Goal: Task Accomplishment & Management: Use online tool/utility

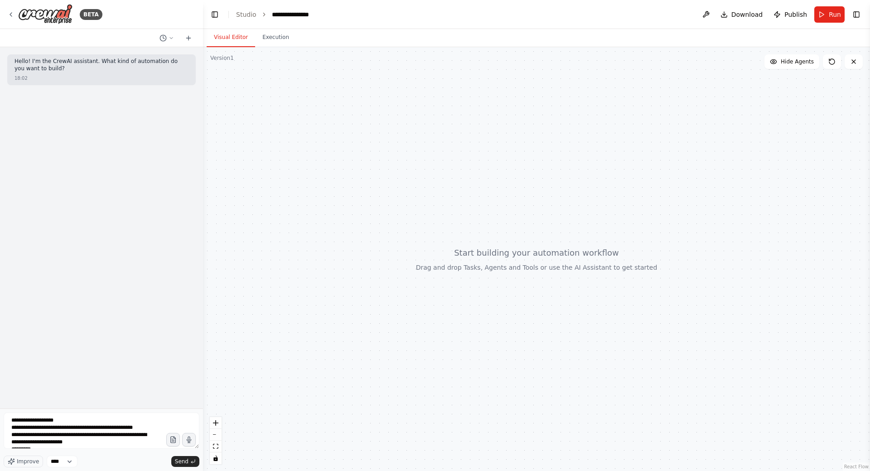
scroll to position [5, 0]
drag, startPoint x: 378, startPoint y: 139, endPoint x: 365, endPoint y: 130, distance: 16.0
click at [365, 130] on div at bounding box center [536, 259] width 667 height 424
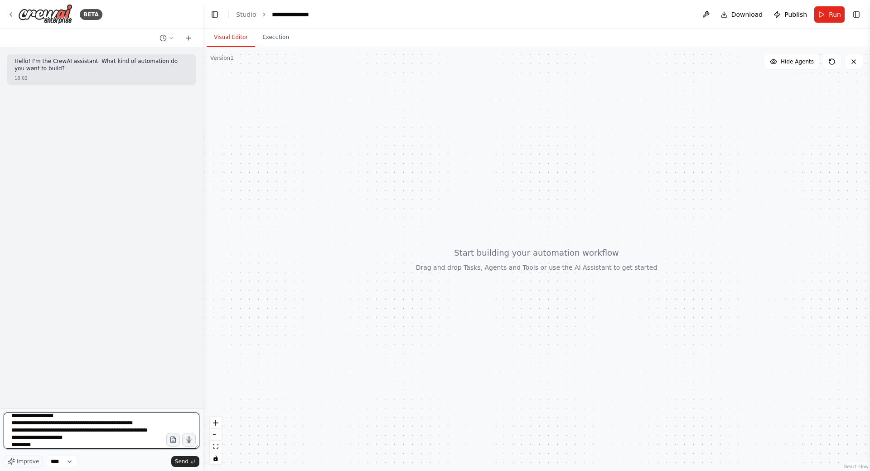
click at [55, 425] on textarea "**********" at bounding box center [102, 430] width 196 height 36
drag, startPoint x: 100, startPoint y: 431, endPoint x: 61, endPoint y: 432, distance: 39.4
click at [61, 432] on textarea "**********" at bounding box center [102, 430] width 196 height 36
click at [56, 436] on textarea "**********" at bounding box center [102, 430] width 196 height 36
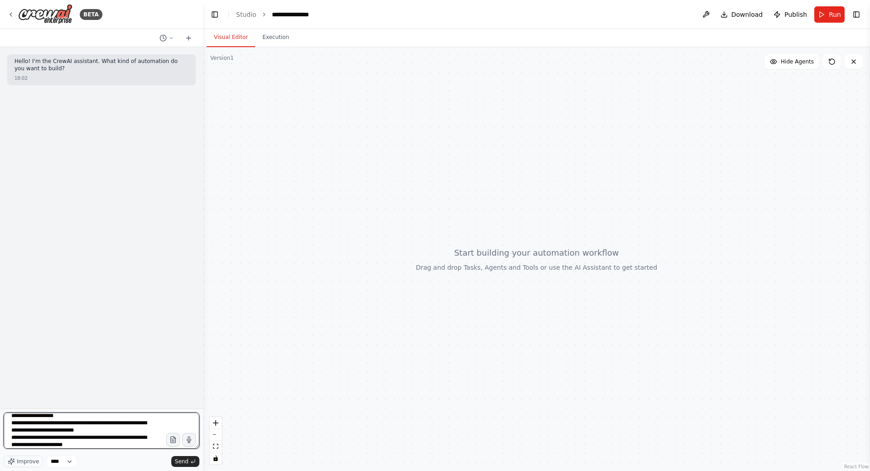
click at [141, 435] on textarea "**********" at bounding box center [102, 430] width 196 height 36
click at [18, 442] on textarea "**********" at bounding box center [102, 430] width 196 height 36
click at [47, 443] on textarea "**********" at bounding box center [102, 430] width 196 height 36
click at [18, 440] on textarea "**********" at bounding box center [102, 430] width 196 height 36
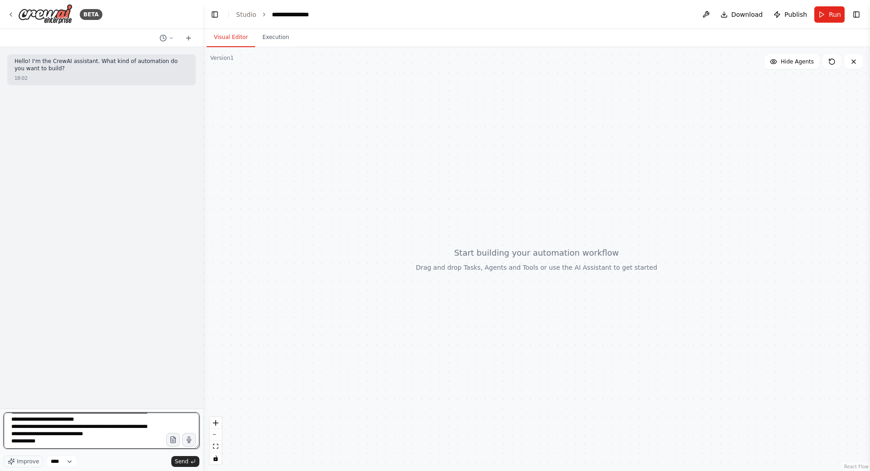
click at [50, 443] on textarea "**********" at bounding box center [102, 430] width 196 height 36
click at [79, 447] on textarea "**********" at bounding box center [102, 430] width 196 height 36
click at [109, 443] on textarea "**********" at bounding box center [102, 430] width 196 height 36
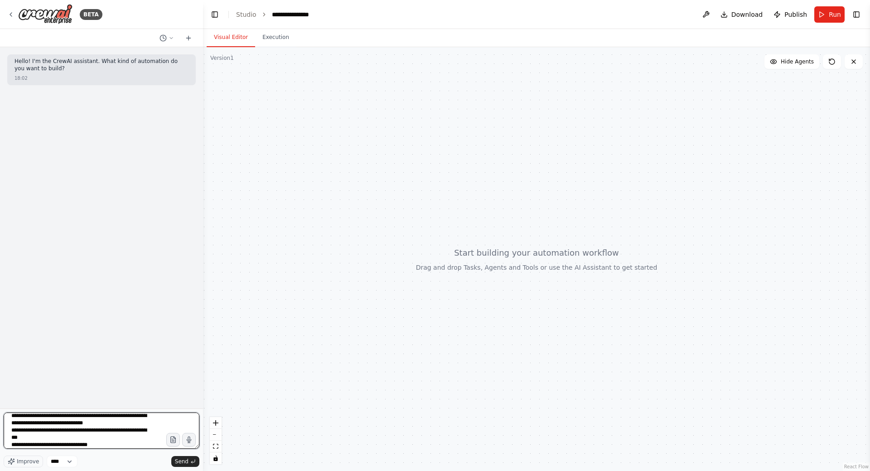
click at [48, 435] on textarea "**********" at bounding box center [102, 430] width 196 height 36
click at [107, 441] on textarea "**********" at bounding box center [102, 430] width 196 height 36
drag, startPoint x: 57, startPoint y: 442, endPoint x: 17, endPoint y: 442, distance: 39.9
click at [17, 442] on textarea "**********" at bounding box center [102, 430] width 196 height 36
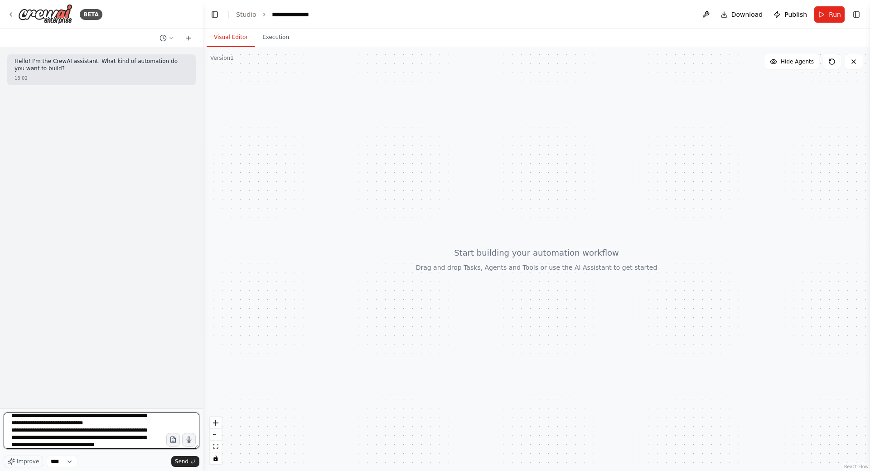
scroll to position [48, 0]
click at [12, 425] on textarea "**********" at bounding box center [102, 430] width 196 height 36
click at [106, 430] on textarea "**********" at bounding box center [102, 430] width 196 height 36
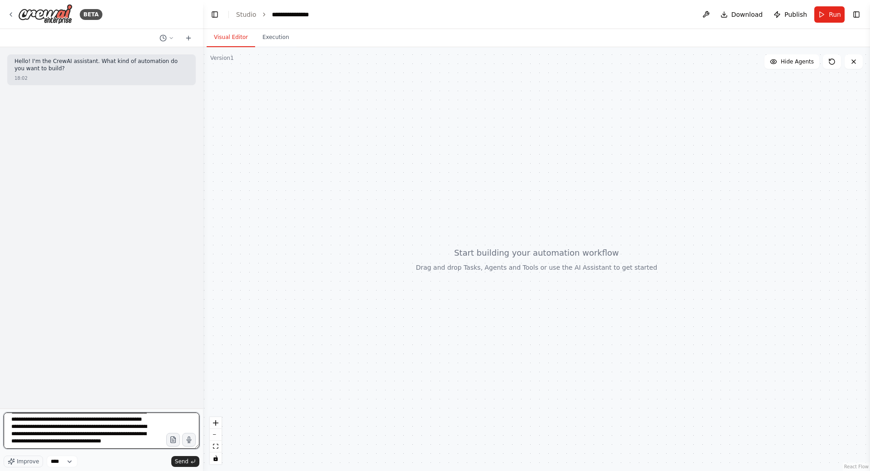
click at [31, 440] on textarea "**********" at bounding box center [102, 430] width 196 height 36
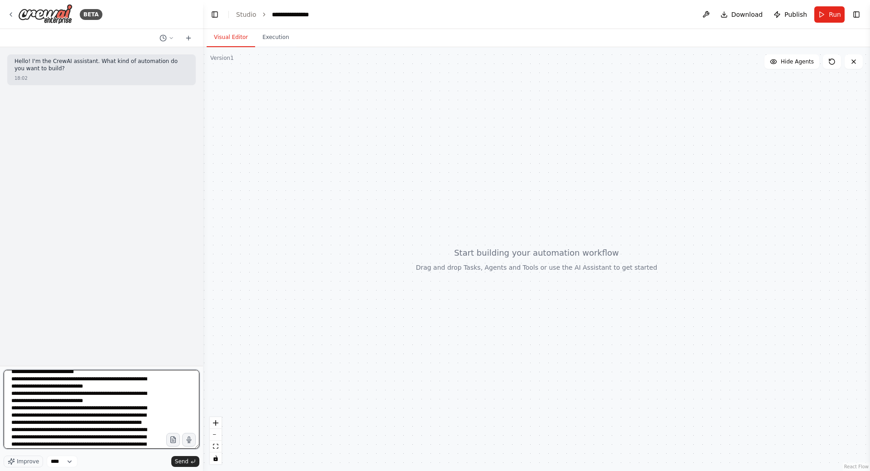
drag, startPoint x: 198, startPoint y: 446, endPoint x: 223, endPoint y: 489, distance: 49.8
click at [223, 470] on html "**********" at bounding box center [435, 235] width 870 height 471
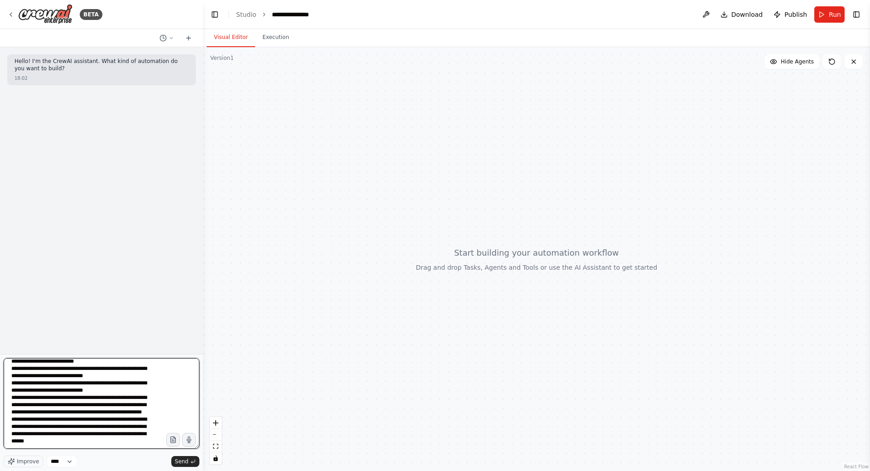
drag, startPoint x: 197, startPoint y: 446, endPoint x: 207, endPoint y: 482, distance: 37.3
click at [207, 470] on html "**********" at bounding box center [435, 235] width 870 height 471
drag, startPoint x: 196, startPoint y: 446, endPoint x: 205, endPoint y: 481, distance: 35.6
click at [205, 470] on html "**********" at bounding box center [435, 235] width 870 height 471
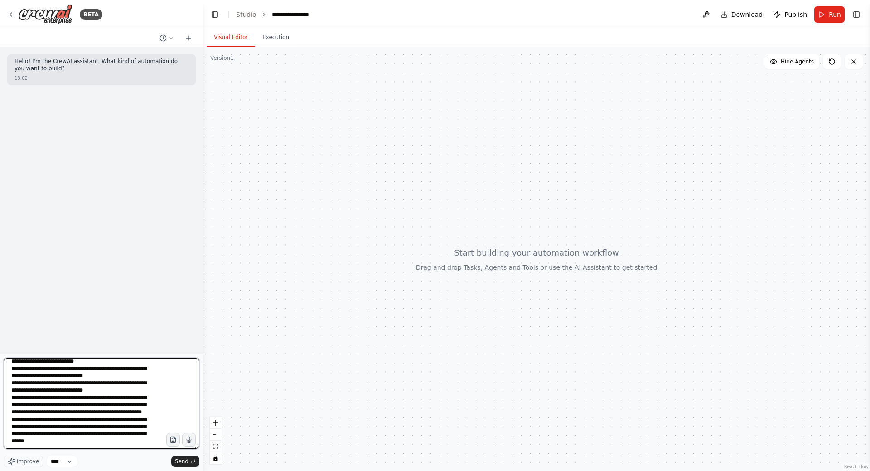
drag, startPoint x: 198, startPoint y: 446, endPoint x: 203, endPoint y: 465, distance: 19.2
click at [204, 466] on div "**********" at bounding box center [435, 235] width 870 height 471
drag, startPoint x: 198, startPoint y: 446, endPoint x: 210, endPoint y: 489, distance: 44.3
click at [210, 470] on html "**********" at bounding box center [435, 235] width 870 height 471
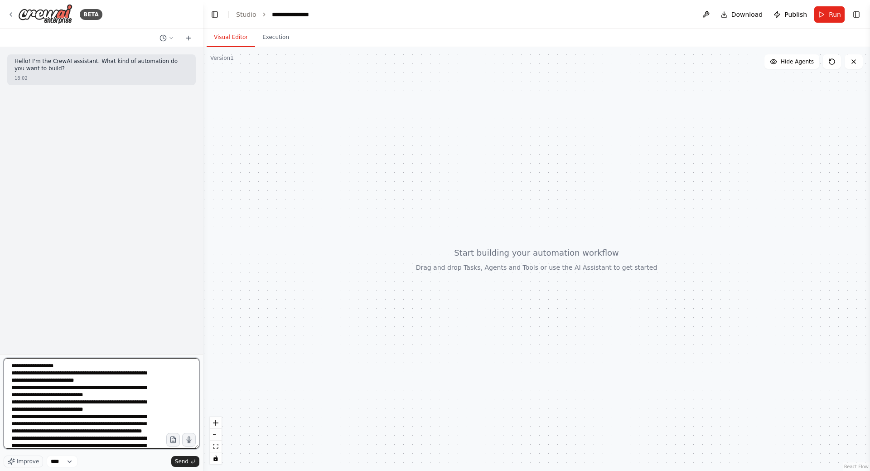
drag, startPoint x: 198, startPoint y: 448, endPoint x: 212, endPoint y: 486, distance: 40.4
click at [212, 470] on html "**********" at bounding box center [435, 235] width 870 height 471
click at [70, 367] on textarea "**********" at bounding box center [102, 403] width 196 height 91
click at [92, 387] on textarea "**********" at bounding box center [102, 403] width 196 height 91
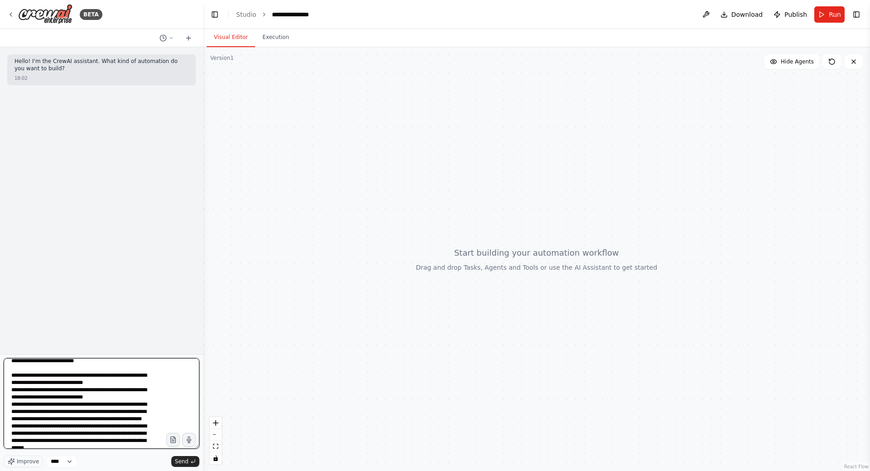
scroll to position [41, 0]
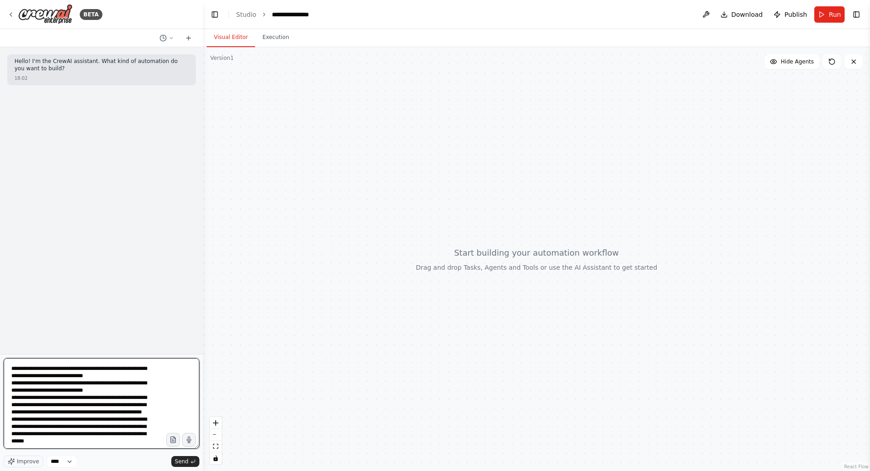
click at [116, 370] on textarea "**********" at bounding box center [102, 403] width 196 height 91
click at [113, 384] on textarea "**********" at bounding box center [102, 403] width 196 height 91
click at [67, 419] on textarea "**********" at bounding box center [102, 403] width 196 height 91
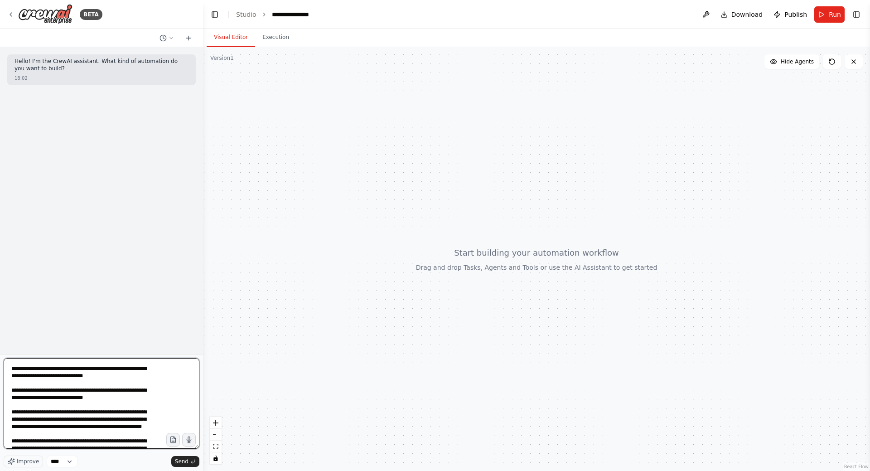
scroll to position [63, 0]
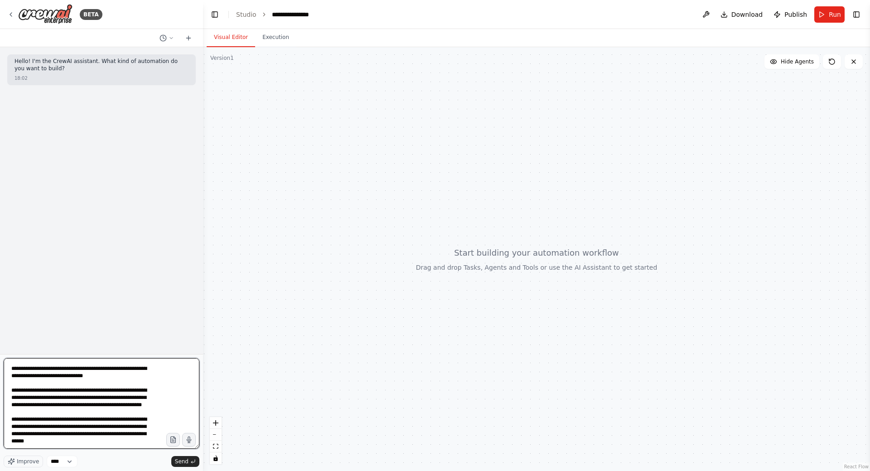
click at [18, 364] on textarea "**********" at bounding box center [102, 403] width 196 height 91
click at [133, 365] on textarea "**********" at bounding box center [102, 403] width 196 height 91
drag, startPoint x: 54, startPoint y: 372, endPoint x: 48, endPoint y: 372, distance: 5.5
click at [48, 372] on textarea "**********" at bounding box center [102, 403] width 196 height 91
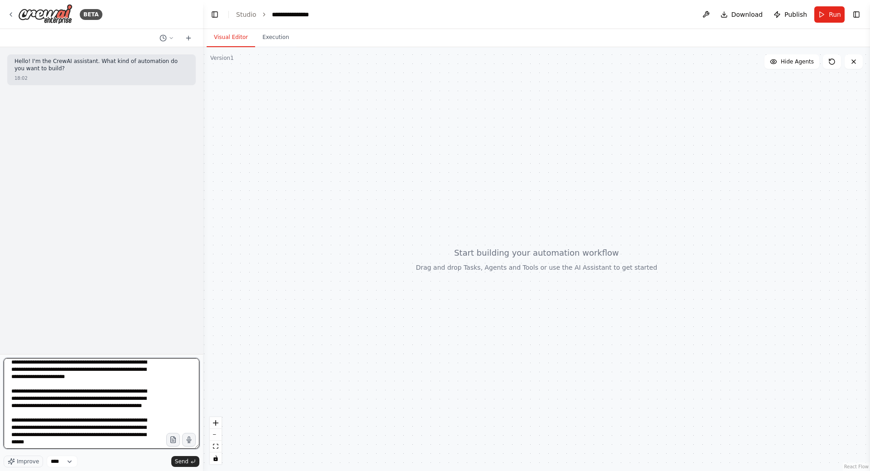
click at [19, 392] on textarea "**********" at bounding box center [102, 403] width 196 height 91
click at [80, 394] on textarea "**********" at bounding box center [102, 403] width 196 height 91
click at [139, 391] on textarea "**********" at bounding box center [102, 403] width 196 height 91
click at [97, 394] on textarea "**********" at bounding box center [102, 403] width 196 height 91
click at [118, 407] on textarea "**********" at bounding box center [102, 403] width 196 height 91
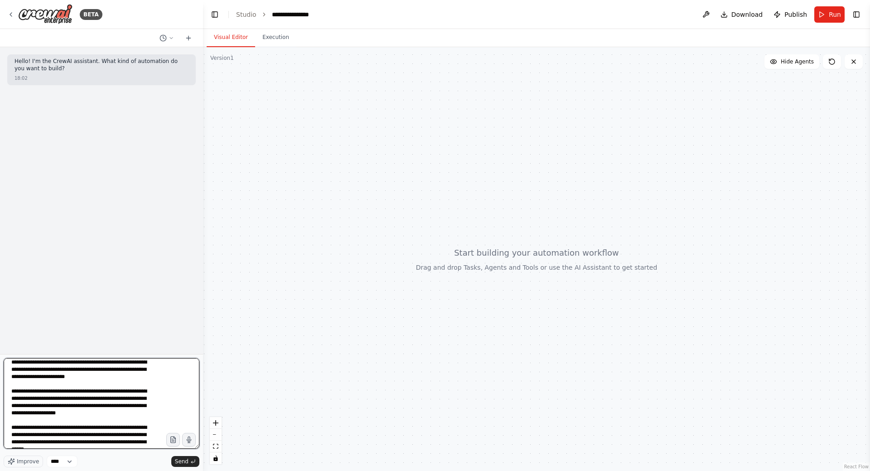
scroll to position [70, 0]
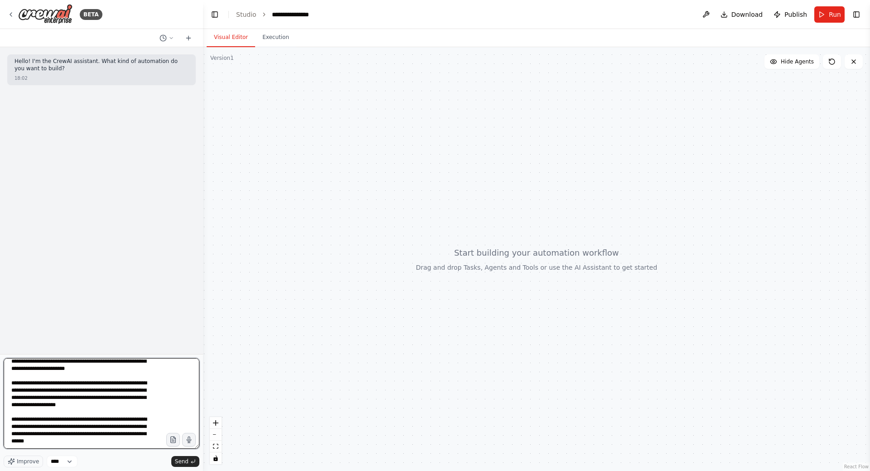
click at [19, 420] on textarea "**********" at bounding box center [102, 403] width 196 height 91
click at [18, 419] on textarea "**********" at bounding box center [102, 403] width 196 height 91
click at [87, 420] on textarea "**********" at bounding box center [102, 403] width 196 height 91
click at [104, 417] on textarea "**********" at bounding box center [102, 403] width 196 height 91
click at [24, 428] on textarea "**********" at bounding box center [102, 403] width 196 height 91
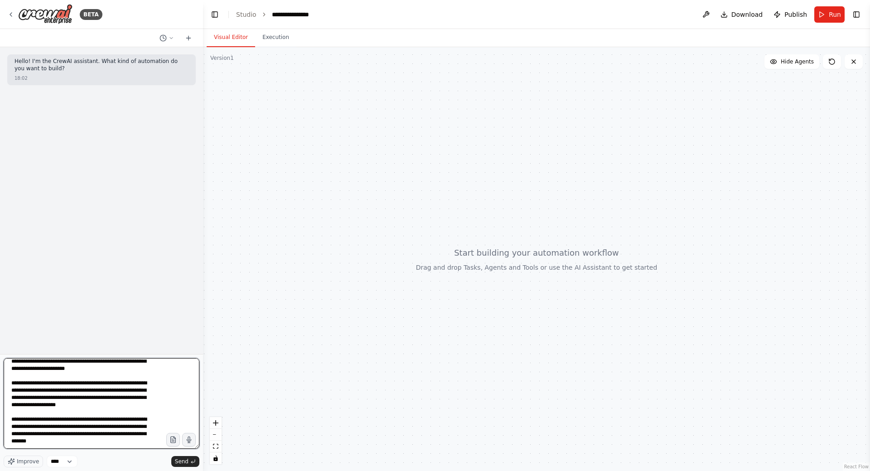
click at [121, 421] on textarea "**********" at bounding box center [102, 403] width 196 height 91
click at [135, 442] on textarea "**********" at bounding box center [102, 403] width 196 height 91
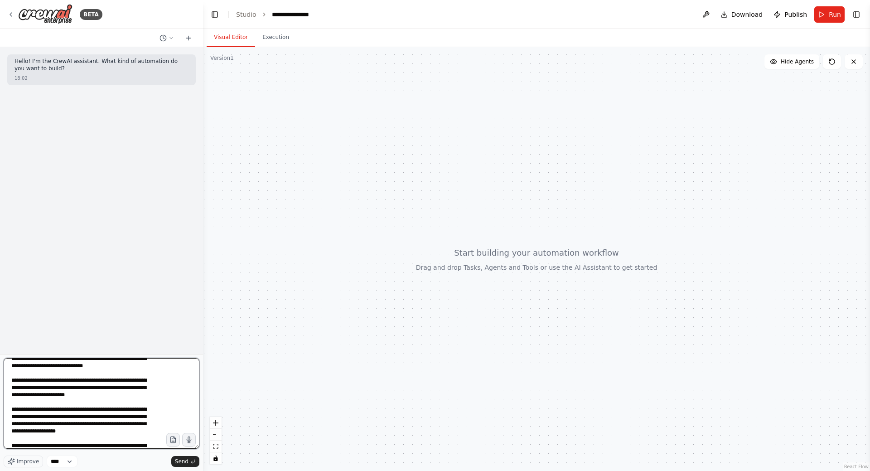
scroll to position [0, 0]
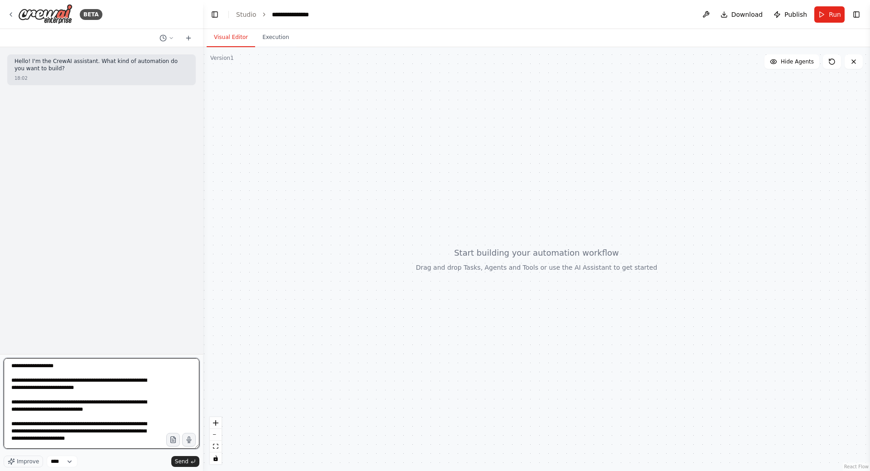
drag, startPoint x: 67, startPoint y: 439, endPoint x: 0, endPoint y: 345, distance: 114.9
click at [0, 345] on div "**********" at bounding box center [101, 235] width 203 height 471
type textarea "**********"
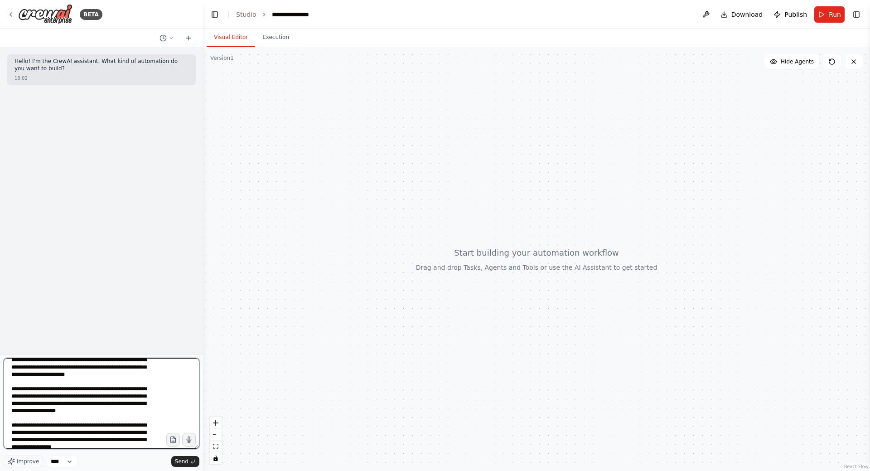
scroll to position [106, 0]
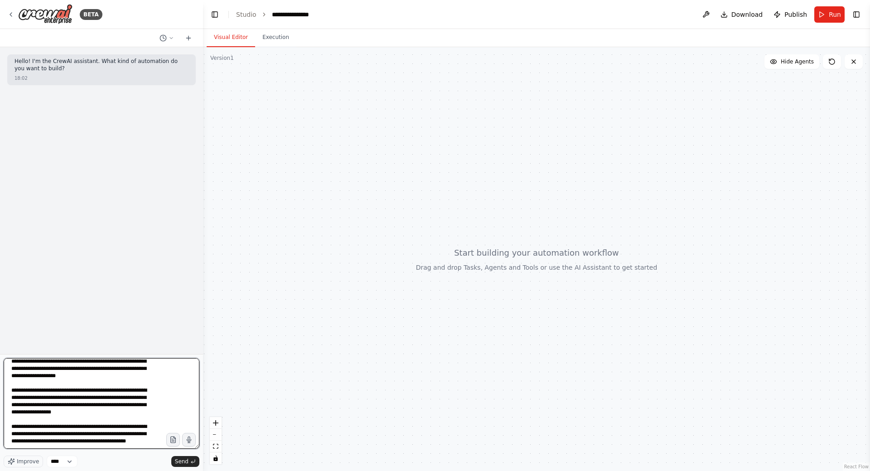
click at [72, 442] on textarea "**********" at bounding box center [102, 403] width 196 height 91
click at [181, 460] on span "Send" at bounding box center [182, 461] width 14 height 7
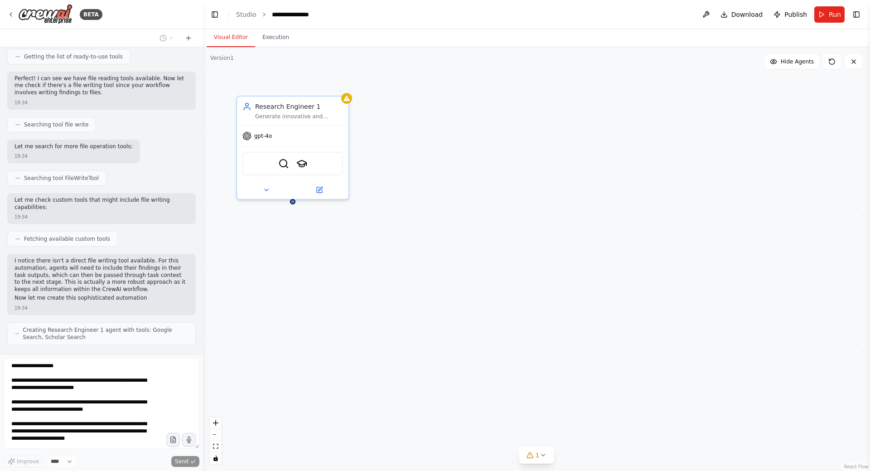
scroll to position [290, 0]
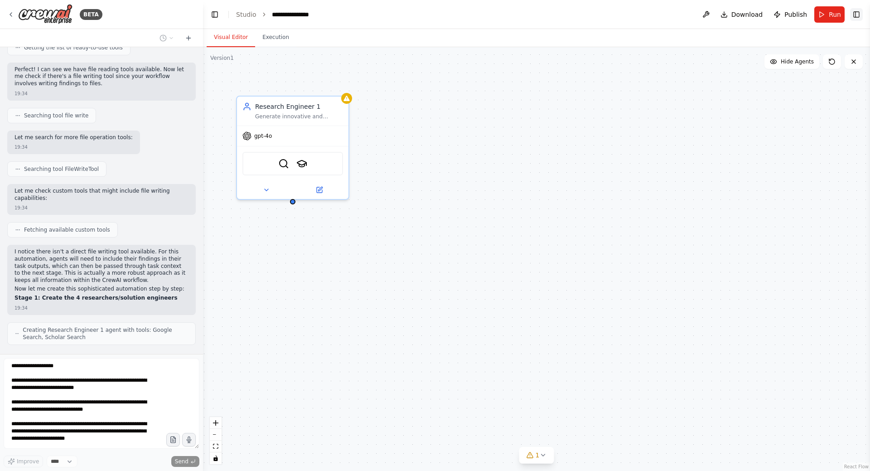
click at [860, 14] on button "Toggle Right Sidebar" at bounding box center [856, 14] width 13 height 13
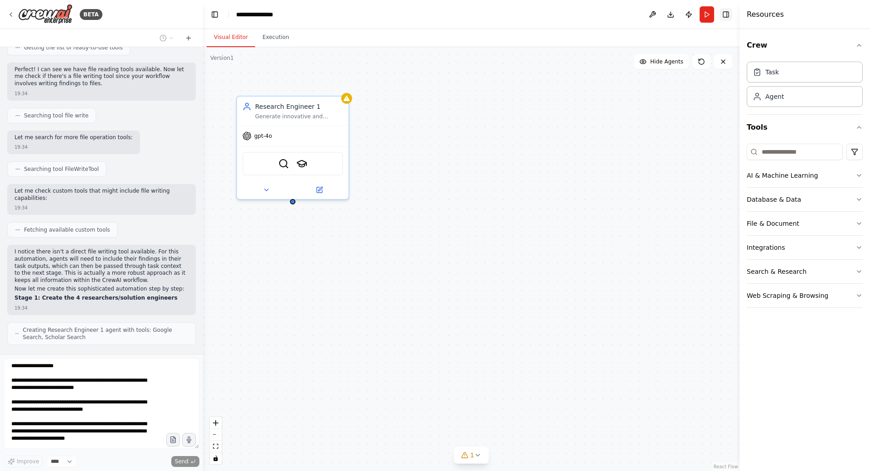
scroll to position [320, 0]
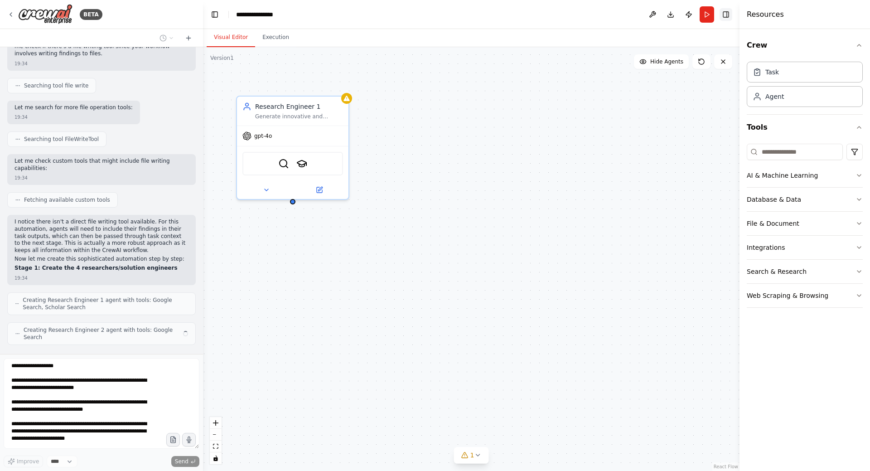
click at [729, 14] on button "Toggle Right Sidebar" at bounding box center [726, 14] width 13 height 13
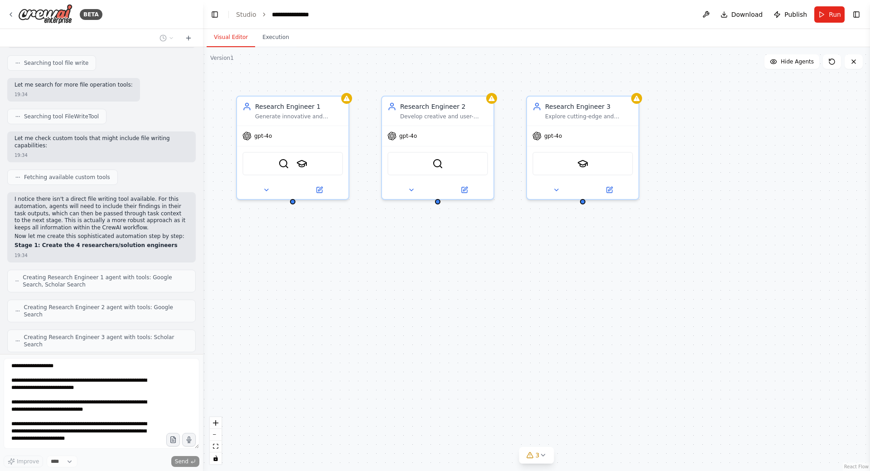
scroll to position [336, 0]
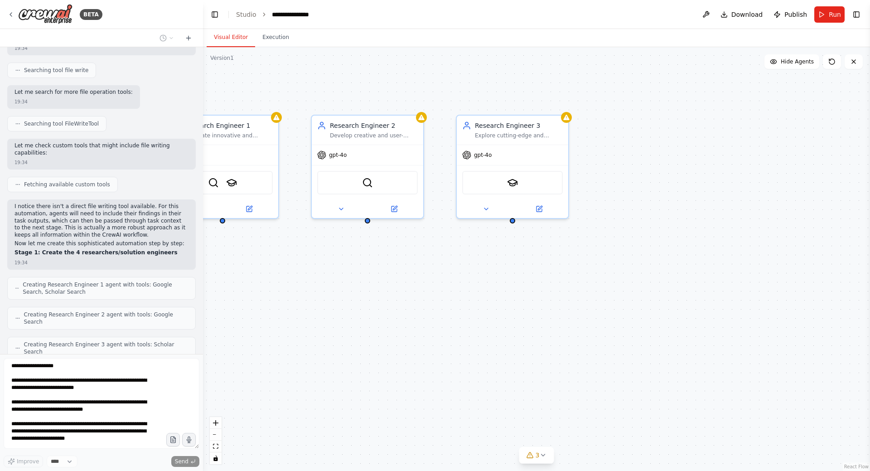
drag, startPoint x: 533, startPoint y: 75, endPoint x: 464, endPoint y: 93, distance: 71.8
click at [464, 93] on div "Research Engineer 1 Generate innovative and practical solution ideas for {task_…" at bounding box center [536, 259] width 667 height 424
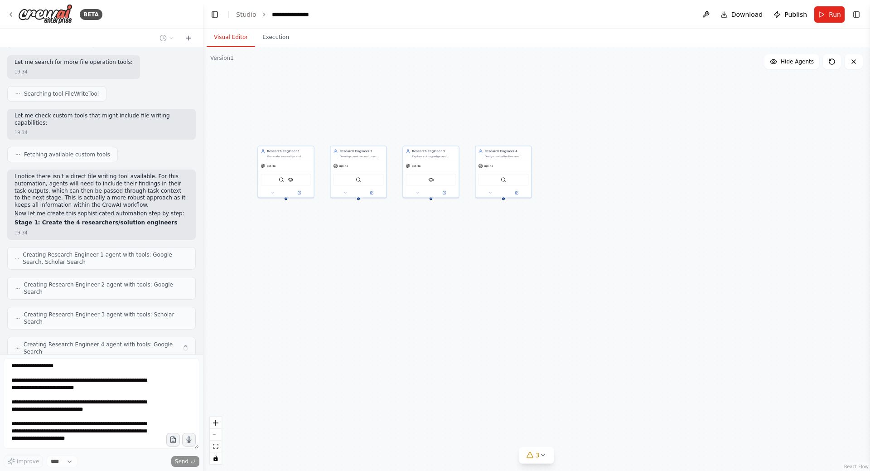
drag, startPoint x: 614, startPoint y: 126, endPoint x: 576, endPoint y: 156, distance: 49.3
click at [576, 156] on div "Research Engineer 1 Generate innovative and practical solution ideas for {task_…" at bounding box center [536, 259] width 667 height 424
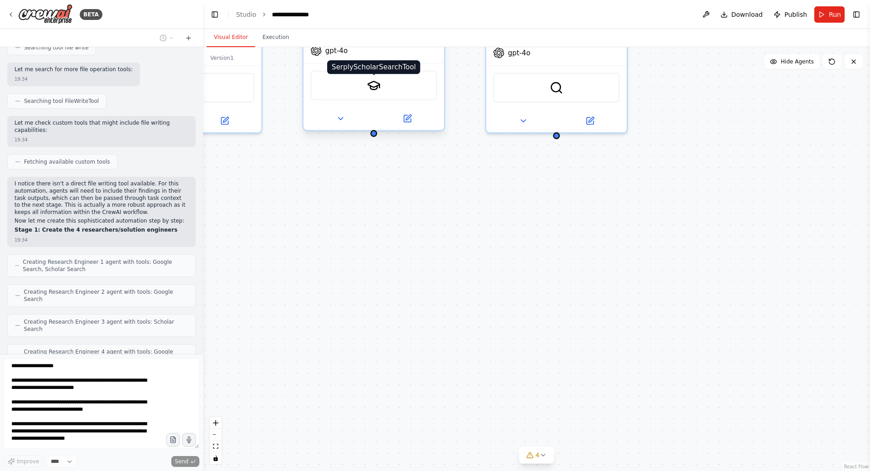
scroll to position [412, 0]
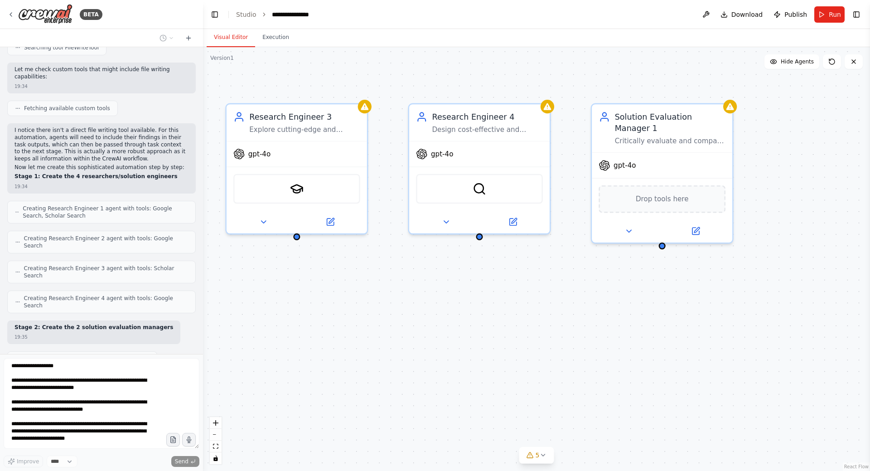
drag, startPoint x: 478, startPoint y: 217, endPoint x: 402, endPoint y: 313, distance: 122.0
click at [400, 319] on div "Research Engineer 1 Generate innovative and practical solution ideas for {task_…" at bounding box center [536, 259] width 667 height 424
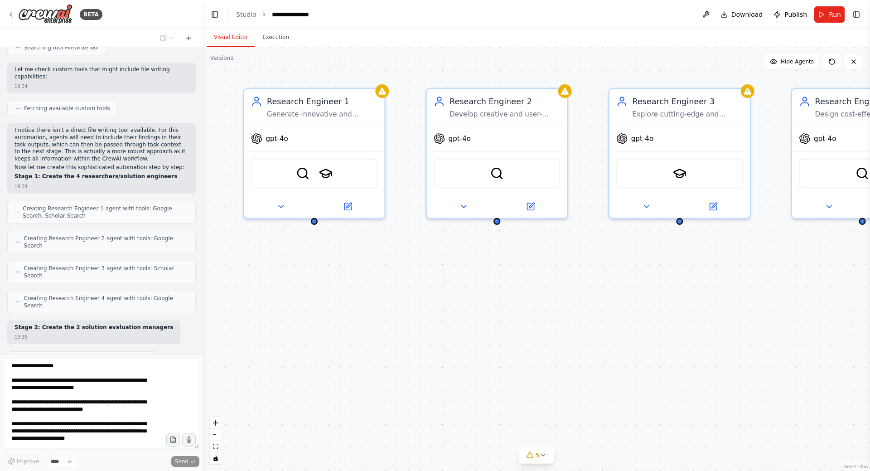
drag, startPoint x: 294, startPoint y: 319, endPoint x: 676, endPoint y: 303, distance: 381.9
click at [676, 303] on div "Research Engineer 1 Generate innovative and practical solution ideas for {task_…" at bounding box center [536, 259] width 667 height 424
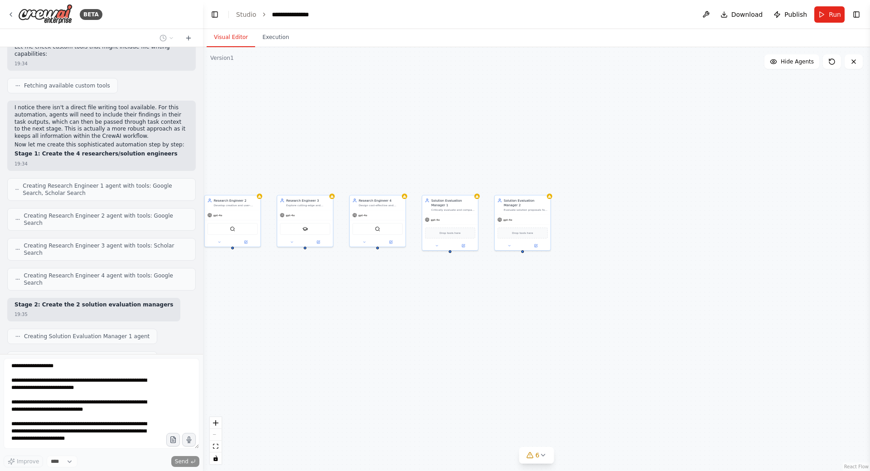
drag, startPoint x: 517, startPoint y: 301, endPoint x: 351, endPoint y: 295, distance: 165.5
click at [350, 295] on div "Research Engineer 1 Generate innovative and practical solution ideas for {task_…" at bounding box center [536, 259] width 667 height 424
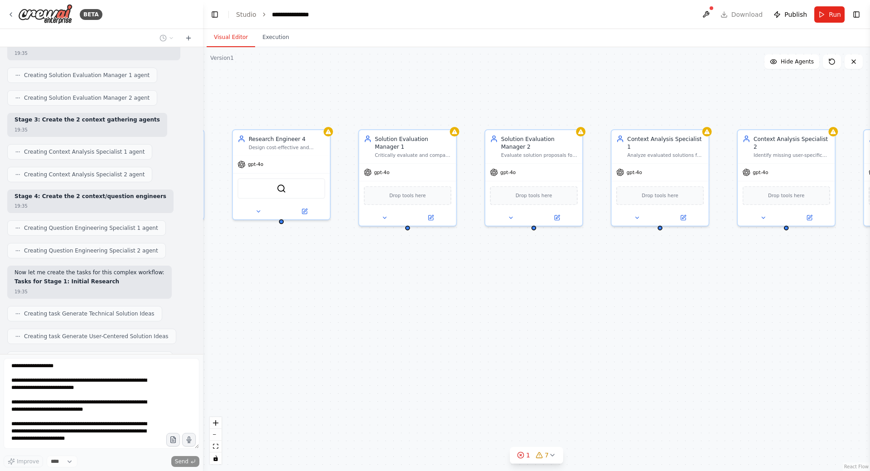
scroll to position [718, 0]
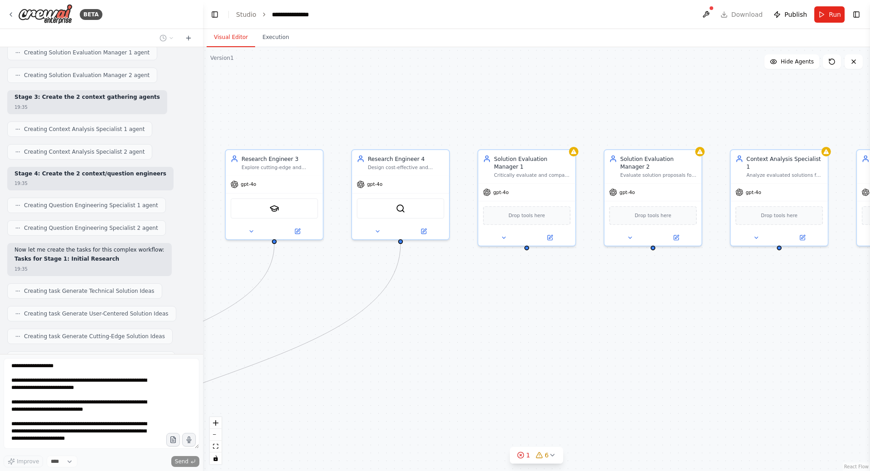
drag, startPoint x: 500, startPoint y: 297, endPoint x: 639, endPoint y: 319, distance: 140.5
click at [639, 319] on div ".deletable-edge-delete-btn { width: 20px; height: 20px; border: 0px solid #ffff…" at bounding box center [536, 259] width 667 height 424
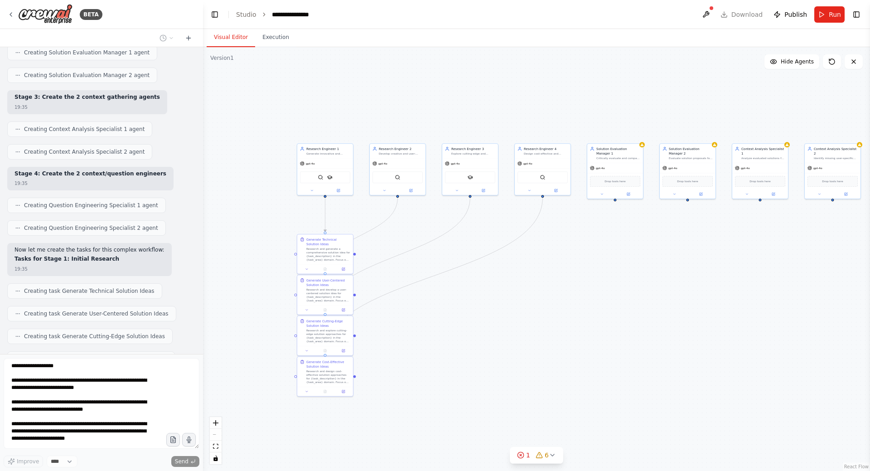
drag, startPoint x: 504, startPoint y: 344, endPoint x: 552, endPoint y: 289, distance: 73.3
click at [552, 289] on div ".deletable-edge-delete-btn { width: 20px; height: 20px; border: 0px solid #ffff…" at bounding box center [536, 259] width 667 height 424
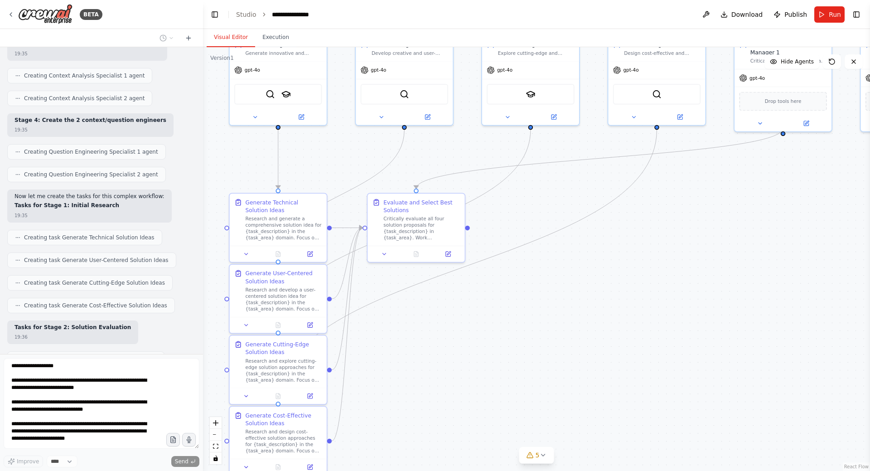
drag, startPoint x: 448, startPoint y: 339, endPoint x: 455, endPoint y: 341, distance: 6.9
click at [455, 341] on div ".deletable-edge-delete-btn { width: 20px; height: 20px; border: 0px solid #ffff…" at bounding box center [536, 259] width 667 height 424
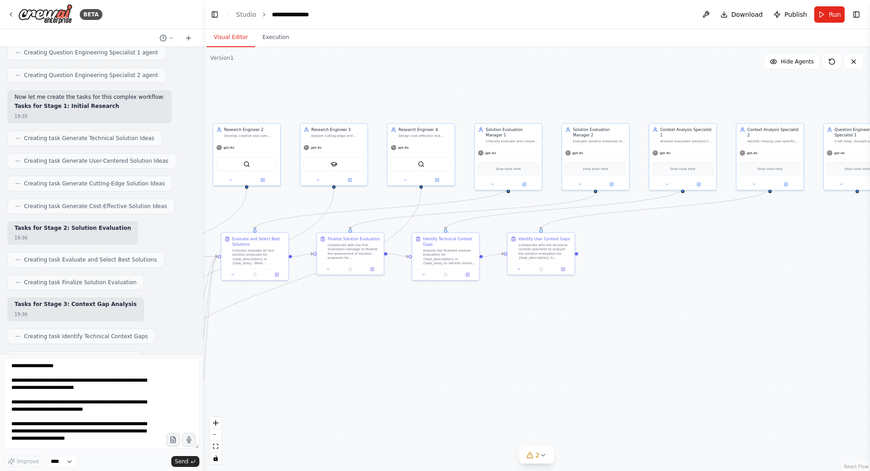
scroll to position [925, 0]
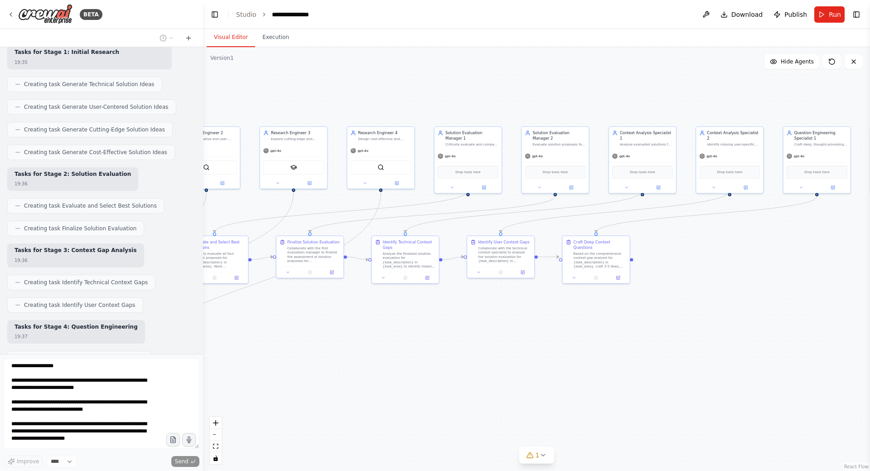
drag, startPoint x: 605, startPoint y: 320, endPoint x: 480, endPoint y: 322, distance: 125.1
click at [480, 322] on div ".deletable-edge-delete-btn { width: 20px; height: 20px; border: 0px solid #ffff…" at bounding box center [536, 259] width 667 height 424
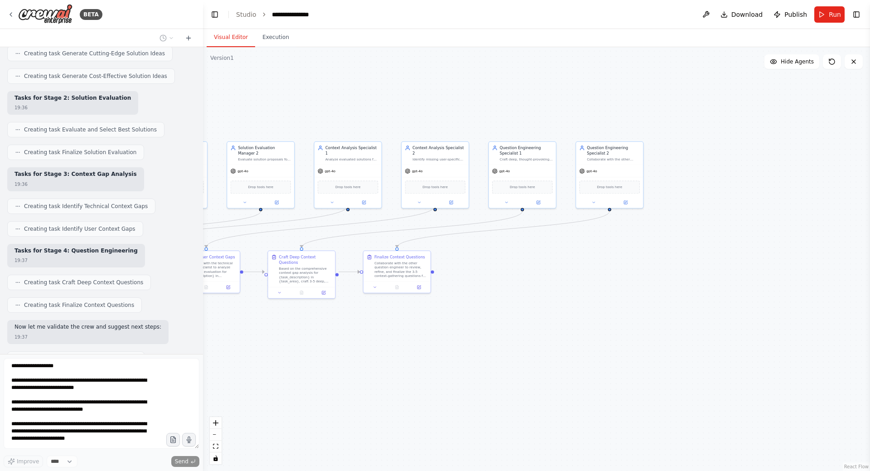
scroll to position [1062, 0]
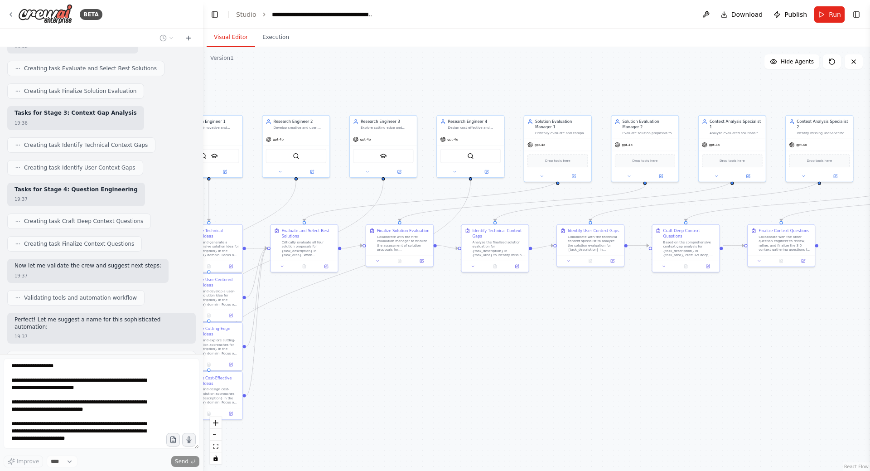
drag, startPoint x: 671, startPoint y: 319, endPoint x: 839, endPoint y: 304, distance: 168.8
click at [839, 304] on div ".deletable-edge-delete-btn { width: 20px; height: 20px; border: 0px solid #ffff…" at bounding box center [536, 259] width 667 height 424
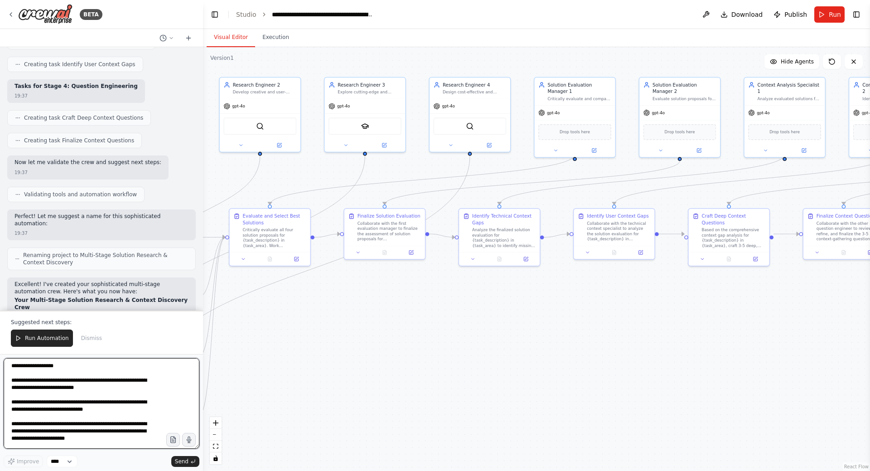
drag, startPoint x: 510, startPoint y: 297, endPoint x: 391, endPoint y: 309, distance: 119.7
click at [391, 309] on div ".deletable-edge-delete-btn { width: 20px; height: 20px; border: 0px solid #ffff…" at bounding box center [536, 259] width 667 height 424
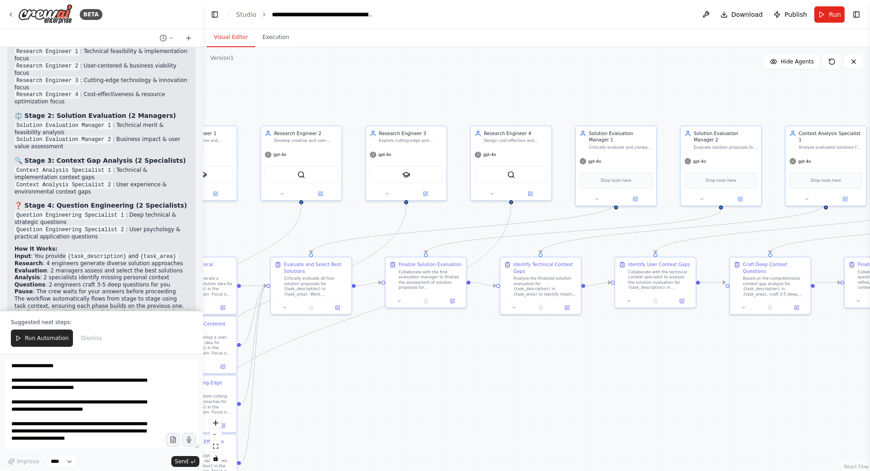
scroll to position [1461, 0]
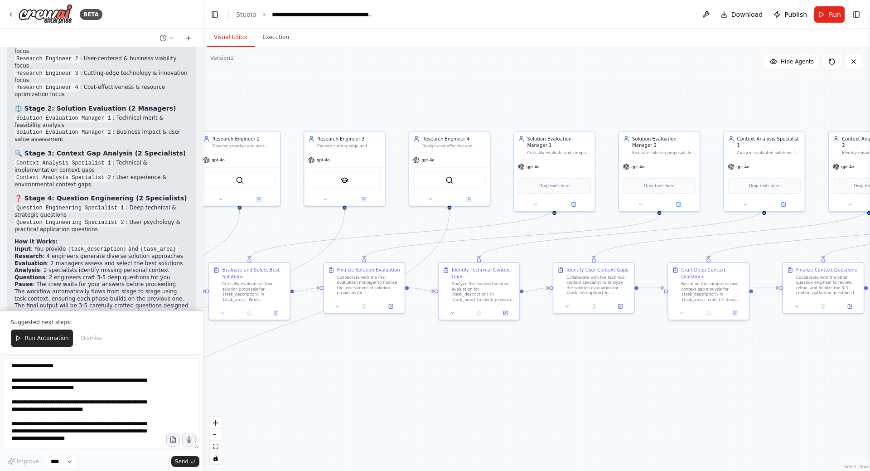
drag, startPoint x: 385, startPoint y: 285, endPoint x: 316, endPoint y: 338, distance: 86.6
click at [316, 338] on div ".deletable-edge-delete-btn { width: 20px; height: 20px; border: 0px solid #ffff…" at bounding box center [536, 259] width 667 height 424
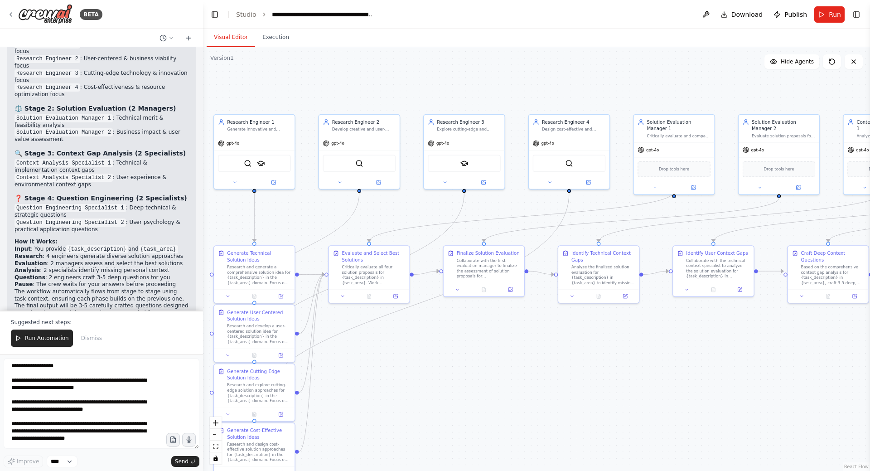
drag, startPoint x: 419, startPoint y: 335, endPoint x: 831, endPoint y: 324, distance: 412.6
click at [831, 324] on div ".deletable-edge-delete-btn { width: 20px; height: 20px; border: 0px solid #ffff…" at bounding box center [536, 259] width 667 height 424
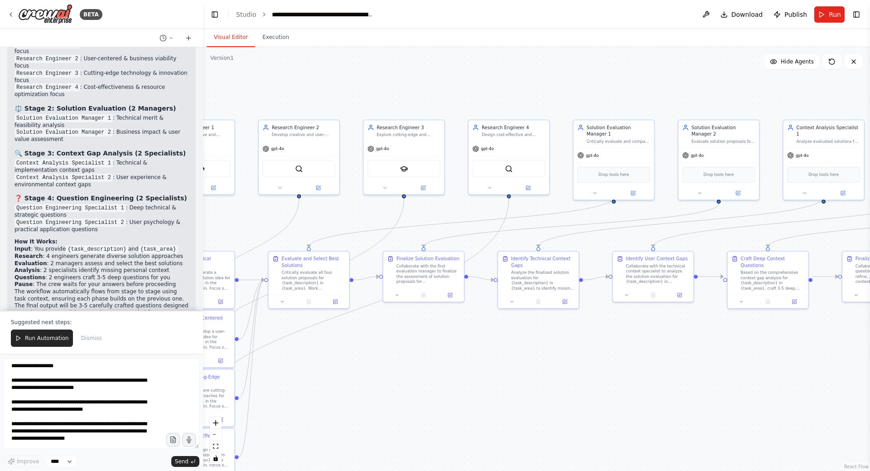
drag, startPoint x: 476, startPoint y: 358, endPoint x: 397, endPoint y: 373, distance: 80.2
click at [397, 373] on div ".deletable-edge-delete-btn { width: 20px; height: 20px; border: 0px solid #ffff…" at bounding box center [536, 259] width 667 height 424
click at [281, 304] on button at bounding box center [282, 300] width 23 height 8
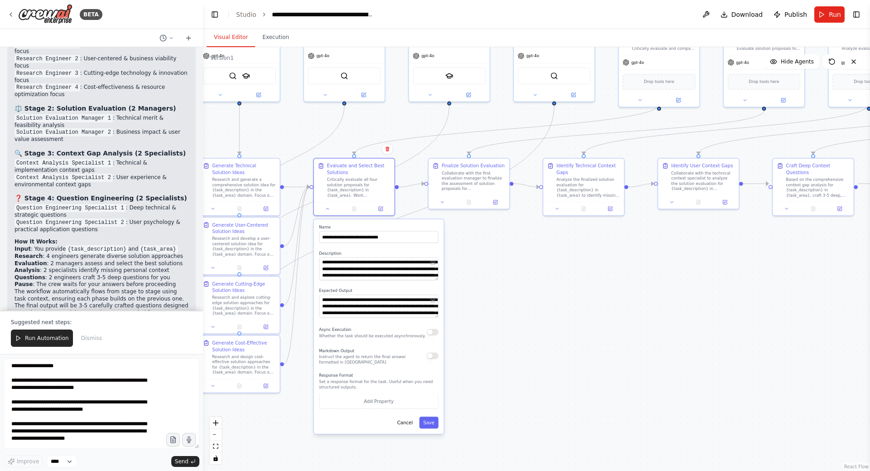
drag, startPoint x: 464, startPoint y: 366, endPoint x: 500, endPoint y: 288, distance: 85.4
click at [500, 288] on div ".deletable-edge-delete-btn { width: 20px; height: 20px; border: 0px solid #ffff…" at bounding box center [536, 259] width 667 height 424
drag, startPoint x: 436, startPoint y: 317, endPoint x: 450, endPoint y: 341, distance: 28.0
click at [450, 341] on div ".deletable-edge-delete-btn { width: 20px; height: 20px; border: 0px solid #ffff…" at bounding box center [536, 259] width 667 height 424
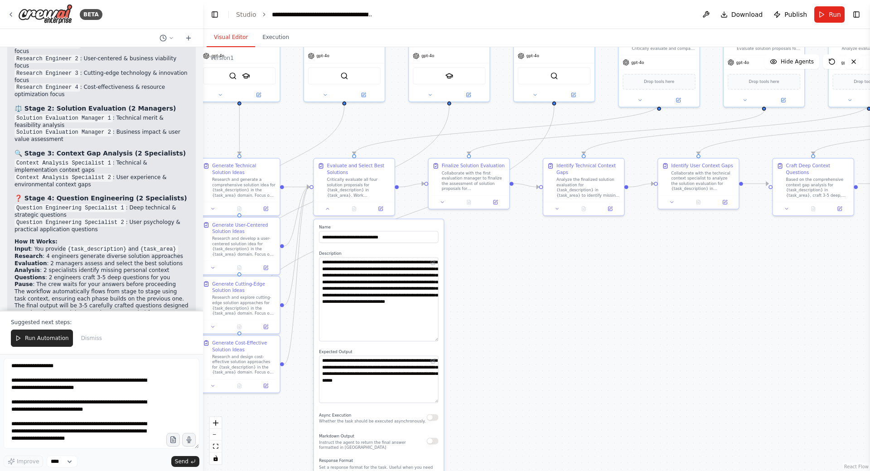
drag, startPoint x: 436, startPoint y: 279, endPoint x: 453, endPoint y: 339, distance: 62.1
click at [453, 339] on div ".deletable-edge-delete-btn { width: 20px; height: 20px; border: 0px solid #ffff…" at bounding box center [536, 259] width 667 height 424
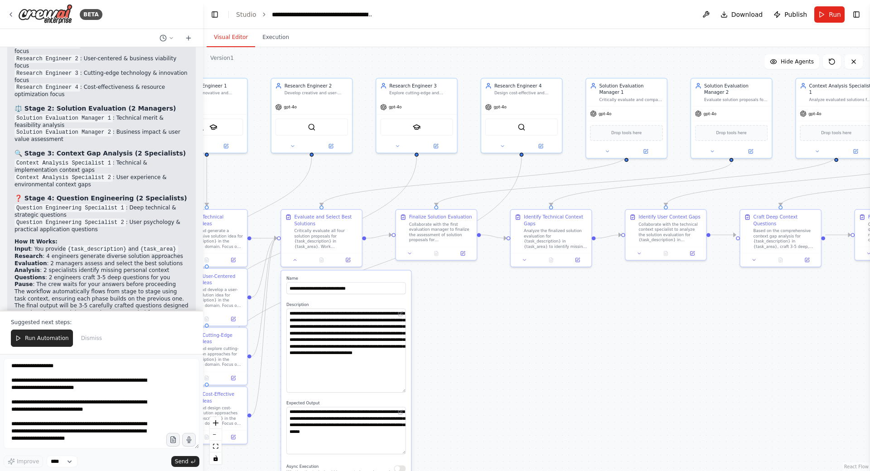
drag, startPoint x: 544, startPoint y: 282, endPoint x: 512, endPoint y: 321, distance: 51.2
click at [512, 321] on div ".deletable-edge-delete-btn { width: 20px; height: 20px; border: 0px solid #ffff…" at bounding box center [536, 259] width 667 height 424
drag, startPoint x: 732, startPoint y: 162, endPoint x: 579, endPoint y: 186, distance: 154.6
click at [579, 186] on div ".deletable-edge-delete-btn { width: 20px; height: 20px; border: 0px solid #ffff…" at bounding box center [536, 259] width 667 height 424
drag, startPoint x: 732, startPoint y: 160, endPoint x: 326, endPoint y: 209, distance: 408.6
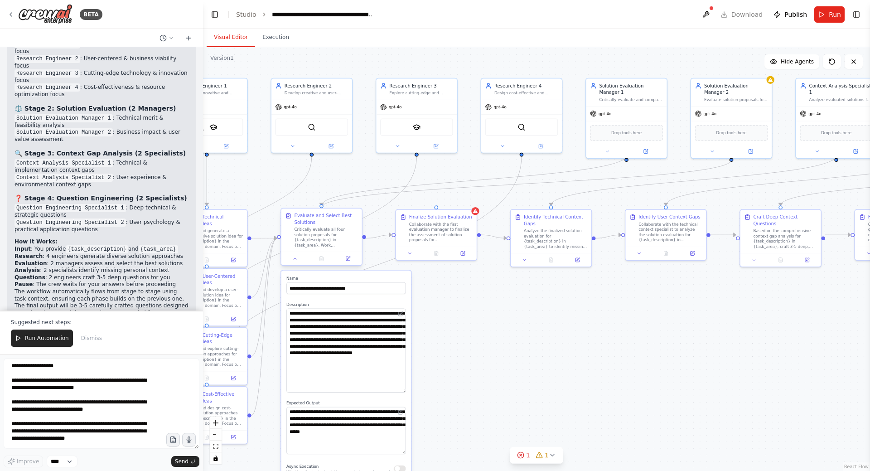
click at [326, 209] on div "Research Engineer 1 Generate innovative and practical solution ideas for {task_…" at bounding box center [374, 198] width 483 height 307
drag, startPoint x: 732, startPoint y: 160, endPoint x: 322, endPoint y: 208, distance: 413.0
click at [322, 208] on div "Research Engineer 1 Generate innovative and practical solution ideas for {task_…" at bounding box center [374, 198] width 483 height 307
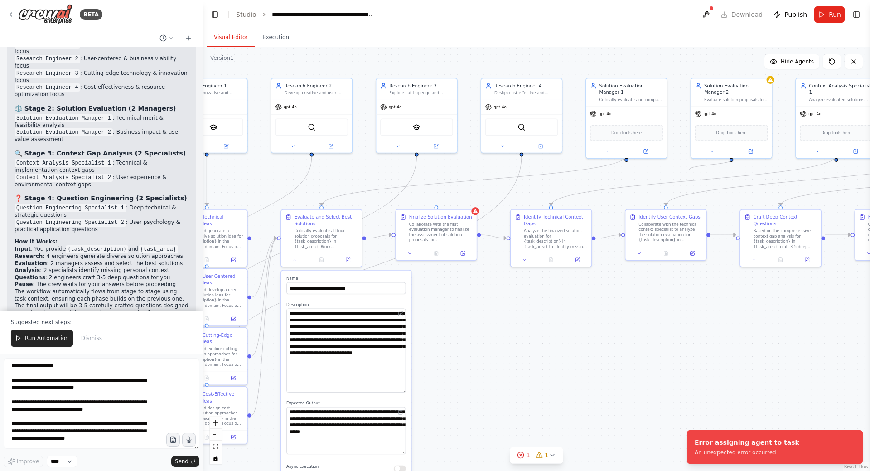
drag, startPoint x: 731, startPoint y: 161, endPoint x: 688, endPoint y: 170, distance: 44.4
click at [688, 170] on div ".deletable-edge-delete-btn { width: 20px; height: 20px; border: 0px solid #ffff…" at bounding box center [536, 259] width 667 height 424
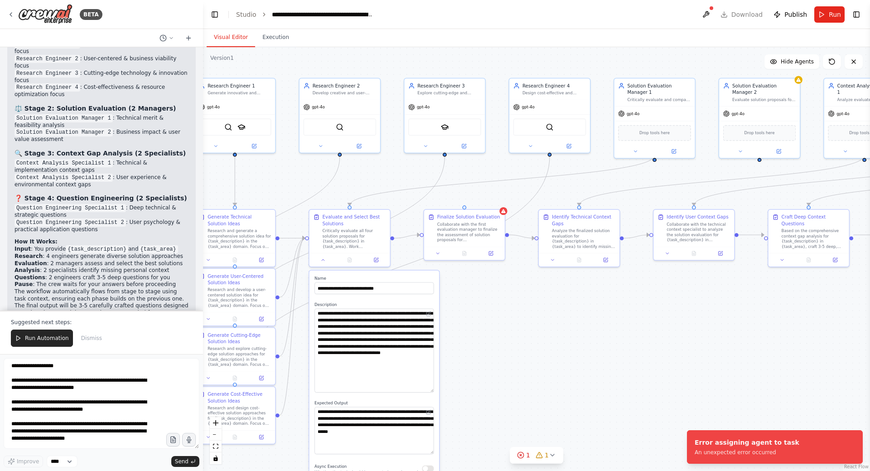
drag, startPoint x: 732, startPoint y: 161, endPoint x: 760, endPoint y: 161, distance: 28.1
click at [760, 161] on div ".deletable-edge-delete-btn { width: 20px; height: 20px; border: 0px solid #ffff…" at bounding box center [536, 259] width 667 height 424
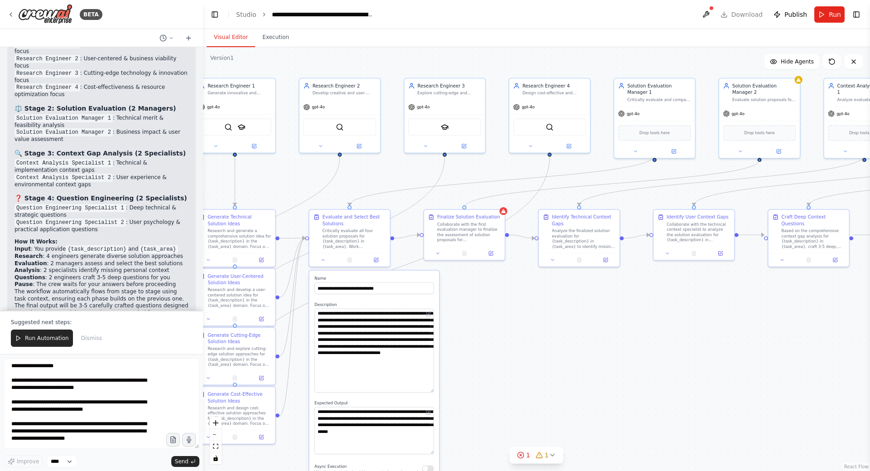
drag, startPoint x: 756, startPoint y: 161, endPoint x: 469, endPoint y: 208, distance: 291.6
click at [468, 208] on div ".deletable-edge-delete-btn { width: 20px; height: 20px; border: 0px solid #ffff…" at bounding box center [536, 259] width 667 height 424
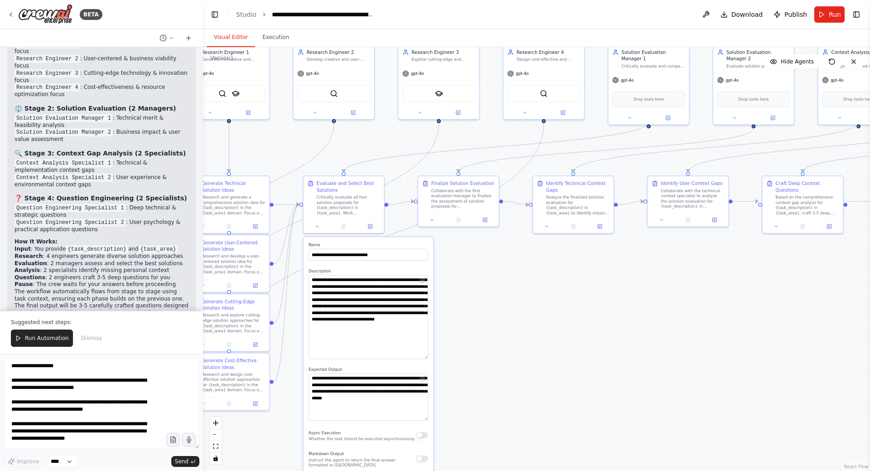
drag, startPoint x: 525, startPoint y: 305, endPoint x: 521, endPoint y: 272, distance: 33.3
click at [521, 272] on div ".deletable-edge-delete-btn { width: 20px; height: 20px; border: 0px solid #ffff…" at bounding box center [536, 259] width 667 height 424
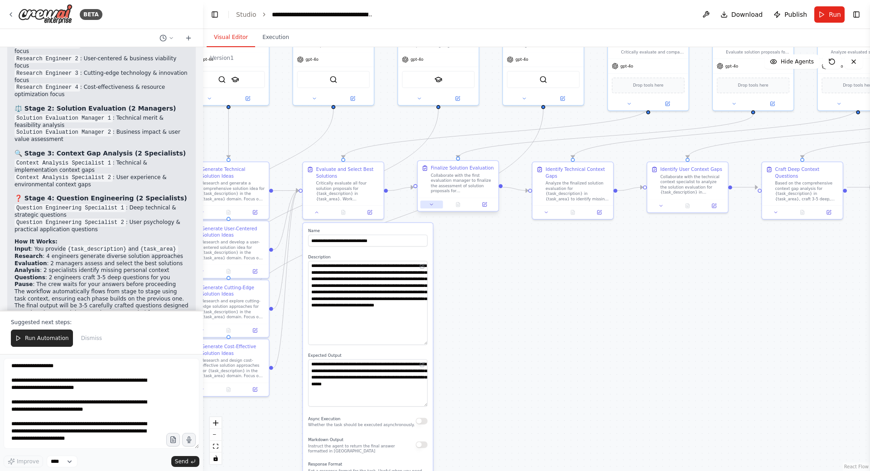
click at [435, 208] on button at bounding box center [432, 204] width 23 height 8
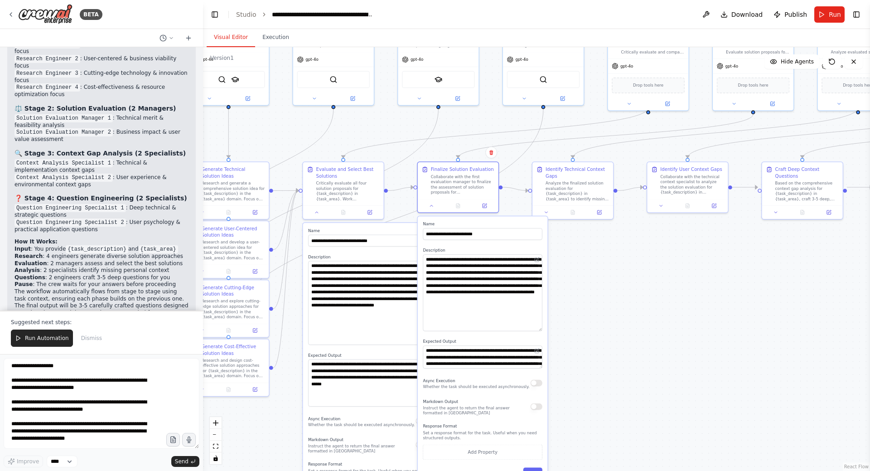
drag, startPoint x: 540, startPoint y: 276, endPoint x: 536, endPoint y: 329, distance: 54.0
click at [536, 329] on textarea "**********" at bounding box center [482, 292] width 119 height 77
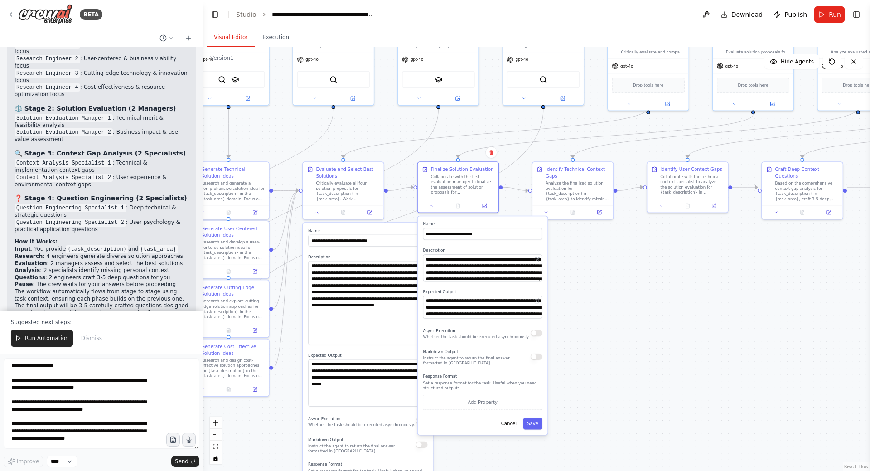
drag, startPoint x: 540, startPoint y: 329, endPoint x: 541, endPoint y: 275, distance: 53.9
click at [541, 275] on textarea "**********" at bounding box center [482, 267] width 119 height 27
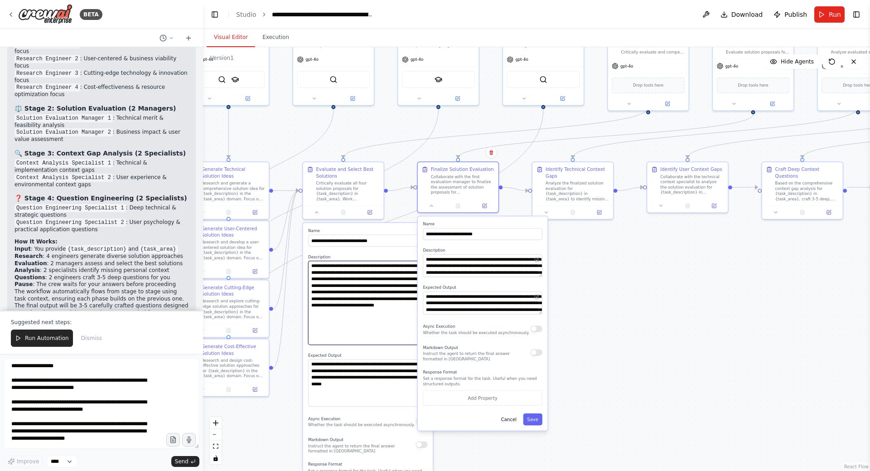
click at [402, 330] on textarea "**********" at bounding box center [367, 303] width 119 height 84
click at [617, 310] on div ".deletable-edge-delete-btn { width: 20px; height: 20px; border: 0px solid #ffff…" at bounding box center [536, 259] width 667 height 424
click at [394, 231] on label "Name" at bounding box center [367, 230] width 119 height 5
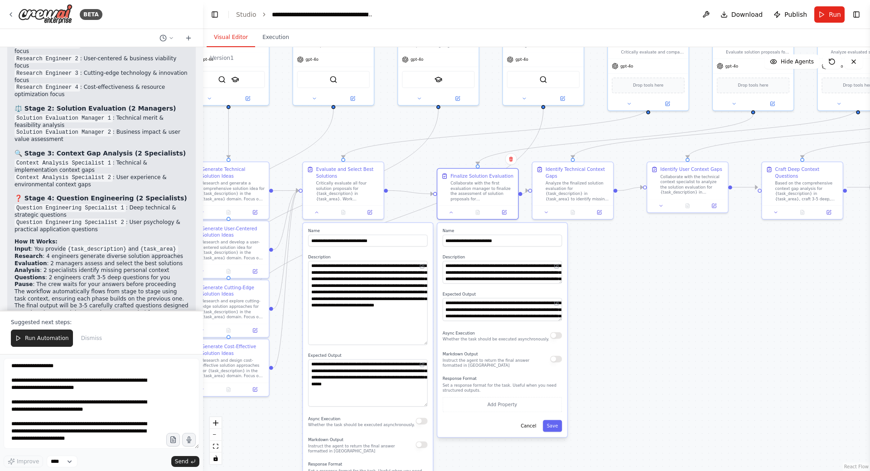
drag, startPoint x: 490, startPoint y: 222, endPoint x: 511, endPoint y: 226, distance: 21.2
click at [511, 226] on div "**********" at bounding box center [502, 330] width 130 height 214
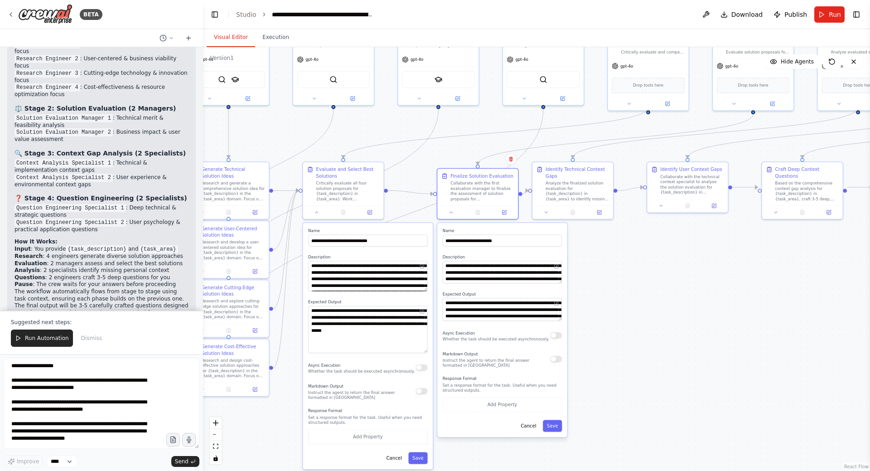
drag, startPoint x: 426, startPoint y: 343, endPoint x: 426, endPoint y: 290, distance: 53.5
click at [426, 290] on textarea "**********" at bounding box center [367, 276] width 119 height 30
click at [484, 227] on div "**********" at bounding box center [502, 330] width 130 height 214
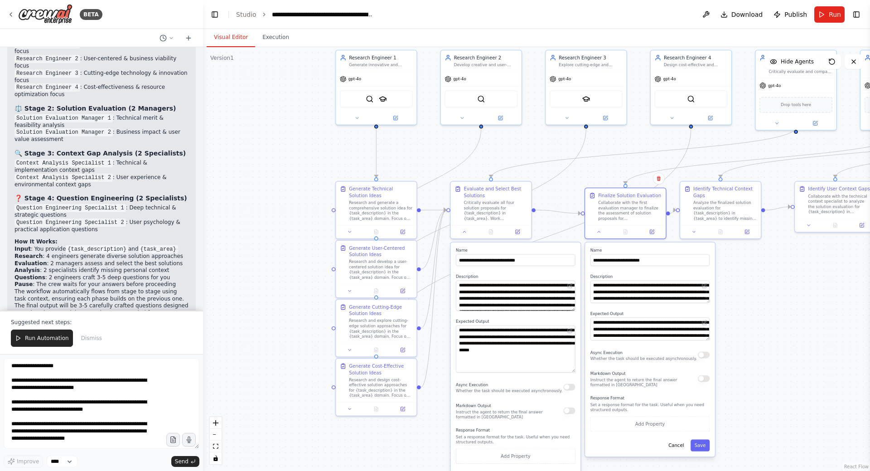
drag, startPoint x: 667, startPoint y: 256, endPoint x: 830, endPoint y: 278, distance: 164.6
click at [830, 278] on div ".deletable-edge-delete-btn { width: 20px; height: 20px; border: 0px solid #ffff…" at bounding box center [536, 259] width 667 height 424
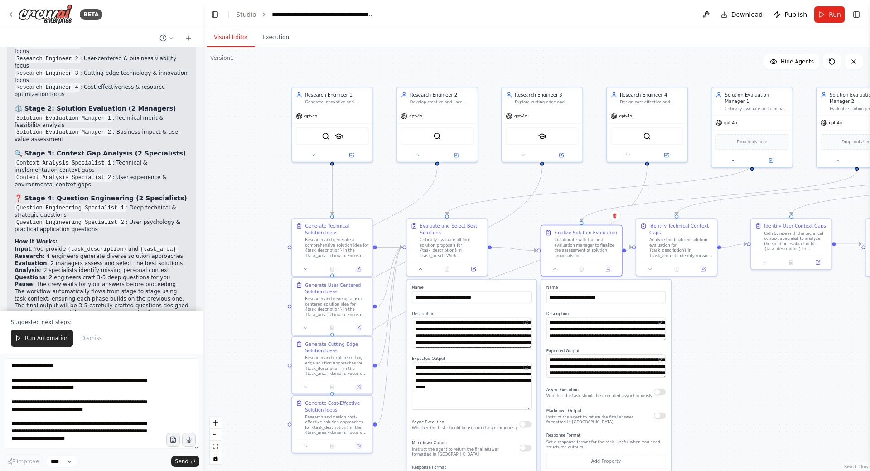
drag, startPoint x: 302, startPoint y: 200, endPoint x: 225, endPoint y: 214, distance: 78.8
click at [225, 214] on div ".deletable-edge-delete-btn { width: 20px; height: 20px; border: 0px solid #ffff…" at bounding box center [536, 259] width 667 height 424
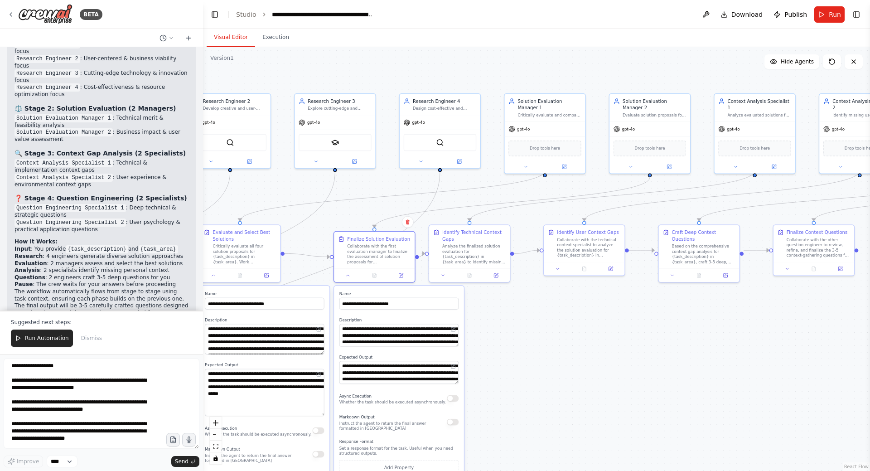
drag, startPoint x: 739, startPoint y: 306, endPoint x: 573, endPoint y: 311, distance: 165.9
click at [571, 311] on div ".deletable-edge-delete-btn { width: 20px; height: 20px; border: 0px solid #ffff…" at bounding box center [536, 259] width 667 height 424
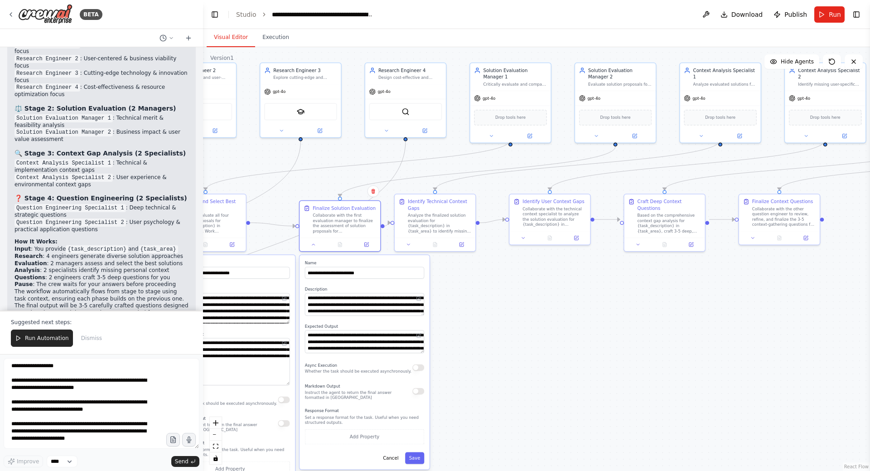
drag, startPoint x: 694, startPoint y: 319, endPoint x: 521, endPoint y: 281, distance: 177.3
click at [521, 281] on div ".deletable-edge-delete-btn { width: 20px; height: 20px; border: 0px solid #ffff…" at bounding box center [536, 259] width 667 height 424
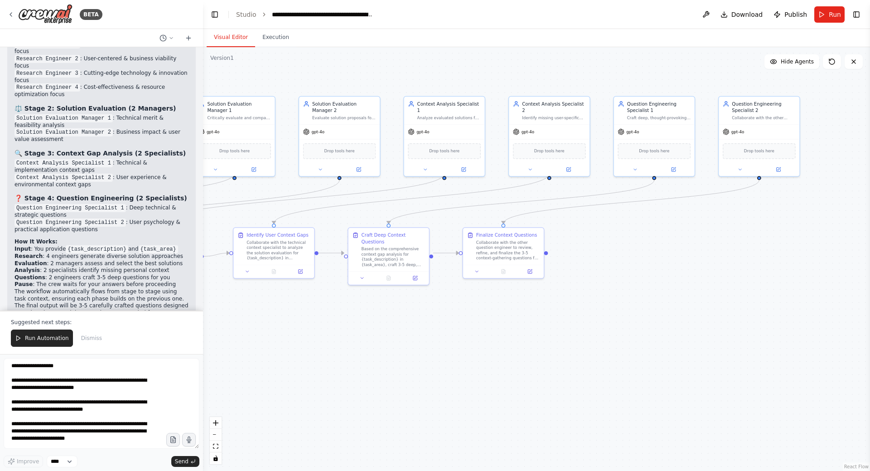
drag, startPoint x: 662, startPoint y: 286, endPoint x: 436, endPoint y: 319, distance: 227.7
click at [436, 319] on div ".deletable-edge-delete-btn { width: 20px; height: 20px; border: 0px solid #ffff…" at bounding box center [536, 259] width 667 height 424
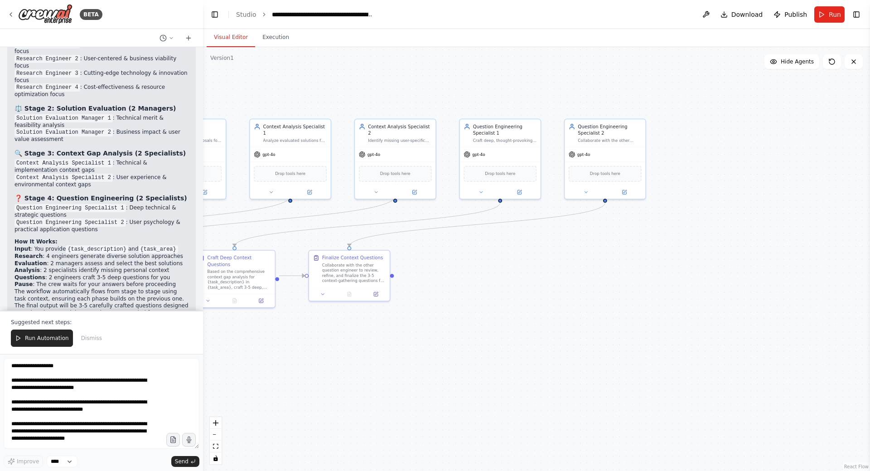
drag, startPoint x: 711, startPoint y: 290, endPoint x: 576, endPoint y: 309, distance: 136.4
click at [576, 309] on div ".deletable-edge-delete-btn { width: 20px; height: 20px; border: 0px solid #ffff…" at bounding box center [536, 259] width 667 height 424
drag, startPoint x: 362, startPoint y: 264, endPoint x: 620, endPoint y: 266, distance: 258.8
click at [620, 266] on div "Collaborate with the other question engineer to review, refine, and finalize th…" at bounding box center [609, 271] width 63 height 21
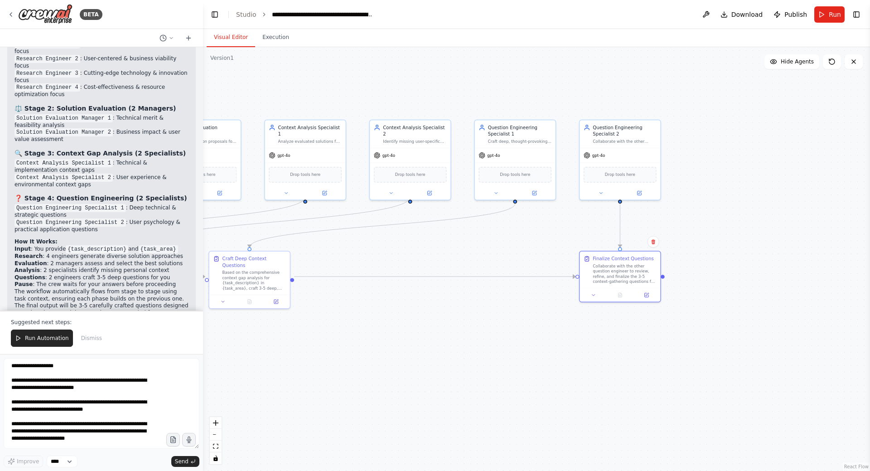
drag, startPoint x: 412, startPoint y: 326, endPoint x: 525, endPoint y: 320, distance: 113.0
click at [565, 333] on div ".deletable-edge-delete-btn { width: 20px; height: 20px; border: 0px solid #ffff…" at bounding box center [536, 259] width 667 height 424
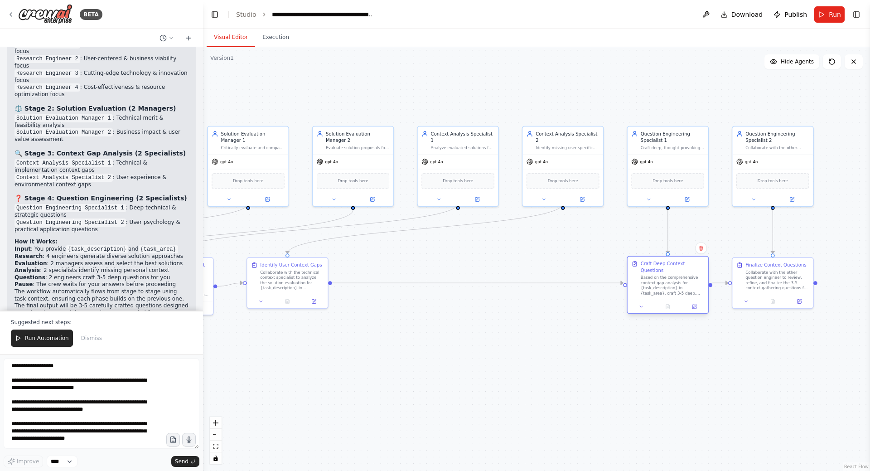
drag, startPoint x: 403, startPoint y: 269, endPoint x: 649, endPoint y: 270, distance: 246.1
click at [649, 270] on div "Craft Deep Context Questions Based on the comprehensive context gap analysis fo…" at bounding box center [672, 278] width 63 height 35
drag, startPoint x: 280, startPoint y: 269, endPoint x: 558, endPoint y: 269, distance: 278.2
click at [558, 269] on div "Collaborate with the technical context specialist to analyze the solution evalu…" at bounding box center [567, 278] width 63 height 21
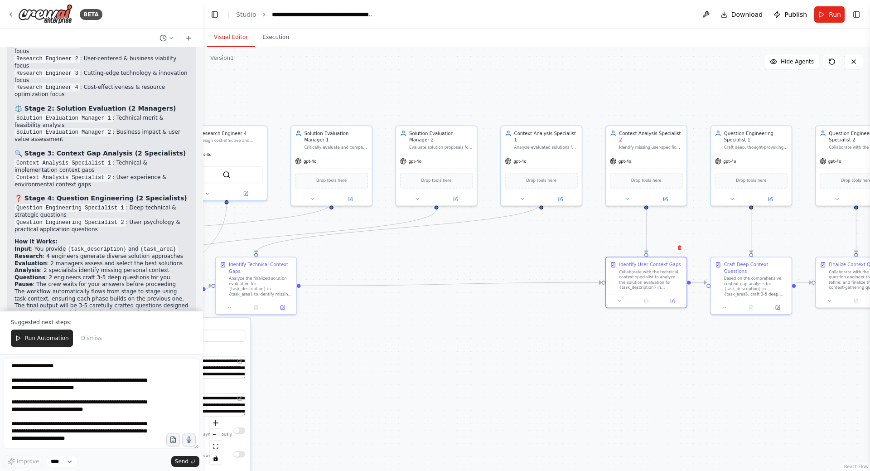
drag, startPoint x: 473, startPoint y: 254, endPoint x: 516, endPoint y: 254, distance: 43.1
click at [516, 254] on div ".deletable-edge-delete-btn { width: 20px; height: 20px; border: 0px solid #ffff…" at bounding box center [536, 259] width 667 height 424
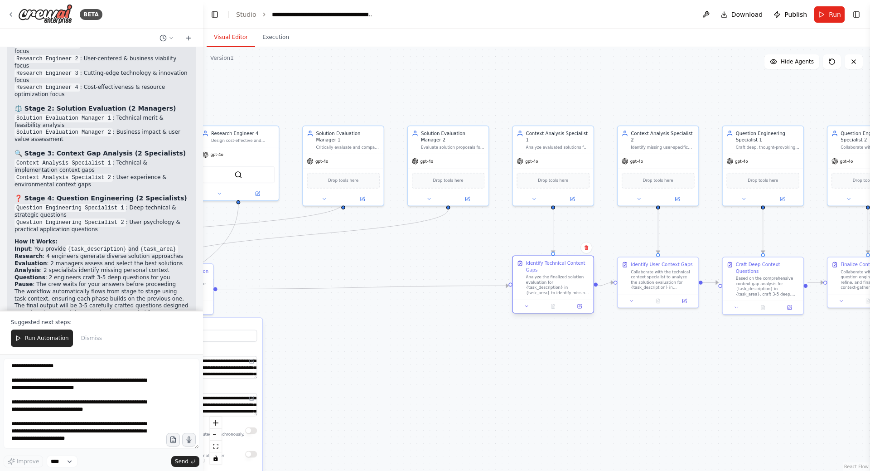
drag, startPoint x: 272, startPoint y: 267, endPoint x: 551, endPoint y: 264, distance: 278.7
click at [551, 264] on div "Identify Technical Context Gaps" at bounding box center [557, 266] width 63 height 13
click at [556, 265] on div "Identify Technical Context Gaps" at bounding box center [557, 266] width 63 height 13
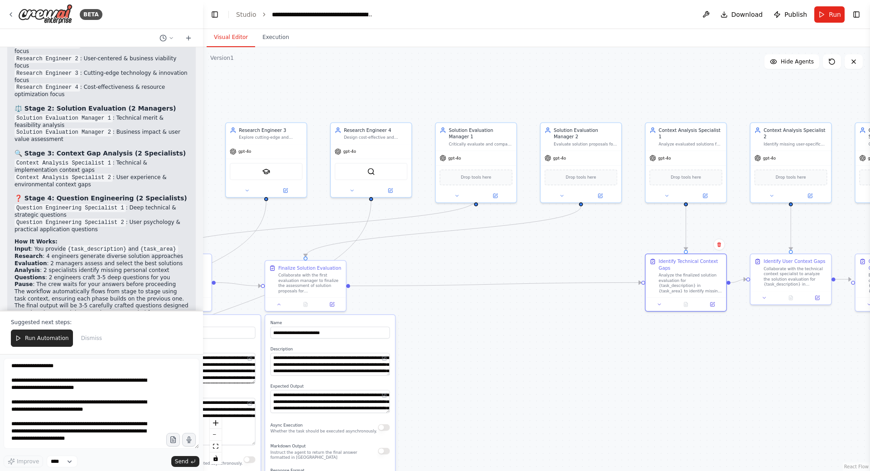
drag, startPoint x: 398, startPoint y: 261, endPoint x: 550, endPoint y: 260, distance: 151.4
click at [551, 260] on div ".deletable-edge-delete-btn { width: 20px; height: 20px; border: 0px solid #ffff…" at bounding box center [536, 259] width 667 height 424
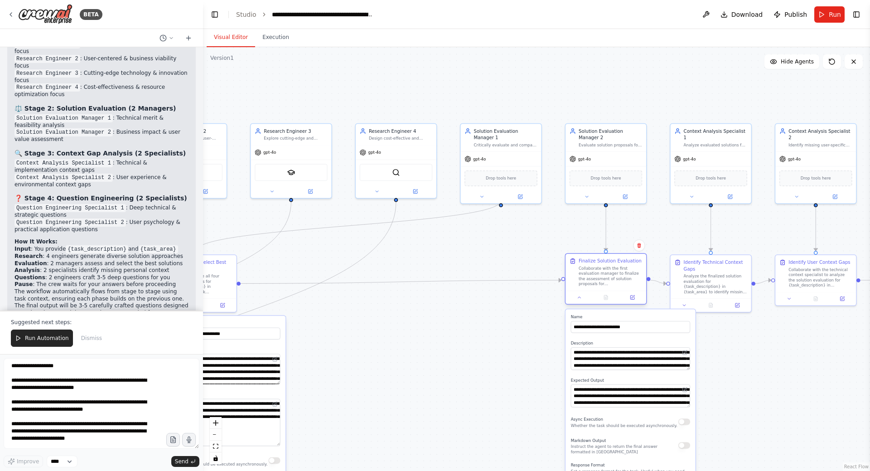
drag, startPoint x: 328, startPoint y: 270, endPoint x: 603, endPoint y: 262, distance: 275.2
click at [603, 262] on div "Finalize Solution Evaluation" at bounding box center [610, 261] width 63 height 6
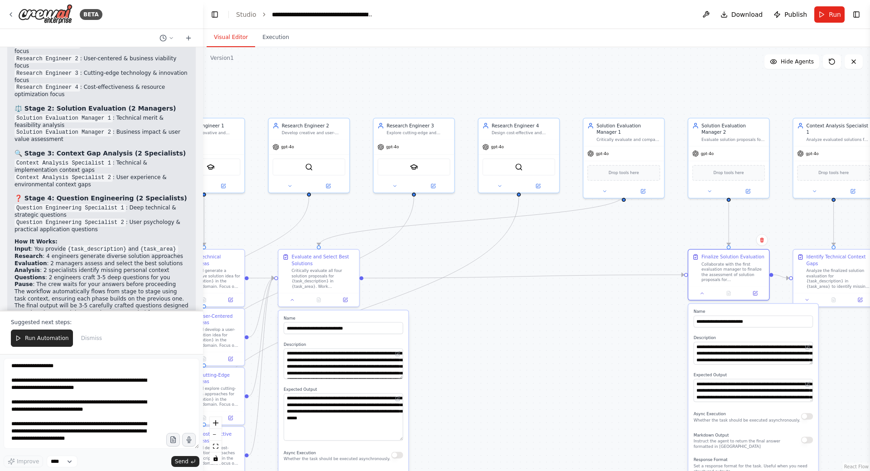
drag, startPoint x: 454, startPoint y: 253, endPoint x: 523, endPoint y: 251, distance: 68.9
click at [557, 249] on div ".deletable-edge-delete-btn { width: 20px; height: 20px; border: 0px solid #ffff…" at bounding box center [536, 259] width 667 height 424
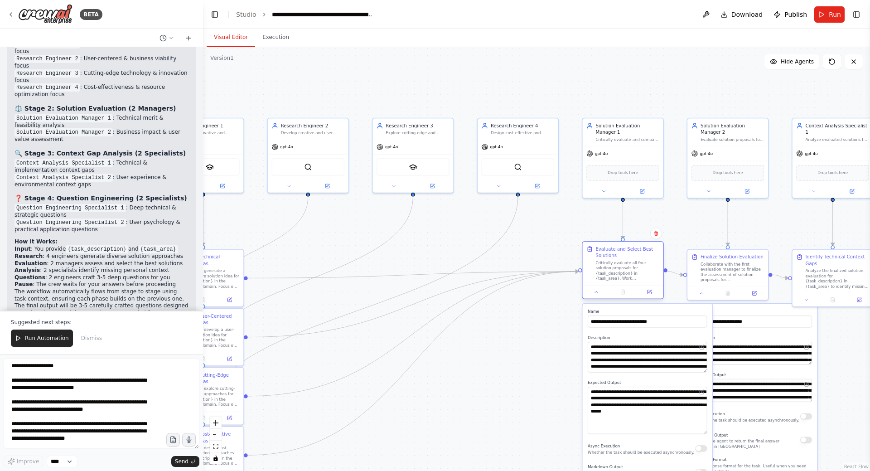
drag, startPoint x: 322, startPoint y: 261, endPoint x: 628, endPoint y: 257, distance: 305.9
click at [628, 257] on div "Evaluate and Select Best Solutions" at bounding box center [626, 252] width 63 height 13
click at [619, 259] on div "Evaluate and Select Best Solutions" at bounding box center [626, 252] width 63 height 13
click at [540, 330] on div ".deletable-edge-delete-btn { width: 20px; height: 20px; border: 0px solid #ffff…" at bounding box center [536, 259] width 667 height 424
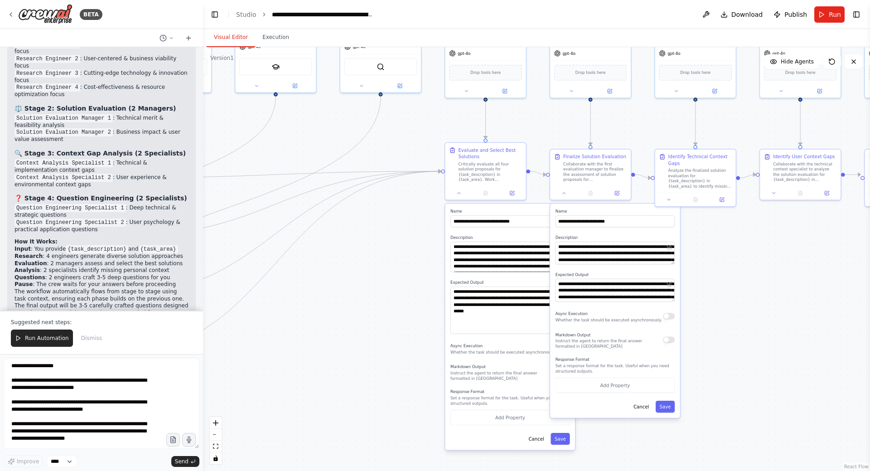
drag, startPoint x: 516, startPoint y: 381, endPoint x: 308, endPoint y: 285, distance: 228.9
click at [308, 285] on div ".deletable-edge-delete-btn { width: 20px; height: 20px; border: 0px solid #ffff…" at bounding box center [536, 259] width 667 height 424
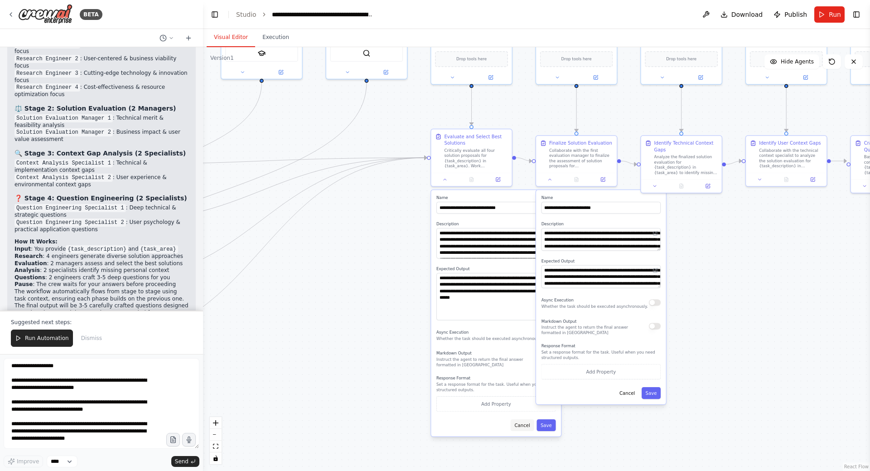
click at [527, 424] on button "Cancel" at bounding box center [523, 425] width 24 height 12
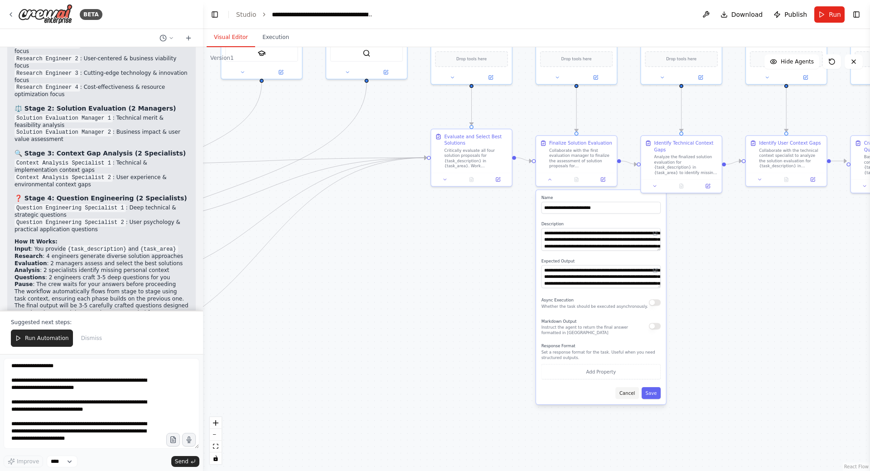
click at [629, 390] on button "Cancel" at bounding box center [627, 393] width 24 height 12
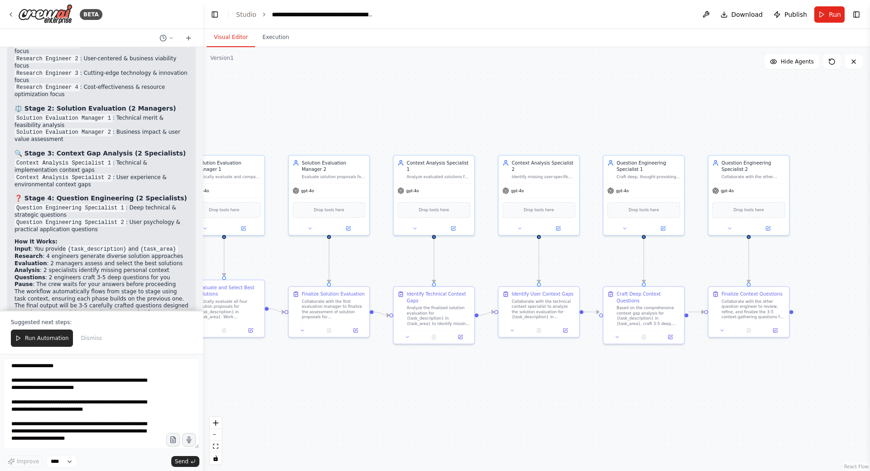
drag, startPoint x: 749, startPoint y: 254, endPoint x: 532, endPoint y: 389, distance: 256.3
click at [532, 389] on div ".deletable-edge-delete-btn { width: 20px; height: 20px; border: 0px solid #ffff…" at bounding box center [536, 259] width 667 height 424
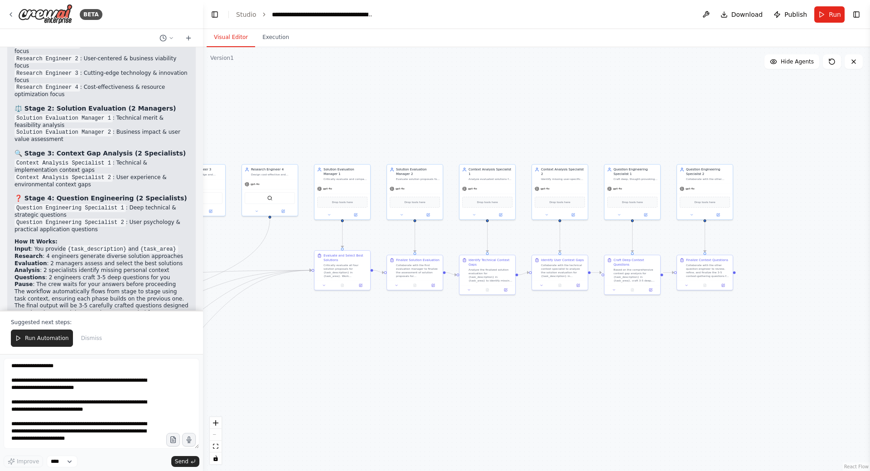
drag, startPoint x: 443, startPoint y: 393, endPoint x: 406, endPoint y: 342, distance: 63.4
click at [406, 342] on div ".deletable-edge-delete-btn { width: 20px; height: 20px; border: 0px solid #ffff…" at bounding box center [536, 259] width 667 height 424
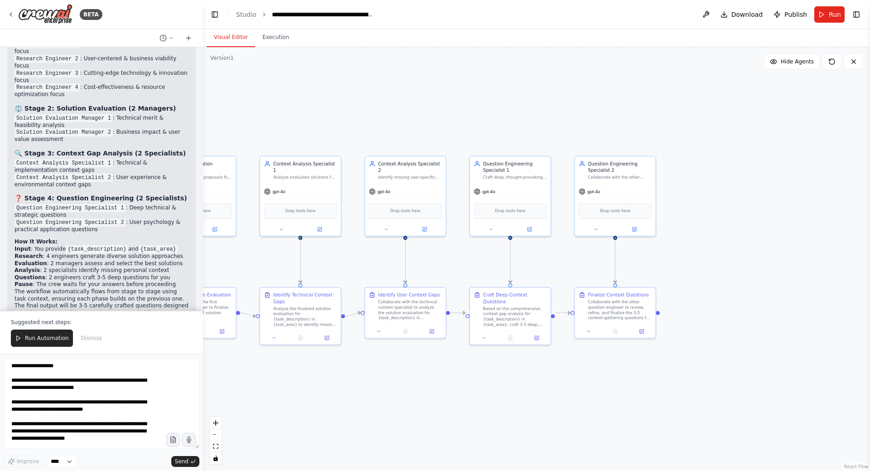
drag, startPoint x: 499, startPoint y: 360, endPoint x: 431, endPoint y: 381, distance: 71.4
click at [431, 381] on div ".deletable-edge-delete-btn { width: 20px; height: 20px; border: 0px solid #ffff…" at bounding box center [536, 259] width 667 height 424
click at [588, 330] on icon at bounding box center [588, 329] width 5 height 5
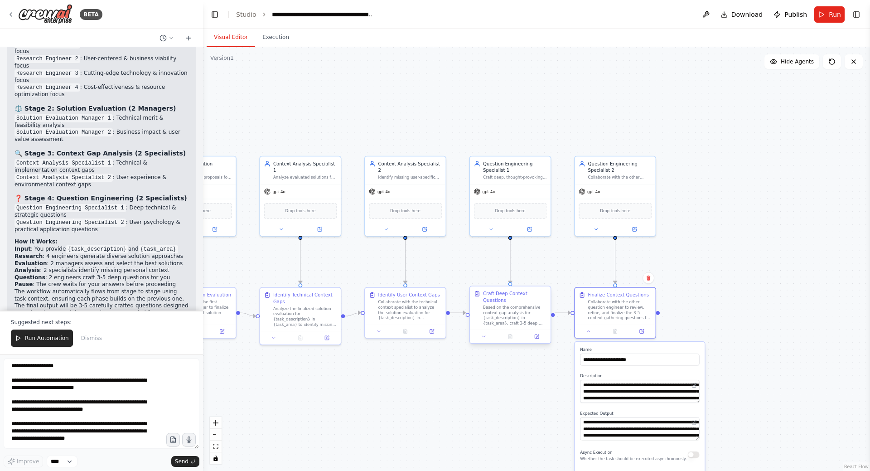
click at [487, 334] on div at bounding box center [510, 336] width 81 height 14
click at [488, 333] on button at bounding box center [484, 337] width 23 height 8
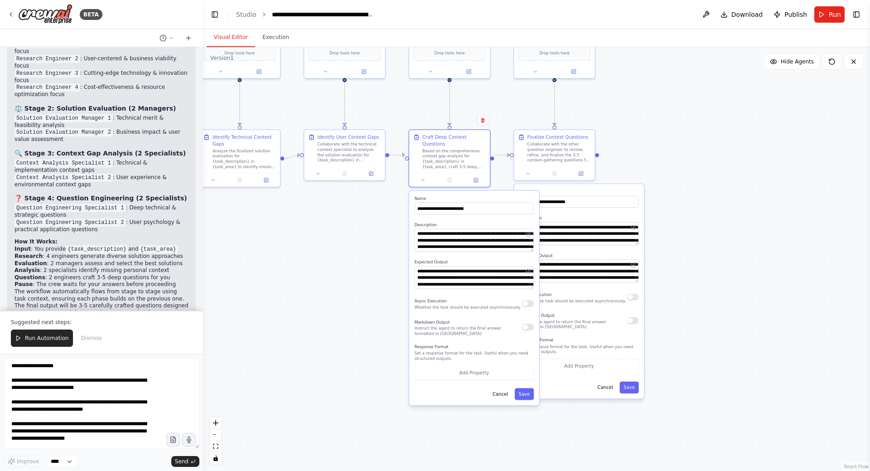
drag, startPoint x: 425, startPoint y: 432, endPoint x: 364, endPoint y: 277, distance: 166.9
click at [364, 277] on div ".deletable-edge-delete-btn { width: 20px; height: 20px; border: 0px solid #ffff…" at bounding box center [536, 259] width 667 height 424
click at [614, 190] on label "Name" at bounding box center [578, 191] width 119 height 5
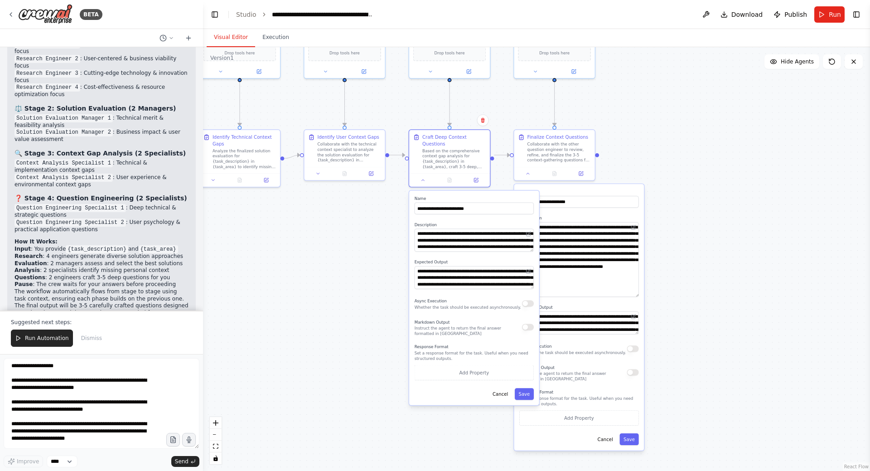
drag, startPoint x: 638, startPoint y: 243, endPoint x: 638, endPoint y: 295, distance: 52.1
click at [638, 295] on textarea "**********" at bounding box center [578, 259] width 119 height 75
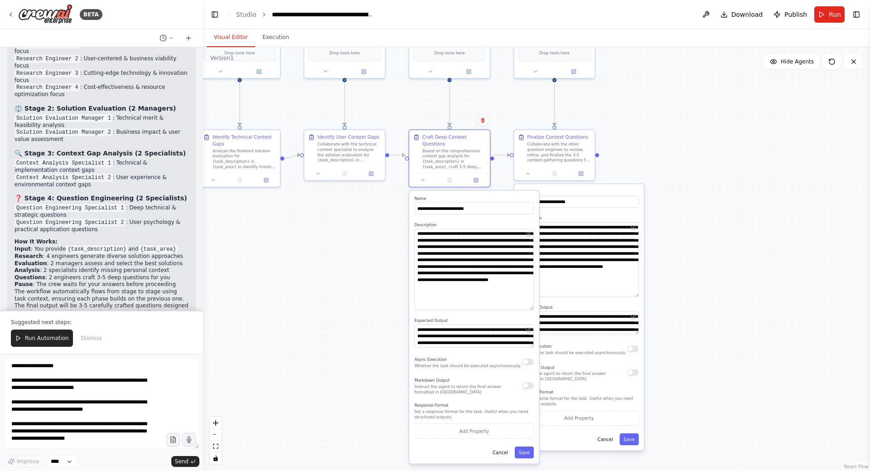
drag, startPoint x: 531, startPoint y: 243, endPoint x: 528, endPoint y: 301, distance: 58.5
click at [528, 301] on textarea "**********" at bounding box center [474, 269] width 119 height 81
click at [600, 193] on label "Name" at bounding box center [578, 191] width 119 height 5
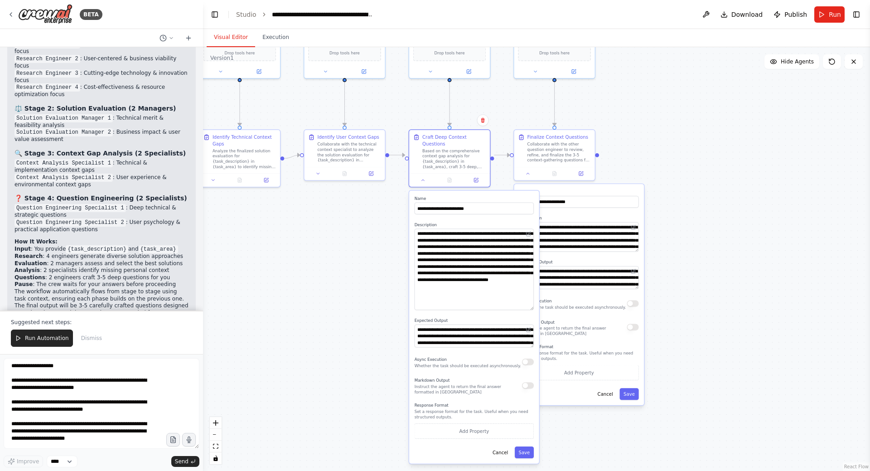
drag, startPoint x: 638, startPoint y: 295, endPoint x: 636, endPoint y: 250, distance: 45.4
click at [636, 250] on textarea "**********" at bounding box center [578, 236] width 119 height 29
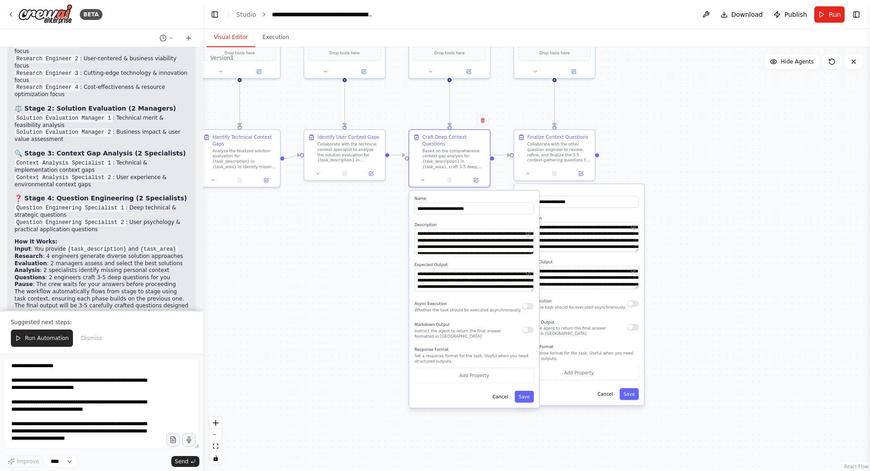
drag, startPoint x: 532, startPoint y: 302, endPoint x: 529, endPoint y: 247, distance: 55.8
click at [529, 247] on textarea "**********" at bounding box center [474, 241] width 119 height 25
click at [724, 248] on div ".deletable-edge-delete-btn { width: 20px; height: 20px; border: 0px solid #ffff…" at bounding box center [536, 259] width 667 height 424
click at [605, 394] on button "Cancel" at bounding box center [606, 393] width 24 height 12
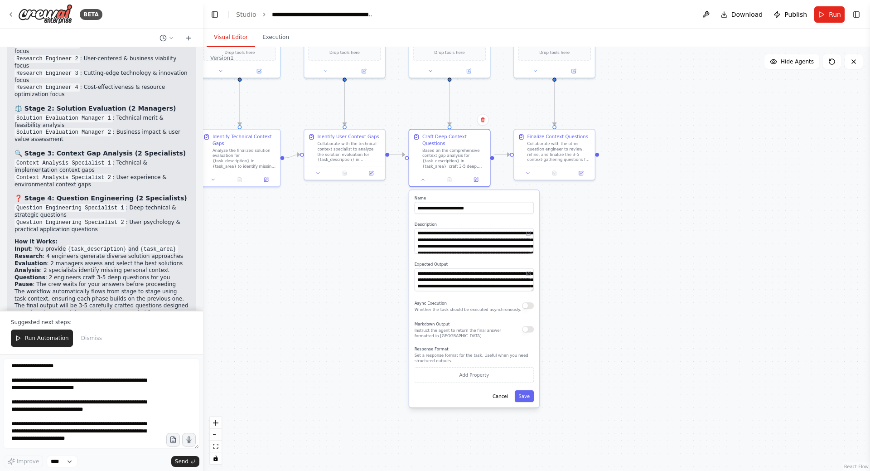
drag, startPoint x: 500, startPoint y: 390, endPoint x: 503, endPoint y: 382, distance: 7.7
click at [500, 390] on button "Cancel" at bounding box center [501, 396] width 24 height 12
click at [508, 390] on button "Cancel" at bounding box center [501, 396] width 24 height 12
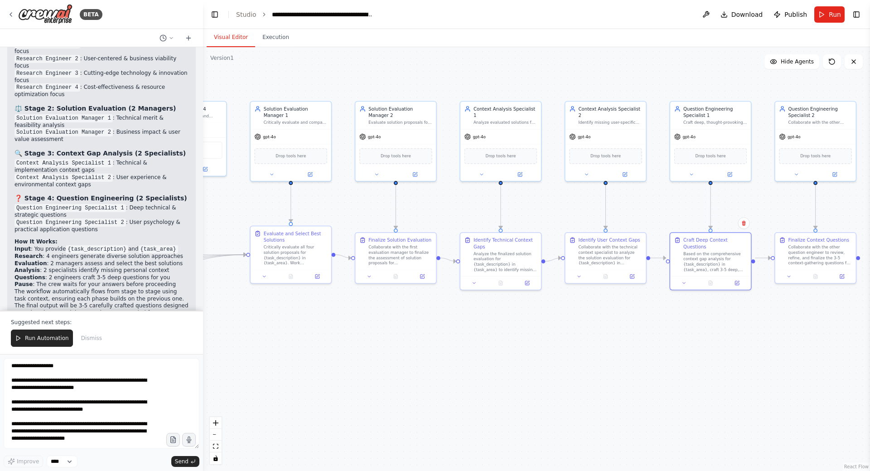
drag, startPoint x: 353, startPoint y: 241, endPoint x: 623, endPoint y: 333, distance: 285.0
click at [623, 333] on div ".deletable-edge-delete-btn { width: 20px; height: 20px; border: 0px solid #ffff…" at bounding box center [536, 259] width 667 height 424
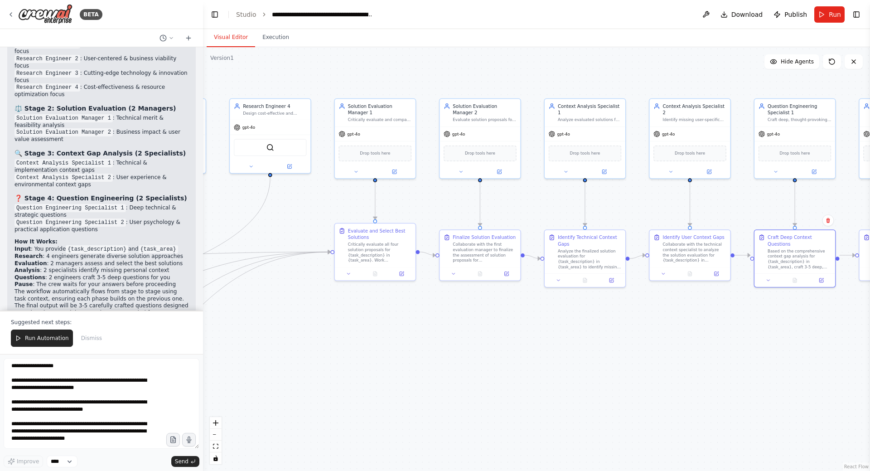
drag, startPoint x: 504, startPoint y: 337, endPoint x: 517, endPoint y: 336, distance: 12.8
click at [517, 336] on div ".deletable-edge-delete-btn { width: 20px; height: 20px; border: 0px solid #ffff…" at bounding box center [536, 259] width 667 height 424
click at [751, 360] on div ".deletable-edge-delete-btn { width: 20px; height: 20px; border: 0px solid #ffff…" at bounding box center [536, 259] width 667 height 424
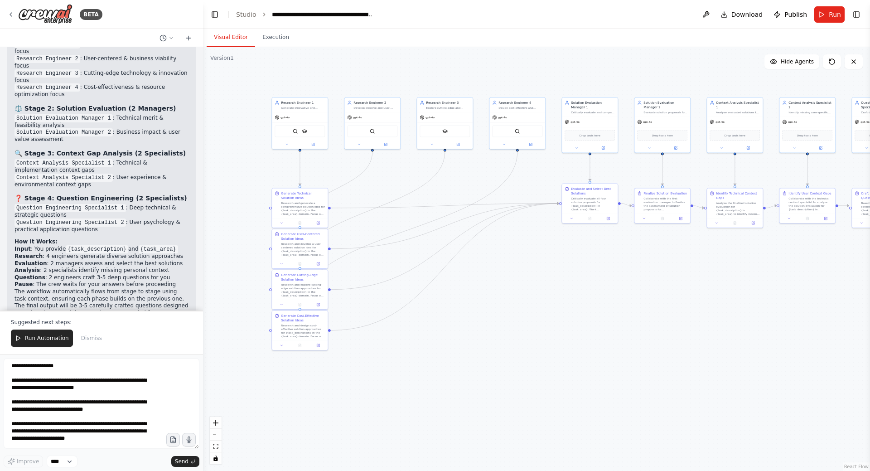
drag, startPoint x: 526, startPoint y: 346, endPoint x: 606, endPoint y: 299, distance: 93.4
click at [606, 299] on div ".deletable-edge-delete-btn { width: 20px; height: 20px; border: 0px solid #ffff…" at bounding box center [536, 259] width 667 height 424
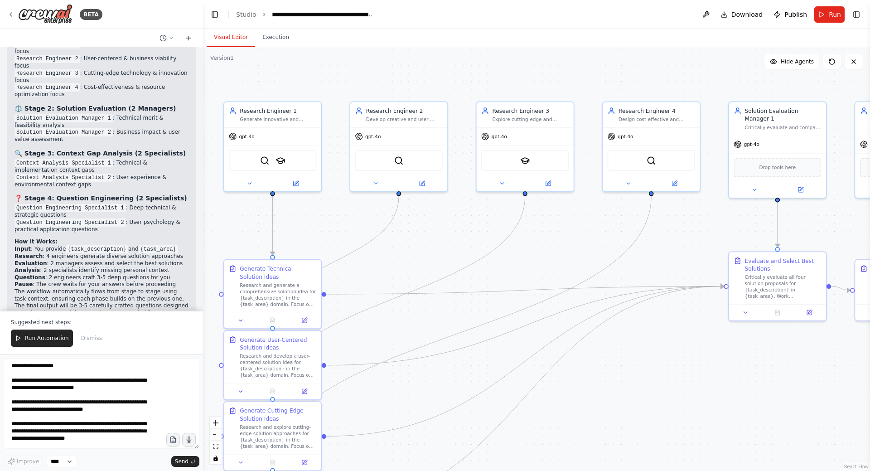
drag, startPoint x: 513, startPoint y: 287, endPoint x: 602, endPoint y: 386, distance: 132.5
click at [602, 386] on div ".deletable-edge-delete-btn { width: 20px; height: 20px; border: 0px solid #ffff…" at bounding box center [536, 259] width 667 height 424
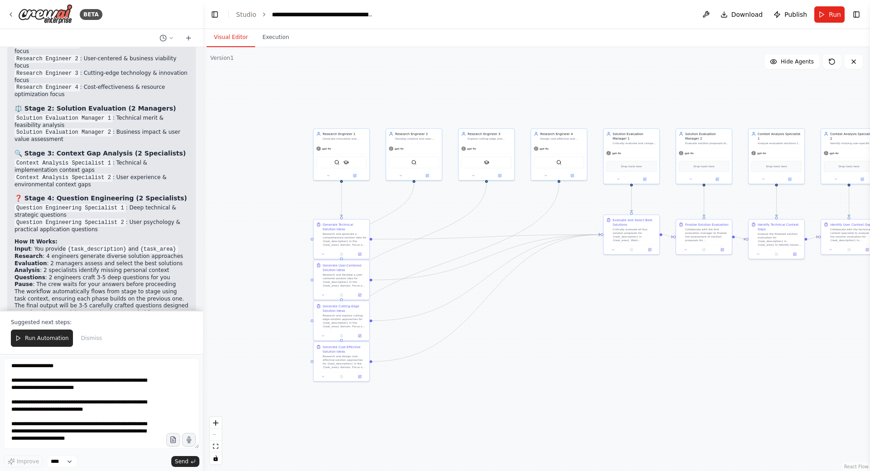
drag, startPoint x: 634, startPoint y: 389, endPoint x: 568, endPoint y: 301, distance: 110.0
click at [568, 301] on div ".deletable-edge-delete-btn { width: 20px; height: 20px; border: 0px solid #ffff…" at bounding box center [536, 259] width 667 height 424
click at [60, 377] on textarea "**********" at bounding box center [102, 403] width 196 height 91
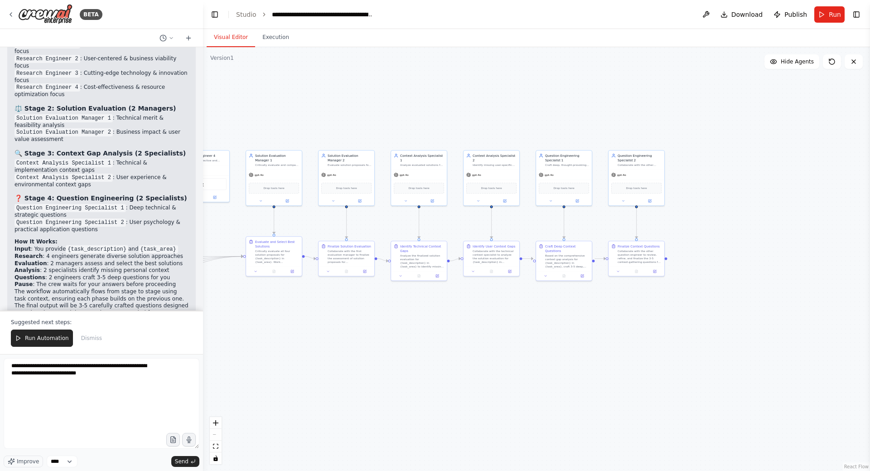
drag, startPoint x: 731, startPoint y: 310, endPoint x: 413, endPoint y: 329, distance: 317.8
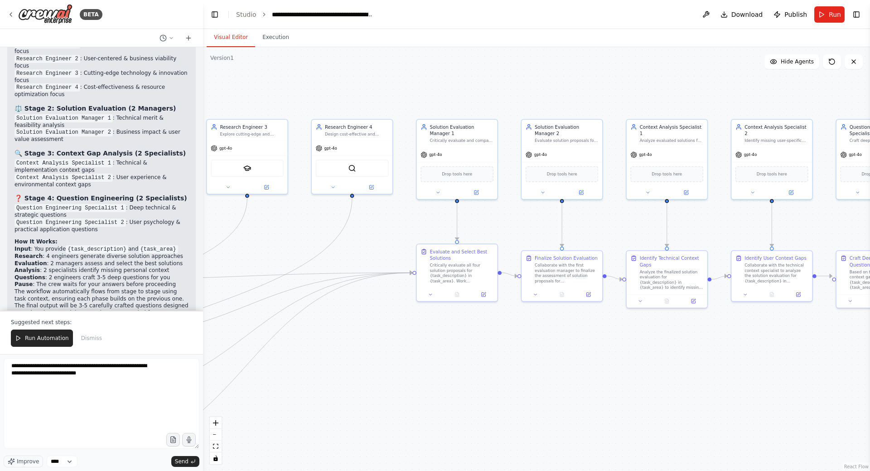
drag, startPoint x: 386, startPoint y: 321, endPoint x: 595, endPoint y: 357, distance: 212.0
click at [600, 358] on div ".deletable-edge-delete-btn { width: 20px; height: 20px; border: 0px solid #ffff…" at bounding box center [536, 259] width 667 height 424
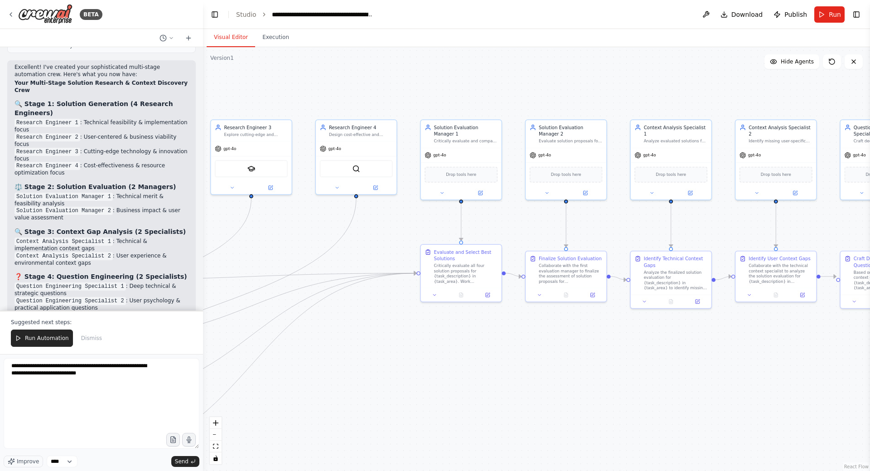
scroll to position [1401, 0]
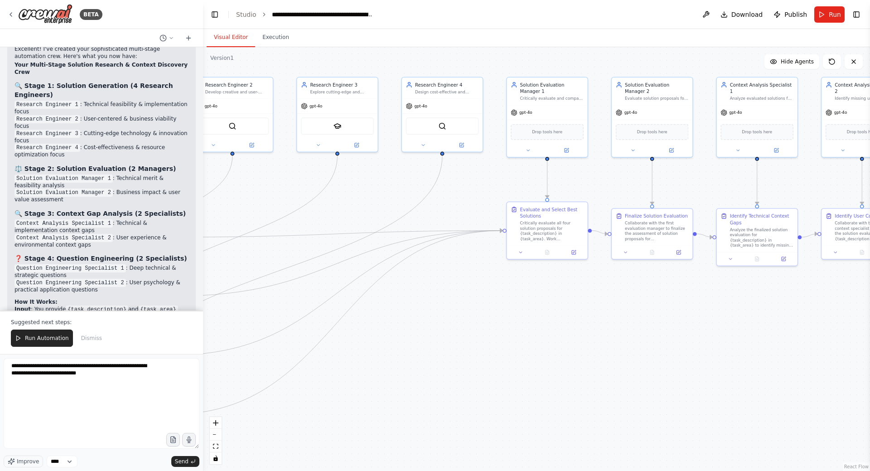
drag, startPoint x: 472, startPoint y: 334, endPoint x: 494, endPoint y: 316, distance: 28.1
click at [497, 316] on div ".deletable-edge-delete-btn { width: 20px; height: 20px; border: 0px solid #ffff…" at bounding box center [536, 259] width 667 height 424
click at [107, 375] on textarea "**********" at bounding box center [102, 403] width 196 height 91
drag, startPoint x: 17, startPoint y: 204, endPoint x: 130, endPoint y: 223, distance: 114.5
click at [130, 265] on ul "Question Engineering Specialist 1 : Deep technical & strategic questions Questi…" at bounding box center [102, 279] width 174 height 29
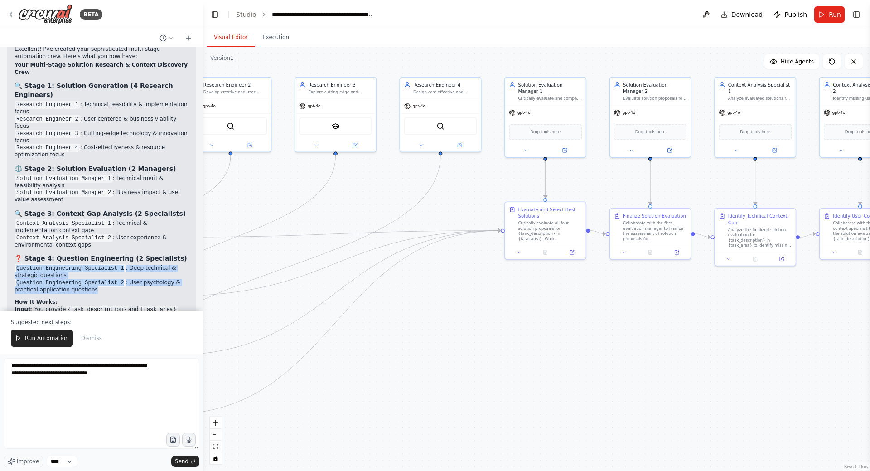
copy ul "Question Engineering Specialist 1 : Deep technical & strategic questions Questi…"
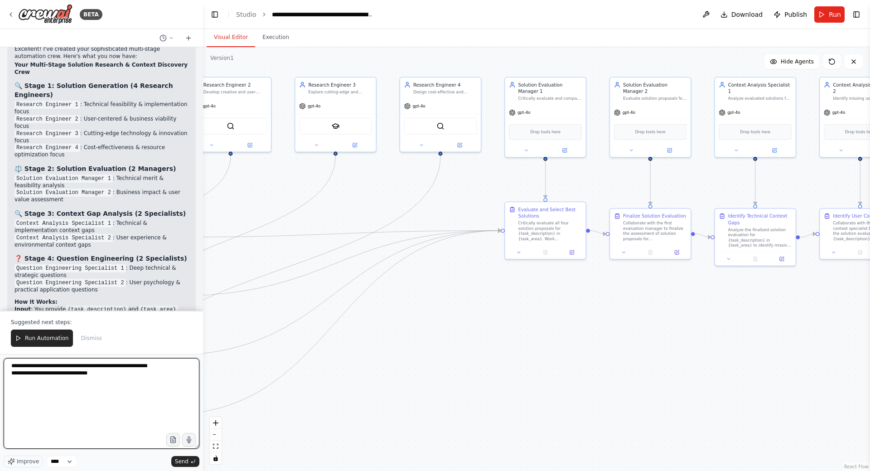
click at [109, 375] on textarea "**********" at bounding box center [102, 403] width 196 height 91
paste textarea "**********"
drag, startPoint x: 100, startPoint y: 405, endPoint x: 2, endPoint y: 380, distance: 101.1
click at [2, 380] on div "BETA Hello! I'm the CrewAI assistant. What kind of automation do you want to bu…" at bounding box center [101, 235] width 203 height 471
type textarea "**********"
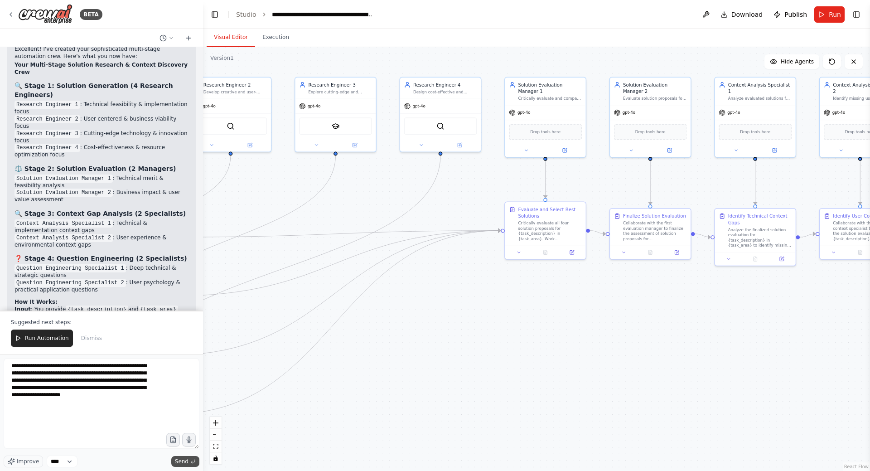
click at [182, 460] on span "Send" at bounding box center [182, 461] width 14 height 7
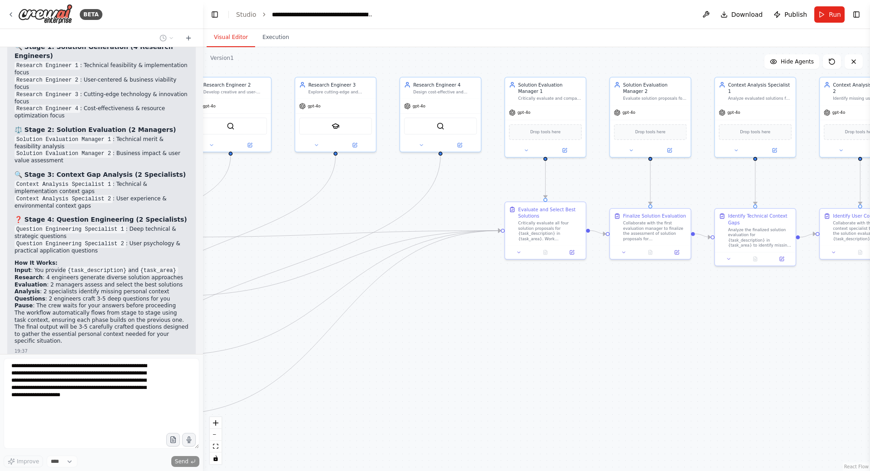
scroll to position [1493, 0]
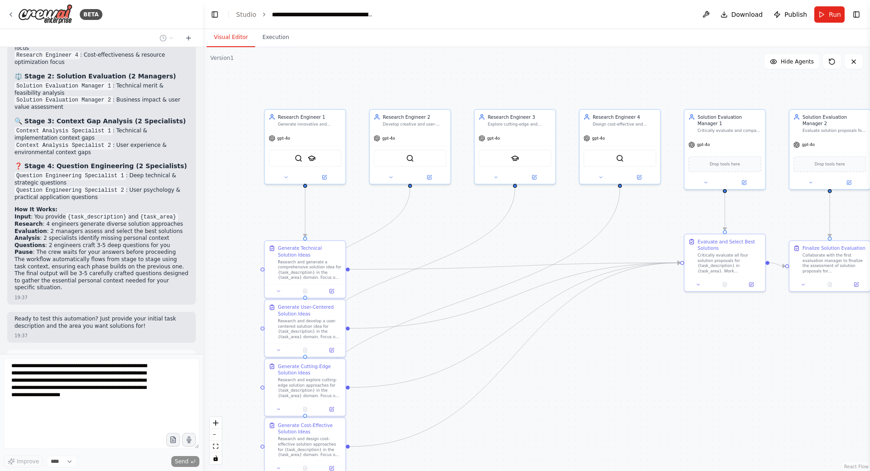
drag, startPoint x: 469, startPoint y: 310, endPoint x: 629, endPoint y: 334, distance: 160.9
click at [629, 334] on div ".deletable-edge-delete-btn { width: 20px; height: 20px; border: 0px solid #ffff…" at bounding box center [536, 259] width 667 height 424
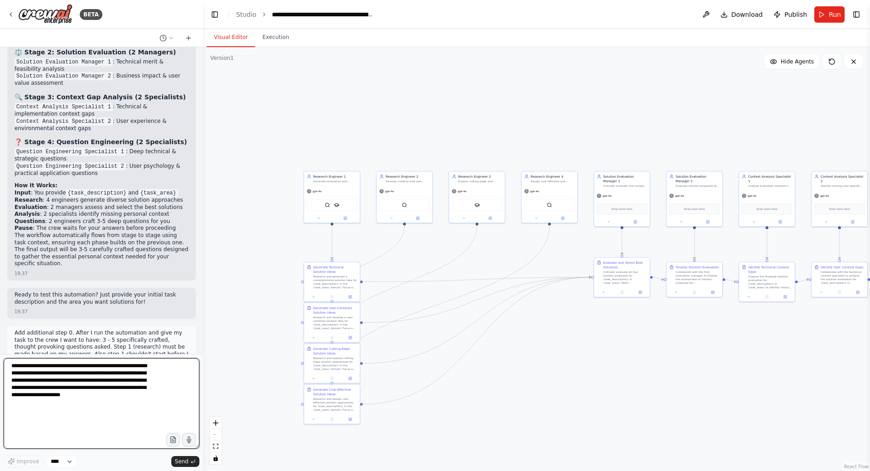
drag, startPoint x: 697, startPoint y: 349, endPoint x: 638, endPoint y: 344, distance: 59.6
click at [638, 344] on div ".deletable-edge-delete-btn { width: 20px; height: 20px; border: 0px solid #ffff…" at bounding box center [536, 259] width 667 height 424
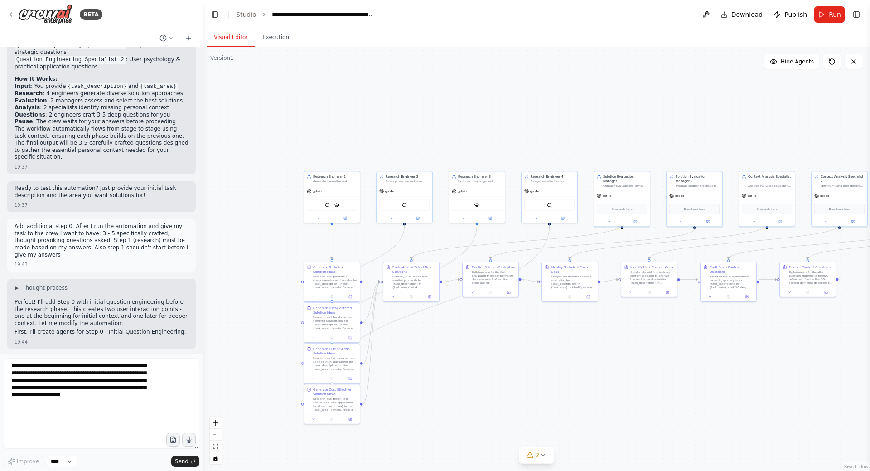
scroll to position [1670, 0]
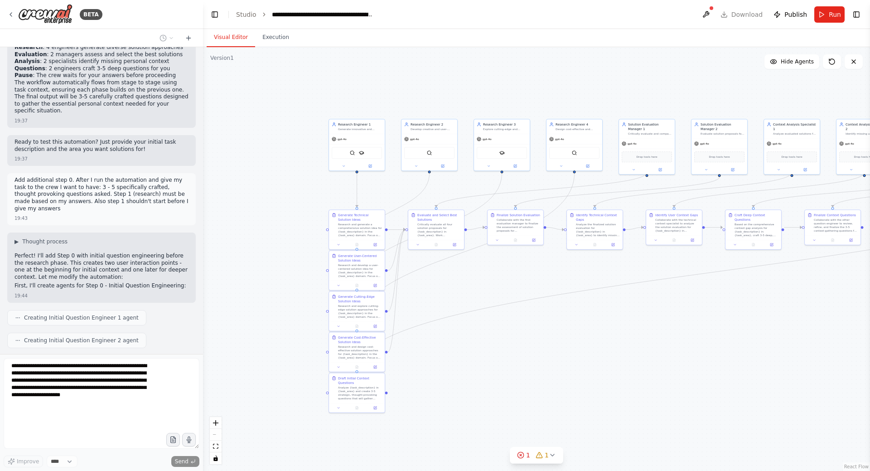
drag, startPoint x: 585, startPoint y: 373, endPoint x: 610, endPoint y: 321, distance: 57.8
click at [610, 321] on div ".deletable-edge-delete-btn { width: 20px; height: 20px; border: 0px solid #ffff…" at bounding box center [536, 259] width 667 height 424
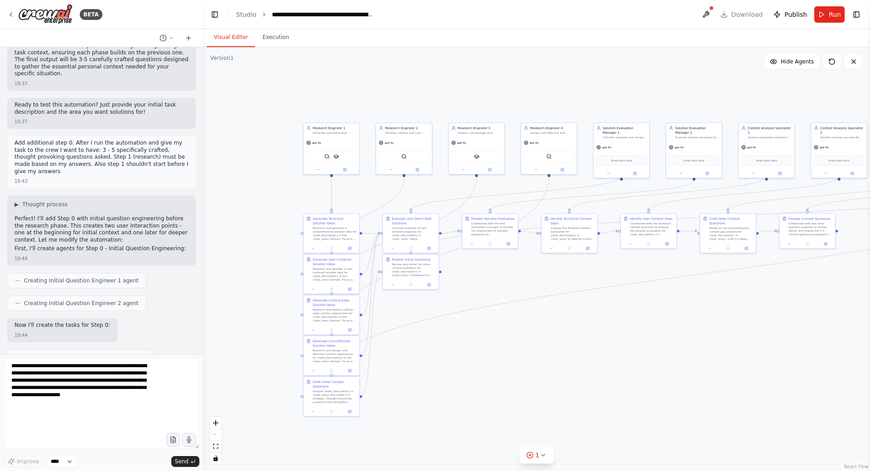
scroll to position [1785, 0]
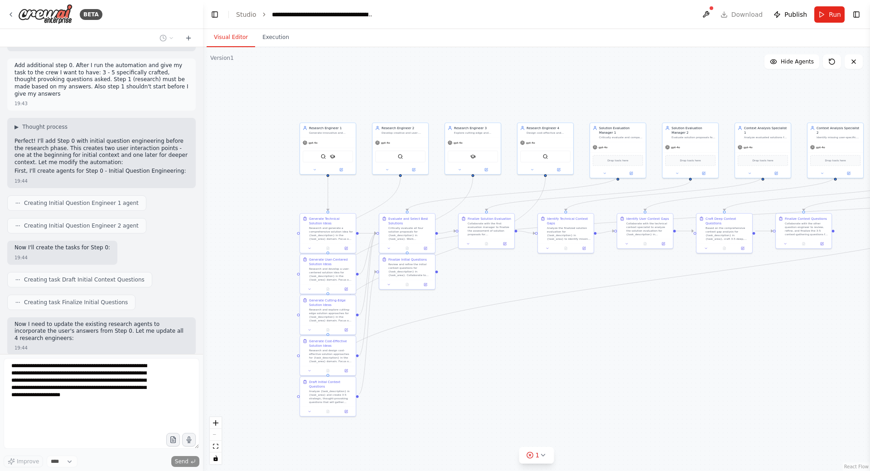
drag, startPoint x: 664, startPoint y: 318, endPoint x: 670, endPoint y: 318, distance: 6.4
click at [670, 318] on div ".deletable-edge-delete-btn { width: 20px; height: 20px; border: 0px solid #ffff…" at bounding box center [536, 259] width 667 height 424
click at [326, 356] on div "Research and design cost-effective solution approaches for {task_description} i…" at bounding box center [331, 355] width 44 height 15
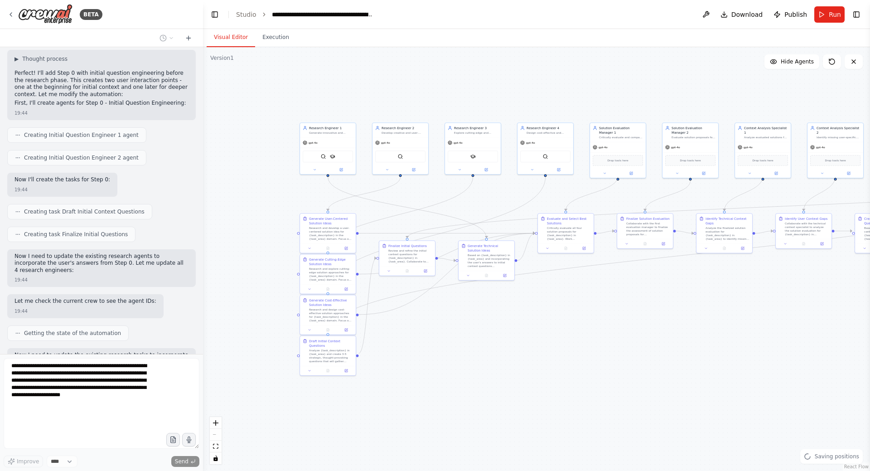
scroll to position [1859, 0]
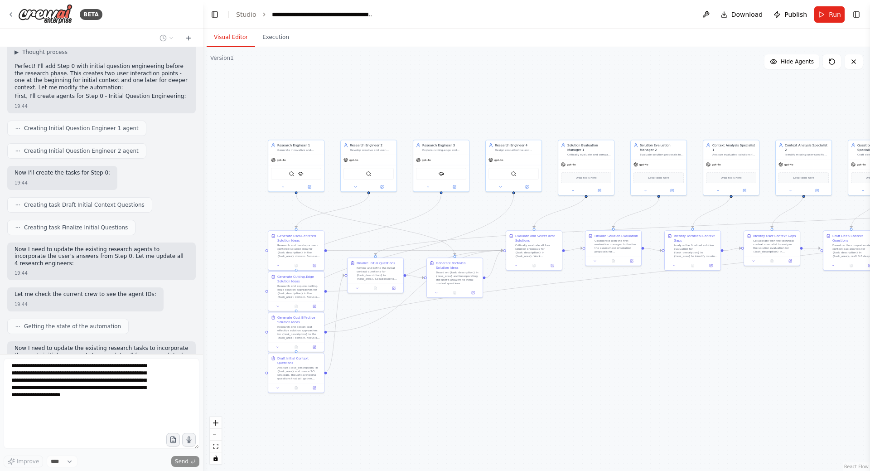
drag, startPoint x: 530, startPoint y: 352, endPoint x: 503, endPoint y: 368, distance: 31.7
click at [503, 368] on div ".deletable-edge-delete-btn { width: 20px; height: 20px; border: 0px solid #ffff…" at bounding box center [536, 259] width 667 height 424
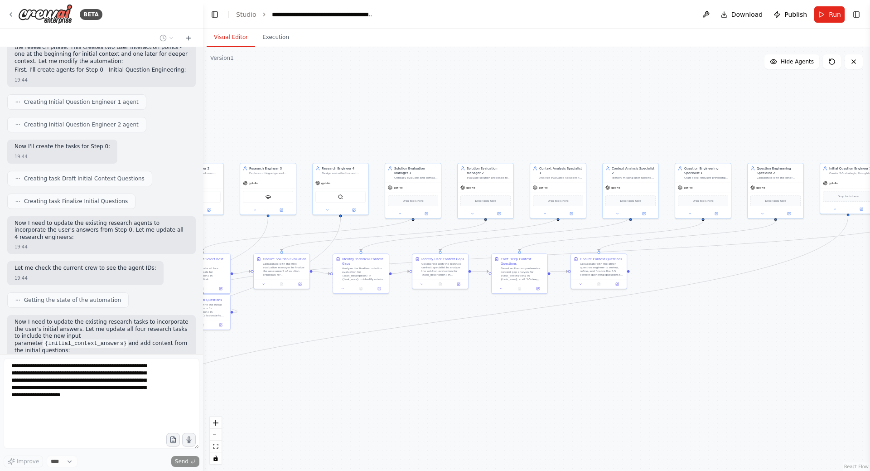
scroll to position [1912, 0]
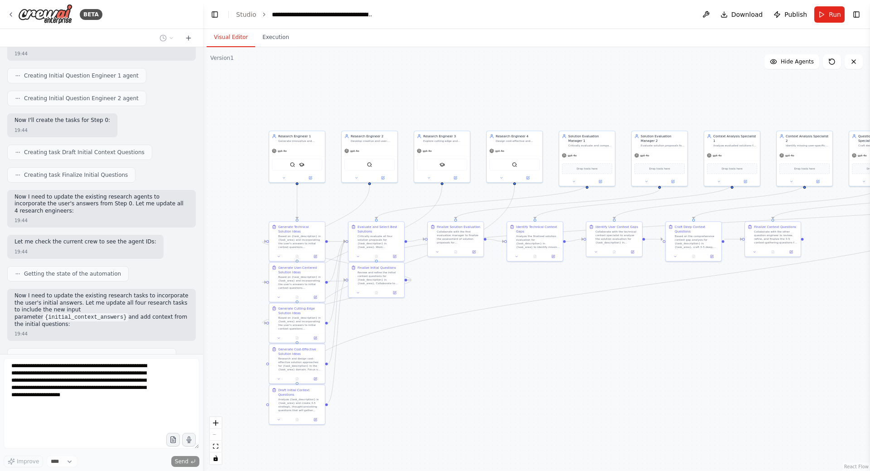
drag, startPoint x: 647, startPoint y: 340, endPoint x: 703, endPoint y: 322, distance: 59.3
click at [703, 322] on div ".deletable-edge-delete-btn { width: 20px; height: 20px; border: 0px solid #ffff…" at bounding box center [536, 259] width 667 height 424
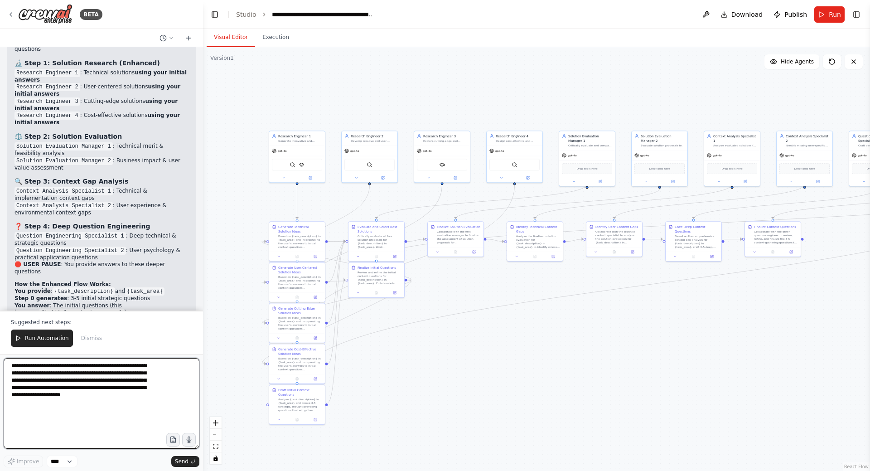
scroll to position [2487, 0]
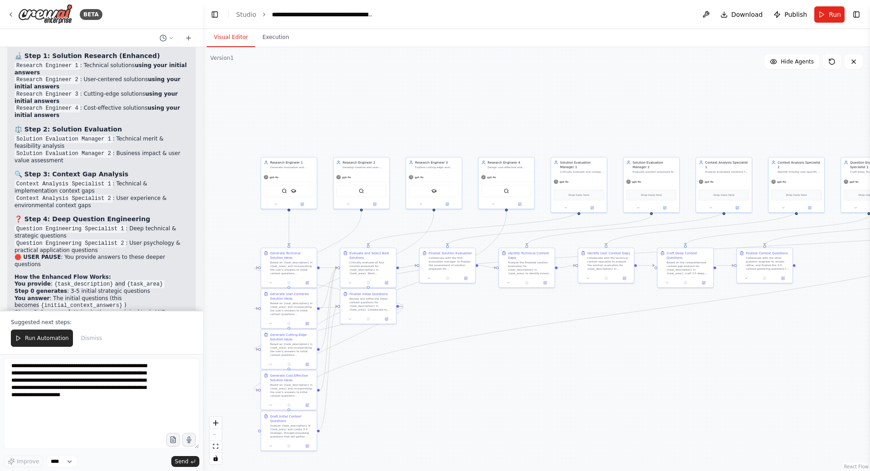
drag, startPoint x: 449, startPoint y: 347, endPoint x: 455, endPoint y: 371, distance: 24.7
click at [455, 371] on div ".deletable-edge-delete-btn { width: 20px; height: 20px; border: 0px solid #ffff…" at bounding box center [536, 259] width 667 height 424
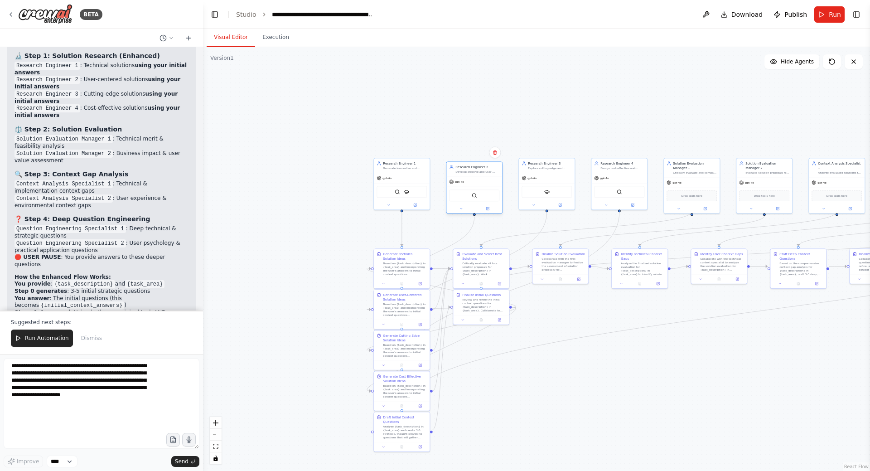
drag, startPoint x: 370, startPoint y: 185, endPoint x: 453, endPoint y: 195, distance: 83.5
click at [453, 195] on div "SerplyWebSearchTool" at bounding box center [474, 195] width 50 height 12
drag, startPoint x: 395, startPoint y: 275, endPoint x: 397, endPoint y: 266, distance: 9.0
click at [397, 266] on div "Generate Technical Solution Ideas Based on {task_description} in {task_area} an…" at bounding box center [402, 254] width 56 height 30
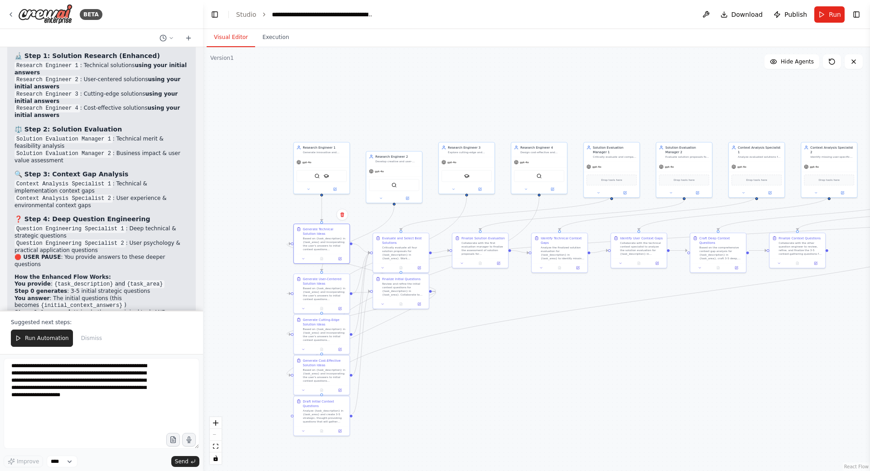
drag, startPoint x: 691, startPoint y: 372, endPoint x: 684, endPoint y: 338, distance: 35.1
click at [689, 338] on div ".deletable-edge-delete-btn { width: 20px; height: 20px; border: 0px solid #ffff…" at bounding box center [536, 259] width 667 height 424
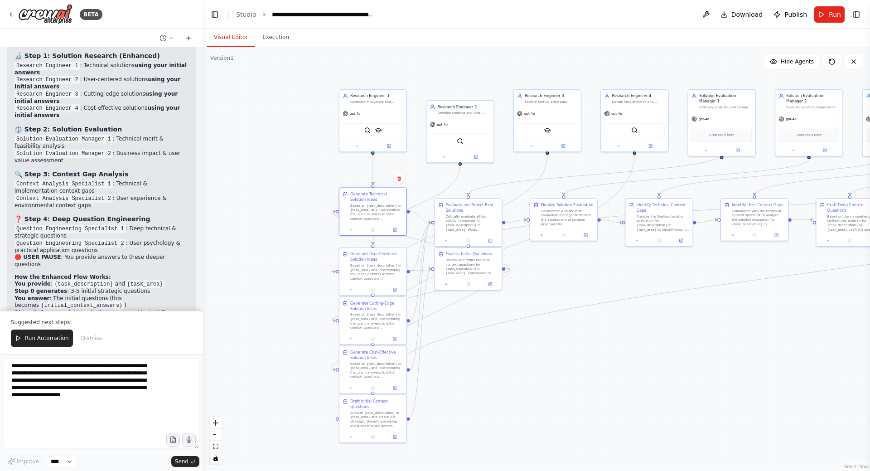
drag, startPoint x: 565, startPoint y: 276, endPoint x: 576, endPoint y: 282, distance: 12.4
click at [576, 282] on div ".deletable-edge-delete-btn { width: 20px; height: 20px; border: 0px solid #ffff…" at bounding box center [536, 259] width 667 height 424
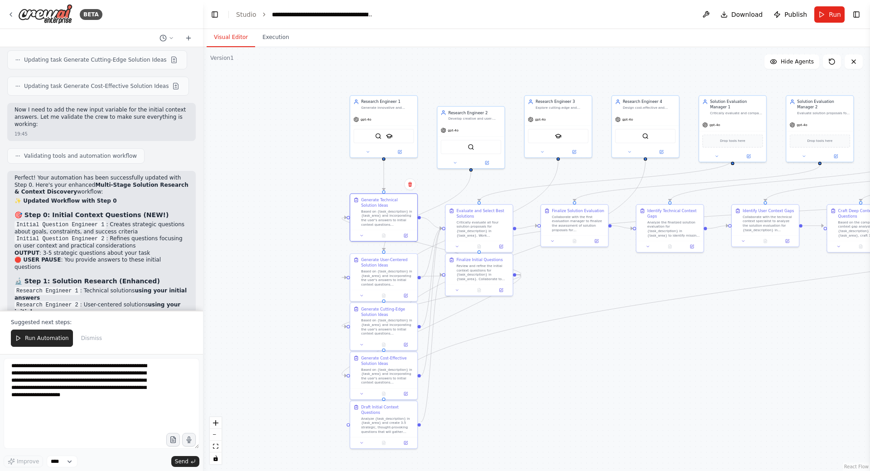
scroll to position [2245, 0]
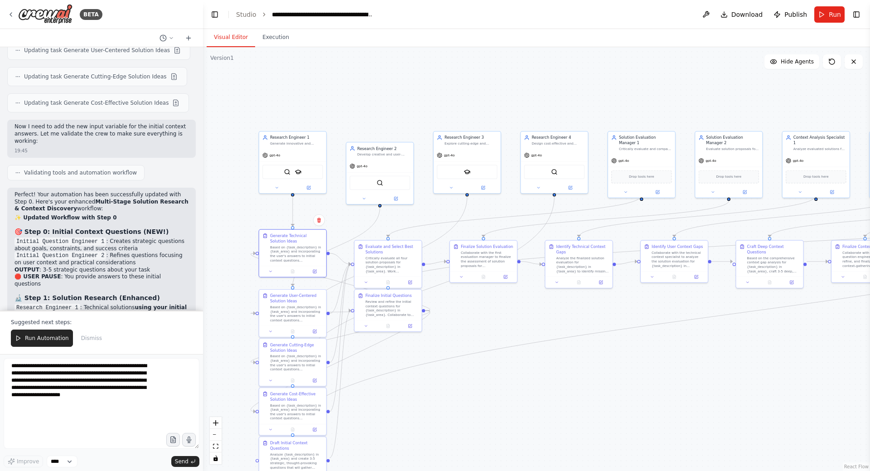
drag, startPoint x: 272, startPoint y: 185, endPoint x: 203, endPoint y: 213, distance: 73.6
click at [203, 213] on div ".deletable-edge-delete-btn { width: 20px; height: 20px; border: 0px solid #ffff…" at bounding box center [536, 259] width 667 height 424
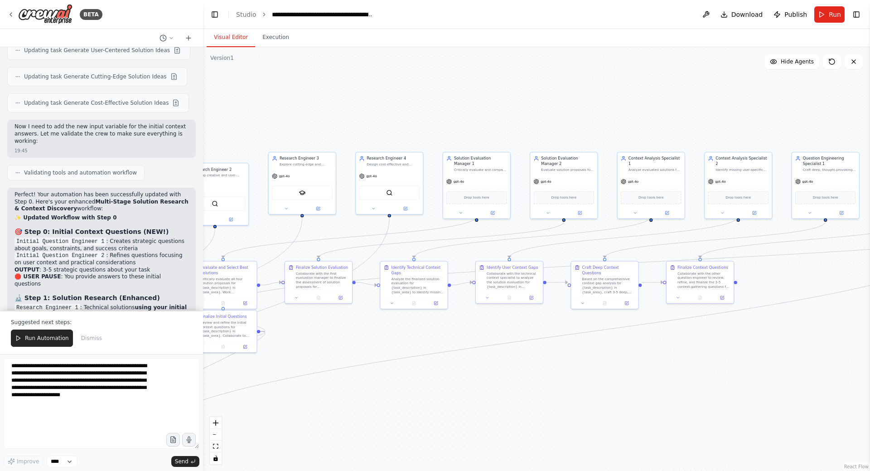
drag, startPoint x: 449, startPoint y: 103, endPoint x: 459, endPoint y: 116, distance: 16.2
click at [314, 116] on div ".deletable-edge-delete-btn { width: 20px; height: 20px; border: 0px solid #ffff…" at bounding box center [536, 259] width 667 height 424
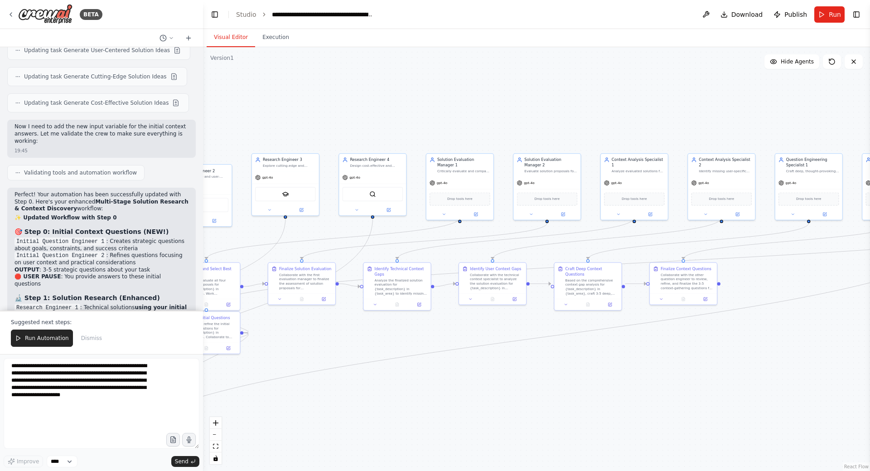
drag, startPoint x: 467, startPoint y: 127, endPoint x: 361, endPoint y: 125, distance: 105.6
click at [361, 125] on div ".deletable-edge-delete-btn { width: 20px; height: 20px; border: 0px solid #ffff…" at bounding box center [536, 259] width 667 height 424
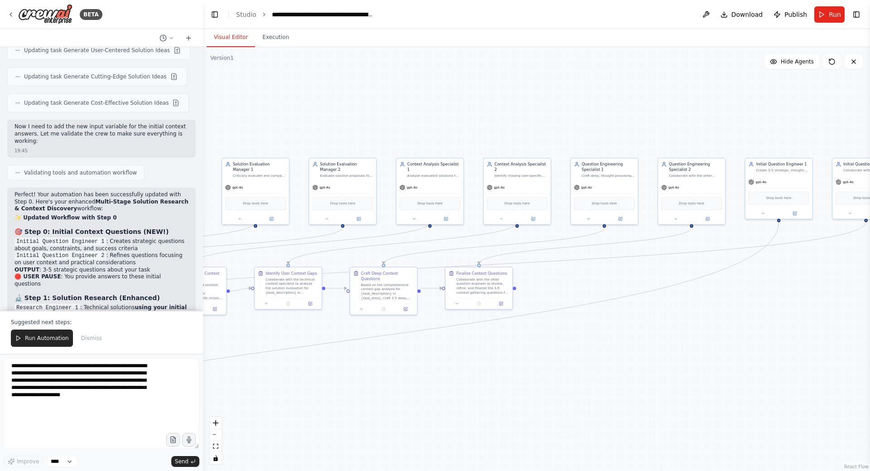
drag, startPoint x: 437, startPoint y: 130, endPoint x: 344, endPoint y: 129, distance: 93.4
click at [344, 129] on div ".deletable-edge-delete-btn { width: 20px; height: 20px; border: 0px solid #ffff…" at bounding box center [536, 259] width 667 height 424
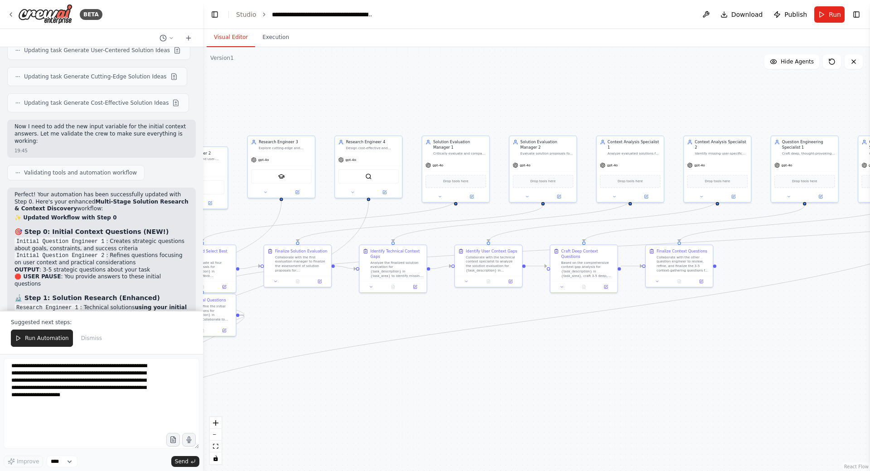
drag, startPoint x: 585, startPoint y: 102, endPoint x: 427, endPoint y: 102, distance: 157.7
click at [633, 100] on div ".deletable-edge-delete-btn { width: 20px; height: 20px; border: 0px solid #ffff…" at bounding box center [536, 259] width 667 height 424
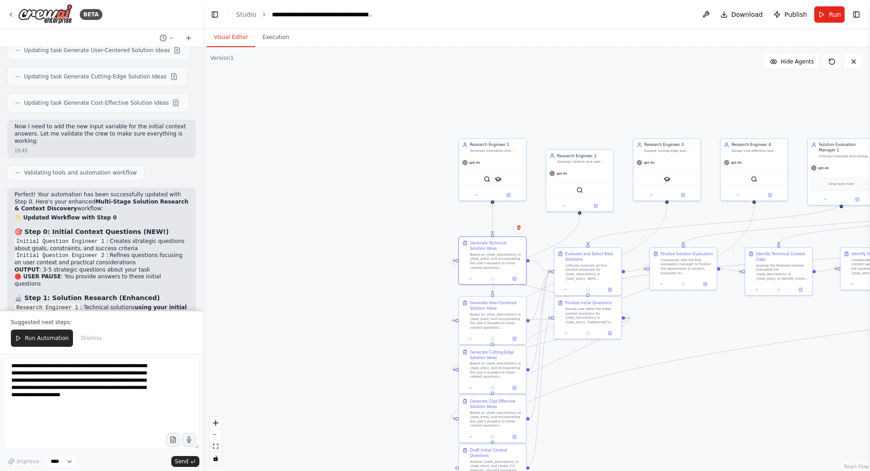
drag, startPoint x: 408, startPoint y: 104, endPoint x: 527, endPoint y: 132, distance: 122.3
click at [636, 106] on div ".deletable-edge-delete-btn { width: 20px; height: 20px; border: 0px solid #ffff…" at bounding box center [536, 259] width 667 height 424
click at [491, 167] on div "gpt-4o" at bounding box center [488, 163] width 67 height 12
click at [474, 198] on button at bounding box center [472, 196] width 31 height 6
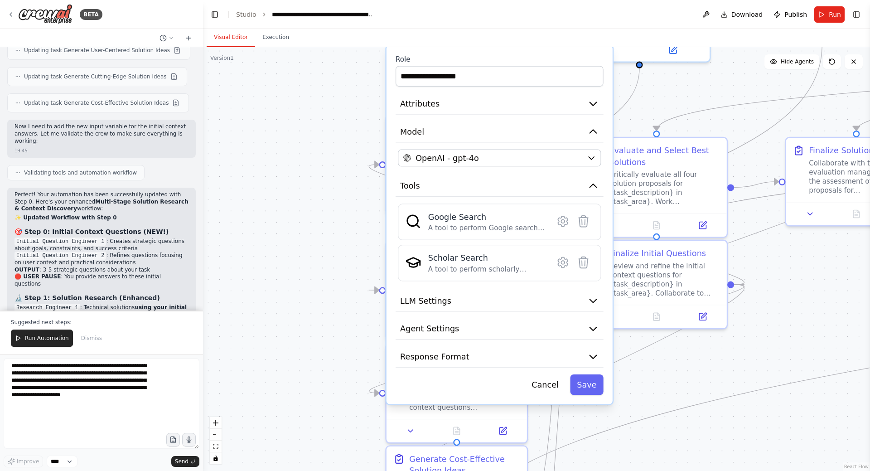
drag, startPoint x: 436, startPoint y: 299, endPoint x: 324, endPoint y: 249, distance: 122.5
click at [321, 248] on div ".deletable-edge-delete-btn { width: 20px; height: 20px; border: 0px solid #ffff…" at bounding box center [536, 259] width 667 height 424
click at [543, 295] on button "LLM Settings" at bounding box center [498, 300] width 208 height 21
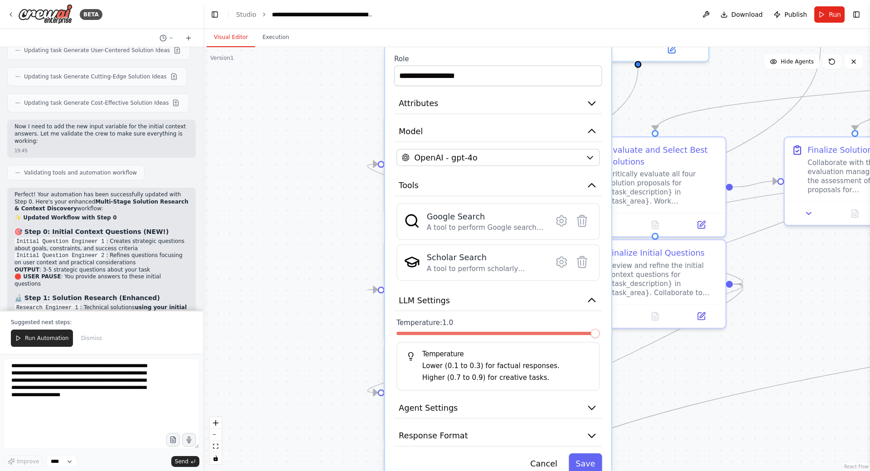
click at [600, 329] on span at bounding box center [594, 333] width 9 height 9
click at [567, 302] on button "LLM Settings" at bounding box center [498, 300] width 208 height 21
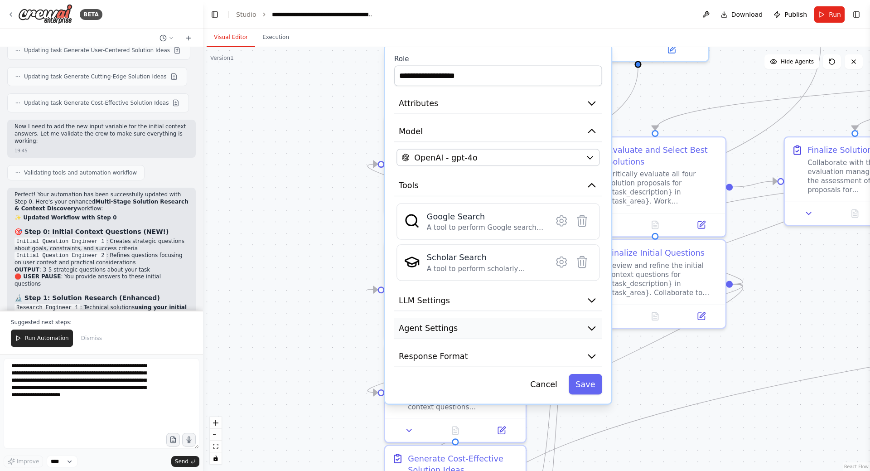
click at [527, 334] on button "Agent Settings" at bounding box center [498, 328] width 208 height 21
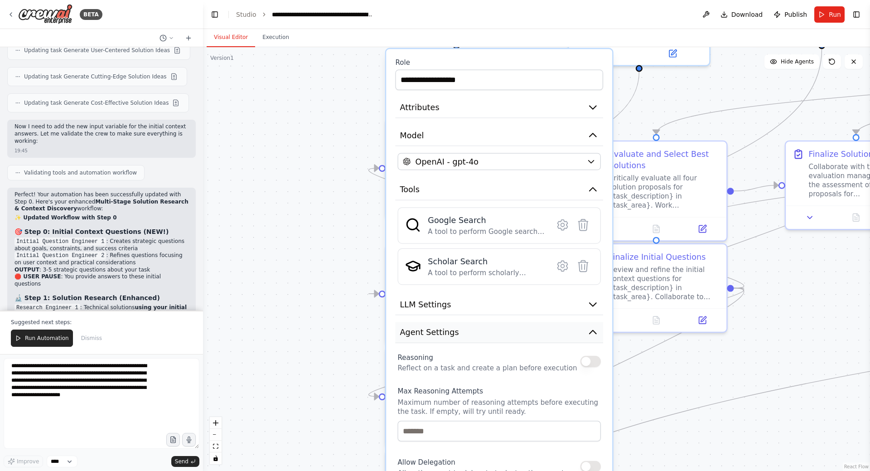
click at [557, 337] on button "Agent Settings" at bounding box center [499, 332] width 208 height 21
click at [592, 327] on icon "button" at bounding box center [592, 331] width 11 height 11
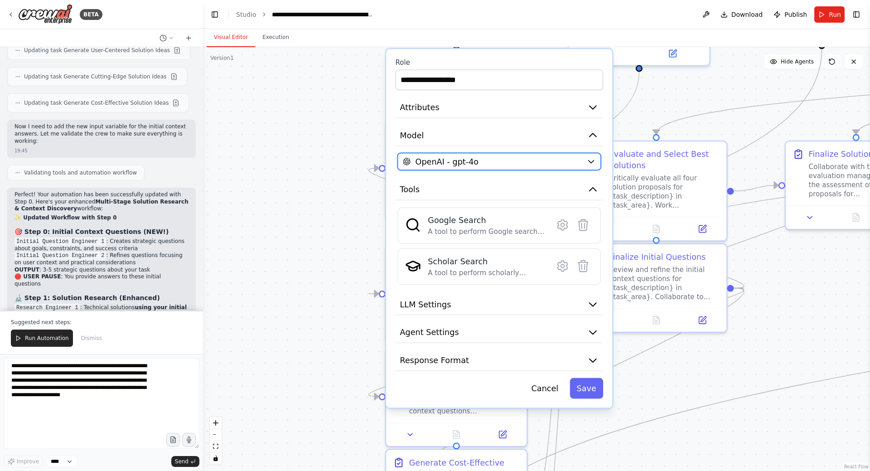
click at [516, 162] on div "OpenAI - gpt-4o" at bounding box center [492, 161] width 179 height 11
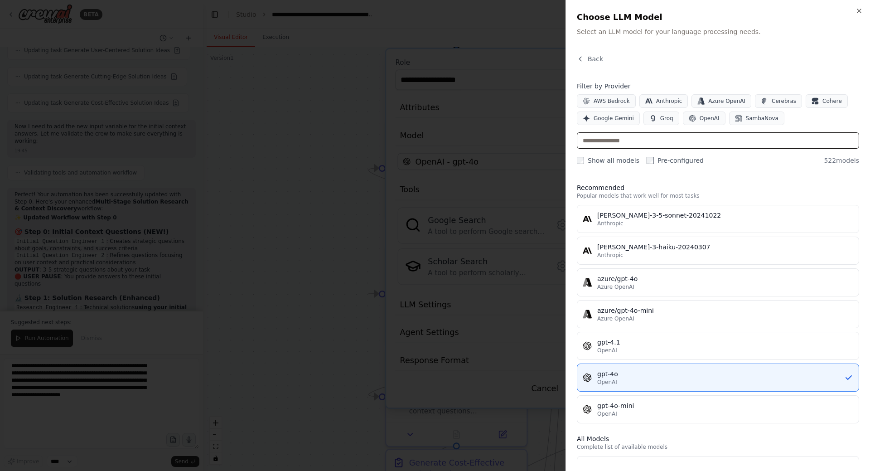
click at [647, 137] on input "text" at bounding box center [718, 140] width 282 height 16
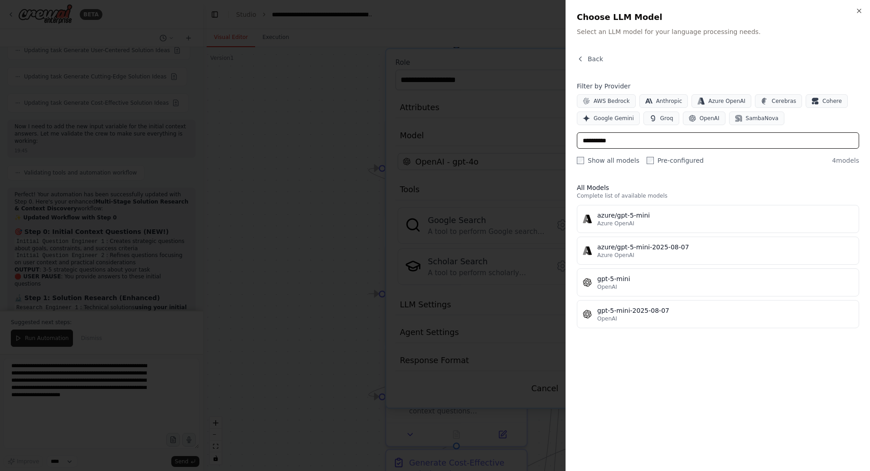
drag, startPoint x: 571, startPoint y: 139, endPoint x: 546, endPoint y: 138, distance: 25.4
click at [546, 138] on body "BETA Hello! I'm the CrewAI assistant. What kind of automation do you want to bu…" at bounding box center [435, 235] width 870 height 471
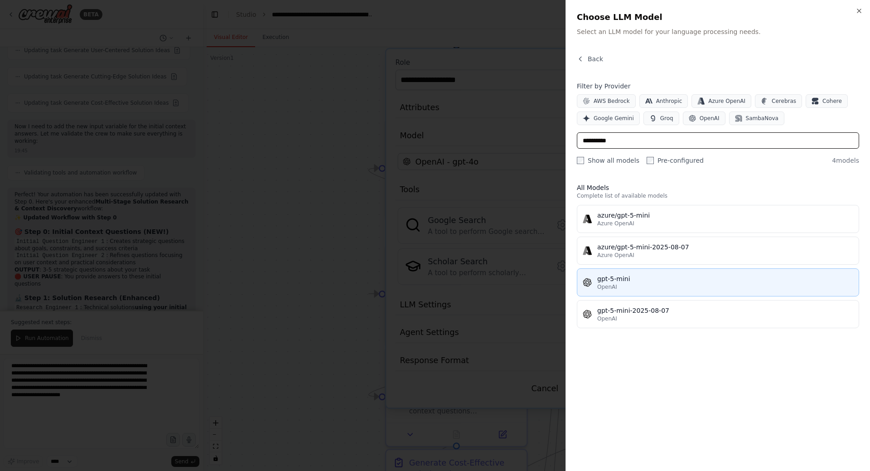
type input "**********"
click at [627, 274] on div "gpt-5-mini" at bounding box center [725, 278] width 256 height 9
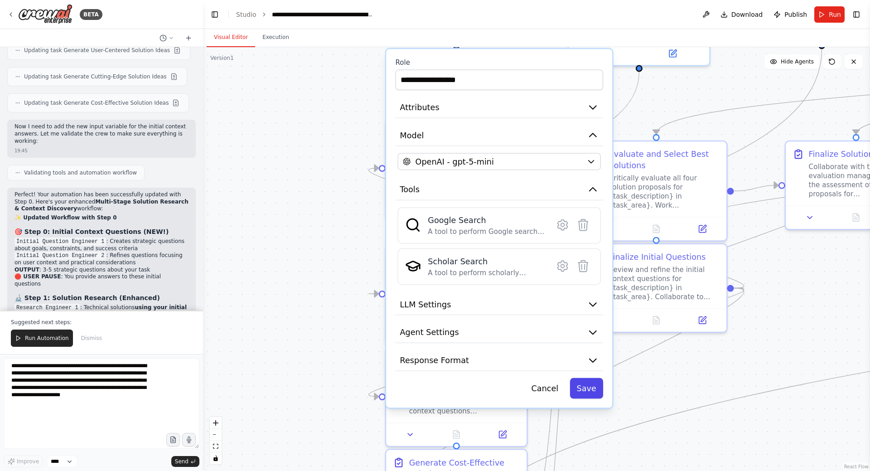
click at [585, 388] on button "Save" at bounding box center [587, 388] width 34 height 20
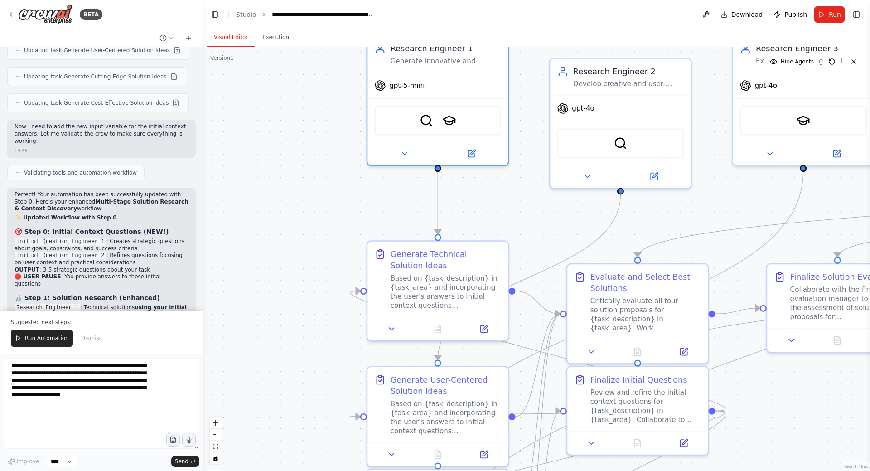
drag, startPoint x: 323, startPoint y: 175, endPoint x: 275, endPoint y: 415, distance: 244.6
click at [275, 416] on div ".deletable-edge-delete-btn { width: 20px; height: 20px; border: 0px solid #ffff…" at bounding box center [536, 259] width 667 height 424
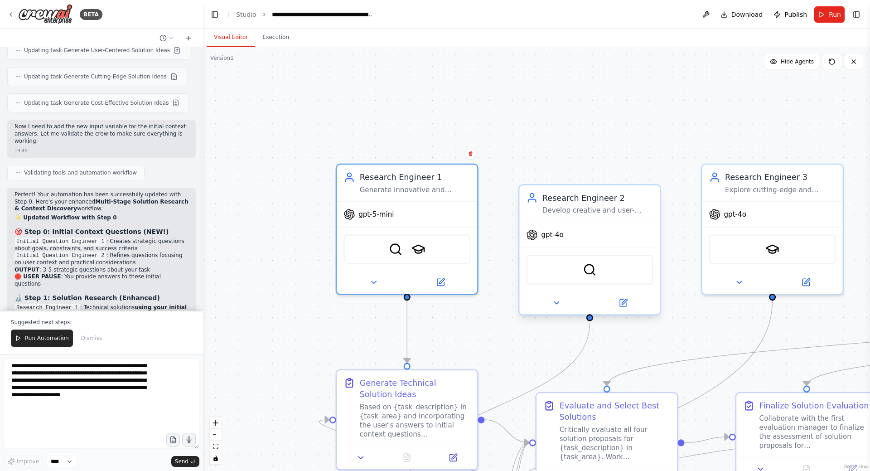
click at [576, 204] on div "Research Engineer 2 Develop creative and user-centered solution approaches for …" at bounding box center [597, 203] width 111 height 23
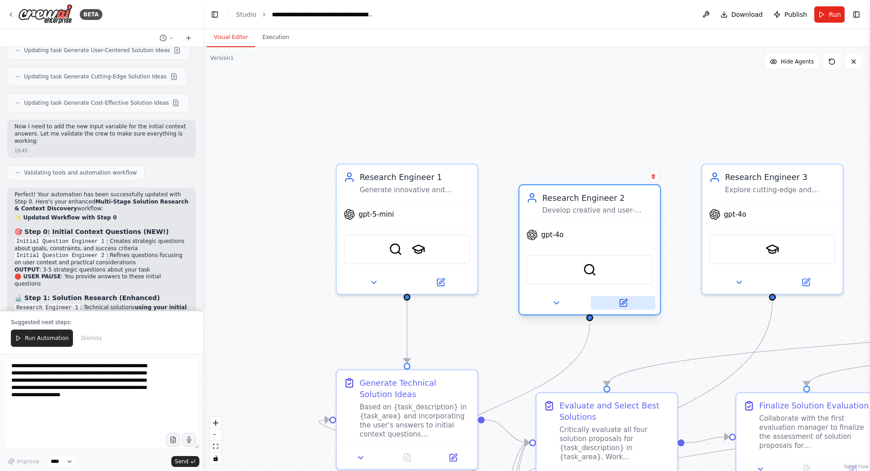
click at [615, 300] on button at bounding box center [623, 303] width 64 height 14
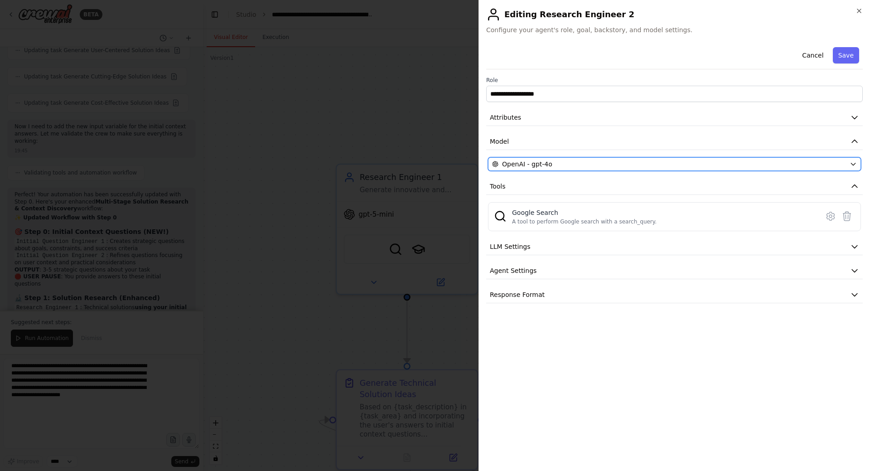
click at [605, 161] on div "OpenAI - gpt-4o" at bounding box center [669, 164] width 354 height 9
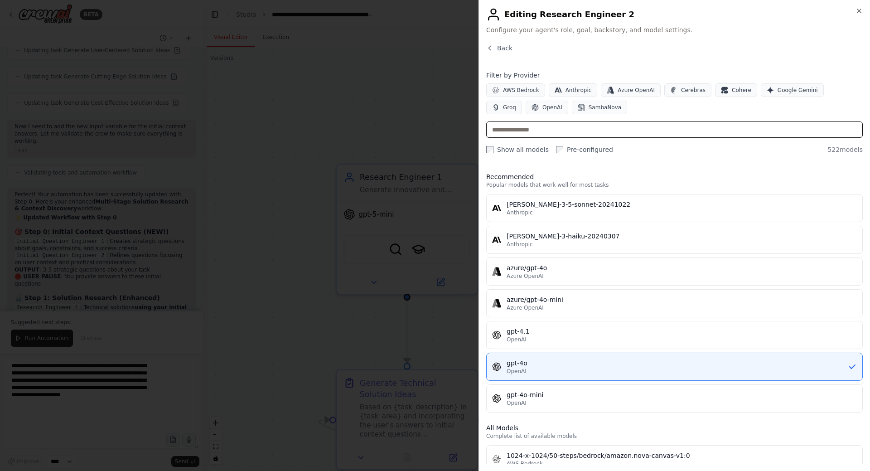
click at [548, 131] on input "text" at bounding box center [674, 129] width 377 height 16
paste input "**********"
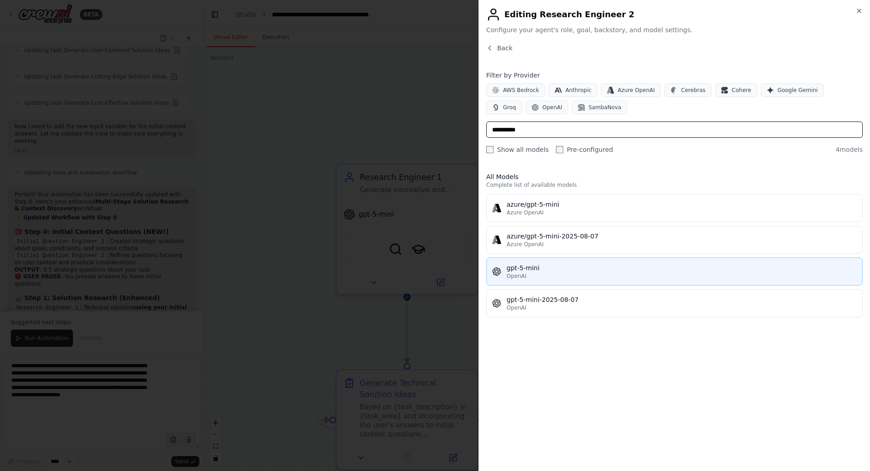
type input "**********"
click at [563, 276] on div "OpenAI" at bounding box center [682, 275] width 350 height 7
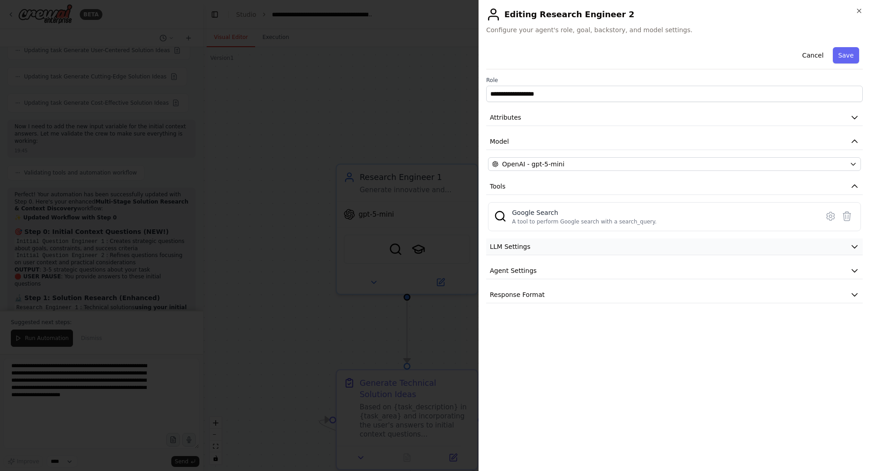
click at [526, 249] on span "LLM Settings" at bounding box center [510, 246] width 41 height 9
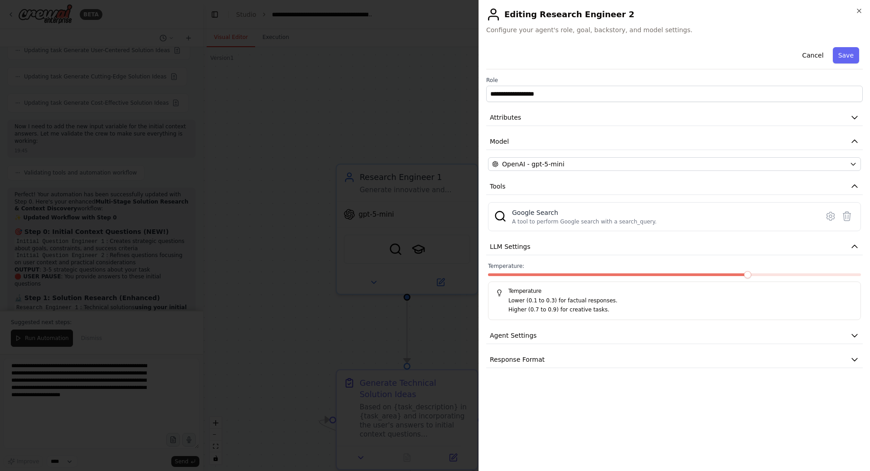
click at [751, 278] on span at bounding box center [747, 274] width 7 height 7
click at [843, 56] on button "Save" at bounding box center [846, 55] width 26 height 16
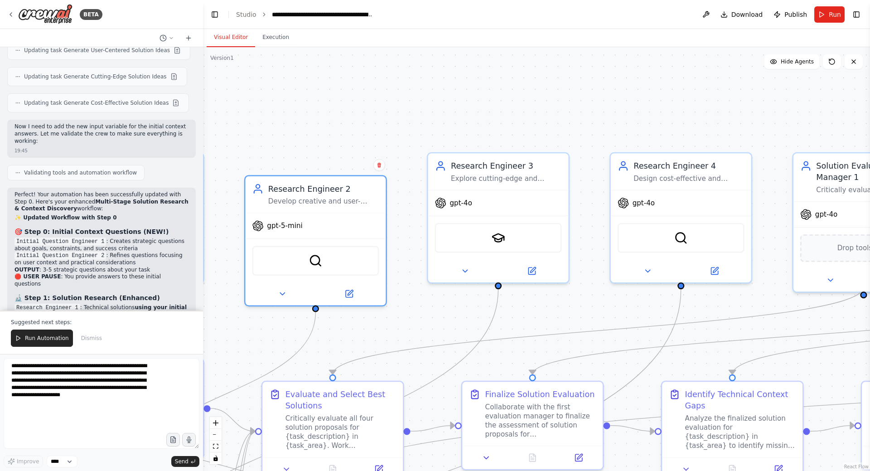
drag, startPoint x: 436, startPoint y: 109, endPoint x: 373, endPoint y: 106, distance: 62.6
click at [373, 106] on div ".deletable-edge-delete-btn { width: 20px; height: 20px; border: 0px solid #ffff…" at bounding box center [536, 259] width 667 height 424
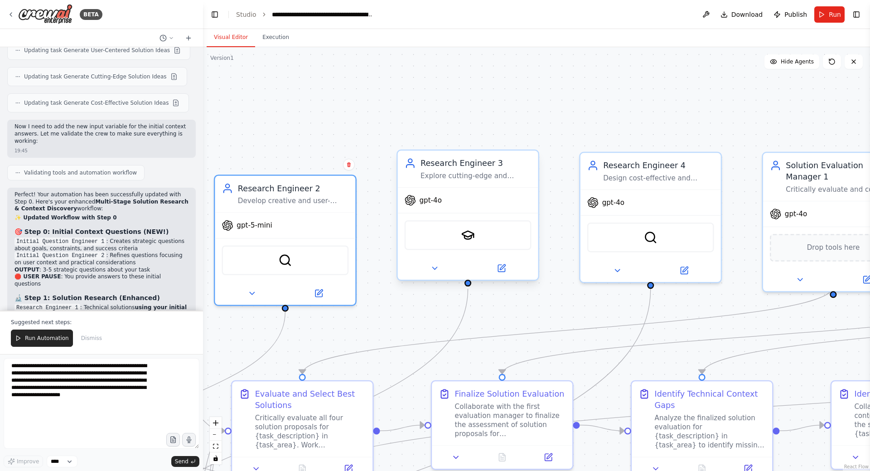
click at [451, 191] on div "gpt-4o" at bounding box center [468, 200] width 140 height 25
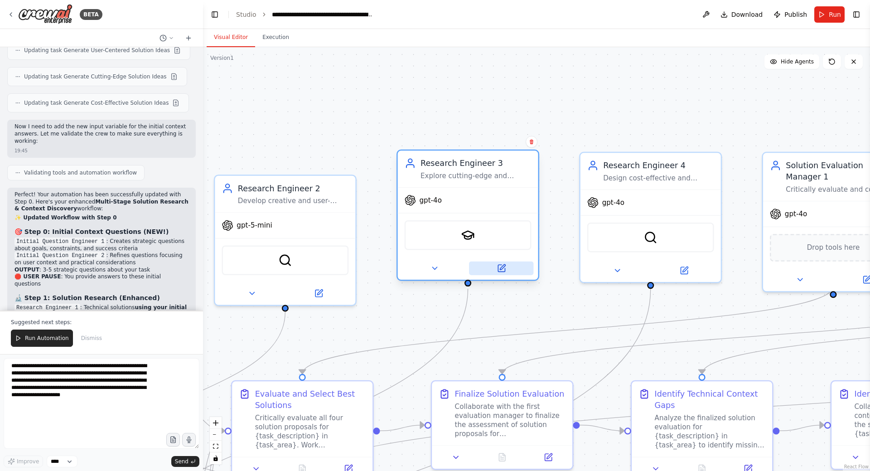
click at [508, 271] on button at bounding box center [501, 268] width 64 height 14
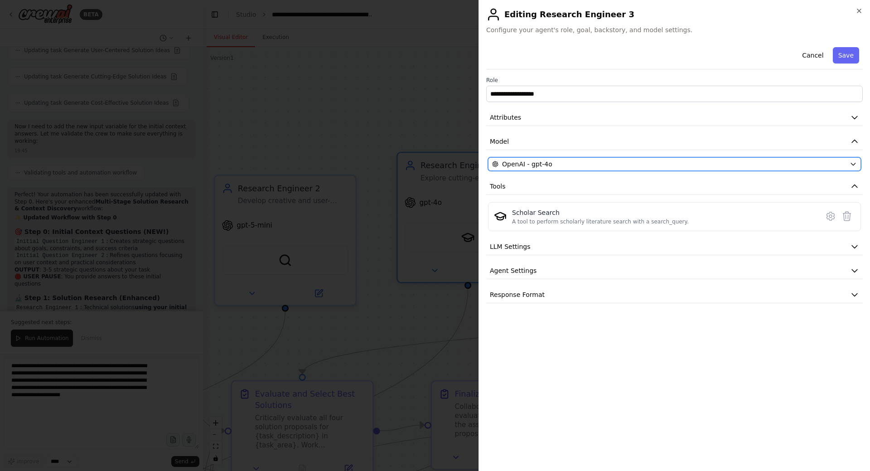
click at [568, 164] on div "OpenAI - gpt-4o" at bounding box center [669, 164] width 354 height 9
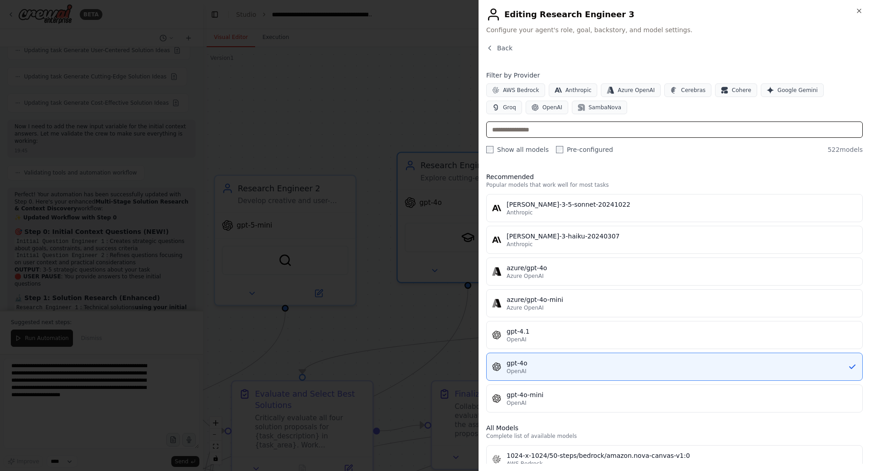
click at [556, 127] on input "text" at bounding box center [674, 129] width 377 height 16
paste input "**********"
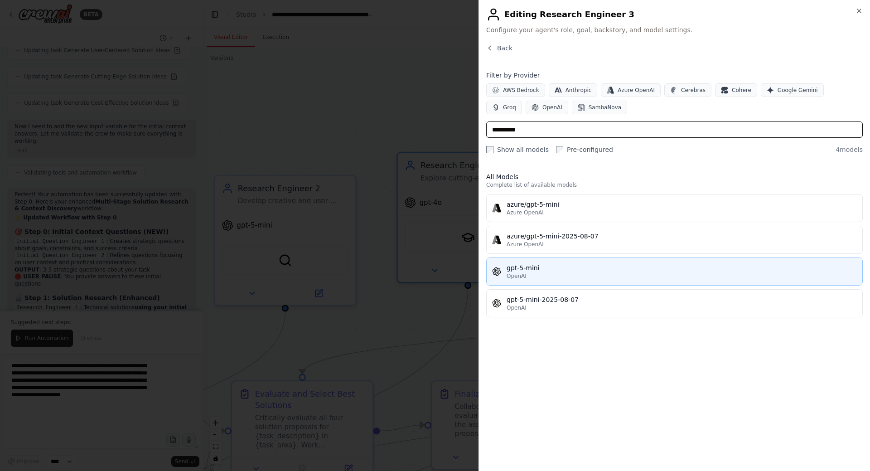
type input "**********"
click at [554, 268] on div "gpt-5-mini" at bounding box center [682, 267] width 350 height 9
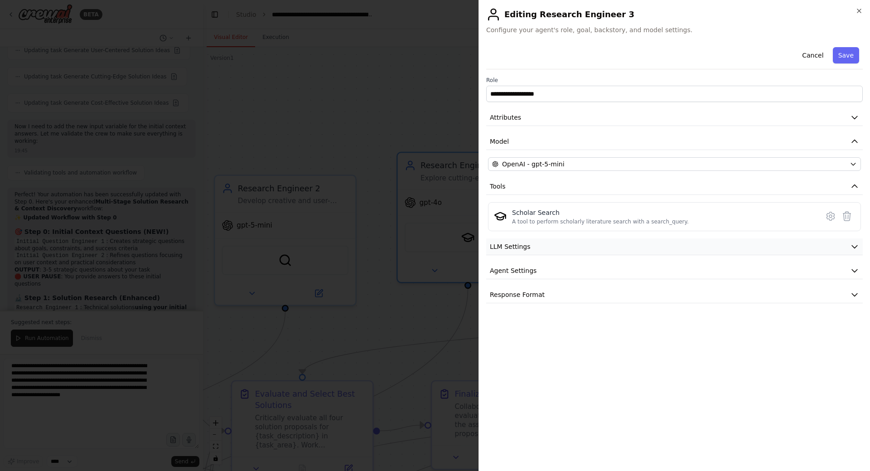
click at [735, 249] on button "LLM Settings" at bounding box center [674, 246] width 377 height 17
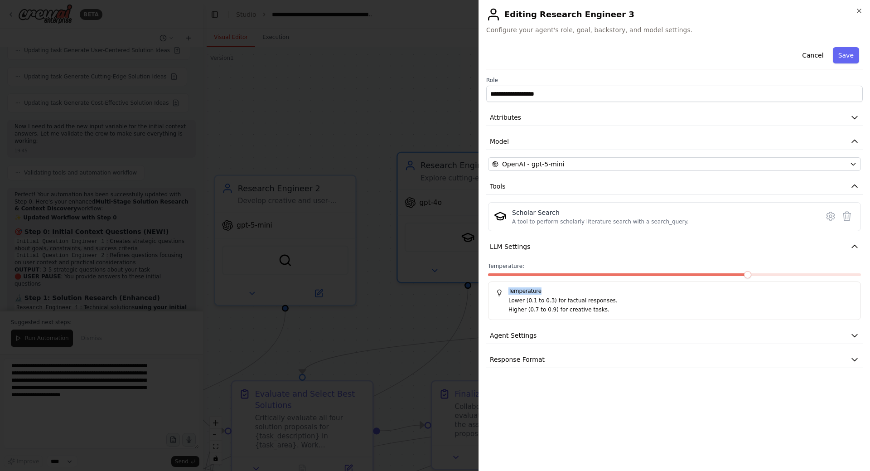
drag, startPoint x: 752, startPoint y: 272, endPoint x: 870, endPoint y: 282, distance: 118.2
click at [870, 282] on div "**********" at bounding box center [675, 235] width 392 height 471
click at [861, 278] on span at bounding box center [857, 274] width 7 height 7
click at [844, 56] on button "Save" at bounding box center [846, 55] width 26 height 16
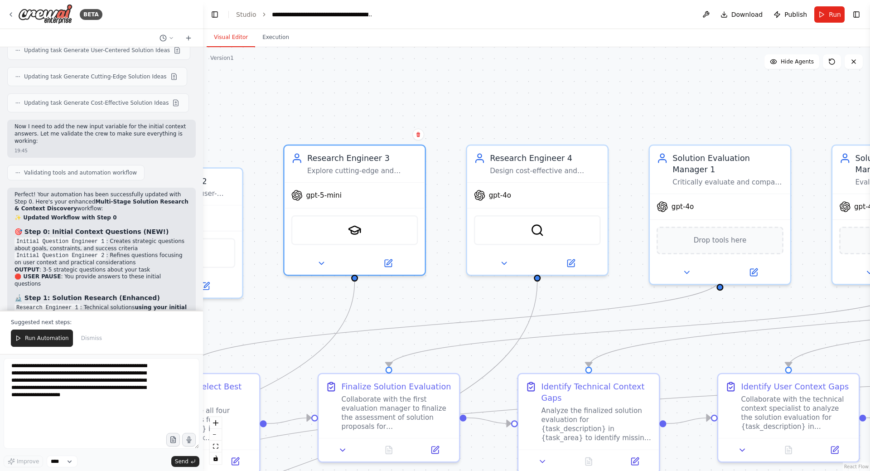
drag, startPoint x: 531, startPoint y: 94, endPoint x: 455, endPoint y: 77, distance: 77.5
click at [455, 77] on div ".deletable-edge-delete-btn { width: 20px; height: 20px; border: 0px solid #ffff…" at bounding box center [536, 259] width 667 height 424
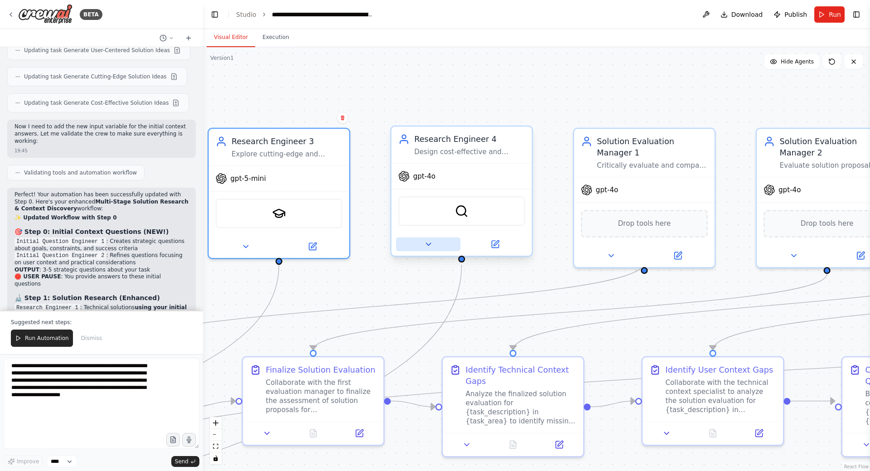
click at [432, 247] on icon at bounding box center [428, 244] width 9 height 9
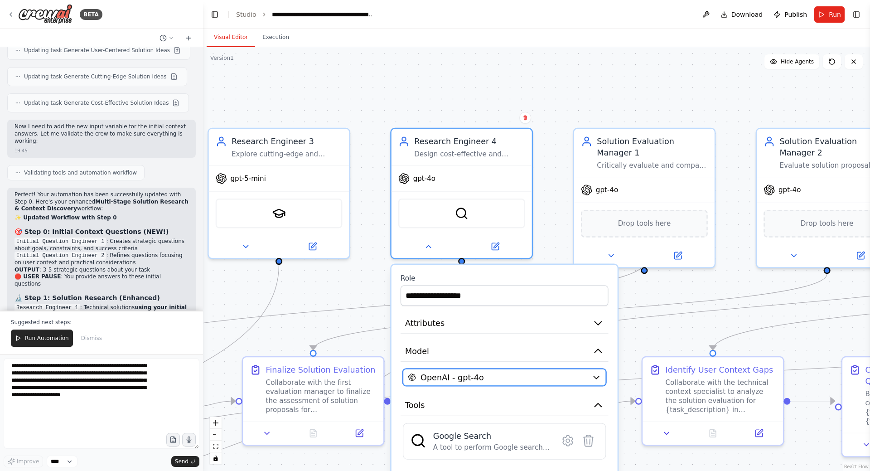
click at [498, 377] on div "OpenAI - gpt-4o" at bounding box center [497, 377] width 179 height 11
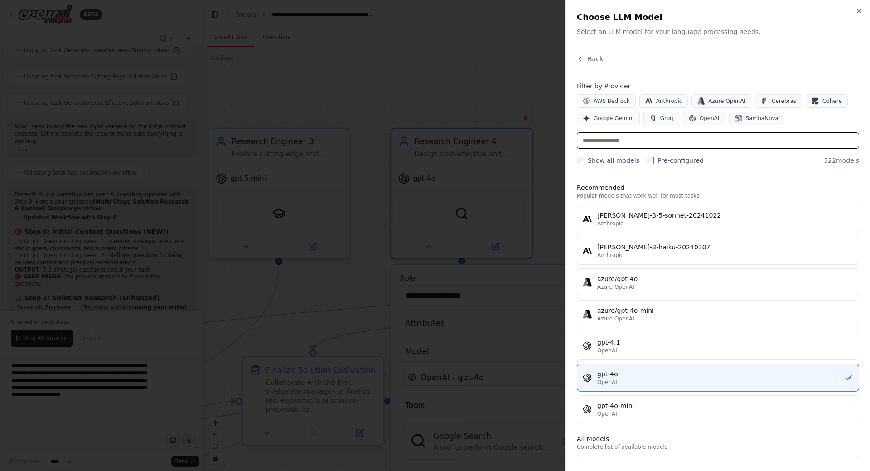
click at [620, 142] on input "text" at bounding box center [718, 140] width 282 height 16
paste input "**********"
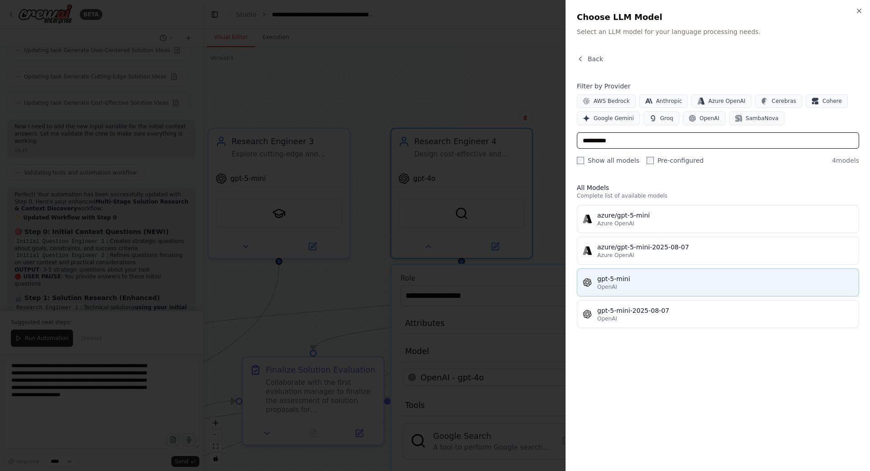
type input "**********"
click at [622, 280] on div "gpt-5-mini" at bounding box center [725, 278] width 256 height 9
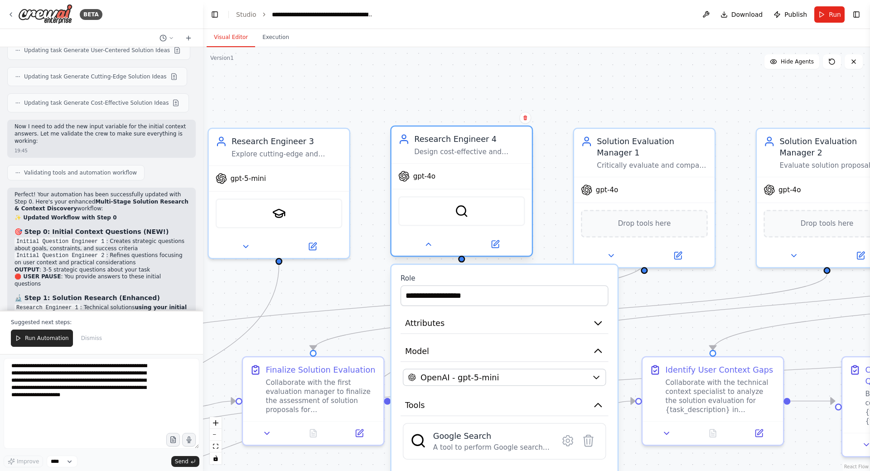
click at [470, 146] on div "Research Engineer 4 Design cost-effective and resource-efficient solutions for …" at bounding box center [469, 144] width 111 height 23
click at [498, 247] on icon at bounding box center [495, 244] width 7 height 7
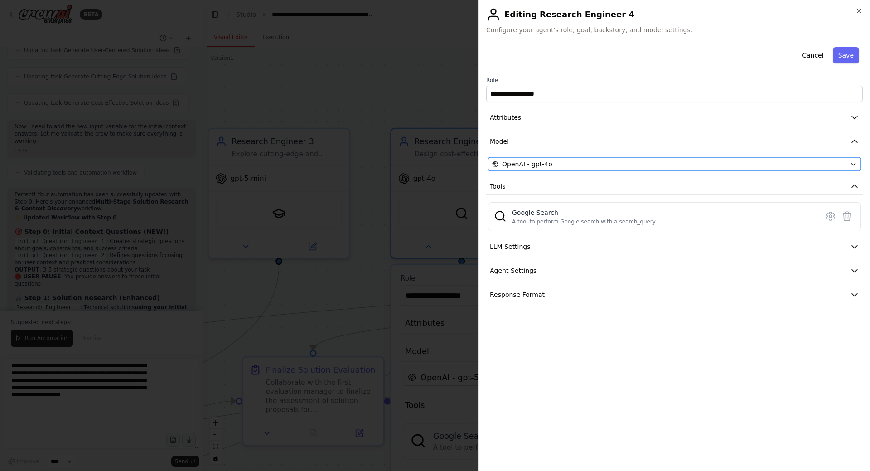
click at [549, 164] on div "OpenAI - gpt-4o" at bounding box center [669, 164] width 354 height 9
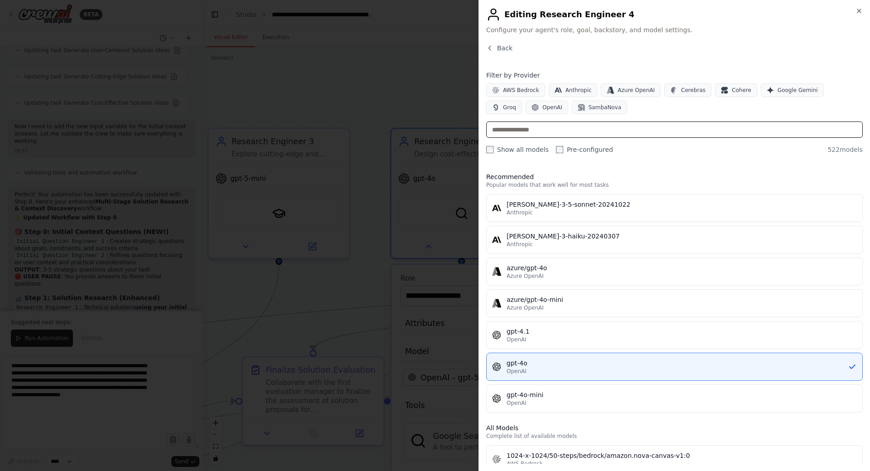
click at [572, 132] on input "text" at bounding box center [674, 129] width 377 height 16
paste input "**********"
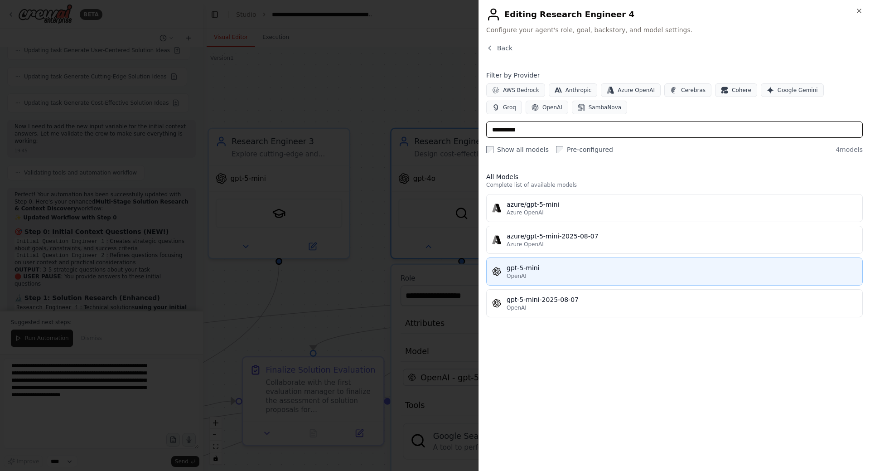
type input "**********"
click at [571, 266] on div "gpt-5-mini" at bounding box center [682, 267] width 350 height 9
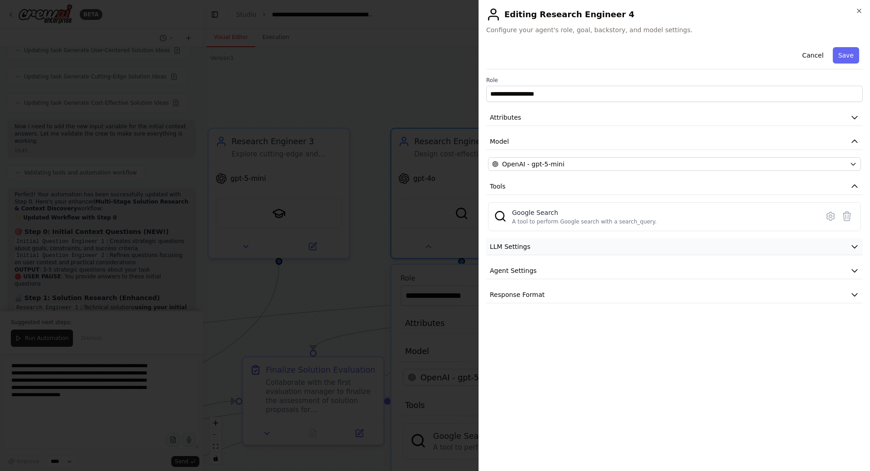
click at [606, 248] on button "LLM Settings" at bounding box center [674, 246] width 377 height 17
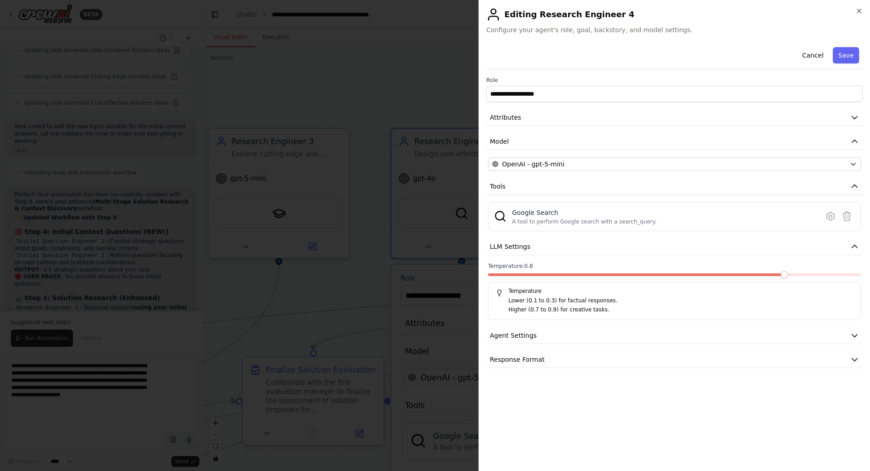
click at [788, 278] on span at bounding box center [784, 274] width 7 height 7
click at [840, 52] on button "Save" at bounding box center [846, 55] width 26 height 16
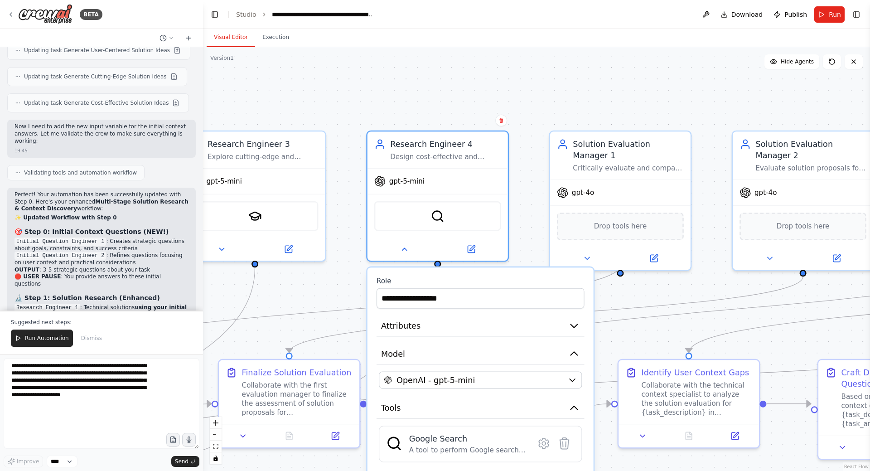
drag, startPoint x: 650, startPoint y: 74, endPoint x: 537, endPoint y: 62, distance: 113.5
click at [537, 62] on div ".deletable-edge-delete-btn { width: 20px; height: 20px; border: 0px solid #ffff…" at bounding box center [536, 259] width 667 height 424
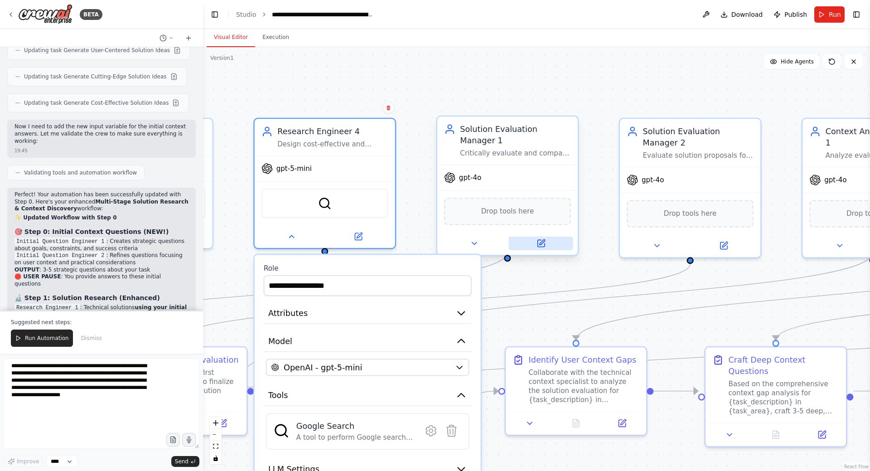
click at [527, 237] on button at bounding box center [540, 244] width 64 height 14
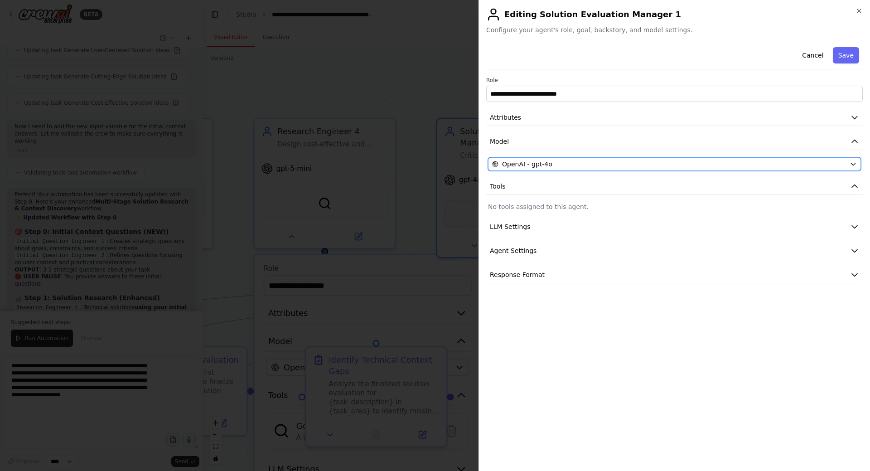
click at [564, 168] on div "OpenAI - gpt-4o" at bounding box center [669, 164] width 354 height 9
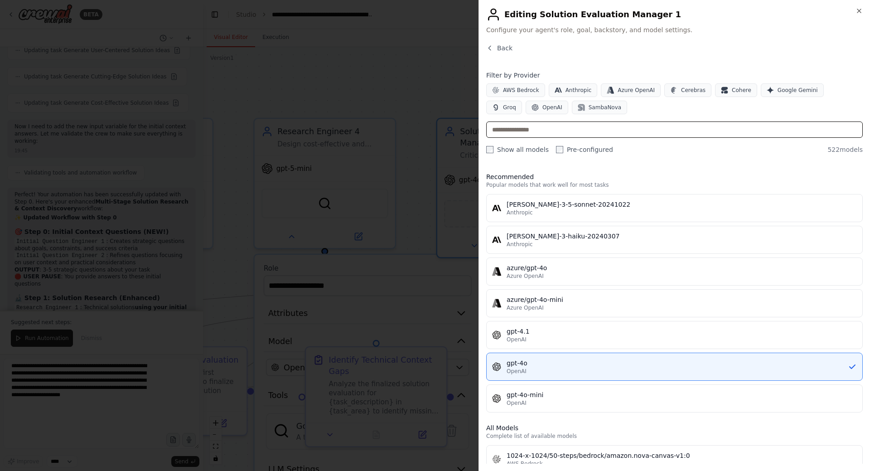
click at [559, 126] on input "text" at bounding box center [674, 129] width 377 height 16
paste input "**********"
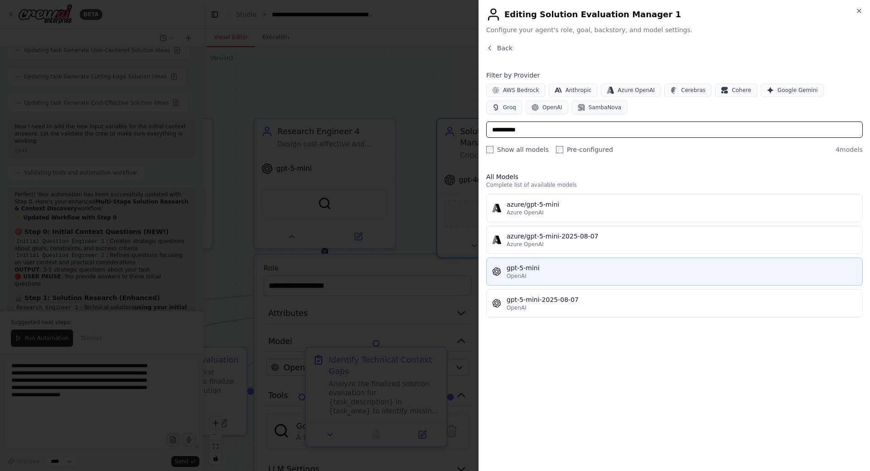
type input "**********"
click at [550, 269] on div "gpt-5-mini" at bounding box center [682, 267] width 350 height 9
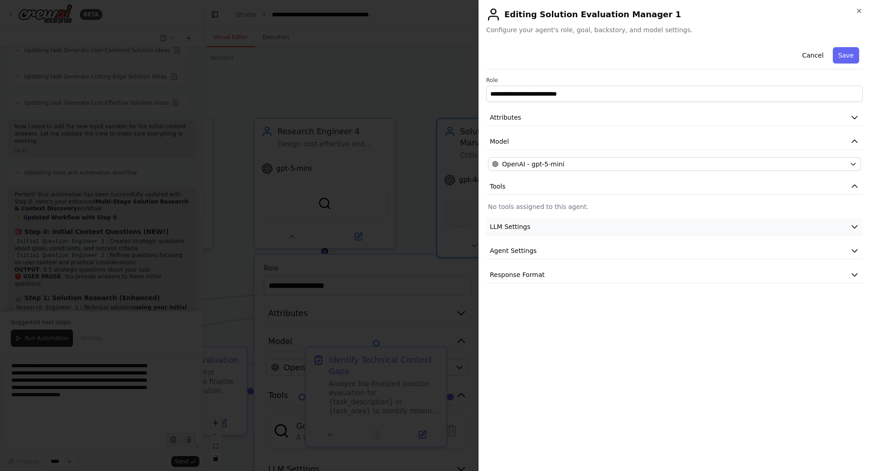
click at [556, 231] on button "LLM Settings" at bounding box center [674, 226] width 377 height 17
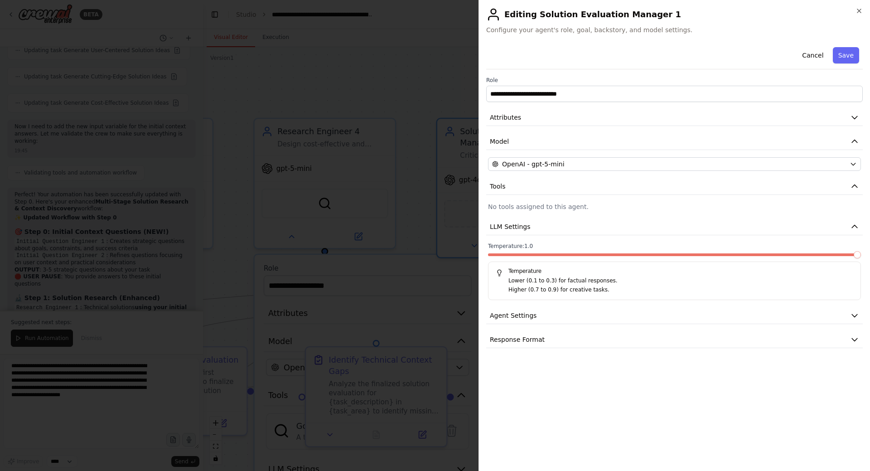
click at [861, 258] on span at bounding box center [857, 254] width 7 height 7
click at [850, 57] on button "Save" at bounding box center [846, 55] width 26 height 16
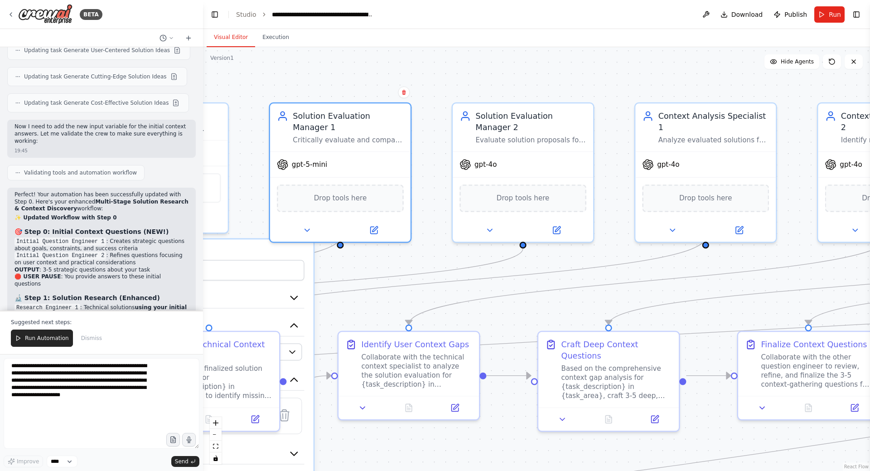
drag, startPoint x: 610, startPoint y: 71, endPoint x: 497, endPoint y: 77, distance: 113.4
click at [501, 62] on div ".deletable-edge-delete-btn { width: 20px; height: 20px; border: 0px solid #ffff…" at bounding box center [536, 259] width 667 height 424
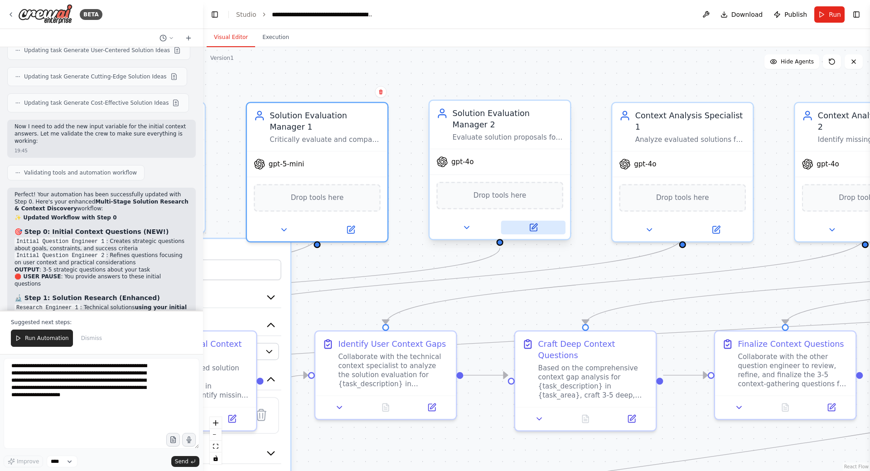
click at [526, 226] on button at bounding box center [533, 228] width 64 height 14
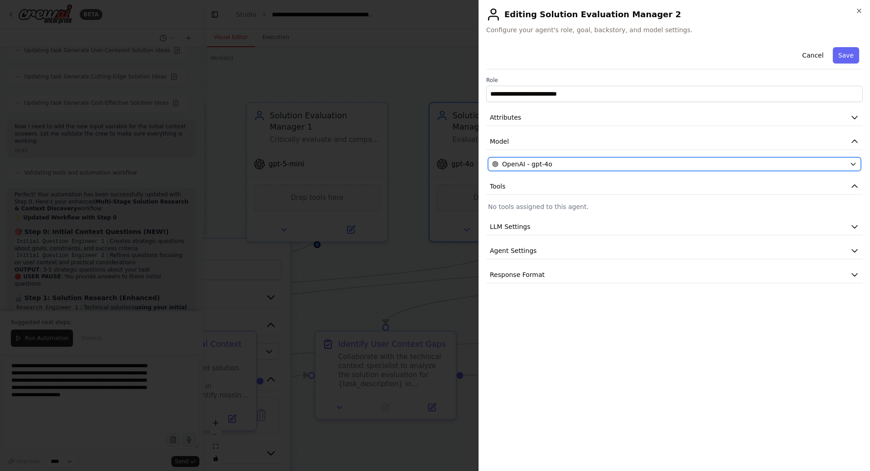
click at [574, 162] on div "OpenAI - gpt-4o" at bounding box center [669, 164] width 354 height 9
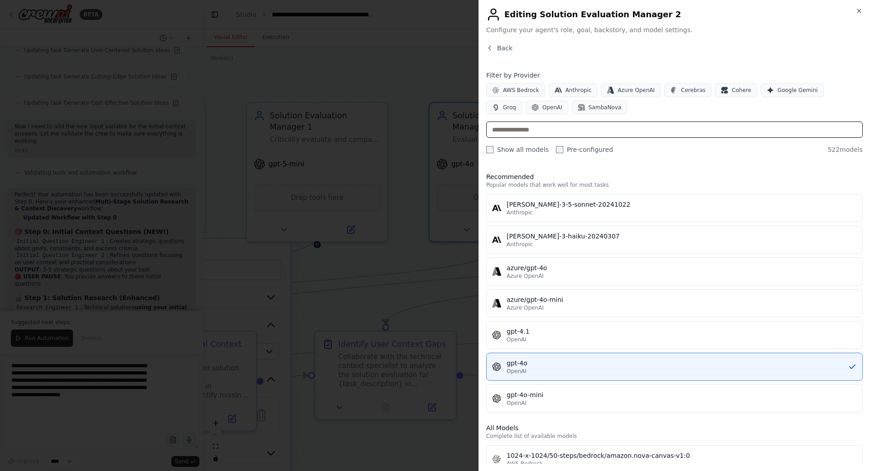
click at [559, 127] on input "text" at bounding box center [674, 129] width 377 height 16
paste input "**********"
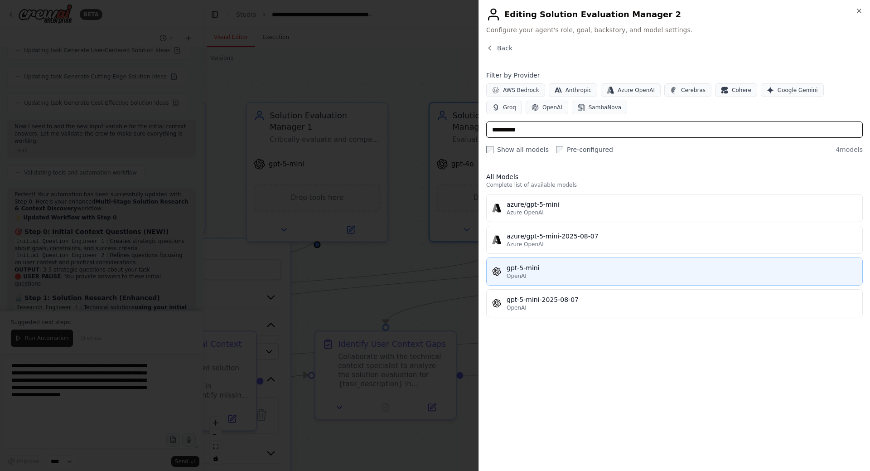
type input "**********"
click at [555, 269] on div "gpt-5-mini" at bounding box center [682, 267] width 350 height 9
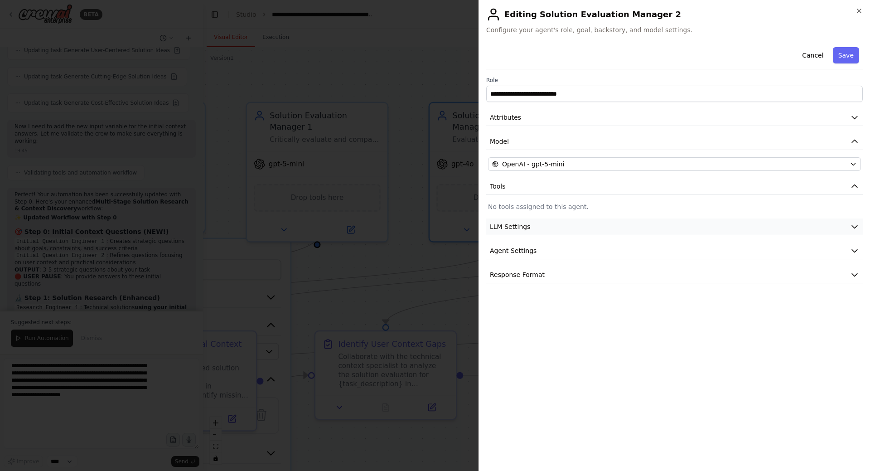
click at [671, 226] on button "LLM Settings" at bounding box center [674, 226] width 377 height 17
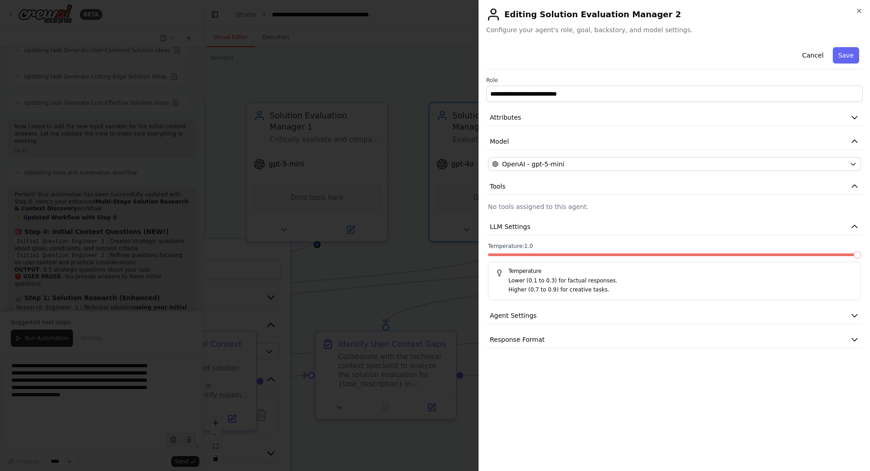
click at [861, 258] on span at bounding box center [857, 254] width 7 height 7
click at [840, 59] on button "Save" at bounding box center [846, 55] width 26 height 16
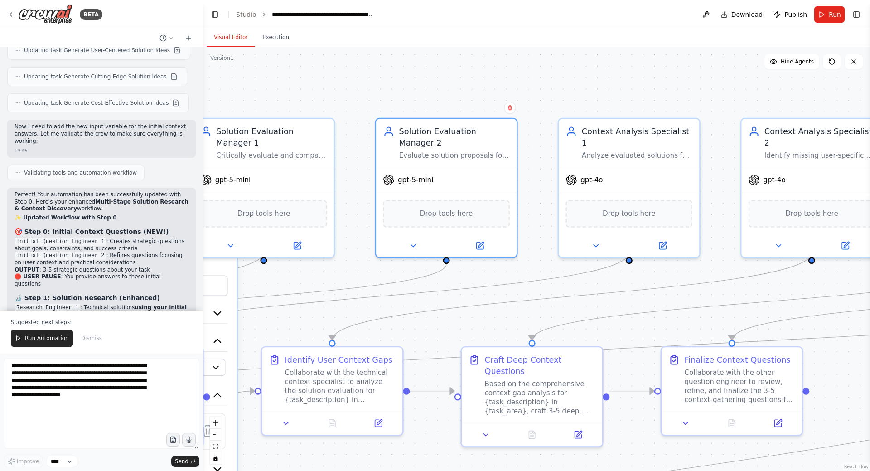
drag, startPoint x: 650, startPoint y: 78, endPoint x: 474, endPoint y: 95, distance: 177.1
click at [474, 95] on div ".deletable-edge-delete-btn { width: 20px; height: 20px; border: 0px solid #ffff…" at bounding box center [536, 259] width 667 height 424
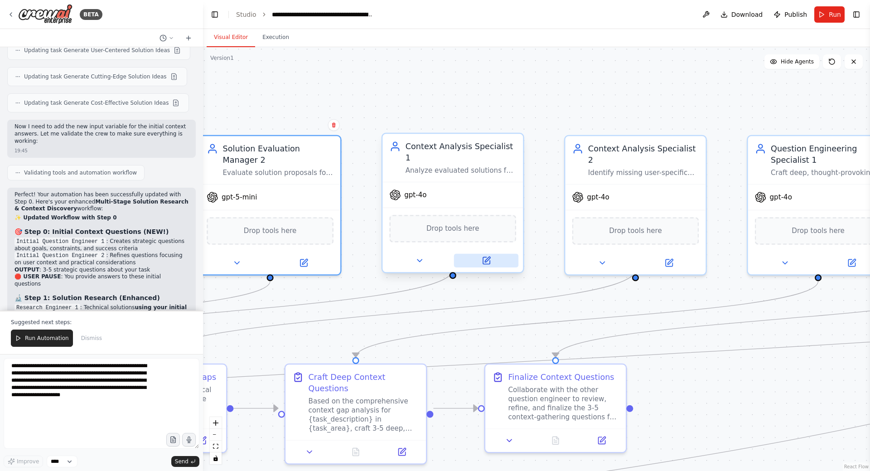
click at [486, 254] on button at bounding box center [486, 261] width 64 height 14
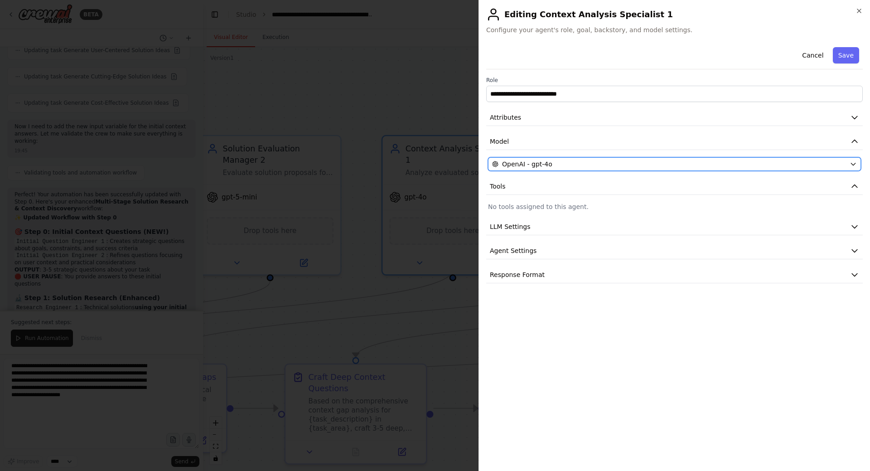
click at [540, 160] on span "OpenAI - gpt-4o" at bounding box center [527, 164] width 50 height 9
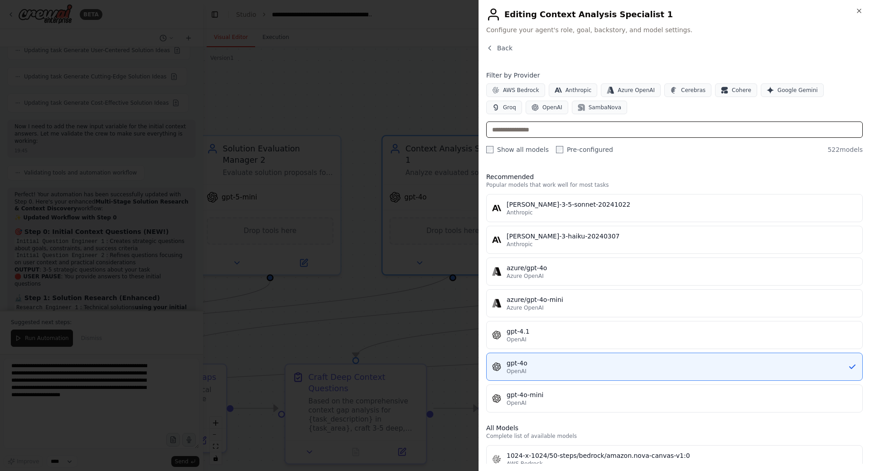
click at [551, 126] on input "text" at bounding box center [674, 129] width 377 height 16
paste input "**********"
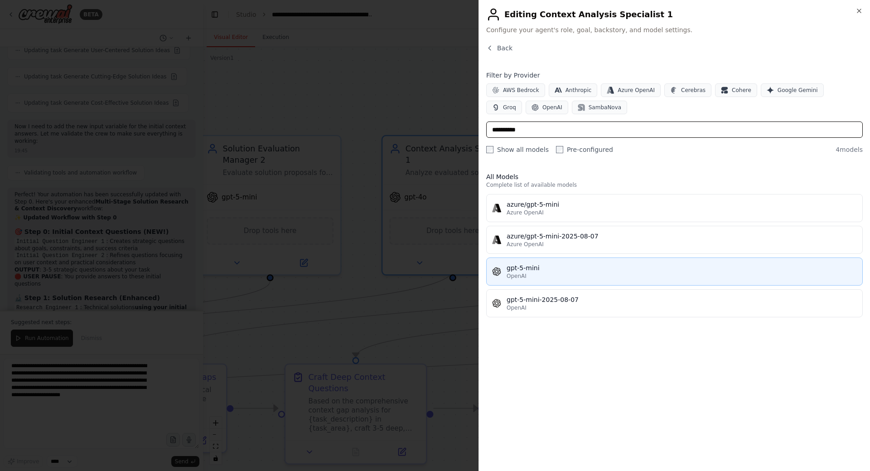
type input "**********"
click at [555, 271] on div "gpt-5-mini" at bounding box center [682, 267] width 350 height 9
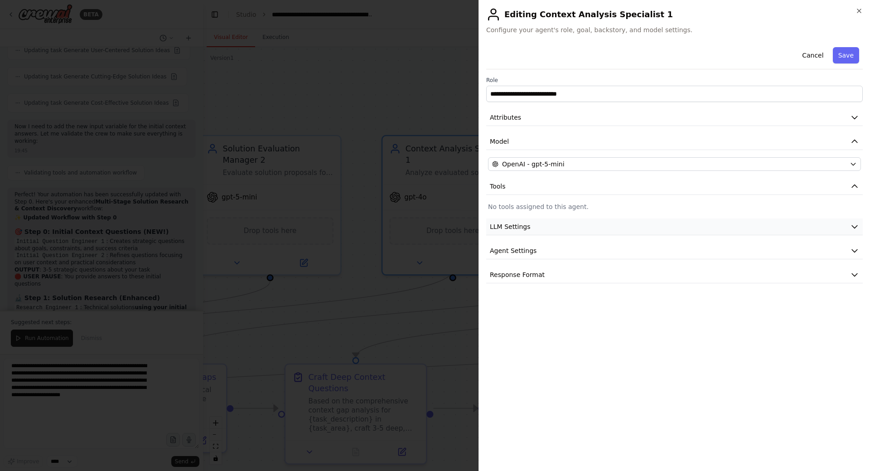
click at [756, 227] on button "LLM Settings" at bounding box center [674, 226] width 377 height 17
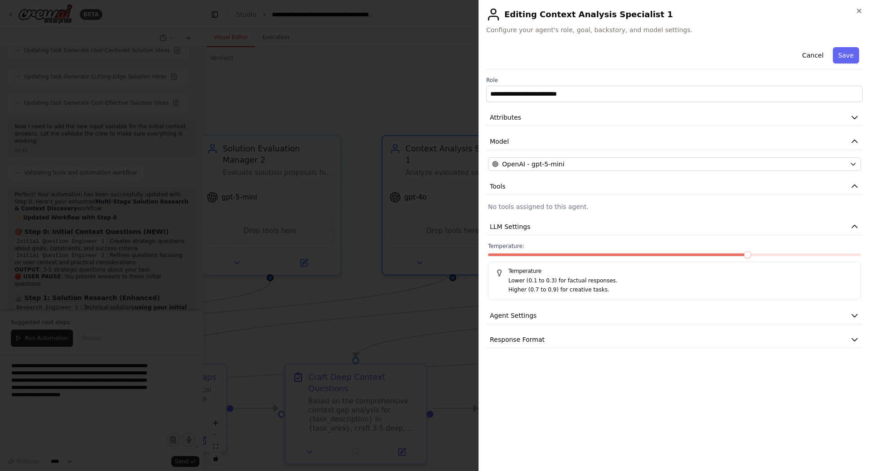
click at [751, 256] on span at bounding box center [747, 254] width 7 height 7
click at [854, 63] on button "Save" at bounding box center [846, 55] width 26 height 16
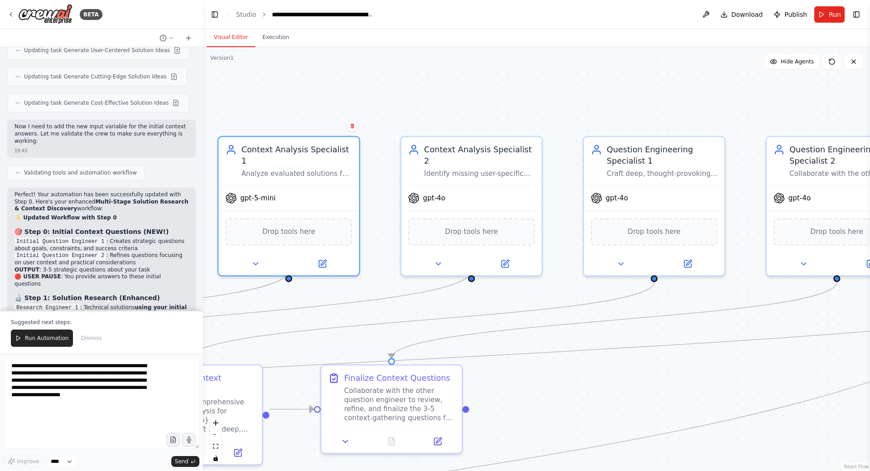
drag, startPoint x: 638, startPoint y: 90, endPoint x: 493, endPoint y: 104, distance: 146.1
click at [494, 84] on div ".deletable-edge-delete-btn { width: 20px; height: 20px; border: 0px solid #ffff…" at bounding box center [536, 259] width 667 height 424
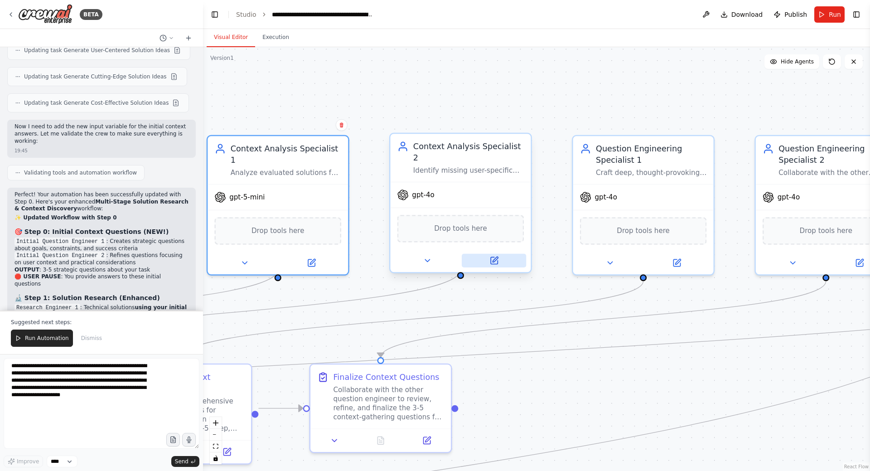
click at [496, 257] on icon at bounding box center [494, 260] width 7 height 7
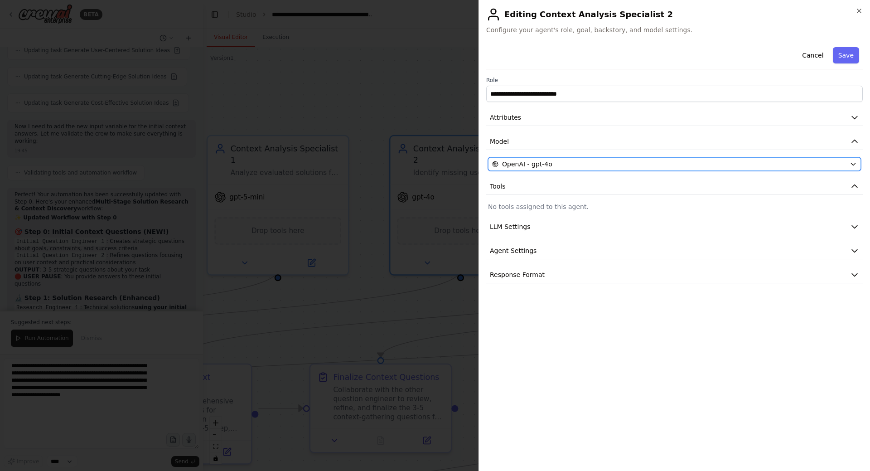
click at [547, 167] on span "OpenAI - gpt-4o" at bounding box center [527, 164] width 50 height 9
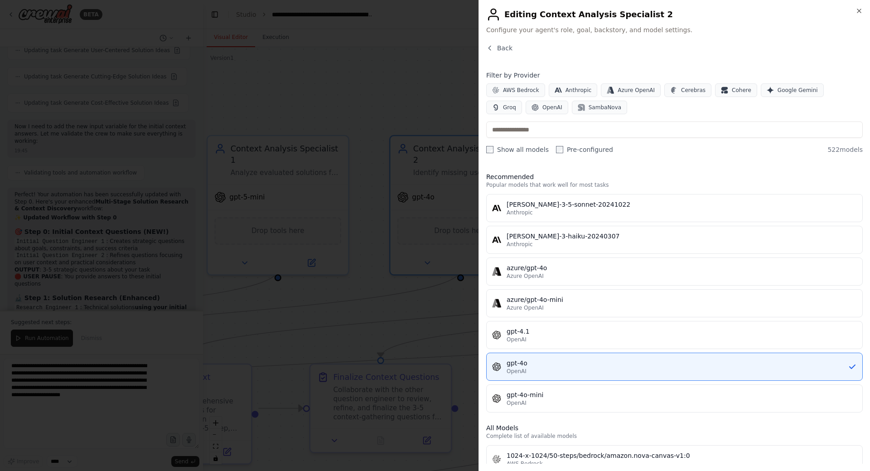
click at [549, 121] on div "Filter by Provider AWS Bedrock Anthropic Azure OpenAI Cerebras Cohere Google Ge…" at bounding box center [674, 112] width 377 height 83
click at [549, 129] on input "text" at bounding box center [674, 129] width 377 height 16
paste input "**********"
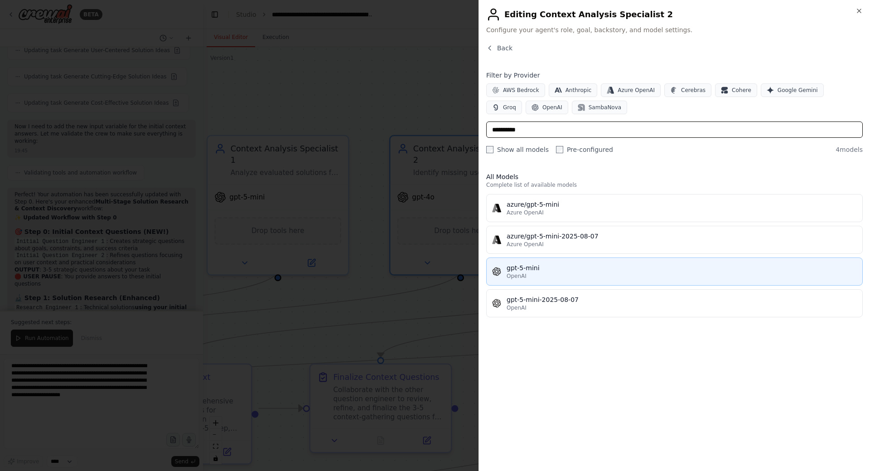
type input "**********"
click at [546, 263] on button "gpt-5-mini OpenAI" at bounding box center [674, 271] width 377 height 28
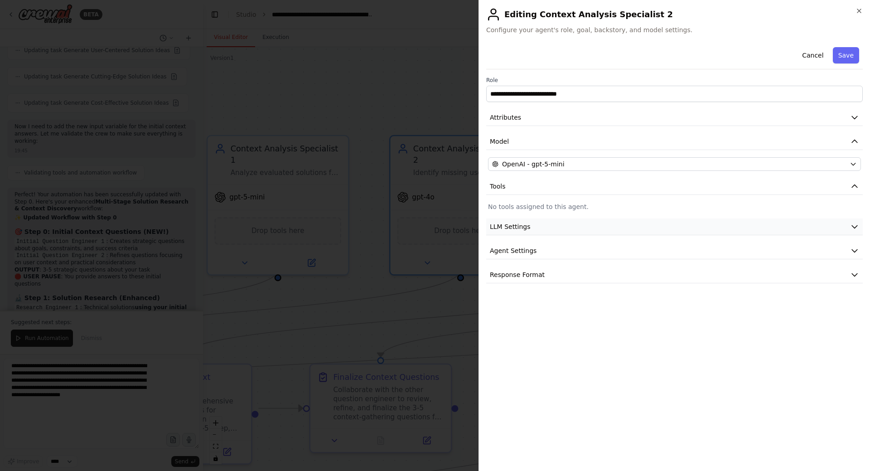
click at [535, 227] on button "LLM Settings" at bounding box center [674, 226] width 377 height 17
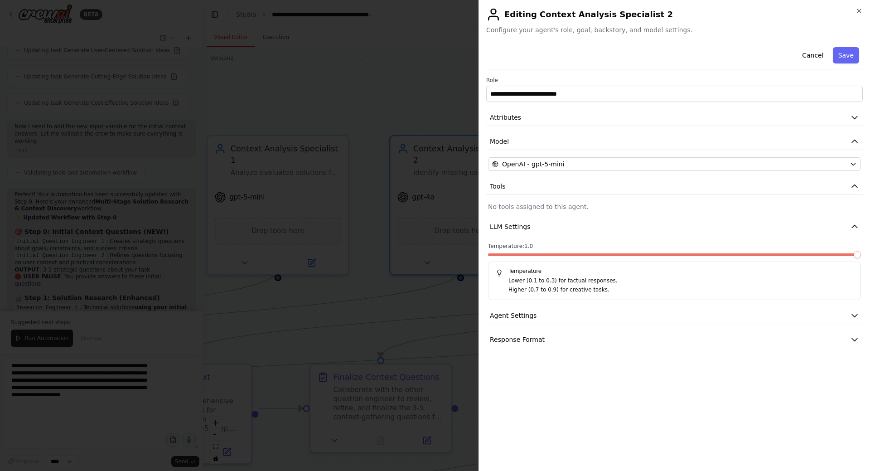
click at [861, 258] on span at bounding box center [857, 254] width 7 height 7
click at [845, 55] on button "Save" at bounding box center [846, 55] width 26 height 16
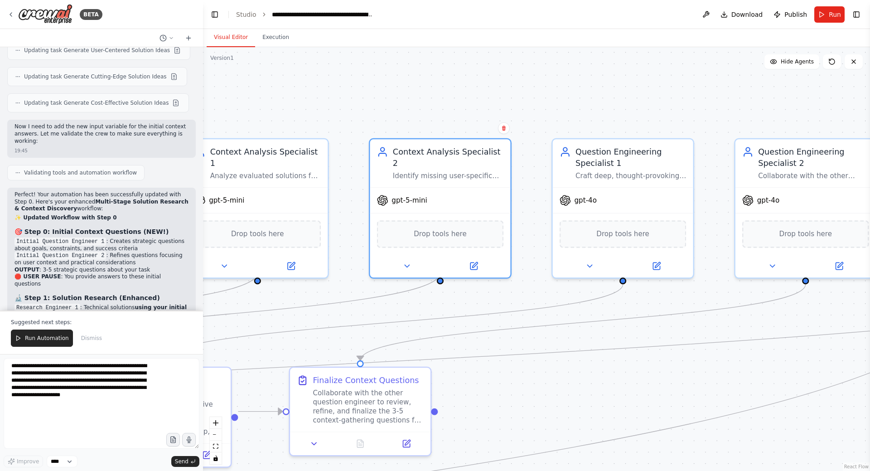
drag, startPoint x: 593, startPoint y: 100, endPoint x: 431, endPoint y: 90, distance: 162.6
click at [431, 90] on div ".deletable-edge-delete-btn { width: 20px; height: 20px; border: 0px solid #ffff…" at bounding box center [536, 259] width 667 height 424
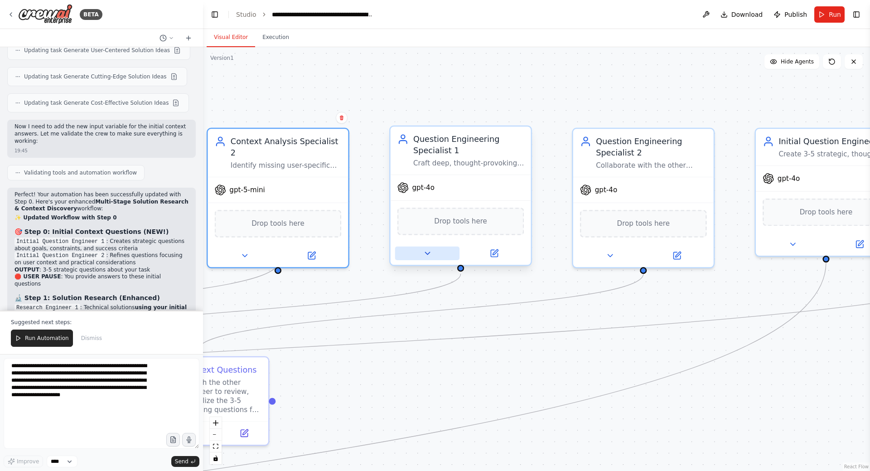
click at [437, 258] on button at bounding box center [427, 254] width 64 height 14
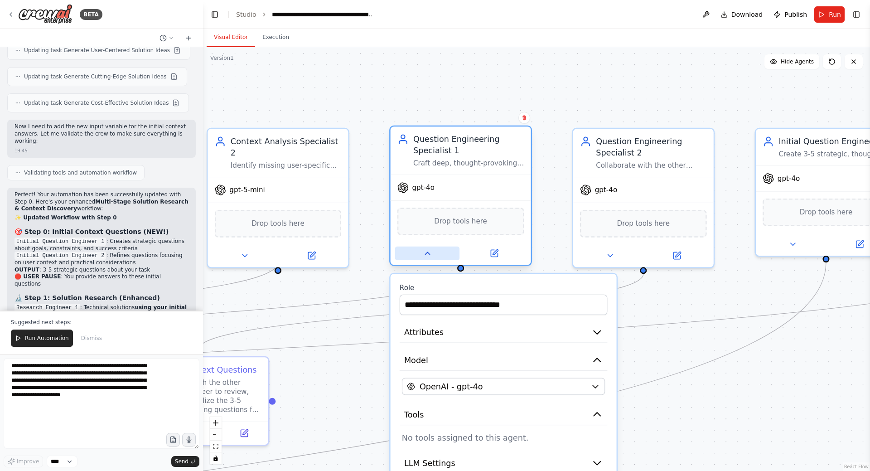
click at [437, 253] on button at bounding box center [427, 254] width 64 height 14
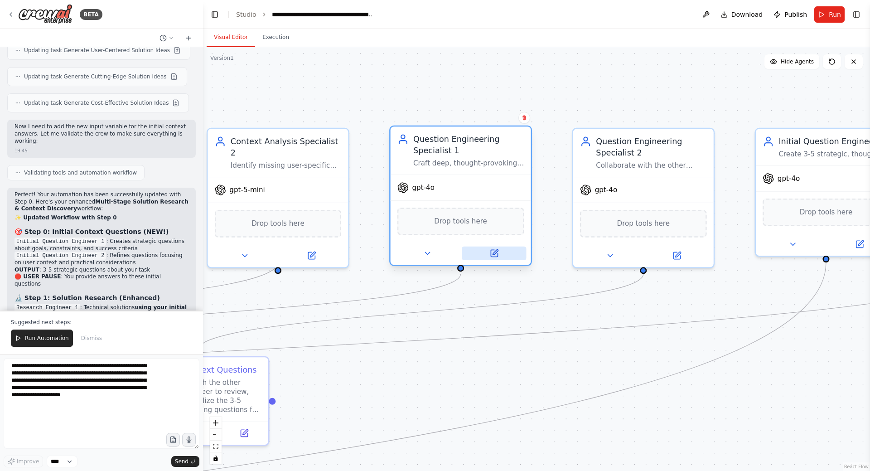
click at [496, 253] on icon at bounding box center [494, 253] width 7 height 7
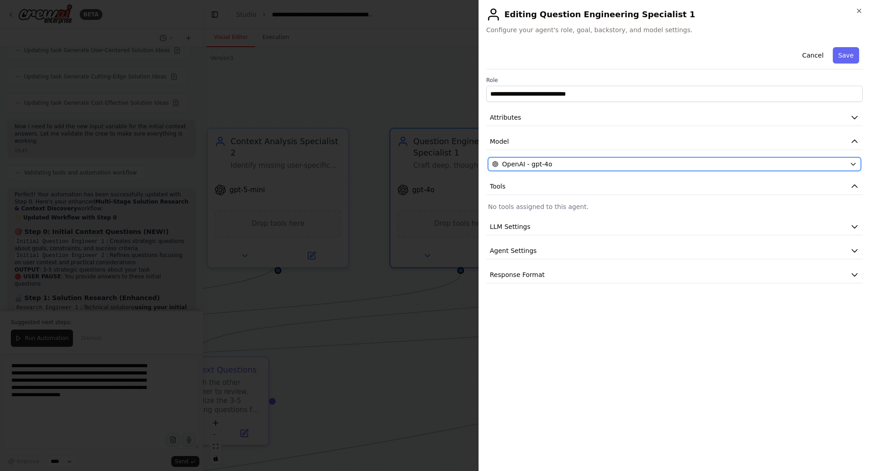
click at [566, 160] on div "OpenAI - gpt-4o" at bounding box center [669, 164] width 354 height 9
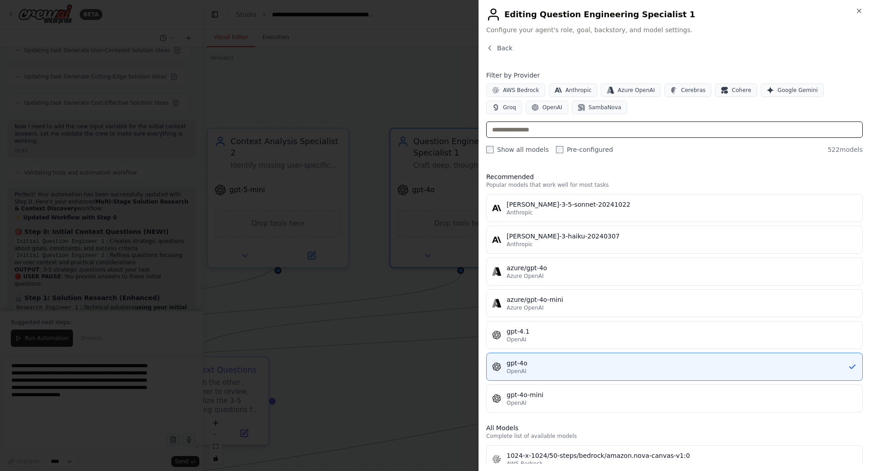
click at [578, 131] on input "text" at bounding box center [674, 129] width 377 height 16
paste input "**********"
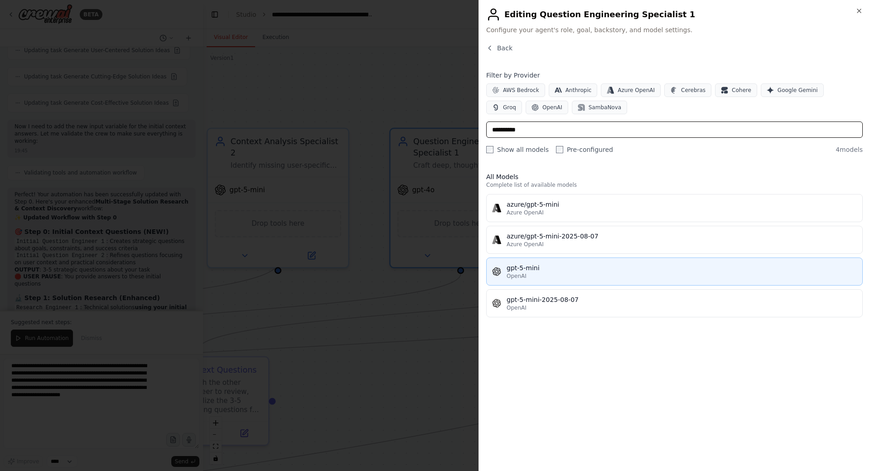
type input "**********"
click at [546, 267] on div "gpt-5-mini" at bounding box center [682, 267] width 350 height 9
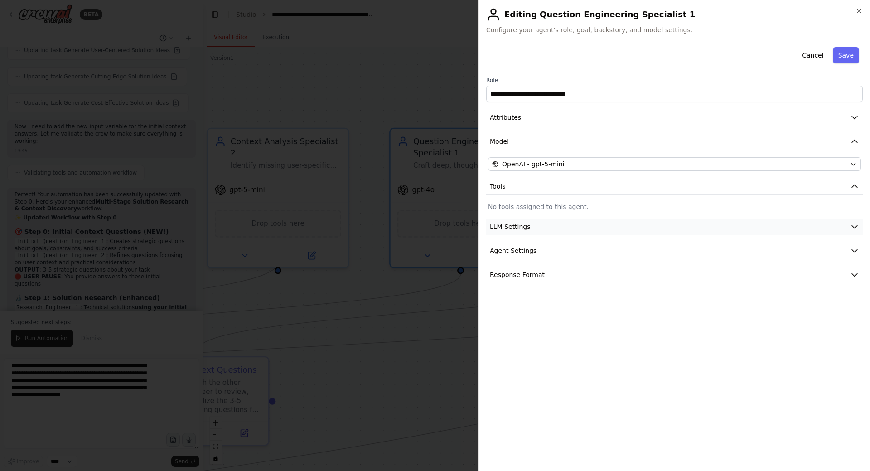
click at [603, 230] on button "LLM Settings" at bounding box center [674, 226] width 377 height 17
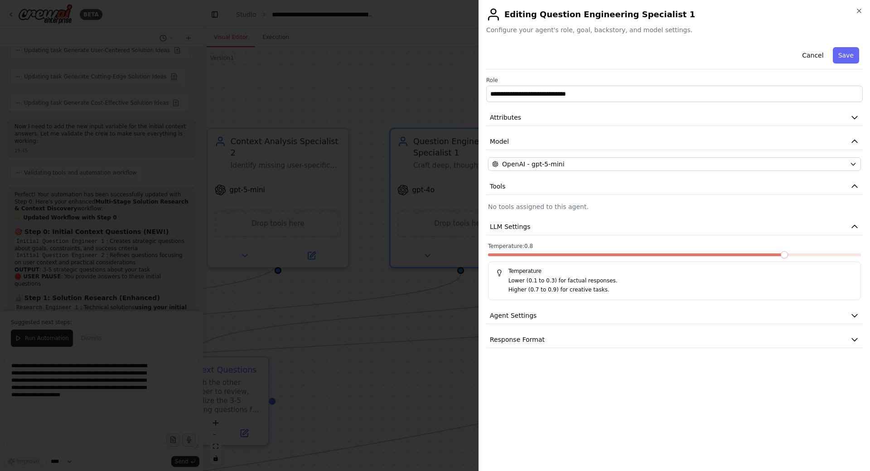
click at [788, 256] on span at bounding box center [784, 254] width 7 height 7
click at [852, 56] on button "Save" at bounding box center [846, 55] width 26 height 16
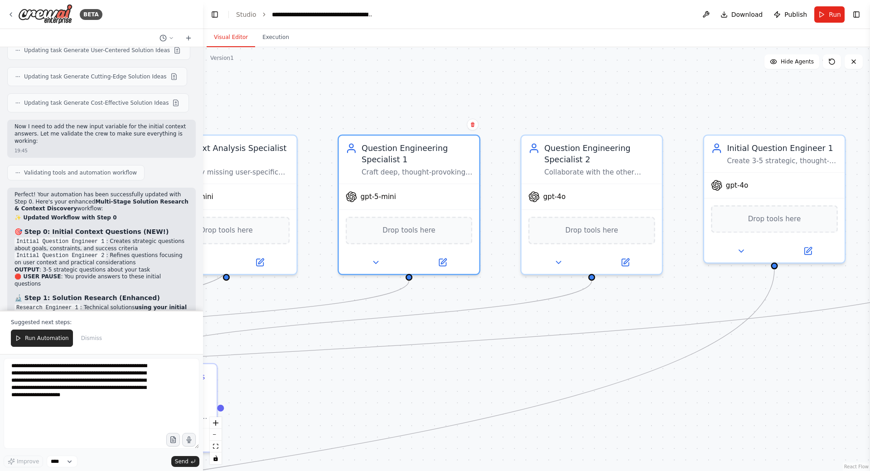
drag, startPoint x: 620, startPoint y: 94, endPoint x: 537, endPoint y: 92, distance: 83.0
click at [537, 92] on div ".deletable-edge-delete-btn { width: 20px; height: 20px; border: 0px solid #ffff…" at bounding box center [536, 259] width 667 height 424
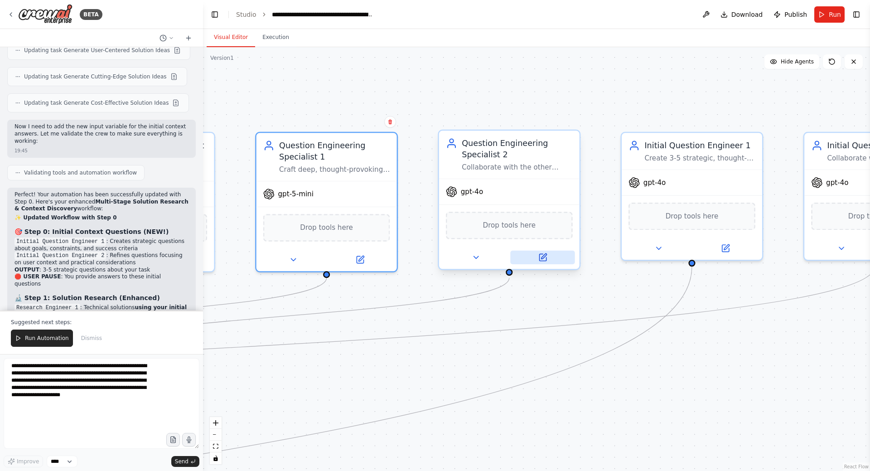
click at [537, 255] on button at bounding box center [542, 258] width 64 height 14
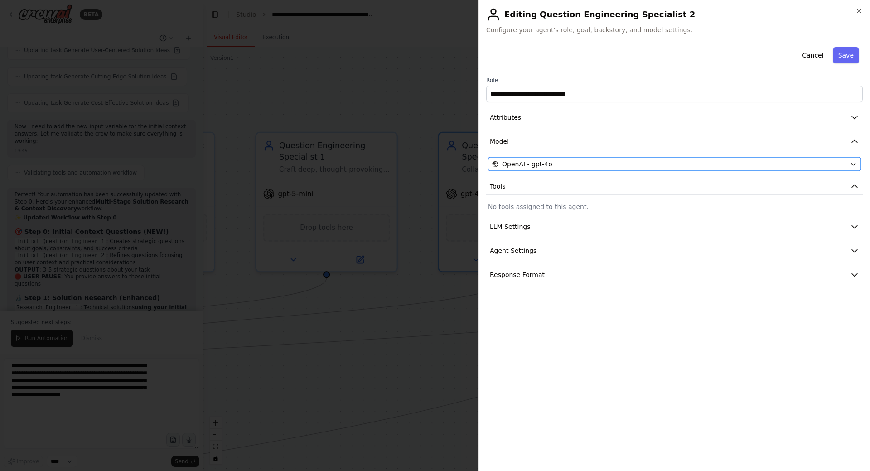
click at [545, 163] on span "OpenAI - gpt-4o" at bounding box center [527, 164] width 50 height 9
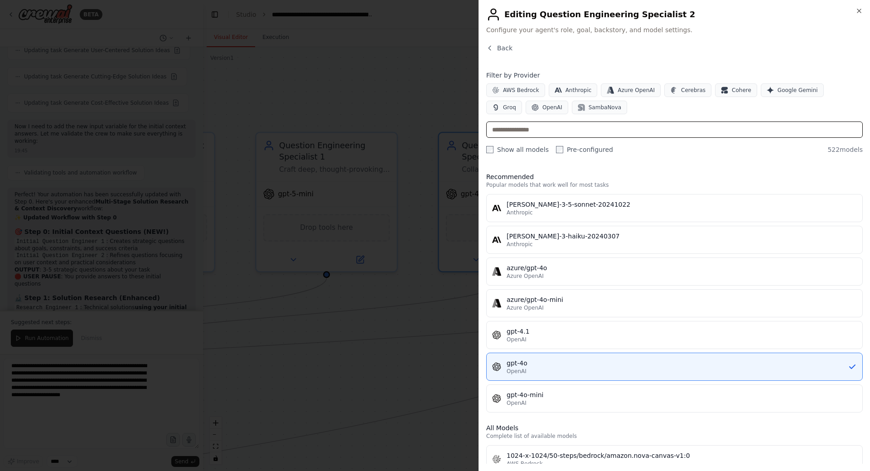
click at [560, 129] on input "text" at bounding box center [674, 129] width 377 height 16
paste input "**********"
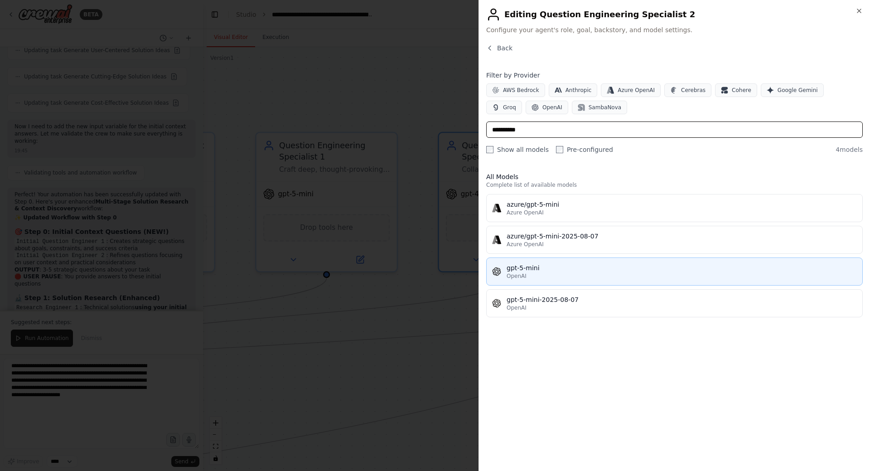
type input "**********"
click at [544, 273] on div "OpenAI" at bounding box center [682, 275] width 350 height 7
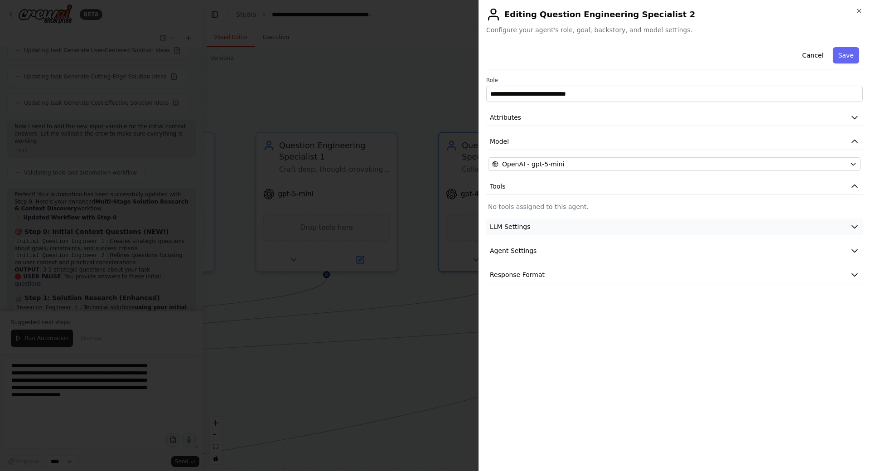
click at [556, 230] on button "LLM Settings" at bounding box center [674, 226] width 377 height 17
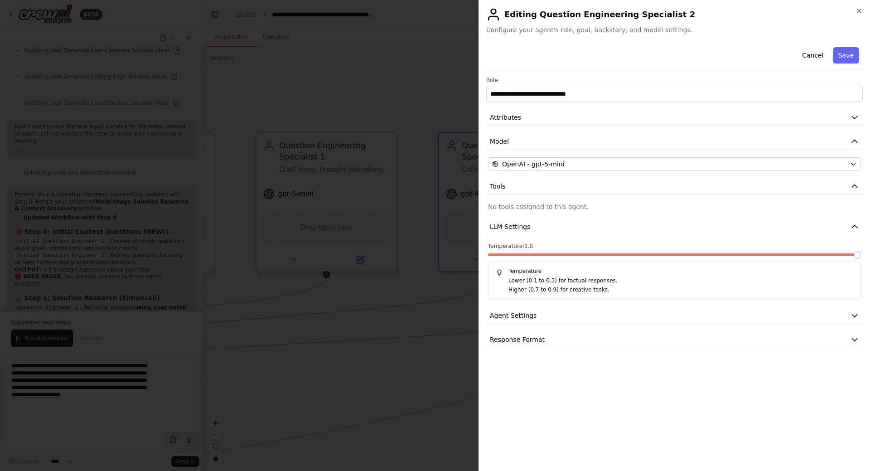
click at [861, 256] on span at bounding box center [857, 254] width 7 height 7
click at [851, 59] on button "Save" at bounding box center [846, 55] width 26 height 16
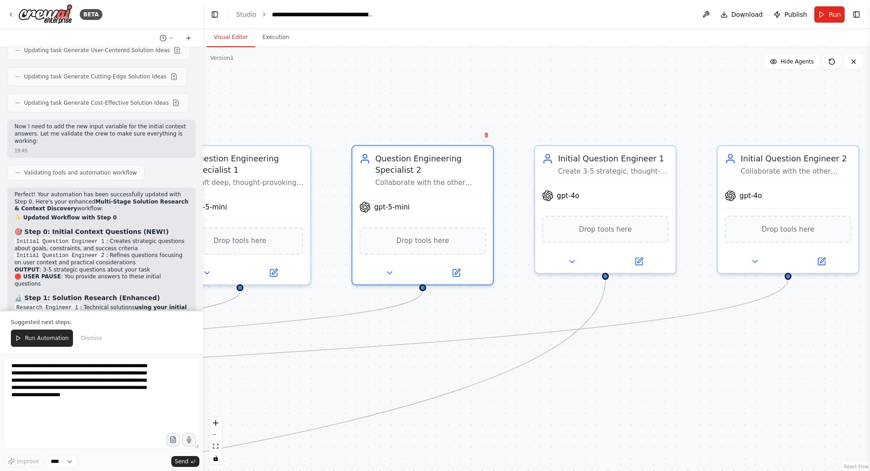
drag, startPoint x: 597, startPoint y: 104, endPoint x: 503, endPoint y: 116, distance: 94.2
click at [500, 106] on div ".deletable-edge-delete-btn { width: 20px; height: 20px; border: 0px solid #ffff…" at bounding box center [536, 259] width 667 height 424
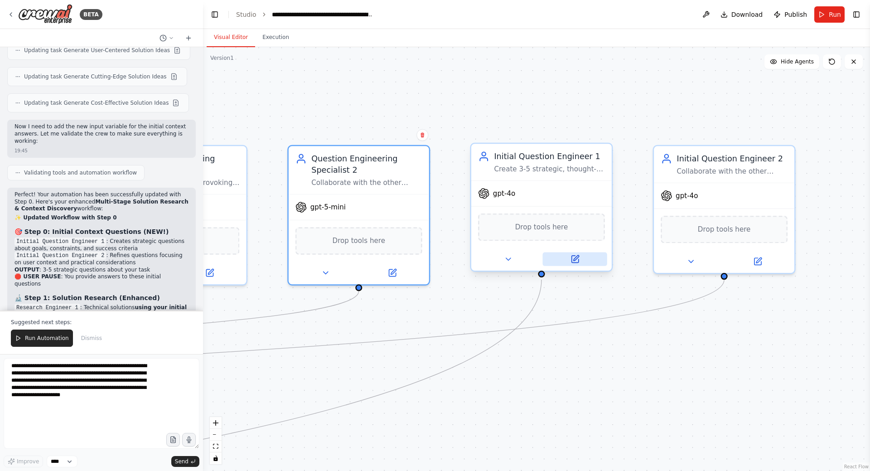
click at [577, 261] on icon at bounding box center [574, 259] width 7 height 7
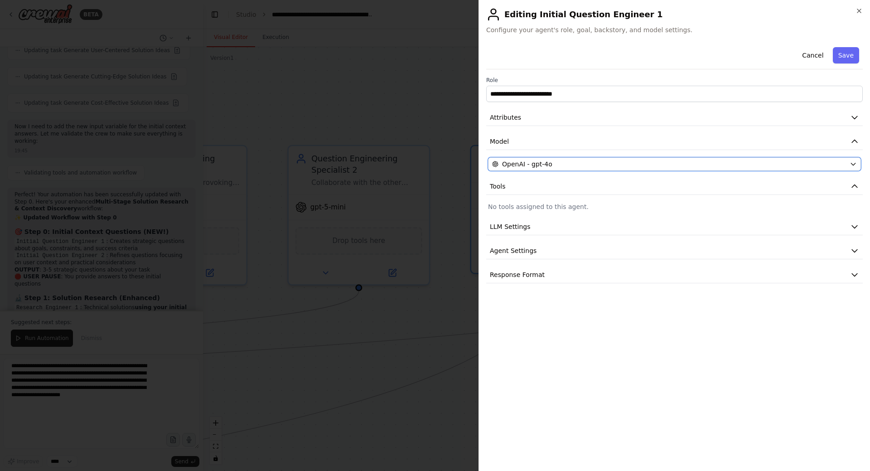
drag, startPoint x: 540, startPoint y: 159, endPoint x: 552, endPoint y: 162, distance: 12.8
click at [540, 159] on button "OpenAI - gpt-4o" at bounding box center [674, 164] width 373 height 14
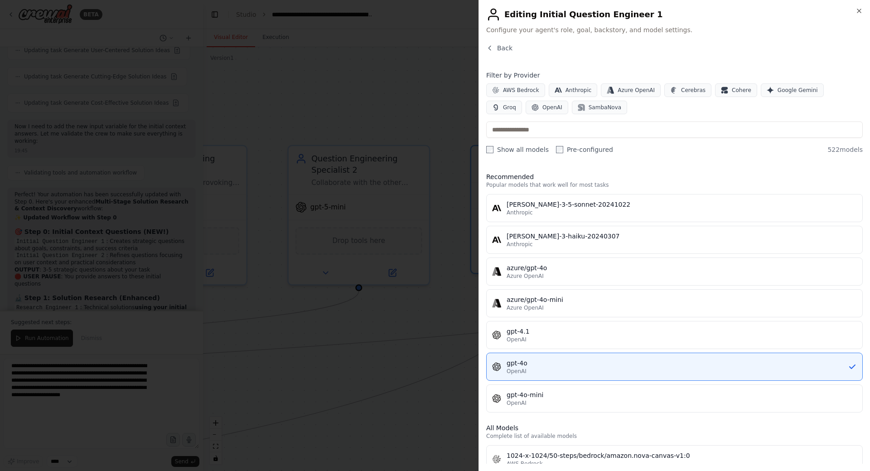
click at [511, 150] on label "Show all models" at bounding box center [517, 149] width 63 height 9
click at [525, 150] on label "Show all models" at bounding box center [517, 149] width 63 height 9
click at [592, 149] on label "Pre-configured" at bounding box center [584, 149] width 57 height 9
click at [580, 149] on label "Pre-configured" at bounding box center [584, 149] width 57 height 9
click at [529, 132] on input "text" at bounding box center [674, 129] width 377 height 16
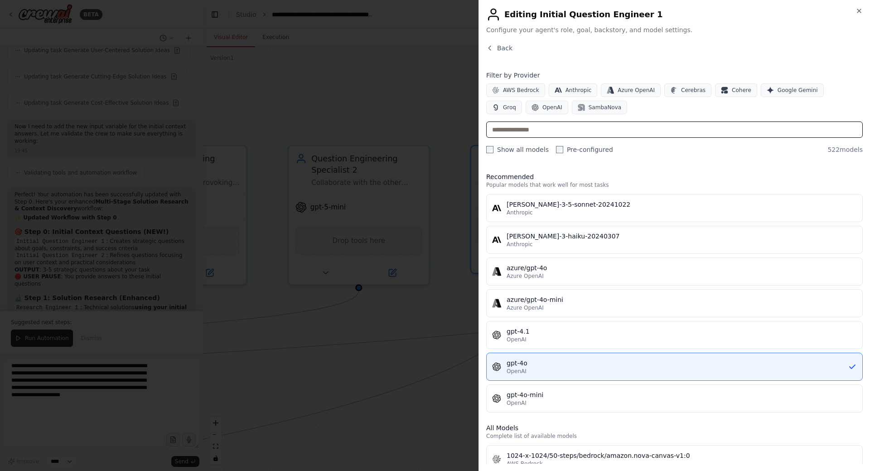
paste input "**********"
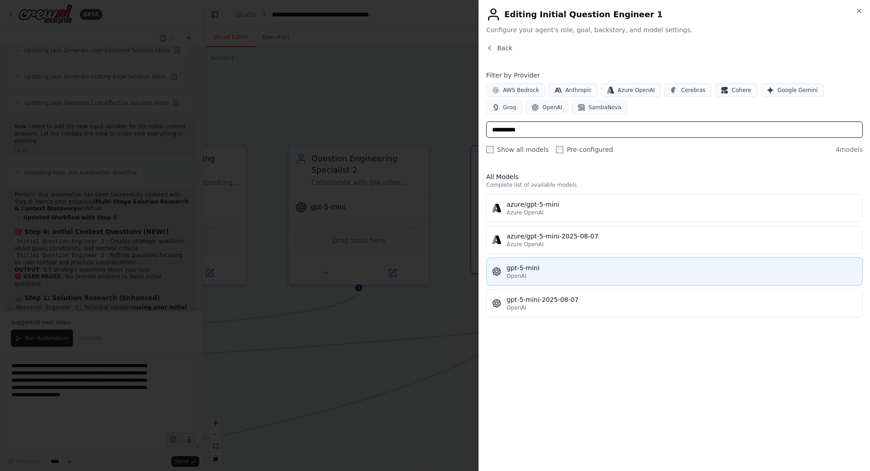
type input "**********"
click at [543, 265] on div "gpt-5-mini" at bounding box center [682, 267] width 350 height 9
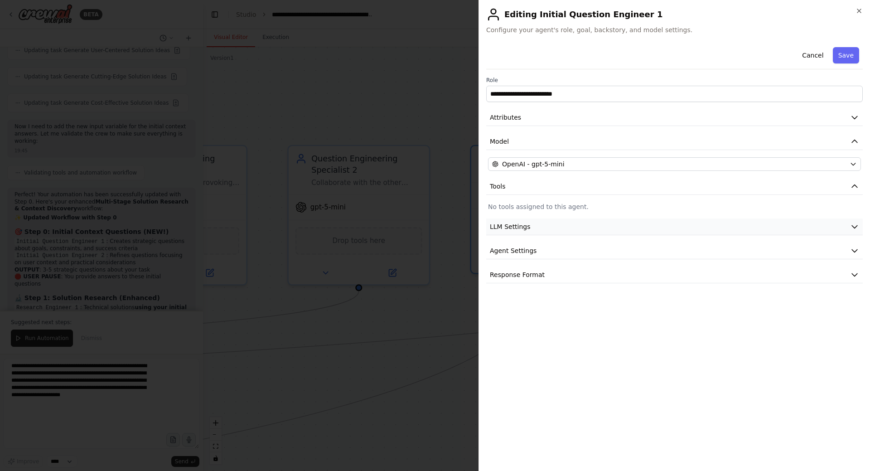
click at [564, 226] on button "LLM Settings" at bounding box center [674, 226] width 377 height 17
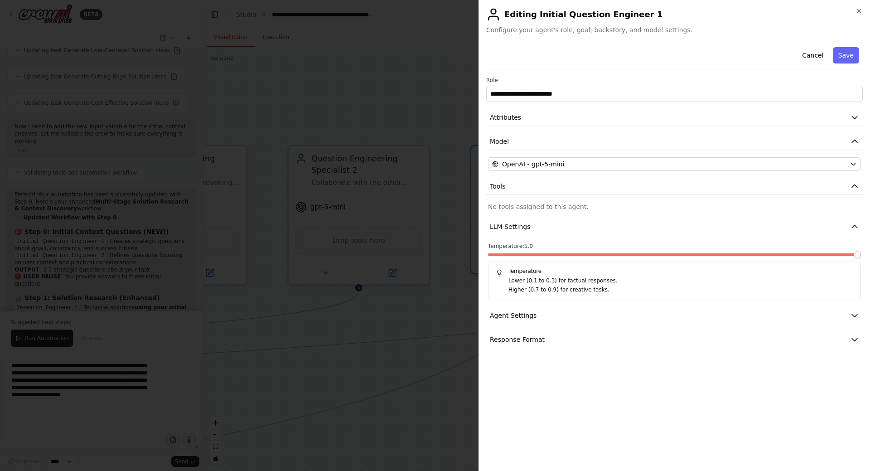
click at [861, 258] on span at bounding box center [857, 254] width 7 height 7
click at [847, 57] on button "Save" at bounding box center [846, 55] width 26 height 16
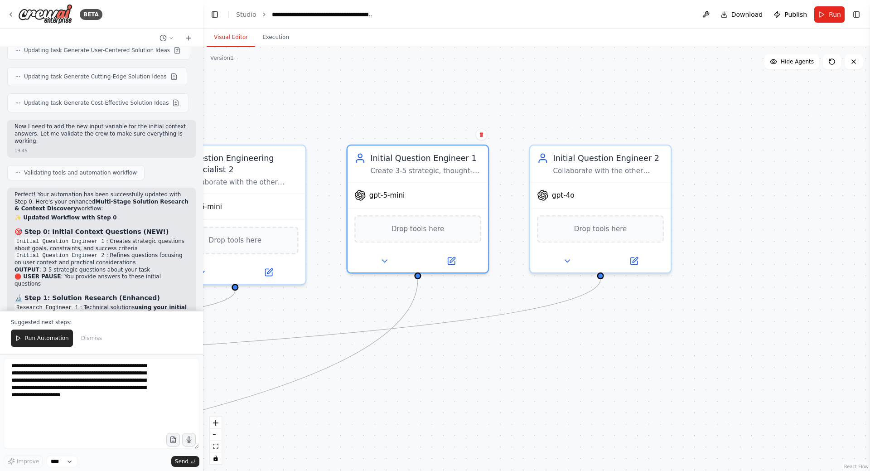
drag, startPoint x: 602, startPoint y: 107, endPoint x: 524, endPoint y: 99, distance: 78.4
click at [524, 99] on div ".deletable-edge-delete-btn { width: 20px; height: 20px; border: 0px solid #ffff…" at bounding box center [536, 259] width 667 height 424
click at [634, 266] on div at bounding box center [597, 258] width 140 height 23
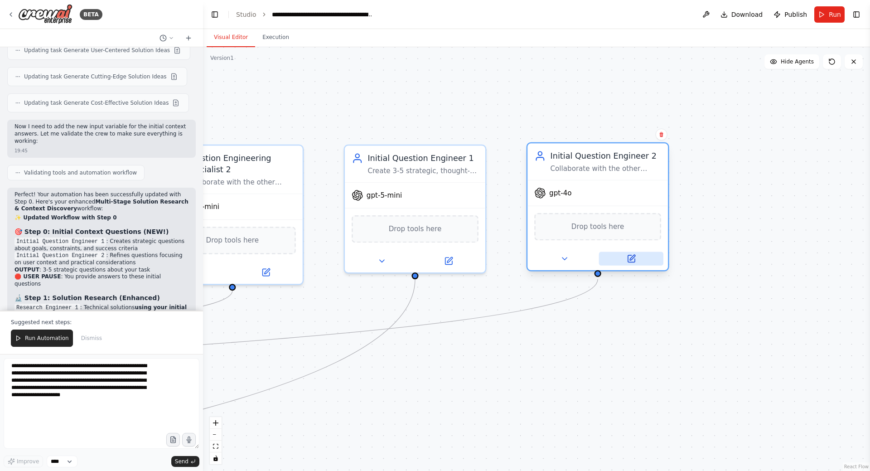
click at [631, 259] on icon at bounding box center [631, 257] width 5 height 5
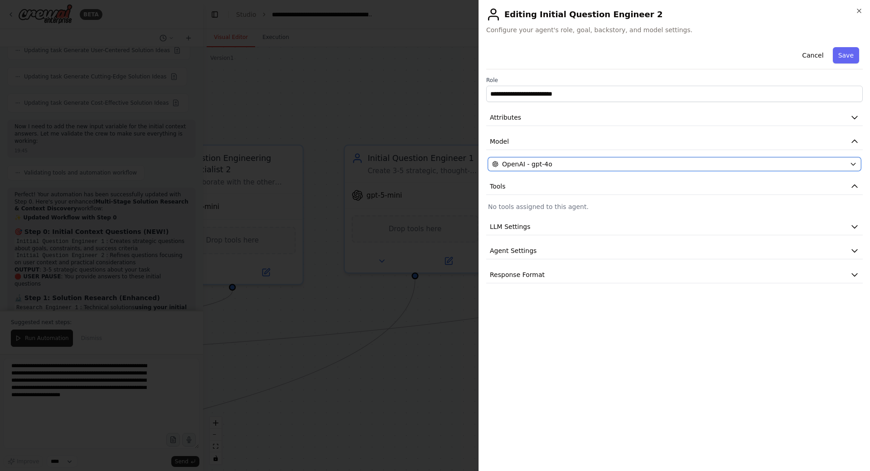
click at [563, 168] on div "OpenAI - gpt-4o" at bounding box center [669, 164] width 354 height 9
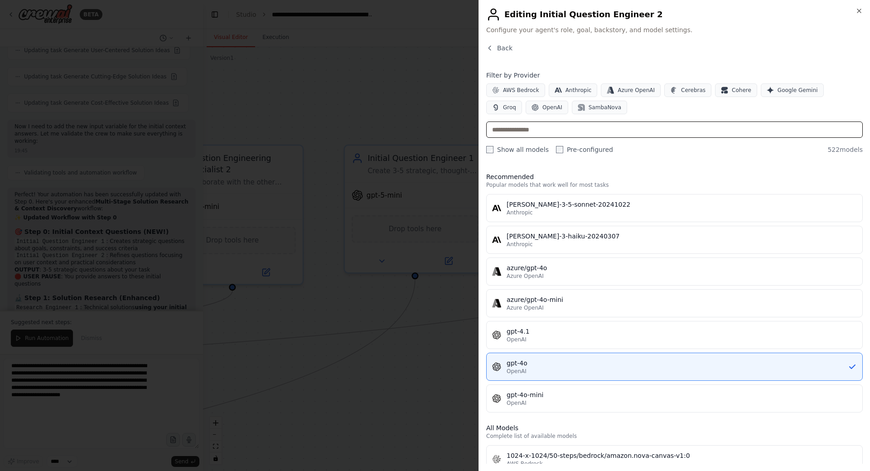
click at [556, 126] on input "text" at bounding box center [674, 129] width 377 height 16
paste input "**********"
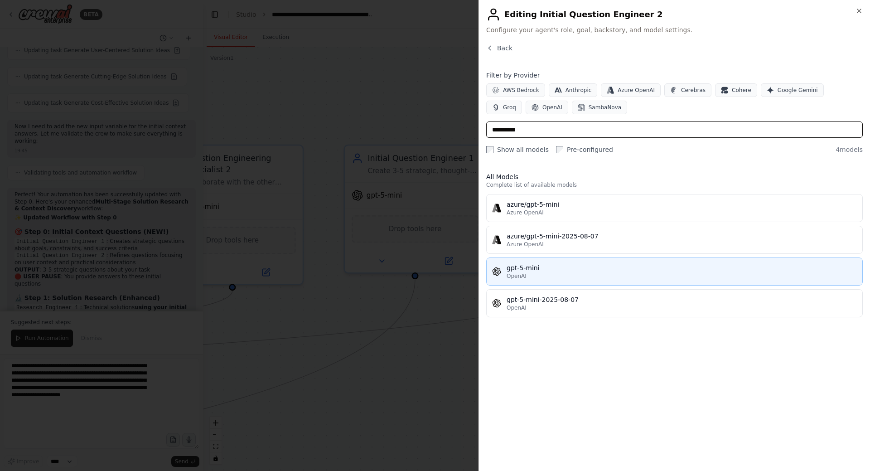
type input "**********"
click at [564, 264] on div "gpt-5-mini" at bounding box center [682, 267] width 350 height 9
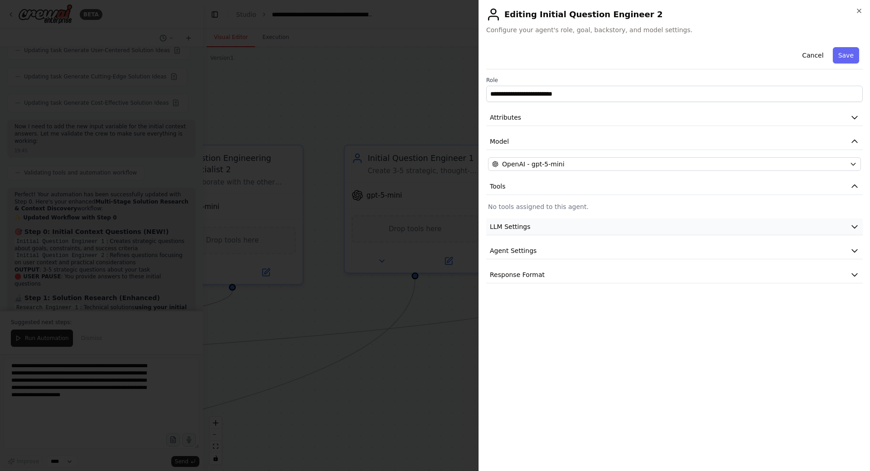
click at [555, 223] on button "LLM Settings" at bounding box center [674, 226] width 377 height 17
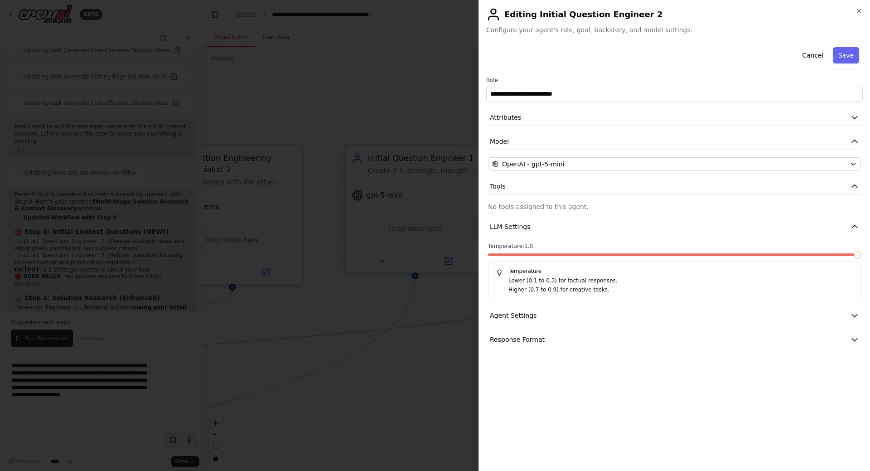
click at [861, 255] on span at bounding box center [857, 254] width 7 height 7
click at [846, 56] on button "Save" at bounding box center [846, 55] width 26 height 16
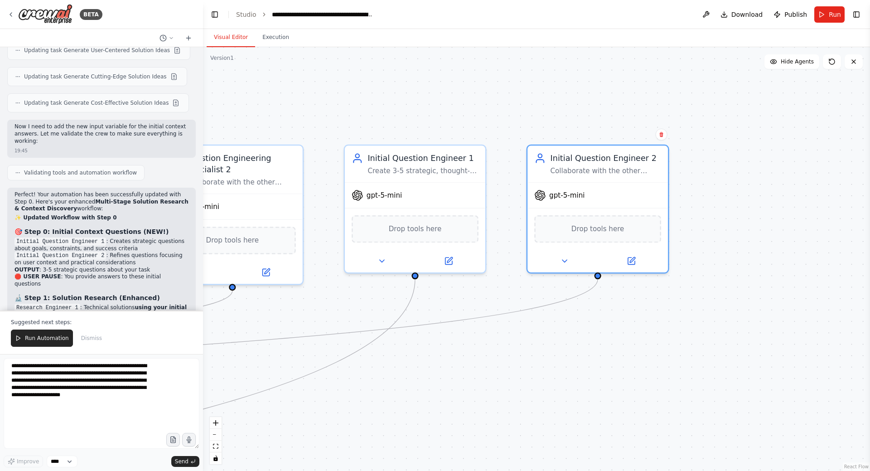
click at [484, 90] on div ".deletable-edge-delete-btn { width: 20px; height: 20px; border: 0px solid #ffff…" at bounding box center [536, 259] width 667 height 424
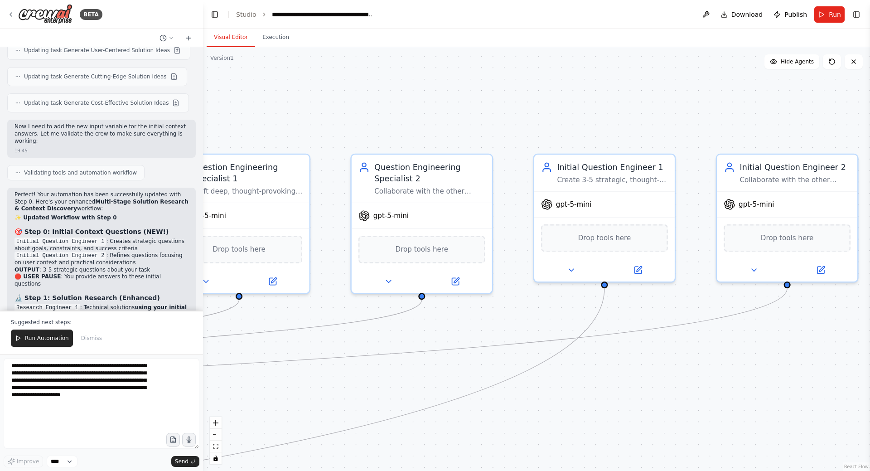
drag, startPoint x: 407, startPoint y: 91, endPoint x: 580, endPoint y: 106, distance: 172.9
click at [586, 101] on div ".deletable-edge-delete-btn { width: 20px; height: 20px; border: 0px solid #ffff…" at bounding box center [536, 259] width 667 height 424
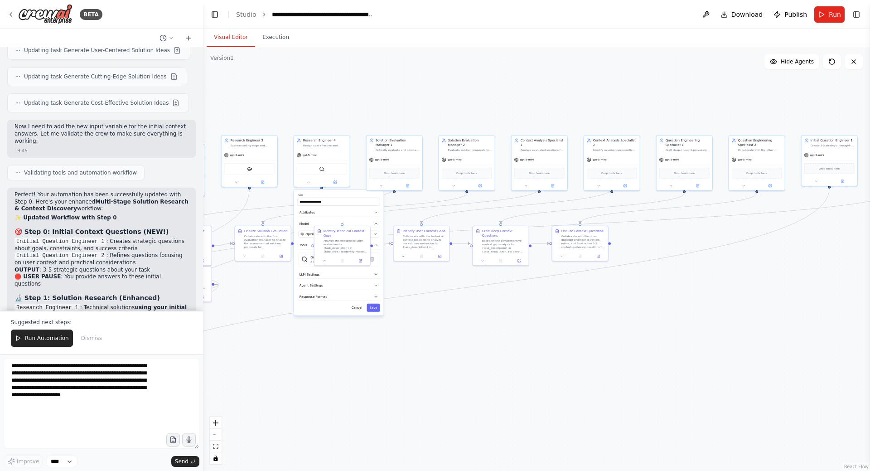
drag, startPoint x: 541, startPoint y: 384, endPoint x: 673, endPoint y: 374, distance: 133.2
click at [702, 381] on div ".deletable-edge-delete-btn { width: 20px; height: 20px; border: 0px solid #ffff…" at bounding box center [536, 259] width 667 height 424
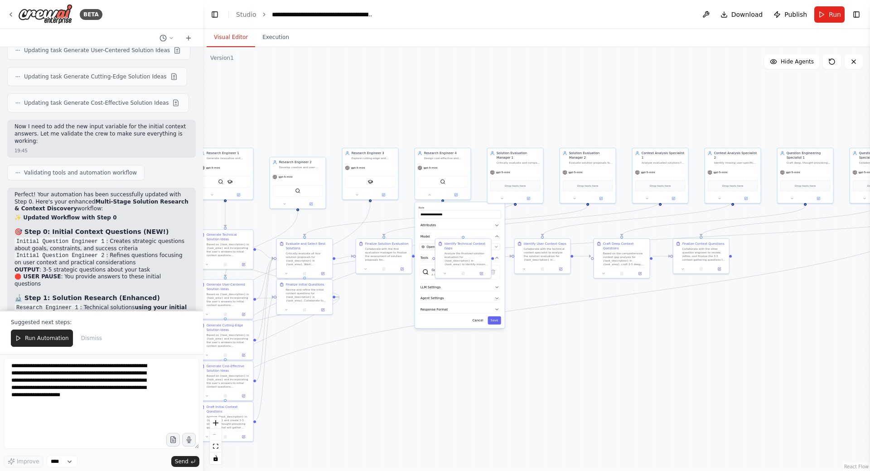
drag, startPoint x: 524, startPoint y: 361, endPoint x: 681, endPoint y: 374, distance: 157.3
click at [687, 375] on div ".deletable-edge-delete-btn { width: 20px; height: 20px; border: 0px solid #ffff…" at bounding box center [536, 259] width 667 height 424
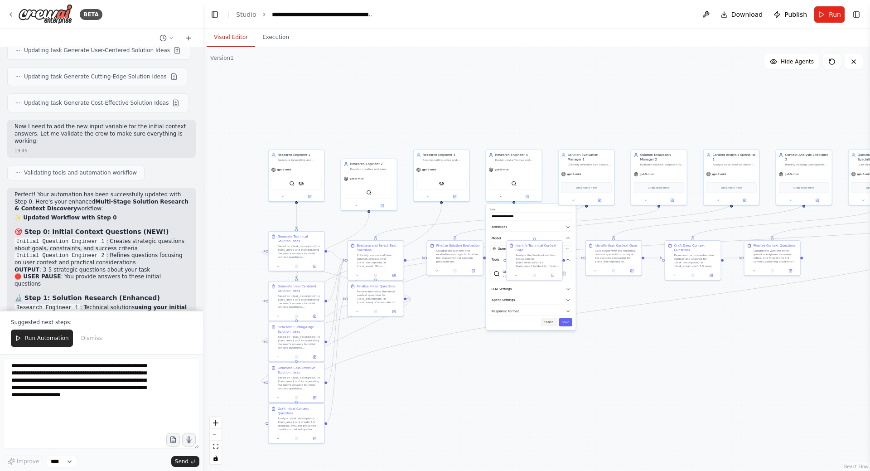
click at [552, 325] on button "Cancel" at bounding box center [549, 322] width 16 height 8
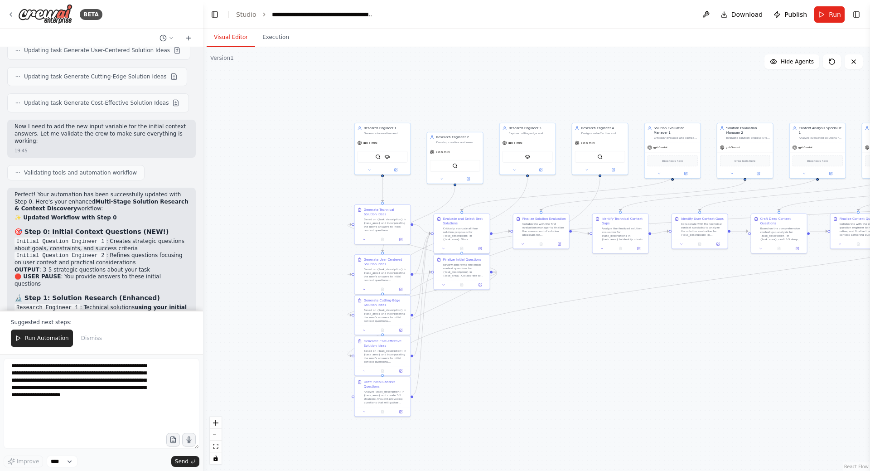
drag, startPoint x: 533, startPoint y: 359, endPoint x: 598, endPoint y: 336, distance: 69.2
click at [598, 336] on div ".deletable-edge-delete-btn { width: 20px; height: 20px; border: 0px solid #ffff…" at bounding box center [536, 259] width 667 height 424
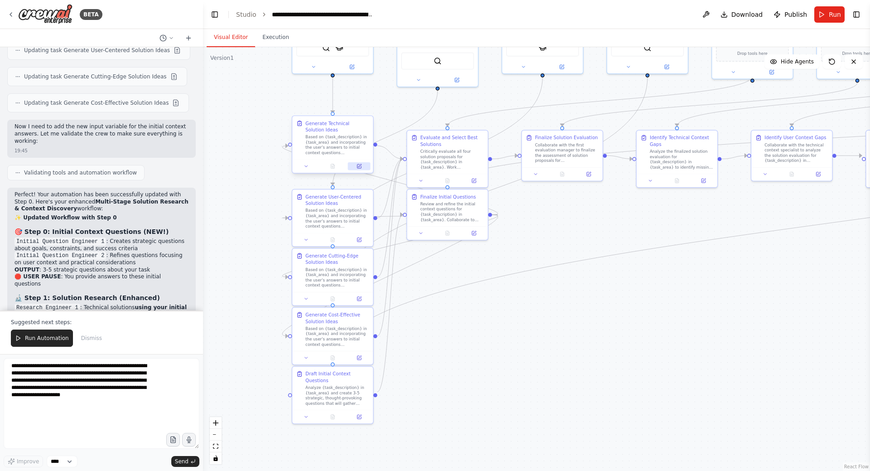
click at [358, 167] on icon at bounding box center [359, 165] width 3 height 3
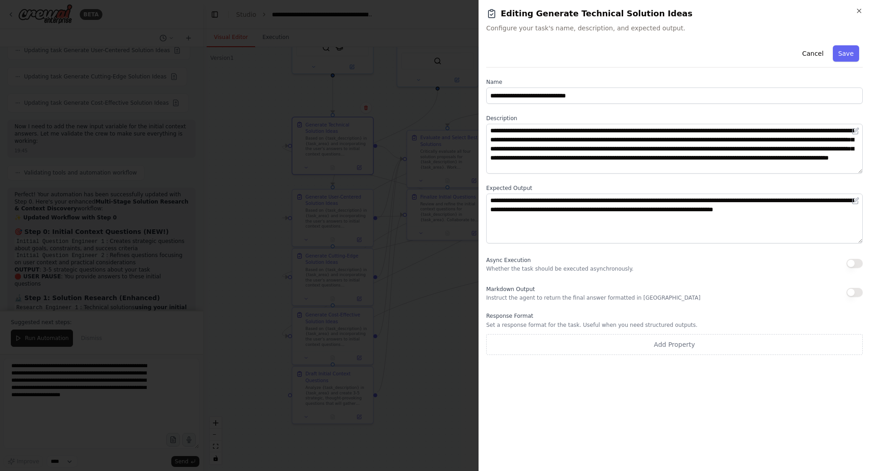
click at [859, 262] on button "button" at bounding box center [855, 263] width 16 height 9
click at [840, 53] on button "Save" at bounding box center [846, 53] width 26 height 16
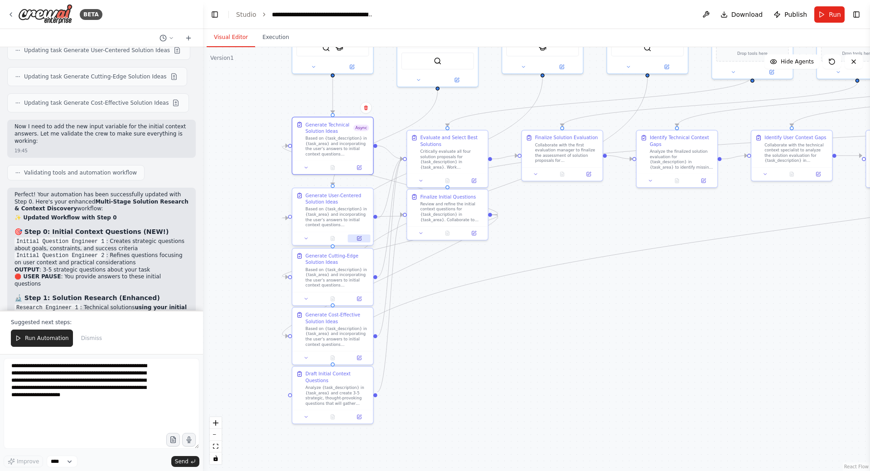
click at [362, 239] on icon at bounding box center [359, 238] width 5 height 5
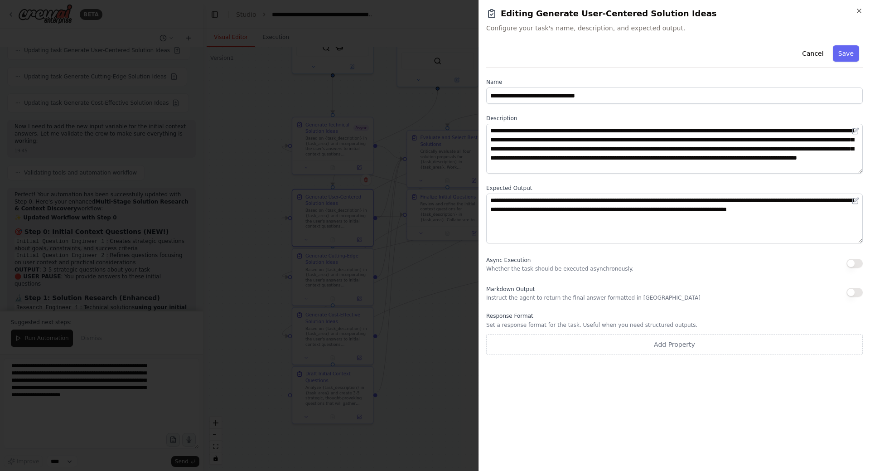
click at [854, 260] on button "button" at bounding box center [855, 263] width 16 height 9
click at [844, 53] on button "Save" at bounding box center [846, 53] width 26 height 16
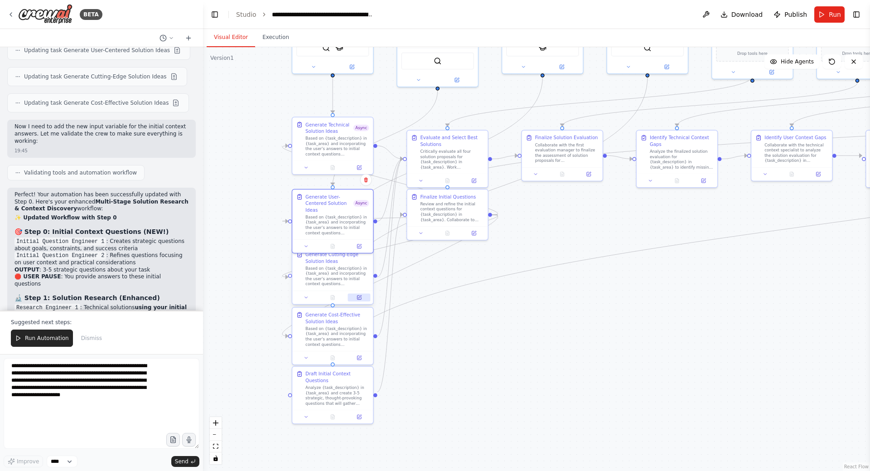
click at [362, 300] on icon at bounding box center [359, 297] width 5 height 5
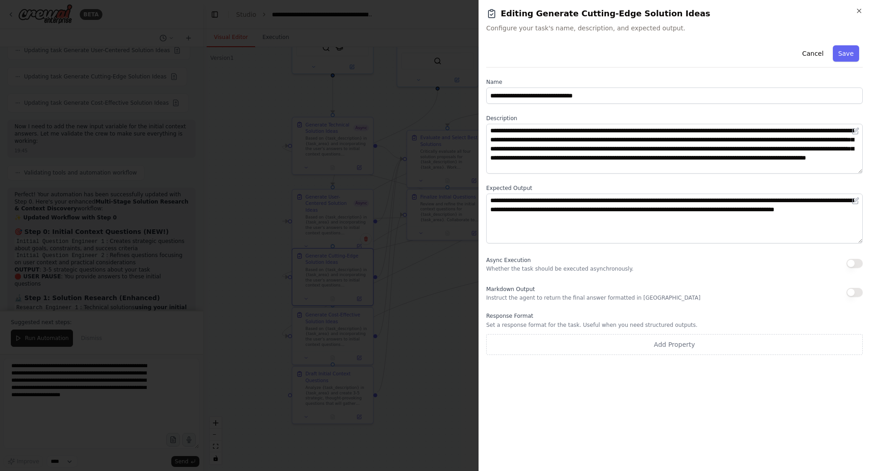
click at [848, 262] on button "button" at bounding box center [855, 263] width 16 height 9
click at [850, 59] on button "Save" at bounding box center [846, 53] width 26 height 16
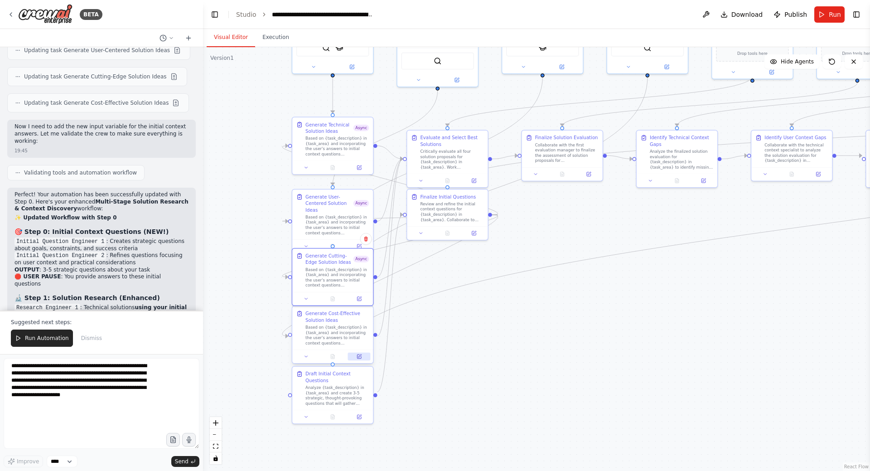
click at [362, 356] on icon at bounding box center [359, 356] width 5 height 5
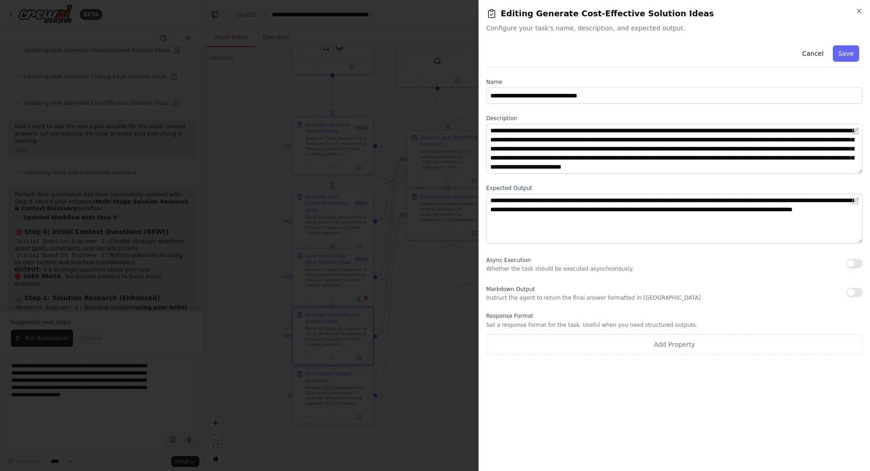
click at [856, 265] on button "button" at bounding box center [855, 263] width 16 height 9
drag, startPoint x: 847, startPoint y: 55, endPoint x: 832, endPoint y: 58, distance: 14.5
click at [845, 57] on button "Save" at bounding box center [846, 53] width 26 height 16
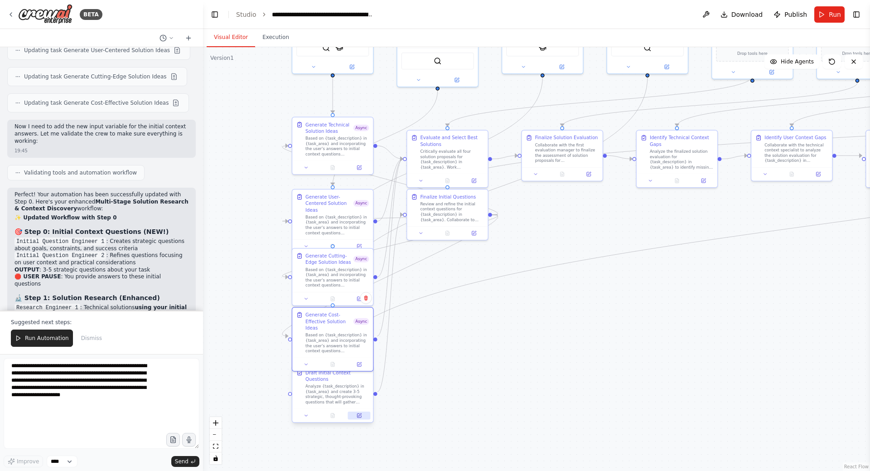
click at [363, 411] on button at bounding box center [359, 415] width 23 height 8
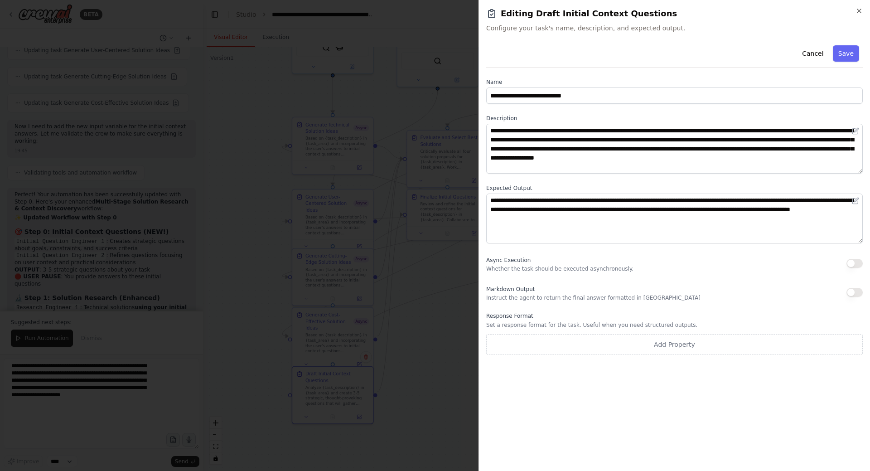
click at [859, 262] on button "button" at bounding box center [855, 263] width 16 height 9
click at [849, 58] on button "Save" at bounding box center [846, 53] width 26 height 16
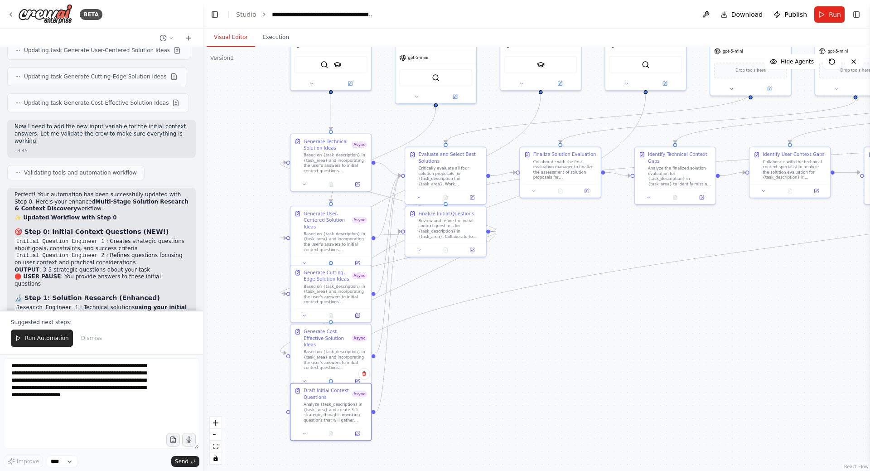
drag, startPoint x: 566, startPoint y: 328, endPoint x: 548, endPoint y: 364, distance: 40.9
click at [555, 374] on div ".deletable-edge-delete-btn { width: 20px; height: 20px; border: 0px solid #ffff…" at bounding box center [536, 259] width 667 height 424
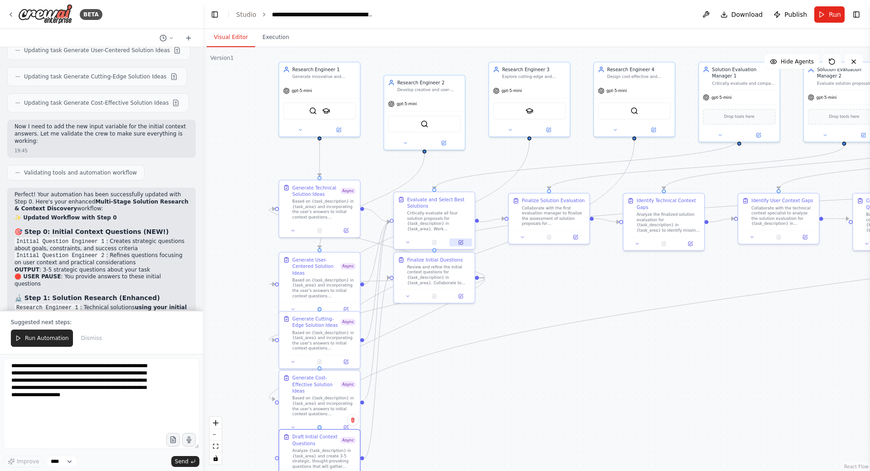
click at [460, 240] on icon at bounding box center [460, 242] width 5 height 5
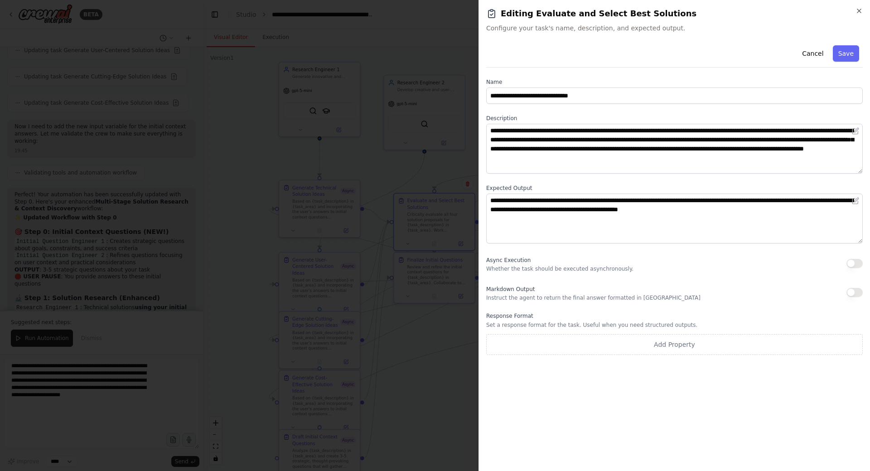
click at [854, 260] on button "button" at bounding box center [855, 263] width 16 height 9
click at [850, 48] on button "Save" at bounding box center [846, 53] width 26 height 16
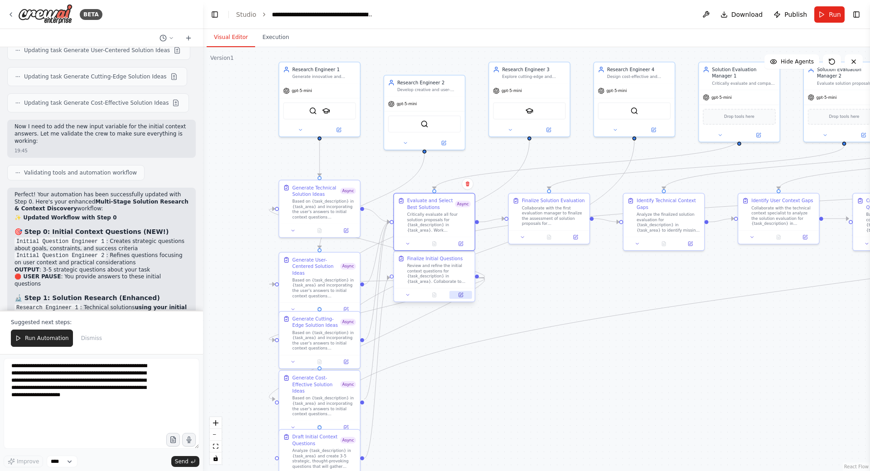
click at [463, 298] on button at bounding box center [461, 295] width 23 height 8
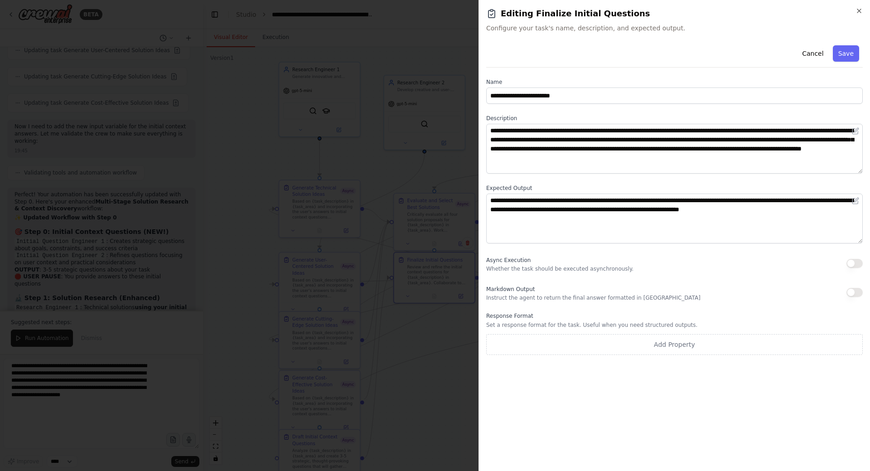
click at [854, 265] on button "button" at bounding box center [855, 263] width 16 height 9
click at [850, 53] on button "Save" at bounding box center [846, 53] width 26 height 16
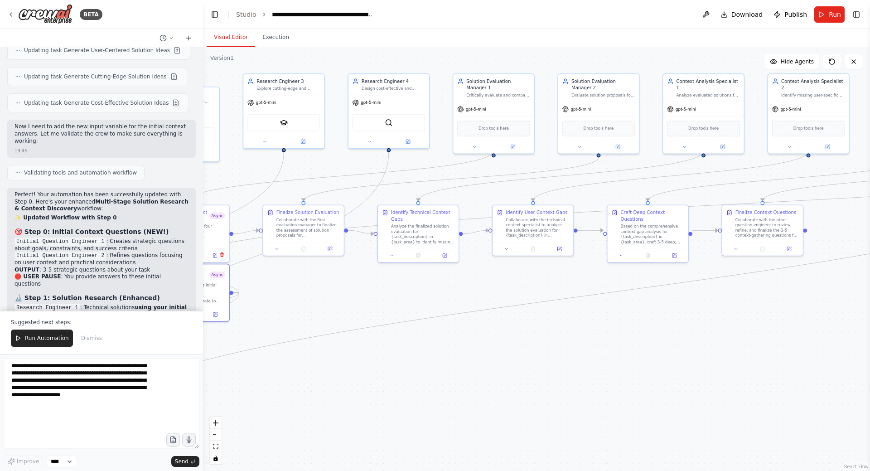
drag, startPoint x: 719, startPoint y: 336, endPoint x: 677, endPoint y: 334, distance: 41.8
click at [677, 334] on div ".deletable-edge-delete-btn { width: 20px; height: 20px; border: 0px solid #ffff…" at bounding box center [536, 259] width 667 height 424
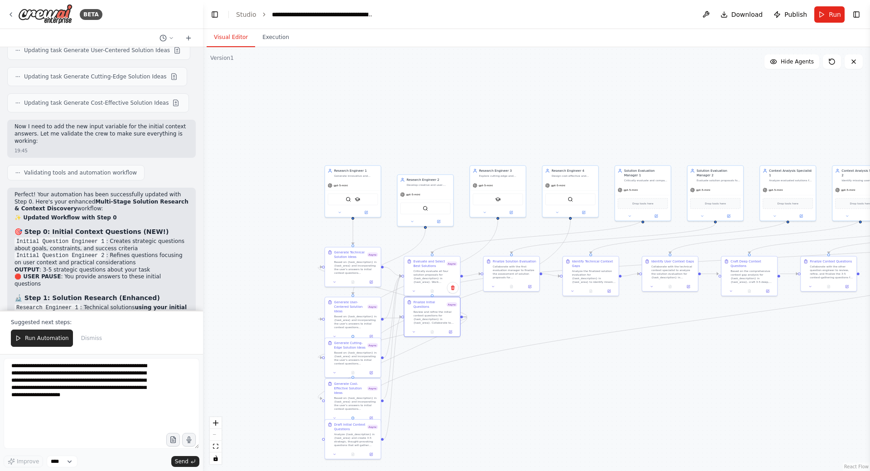
click at [571, 376] on div ".deletable-edge-delete-btn { width: 20px; height: 20px; border: 0px solid #ffff…" at bounding box center [536, 259] width 667 height 424
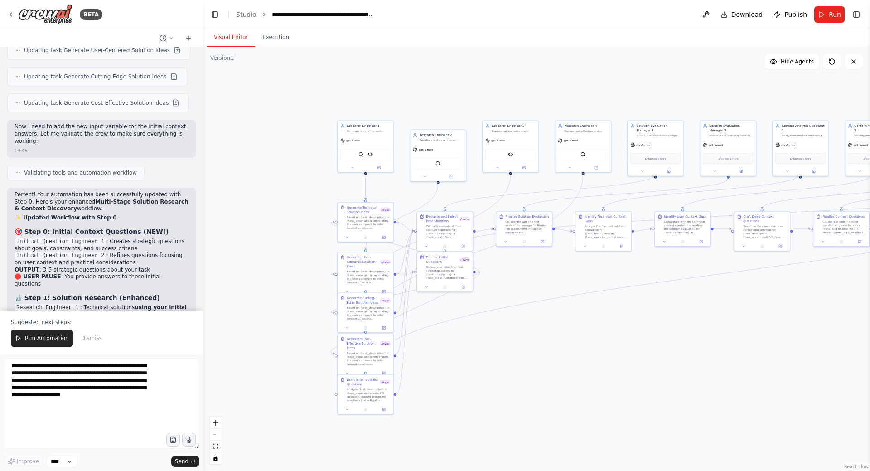
drag, startPoint x: 539, startPoint y: 354, endPoint x: 537, endPoint y: 344, distance: 10.5
click at [537, 344] on div ".deletable-edge-delete-btn { width: 20px; height: 20px; border: 0px solid #ffff…" at bounding box center [536, 259] width 667 height 424
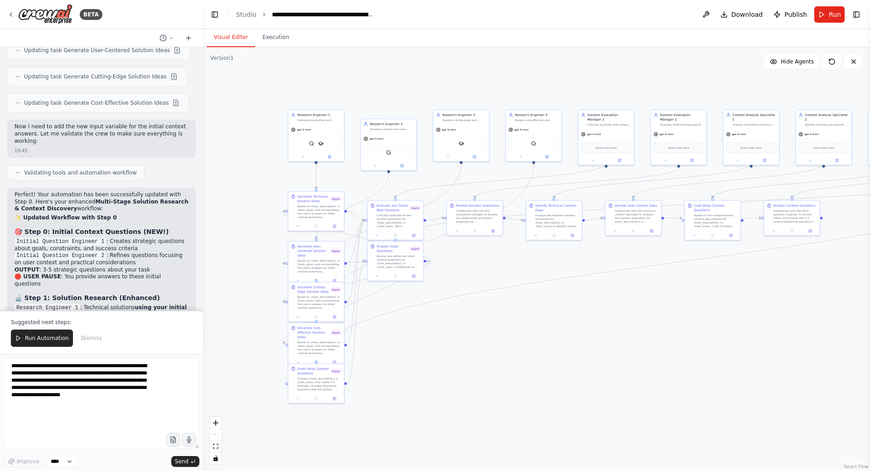
drag, startPoint x: 624, startPoint y: 348, endPoint x: 620, endPoint y: 347, distance: 4.7
click at [620, 347] on div ".deletable-edge-delete-btn { width: 20px; height: 20px; border: 0px solid #ffff…" at bounding box center [536, 259] width 667 height 424
click at [217, 15] on button "Toggle Left Sidebar" at bounding box center [214, 14] width 13 height 13
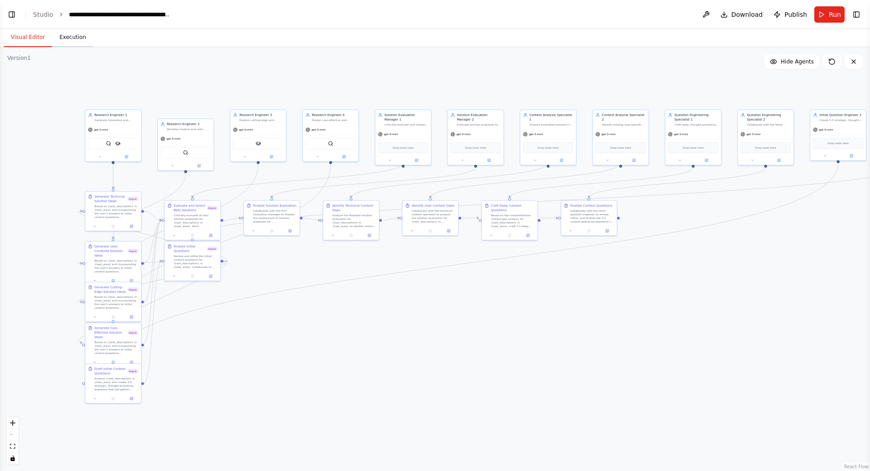
click at [74, 38] on button "Execution" at bounding box center [72, 37] width 41 height 19
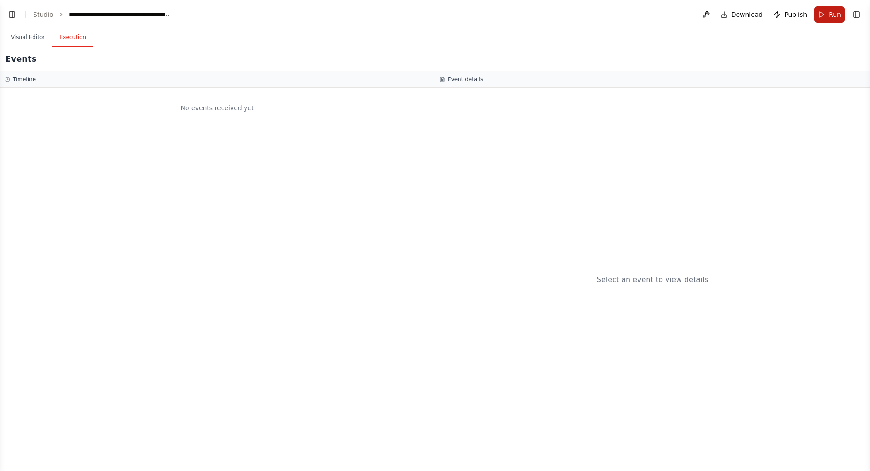
click at [832, 14] on span "Run" at bounding box center [835, 14] width 12 height 9
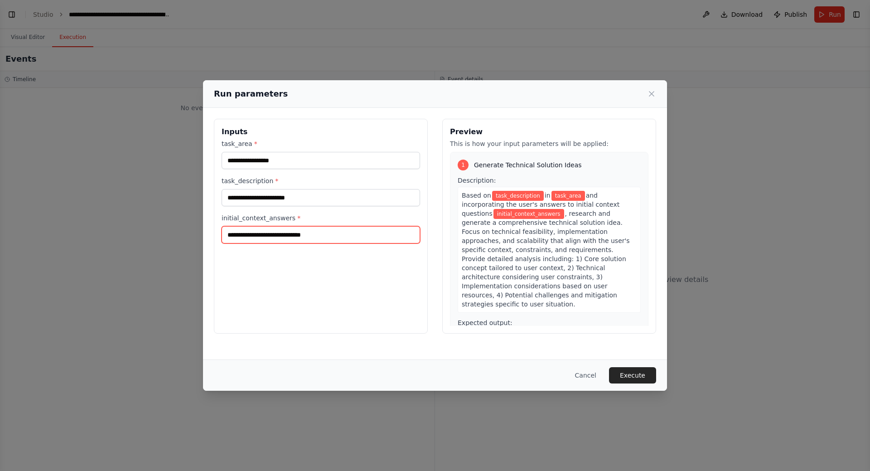
click at [271, 233] on input "initial_context_answers *" at bounding box center [321, 234] width 198 height 17
click at [272, 254] on div "Inputs task_area * task_description * initial_context_answers *" at bounding box center [321, 226] width 214 height 215
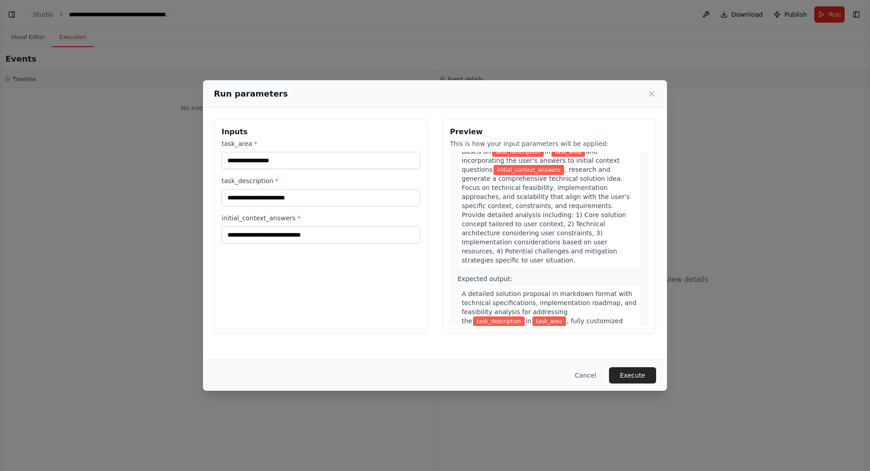
scroll to position [0, 0]
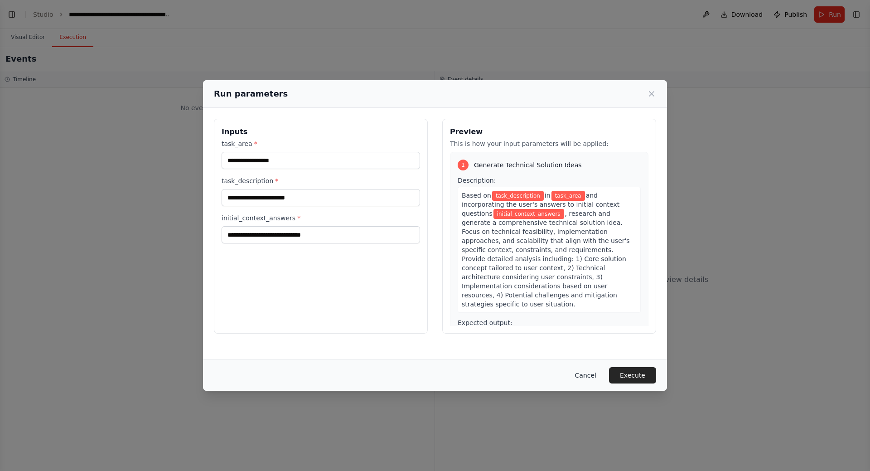
click at [593, 372] on button "Cancel" at bounding box center [586, 375] width 36 height 16
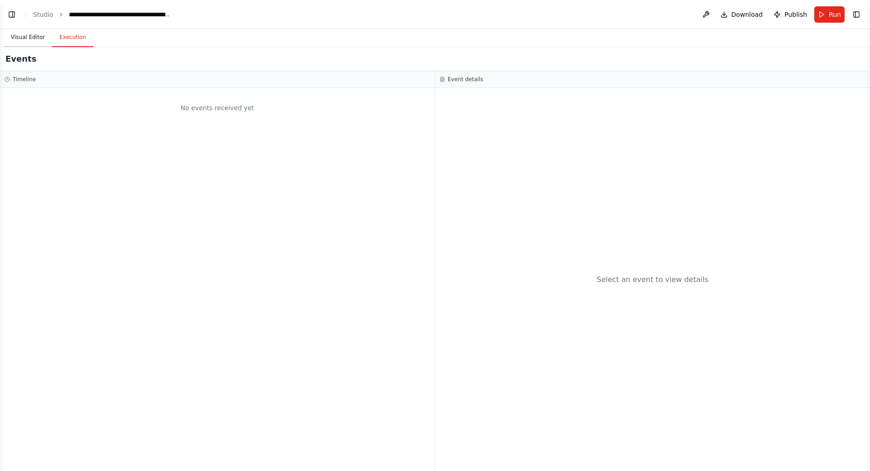
click at [25, 39] on button "Visual Editor" at bounding box center [28, 37] width 48 height 19
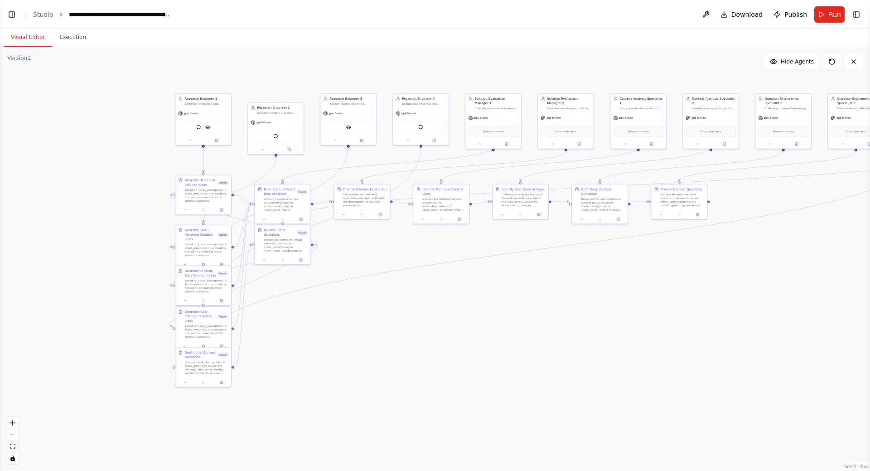
drag, startPoint x: 382, startPoint y: 344, endPoint x: 437, endPoint y: 327, distance: 57.3
click at [437, 329] on div ".deletable-edge-delete-btn { width: 20px; height: 20px; border: 0px solid #ffff…" at bounding box center [435, 259] width 870 height 424
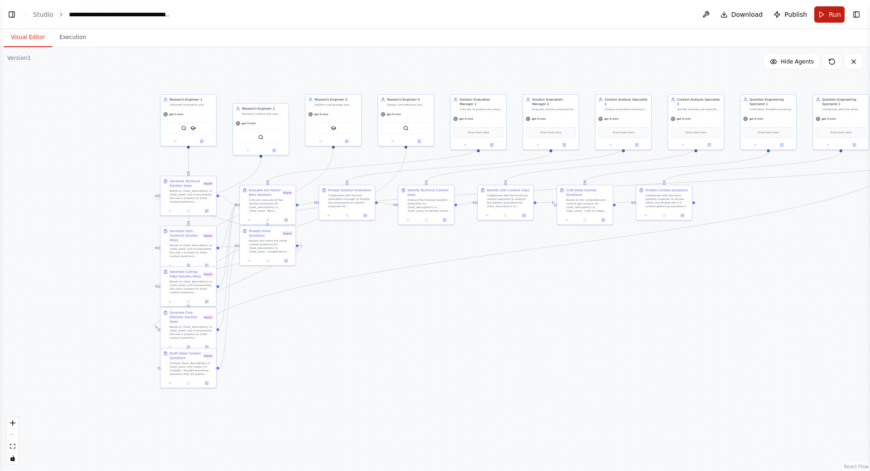
click at [833, 15] on span "Run" at bounding box center [835, 14] width 12 height 9
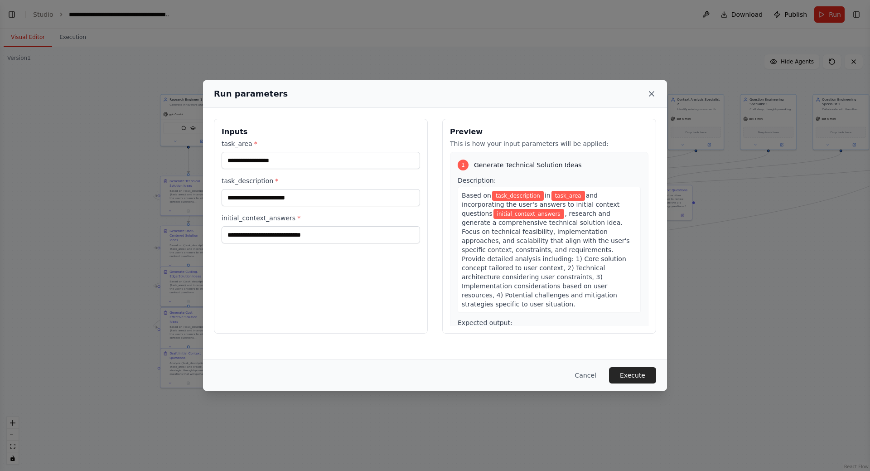
click at [653, 94] on icon at bounding box center [651, 93] width 9 height 9
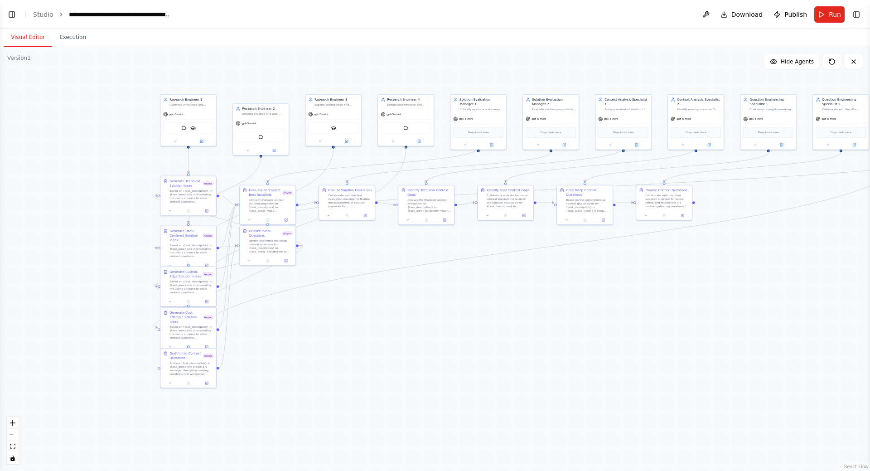
click at [35, 36] on button "Visual Editor" at bounding box center [28, 37] width 48 height 19
click at [11, 15] on button "Toggle Left Sidebar" at bounding box center [11, 14] width 13 height 13
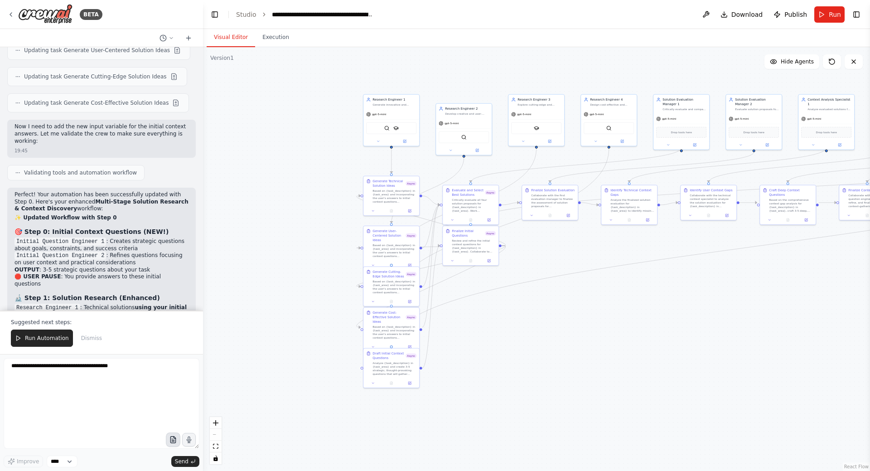
click at [169, 439] on icon "button" at bounding box center [173, 440] width 8 height 8
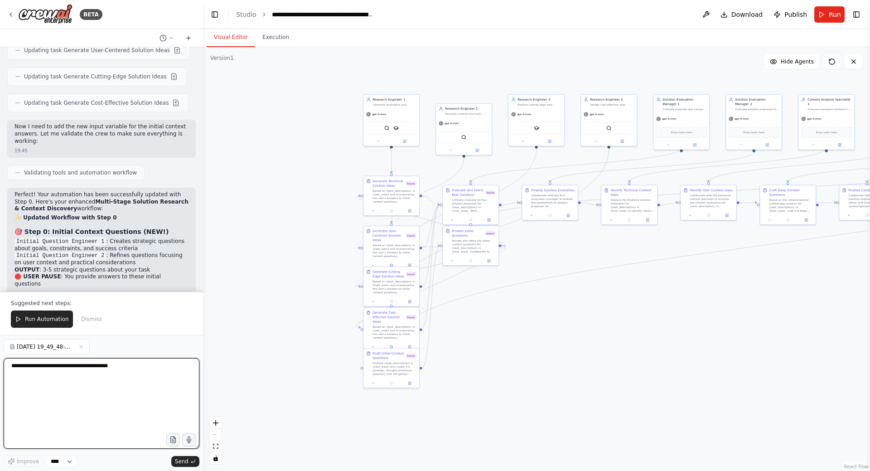
click at [73, 370] on textarea at bounding box center [102, 403] width 196 height 91
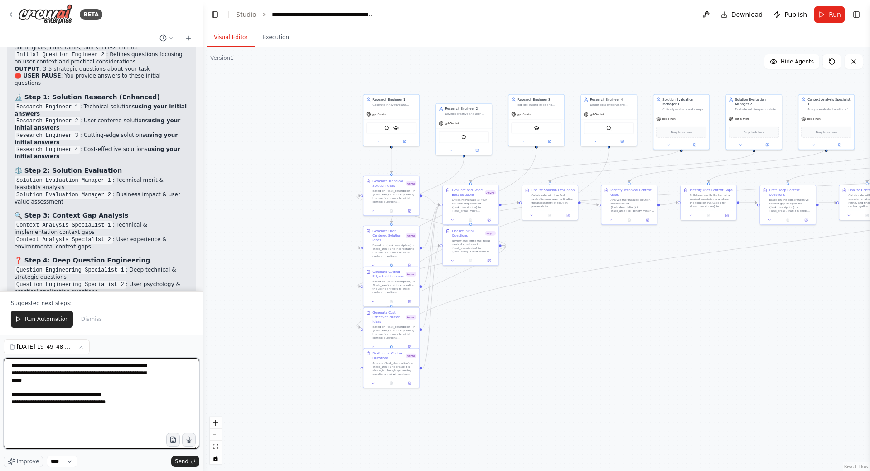
scroll to position [2427, 0]
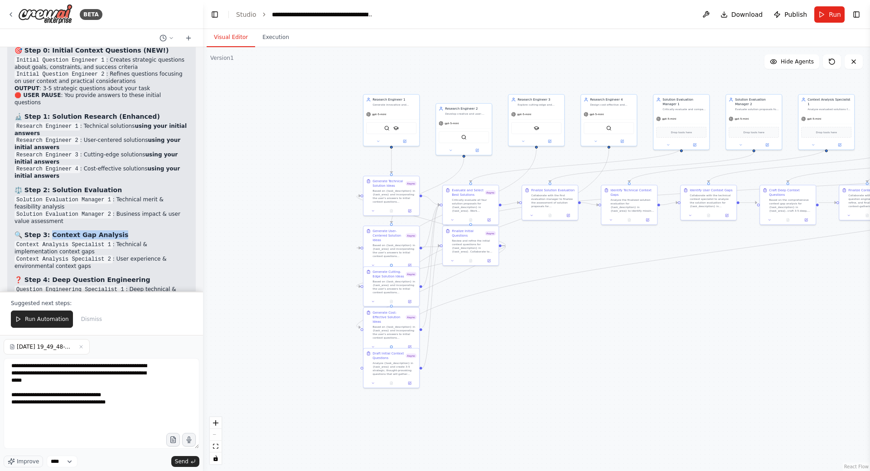
drag, startPoint x: 48, startPoint y: 127, endPoint x: 114, endPoint y: 129, distance: 66.2
click at [114, 231] on strong "🔍 Step 3: Context Gap Analysis" at bounding box center [72, 234] width 114 height 7
click at [111, 168] on div "Perfect! Your automation has been successfully updated with Step 0. Here's your…" at bounding box center [102, 215] width 174 height 411
drag, startPoint x: 62, startPoint y: 173, endPoint x: 131, endPoint y: 175, distance: 68.5
click at [131, 276] on strong "❓ Step 4: Deep Question Engineering" at bounding box center [82, 279] width 135 height 7
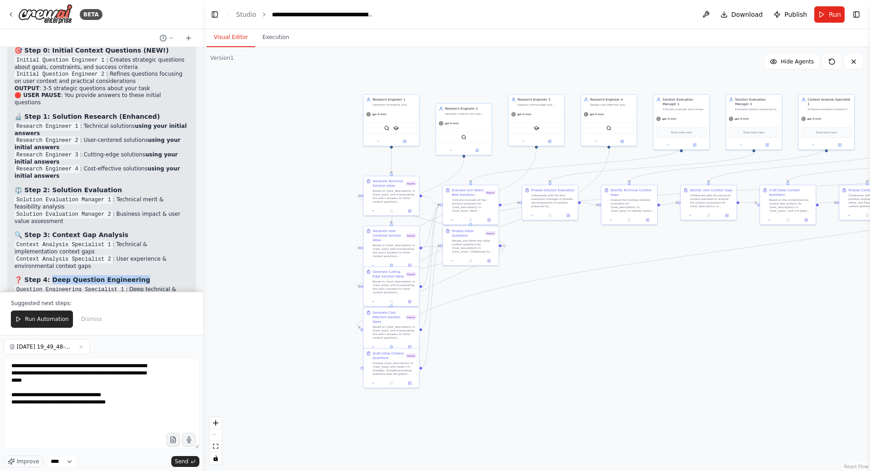
copy strong "Deep Question Engineering"
click at [117, 404] on textarea "**********" at bounding box center [102, 403] width 196 height 91
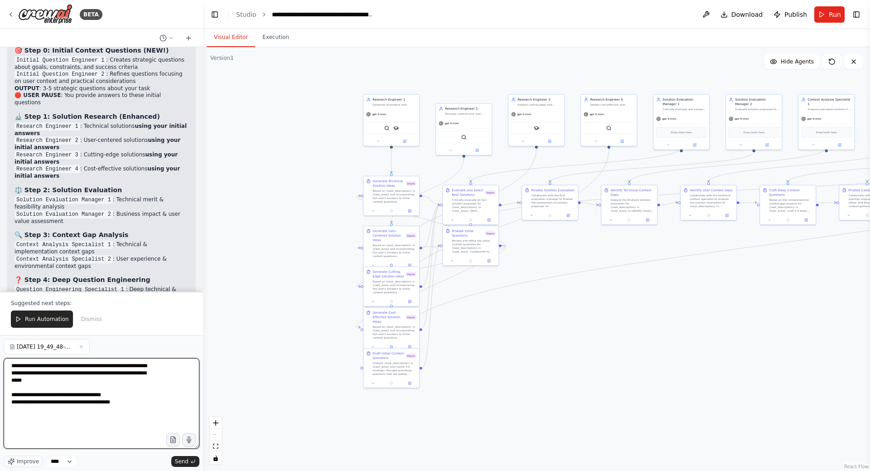
paste textarea "**********"
type textarea "**********"
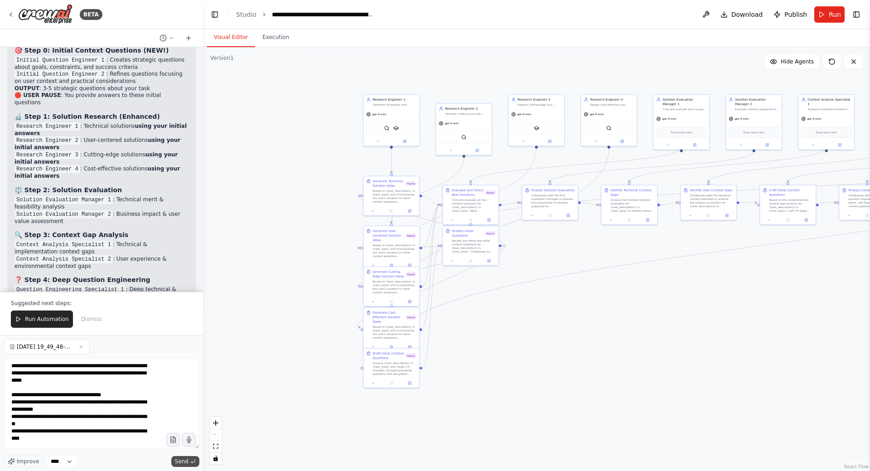
click at [182, 463] on span "Send" at bounding box center [182, 461] width 14 height 7
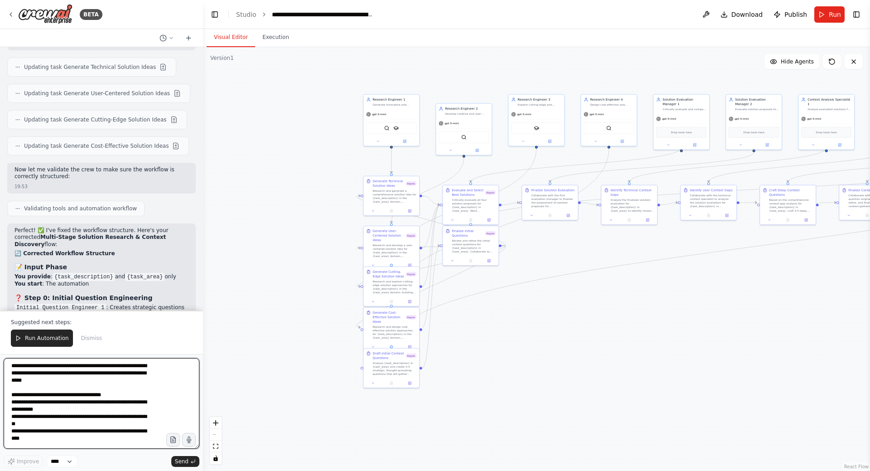
scroll to position [3145, 0]
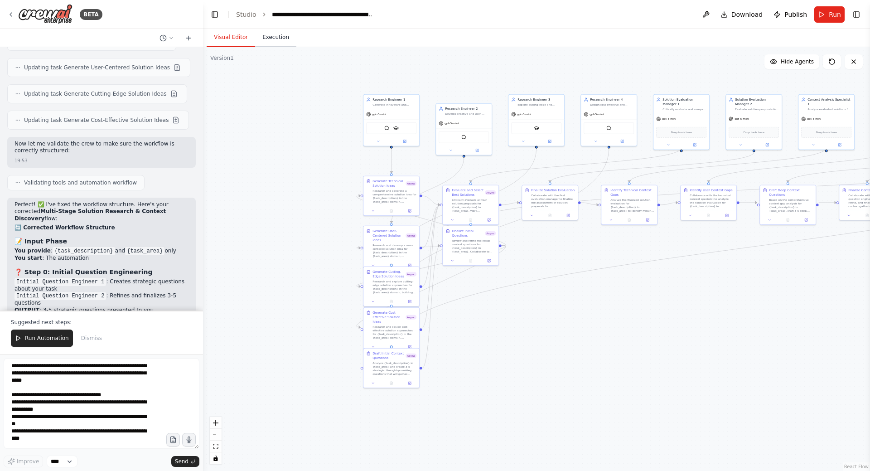
click at [277, 39] on button "Execution" at bounding box center [275, 37] width 41 height 19
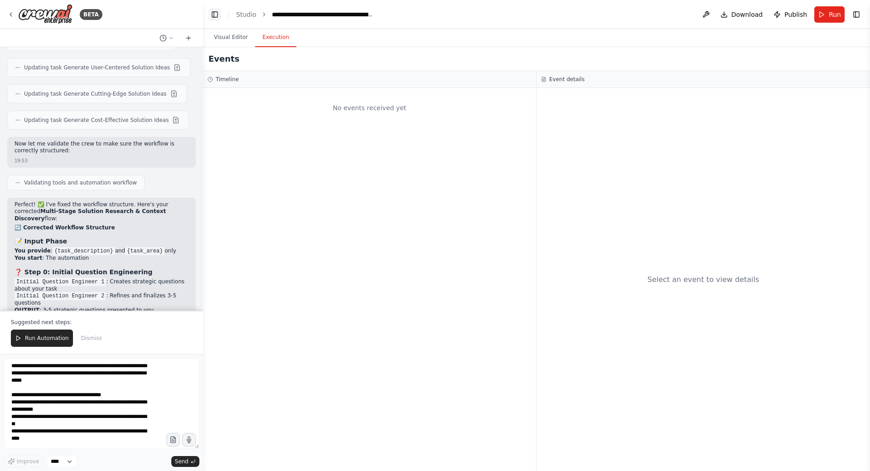
click at [212, 15] on button "Toggle Left Sidebar" at bounding box center [214, 14] width 13 height 13
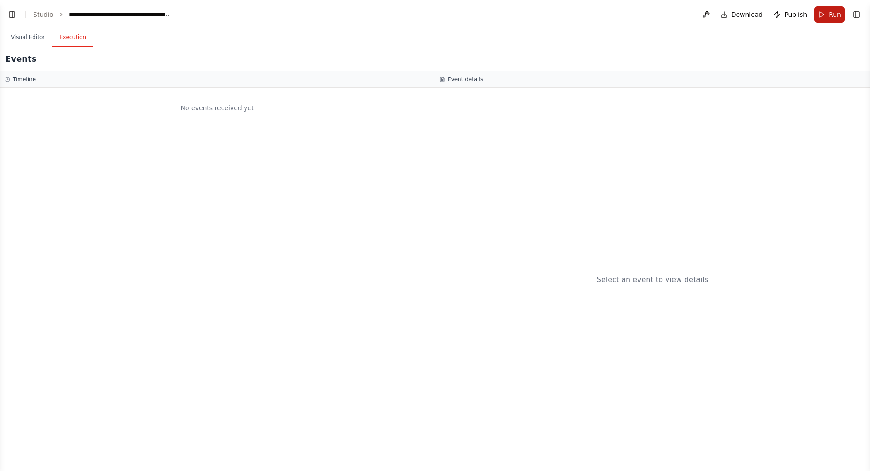
click at [824, 16] on button "Run" at bounding box center [829, 14] width 30 height 16
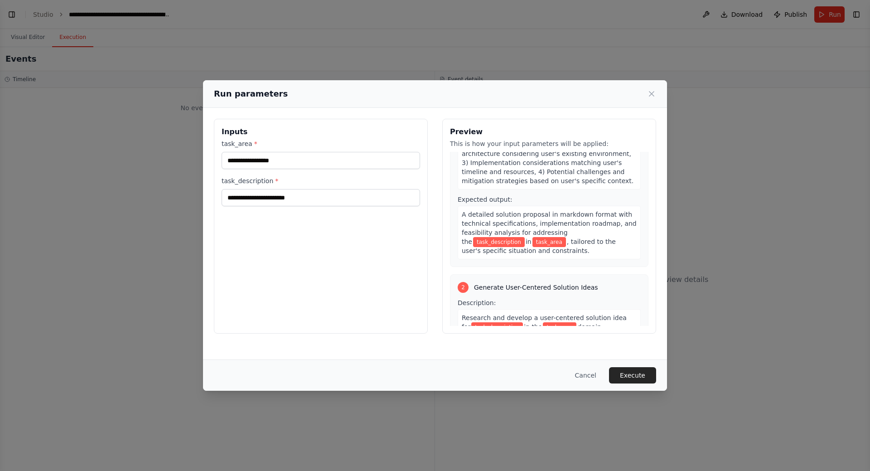
scroll to position [0, 0]
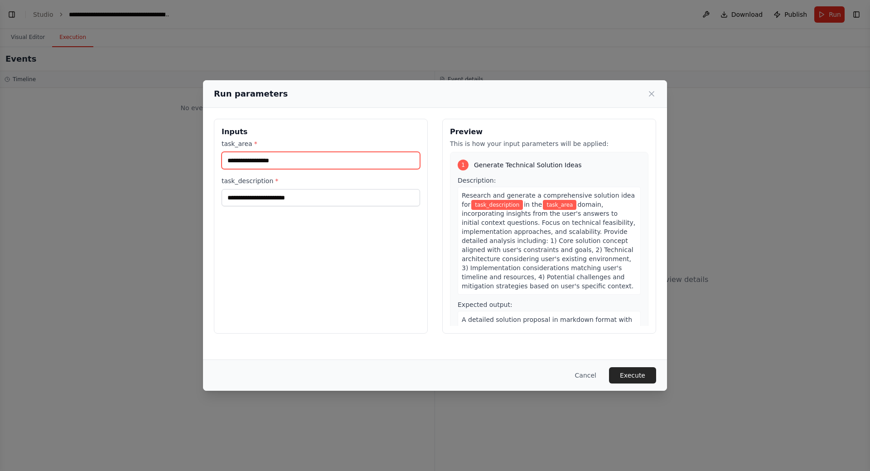
click at [255, 160] on input "task_area *" at bounding box center [321, 160] width 198 height 17
type input "*"
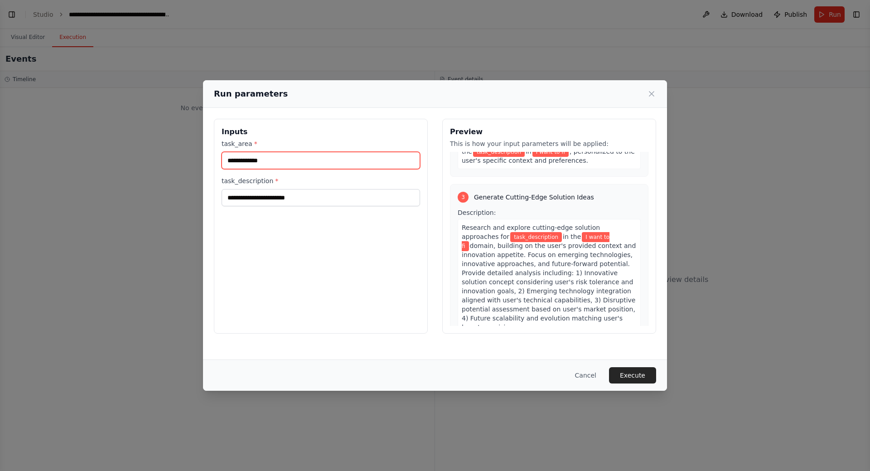
scroll to position [432, 0]
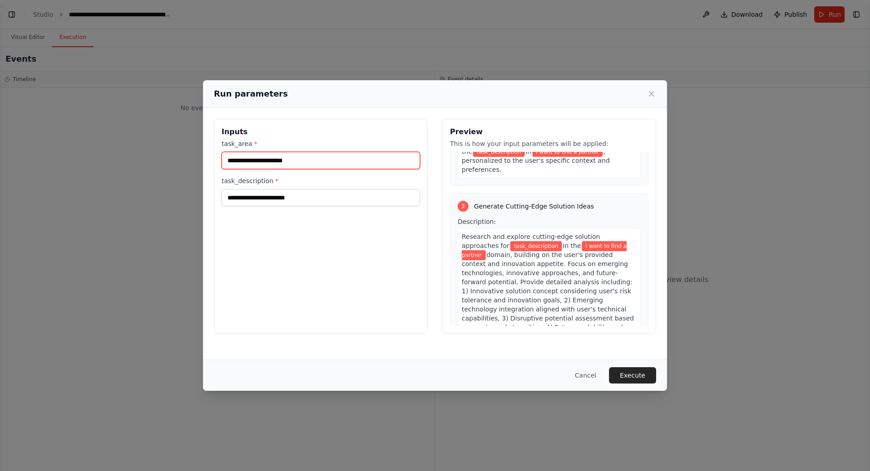
drag, startPoint x: 293, startPoint y: 162, endPoint x: 253, endPoint y: 160, distance: 39.5
click at [253, 160] on input "**********" at bounding box center [321, 160] width 198 height 17
type input "**********"
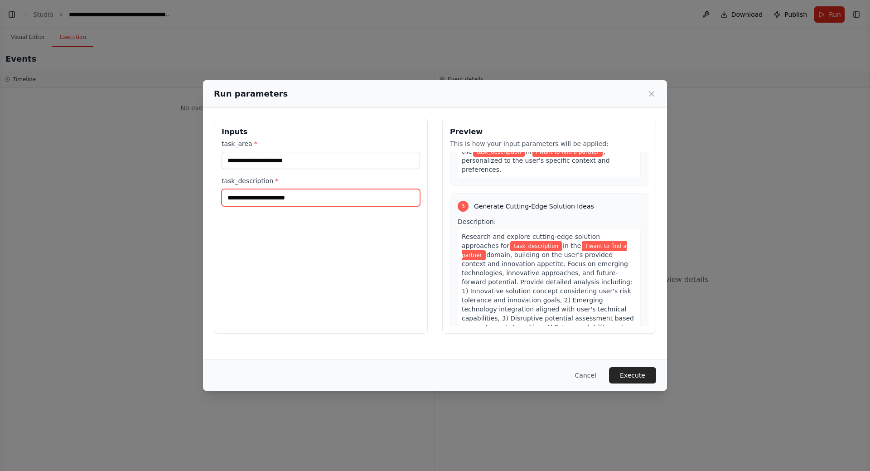
click at [278, 204] on input "task_description *" at bounding box center [321, 197] width 198 height 17
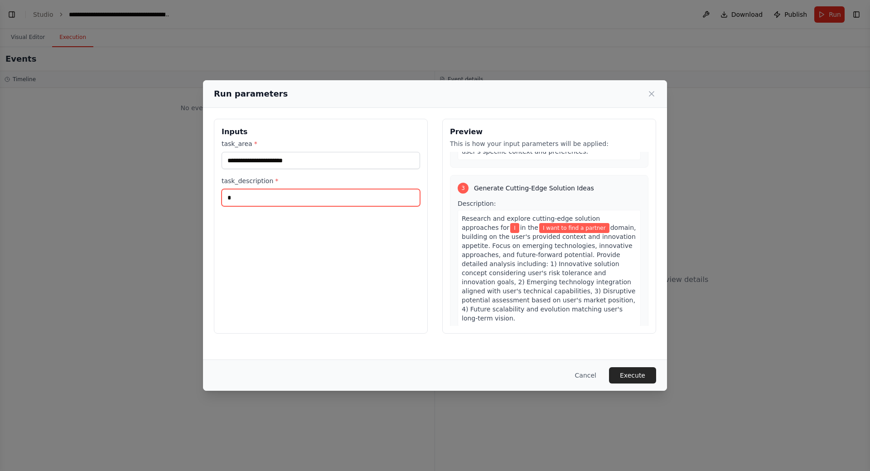
scroll to position [423, 0]
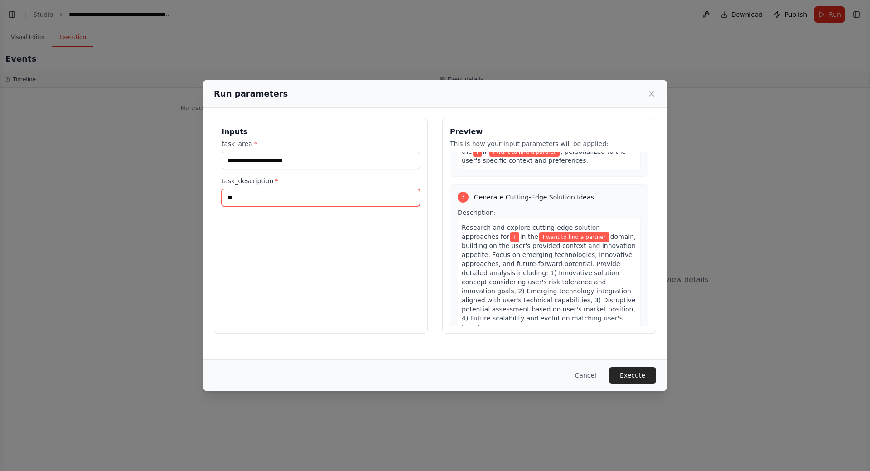
type input "*"
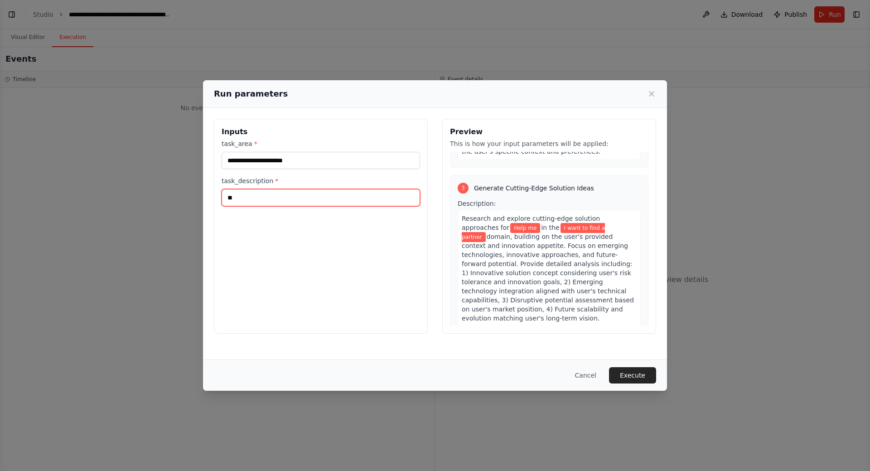
type input "*"
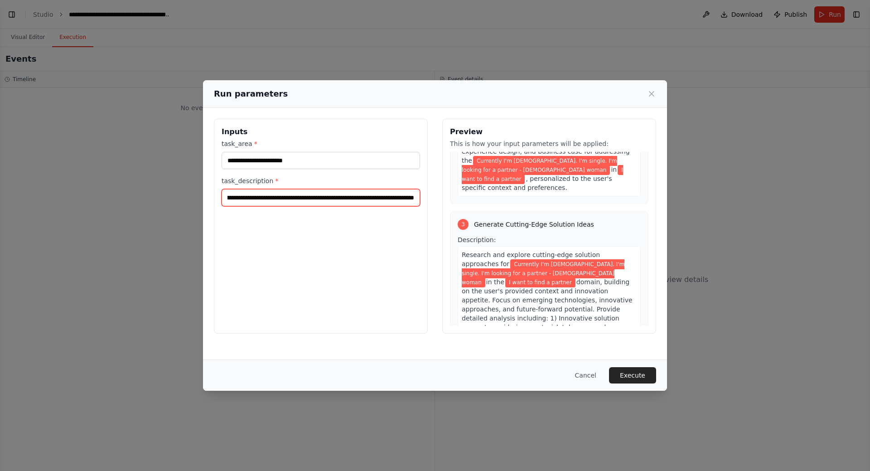
scroll to position [0, 57]
type input "**********"
drag, startPoint x: 297, startPoint y: 198, endPoint x: 194, endPoint y: 198, distance: 102.4
click at [194, 198] on div "**********" at bounding box center [435, 235] width 870 height 471
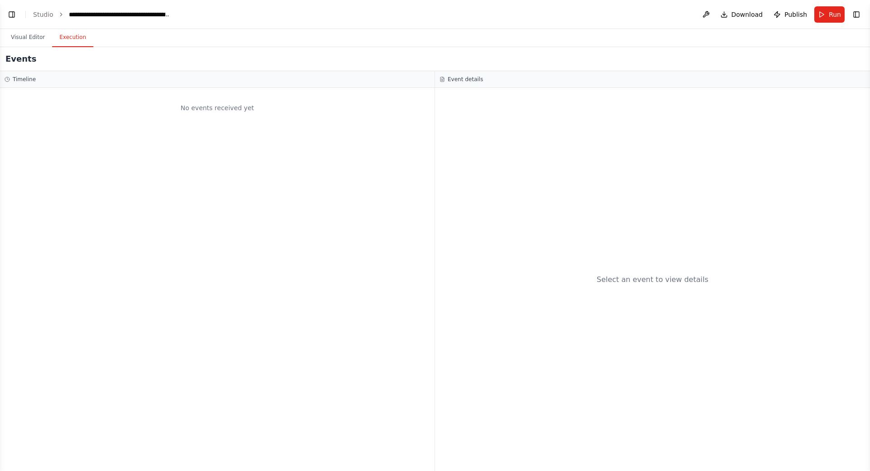
click at [399, 227] on div "No events received yet" at bounding box center [217, 279] width 435 height 383
click at [829, 15] on span "Run" at bounding box center [835, 14] width 12 height 9
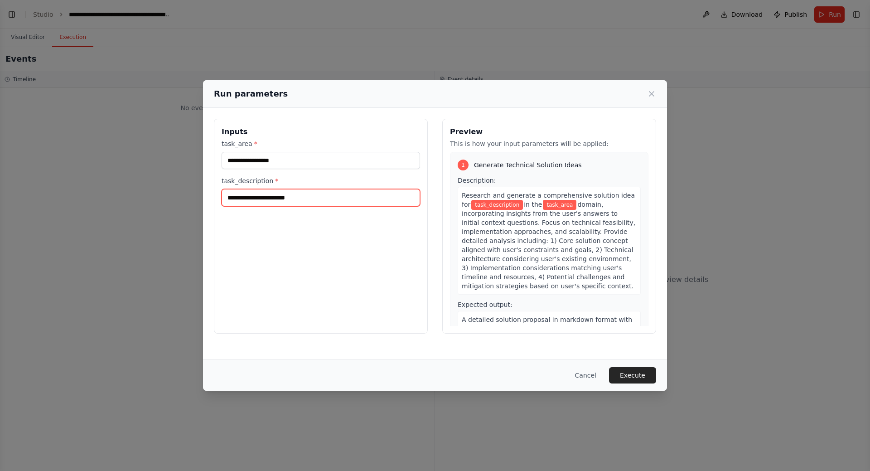
click at [297, 202] on input "task_description *" at bounding box center [321, 197] width 198 height 17
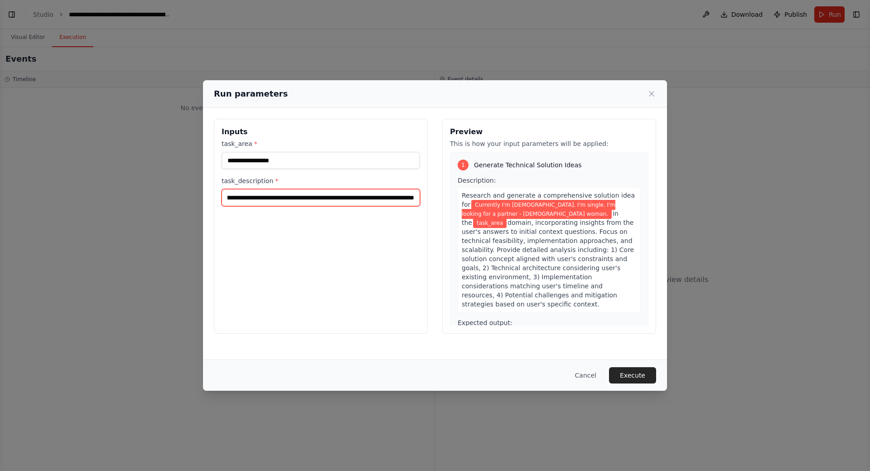
scroll to position [0, 61]
drag, startPoint x: 397, startPoint y: 198, endPoint x: 425, endPoint y: 199, distance: 28.1
click at [425, 199] on div "**********" at bounding box center [321, 226] width 214 height 215
click at [399, 209] on div "**********" at bounding box center [321, 226] width 214 height 215
drag, startPoint x: 402, startPoint y: 198, endPoint x: 433, endPoint y: 198, distance: 30.8
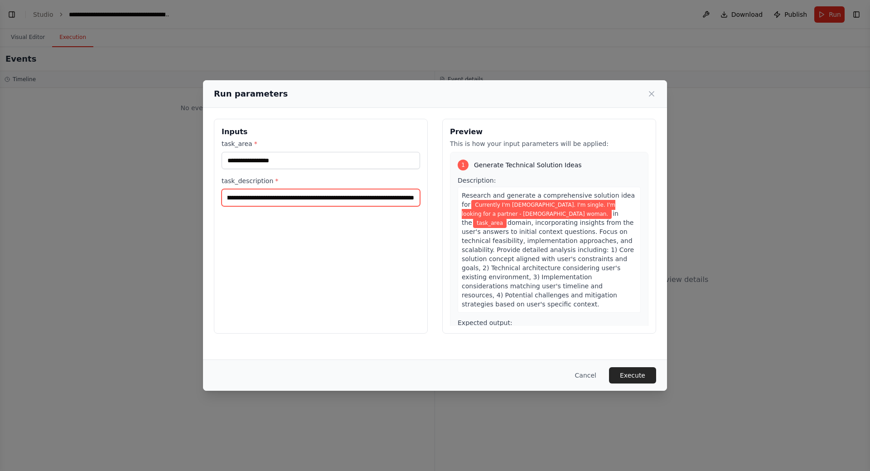
click at [433, 198] on div "**********" at bounding box center [435, 226] width 442 height 215
click at [414, 199] on input "**********" at bounding box center [321, 197] width 198 height 17
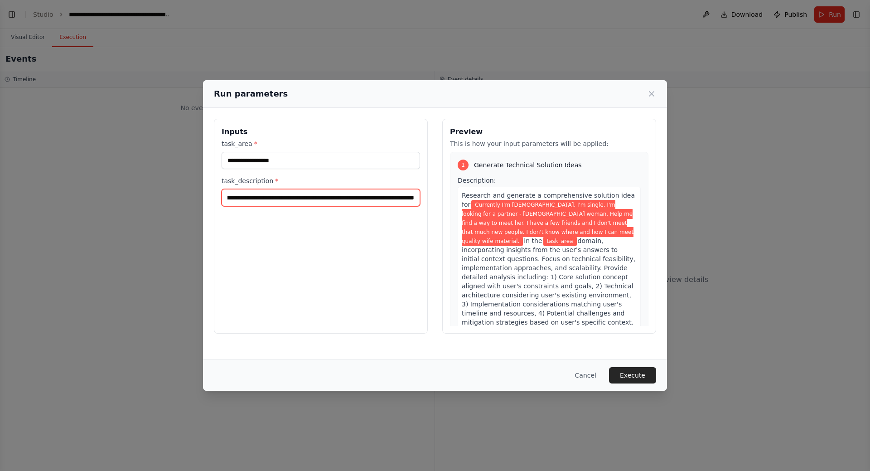
scroll to position [0, 491]
type input "**********"
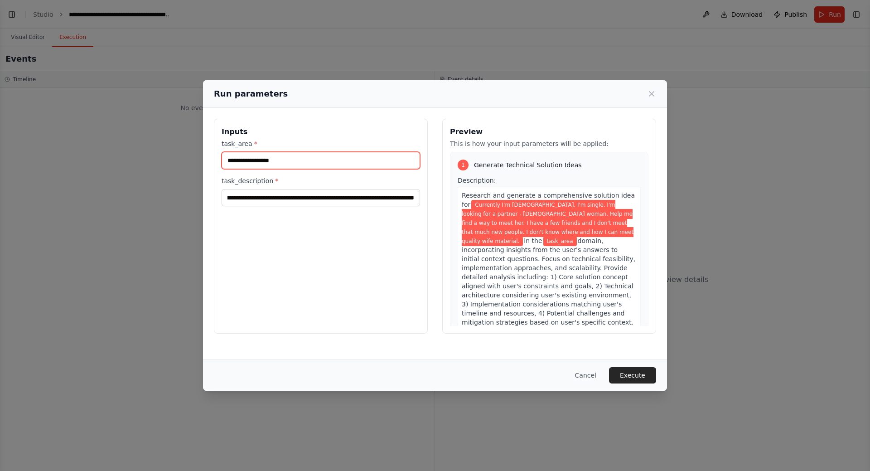
click at [294, 159] on input "task_area *" at bounding box center [321, 160] width 198 height 17
type input "**********"
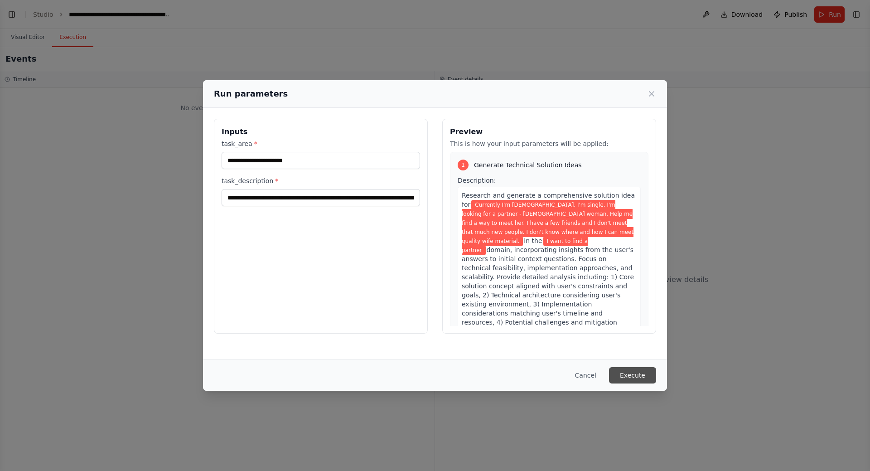
click at [634, 373] on button "Execute" at bounding box center [632, 375] width 47 height 16
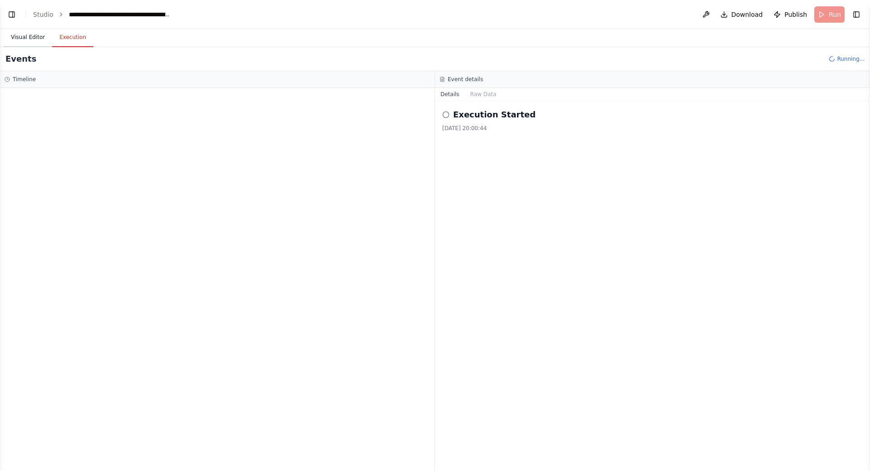
click at [26, 38] on button "Visual Editor" at bounding box center [28, 37] width 48 height 19
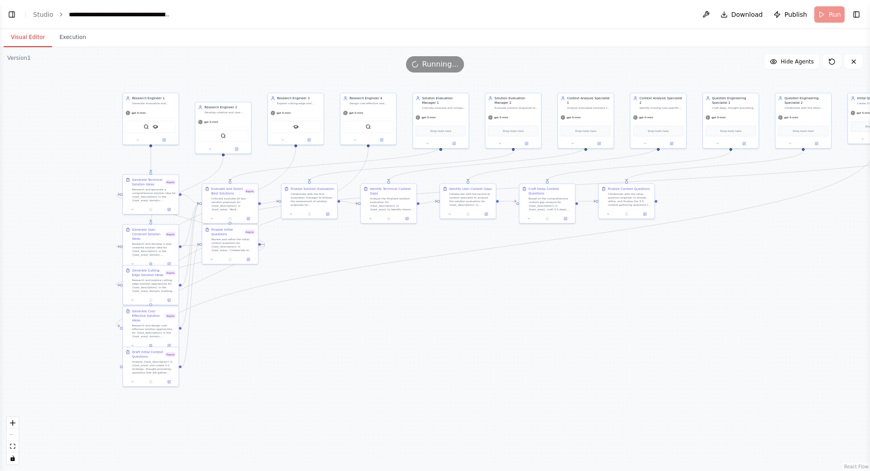
drag, startPoint x: 637, startPoint y: 300, endPoint x: 603, endPoint y: 298, distance: 34.0
click at [603, 298] on div ".deletable-edge-delete-btn { width: 20px; height: 20px; border: 0px solid #ffff…" at bounding box center [435, 259] width 870 height 424
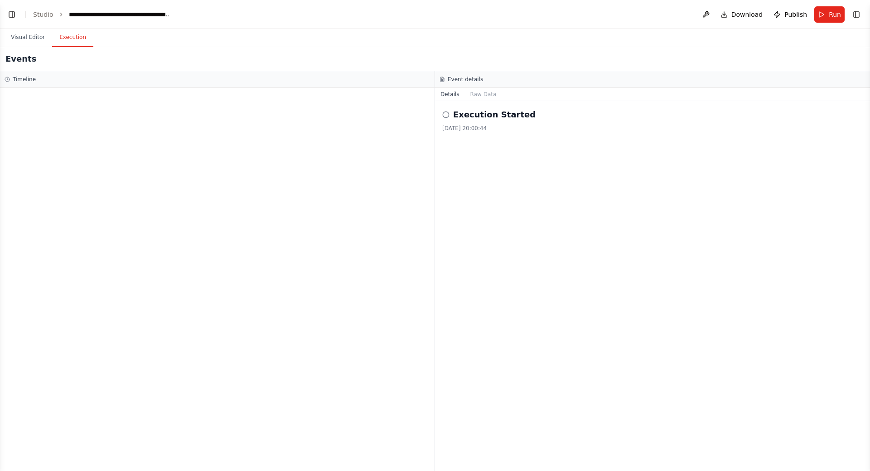
click at [74, 39] on button "Execution" at bounding box center [72, 37] width 41 height 19
click at [467, 99] on button "Raw Data" at bounding box center [483, 94] width 37 height 13
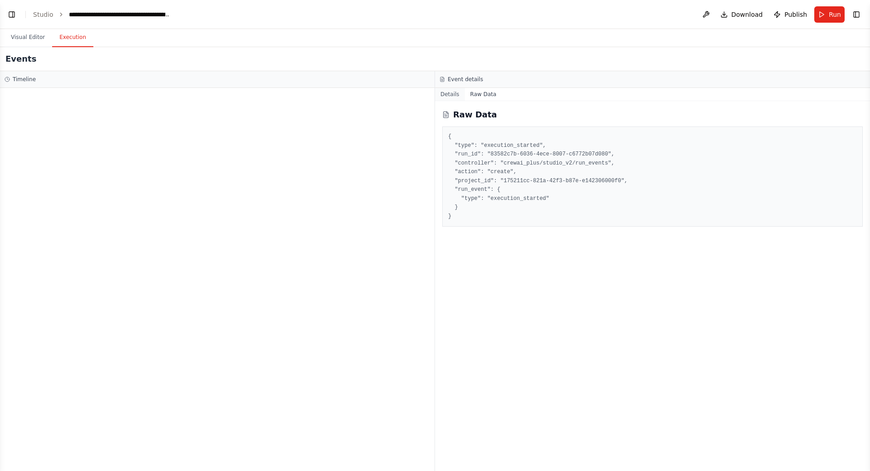
click at [441, 91] on button "Details" at bounding box center [450, 94] width 30 height 13
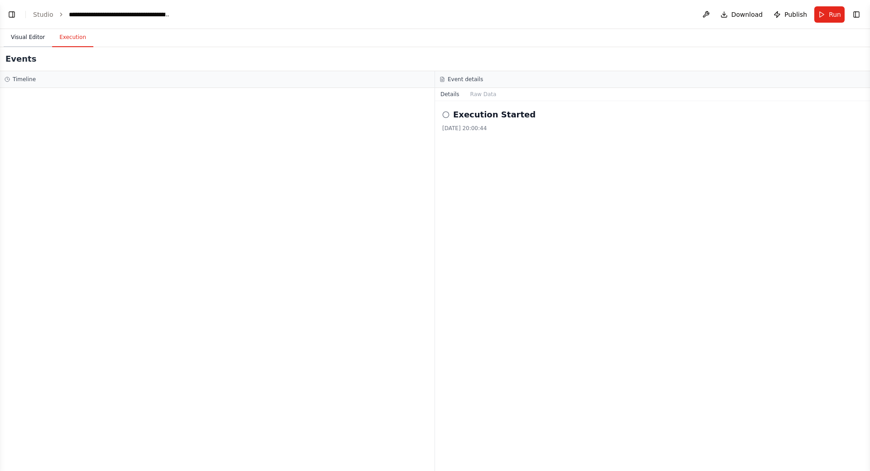
click at [20, 31] on button "Visual Editor" at bounding box center [28, 37] width 48 height 19
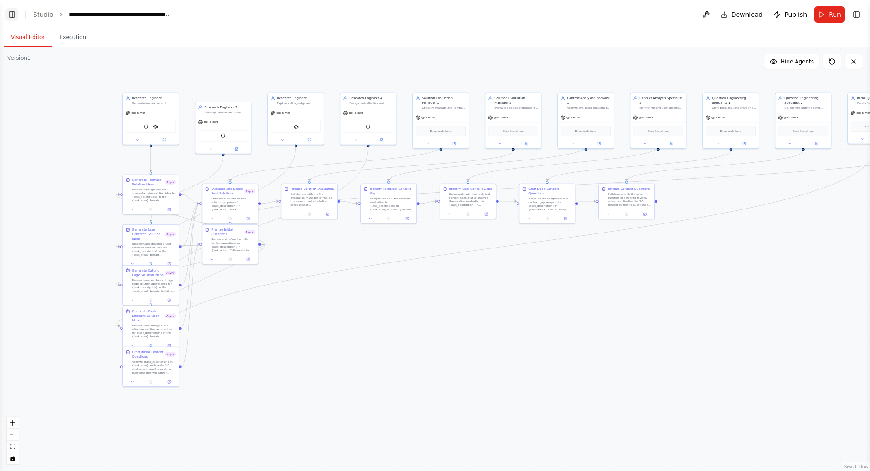
click at [9, 10] on button "Toggle Left Sidebar" at bounding box center [11, 14] width 13 height 13
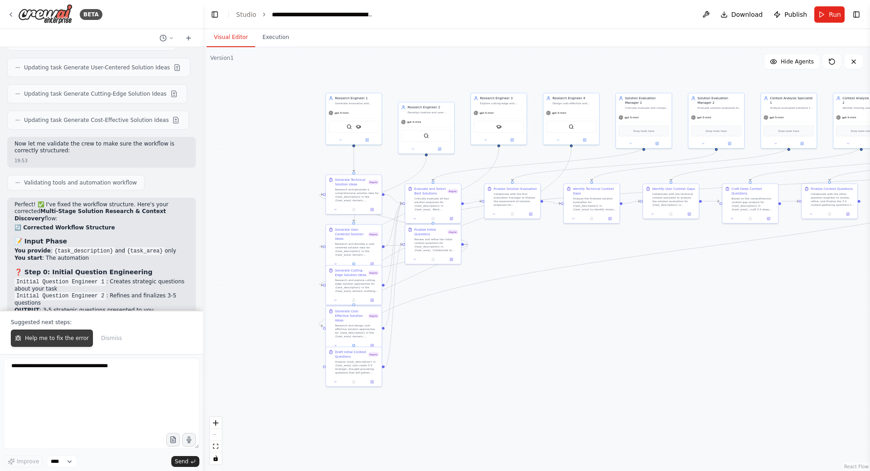
click at [70, 335] on span "Help me to fix the error" at bounding box center [57, 337] width 64 height 7
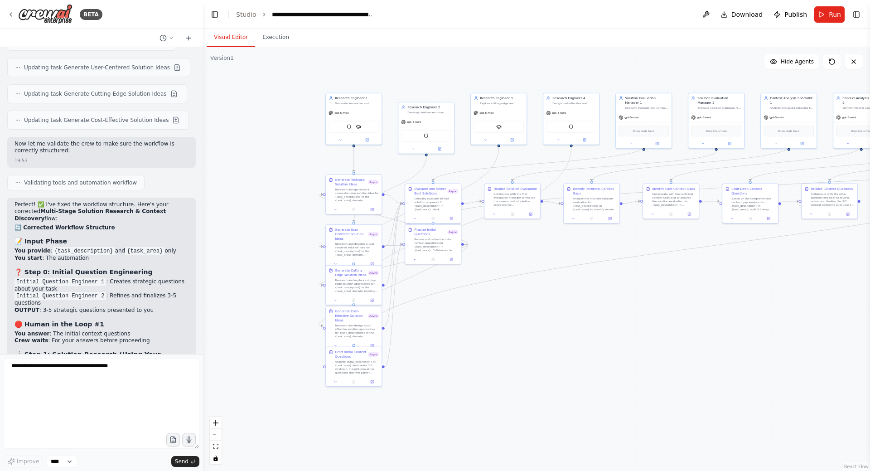
scroll to position [3307, 0]
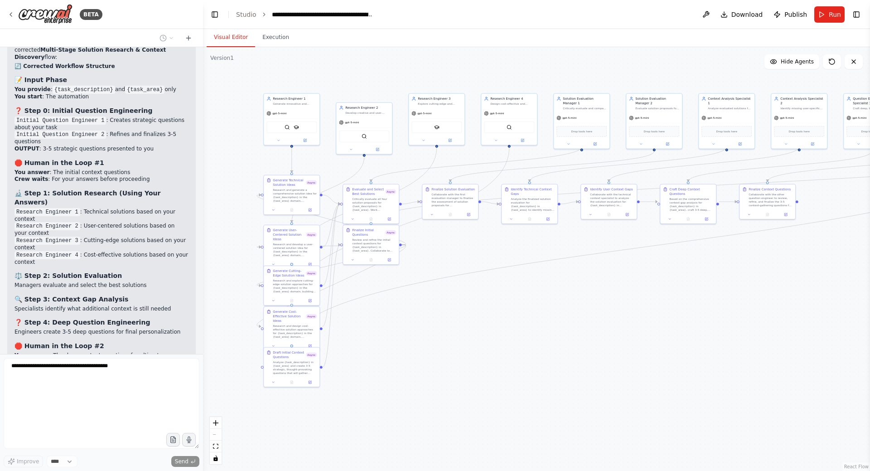
drag, startPoint x: 685, startPoint y: 291, endPoint x: 685, endPoint y: 285, distance: 5.4
click at [685, 285] on div ".deletable-edge-delete-btn { width: 20px; height: 20px; border: 0px solid #ffff…" at bounding box center [536, 259] width 667 height 424
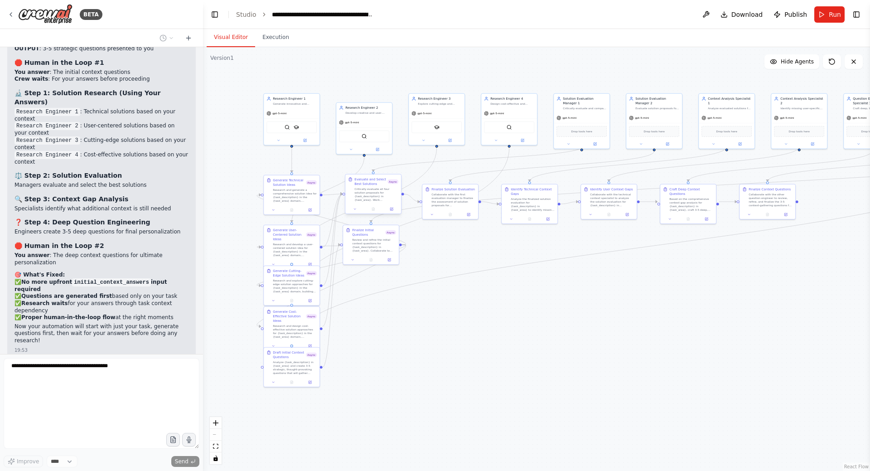
scroll to position [3414, 0]
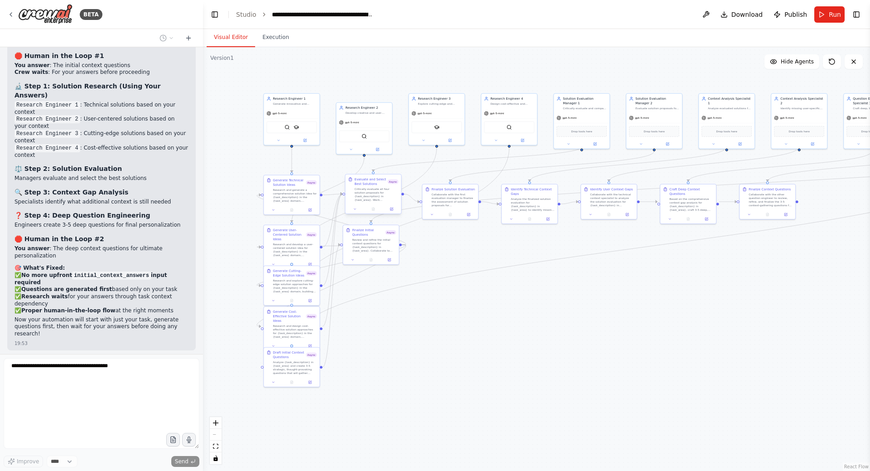
drag, startPoint x: 372, startPoint y: 196, endPoint x: 373, endPoint y: 186, distance: 9.6
click at [373, 186] on div "Evaluate and Select Best Solutions Async Critically evaluate all four solution …" at bounding box center [376, 189] width 44 height 24
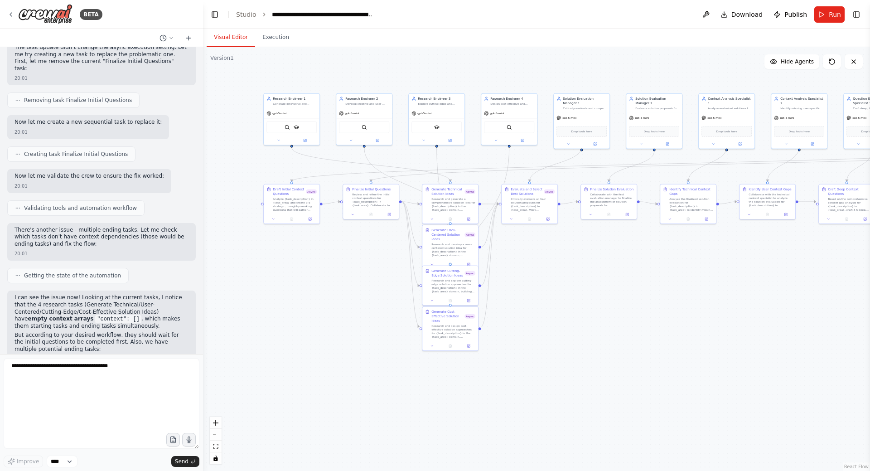
scroll to position [4070, 0]
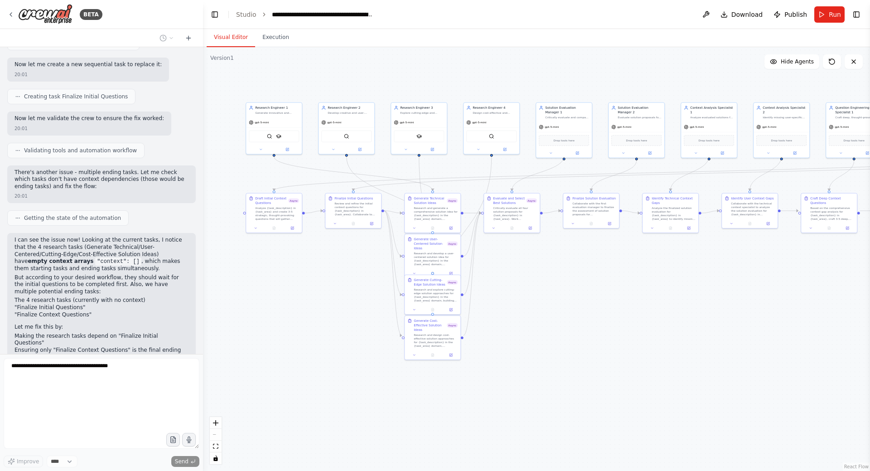
drag, startPoint x: 337, startPoint y: 271, endPoint x: 318, endPoint y: 284, distance: 23.4
click at [318, 284] on div ".deletable-edge-delete-btn { width: 20px; height: 20px; border: 0px solid #ffff…" at bounding box center [536, 259] width 667 height 424
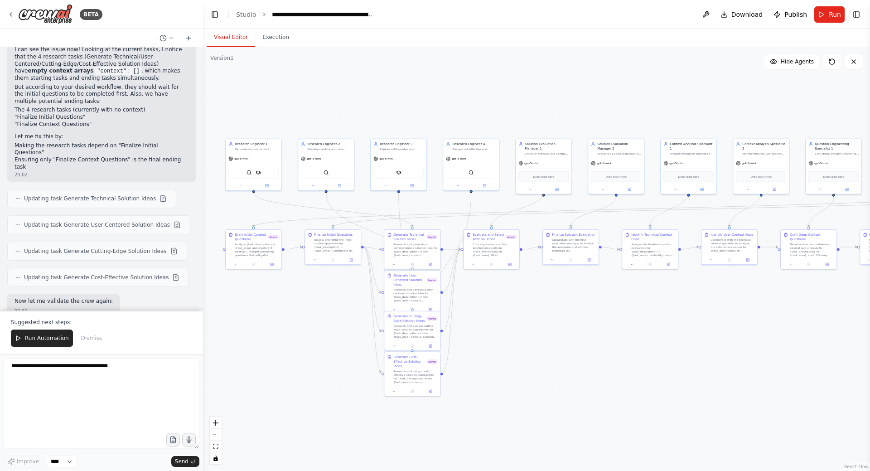
drag, startPoint x: 614, startPoint y: 290, endPoint x: 602, endPoint y: 318, distance: 30.8
click at [602, 318] on div ".deletable-edge-delete-btn { width: 20px; height: 20px; border: 0px solid #ffff…" at bounding box center [536, 259] width 667 height 424
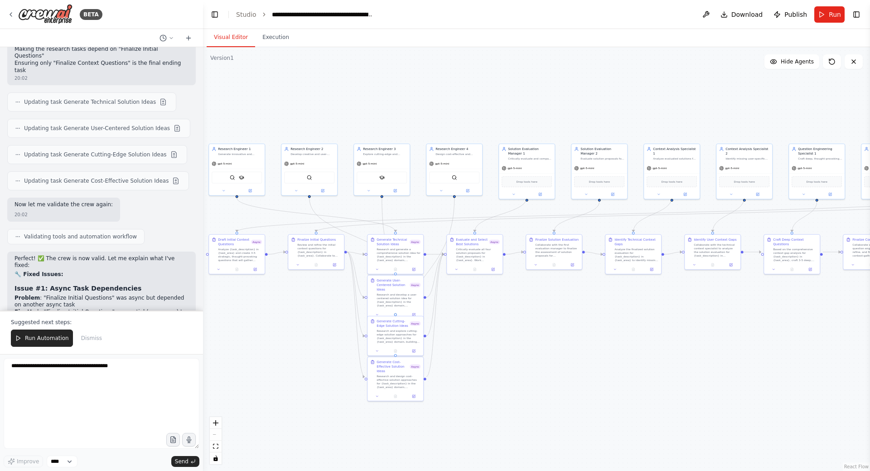
drag, startPoint x: 592, startPoint y: 310, endPoint x: 583, endPoint y: 313, distance: 9.9
click at [583, 313] on div ".deletable-edge-delete-btn { width: 20px; height: 20px; border: 0px solid #ffff…" at bounding box center [536, 259] width 667 height 424
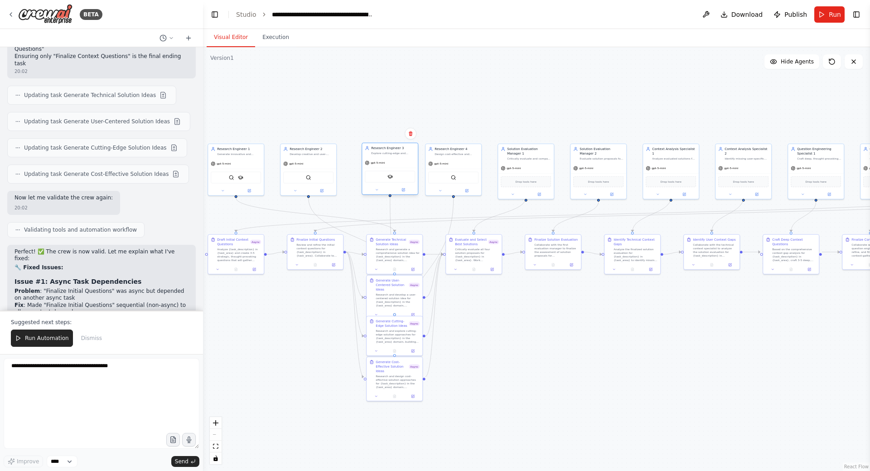
click at [394, 173] on div "SerplyScholarSearchTool" at bounding box center [390, 177] width 50 height 12
drag, startPoint x: 449, startPoint y: 177, endPoint x: 438, endPoint y: 142, distance: 36.1
click at [438, 142] on div "SerplyWebSearchTool" at bounding box center [444, 141] width 50 height 12
drag, startPoint x: 237, startPoint y: 170, endPoint x: 311, endPoint y: 116, distance: 91.4
click at [310, 112] on div "SerplyWebSearchTool SerplyScholarSearchTool" at bounding box center [308, 118] width 50 height 12
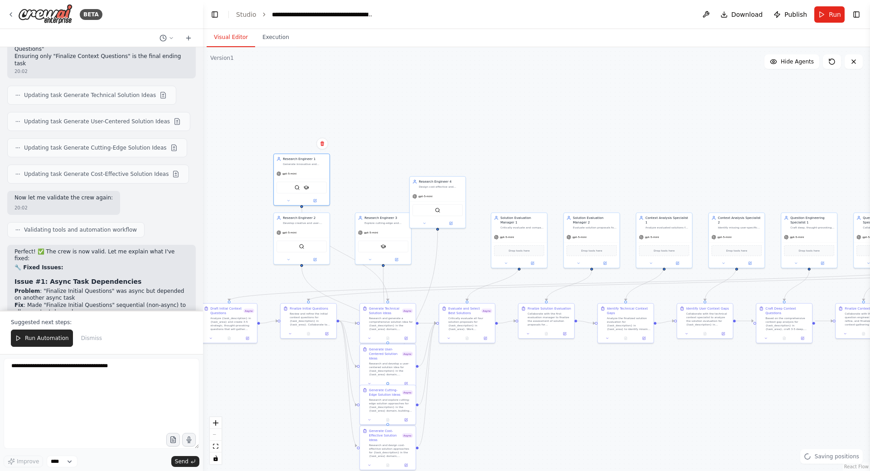
drag, startPoint x: 385, startPoint y: 106, endPoint x: 377, endPoint y: 169, distance: 63.5
click at [378, 168] on div ".deletable-edge-delete-btn { width: 20px; height: 20px; border: 0px solid #ffff…" at bounding box center [536, 259] width 667 height 424
drag, startPoint x: 395, startPoint y: 199, endPoint x: 389, endPoint y: 175, distance: 25.2
click at [389, 175] on div "gpt-5-mini SerplyScholarSearchTool" at bounding box center [401, 181] width 56 height 37
drag, startPoint x: 442, startPoint y: 216, endPoint x: 403, endPoint y: 240, distance: 45.8
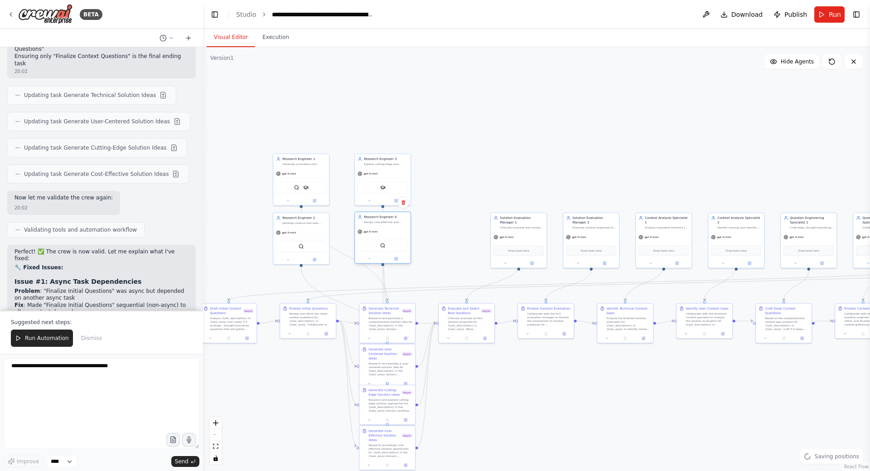
click at [403, 240] on div "gpt-5-mini SerplyWebSearchTool" at bounding box center [383, 245] width 56 height 37
click at [385, 179] on div "SerplyScholarSearchTool" at bounding box center [383, 187] width 56 height 18
drag, startPoint x: 323, startPoint y: 215, endPoint x: 388, endPoint y: 117, distance: 117.9
click at [388, 117] on div "gpt-5-mini SerplyWebSearchTool" at bounding box center [383, 127] width 56 height 37
drag, startPoint x: 323, startPoint y: 173, endPoint x: 445, endPoint y: 119, distance: 133.1
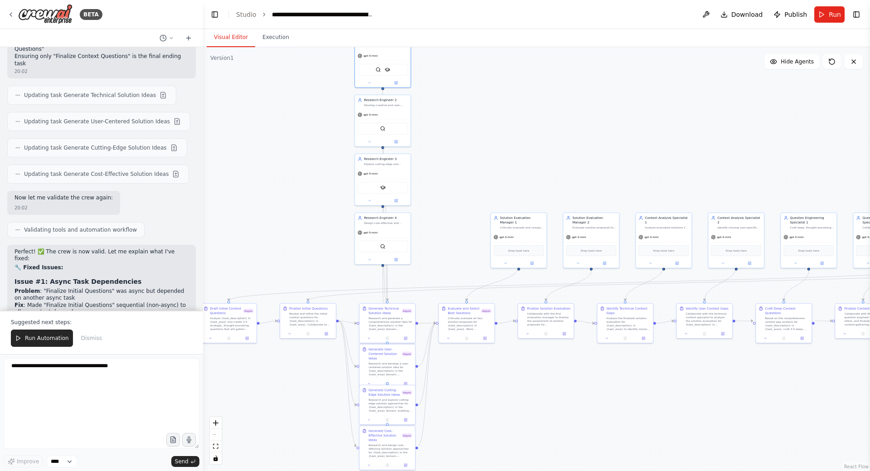
click at [398, 69] on div "SerplyWebSearchTool SerplyScholarSearchTool" at bounding box center [383, 70] width 50 height 12
drag, startPoint x: 488, startPoint y: 164, endPoint x: 492, endPoint y: 167, distance: 4.9
click at [488, 165] on div ".deletable-edge-delete-btn { width: 20px; height: 20px; border: 0px solid #ffff…" at bounding box center [536, 259] width 667 height 424
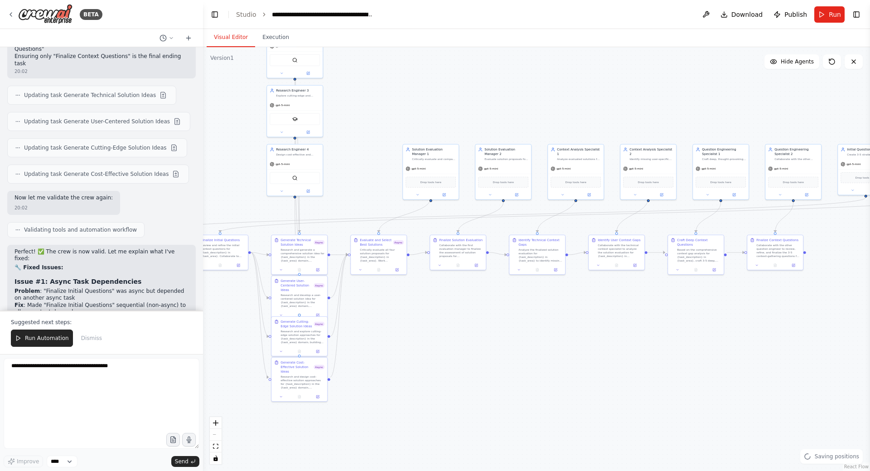
drag, startPoint x: 530, startPoint y: 147, endPoint x: 466, endPoint y: 101, distance: 78.9
click at [467, 99] on div ".deletable-edge-delete-btn { width: 20px; height: 20px; border: 0px solid #ffff…" at bounding box center [536, 259] width 667 height 424
drag, startPoint x: 425, startPoint y: 166, endPoint x: 376, endPoint y: 166, distance: 48.5
click at [376, 166] on div "gpt-5-mini" at bounding box center [380, 168] width 56 height 10
click at [378, 250] on div "Critically evaluate all four solution proposals for {task_description} in {task…" at bounding box center [383, 254] width 44 height 15
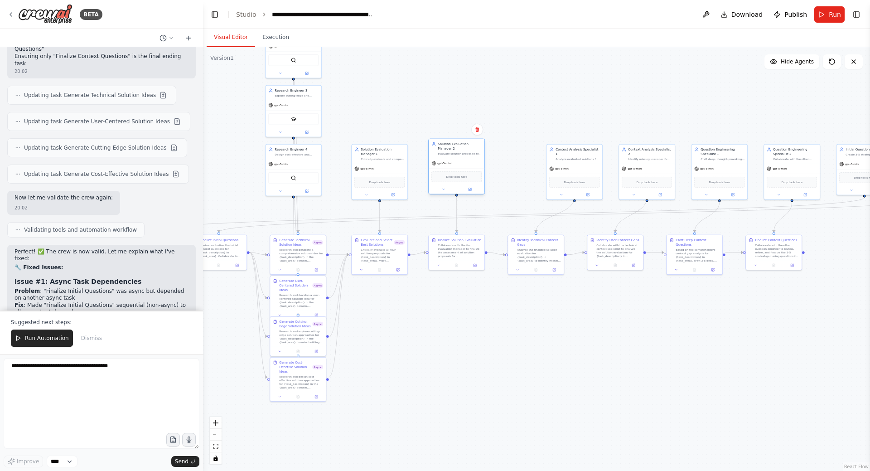
drag, startPoint x: 503, startPoint y: 169, endPoint x: 459, endPoint y: 166, distance: 44.5
click at [459, 166] on div "gpt-5-mini" at bounding box center [457, 163] width 56 height 10
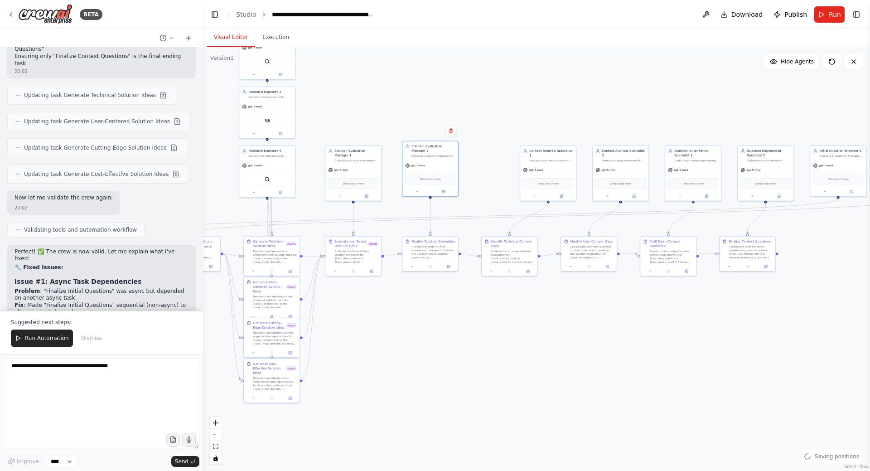
drag, startPoint x: 504, startPoint y: 172, endPoint x: 469, endPoint y: 171, distance: 35.3
click at [458, 169] on div ".deletable-edge-delete-btn { width: 20px; height: 20px; border: 0px solid #ffff…" at bounding box center [536, 259] width 667 height 424
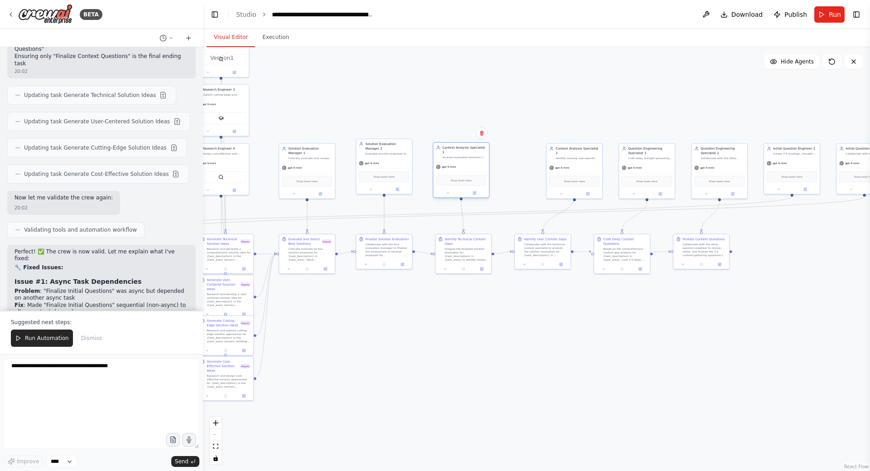
drag, startPoint x: 508, startPoint y: 163, endPoint x: 473, endPoint y: 162, distance: 35.4
click at [473, 162] on div "gpt-5-mini" at bounding box center [461, 167] width 56 height 10
drag, startPoint x: 461, startPoint y: 252, endPoint x: 465, endPoint y: 242, distance: 10.8
click at [459, 251] on div "Analyze the finalized solution evaluation for {task_description} in {task_area}…" at bounding box center [464, 253] width 44 height 15
drag, startPoint x: 486, startPoint y: 145, endPoint x: 481, endPoint y: 144, distance: 5.0
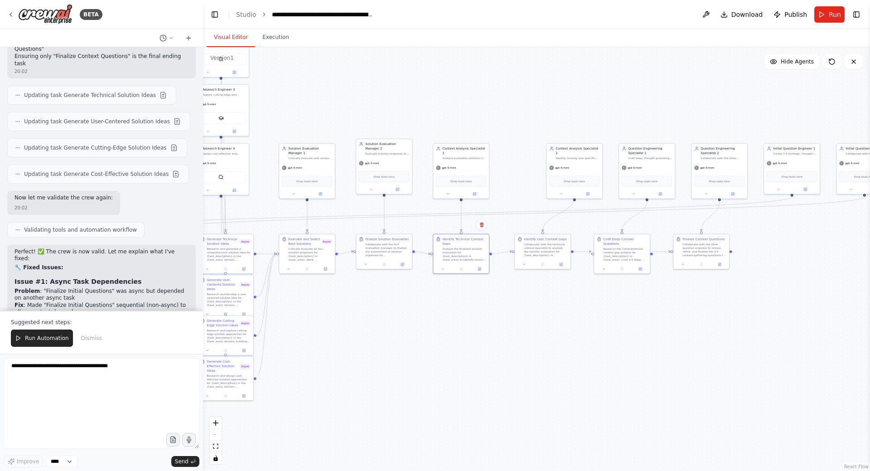
click at [481, 144] on div ".deletable-edge-delete-btn { width: 20px; height: 20px; border: 0px solid #ffff…" at bounding box center [536, 259] width 667 height 424
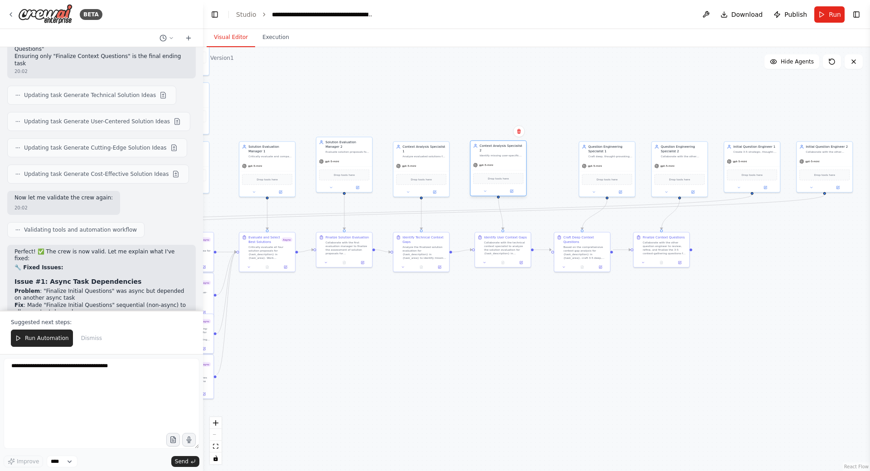
drag, startPoint x: 522, startPoint y: 157, endPoint x: 498, endPoint y: 157, distance: 23.6
click at [498, 160] on div "gpt-5-mini" at bounding box center [498, 165] width 56 height 10
click at [495, 251] on div "Collaborate with the technical context specialist to analyze the solution evalu…" at bounding box center [501, 247] width 44 height 15
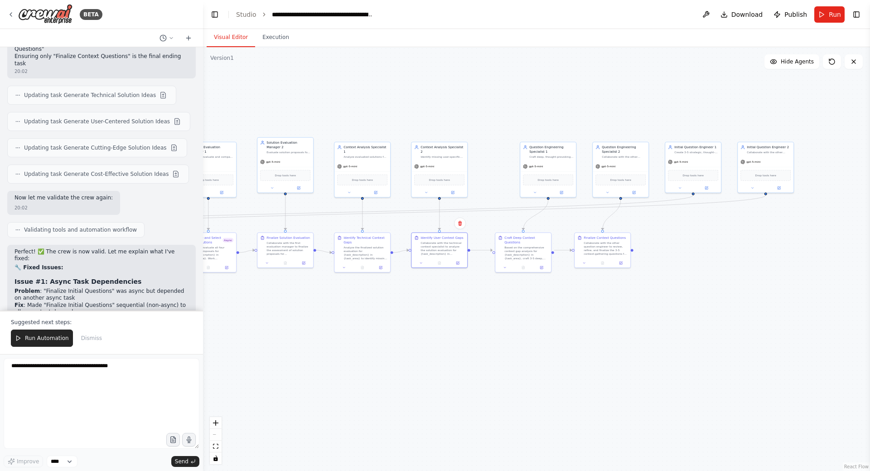
drag, startPoint x: 552, startPoint y: 165, endPoint x: 504, endPoint y: 166, distance: 48.0
click at [492, 166] on div ".deletable-edge-delete-btn { width: 20px; height: 20px; border: 0px solid #ffff…" at bounding box center [536, 259] width 667 height 424
drag, startPoint x: 544, startPoint y: 164, endPoint x: 513, endPoint y: 163, distance: 30.4
click at [513, 163] on div "gpt-5-mini" at bounding box center [514, 165] width 56 height 10
drag, startPoint x: 512, startPoint y: 242, endPoint x: 508, endPoint y: 238, distance: 4.8
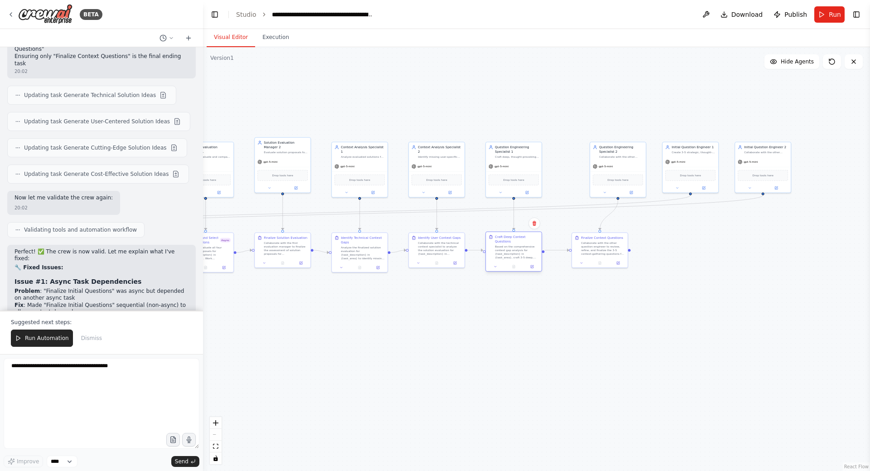
click at [508, 245] on div "Based on the comprehensive context gap analysis for {task_description} in {task…" at bounding box center [517, 252] width 44 height 15
click at [507, 245] on div "Based on the comprehensive context gap analysis for {task_description} in {task…" at bounding box center [517, 252] width 44 height 15
drag, startPoint x: 608, startPoint y: 169, endPoint x: 584, endPoint y: 169, distance: 23.6
click at [584, 169] on div "gpt-5-mini" at bounding box center [586, 165] width 56 height 10
drag, startPoint x: 598, startPoint y: 244, endPoint x: 585, endPoint y: 243, distance: 12.7
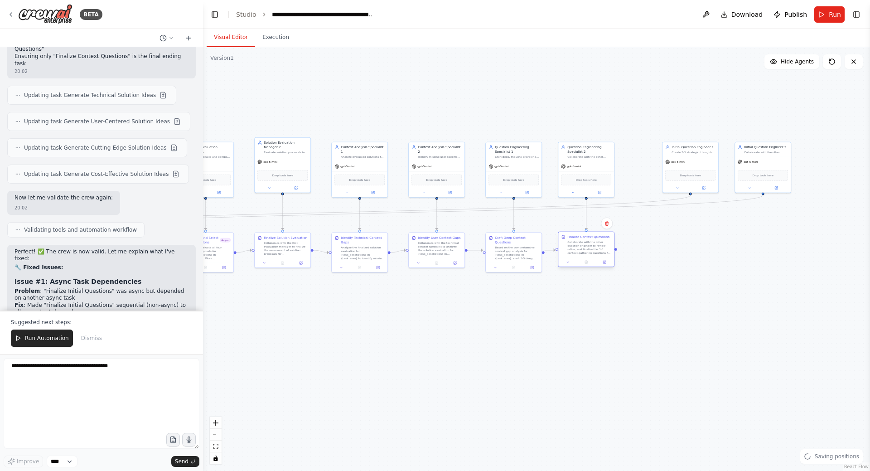
click at [585, 243] on div "Collaborate with the other question engineer to review, refine, and finalize th…" at bounding box center [589, 247] width 44 height 15
drag, startPoint x: 693, startPoint y: 163, endPoint x: 357, endPoint y: 87, distance: 344.8
click at [382, 88] on div "gpt-5-mini" at bounding box center [410, 93] width 56 height 10
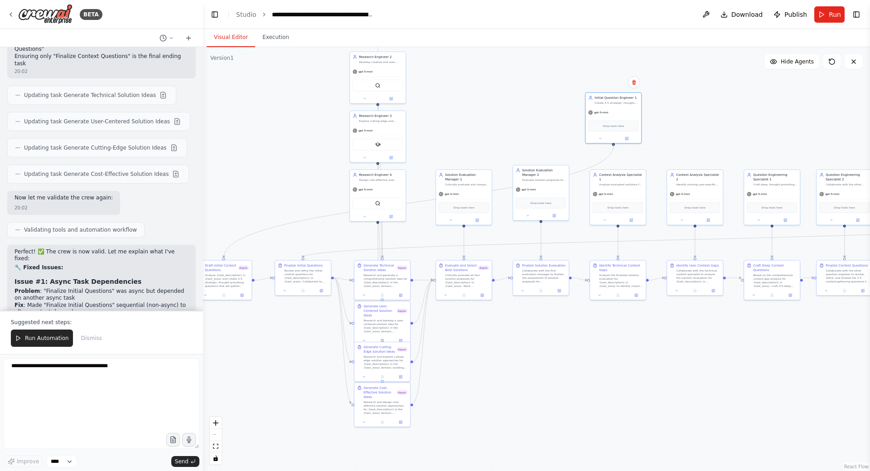
drag, startPoint x: 510, startPoint y: 112, endPoint x: 750, endPoint y: 137, distance: 241.5
click at [750, 137] on div ".deletable-edge-delete-btn { width: 20px; height: 20px; border: 0px solid #ffff…" at bounding box center [536, 259] width 667 height 424
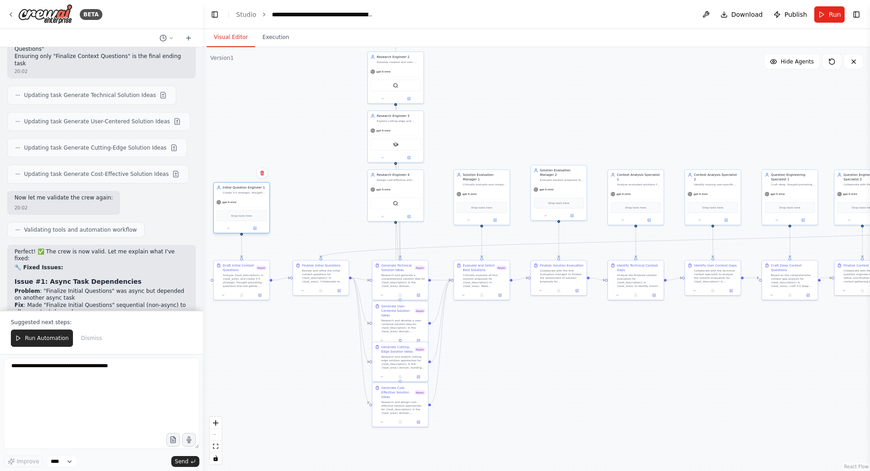
drag, startPoint x: 553, startPoint y: 119, endPoint x: 237, endPoint y: 208, distance: 328.4
click at [237, 208] on div "Drop tools here" at bounding box center [242, 215] width 56 height 17
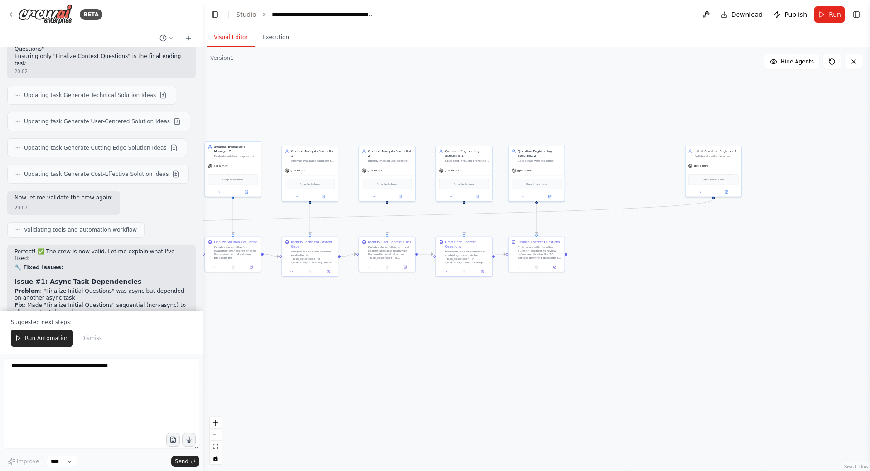
drag, startPoint x: 735, startPoint y: 135, endPoint x: 455, endPoint y: 121, distance: 280.9
click at [414, 111] on div ".deletable-edge-delete-btn { width: 20px; height: 20px; border: 0px solid #ffff…" at bounding box center [536, 259] width 667 height 424
drag, startPoint x: 573, startPoint y: 137, endPoint x: 276, endPoint y: 87, distance: 301.9
click at [585, 133] on div "gpt-5-mini" at bounding box center [613, 138] width 56 height 10
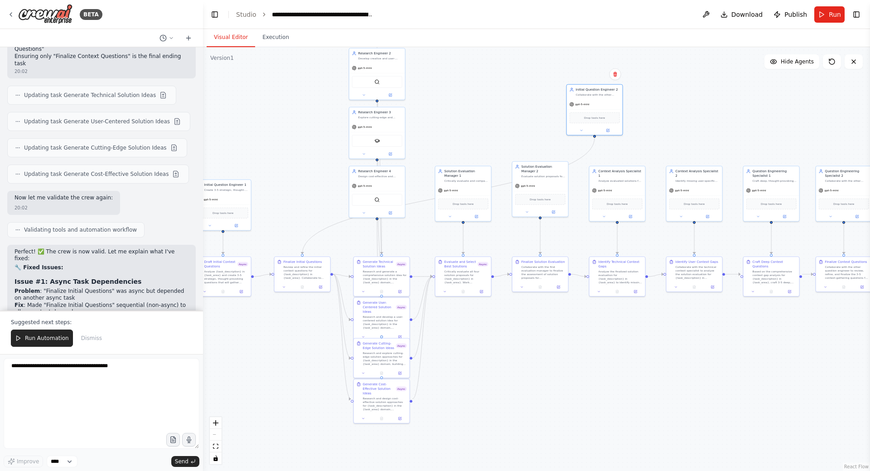
drag, startPoint x: 443, startPoint y: 110, endPoint x: 757, endPoint y: 132, distance: 315.3
click at [760, 132] on div ".deletable-edge-delete-btn { width: 20px; height: 20px; border: 0px solid #ffff…" at bounding box center [536, 259] width 667 height 424
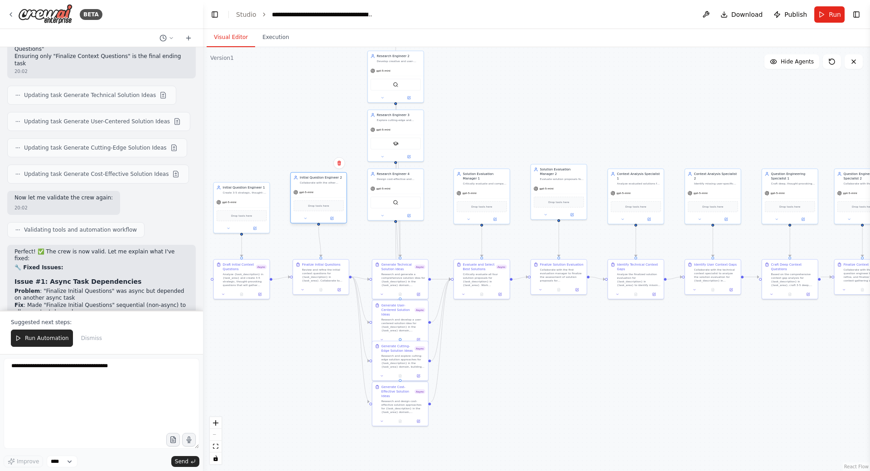
drag, startPoint x: 572, startPoint y: 116, endPoint x: 317, endPoint y: 190, distance: 266.2
click at [317, 190] on div "gpt-5-mini" at bounding box center [319, 192] width 56 height 10
drag, startPoint x: 248, startPoint y: 203, endPoint x: 247, endPoint y: 192, distance: 10.5
click at [247, 192] on div "gpt-5-mini" at bounding box center [242, 192] width 56 height 10
click at [320, 272] on div "Review and refine the initial context questions for {task_description} in {task…" at bounding box center [322, 274] width 44 height 15
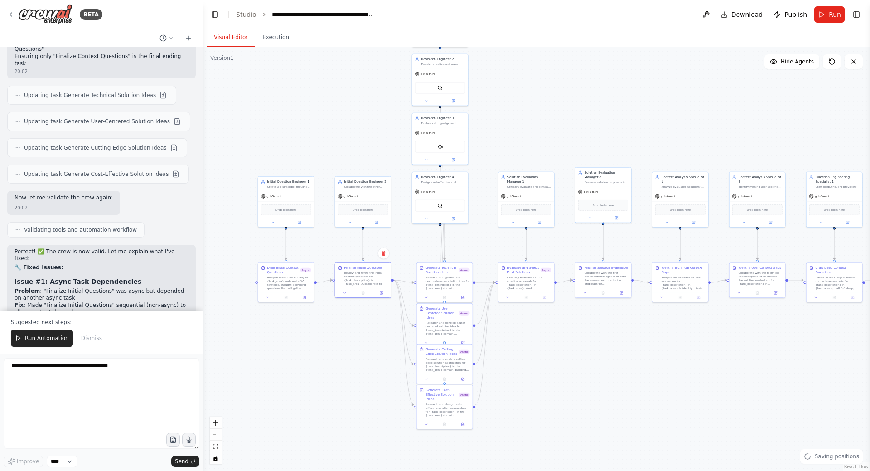
drag, startPoint x: 300, startPoint y: 128, endPoint x: 346, endPoint y: 132, distance: 46.0
click at [346, 131] on div ".deletable-edge-delete-btn { width: 20px; height: 20px; border: 0px solid #ffff…" at bounding box center [536, 259] width 667 height 424
drag, startPoint x: 491, startPoint y: 131, endPoint x: 647, endPoint y: 132, distance: 155.4
click at [647, 132] on div ".deletable-edge-delete-btn { width: 20px; height: 20px; border: 0px solid #ffff…" at bounding box center [536, 259] width 667 height 424
click at [269, 296] on icon at bounding box center [268, 295] width 4 height 4
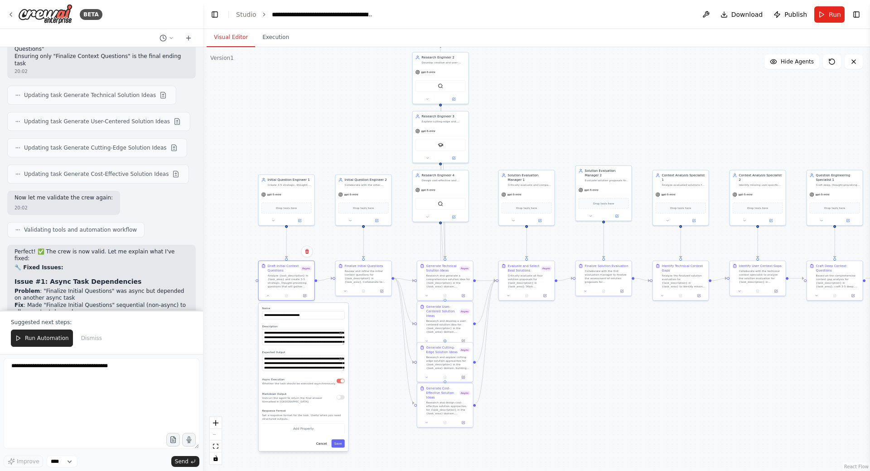
click at [340, 382] on button "button" at bounding box center [341, 380] width 8 height 5
click at [342, 445] on button "Save" at bounding box center [337, 443] width 13 height 8
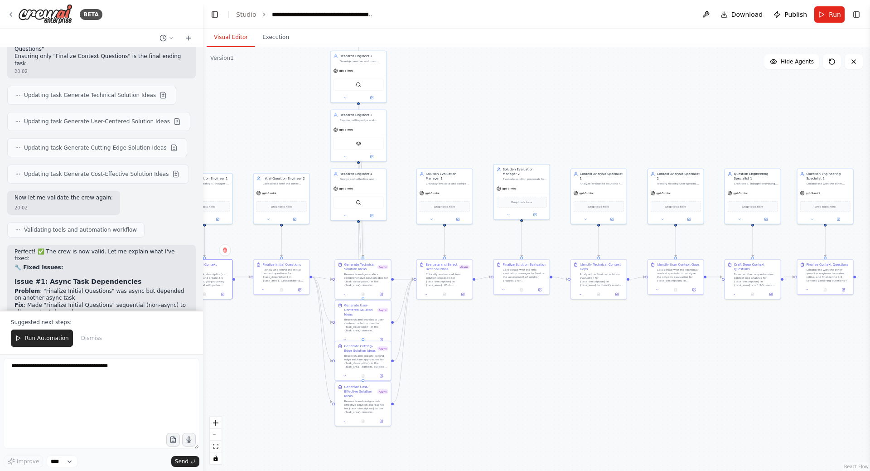
drag, startPoint x: 344, startPoint y: 337, endPoint x: 271, endPoint y: 332, distance: 73.1
click at [271, 332] on div ".deletable-edge-delete-btn { width: 20px; height: 20px; border: 0px solid #ffff…" at bounding box center [536, 259] width 667 height 424
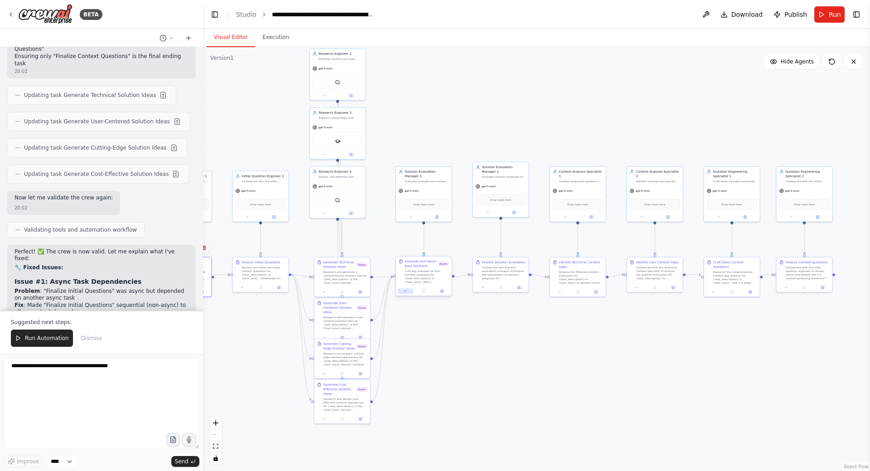
click at [406, 290] on icon at bounding box center [406, 291] width 4 height 4
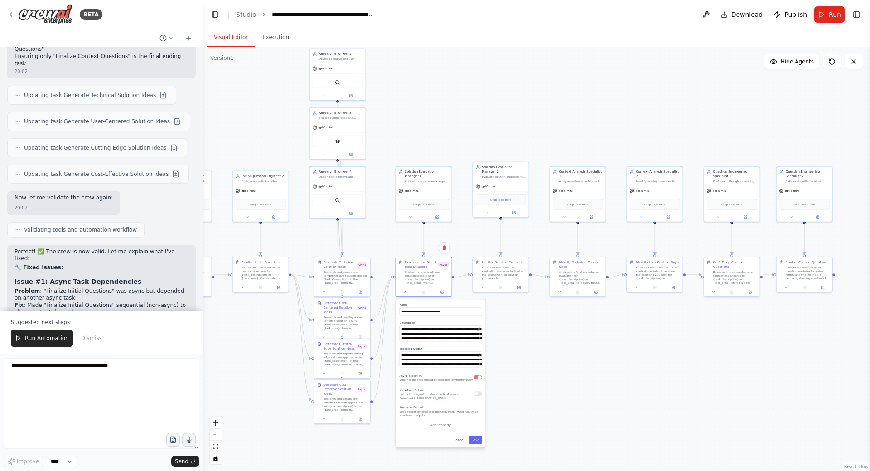
click at [478, 379] on button "button" at bounding box center [478, 377] width 8 height 5
click at [480, 441] on button "Save" at bounding box center [475, 439] width 13 height 8
click at [547, 363] on div ".deletable-edge-delete-btn { width: 20px; height: 20px; border: 0px solid #ffff…" at bounding box center [536, 259] width 667 height 424
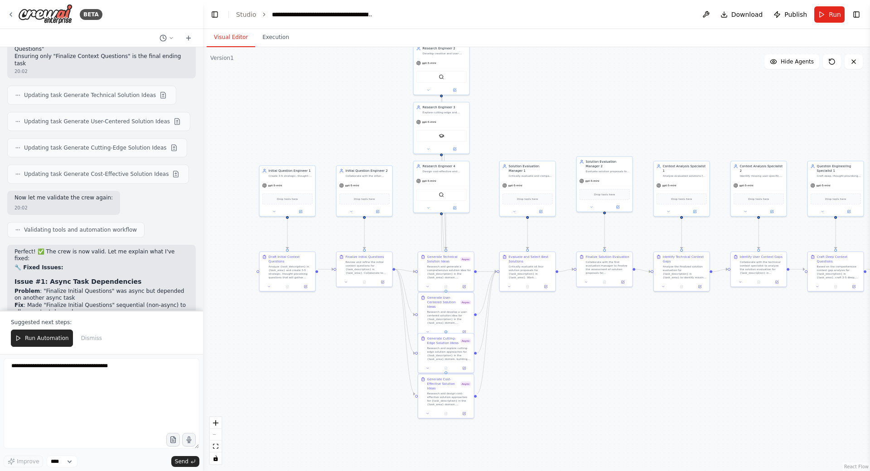
drag, startPoint x: 575, startPoint y: 331, endPoint x: 755, endPoint y: 331, distance: 180.4
click at [755, 331] on div ".deletable-edge-delete-btn { width: 20px; height: 20px; border: 0px solid #ffff…" at bounding box center [536, 259] width 667 height 424
click at [212, 13] on button "Toggle Left Sidebar" at bounding box center [214, 14] width 13 height 13
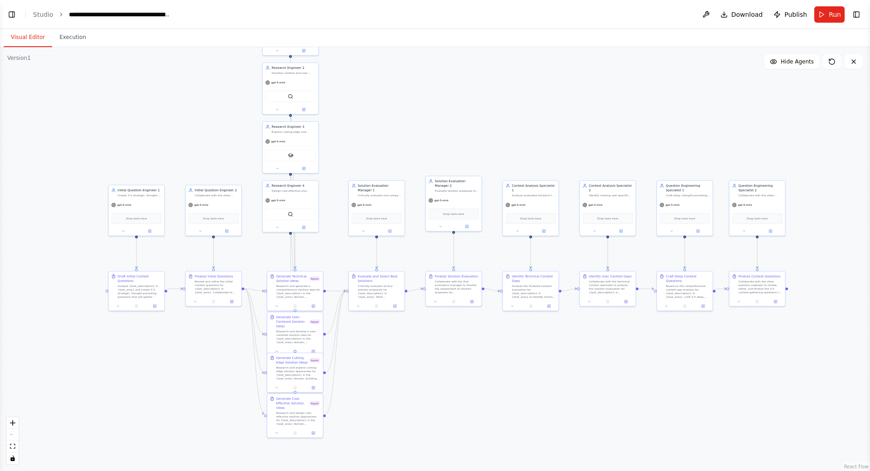
drag, startPoint x: 500, startPoint y: 58, endPoint x: 532, endPoint y: 71, distance: 34.2
click at [532, 71] on div ".deletable-edge-delete-btn { width: 20px; height: 20px; border: 0px solid #ffff…" at bounding box center [435, 259] width 870 height 424
click at [830, 18] on span "Run" at bounding box center [835, 14] width 12 height 9
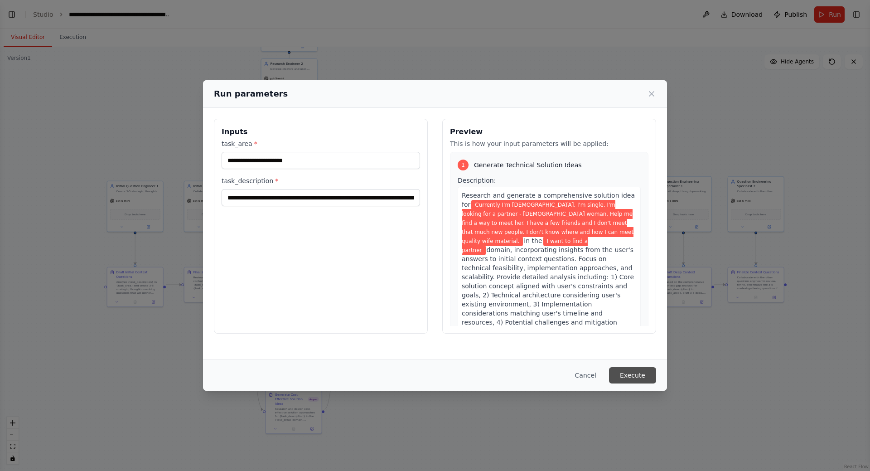
click at [635, 371] on button "Execute" at bounding box center [632, 375] width 47 height 16
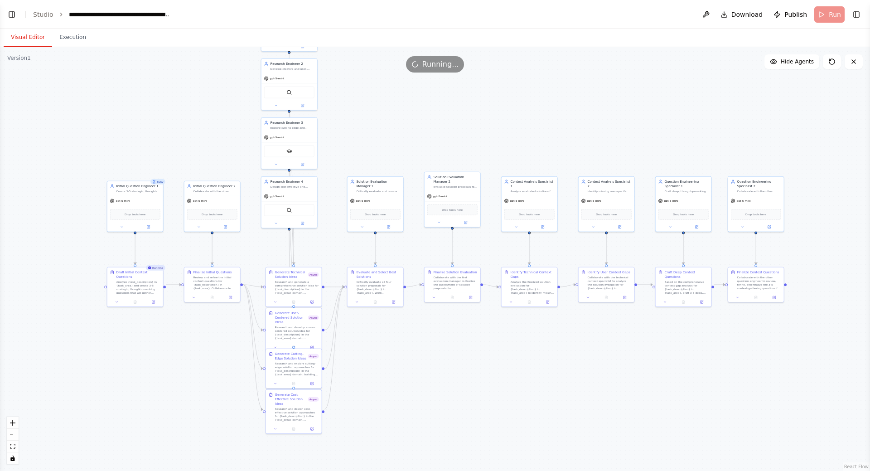
click at [28, 36] on button "Visual Editor" at bounding box center [28, 37] width 48 height 19
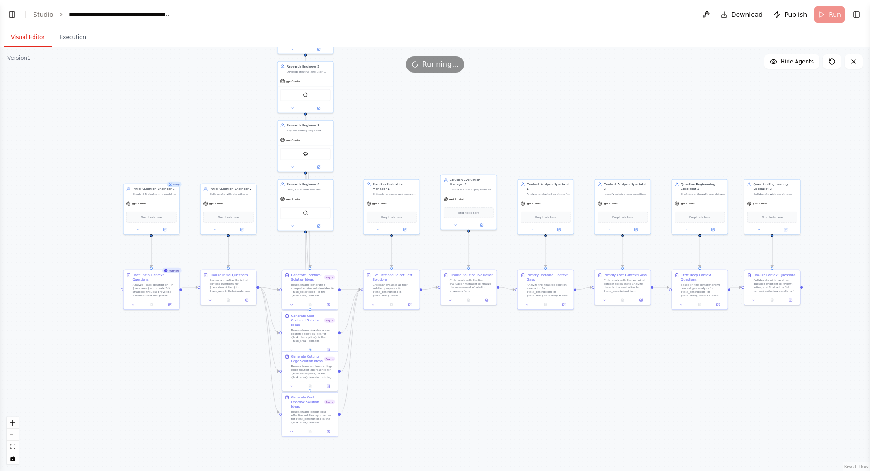
drag, startPoint x: 202, startPoint y: 123, endPoint x: 302, endPoint y: 121, distance: 100.2
click at [300, 121] on div ".deletable-edge-delete-btn { width: 20px; height: 20px; border: 0px solid #ffff…" at bounding box center [435, 259] width 870 height 424
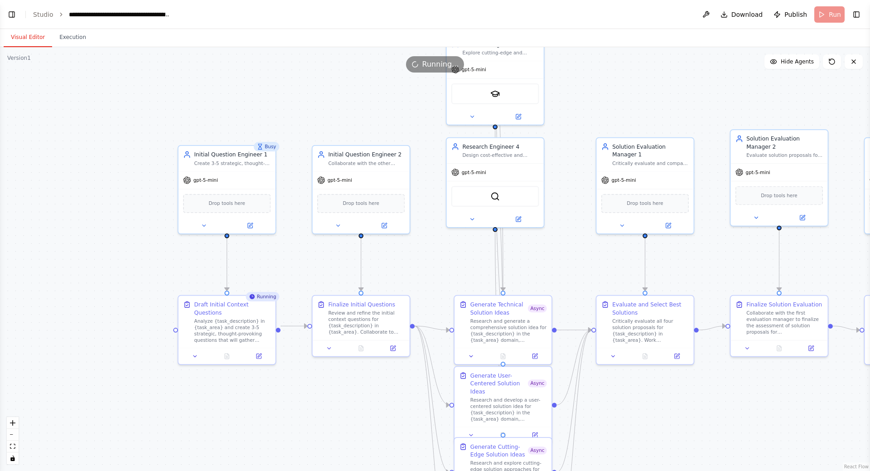
drag, startPoint x: 273, startPoint y: 157, endPoint x: 283, endPoint y: 104, distance: 53.6
click at [283, 104] on div ".deletable-edge-delete-btn { width: 20px; height: 20px; border: 0px solid #ffff…" at bounding box center [435, 259] width 870 height 424
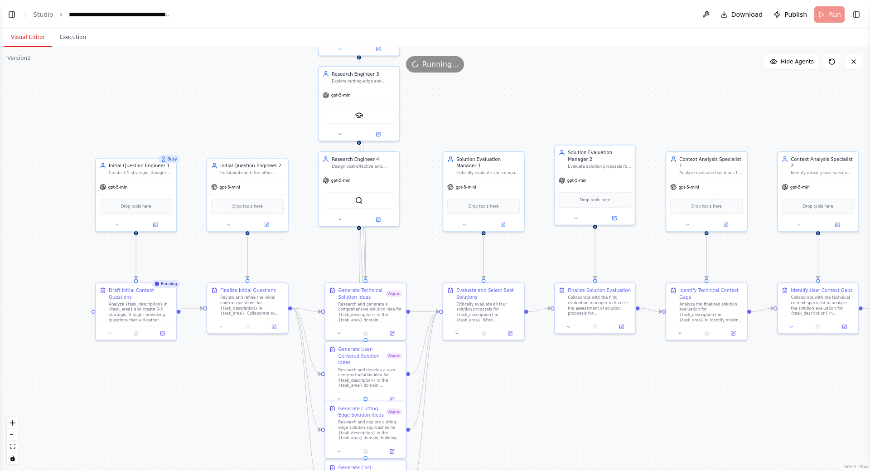
drag, startPoint x: 385, startPoint y: 109, endPoint x: 290, endPoint y: 127, distance: 96.1
click at [273, 127] on div ".deletable-edge-delete-btn { width: 20px; height: 20px; border: 0px solid #ffff…" at bounding box center [435, 259] width 870 height 424
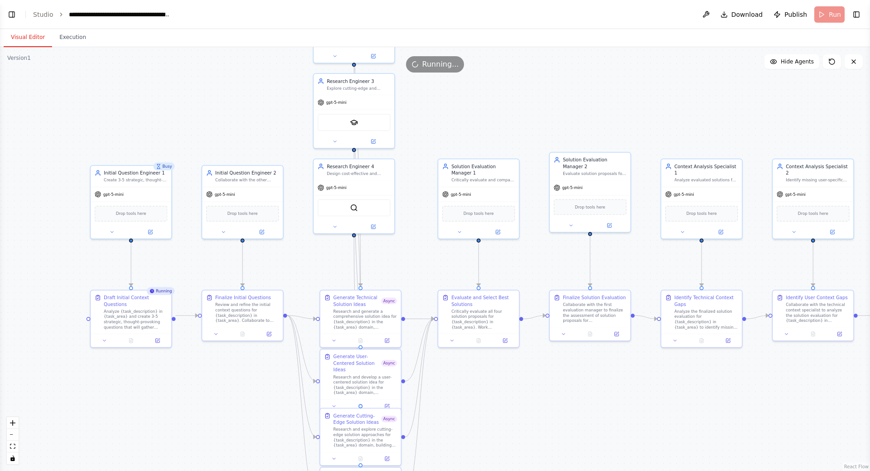
drag, startPoint x: 227, startPoint y: 117, endPoint x: 223, endPoint y: 130, distance: 13.3
click at [223, 130] on div ".deletable-edge-delete-btn { width: 20px; height: 20px; border: 0px solid #ffff…" at bounding box center [435, 259] width 870 height 424
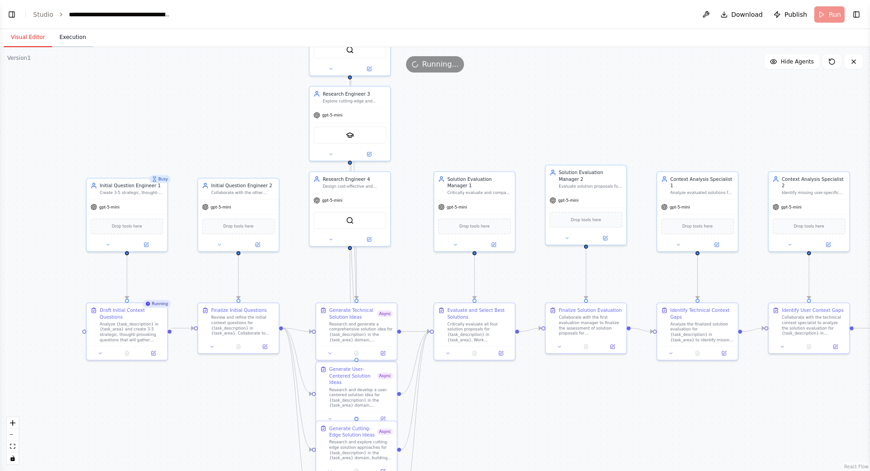
click at [73, 39] on button "Execution" at bounding box center [72, 37] width 41 height 19
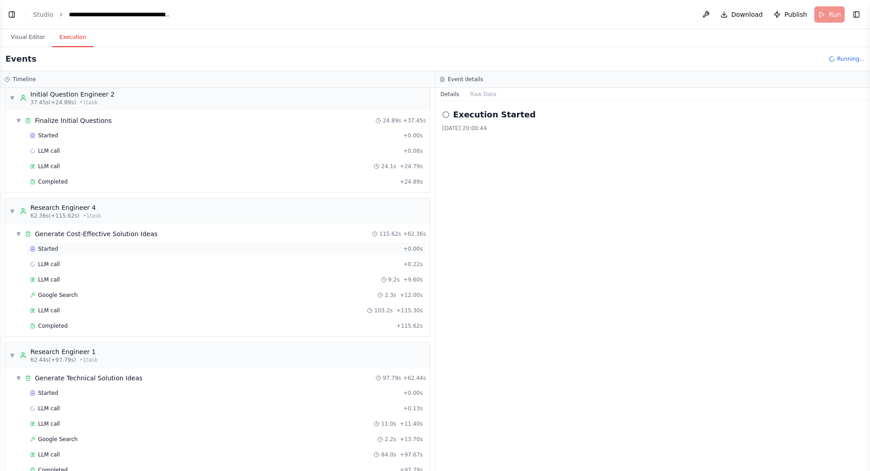
scroll to position [465, 0]
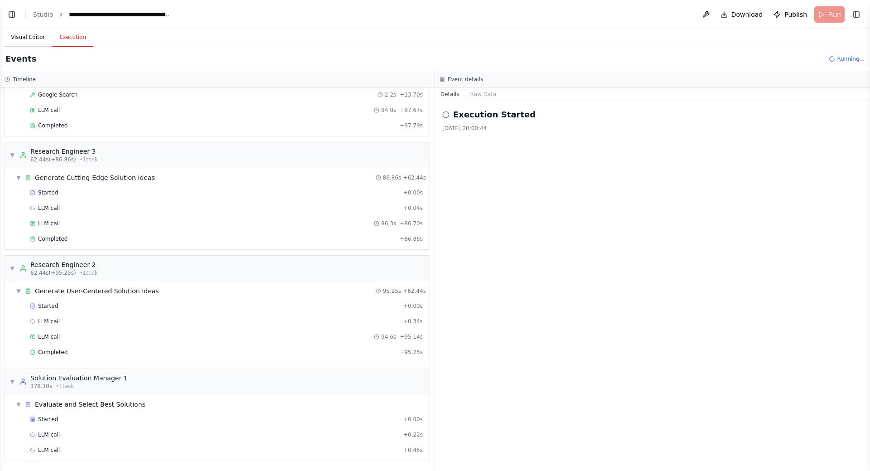
click at [28, 34] on button "Visual Editor" at bounding box center [28, 37] width 48 height 19
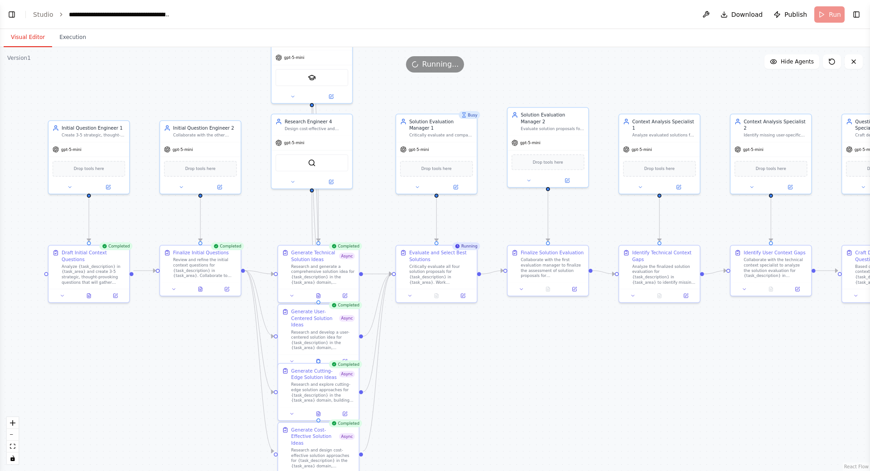
drag, startPoint x: 194, startPoint y: 97, endPoint x: 165, endPoint y: 58, distance: 48.1
click at [165, 58] on div "Version 1 Show Tools Hide Agents .deletable-edge-delete-btn { width: 20px; heig…" at bounding box center [435, 259] width 870 height 424
click at [828, 15] on header "**********" at bounding box center [435, 14] width 870 height 29
click at [851, 63] on icon at bounding box center [853, 61] width 7 height 7
click at [831, 15] on header "**********" at bounding box center [435, 14] width 870 height 29
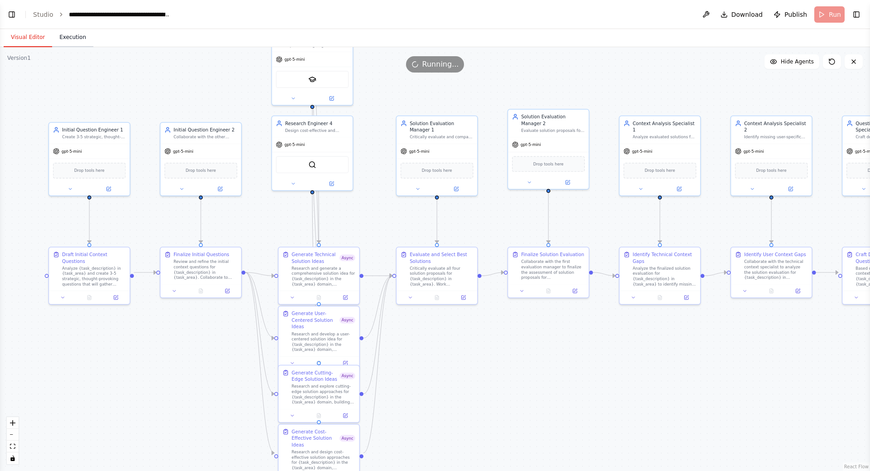
click at [68, 34] on button "Execution" at bounding box center [72, 37] width 41 height 19
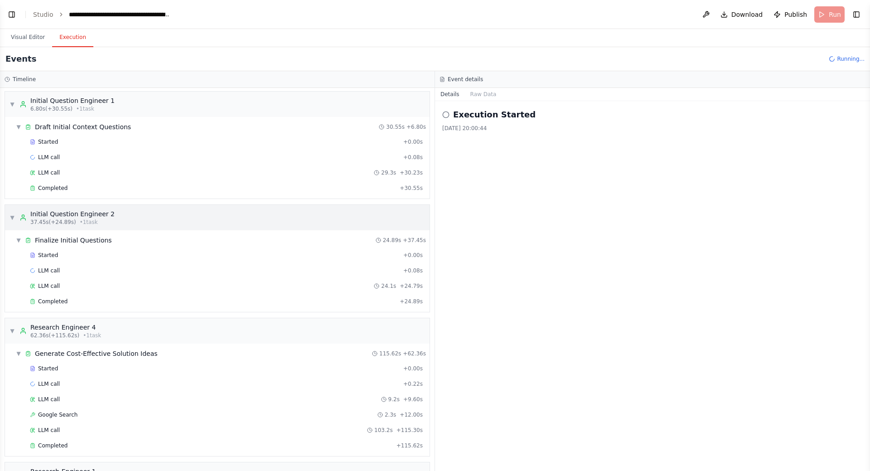
scroll to position [0, 0]
click at [834, 16] on header "**********" at bounding box center [435, 14] width 870 height 29
click at [859, 15] on button "Toggle Right Sidebar" at bounding box center [856, 14] width 13 height 13
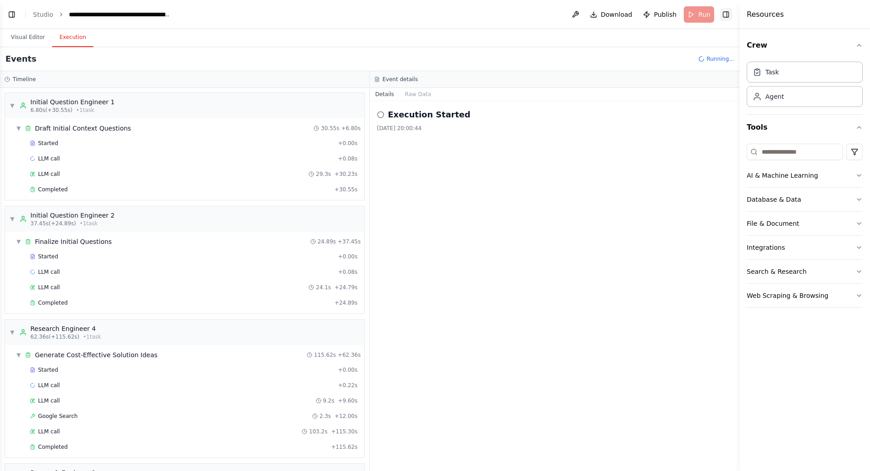
click at [730, 11] on button "Toggle Right Sidebar" at bounding box center [726, 14] width 13 height 13
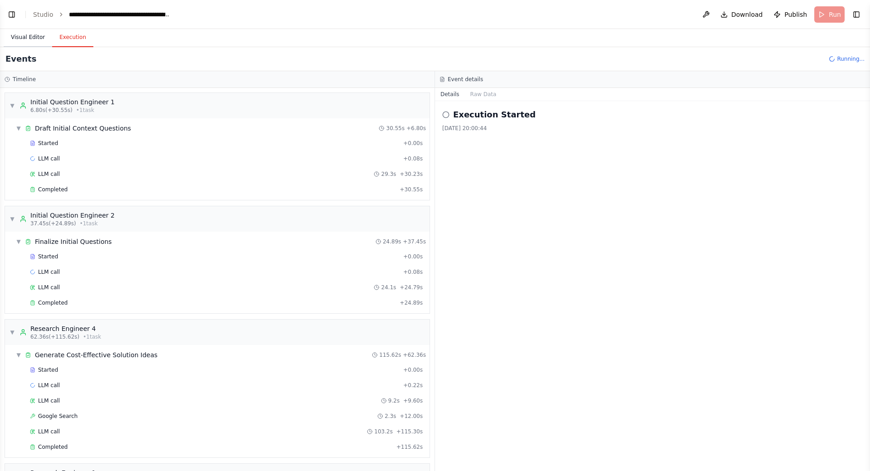
click at [32, 44] on button "Visual Editor" at bounding box center [28, 37] width 48 height 19
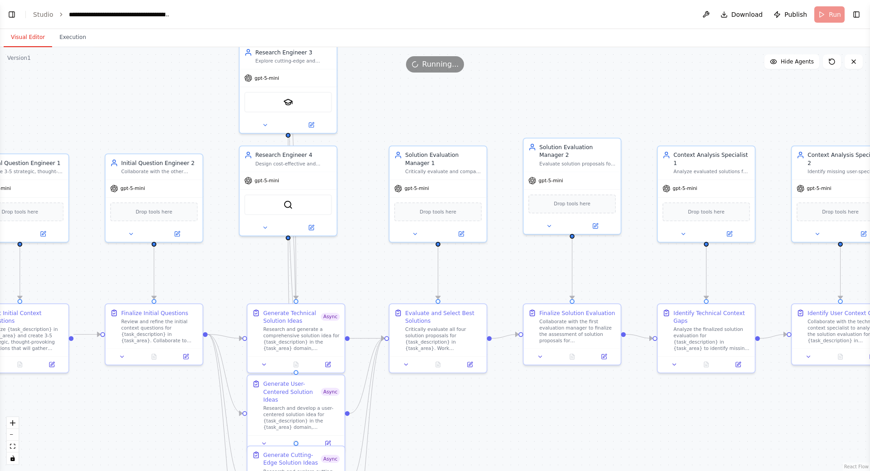
drag, startPoint x: 483, startPoint y: 105, endPoint x: 470, endPoint y: 116, distance: 16.4
click at [471, 116] on div ".deletable-edge-delete-btn { width: 20px; height: 20px; border: 0px solid #ffff…" at bounding box center [435, 259] width 870 height 424
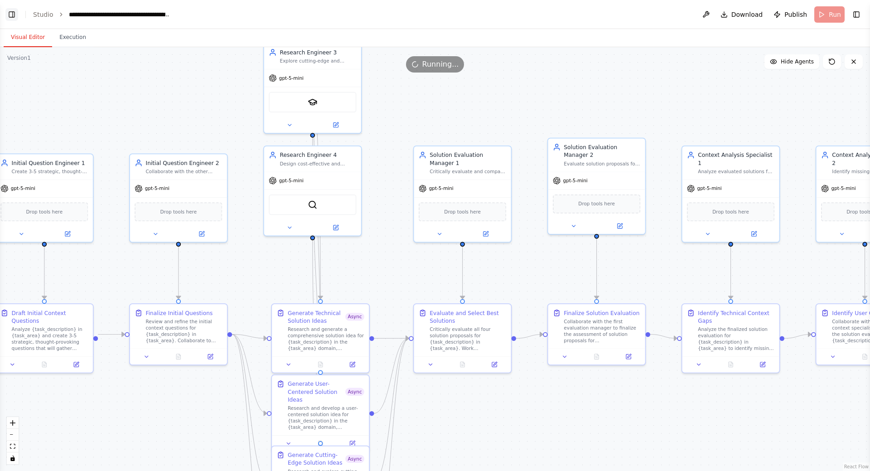
click at [11, 17] on button "Toggle Left Sidebar" at bounding box center [11, 14] width 13 height 13
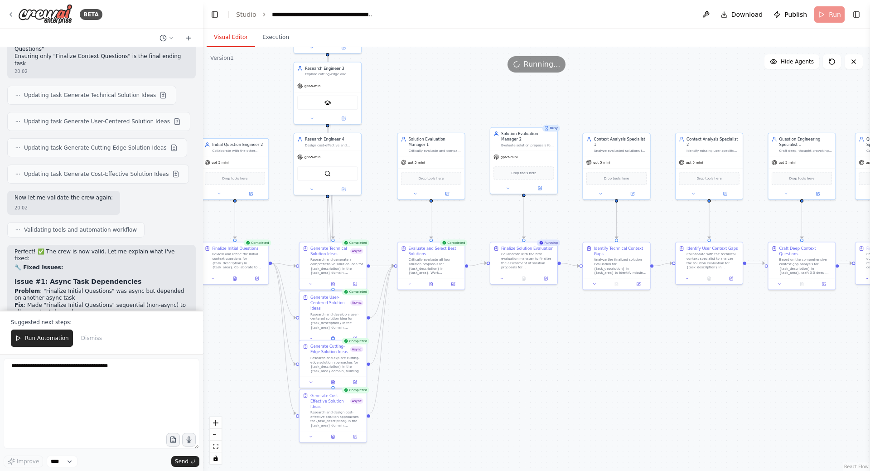
drag, startPoint x: 599, startPoint y: 322, endPoint x: 518, endPoint y: 315, distance: 81.4
click at [525, 319] on div ".deletable-edge-delete-btn { width: 20px; height: 20px; border: 0px solid #ffff…" at bounding box center [536, 259] width 667 height 424
click at [10, 15] on icon at bounding box center [10, 14] width 7 height 7
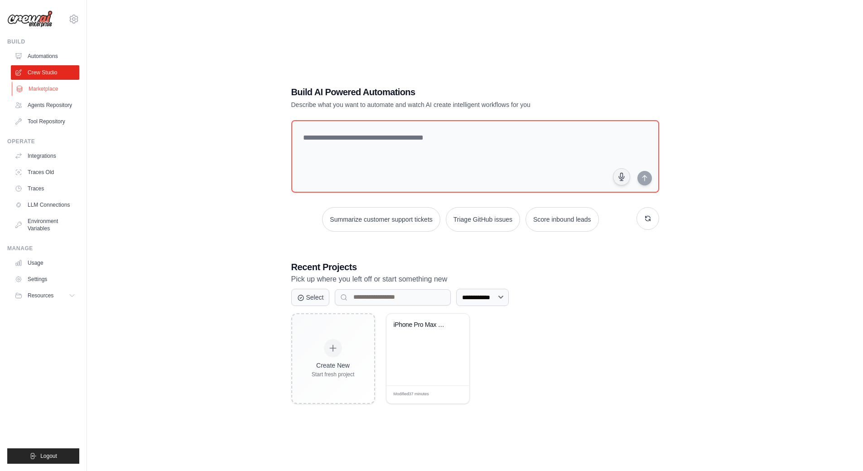
click at [40, 86] on link "Marketplace" at bounding box center [46, 89] width 68 height 15
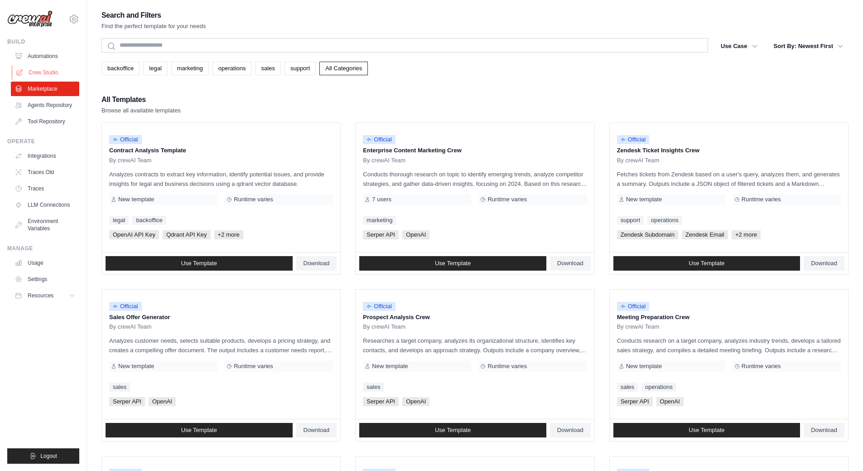
click at [39, 74] on link "Crew Studio" at bounding box center [46, 72] width 68 height 15
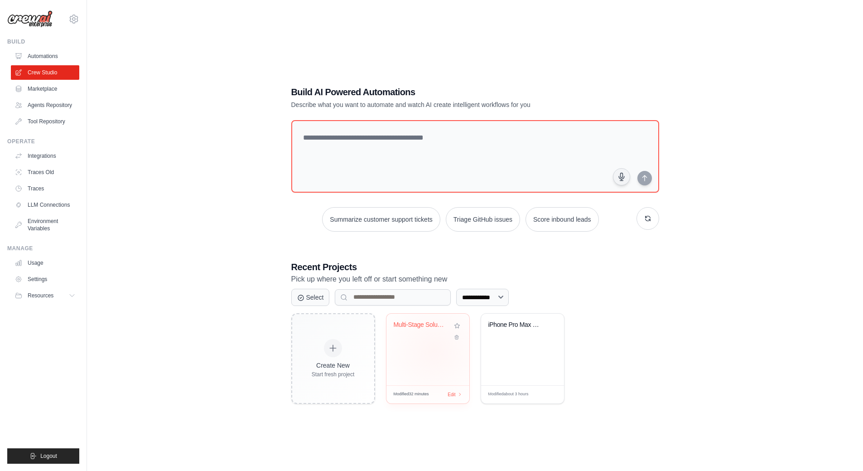
click at [434, 349] on div "Multi-Stage Solution Research & Con..." at bounding box center [428, 350] width 83 height 72
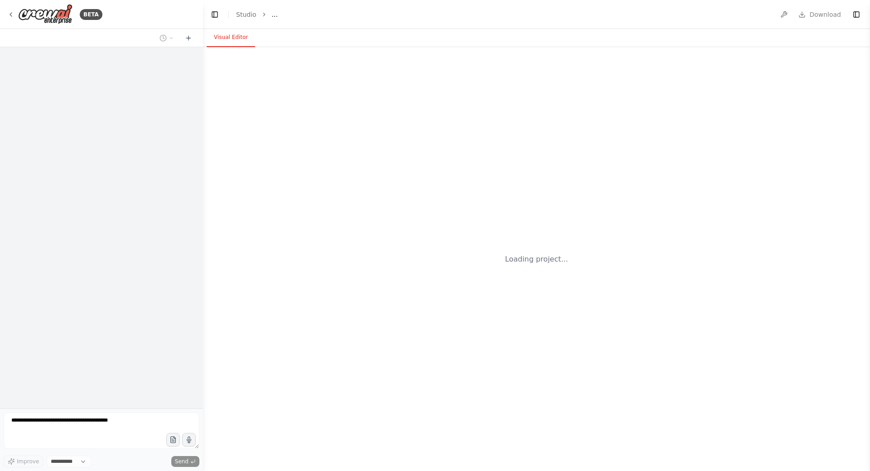
select select "****"
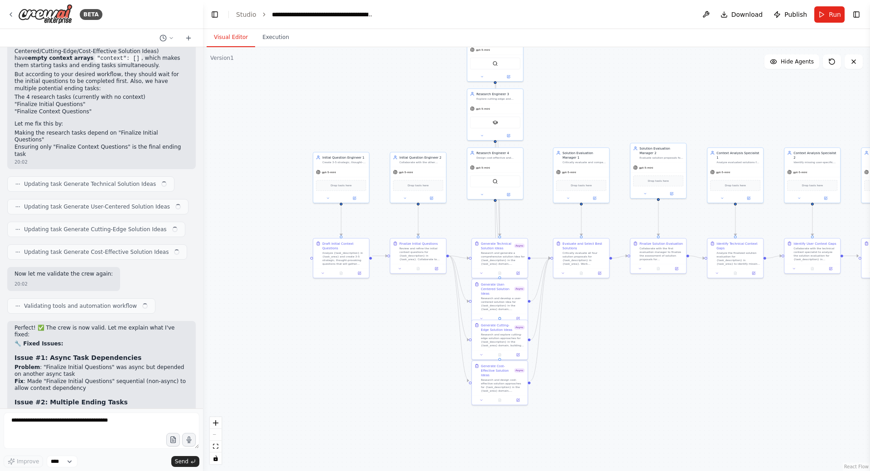
drag, startPoint x: 699, startPoint y: 326, endPoint x: 614, endPoint y: 299, distance: 89.1
click at [618, 299] on div ".deletable-edge-delete-btn { width: 20px; height: 20px; border: 0px solid #ffff…" at bounding box center [536, 259] width 667 height 424
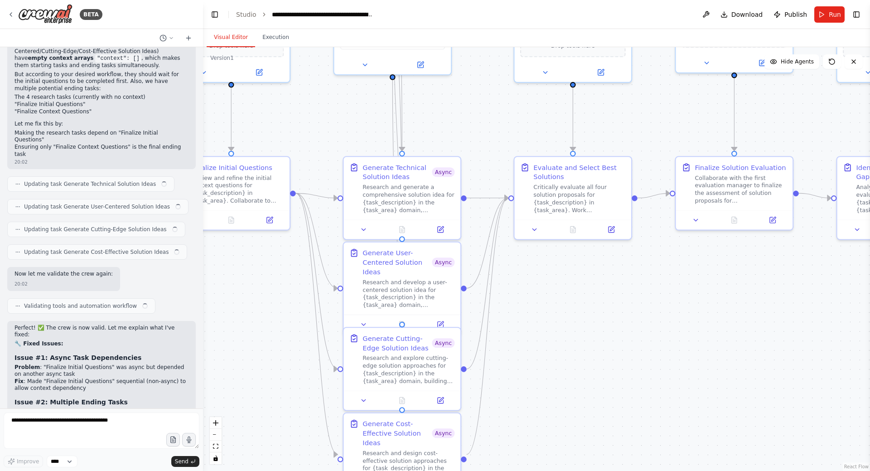
scroll to position [4260, 0]
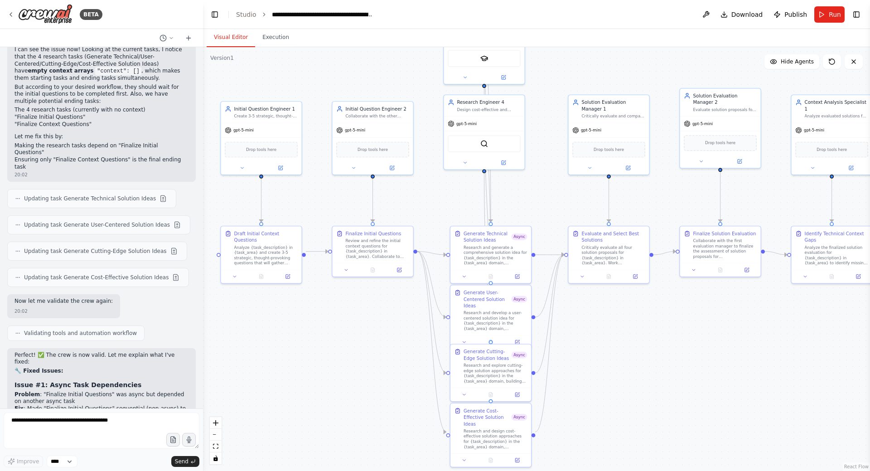
drag, startPoint x: 658, startPoint y: 331, endPoint x: 570, endPoint y: 310, distance: 91.4
click at [677, 350] on div ".deletable-edge-delete-btn { width: 20px; height: 20px; border: 0px solid #ffff…" at bounding box center [536, 259] width 667 height 424
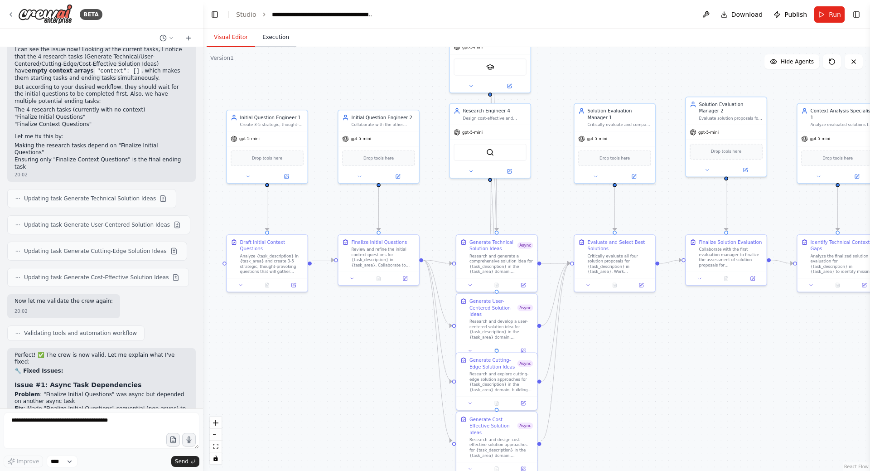
click at [259, 33] on button "Execution" at bounding box center [275, 37] width 41 height 19
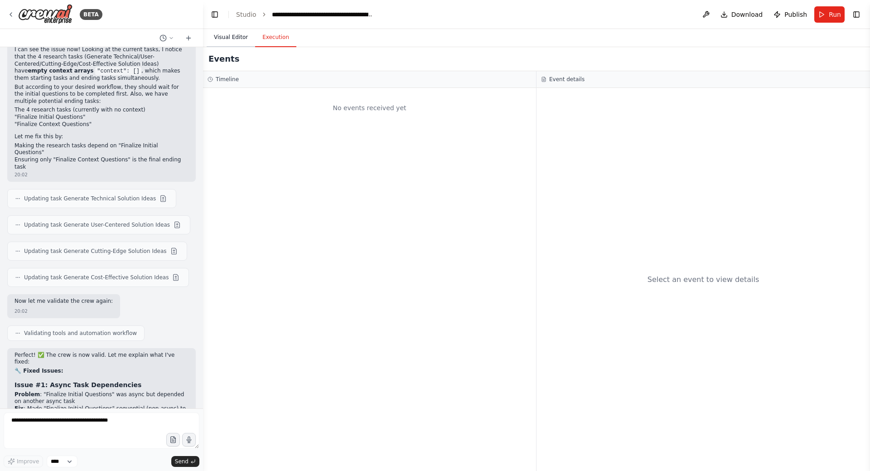
click at [226, 35] on button "Visual Editor" at bounding box center [231, 37] width 48 height 19
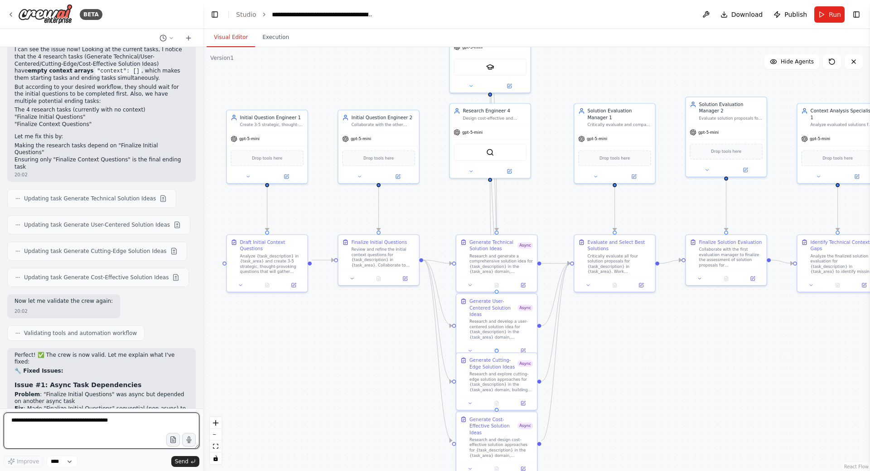
click at [89, 419] on textarea at bounding box center [102, 430] width 196 height 36
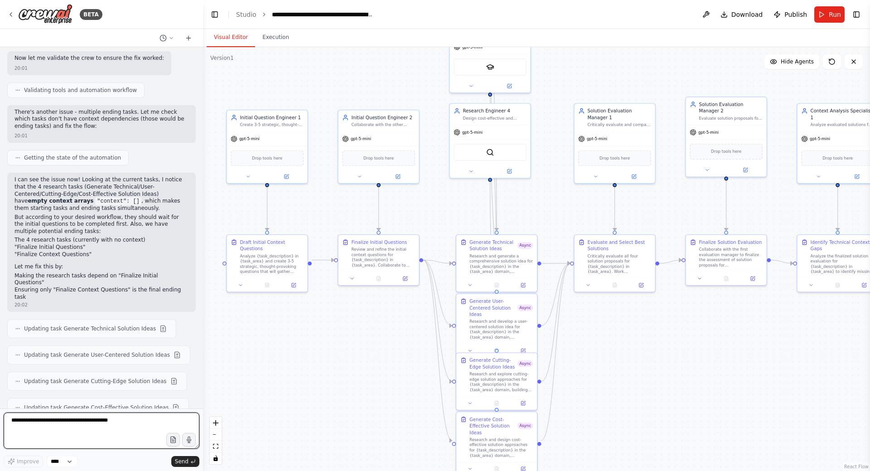
scroll to position [4266, 0]
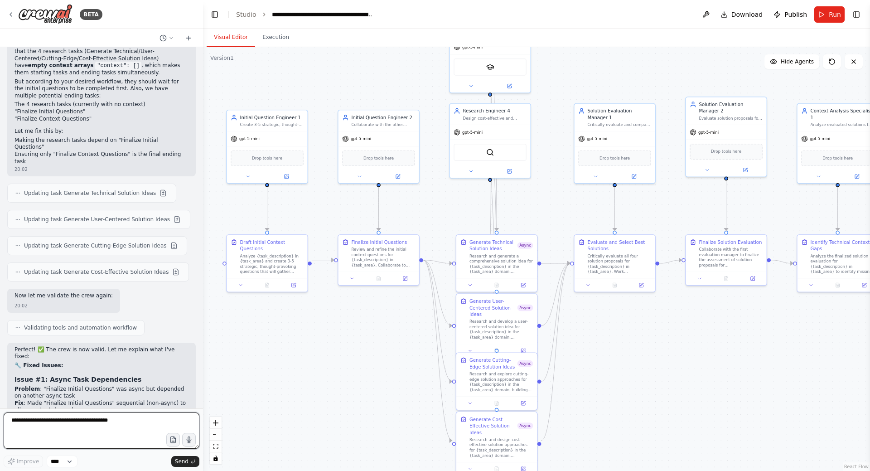
click at [40, 421] on textarea at bounding box center [102, 430] width 196 height 36
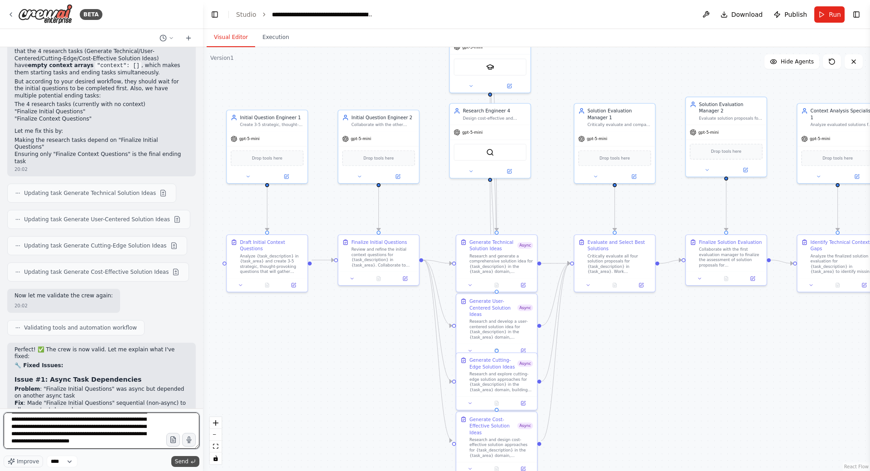
type textarea "**********"
click at [180, 464] on span "Send" at bounding box center [182, 461] width 14 height 7
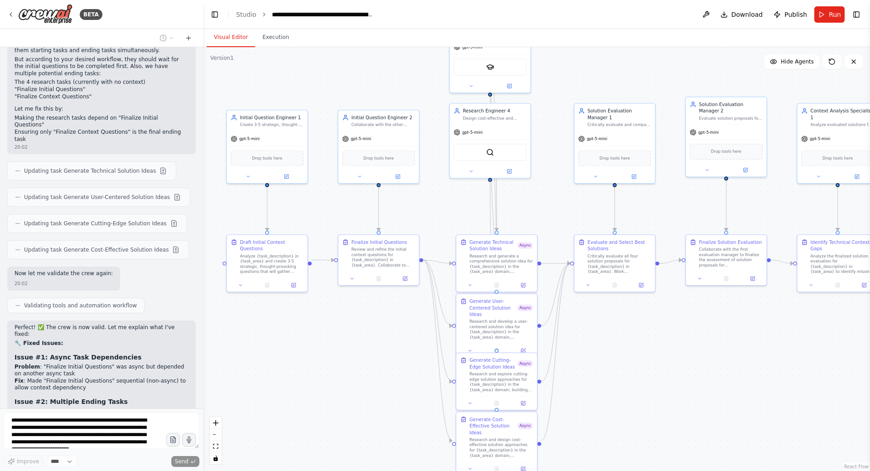
scroll to position [4349, 0]
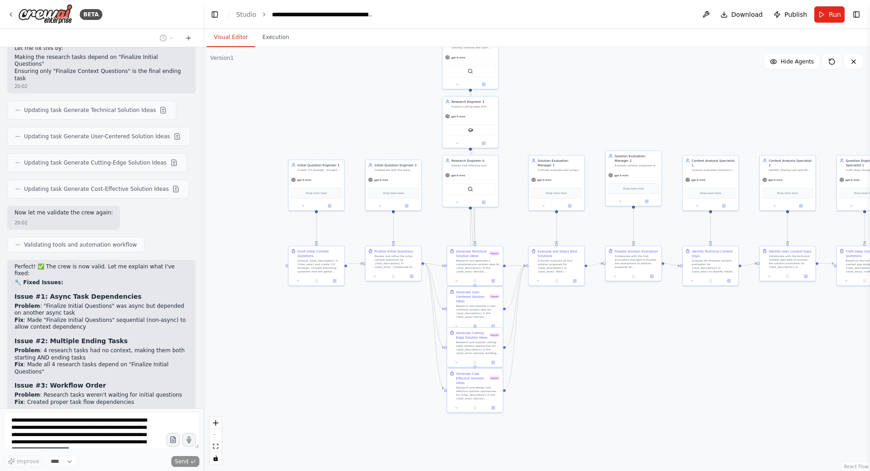
drag, startPoint x: 707, startPoint y: 358, endPoint x: 721, endPoint y: 332, distance: 30.4
click at [721, 332] on div ".deletable-edge-delete-btn { width: 20px; height: 20px; border: 0px solid #ffff…" at bounding box center [536, 259] width 667 height 424
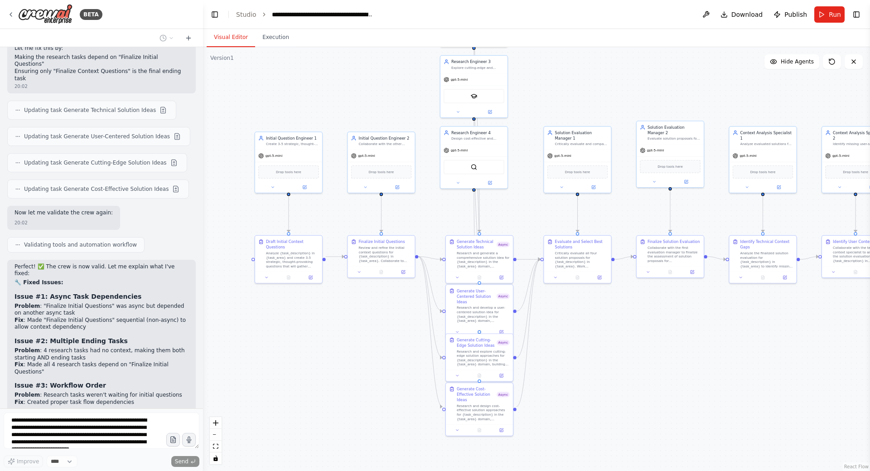
drag, startPoint x: 358, startPoint y: 314, endPoint x: 340, endPoint y: 314, distance: 18.1
click at [340, 314] on div ".deletable-edge-delete-btn { width: 20px; height: 20px; border: 0px solid #ffff…" at bounding box center [536, 259] width 667 height 424
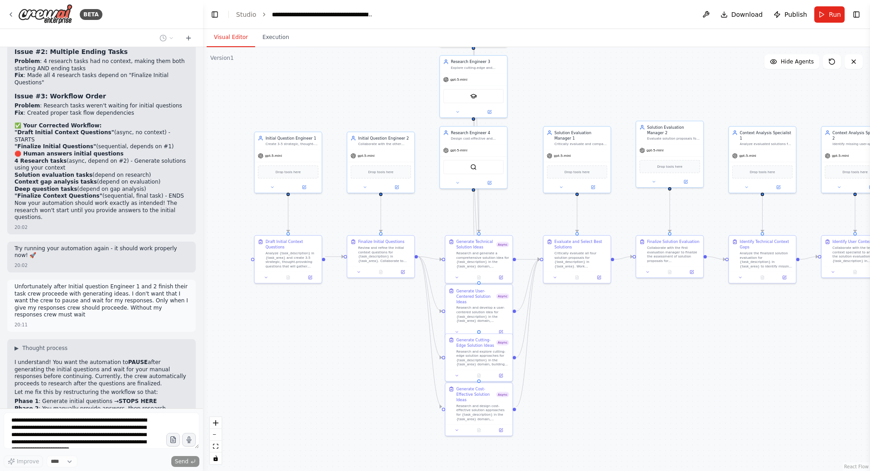
scroll to position [4664, 0]
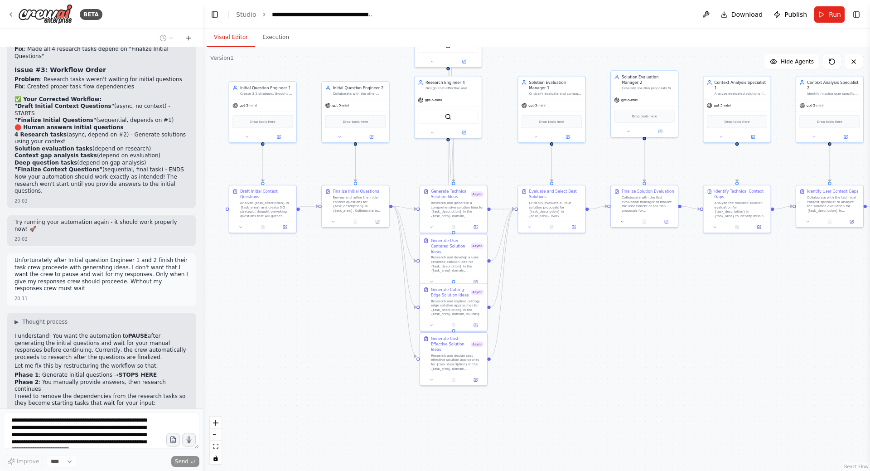
drag, startPoint x: 593, startPoint y: 329, endPoint x: 572, endPoint y: 286, distance: 47.4
click at [572, 286] on div ".deletable-edge-delete-btn { width: 20px; height: 20px; border: 0px solid #ffff…" at bounding box center [536, 259] width 667 height 424
drag, startPoint x: 441, startPoint y: 352, endPoint x: 441, endPoint y: 372, distance: 19.9
click at [441, 372] on div "Research and design cost-effective solution approaches for {task_description} i…" at bounding box center [457, 376] width 53 height 17
drag, startPoint x: 452, startPoint y: 316, endPoint x: 452, endPoint y: 333, distance: 16.3
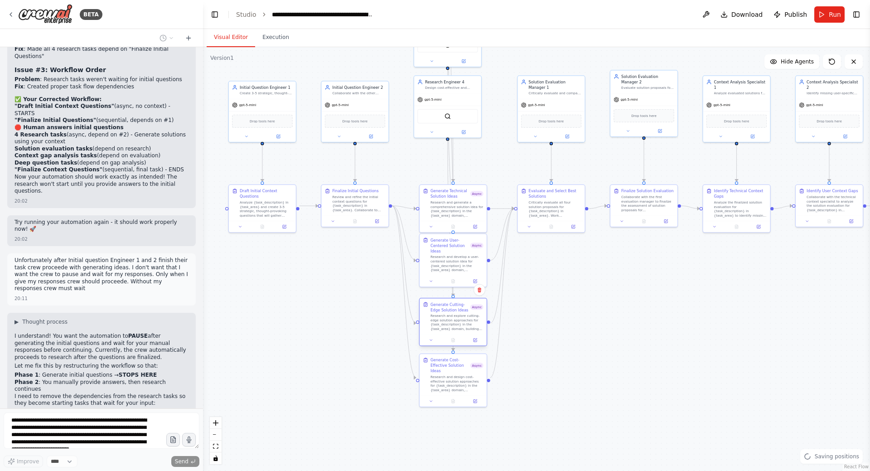
click at [452, 333] on div "Generate Cutting-Edge Solution Ideas Async Research and explore cutting-edge so…" at bounding box center [453, 316] width 67 height 36
drag, startPoint x: 459, startPoint y: 267, endPoint x: 461, endPoint y: 273, distance: 6.3
click at [461, 273] on div "Research and develop a user-centered solution idea for {task_description} in th…" at bounding box center [457, 267] width 53 height 17
click at [578, 303] on div ".deletable-edge-delete-btn { width: 20px; height: 20px; border: 0px solid #ffff…" at bounding box center [536, 259] width 667 height 424
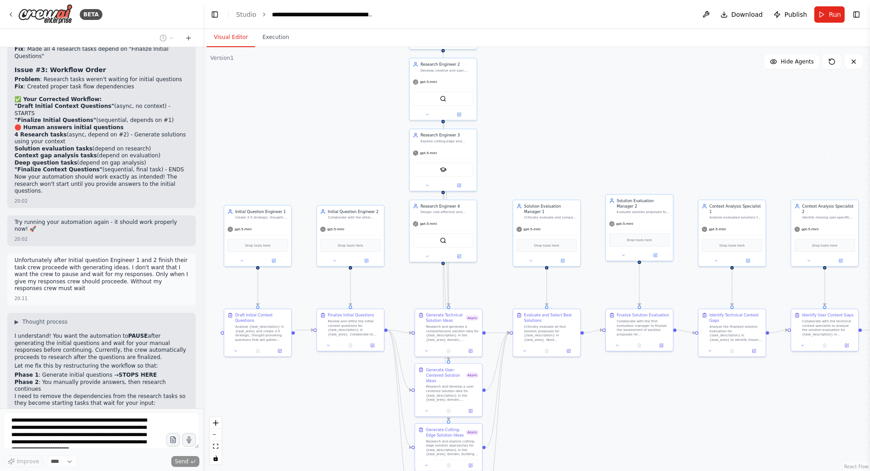
drag, startPoint x: 562, startPoint y: 290, endPoint x: 561, endPoint y: 404, distance: 113.7
click at [561, 404] on div ".deletable-edge-delete-btn { width: 20px; height: 20px; border: 0px solid #ffff…" at bounding box center [536, 259] width 667 height 424
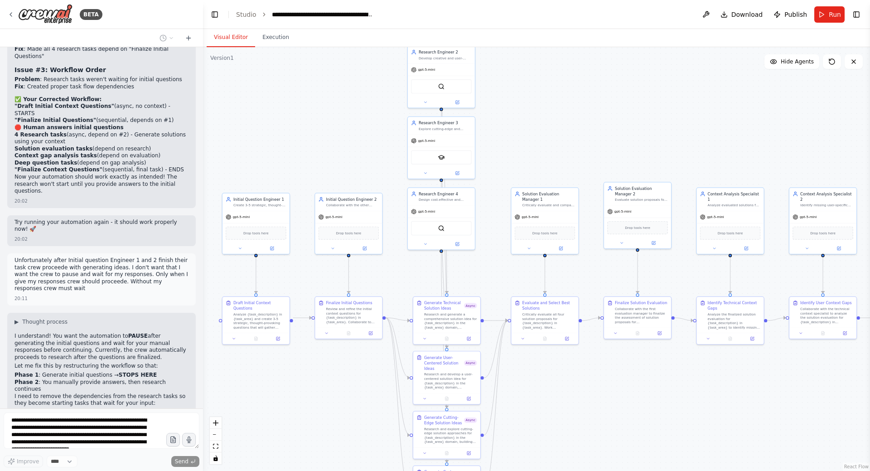
drag, startPoint x: 583, startPoint y: 123, endPoint x: 582, endPoint y: 103, distance: 20.0
click at [582, 103] on div ".deletable-edge-delete-btn { width: 20px; height: 20px; border: 0px solid #ffff…" at bounding box center [536, 259] width 667 height 424
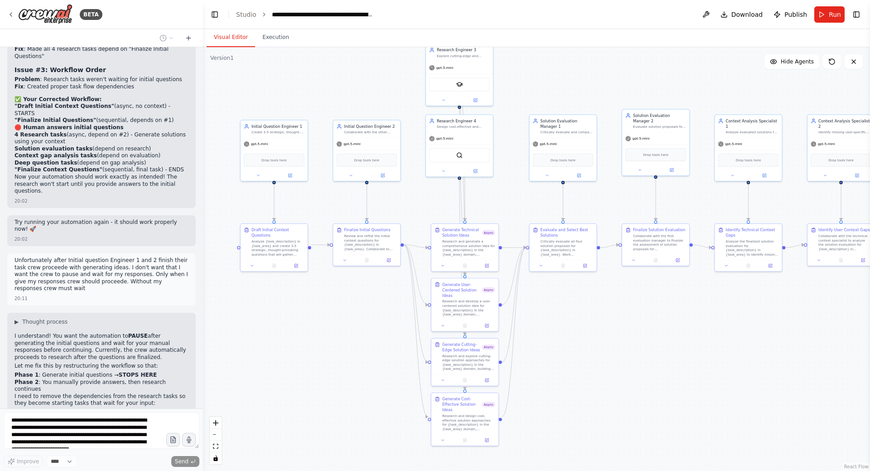
drag, startPoint x: 334, startPoint y: 386, endPoint x: 343, endPoint y: 329, distance: 57.4
click at [343, 329] on div ".deletable-edge-delete-btn { width: 20px; height: 20px; border: 0px solid #ffff…" at bounding box center [536, 259] width 667 height 424
click at [439, 263] on button at bounding box center [443, 264] width 19 height 6
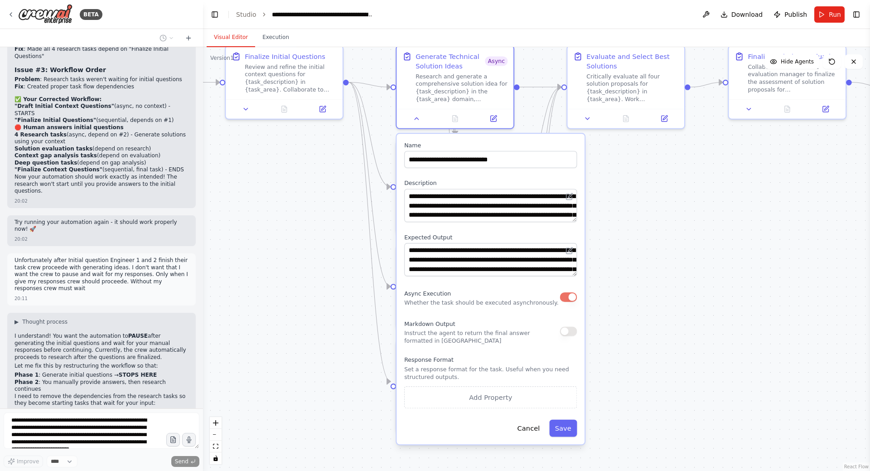
drag, startPoint x: 632, startPoint y: 382, endPoint x: 647, endPoint y: 328, distance: 56.4
click at [647, 328] on div ".deletable-edge-delete-btn { width: 20px; height: 20px; border: 0px solid #ffff…" at bounding box center [536, 259] width 667 height 424
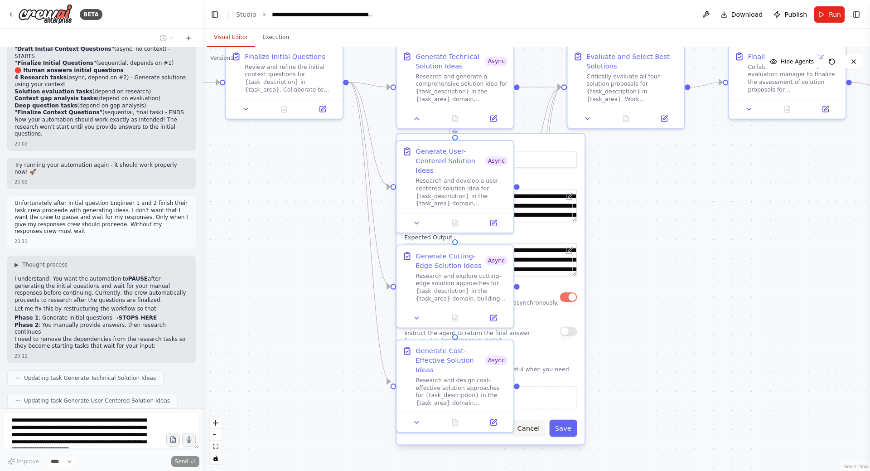
click at [534, 428] on button "Cancel" at bounding box center [529, 428] width 34 height 17
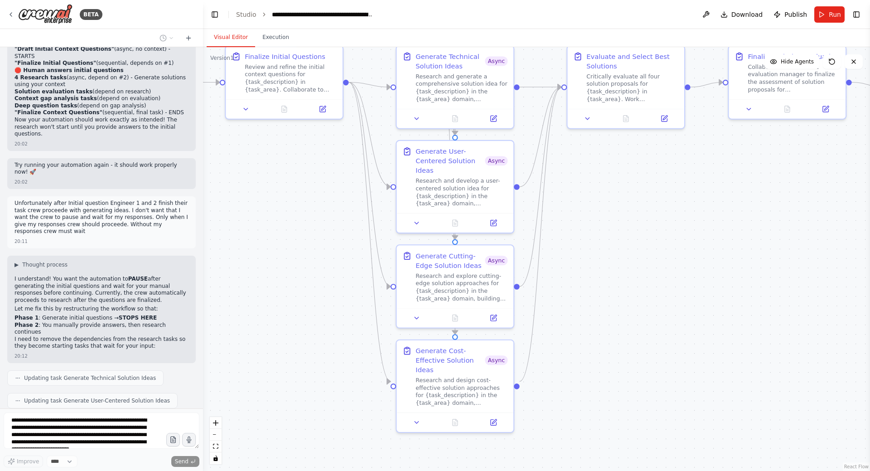
click at [648, 325] on div ".deletable-edge-delete-btn { width: 20px; height: 20px; border: 0px solid #ffff…" at bounding box center [536, 259] width 667 height 424
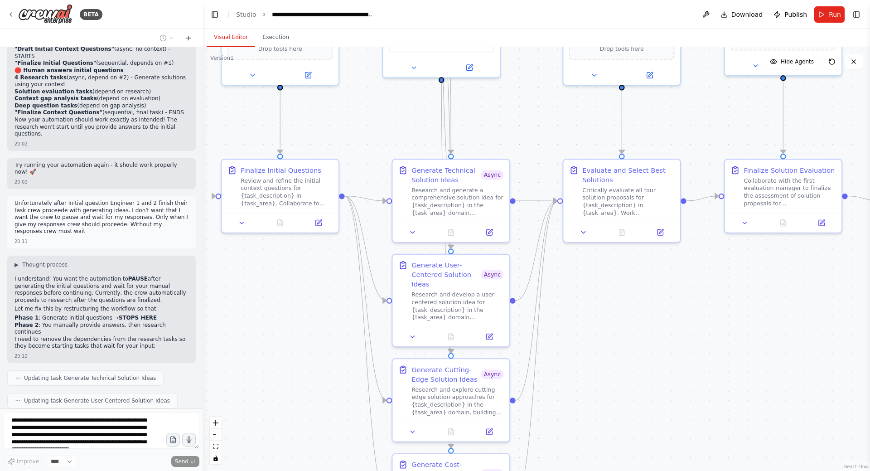
drag, startPoint x: 643, startPoint y: 222, endPoint x: 639, endPoint y: 336, distance: 113.8
click at [639, 336] on div ".deletable-edge-delete-btn { width: 20px; height: 20px; border: 0px solid #ffff…" at bounding box center [536, 259] width 667 height 424
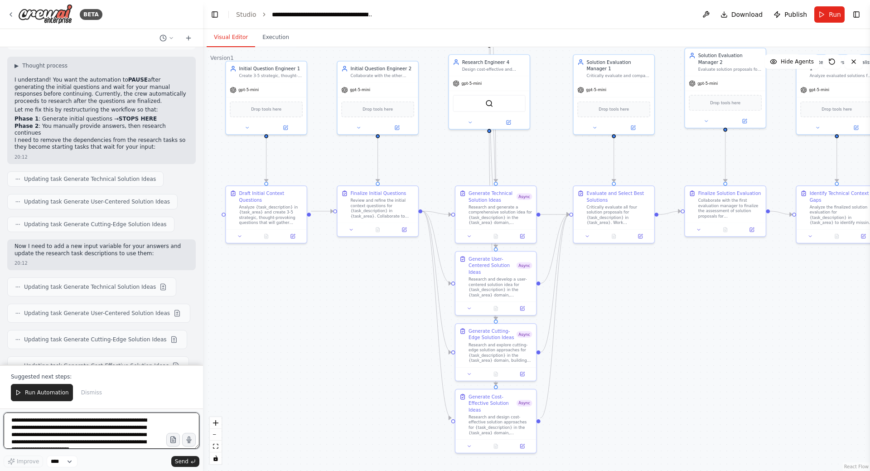
drag, startPoint x: 316, startPoint y: 362, endPoint x: 306, endPoint y: 340, distance: 23.7
click at [306, 340] on div ".deletable-edge-delete-btn { width: 20px; height: 20px; border: 0px solid #ffff…" at bounding box center [536, 259] width 667 height 424
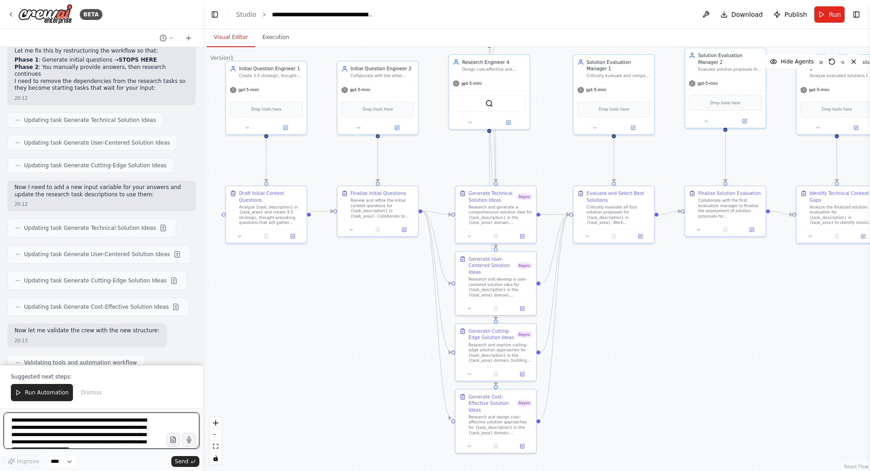
scroll to position [4986, 0]
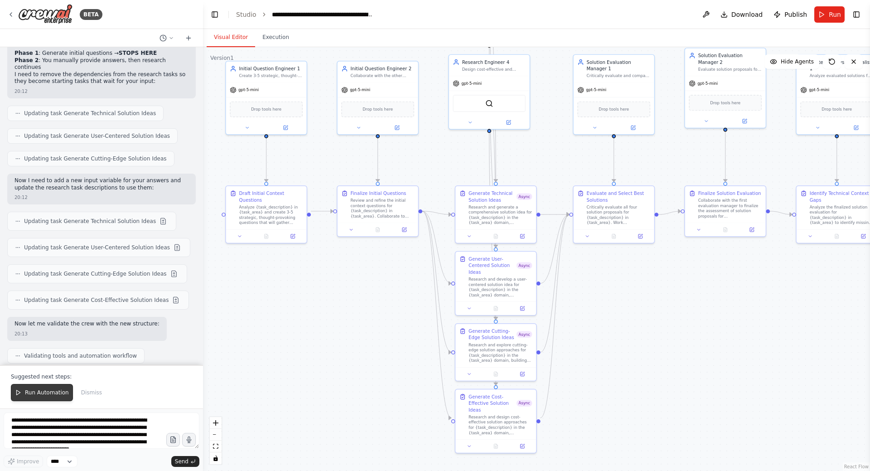
click at [50, 389] on button "Run Automation" at bounding box center [42, 392] width 62 height 17
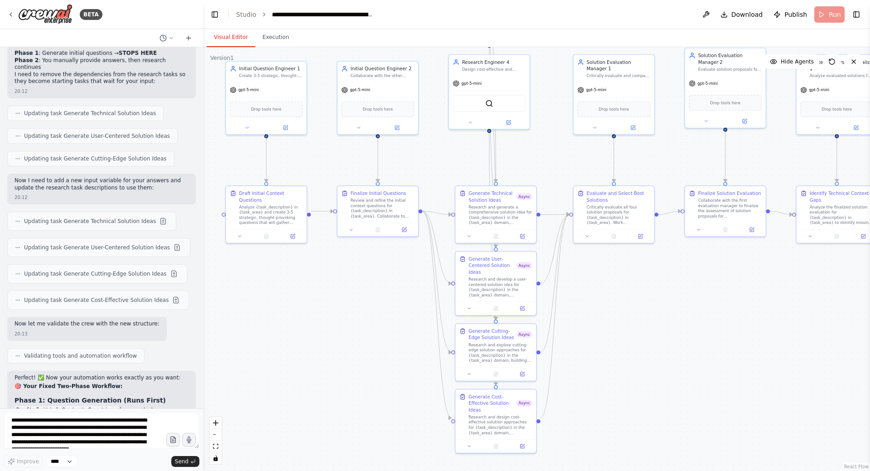
scroll to position [4942, 0]
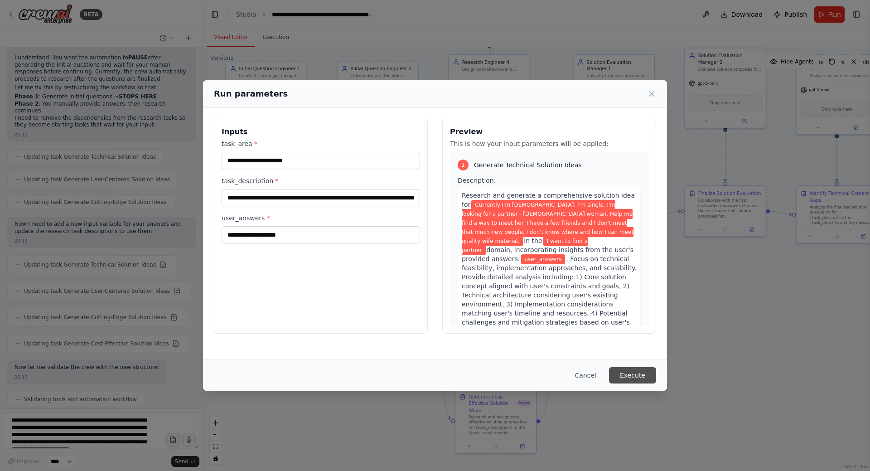
click at [631, 376] on button "Execute" at bounding box center [632, 375] width 47 height 16
click at [586, 377] on button "Cancel" at bounding box center [586, 375] width 36 height 16
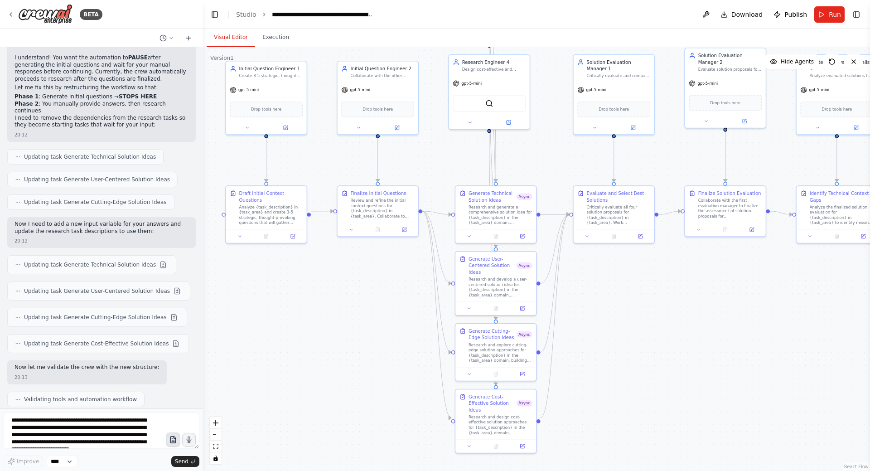
click at [171, 443] on icon "button" at bounding box center [173, 440] width 8 height 8
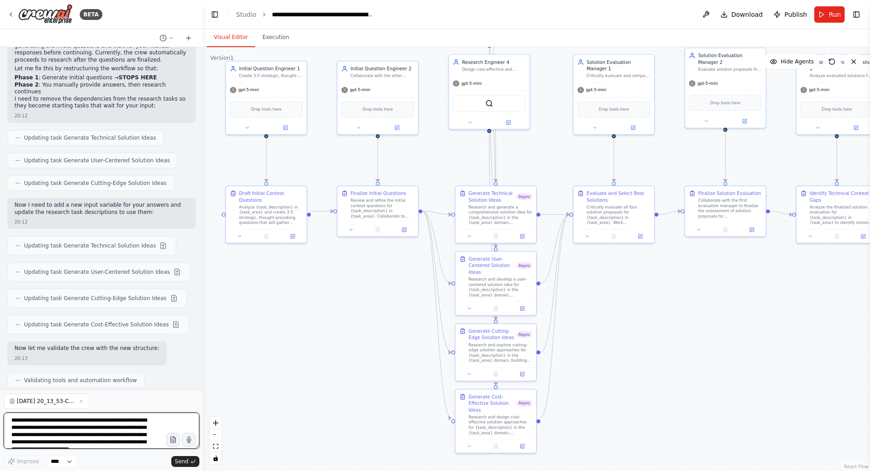
click at [71, 424] on textarea "**********" at bounding box center [102, 430] width 196 height 36
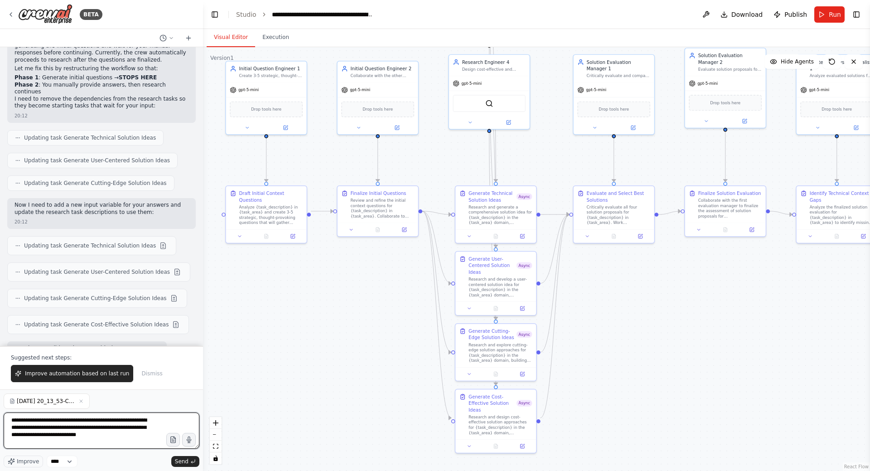
scroll to position [4986, 0]
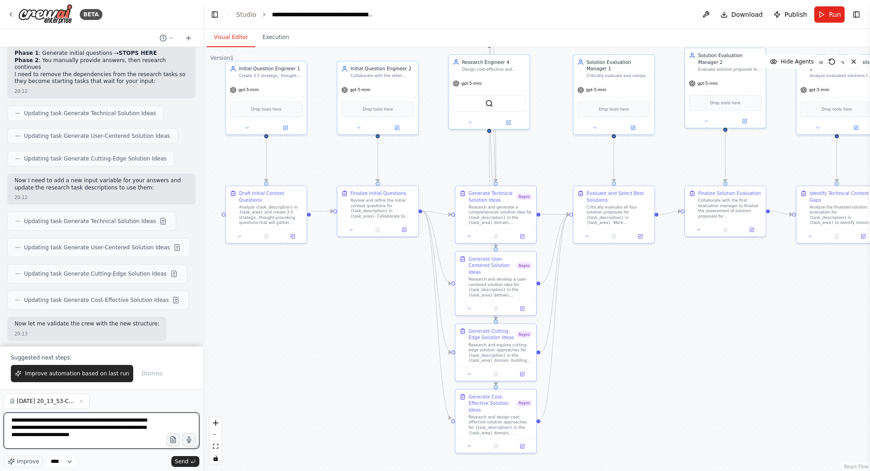
type textarea "**********"
drag, startPoint x: 82, startPoint y: 433, endPoint x: 0, endPoint y: 416, distance: 82.8
click at [0, 416] on div "BETA Hello! I'm the CrewAI assistant. What kind of automation do you want to bu…" at bounding box center [101, 235] width 203 height 471
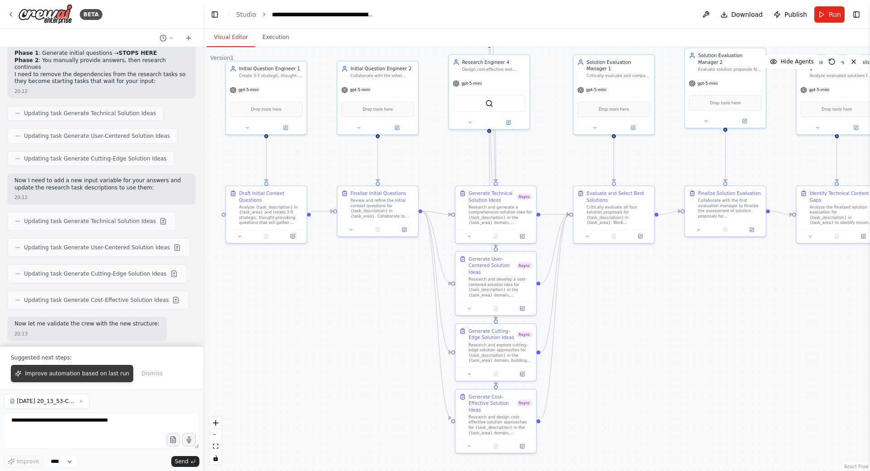
click at [59, 375] on span "Improve automation based on last run" at bounding box center [77, 373] width 104 height 7
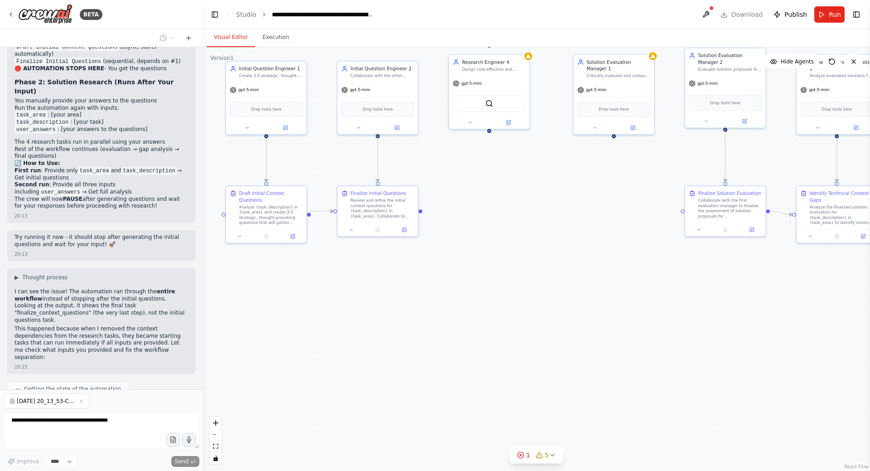
scroll to position [5371, 0]
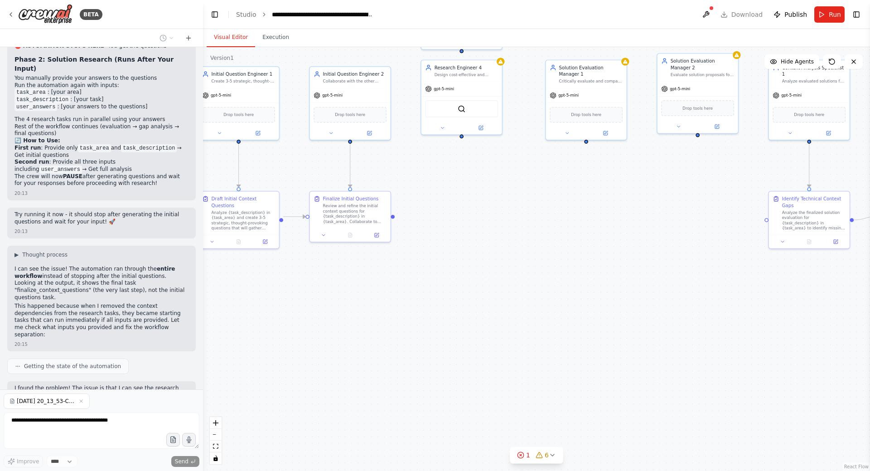
drag, startPoint x: 612, startPoint y: 326, endPoint x: 533, endPoint y: 339, distance: 80.0
click at [533, 339] on div ".deletable-edge-delete-btn { width: 20px; height: 20px; border: 0px solid #ffff…" at bounding box center [536, 259] width 667 height 424
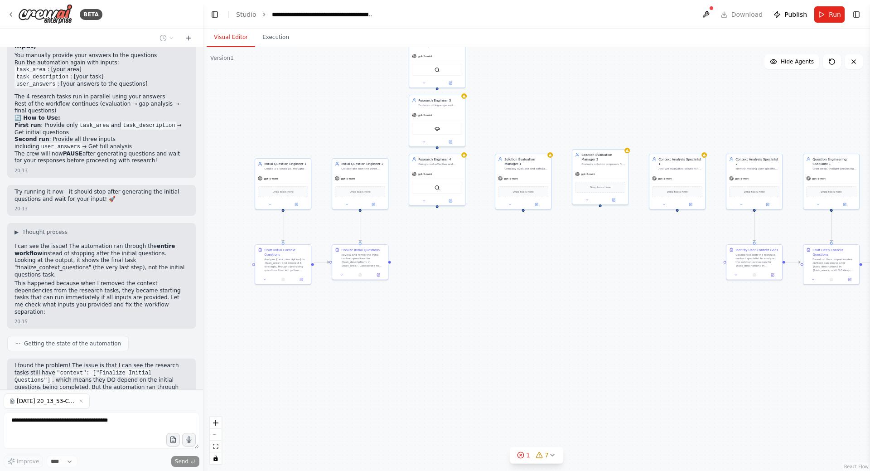
scroll to position [5417, 0]
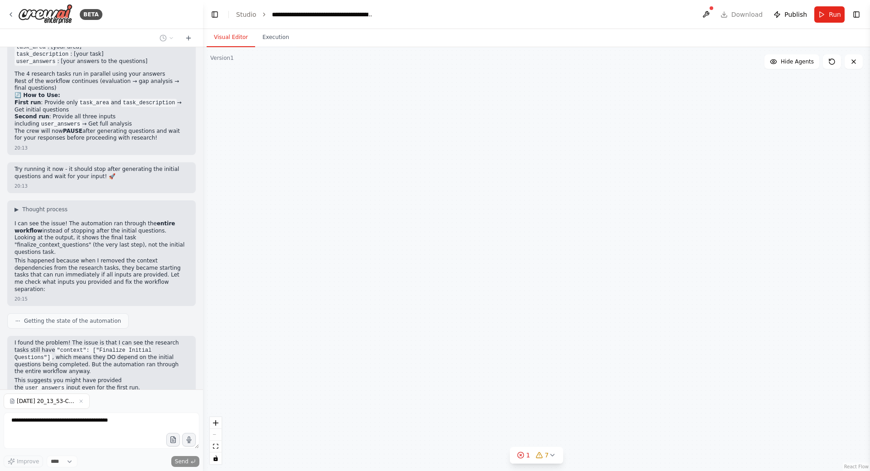
drag, startPoint x: 542, startPoint y: 314, endPoint x: 497, endPoint y: 326, distance: 46.9
click at [497, 326] on div "Research Engineer 1 Generate innovative and practical solution ideas for {task_…" at bounding box center [536, 259] width 667 height 424
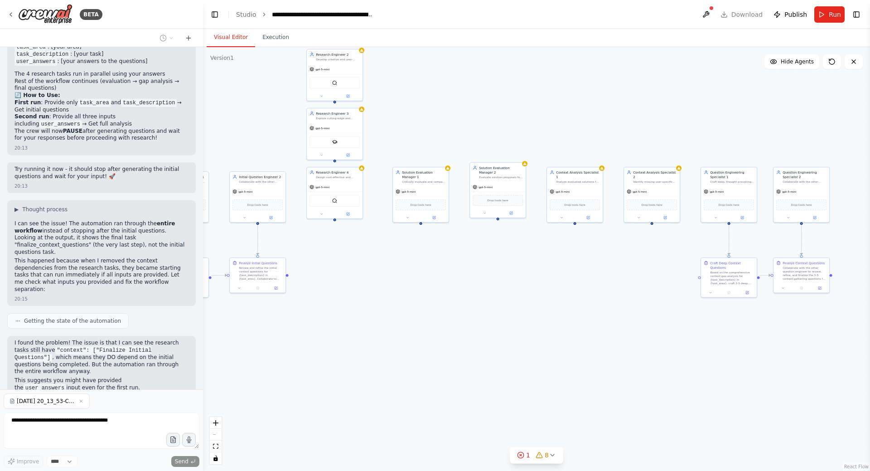
scroll to position [5439, 0]
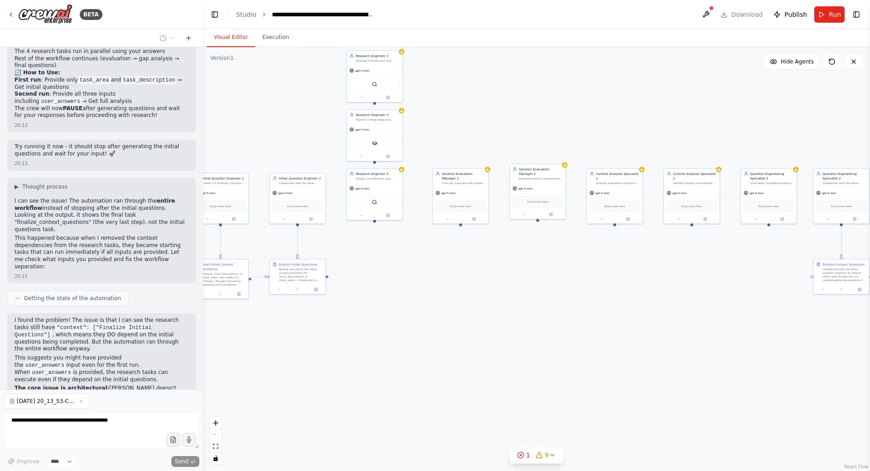
drag, startPoint x: 500, startPoint y: 324, endPoint x: 517, endPoint y: 325, distance: 16.8
click at [517, 325] on div ".deletable-edge-delete-btn { width: 20px; height: 20px; border: 0px solid #ffff…" at bounding box center [536, 259] width 667 height 424
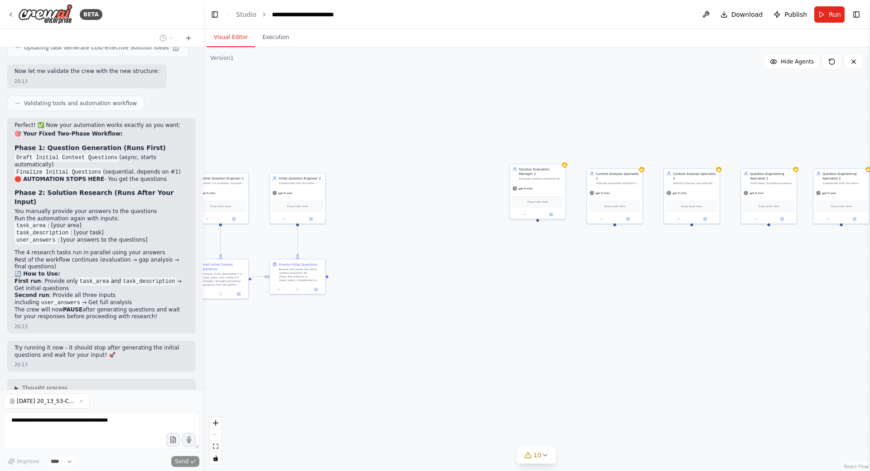
scroll to position [5237, 0]
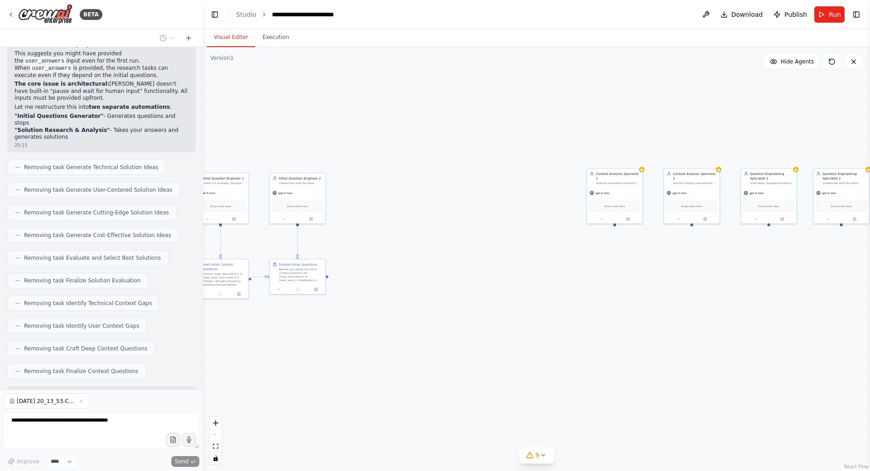
scroll to position [5766, 0]
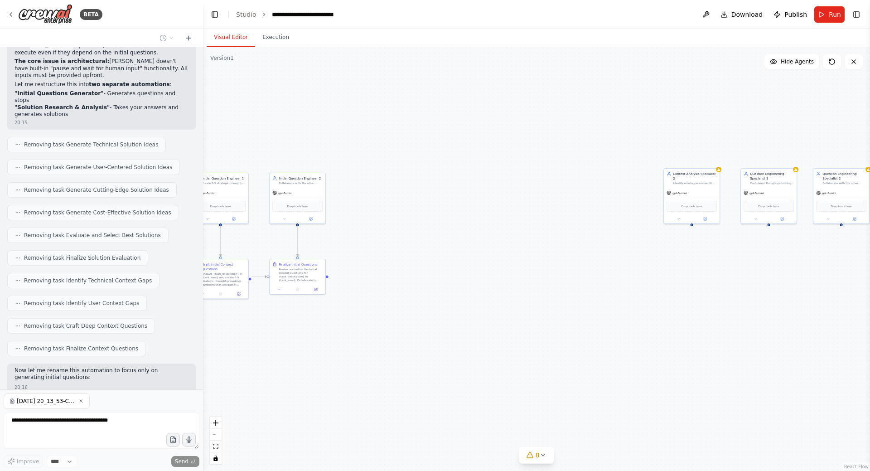
click at [82, 402] on icon "button" at bounding box center [80, 400] width 5 height 5
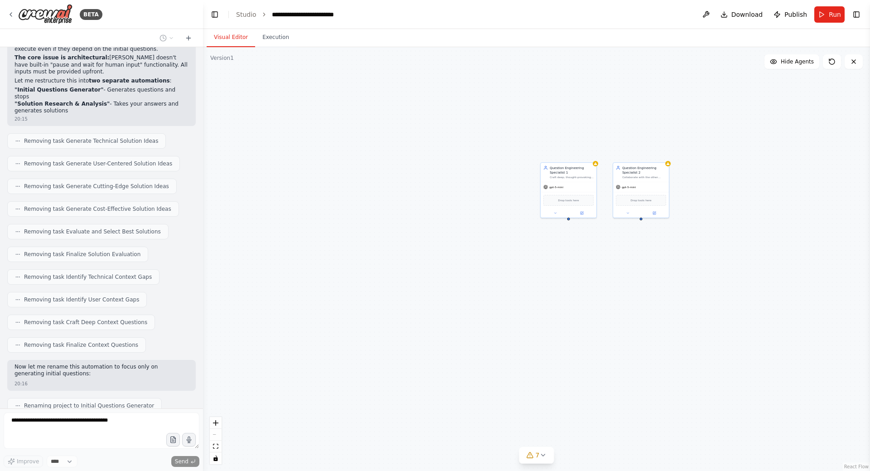
drag, startPoint x: 704, startPoint y: 292, endPoint x: 469, endPoint y: 286, distance: 235.3
click at [469, 286] on div ".deletable-edge-delete-btn { width: 20px; height: 20px; border: 0px solid #ffff…" at bounding box center [536, 259] width 667 height 424
drag, startPoint x: 272, startPoint y: 262, endPoint x: 493, endPoint y: 277, distance: 221.6
click at [495, 277] on div ".deletable-edge-delete-btn { width: 20px; height: 20px; border: 0px solid #ffff…" at bounding box center [536, 259] width 667 height 424
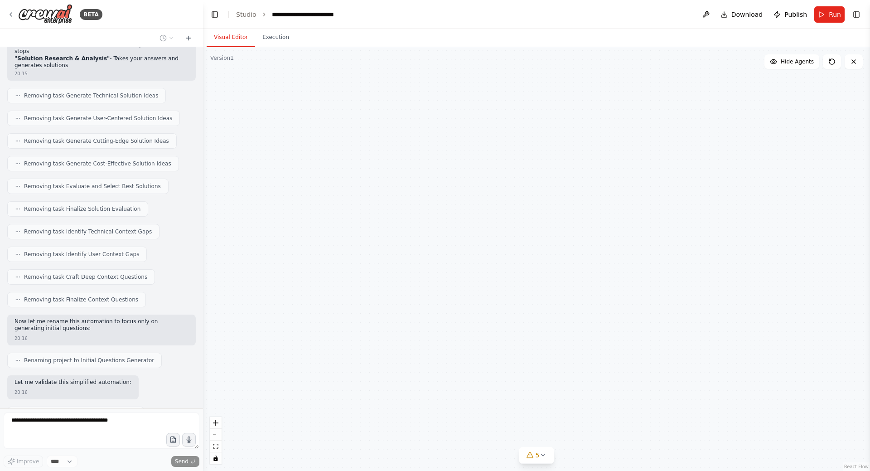
scroll to position [5869, 0]
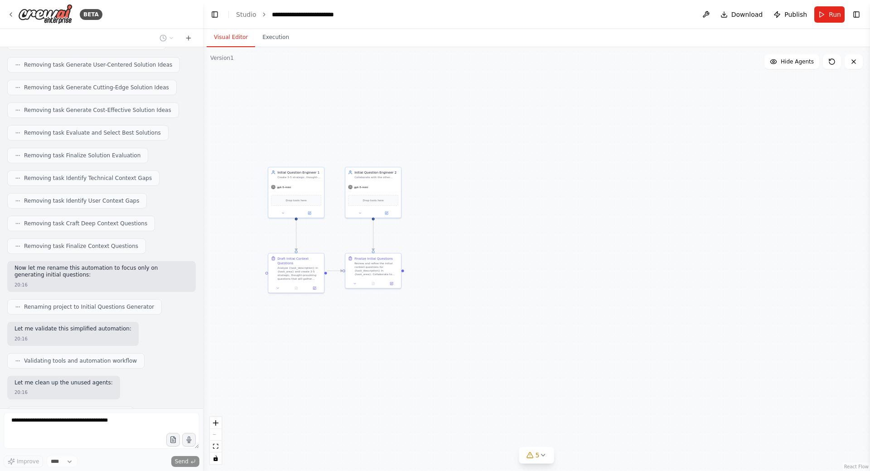
drag, startPoint x: 669, startPoint y: 246, endPoint x: 776, endPoint y: 233, distance: 107.7
click at [776, 233] on div ".deletable-edge-delete-btn { width: 20px; height: 20px; border: 0px solid #ffff…" at bounding box center [536, 259] width 667 height 424
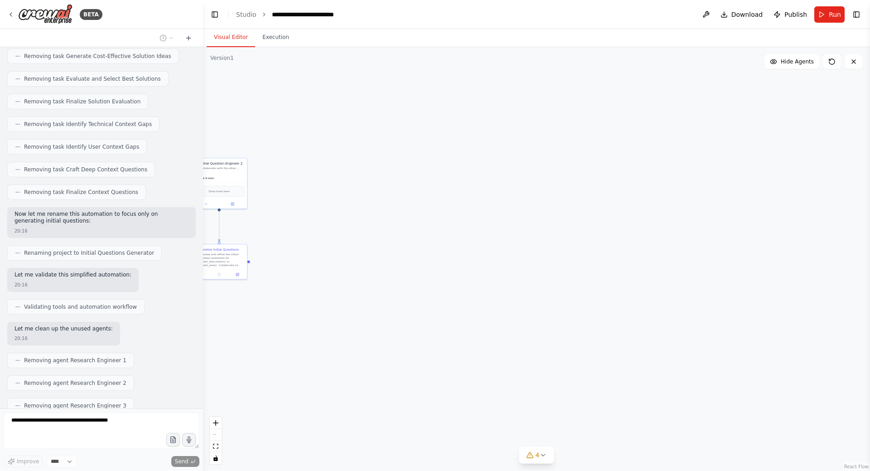
scroll to position [5945, 0]
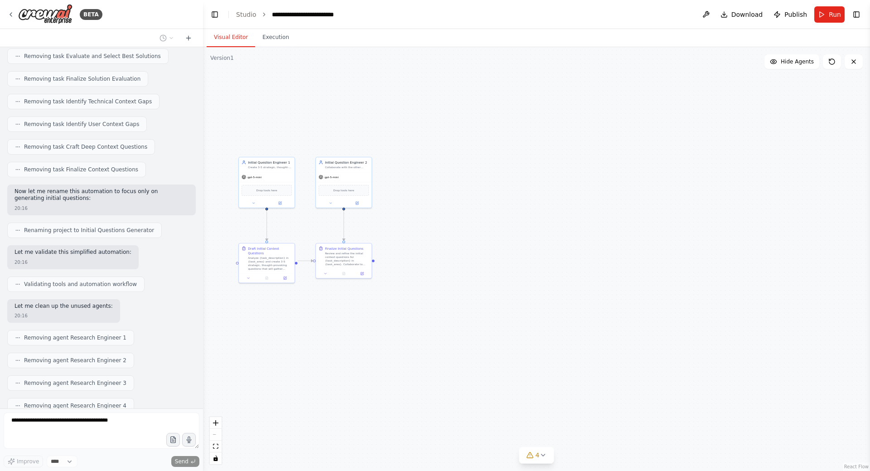
drag, startPoint x: 711, startPoint y: 291, endPoint x: 684, endPoint y: 281, distance: 28.5
click at [684, 281] on div ".deletable-edge-delete-btn { width: 20px; height: 20px; border: 0px solid #ffff…" at bounding box center [536, 259] width 667 height 424
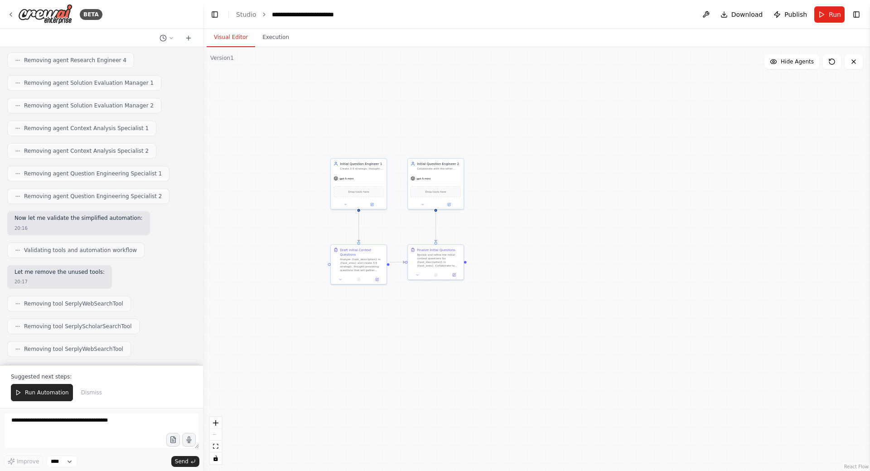
scroll to position [6297, 0]
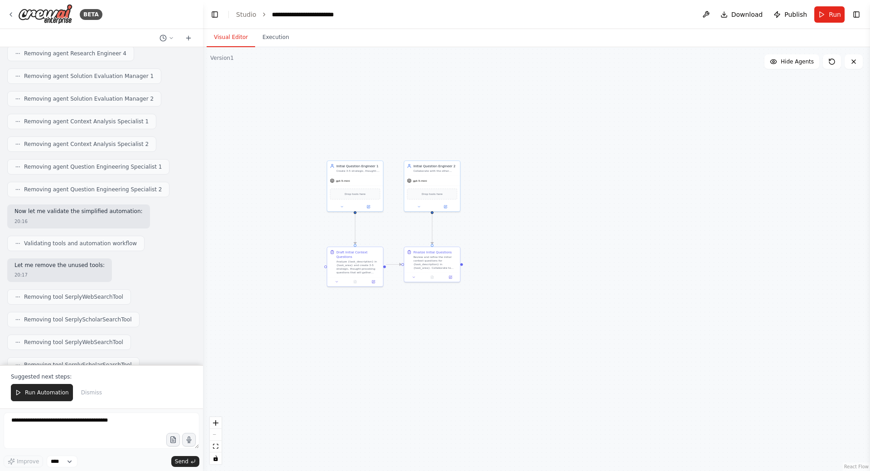
drag, startPoint x: 446, startPoint y: 153, endPoint x: 534, endPoint y: 156, distance: 88.4
click at [534, 156] on div ".deletable-edge-delete-btn { width: 20px; height: 20px; border: 0px solid #ffff…" at bounding box center [536, 259] width 667 height 424
drag, startPoint x: 566, startPoint y: 187, endPoint x: 536, endPoint y: 198, distance: 31.4
click at [536, 198] on div ".deletable-edge-delete-btn { width: 20px; height: 20px; border: 0px solid #ffff…" at bounding box center [536, 259] width 667 height 424
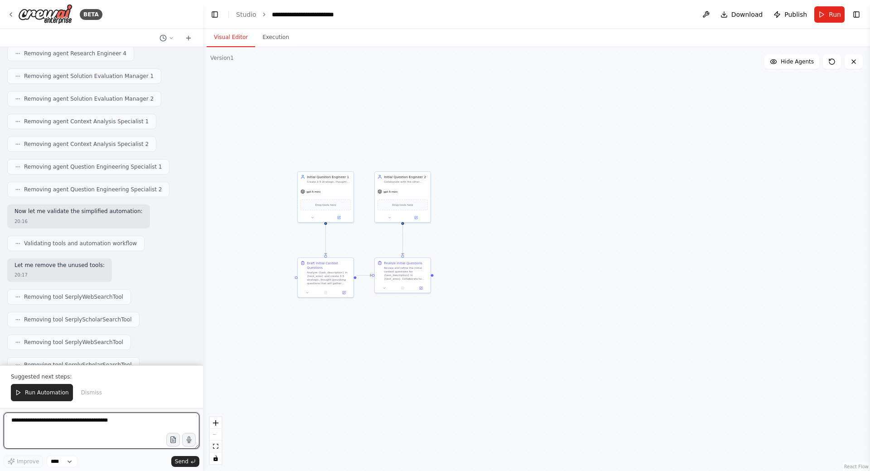
click at [91, 420] on textarea at bounding box center [102, 430] width 196 height 36
type textarea "**********"
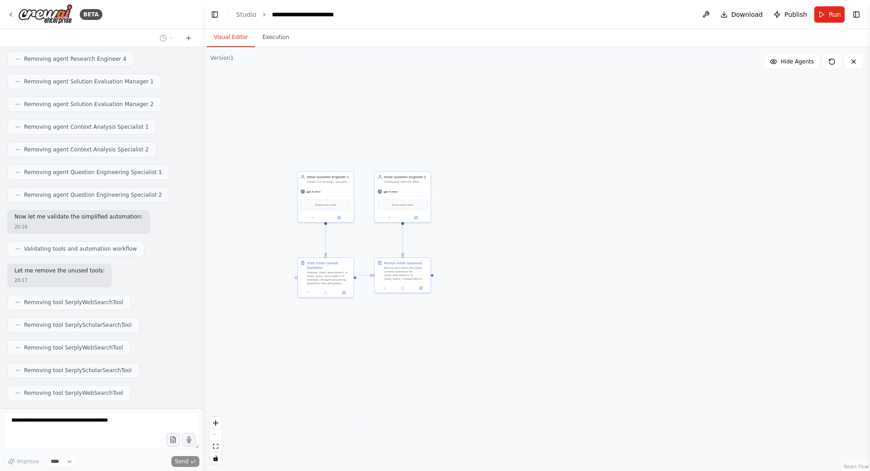
scroll to position [6315, 0]
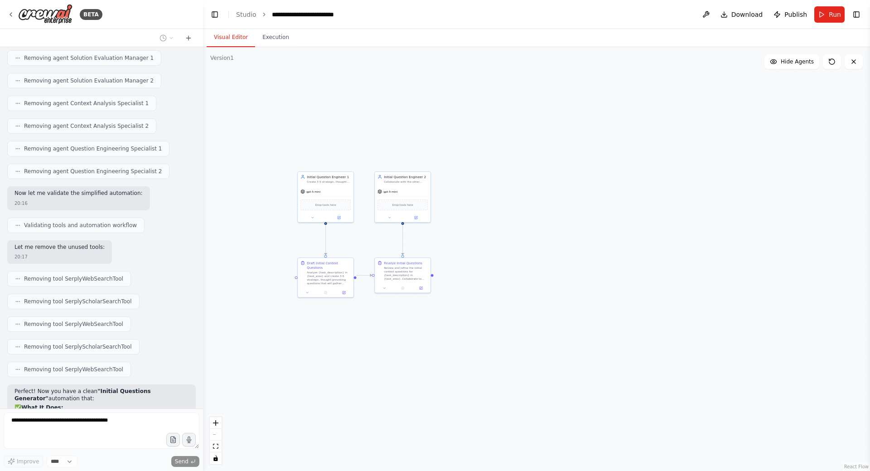
click at [267, 374] on div ".deletable-edge-delete-btn { width: 20px; height: 20px; border: 0px solid #ffff…" at bounding box center [536, 259] width 667 height 424
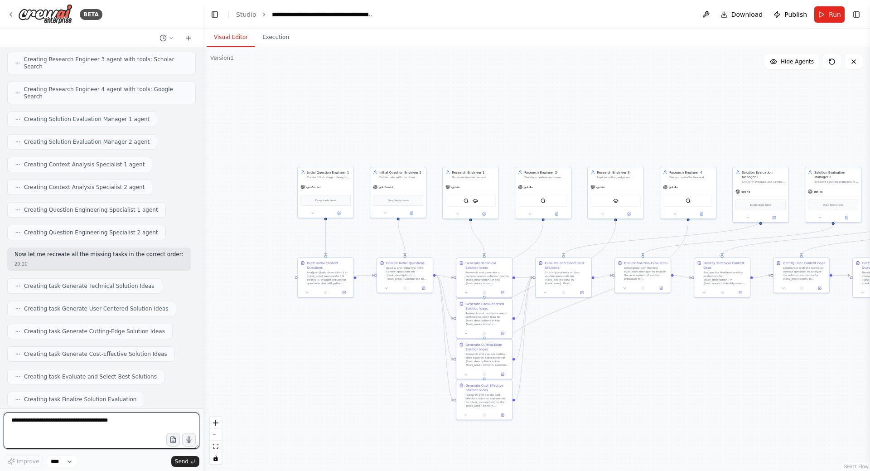
scroll to position [7165, 0]
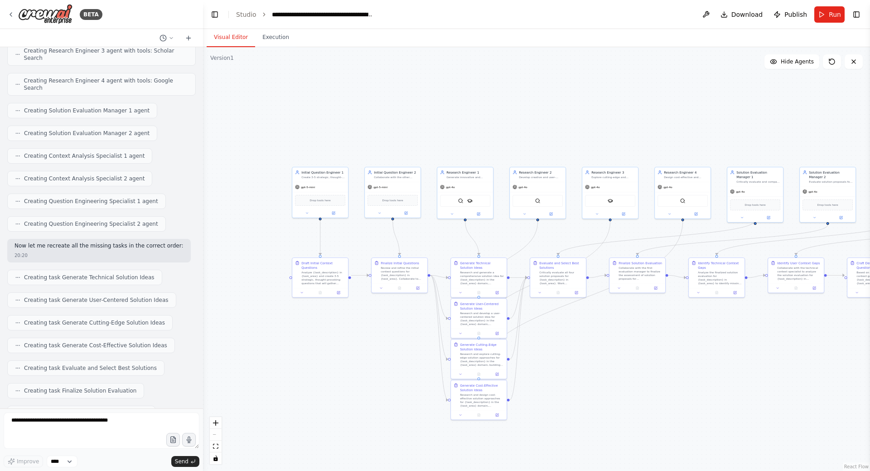
click at [717, 363] on div ".deletable-edge-delete-btn { width: 20px; height: 20px; border: 0px solid #ffff…" at bounding box center [536, 259] width 667 height 424
drag, startPoint x: 505, startPoint y: 133, endPoint x: 515, endPoint y: 160, distance: 28.7
click at [514, 158] on div ".deletable-edge-delete-btn { width: 20px; height: 20px; border: 0px solid #ffff…" at bounding box center [536, 259] width 667 height 424
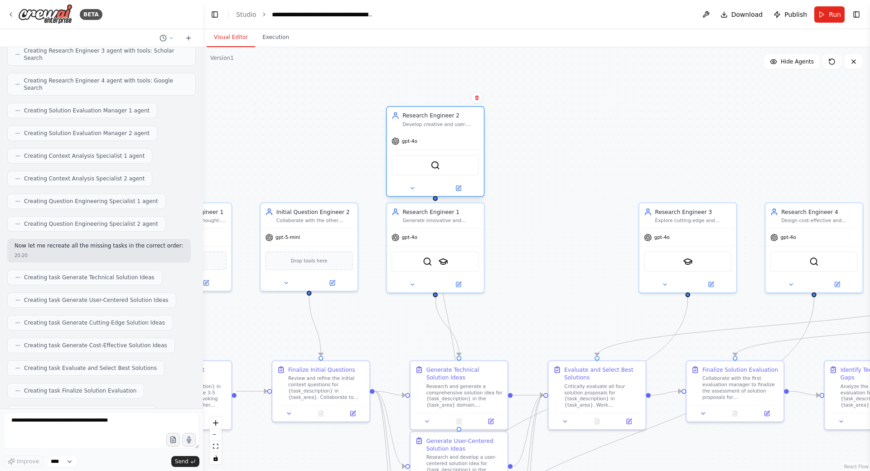
drag, startPoint x: 534, startPoint y: 198, endPoint x: 439, endPoint y: 147, distance: 107.9
click at [439, 147] on div "gpt-4o SerplyWebSearchTool" at bounding box center [435, 164] width 97 height 64
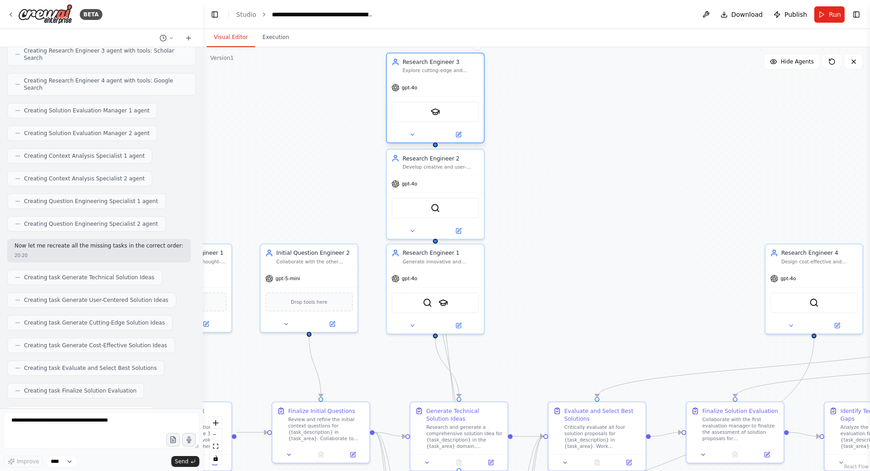
drag, startPoint x: 692, startPoint y: 243, endPoint x: 444, endPoint y: 100, distance: 286.4
click at [444, 100] on div "SerplyScholarSearchTool" at bounding box center [435, 112] width 97 height 30
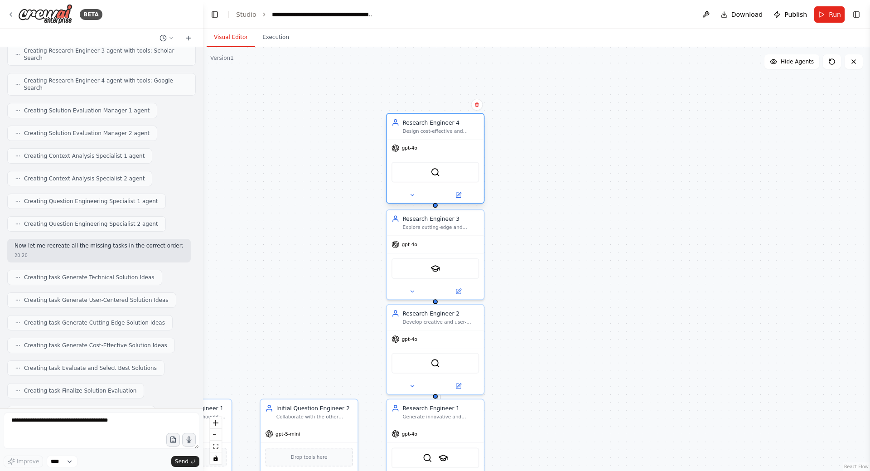
drag, startPoint x: 710, startPoint y: 198, endPoint x: 422, endPoint y: 150, distance: 291.2
click at [422, 150] on div "gpt-4o" at bounding box center [435, 148] width 97 height 17
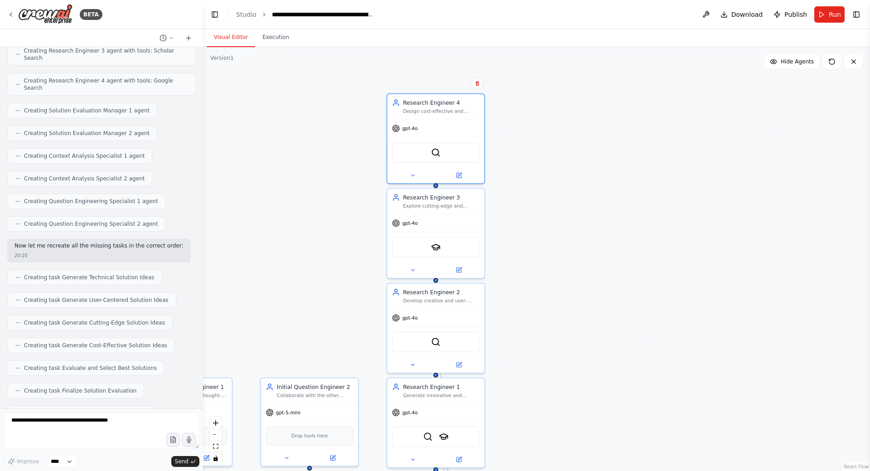
drag, startPoint x: 607, startPoint y: 338, endPoint x: 594, endPoint y: 128, distance: 209.8
click at [587, 109] on div ".deletable-edge-delete-btn { width: 20px; height: 20px; border: 0px solid #ffff…" at bounding box center [536, 259] width 667 height 424
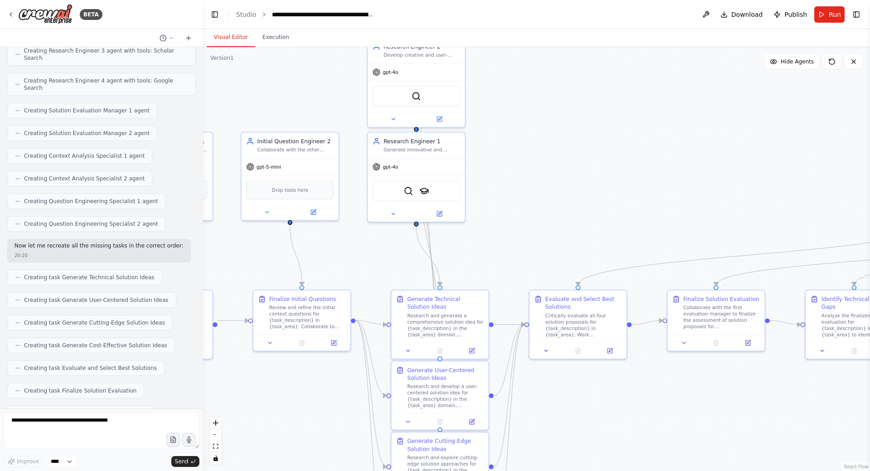
drag, startPoint x: 600, startPoint y: 164, endPoint x: 595, endPoint y: 116, distance: 48.7
click at [596, 116] on div ".deletable-edge-delete-btn { width: 20px; height: 20px; border: 0px solid #ffff…" at bounding box center [536, 259] width 667 height 424
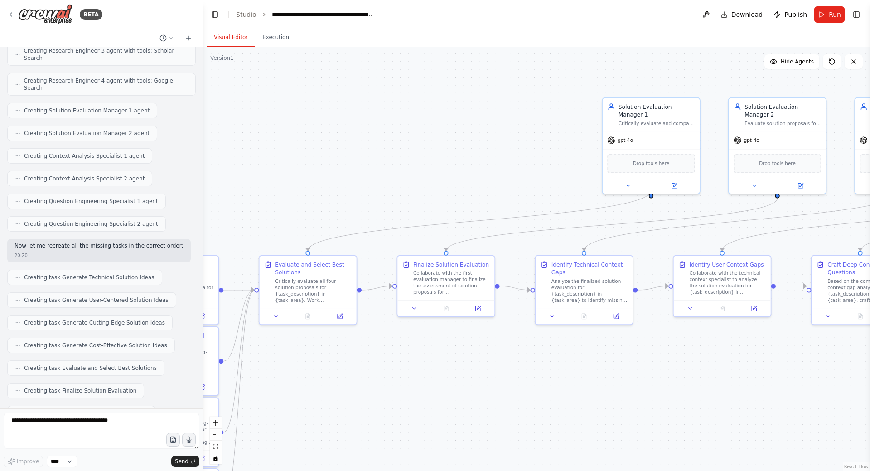
drag, startPoint x: 704, startPoint y: 156, endPoint x: 449, endPoint y: 168, distance: 255.4
click at [449, 168] on div ".deletable-edge-delete-btn { width: 20px; height: 20px; border: 0px solid #ffff…" at bounding box center [536, 259] width 667 height 424
drag, startPoint x: 621, startPoint y: 132, endPoint x: 313, endPoint y: 149, distance: 308.2
click at [311, 149] on div "gpt-4o" at bounding box center [304, 154] width 97 height 17
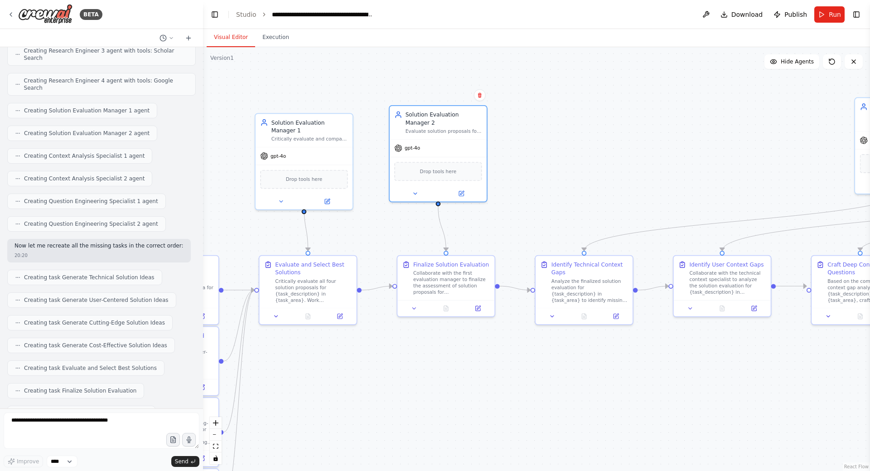
drag, startPoint x: 696, startPoint y: 132, endPoint x: 609, endPoint y: 159, distance: 91.6
click at [445, 140] on div "gpt-4o" at bounding box center [438, 148] width 97 height 17
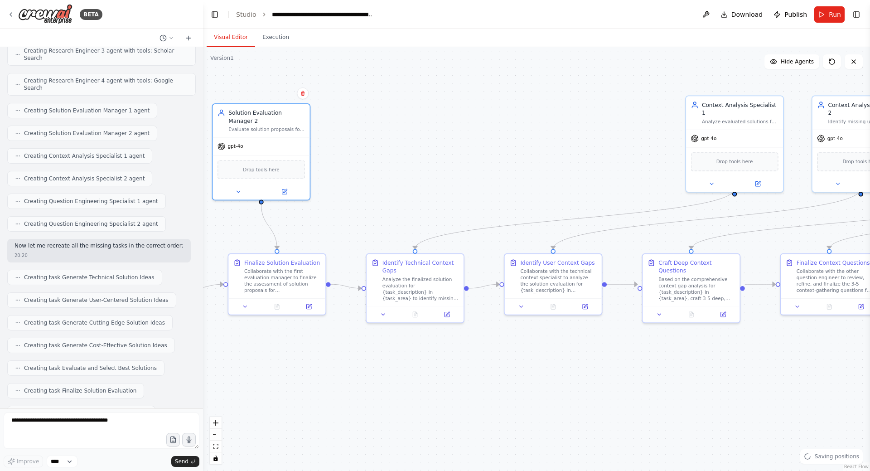
drag, startPoint x: 700, startPoint y: 170, endPoint x: 561, endPoint y: 167, distance: 138.2
click at [556, 167] on div ".deletable-edge-delete-btn { width: 20px; height: 20px; border: 0px solid #ffff…" at bounding box center [536, 259] width 667 height 424
drag, startPoint x: 528, startPoint y: 153, endPoint x: 409, endPoint y: 162, distance: 119.6
click at [409, 162] on div ".deletable-edge-delete-btn { width: 20px; height: 20px; border: 0px solid #ffff…" at bounding box center [536, 259] width 667 height 424
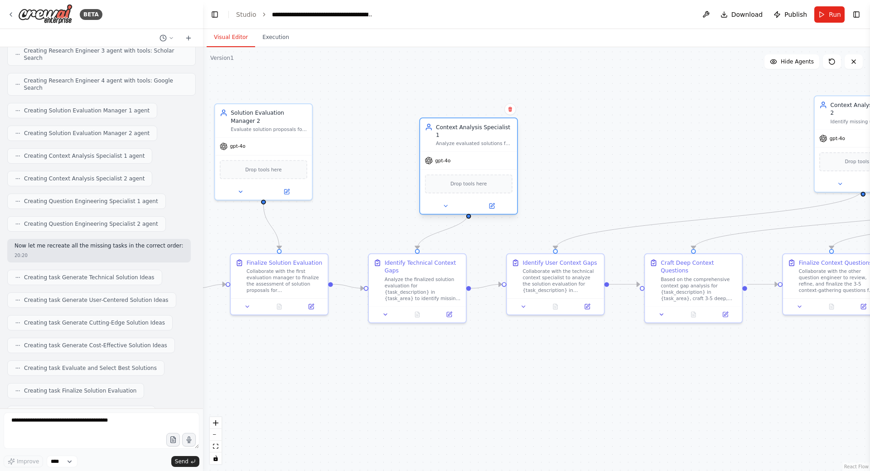
drag, startPoint x: 490, startPoint y: 150, endPoint x: 458, endPoint y: 146, distance: 32.5
click at [458, 152] on div "gpt-4o" at bounding box center [468, 160] width 97 height 17
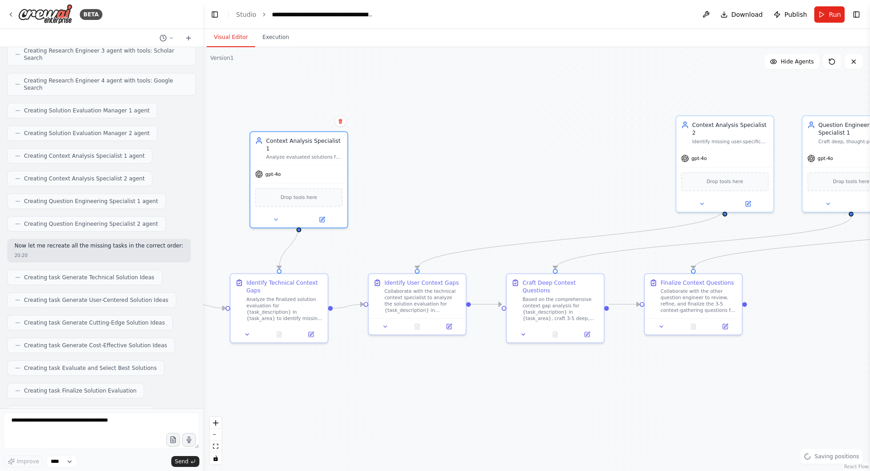
drag, startPoint x: 612, startPoint y: 166, endPoint x: 591, endPoint y: 167, distance: 21.3
click at [556, 170] on div ".deletable-edge-delete-btn { width: 20px; height: 20px; border: 0px solid #ffff…" at bounding box center [536, 259] width 667 height 424
drag, startPoint x: 688, startPoint y: 155, endPoint x: 425, endPoint y: 170, distance: 263.7
click at [425, 170] on div "gpt-4o" at bounding box center [409, 172] width 97 height 17
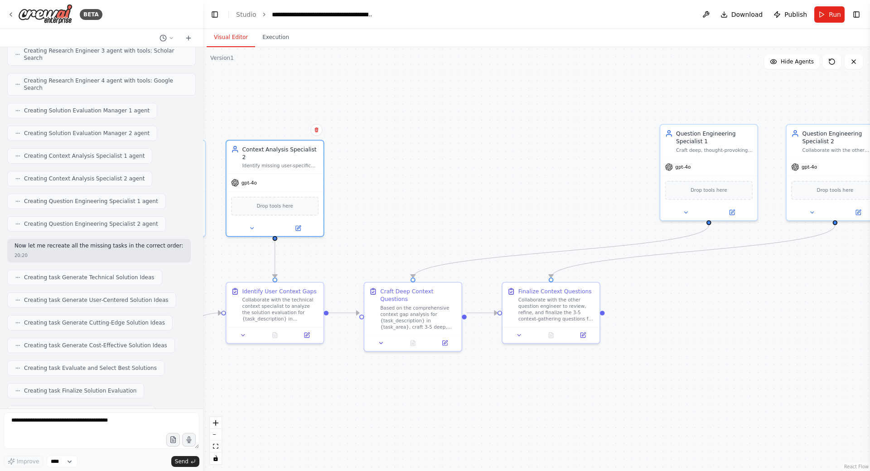
drag, startPoint x: 573, startPoint y: 178, endPoint x: 512, endPoint y: 179, distance: 60.7
click at [512, 179] on div ".deletable-edge-delete-btn { width: 20px; height: 20px; border: 0px solid #ffff…" at bounding box center [536, 259] width 667 height 424
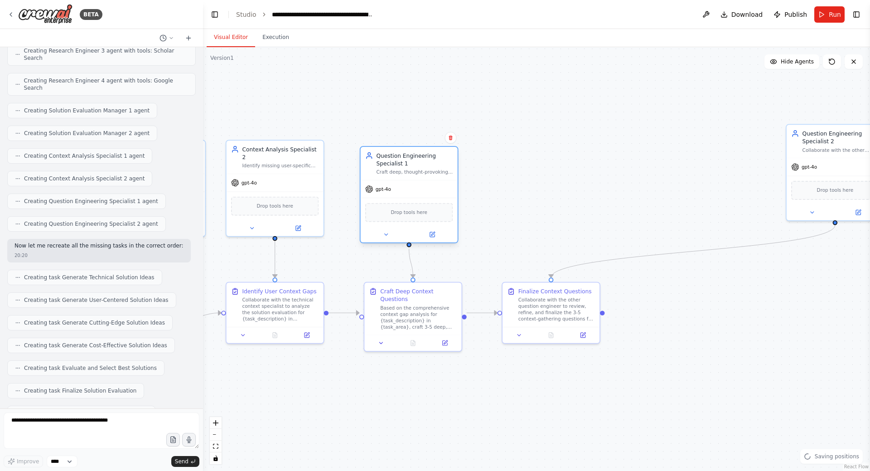
drag, startPoint x: 635, startPoint y: 161, endPoint x: 422, endPoint y: 173, distance: 213.3
click at [422, 173] on div "Question Engineering Specialist 1 Craft deep, thought-provoking questions for {…" at bounding box center [409, 163] width 97 height 33
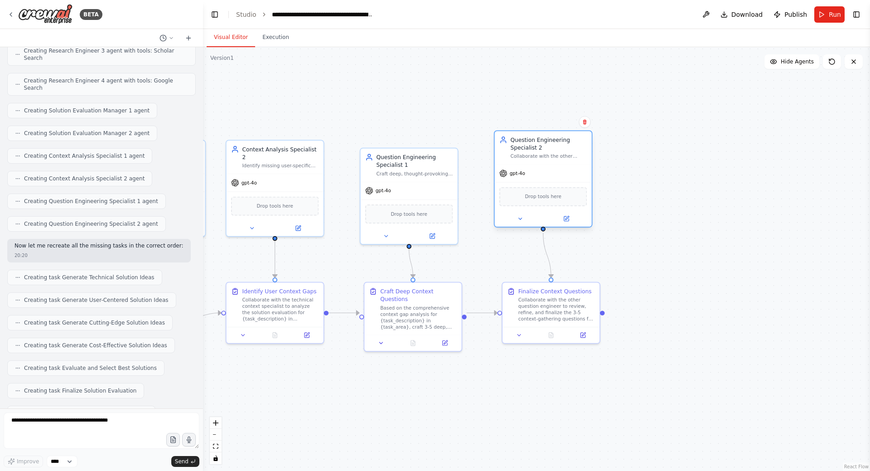
drag, startPoint x: 687, startPoint y: 172, endPoint x: 532, endPoint y: 179, distance: 155.6
click at [532, 179] on div "gpt-4o" at bounding box center [543, 172] width 97 height 17
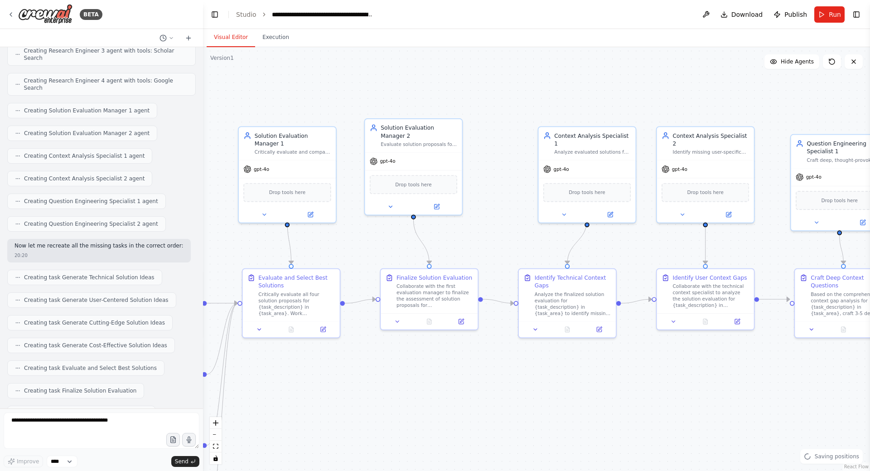
drag, startPoint x: 362, startPoint y: 117, endPoint x: 741, endPoint y: 104, distance: 379.5
click at [761, 104] on div ".deletable-edge-delete-btn { width: 20px; height: 20px; border: 0px solid #ffff…" at bounding box center [536, 259] width 667 height 424
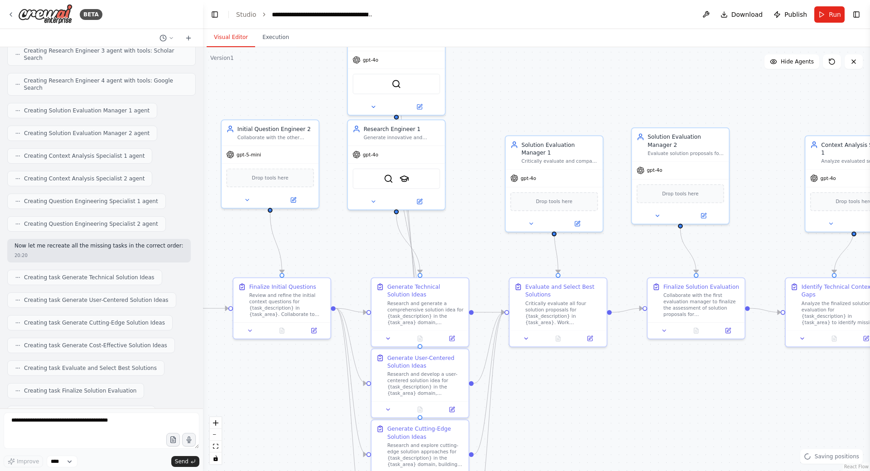
drag, startPoint x: 466, startPoint y: 100, endPoint x: 727, endPoint y: 109, distance: 261.2
click at [727, 109] on div ".deletable-edge-delete-btn { width: 20px; height: 20px; border: 0px solid #ffff…" at bounding box center [536, 259] width 667 height 424
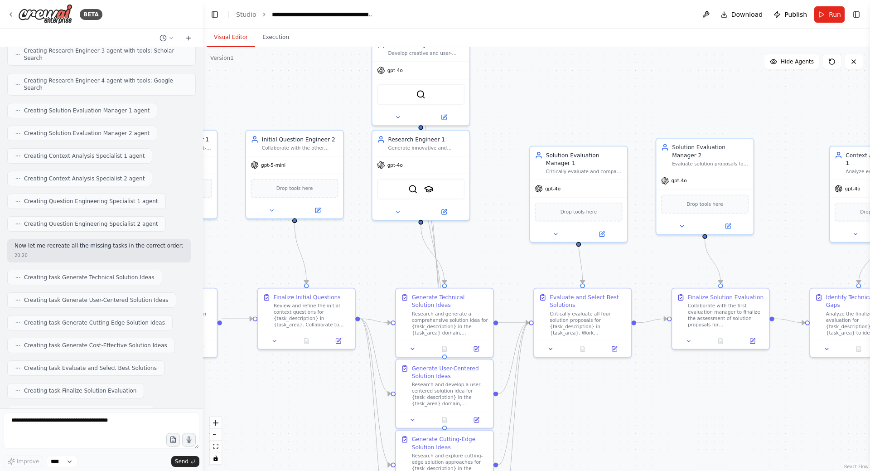
drag, startPoint x: 556, startPoint y: 109, endPoint x: 565, endPoint y: 139, distance: 31.3
click at [556, 109] on div ".deletable-edge-delete-btn { width: 20px; height: 20px; border: 0px solid #ffff…" at bounding box center [536, 259] width 667 height 424
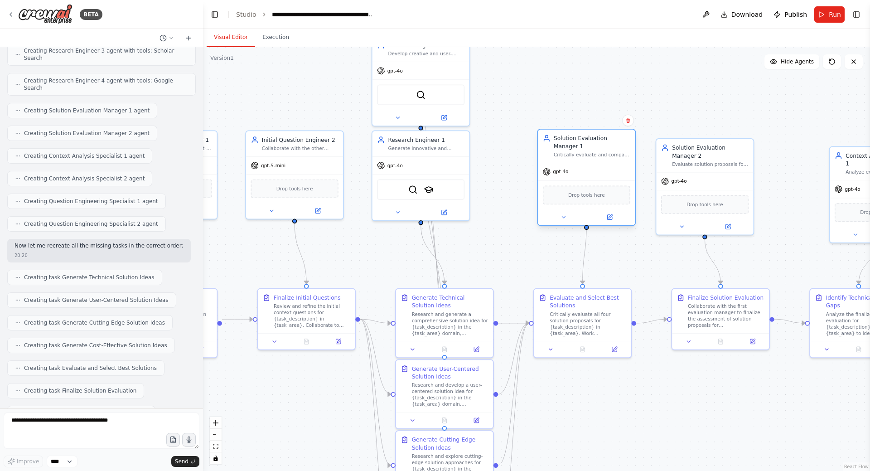
drag, startPoint x: 570, startPoint y: 184, endPoint x: 573, endPoint y: 171, distance: 13.4
click at [573, 171] on div "gpt-4o" at bounding box center [586, 171] width 97 height 17
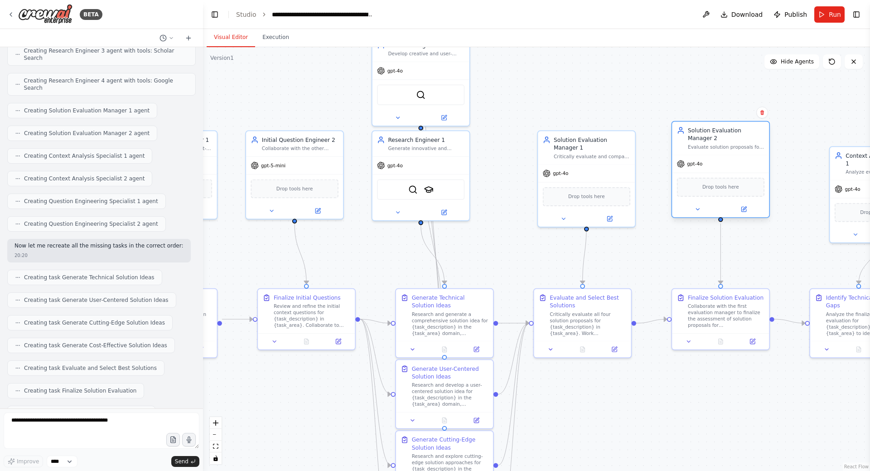
drag, startPoint x: 705, startPoint y: 182, endPoint x: 715, endPoint y: 169, distance: 17.1
click at [715, 169] on div "gpt-4o" at bounding box center [720, 163] width 97 height 17
click at [588, 163] on div "gpt-4o" at bounding box center [578, 171] width 97 height 17
click at [585, 310] on div "Critically evaluate all four solution proposals for {task_description} in {task…" at bounding box center [584, 322] width 77 height 25
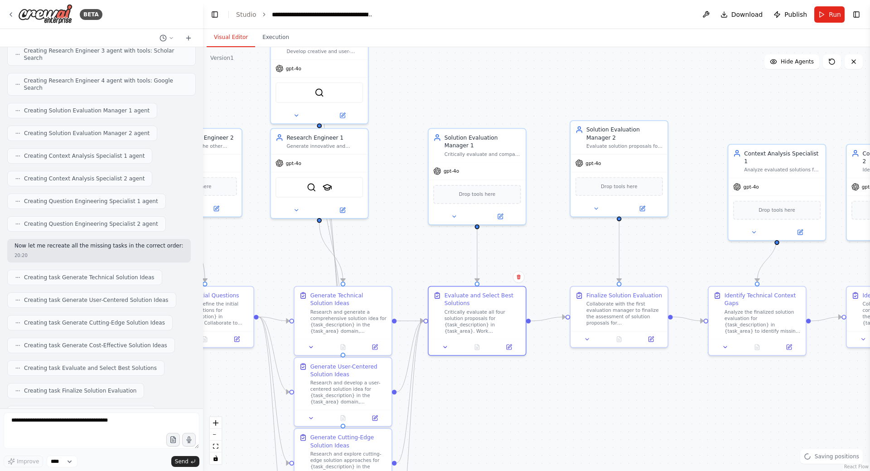
drag, startPoint x: 663, startPoint y: 262, endPoint x: 478, endPoint y: 259, distance: 185.8
click at [478, 259] on div ".deletable-edge-delete-btn { width: 20px; height: 20px; border: 0px solid #ffff…" at bounding box center [536, 259] width 667 height 424
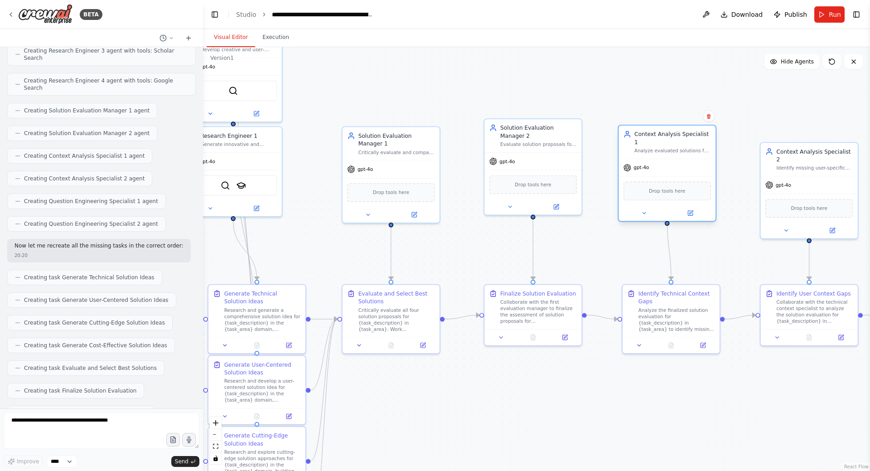
drag, startPoint x: 688, startPoint y: 177, endPoint x: 665, endPoint y: 165, distance: 25.9
click at [665, 165] on div "gpt-4o" at bounding box center [667, 167] width 97 height 17
drag, startPoint x: 671, startPoint y: 303, endPoint x: 663, endPoint y: 303, distance: 7.7
click at [663, 303] on div "Identify Technical Context Gaps" at bounding box center [672, 296] width 77 height 16
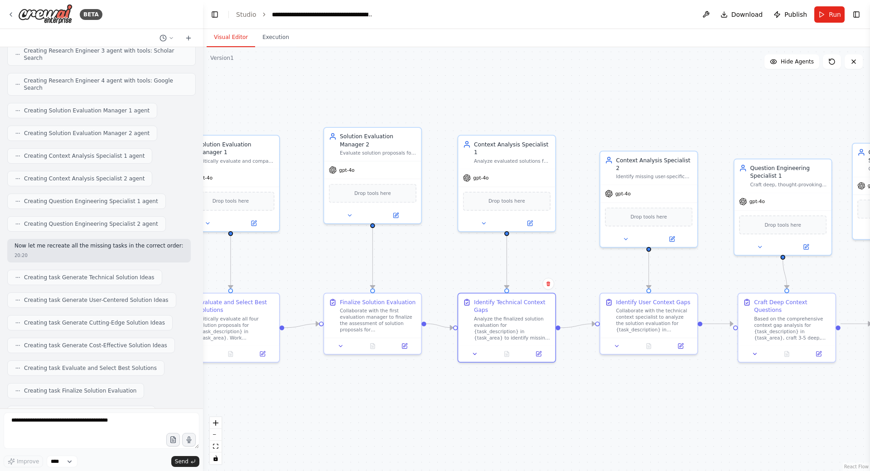
drag, startPoint x: 702, startPoint y: 239, endPoint x: 566, endPoint y: 248, distance: 136.3
click at [566, 248] on div ".deletable-edge-delete-btn { width: 20px; height: 20px; border: 0px solid #ffff…" at bounding box center [536, 259] width 667 height 424
drag, startPoint x: 657, startPoint y: 186, endPoint x: 658, endPoint y: 169, distance: 17.3
click at [658, 169] on div "gpt-4o" at bounding box center [648, 176] width 97 height 17
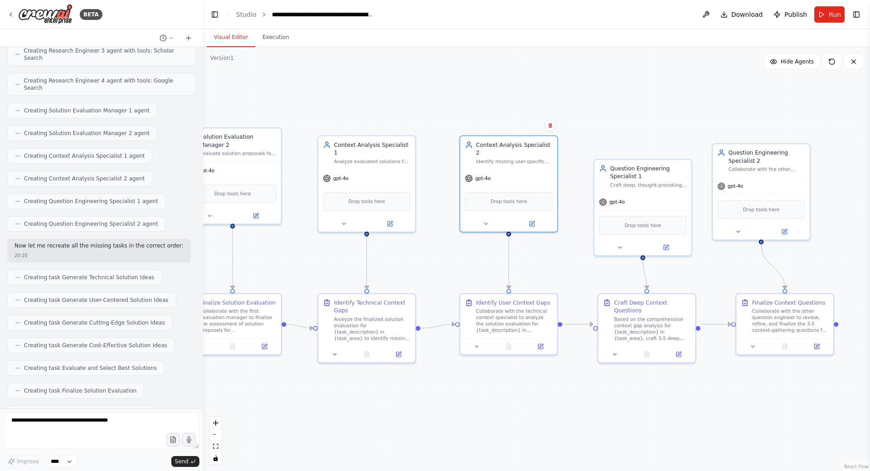
drag, startPoint x: 572, startPoint y: 264, endPoint x: 557, endPoint y: 265, distance: 15.4
click at [557, 265] on div ".deletable-edge-delete-btn { width: 20px; height: 20px; border: 0px solid #ffff…" at bounding box center [536, 259] width 667 height 424
drag, startPoint x: 653, startPoint y: 203, endPoint x: 653, endPoint y: 175, distance: 28.1
click at [653, 175] on div "gpt-4o" at bounding box center [643, 168] width 97 height 17
drag, startPoint x: 647, startPoint y: 315, endPoint x: 643, endPoint y: 314, distance: 4.6
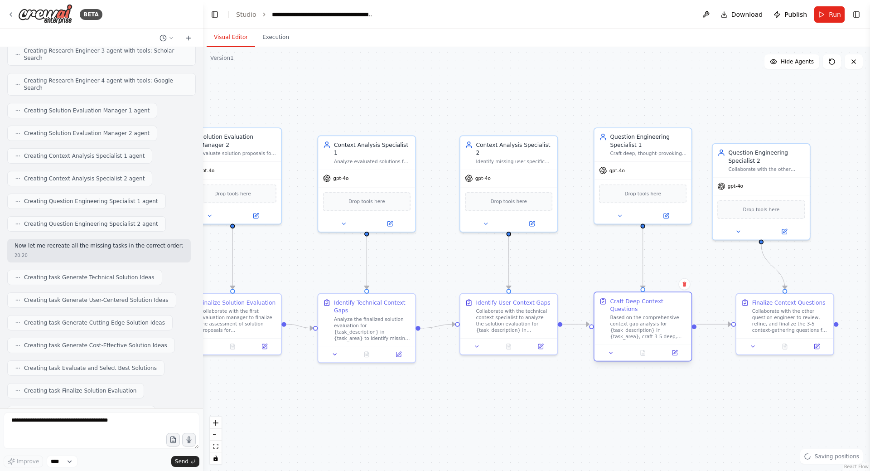
click at [643, 314] on div "Based on the comprehensive context gap analysis for {task_description} in {task…" at bounding box center [648, 326] width 77 height 25
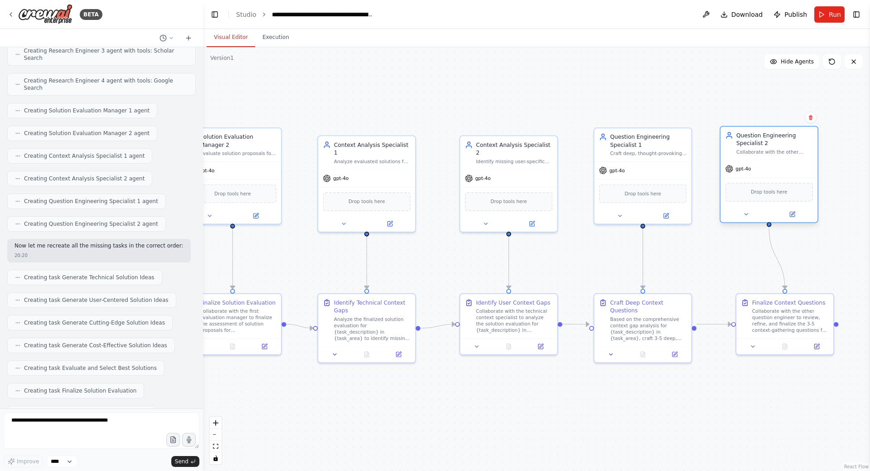
drag
click at [778, 168] on div "gpt-4o" at bounding box center [769, 168] width 97 height 17
click at [774, 316] on div "Collaborate with the other question engineer to review, refine, and finalize th…" at bounding box center [774, 318] width 77 height 25
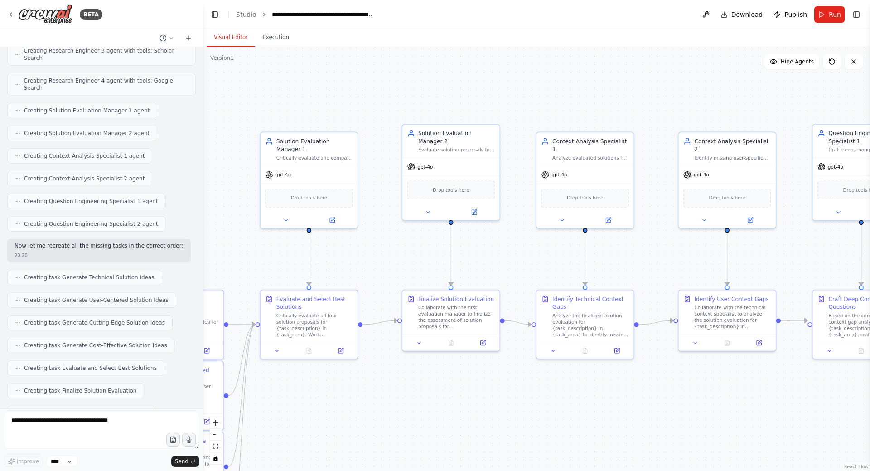
click at [778, 263] on div ".deletable-edge-delete-btn { width: 20px; height: 20px; border: 0px solid #ffff…" at bounding box center [536, 259] width 667 height 424
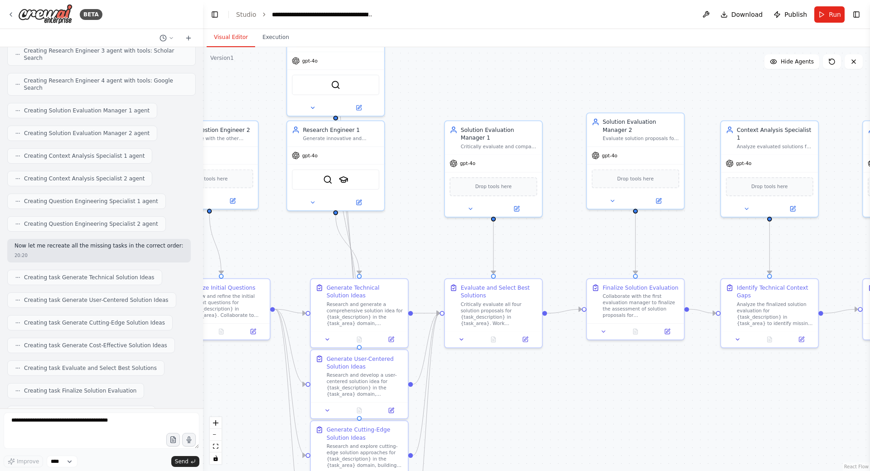
click at [687, 254] on div ".deletable-edge-delete-btn { width: 20px; height: 20px; border: 0px solid #ffff…" at bounding box center [536, 259] width 667 height 424
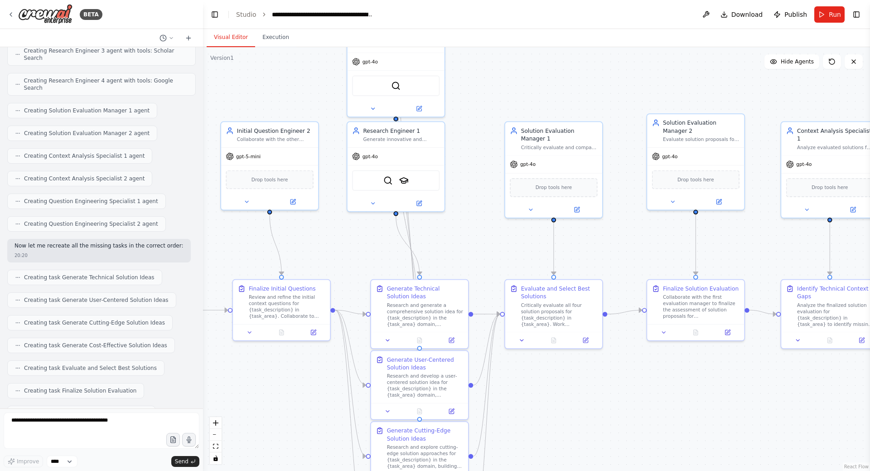
click at [471, 242] on div ".deletable-edge-delete-btn { width: 20px; height: 20px; border: 0px solid #ffff…" at bounding box center [536, 259] width 667 height 424
click at [562, 302] on div "Critically evaluate all four solution proposals for {task_description} in {task…" at bounding box center [567, 314] width 77 height 25
click at [564, 159] on div "gpt-4o" at bounding box center [561, 162] width 97 height 17
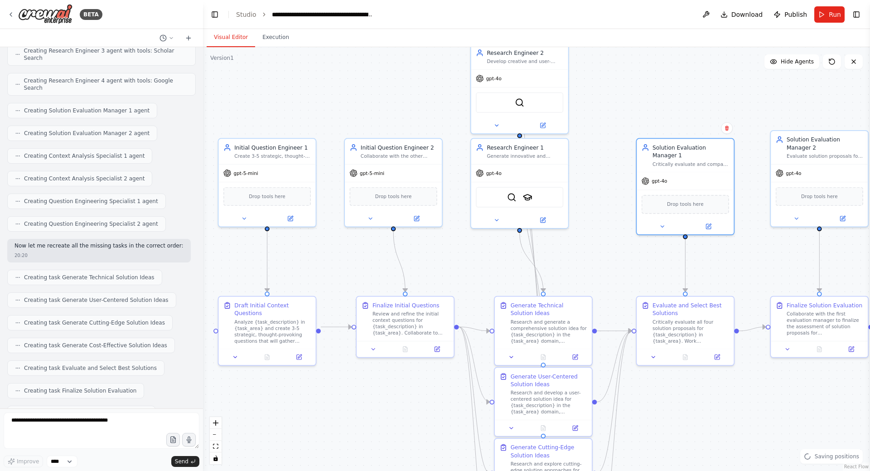
click at [605, 199] on div ".deletable-edge-delete-btn { width: 20px; height: 20px; border: 0px solid #ffff…" at bounding box center [536, 259] width 667 height 424
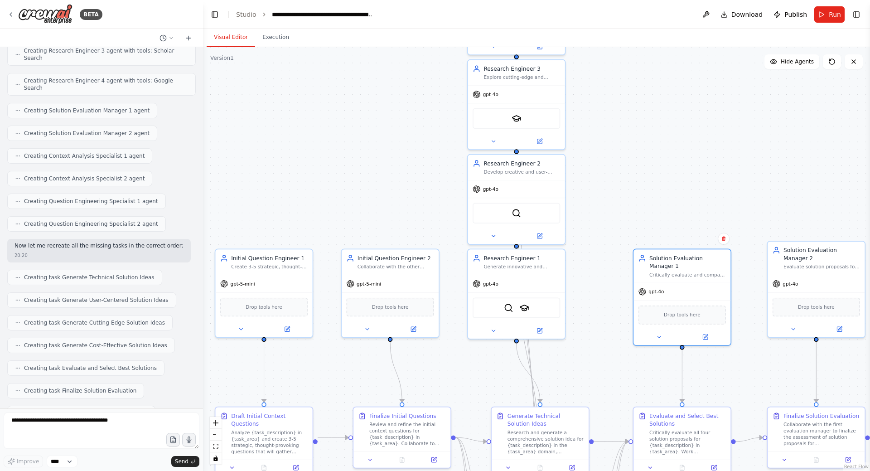
click at [587, 286] on div ".deletable-edge-delete-btn { width: 20px; height: 20px; border: 0px solid #ffff…" at bounding box center [536, 259] width 667 height 424
click at [539, 293] on div "gpt-4o SerplyWebSearchTool SerplyScholarSearchTool" at bounding box center [531, 308] width 97 height 64
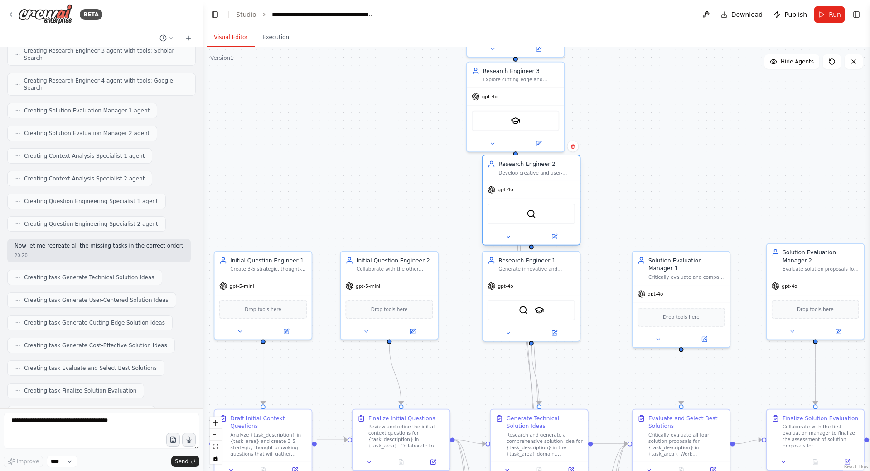
click at [547, 206] on div "SerplyWebSearchTool" at bounding box center [531, 213] width 87 height 20
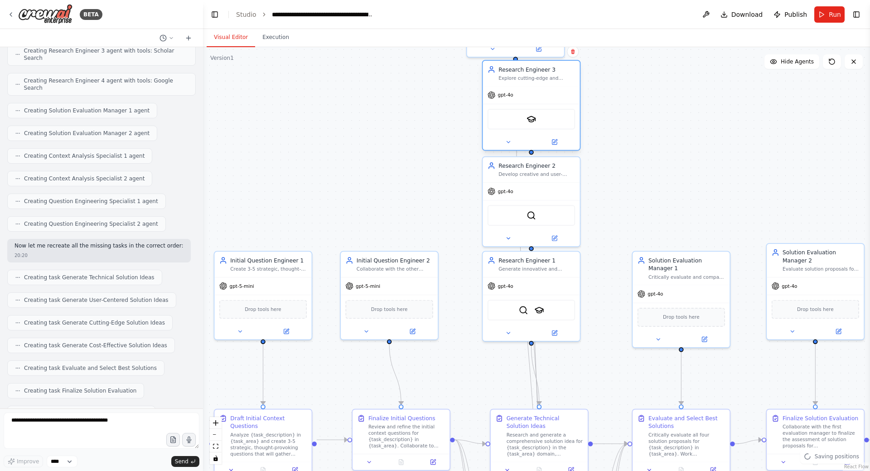
click at [546, 107] on div "SerplyScholarSearchTool" at bounding box center [531, 119] width 97 height 30
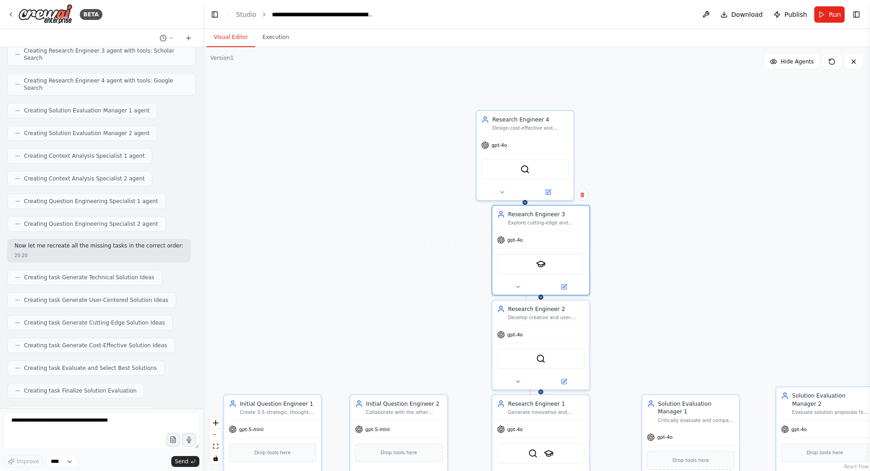
click at [645, 260] on div ".deletable-edge-delete-btn { width: 20px; height: 20px; border: 0px solid #ffff…" at bounding box center [536, 259] width 667 height 424
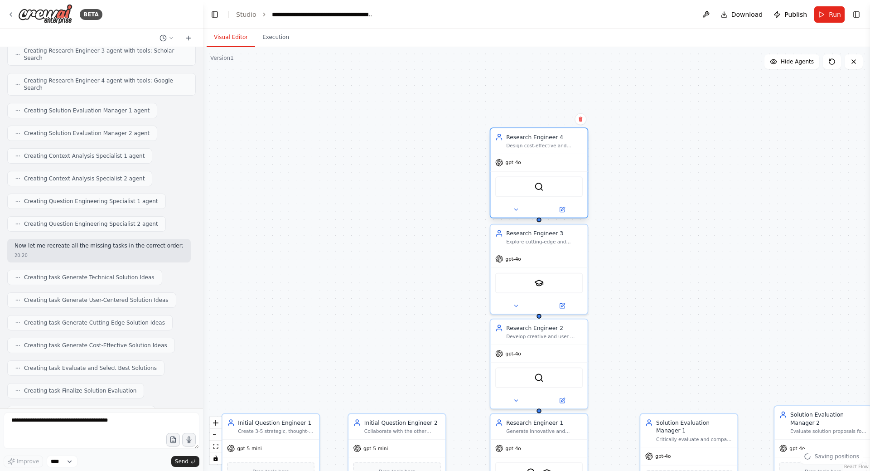
click at [561, 175] on div "SerplyWebSearchTool" at bounding box center [538, 186] width 97 height 30
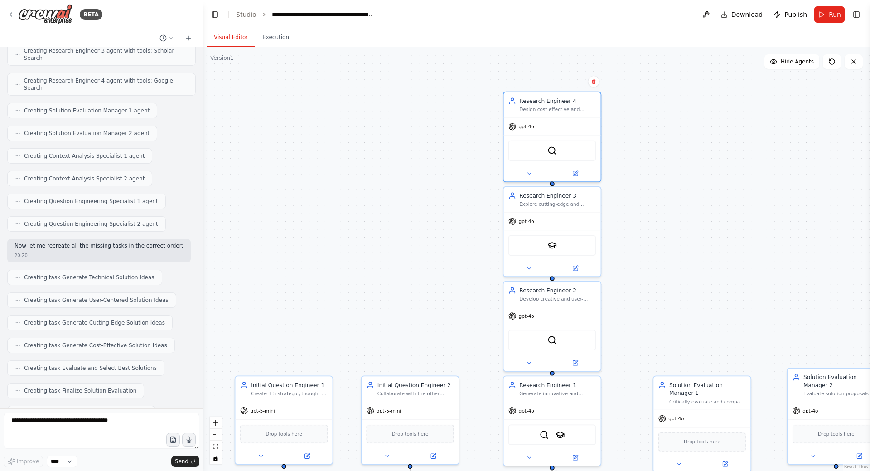
click at [461, 103] on div ".deletable-edge-delete-btn { width: 20px; height: 20px; border: 0px solid #ffff…" at bounding box center [536, 259] width 667 height 424
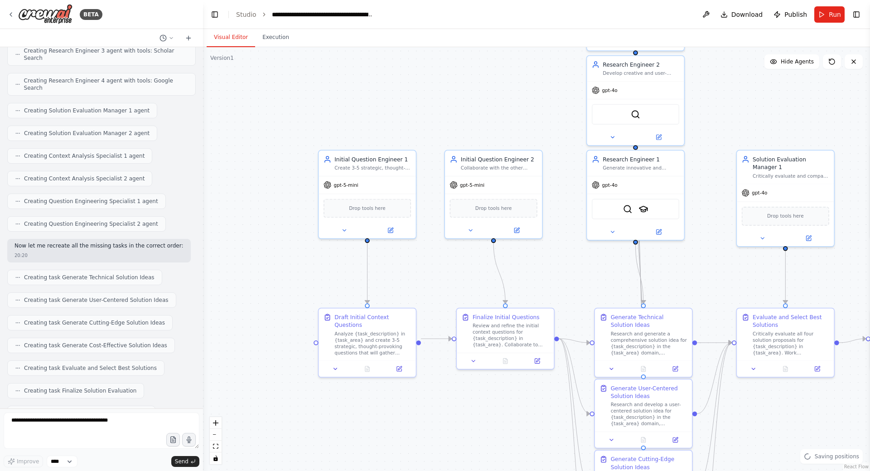
click at [442, 122] on div ".deletable-edge-delete-btn { width: 20px; height: 20px; border: 0px solid #ffff…" at bounding box center [536, 259] width 667 height 424
click at [497, 330] on div "Review and refine the initial context questions for {task_description} in {task…" at bounding box center [499, 333] width 77 height 25
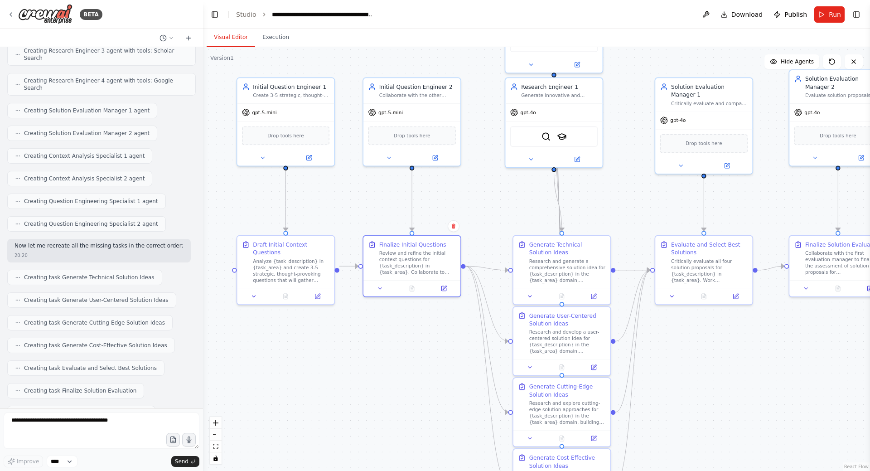
click at [348, 198] on div ".deletable-edge-delete-btn { width: 20px; height: 20px; border: 0px solid #ffff…" at bounding box center [536, 259] width 667 height 424
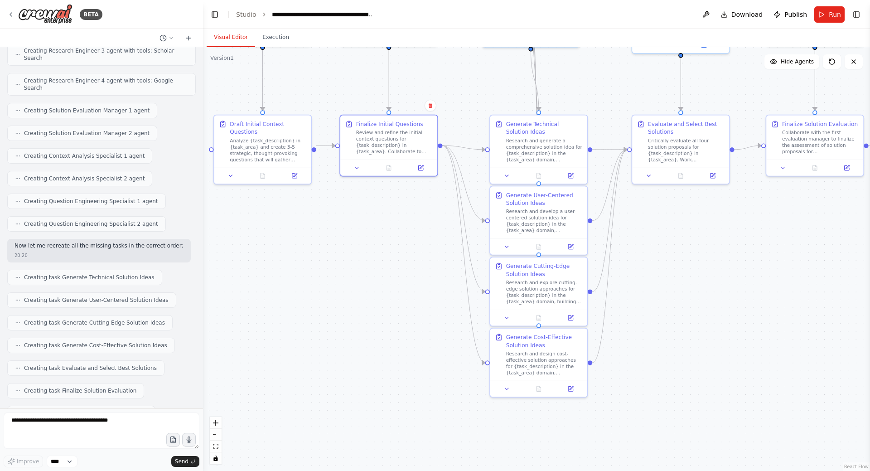
click at [391, 346] on div ".deletable-edge-delete-btn { width: 20px; height: 20px; border: 0px solid #ffff…" at bounding box center [536, 259] width 667 height 424
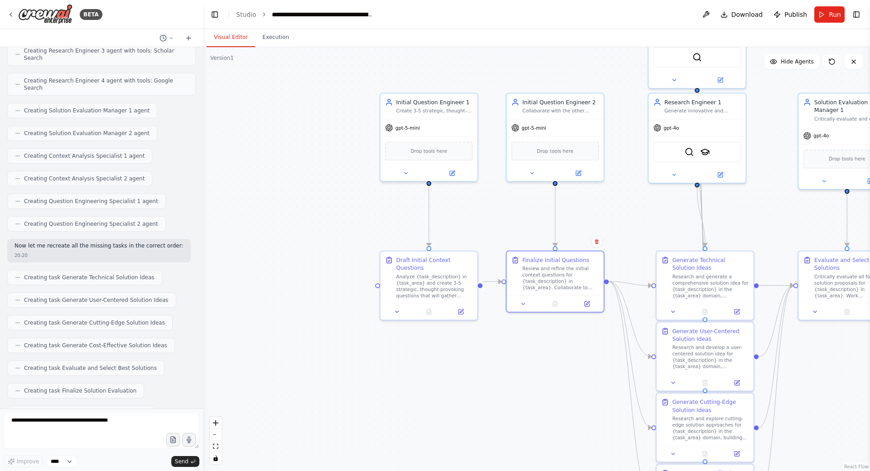
click at [509, 347] on div ".deletable-edge-delete-btn { width: 20px; height: 20px; border: 0px solid #ffff…" at bounding box center [536, 259] width 667 height 424
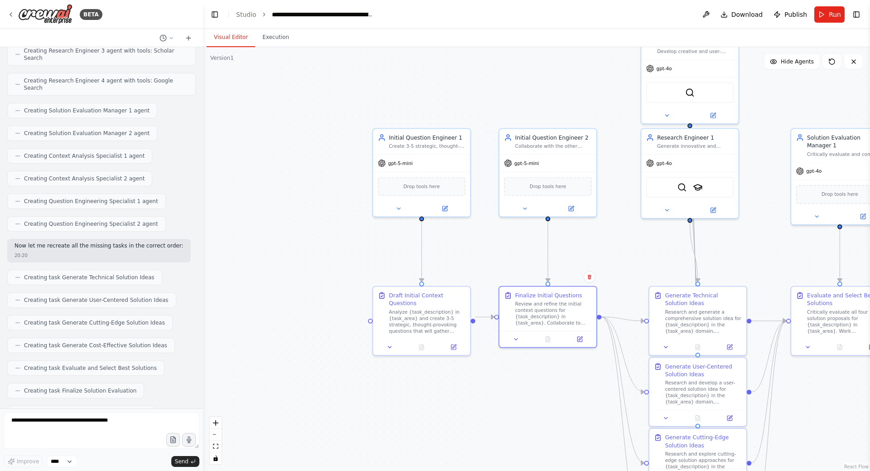
click at [285, 248] on div ".deletable-edge-delete-btn { width: 20px; height: 20px; border: 0px solid #ffff…" at bounding box center [536, 259] width 667 height 424
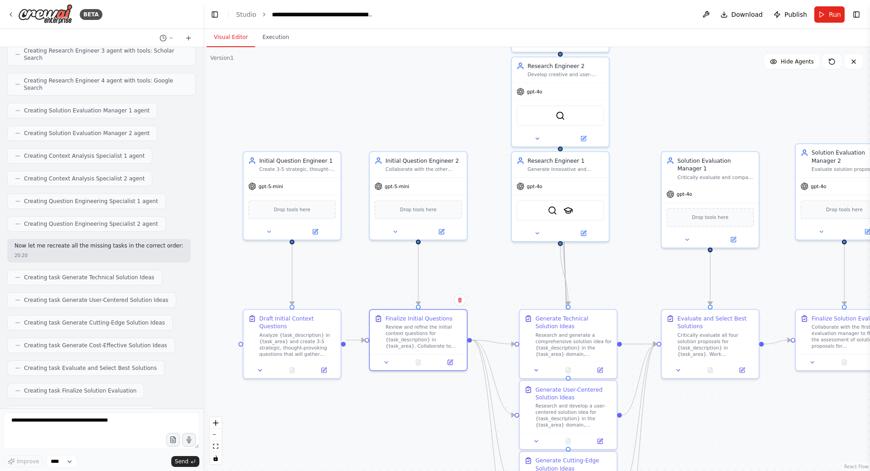
click at [229, 278] on div ".deletable-edge-delete-btn { width: 20px; height: 20px; border: 0px solid #ffff…" at bounding box center [536, 259] width 667 height 424
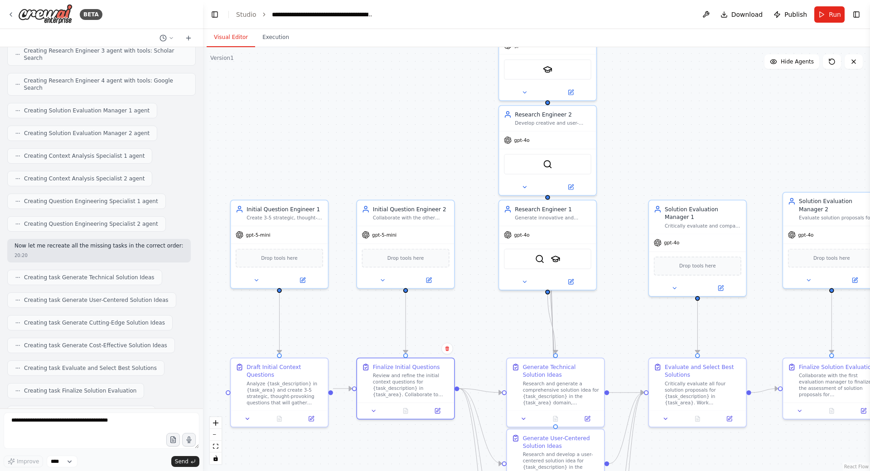
click at [347, 246] on div ".deletable-edge-delete-btn { width: 20px; height: 20px; border: 0px solid #ffff…" at bounding box center [536, 259] width 667 height 424
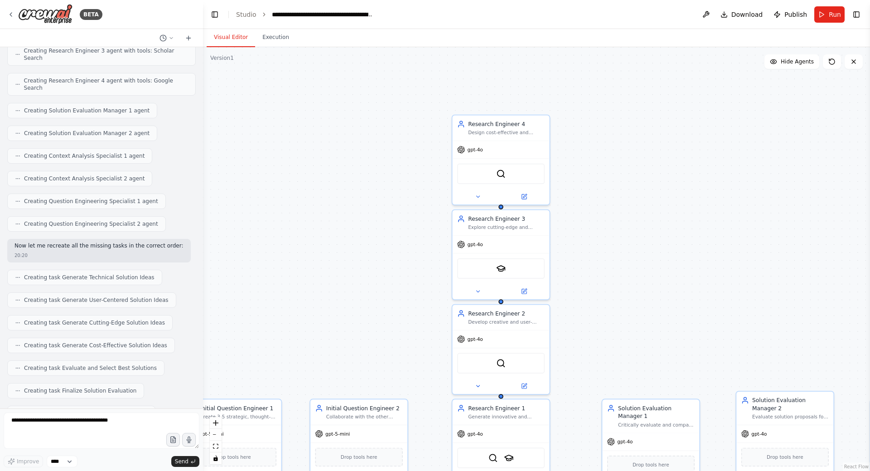
click at [397, 267] on div ".deletable-edge-delete-btn { width: 20px; height: 20px; border: 0px solid #ffff…" at bounding box center [536, 259] width 667 height 424
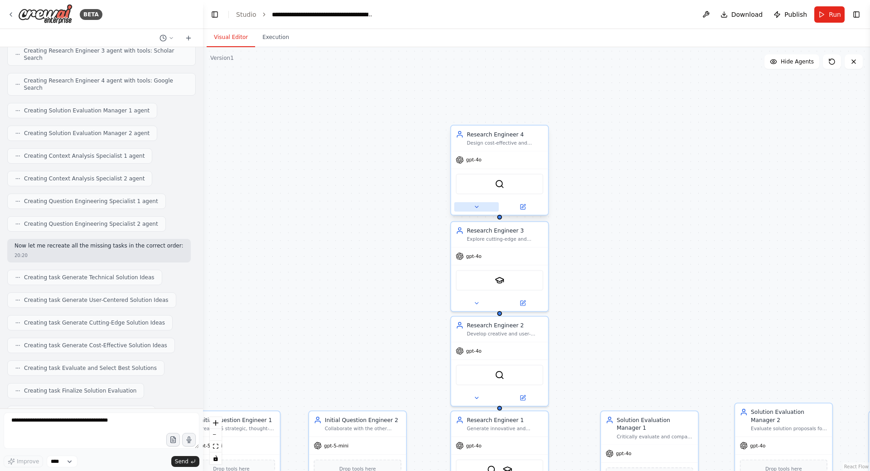
click at [481, 210] on button at bounding box center [476, 207] width 44 height 10
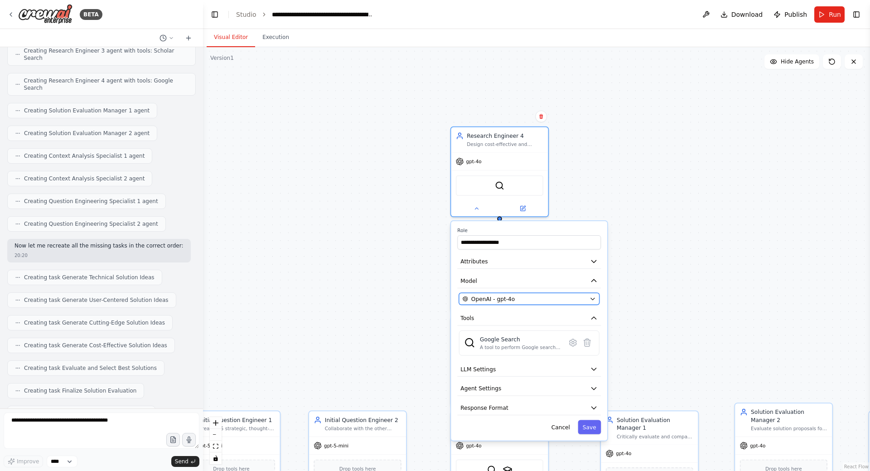
click at [526, 297] on div "OpenAI - gpt-4o" at bounding box center [525, 299] width 124 height 8
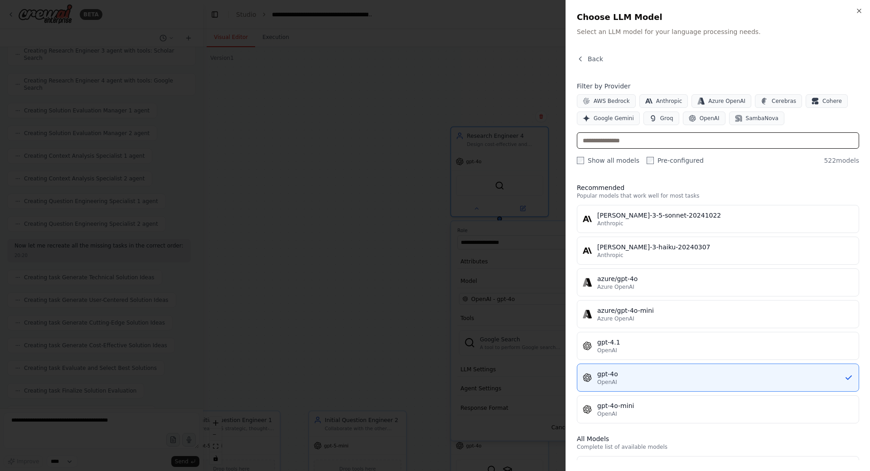
click at [626, 140] on input "text" at bounding box center [718, 140] width 282 height 16
paste input "**********"
type input "**********"
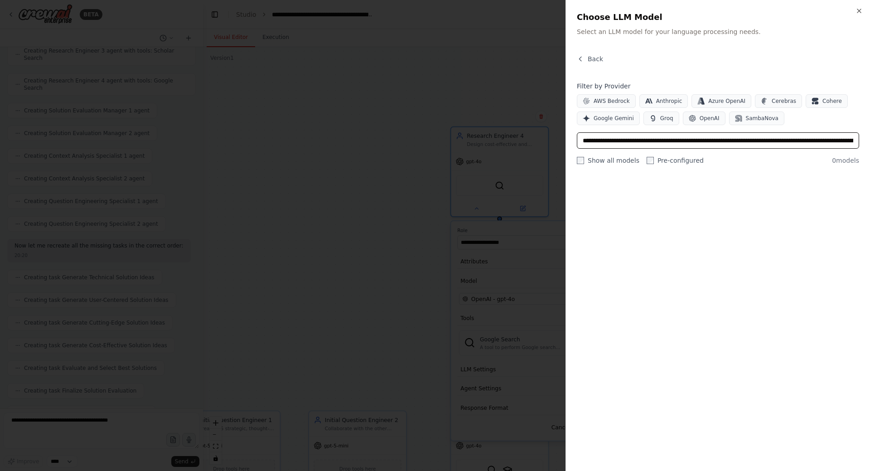
scroll to position [0, 108]
click at [690, 140] on input "**********" at bounding box center [718, 140] width 282 height 16
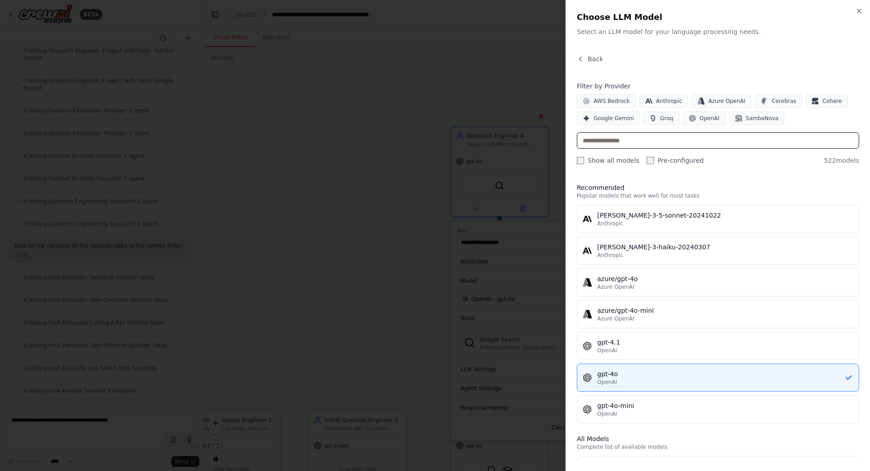
scroll to position [0, 0]
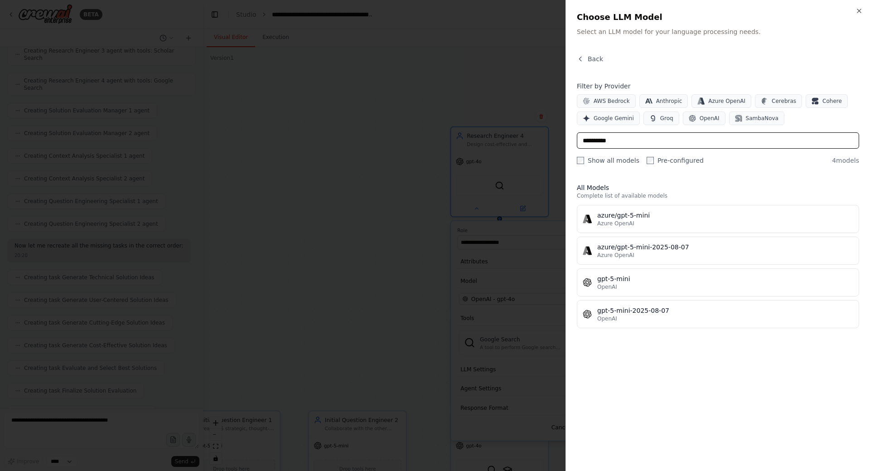
click at [537, 141] on body "BETA Hello! I'm the CrewAI assistant. What kind of automation do you want to bu…" at bounding box center [435, 235] width 870 height 471
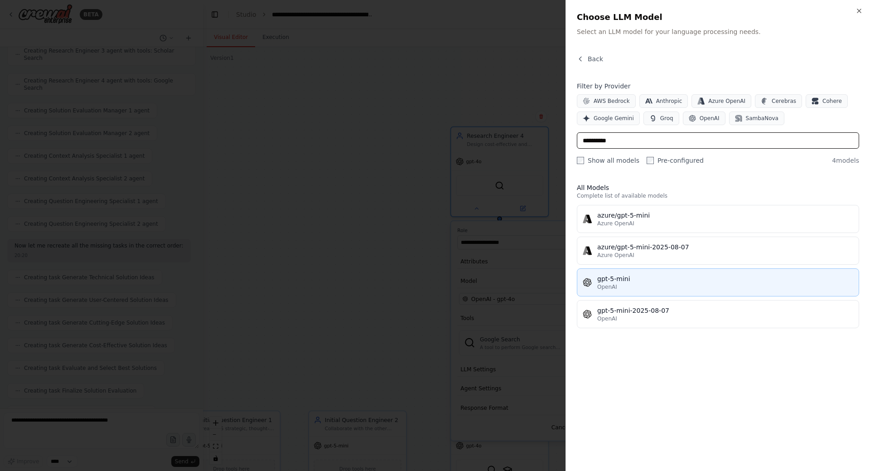
type input "**********"
click at [634, 277] on div "gpt-5-mini" at bounding box center [725, 278] width 256 height 9
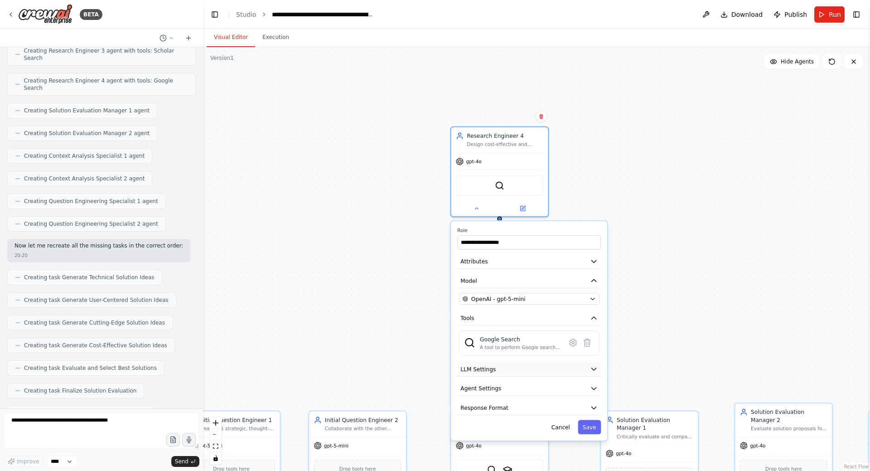
click at [554, 370] on button "LLM Settings" at bounding box center [529, 369] width 144 height 15
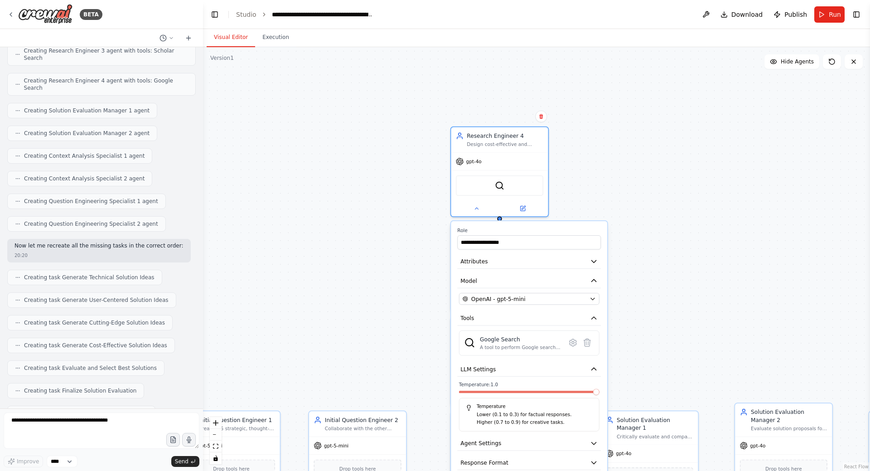
click at [600, 389] on span at bounding box center [596, 392] width 6 height 6
click at [701, 125] on div ".deletable-edge-delete-btn { width: 20px; height: 20px; border: 0px solid #ffff…" at bounding box center [536, 259] width 667 height 424
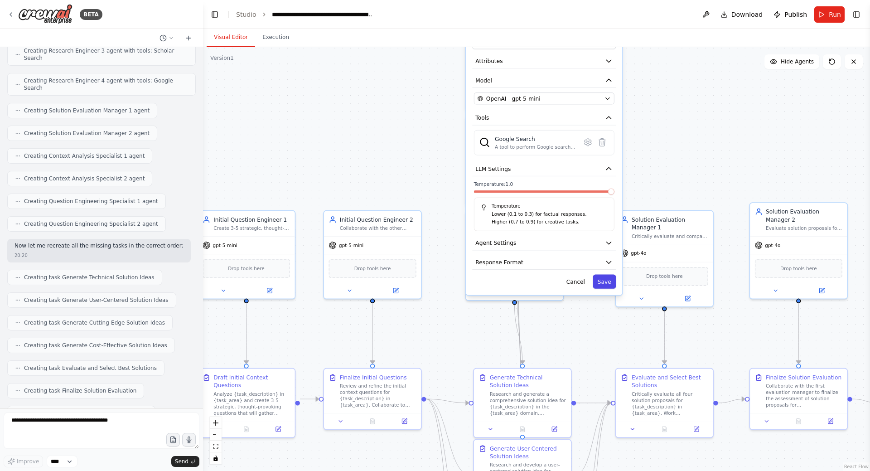
click at [605, 281] on button "Save" at bounding box center [604, 282] width 23 height 14
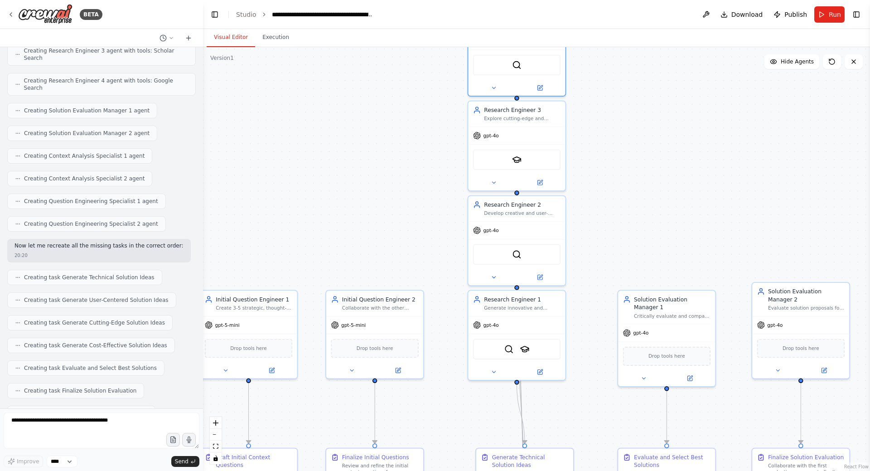
click at [429, 242] on div ".deletable-edge-delete-btn { width: 20px; height: 20px; border: 0px solid #ffff…" at bounding box center [536, 259] width 667 height 424
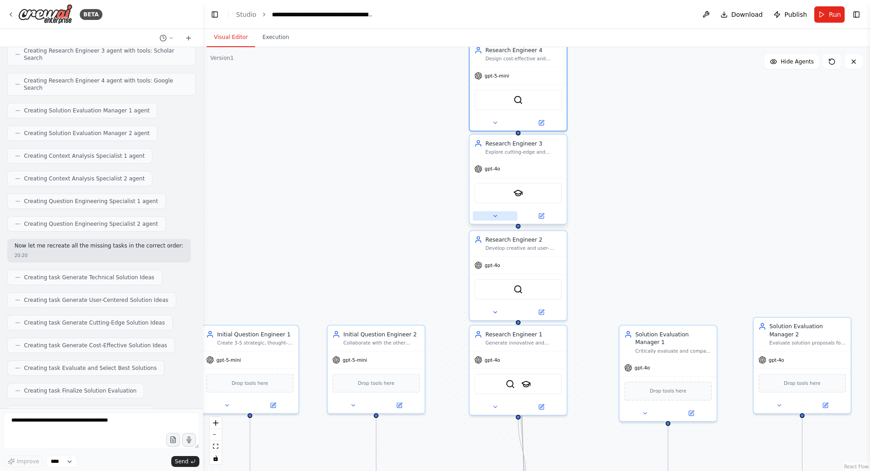
click at [501, 215] on button at bounding box center [495, 216] width 44 height 10
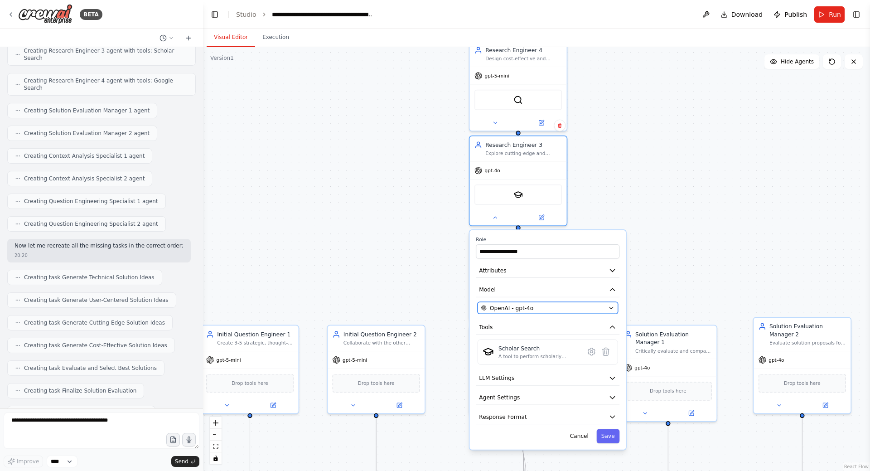
click at [534, 310] on div "OpenAI - gpt-4o" at bounding box center [543, 308] width 124 height 8
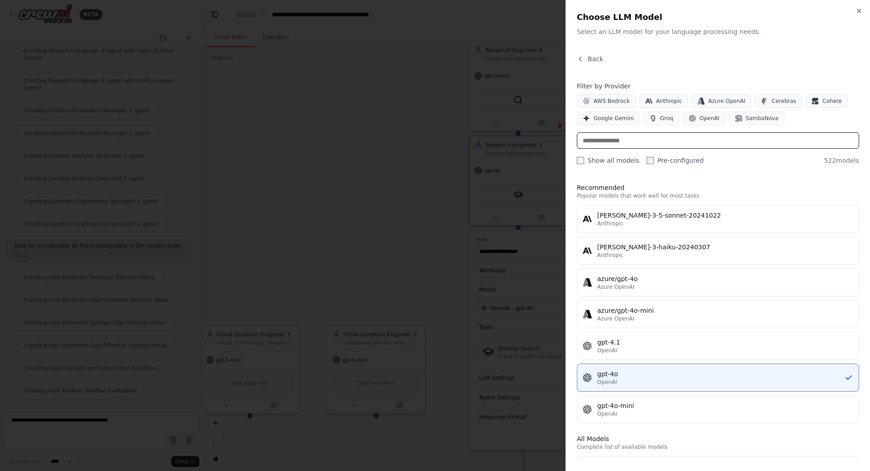
click at [614, 139] on input "text" at bounding box center [718, 140] width 282 height 16
paste input "**********"
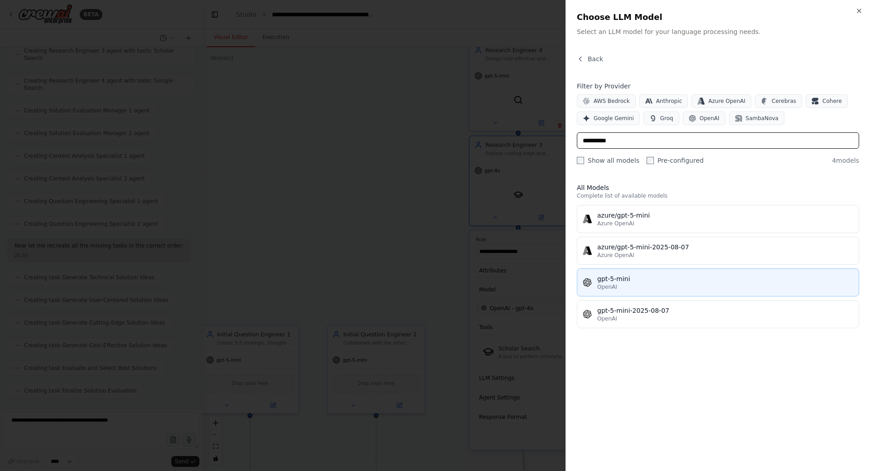
type input "**********"
click at [639, 281] on div "gpt-5-mini" at bounding box center [725, 278] width 256 height 9
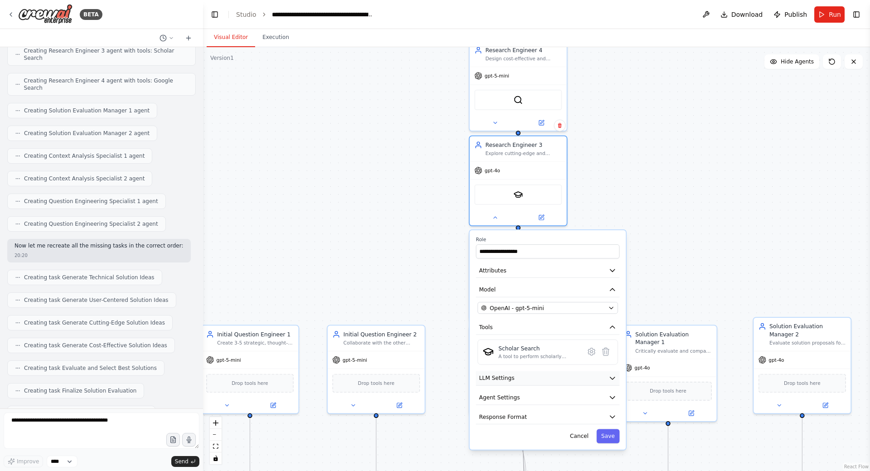
click at [609, 378] on icon "button" at bounding box center [613, 378] width 8 height 8
click at [618, 404] on span at bounding box center [615, 401] width 6 height 6
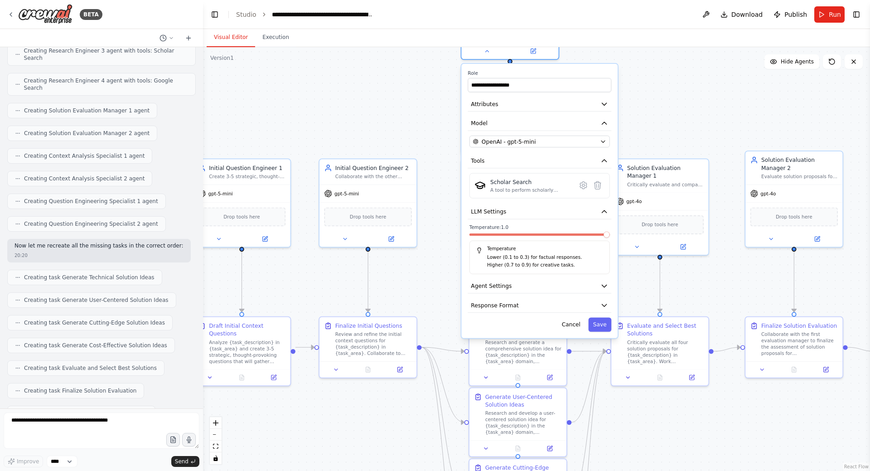
drag, startPoint x: 705, startPoint y: 243, endPoint x: 697, endPoint y: 96, distance: 147.0
click at [697, 96] on div ".deletable-edge-delete-btn { width: 20px; height: 20px; border: 0px solid #ffff…" at bounding box center [536, 259] width 667 height 424
click at [602, 328] on button "Save" at bounding box center [599, 324] width 23 height 14
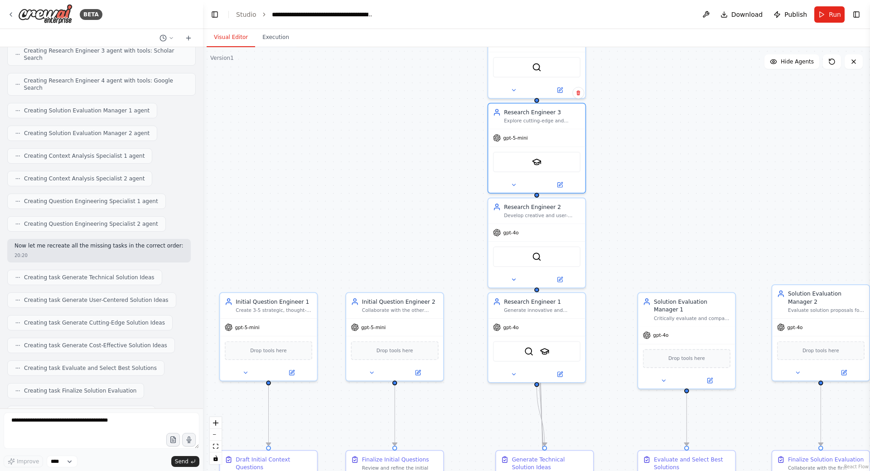
drag, startPoint x: 437, startPoint y: 243, endPoint x: 439, endPoint y: 293, distance: 49.9
click at [439, 293] on div ".deletable-edge-delete-btn { width: 20px; height: 20px; border: 0px solid #ffff…" at bounding box center [536, 259] width 667 height 424
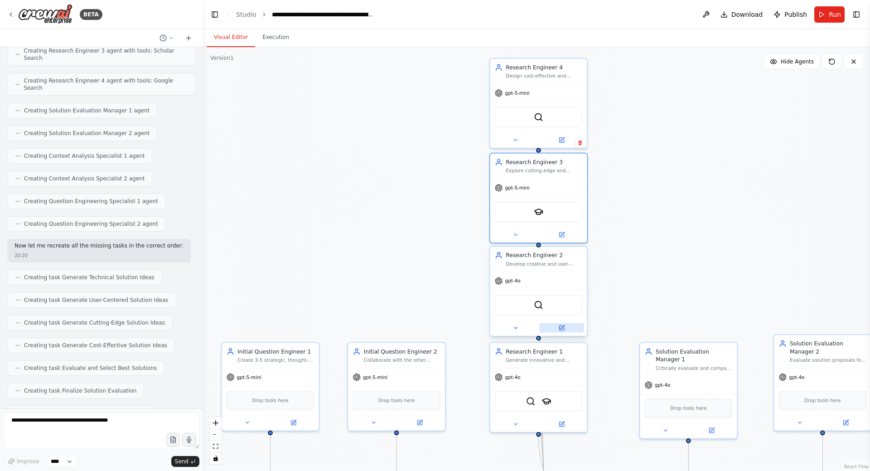
click at [564, 330] on icon at bounding box center [561, 327] width 5 height 5
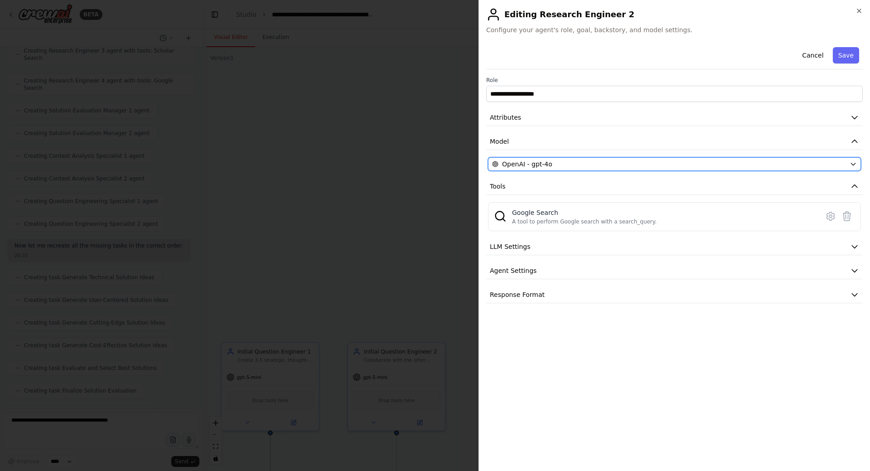
click at [554, 166] on div "OpenAI - gpt-4o" at bounding box center [669, 164] width 354 height 9
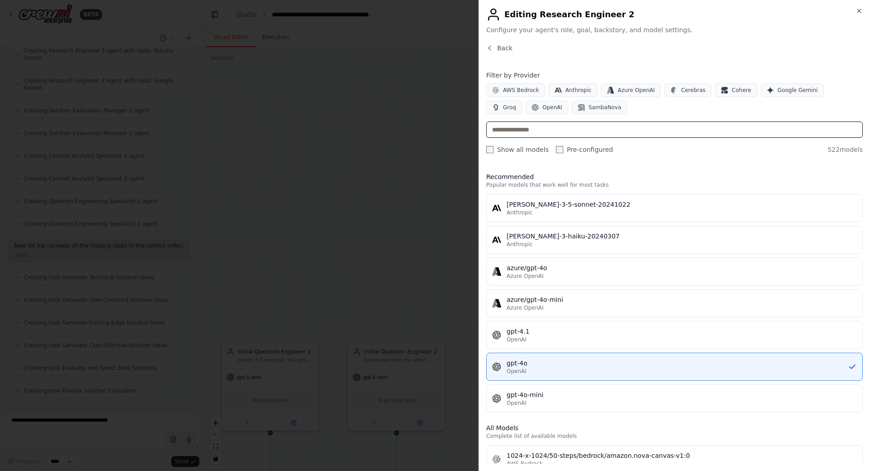
click at [545, 129] on input "text" at bounding box center [674, 129] width 377 height 16
paste input "**********"
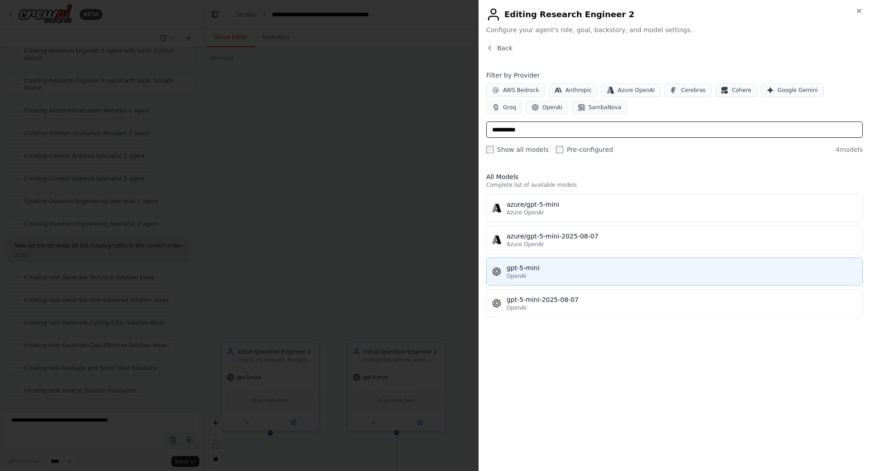
type input "**********"
click at [554, 264] on div "gpt-5-mini" at bounding box center [682, 267] width 350 height 9
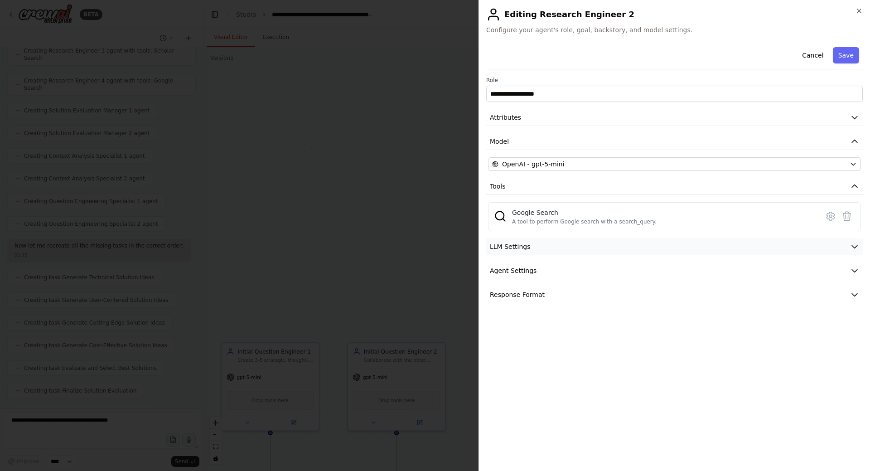
click at [608, 239] on button "LLM Settings" at bounding box center [674, 246] width 377 height 17
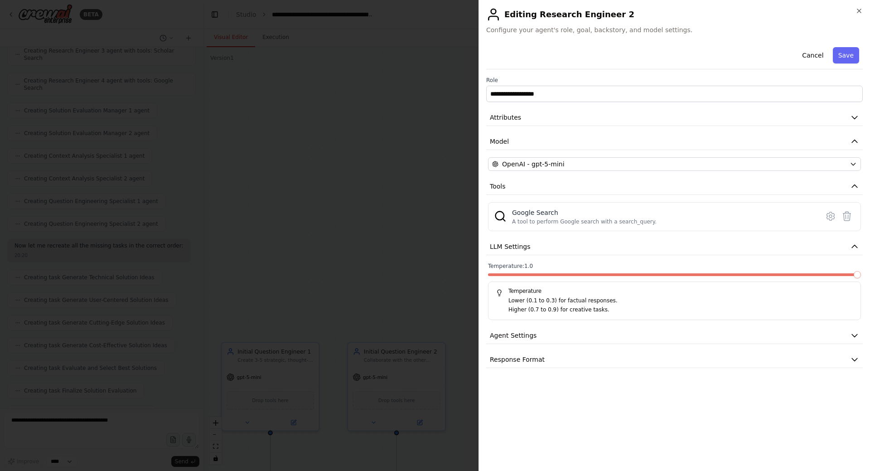
click at [861, 273] on span at bounding box center [674, 274] width 373 height 3
click at [852, 51] on button "Save" at bounding box center [846, 55] width 26 height 16
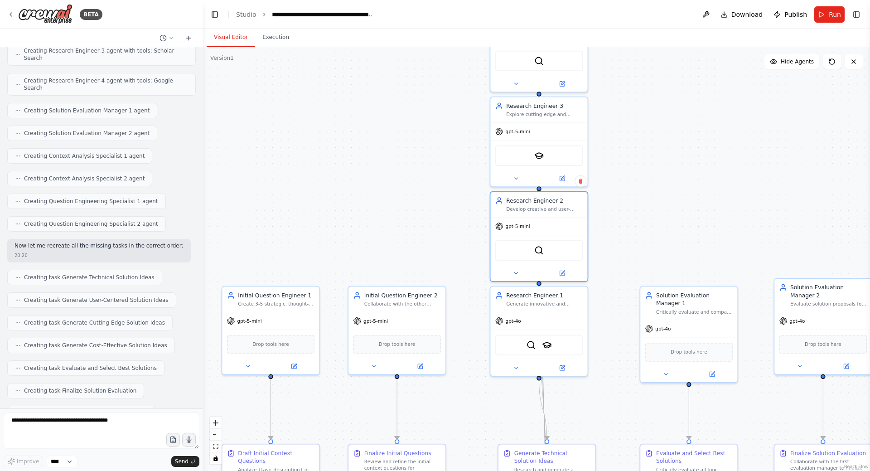
drag, startPoint x: 680, startPoint y: 223, endPoint x: 644, endPoint y: 191, distance: 47.2
click at [683, 158] on div ".deletable-edge-delete-btn { width: 20px; height: 20px; border: 0px solid #ffff…" at bounding box center [536, 259] width 667 height 424
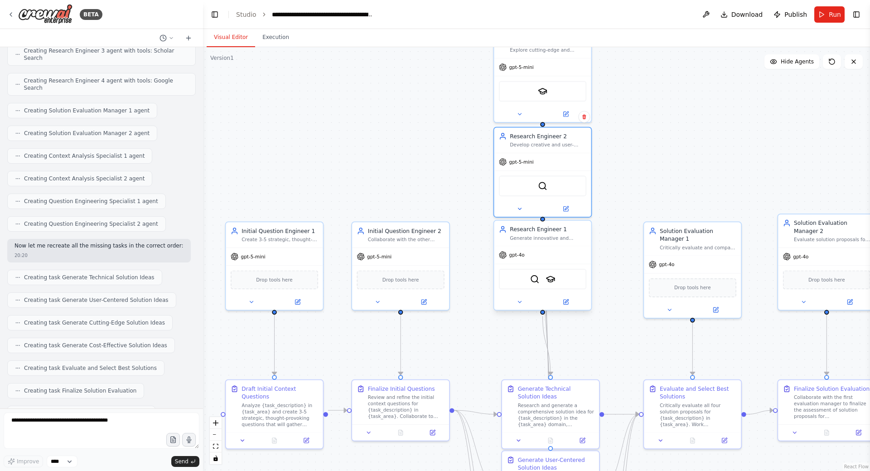
click at [571, 309] on div at bounding box center [542, 302] width 97 height 16
click at [571, 304] on button at bounding box center [565, 302] width 44 height 10
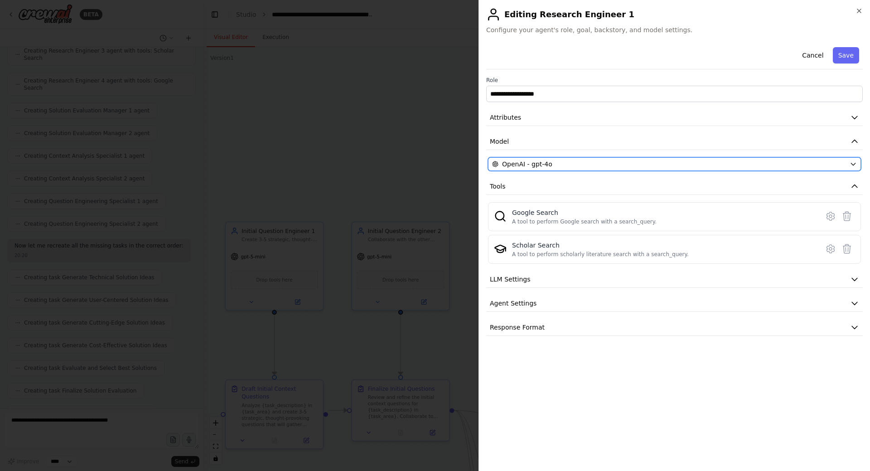
click at [542, 165] on span "OpenAI - gpt-4o" at bounding box center [527, 164] width 50 height 9
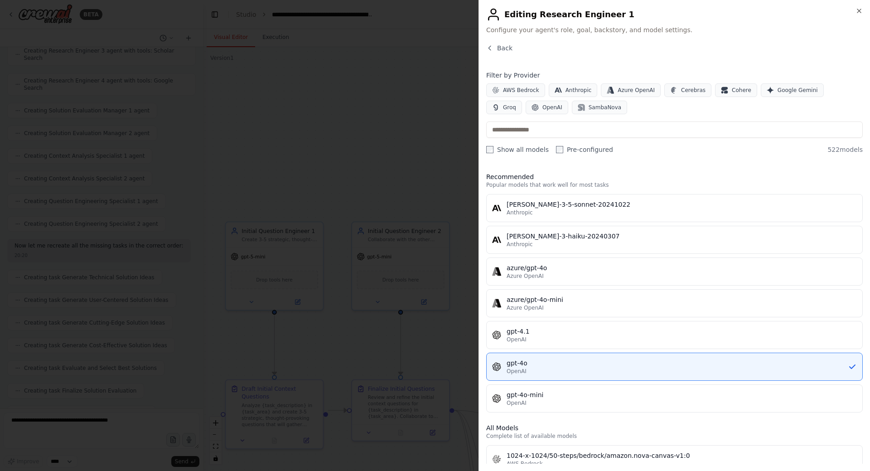
click at [541, 121] on div "Filter by Provider AWS Bedrock Anthropic Azure OpenAI Cerebras Cohere Google Ge…" at bounding box center [674, 112] width 377 height 83
click at [546, 132] on input "text" at bounding box center [674, 129] width 377 height 16
paste input "**********"
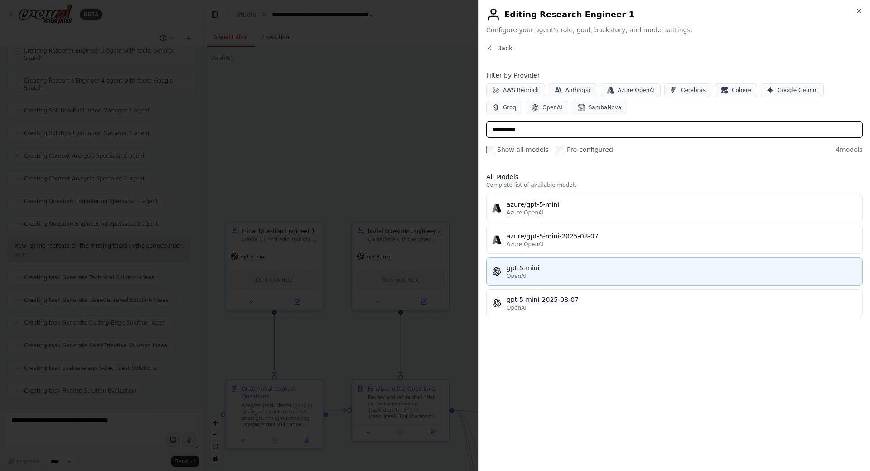
type input "**********"
click at [552, 266] on div "gpt-5-mini" at bounding box center [682, 267] width 350 height 9
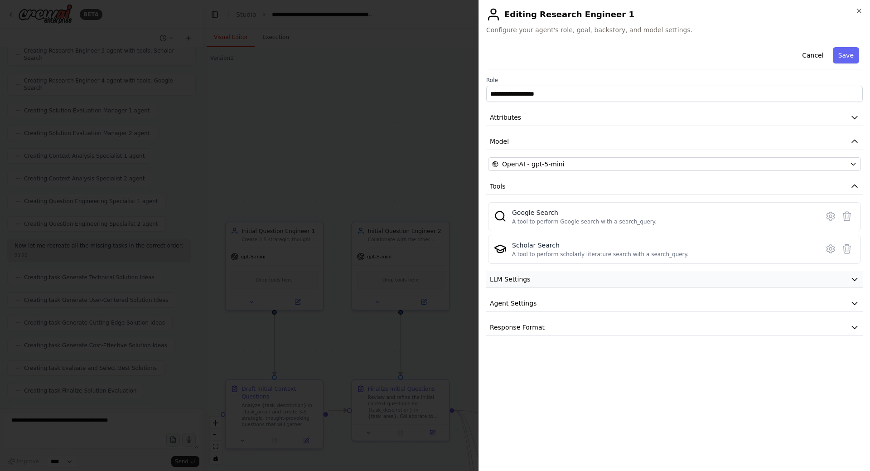
drag, startPoint x: 603, startPoint y: 277, endPoint x: 610, endPoint y: 275, distance: 7.5
click at [604, 277] on button "LLM Settings" at bounding box center [674, 279] width 377 height 17
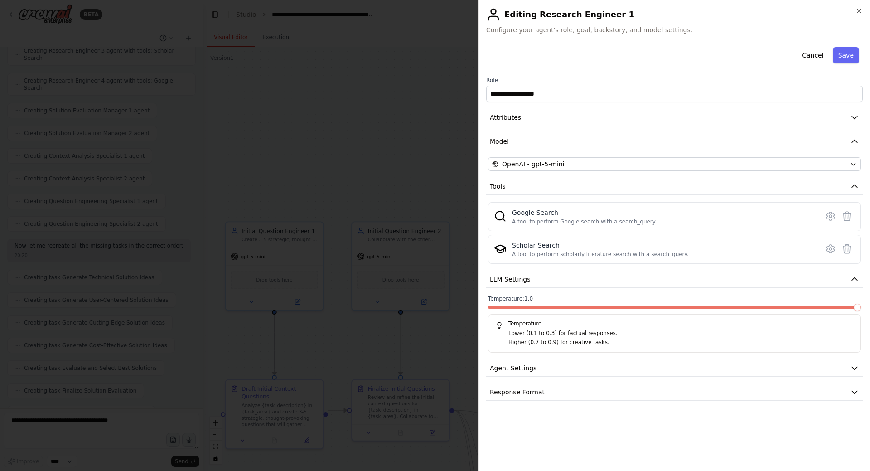
click at [860, 304] on span at bounding box center [857, 307] width 7 height 7
click at [853, 50] on button "Save" at bounding box center [846, 55] width 26 height 16
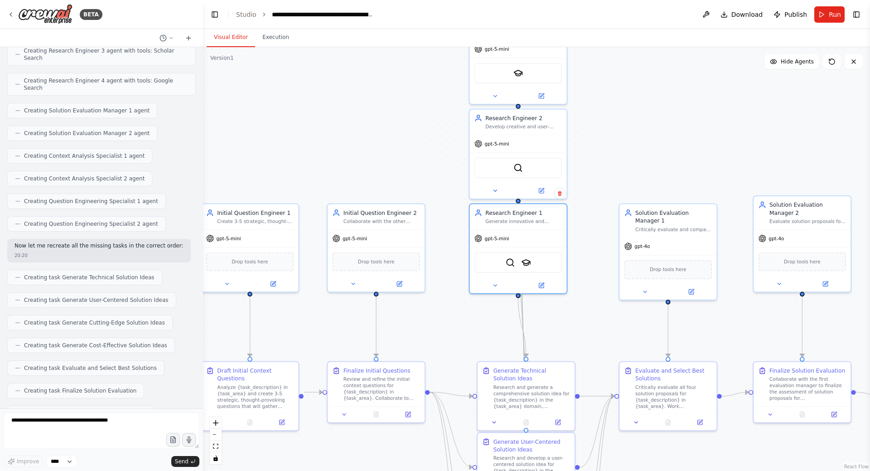
drag, startPoint x: 670, startPoint y: 167, endPoint x: 559, endPoint y: 105, distance: 127.0
click at [559, 105] on div ".deletable-edge-delete-btn { width: 20px; height: 20px; border: 0px solid #ffff…" at bounding box center [536, 259] width 667 height 424
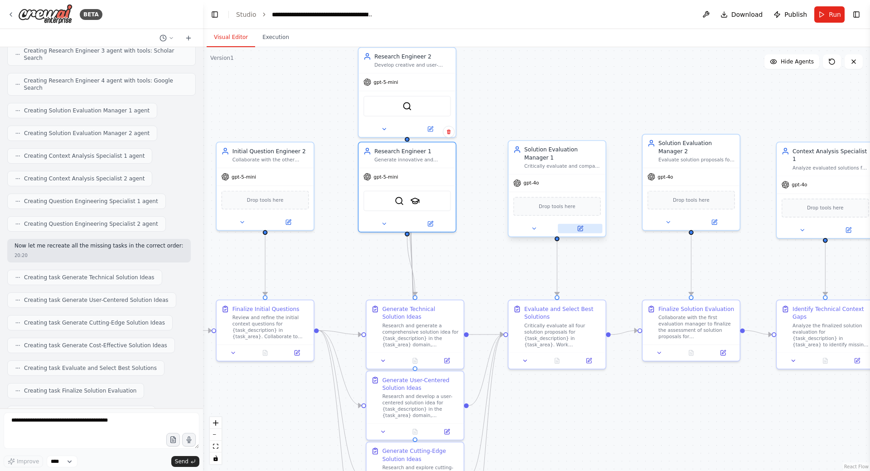
click at [578, 226] on icon at bounding box center [580, 228] width 5 height 5
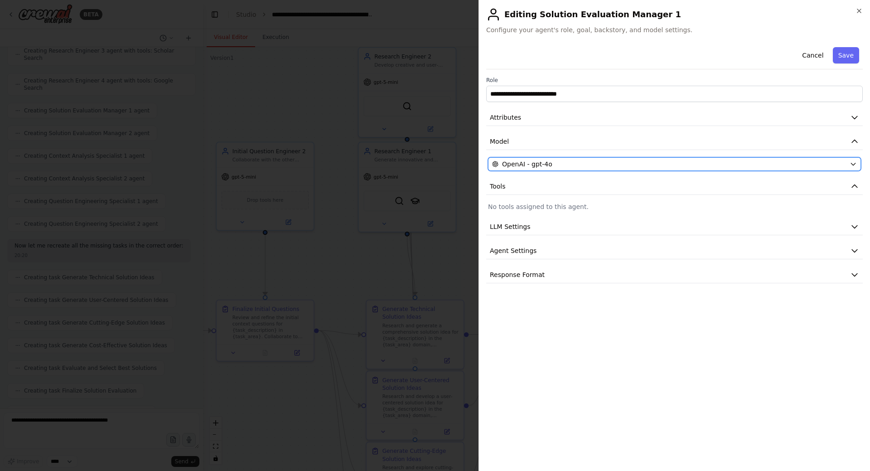
click at [548, 170] on button "OpenAI - gpt-4o" at bounding box center [674, 164] width 373 height 14
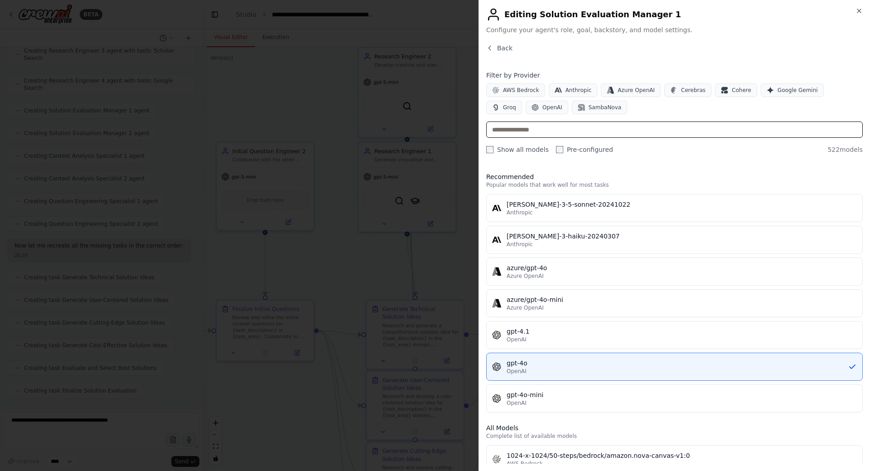
click at [558, 131] on input "text" at bounding box center [674, 129] width 377 height 16
paste input "**********"
type input "**********"
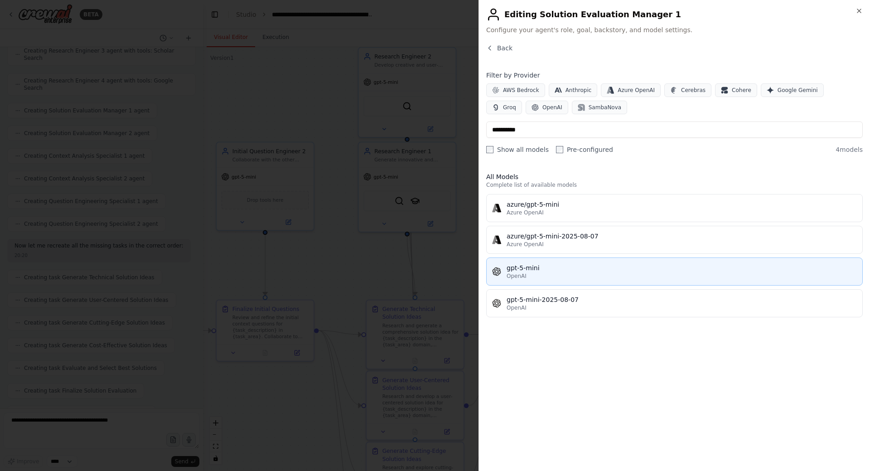
click at [551, 266] on div "gpt-5-mini" at bounding box center [682, 267] width 350 height 9
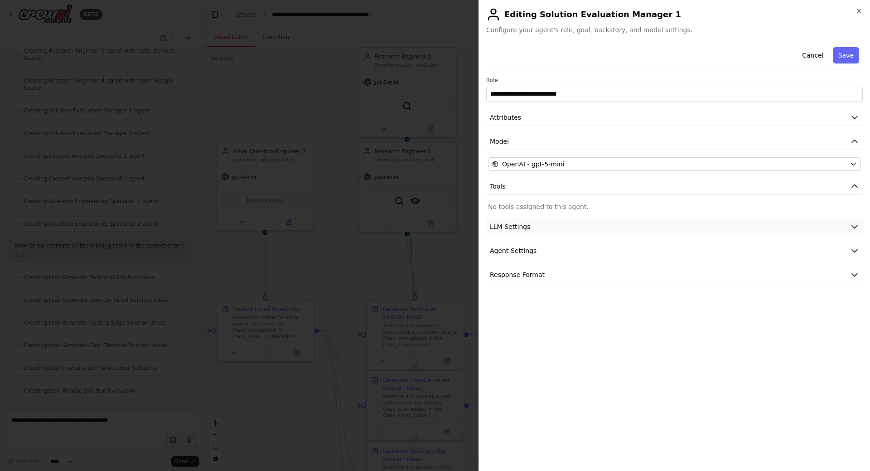
click at [631, 228] on button "LLM Settings" at bounding box center [674, 226] width 377 height 17
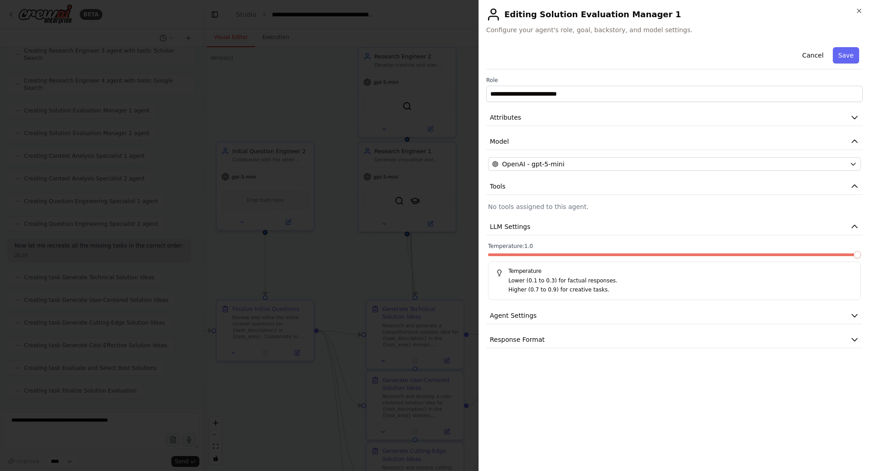
click at [861, 252] on span at bounding box center [857, 254] width 7 height 7
click at [846, 57] on button "Save" at bounding box center [846, 55] width 26 height 16
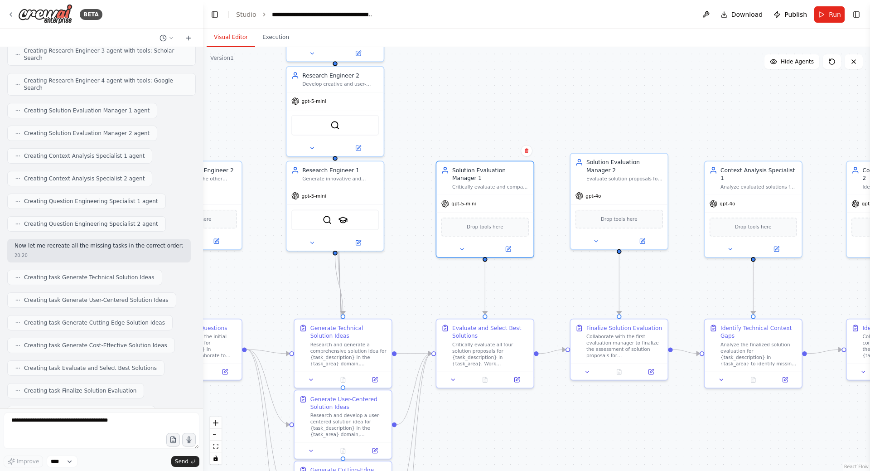
drag, startPoint x: 644, startPoint y: 115, endPoint x: 569, endPoint y: 128, distance: 75.9
click at [569, 128] on div ".deletable-edge-delete-btn { width: 20px; height: 20px; border: 0px solid #ffff…" at bounding box center [536, 259] width 667 height 424
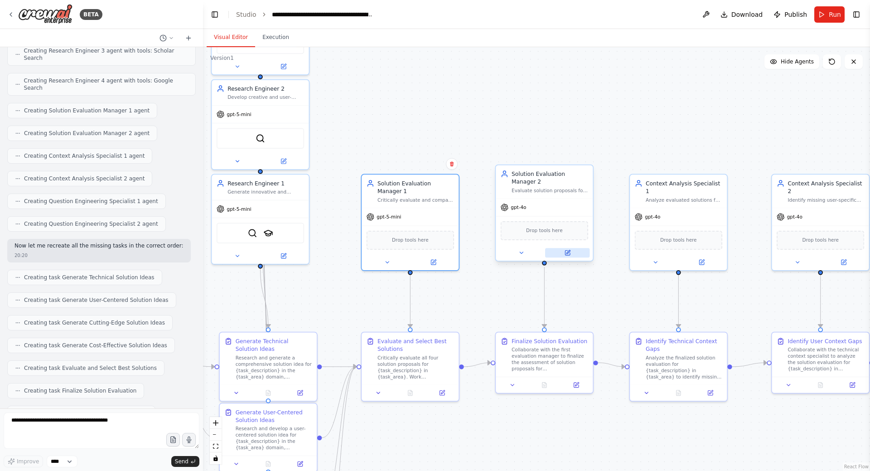
click at [568, 253] on icon at bounding box center [567, 252] width 5 height 5
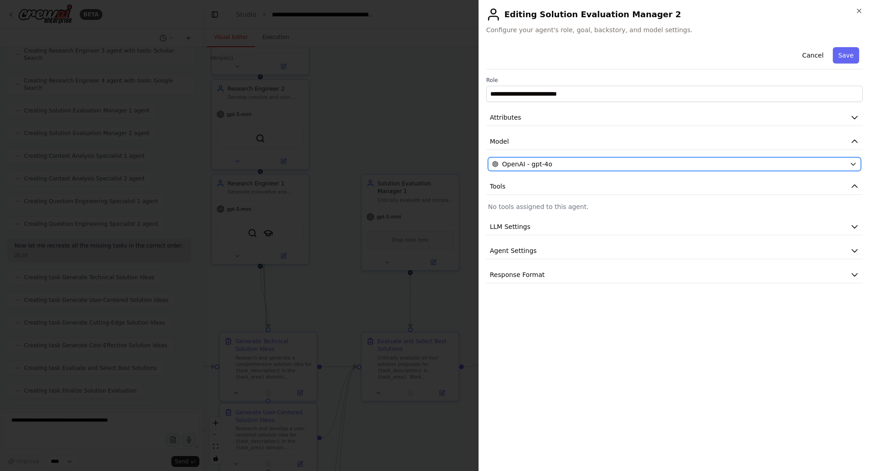
click at [540, 163] on span "OpenAI - gpt-4o" at bounding box center [527, 164] width 50 height 9
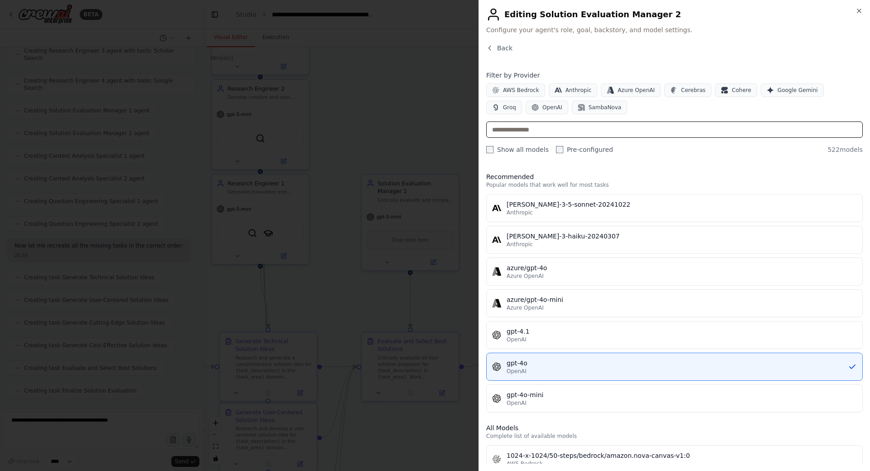
click at [528, 128] on input "text" at bounding box center [674, 129] width 377 height 16
paste input "**********"
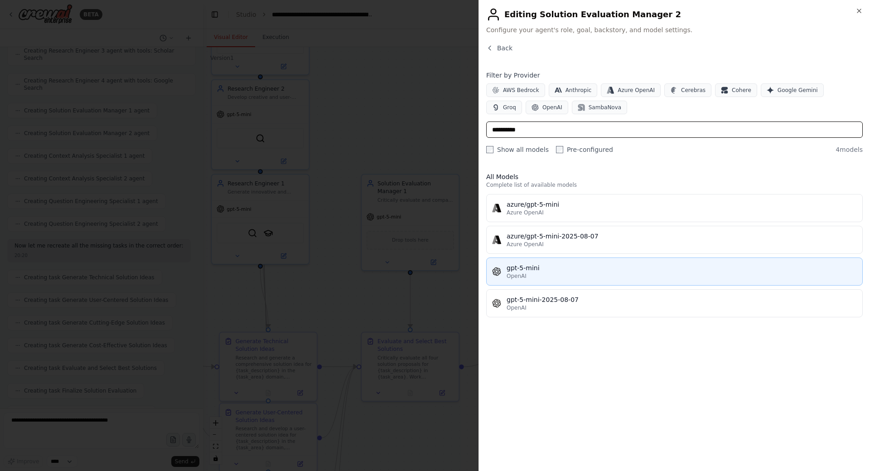
type input "**********"
click at [547, 269] on div "gpt-5-mini" at bounding box center [682, 267] width 350 height 9
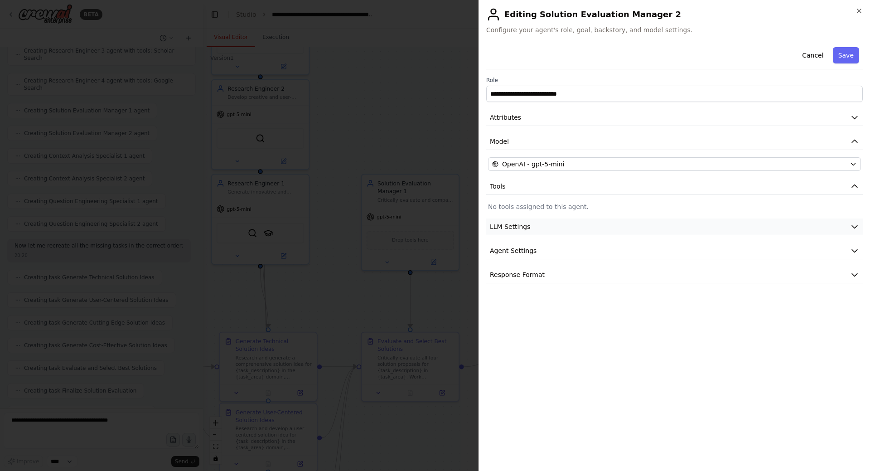
click at [556, 230] on button "LLM Settings" at bounding box center [674, 226] width 377 height 17
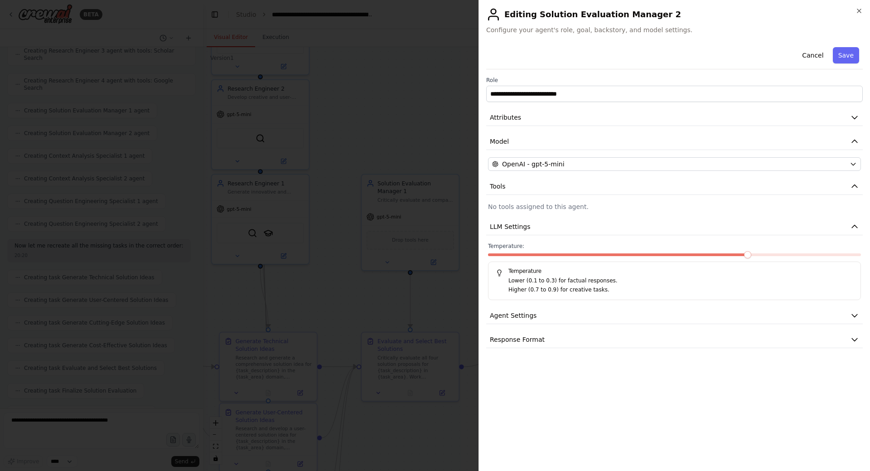
click at [751, 251] on span at bounding box center [747, 254] width 7 height 7
click at [856, 53] on button "Save" at bounding box center [846, 55] width 26 height 16
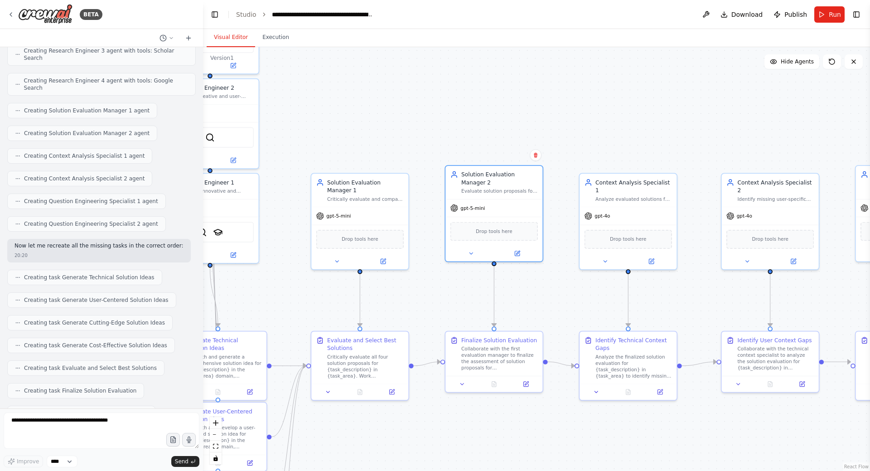
drag, startPoint x: 669, startPoint y: 145, endPoint x: 551, endPoint y: 135, distance: 118.2
click at [551, 135] on div ".deletable-edge-delete-btn { width: 20px; height: 20px; border: 0px solid #ffff…" at bounding box center [536, 259] width 667 height 424
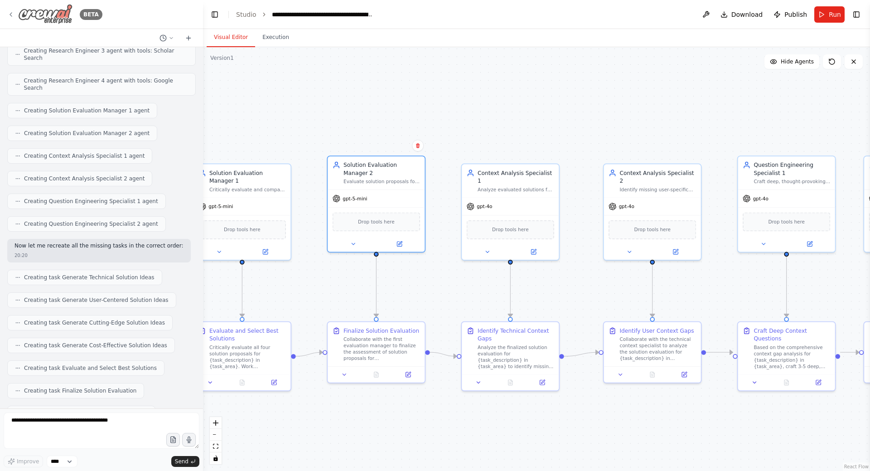
click at [9, 15] on icon at bounding box center [10, 14] width 7 height 7
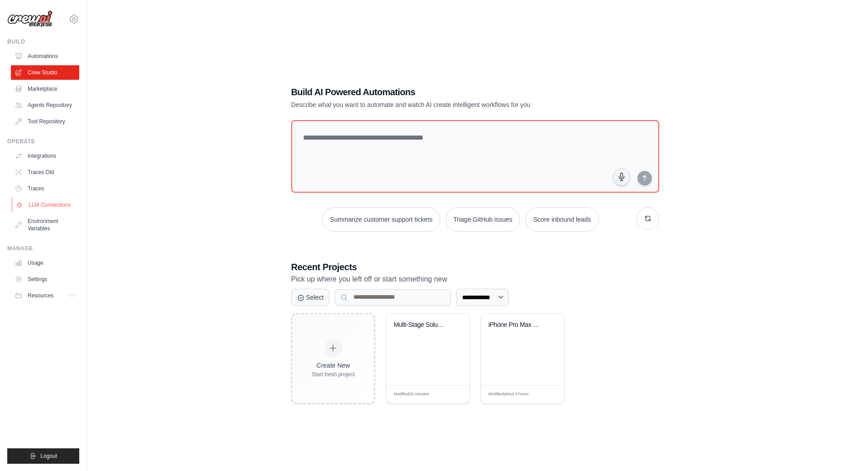
click at [34, 202] on link "LLM Connections" at bounding box center [46, 205] width 68 height 15
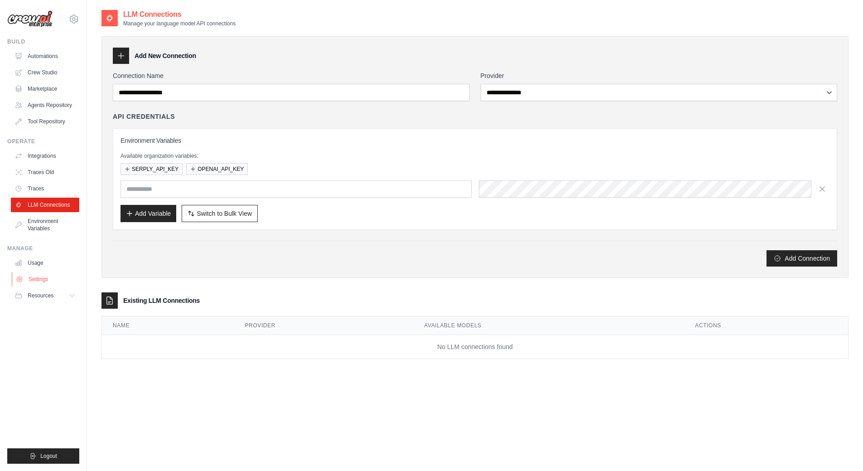
click at [42, 281] on link "Settings" at bounding box center [46, 279] width 68 height 15
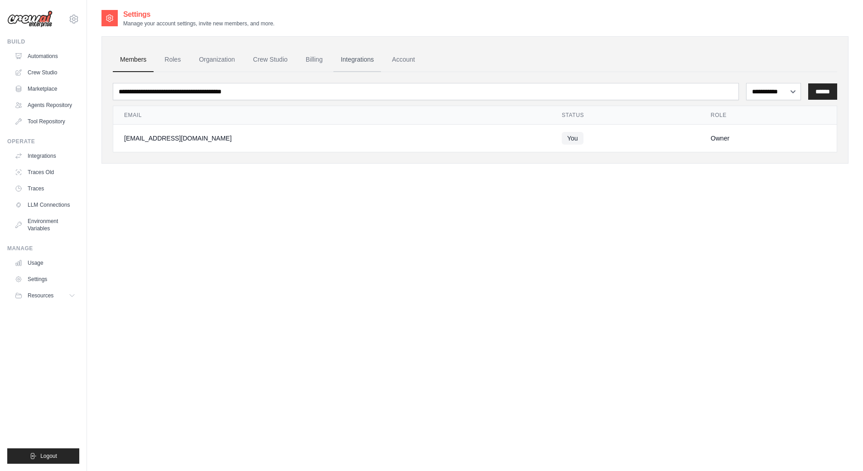
click at [351, 57] on link "Integrations" at bounding box center [358, 60] width 48 height 24
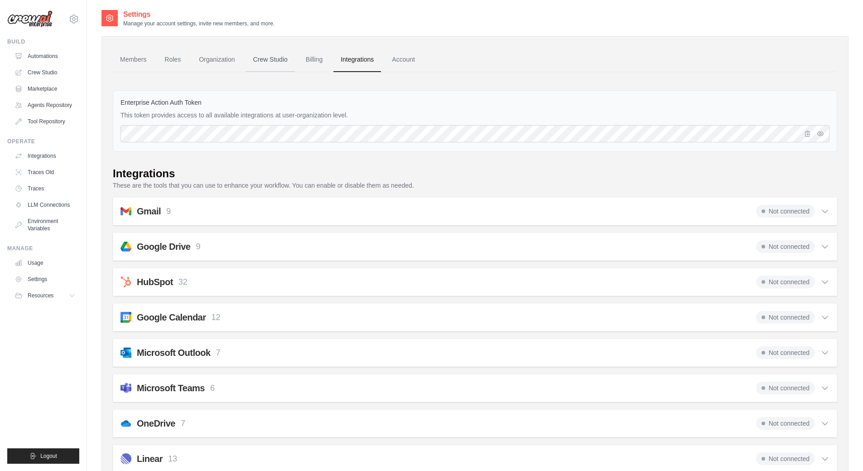
click at [259, 58] on link "Crew Studio" at bounding box center [270, 60] width 49 height 24
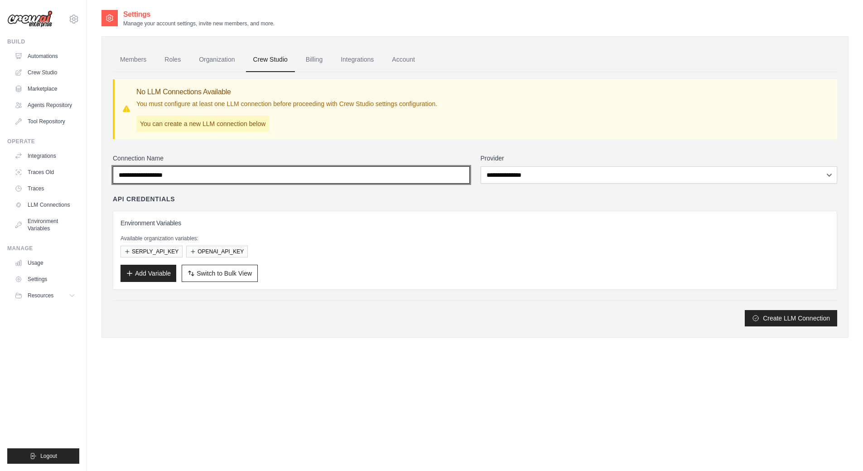
click at [197, 173] on input "Connection Name" at bounding box center [291, 174] width 357 height 17
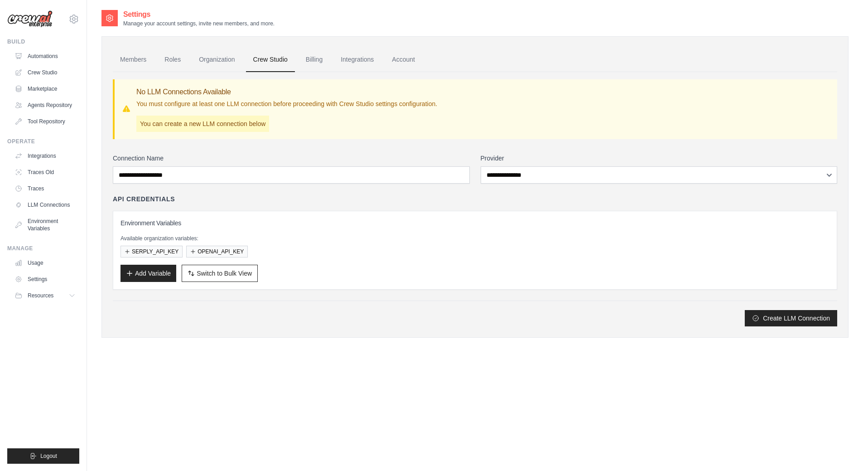
click at [315, 201] on div "API Credentials" at bounding box center [475, 198] width 725 height 9
click at [223, 58] on link "Organization" at bounding box center [217, 60] width 50 height 24
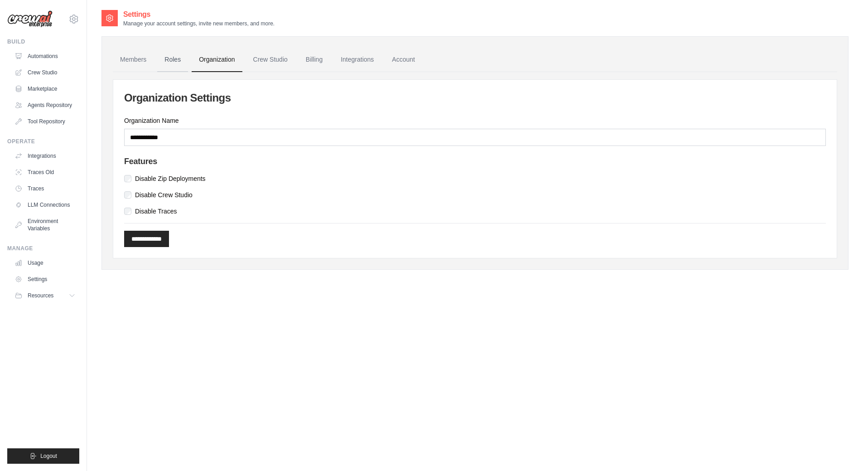
click at [174, 62] on link "Roles" at bounding box center [172, 60] width 31 height 24
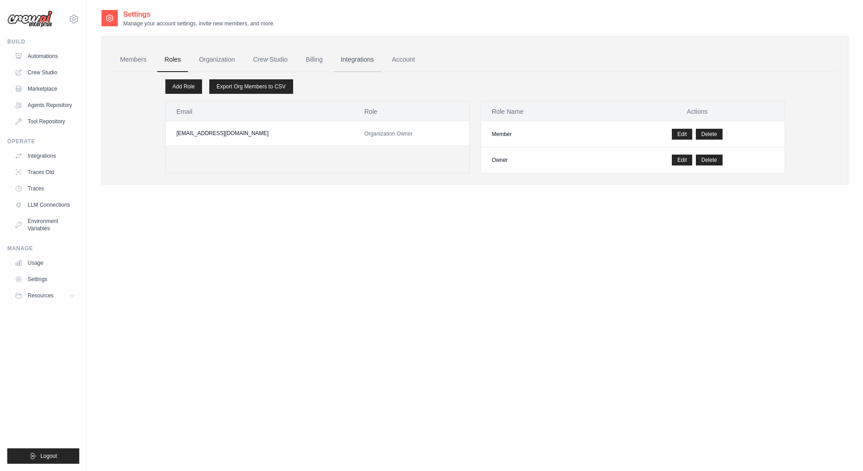
click at [359, 59] on link "Integrations" at bounding box center [358, 60] width 48 height 24
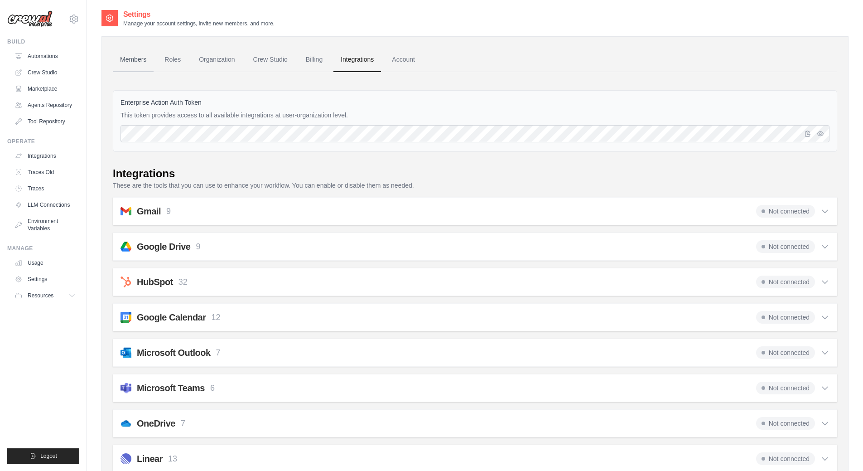
click at [137, 60] on link "Members" at bounding box center [133, 60] width 41 height 24
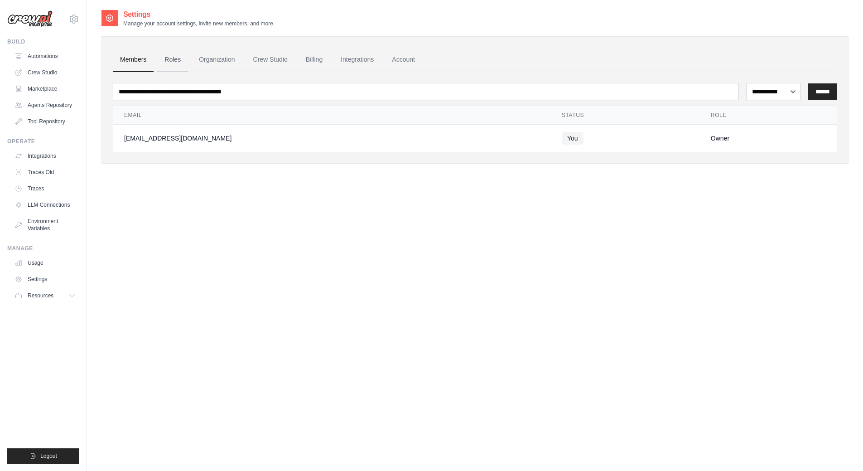
click at [182, 63] on link "Roles" at bounding box center [172, 60] width 31 height 24
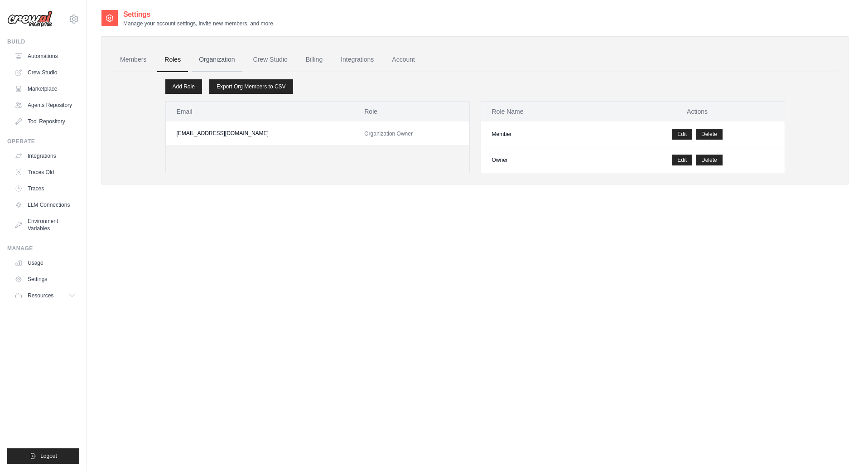
click at [221, 59] on link "Organization" at bounding box center [217, 60] width 50 height 24
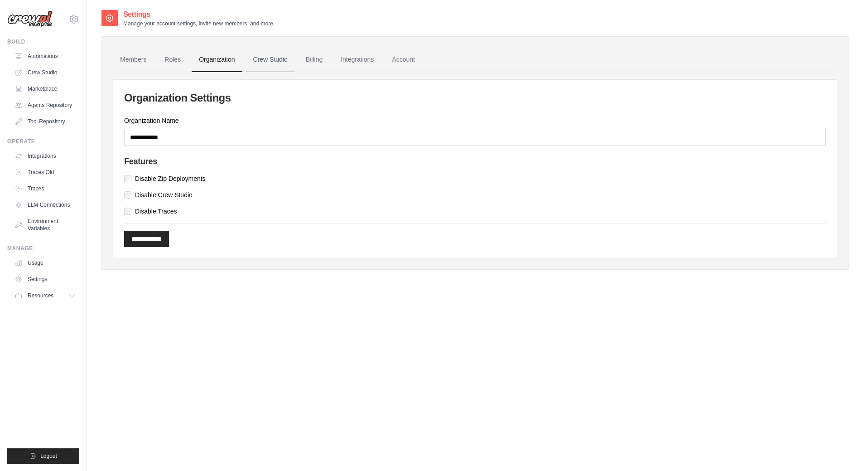
click at [278, 62] on link "Crew Studio" at bounding box center [270, 60] width 49 height 24
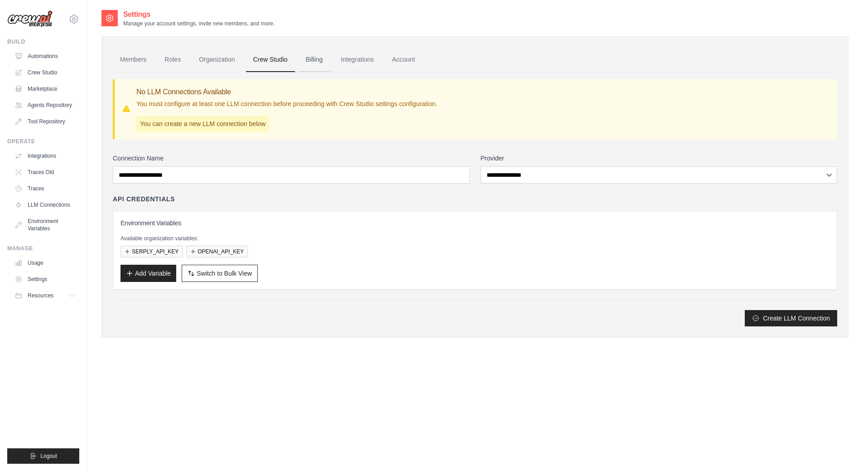
click at [315, 63] on link "Billing" at bounding box center [314, 60] width 31 height 24
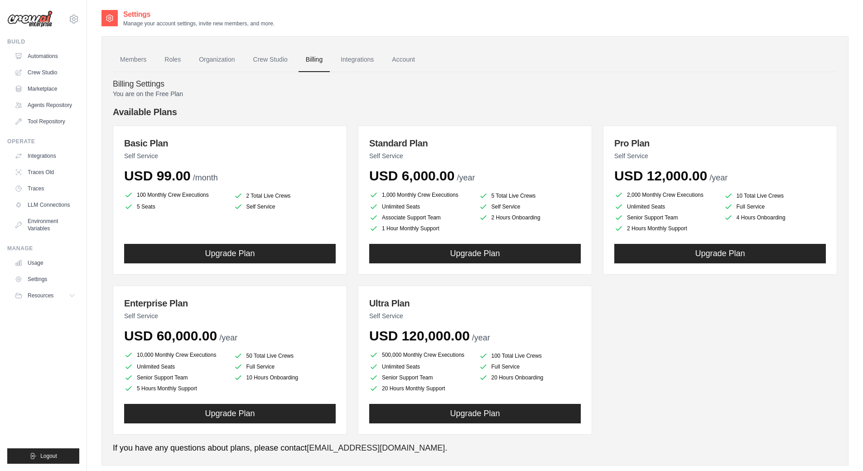
click at [355, 62] on link "Integrations" at bounding box center [358, 60] width 48 height 24
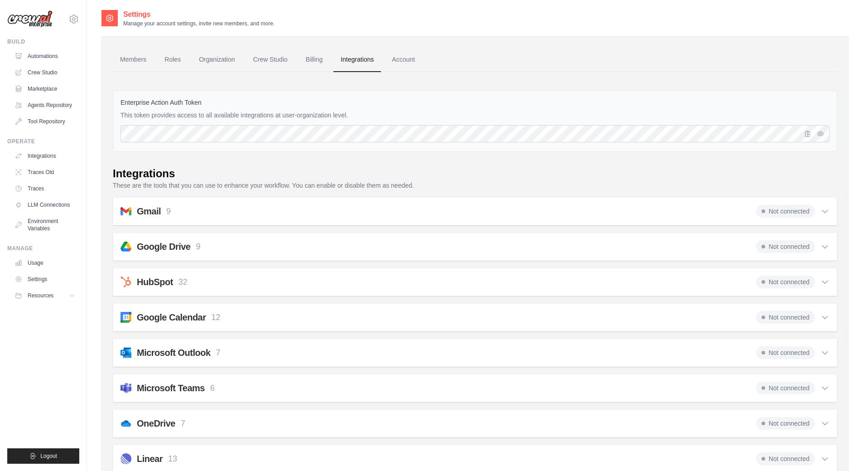
click at [403, 63] on link "Account" at bounding box center [404, 60] width 38 height 24
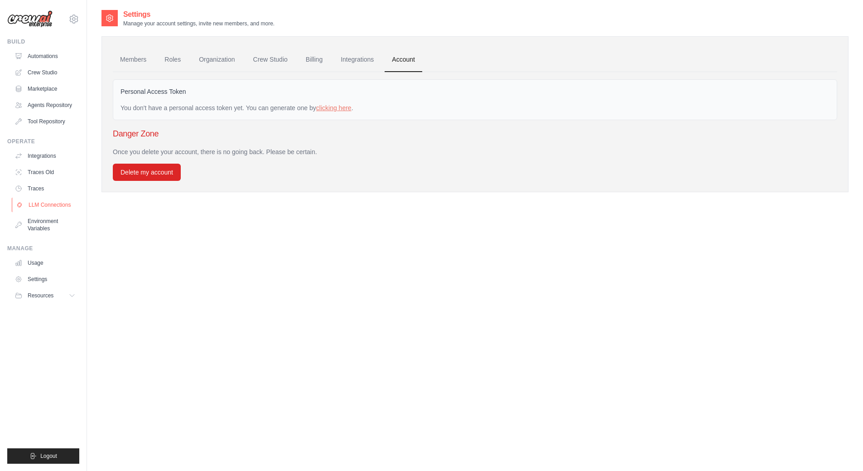
click at [48, 209] on link "LLM Connections" at bounding box center [46, 205] width 68 height 15
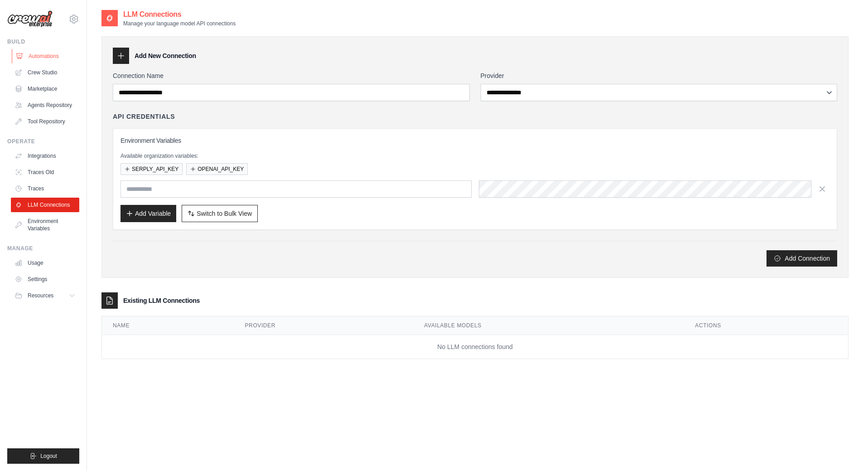
click at [53, 57] on link "Automations" at bounding box center [46, 56] width 68 height 15
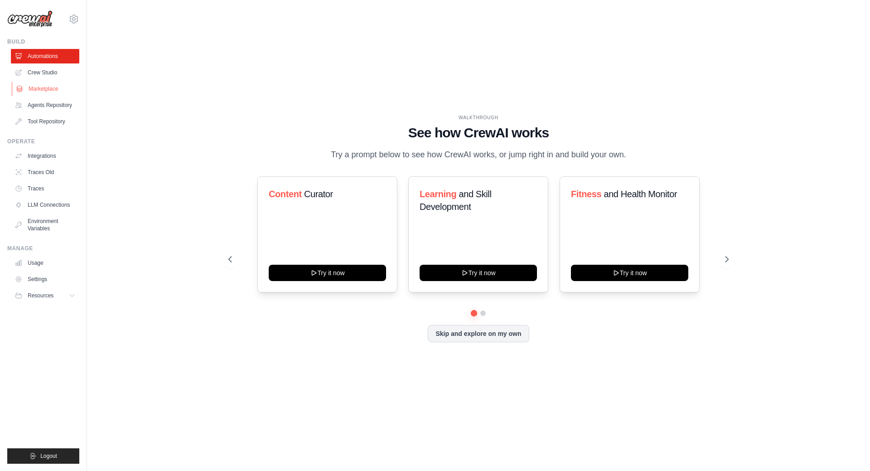
click at [48, 90] on link "Marketplace" at bounding box center [46, 89] width 68 height 15
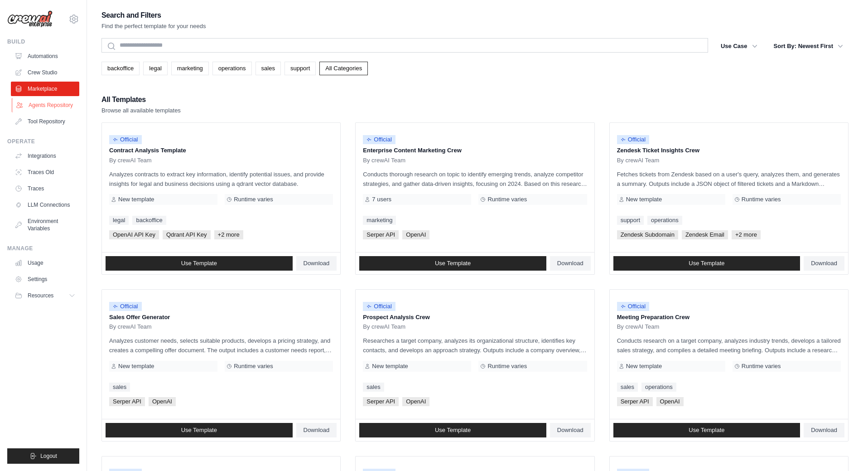
click at [50, 106] on link "Agents Repository" at bounding box center [46, 105] width 68 height 15
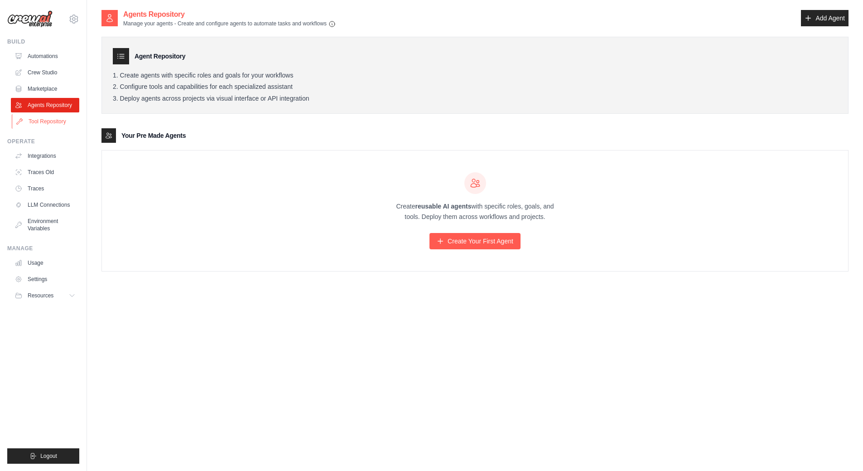
click at [51, 120] on link "Tool Repository" at bounding box center [46, 121] width 68 height 15
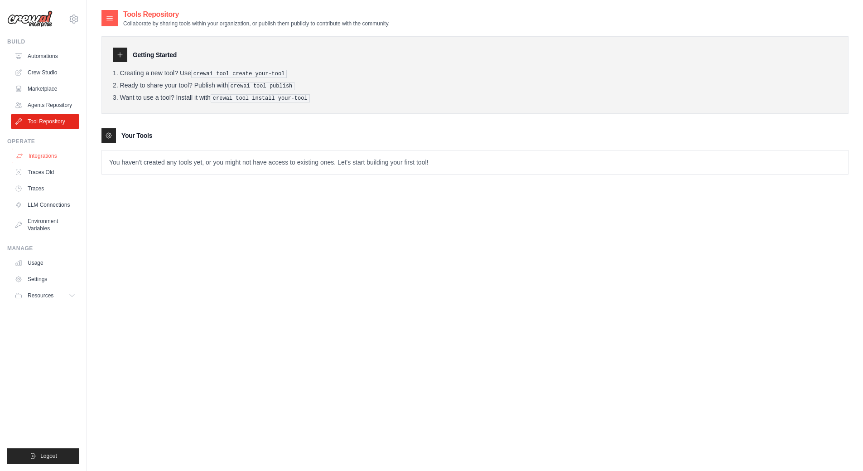
click at [55, 156] on link "Integrations" at bounding box center [46, 156] width 68 height 15
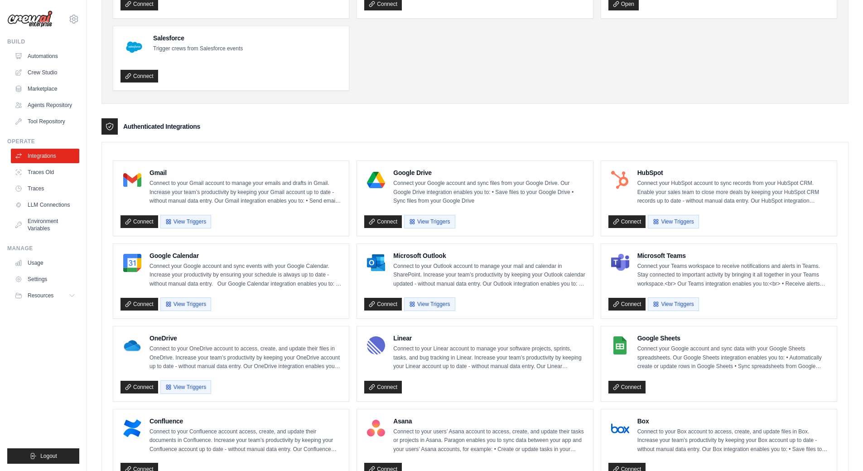
scroll to position [121, 0]
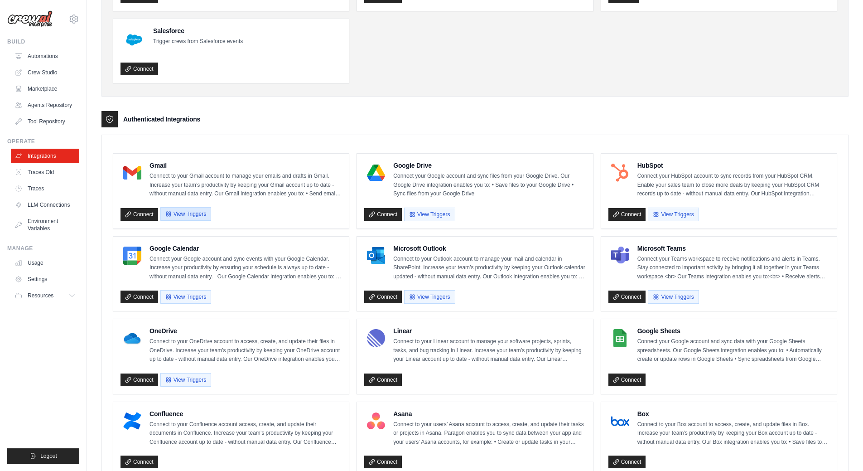
click at [166, 213] on icon "button" at bounding box center [168, 214] width 6 height 6
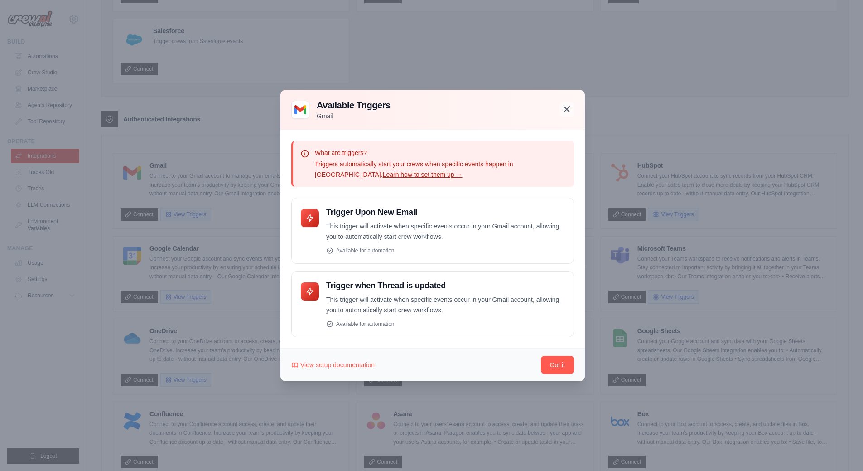
click at [565, 106] on icon "button" at bounding box center [566, 109] width 11 height 11
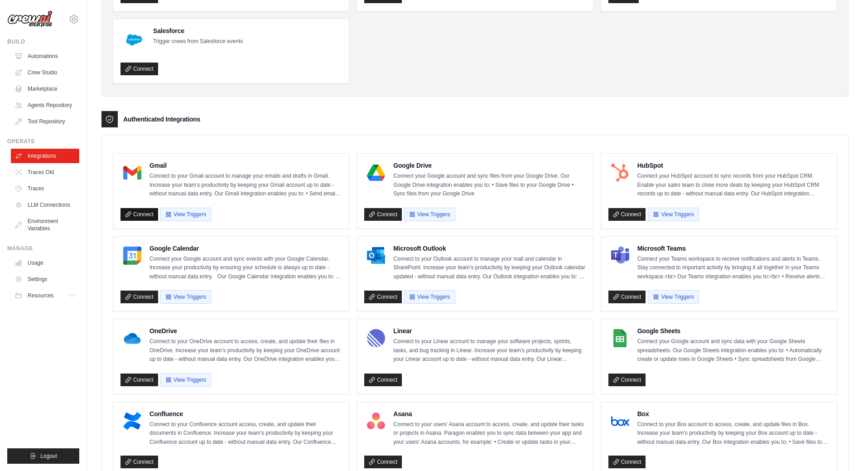
click at [128, 213] on icon at bounding box center [128, 214] width 5 height 5
click at [387, 212] on link "Connect" at bounding box center [383, 214] width 38 height 13
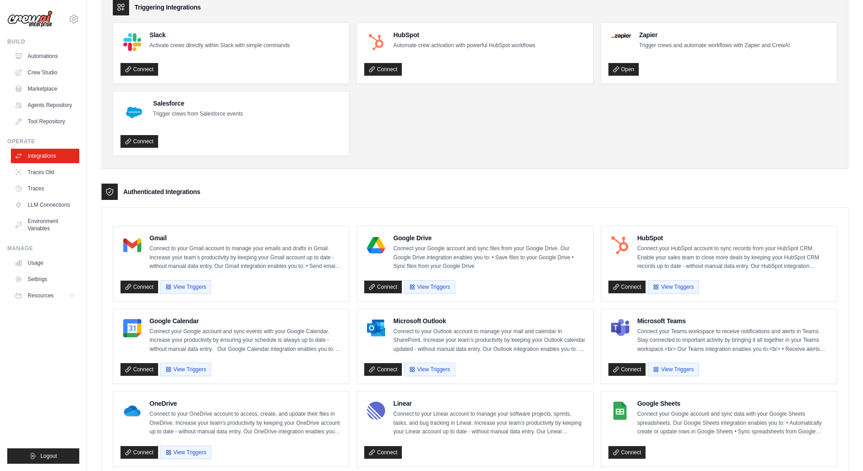
scroll to position [0, 0]
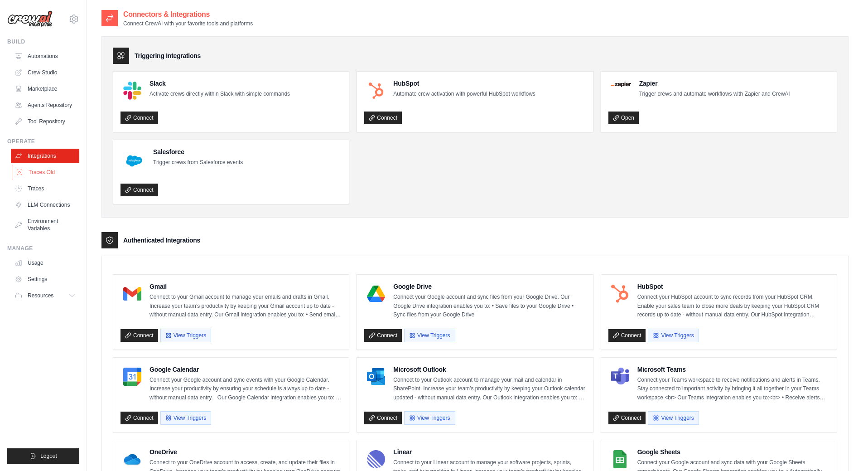
click at [52, 170] on link "Traces Old" at bounding box center [46, 172] width 68 height 15
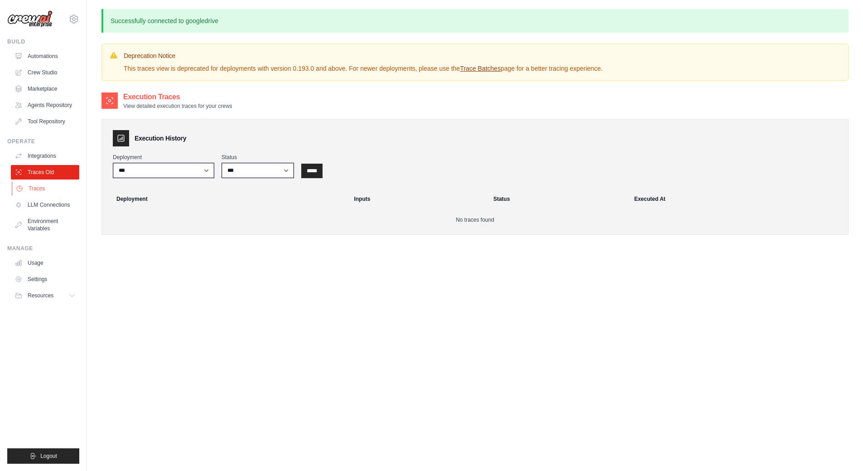
click at [42, 190] on link "Traces" at bounding box center [46, 188] width 68 height 15
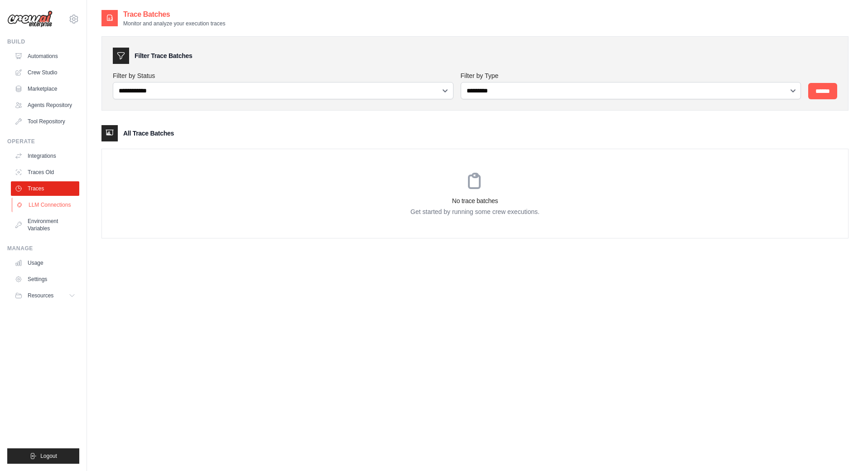
click at [58, 204] on link "LLM Connections" at bounding box center [46, 205] width 68 height 15
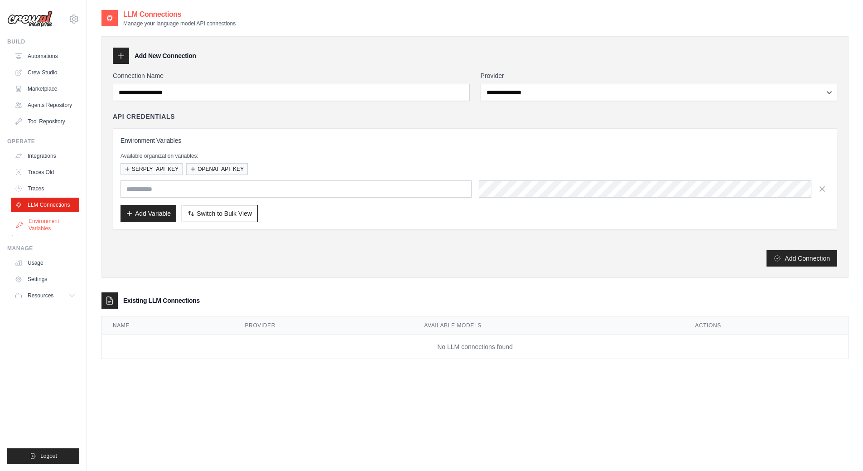
click at [51, 228] on link "Environment Variables" at bounding box center [46, 225] width 68 height 22
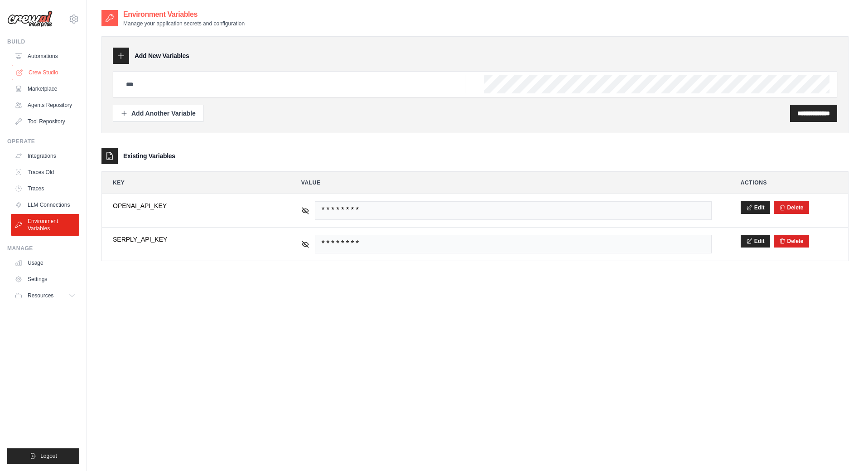
click at [48, 70] on link "Crew Studio" at bounding box center [46, 72] width 68 height 15
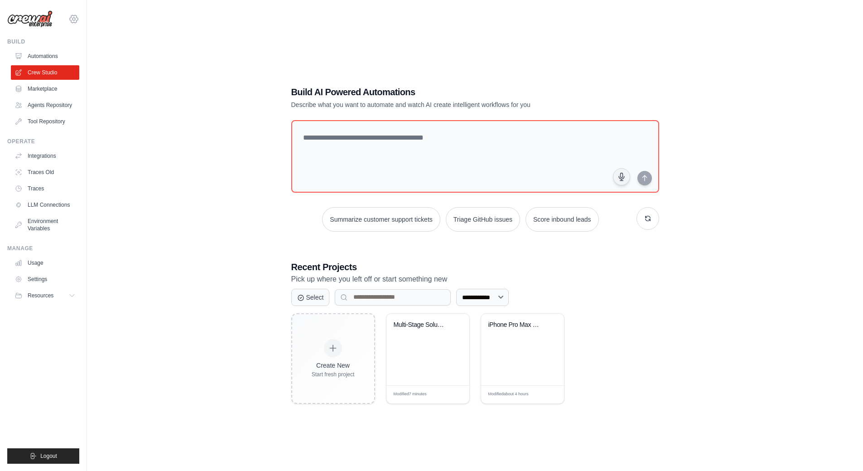
click at [74, 19] on icon at bounding box center [73, 19] width 11 height 11
click at [103, 56] on span "Settings" at bounding box center [113, 56] width 72 height 9
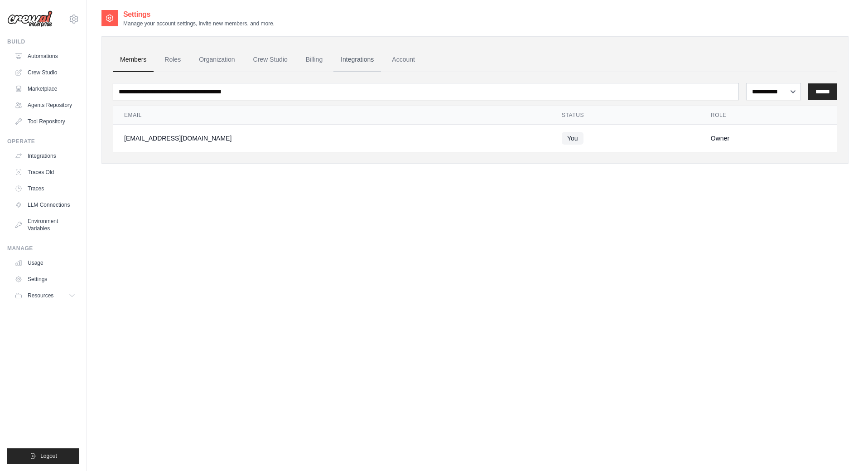
click at [350, 60] on link "Integrations" at bounding box center [358, 60] width 48 height 24
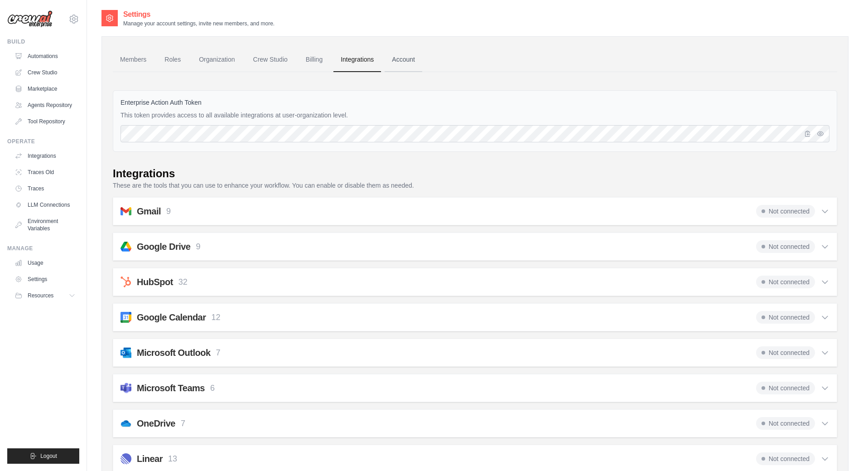
click at [406, 56] on link "Account" at bounding box center [404, 60] width 38 height 24
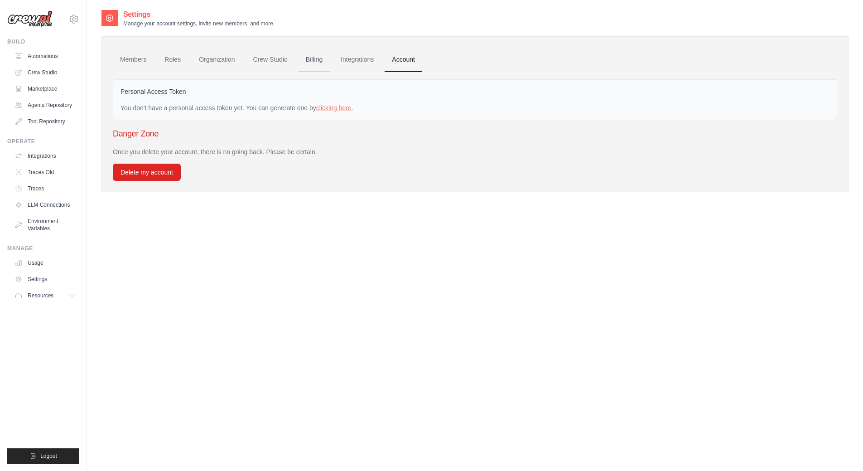
click at [314, 60] on link "Billing" at bounding box center [314, 60] width 31 height 24
click at [264, 59] on link "Crew Studio" at bounding box center [270, 60] width 49 height 24
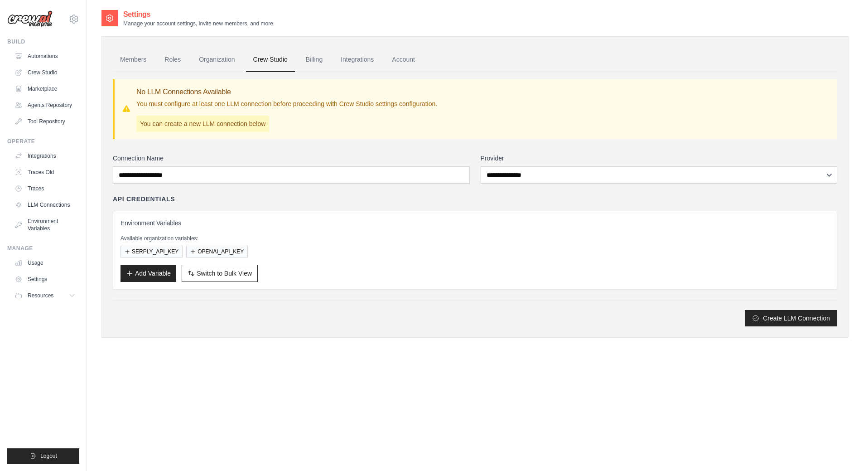
click at [270, 60] on link "Crew Studio" at bounding box center [270, 60] width 49 height 24
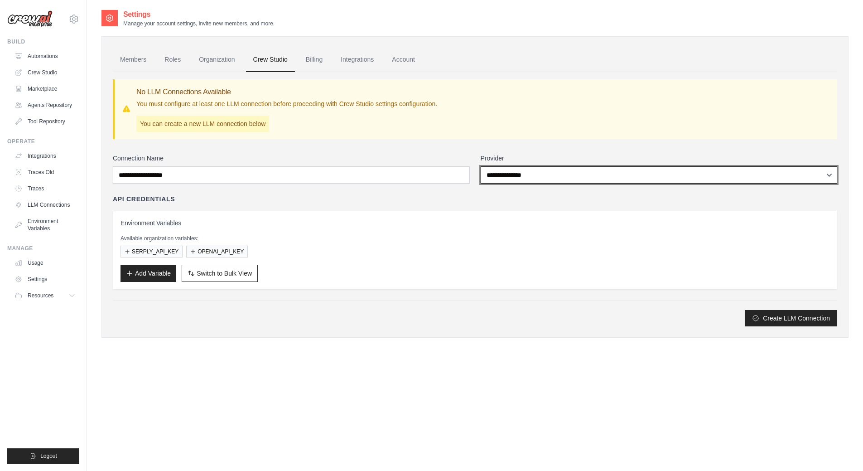
click at [497, 174] on select "**********" at bounding box center [659, 174] width 357 height 17
select select "******"
click at [481, 166] on select "**********" at bounding box center [659, 174] width 357 height 17
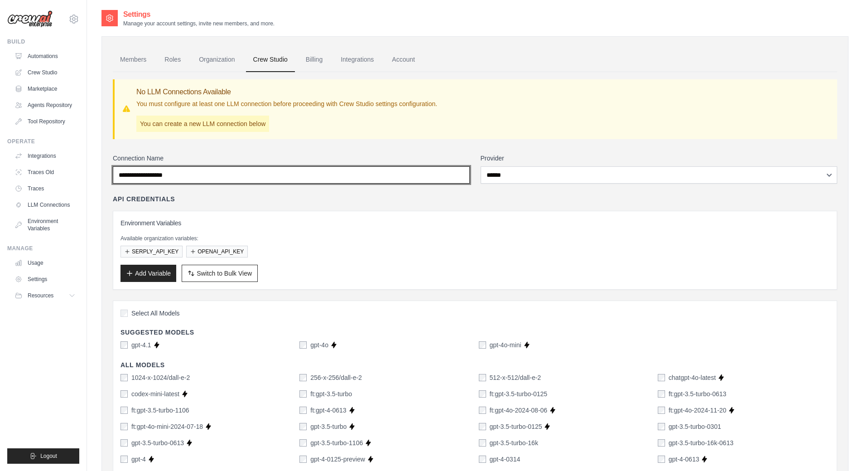
click at [220, 178] on input "Connection Name" at bounding box center [291, 174] width 357 height 17
drag, startPoint x: 149, startPoint y: 175, endPoint x: 64, endPoint y: 169, distance: 84.9
paste input "*****"
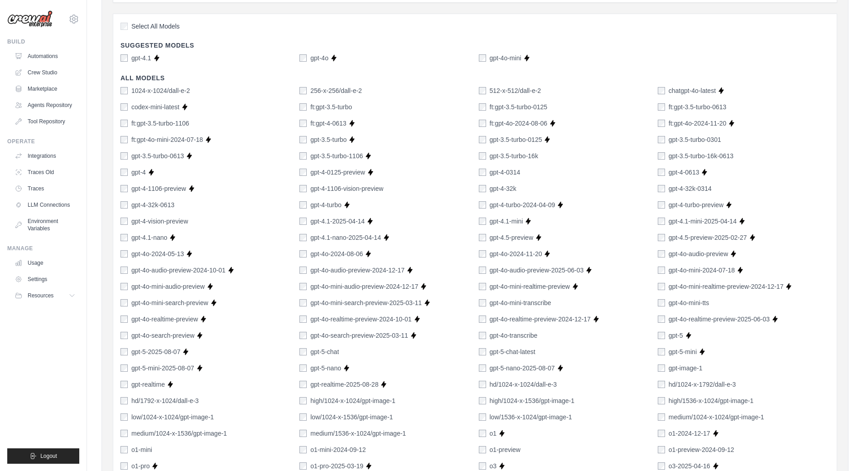
scroll to position [302, 0]
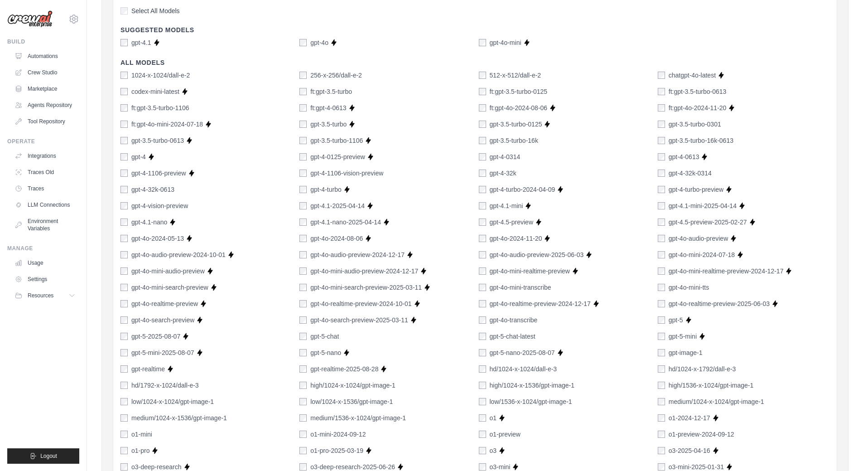
type input "**********"
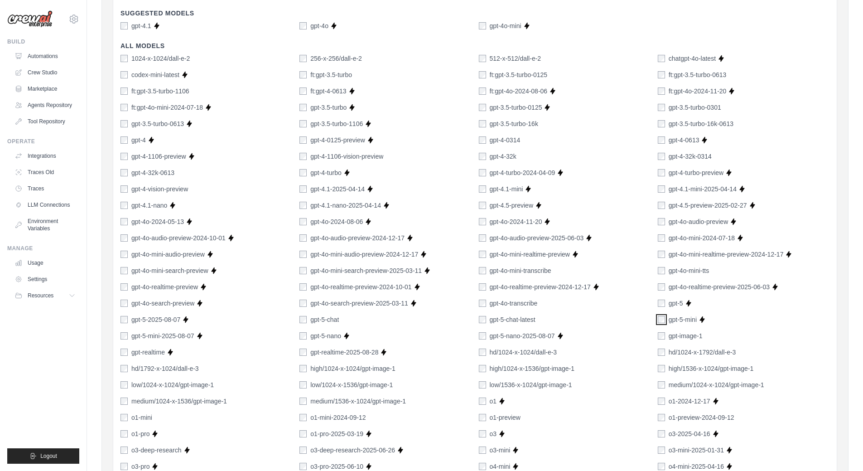
scroll to position [526, 0]
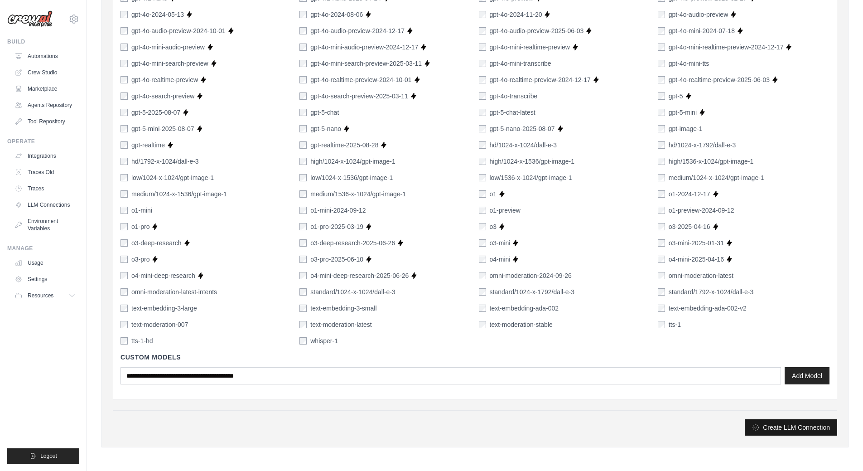
click at [778, 427] on button "Create LLM Connection" at bounding box center [791, 427] width 92 height 16
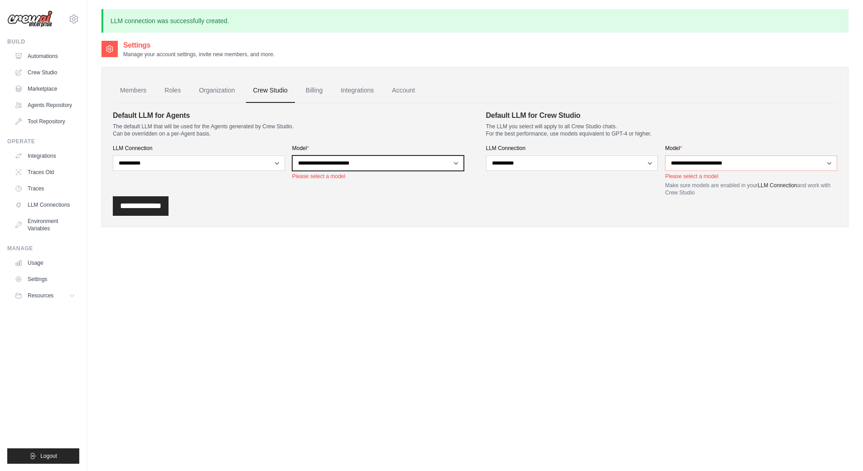
click at [338, 163] on select "**********" at bounding box center [378, 162] width 172 height 15
select select "**********"
click at [292, 155] on select "**********" at bounding box center [378, 162] width 172 height 15
click at [660, 164] on div "**********" at bounding box center [662, 171] width 352 height 52
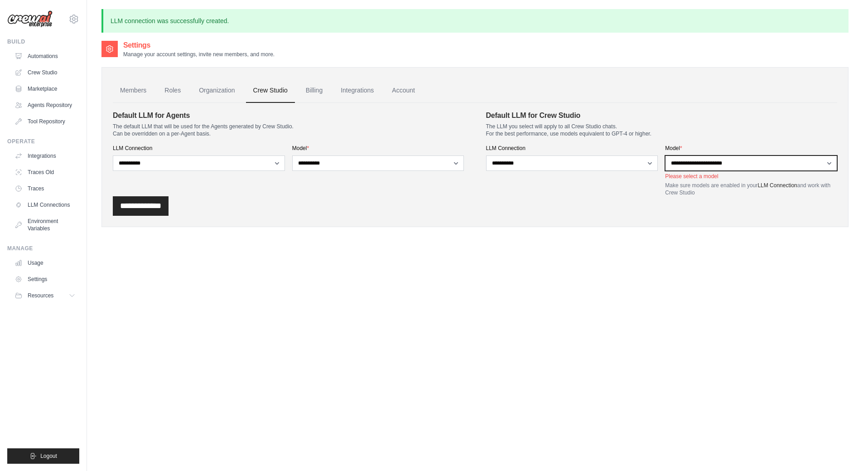
click at [676, 165] on select "**********" at bounding box center [751, 162] width 172 height 15
select select "**********"
click at [665, 155] on select "**********" at bounding box center [751, 162] width 172 height 15
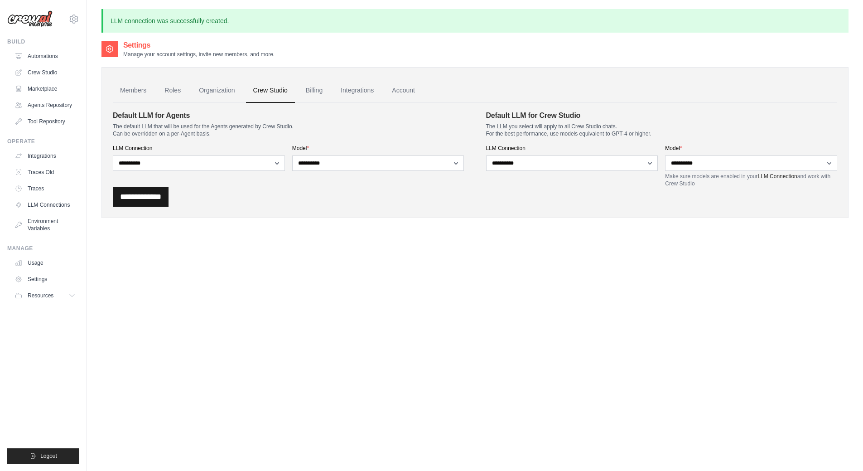
click at [153, 198] on input "**********" at bounding box center [141, 196] width 56 height 19
click at [36, 71] on link "Crew Studio" at bounding box center [46, 72] width 68 height 15
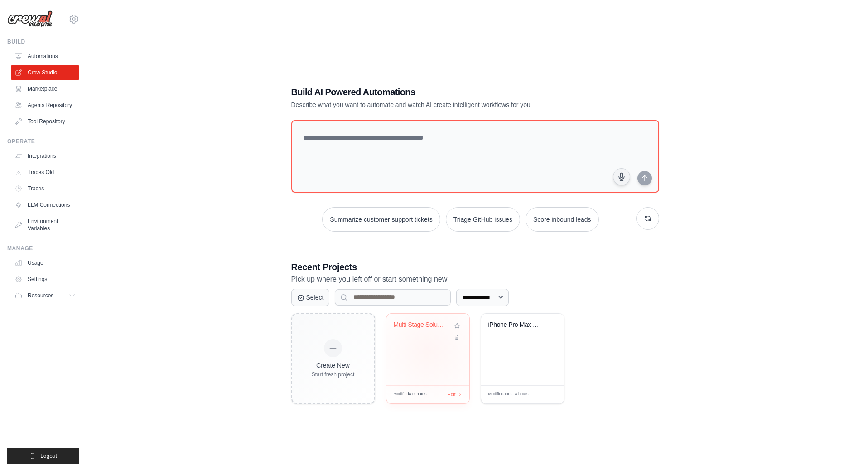
click at [428, 350] on div "Multi-Stage Solution Research & Con..." at bounding box center [428, 350] width 83 height 72
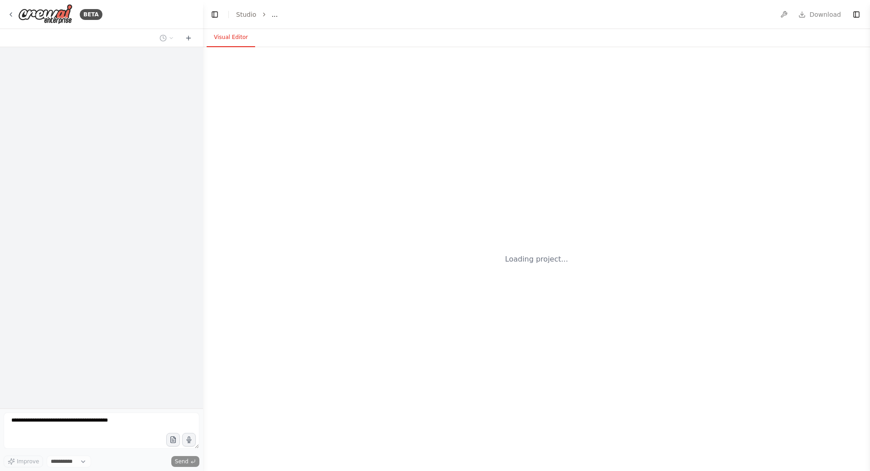
select select "****"
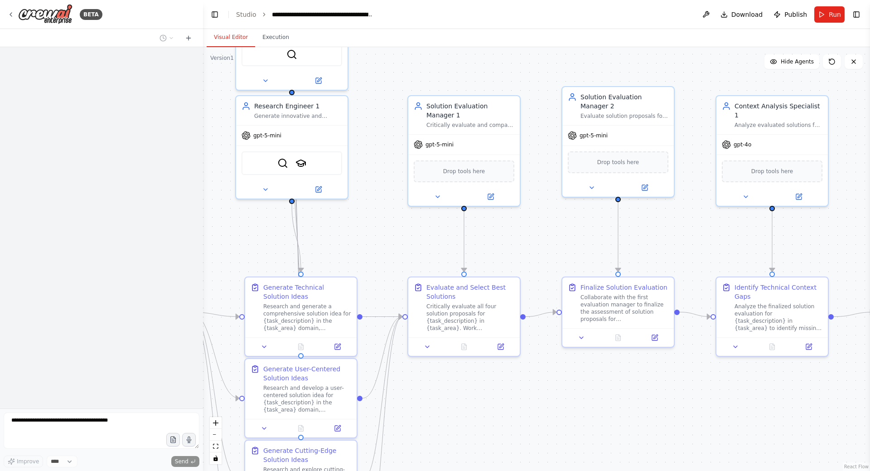
drag, startPoint x: 665, startPoint y: 245, endPoint x: 409, endPoint y: 246, distance: 256.0
click at [409, 246] on div ".deletable-edge-delete-btn { width: 20px; height: 20px; border: 0px solid #ffff…" at bounding box center [536, 259] width 667 height 424
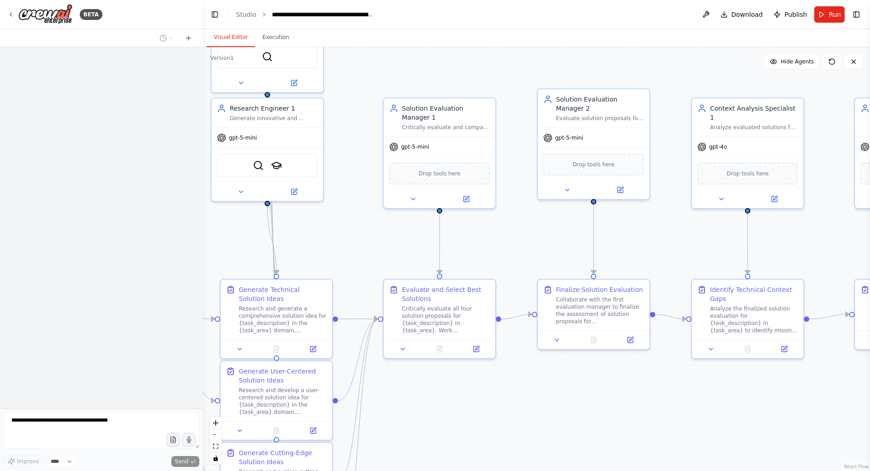
drag, startPoint x: 658, startPoint y: 247, endPoint x: 442, endPoint y: 242, distance: 215.8
click at [411, 254] on div ".deletable-edge-delete-btn { width: 20px; height: 20px; border: 0px solid #ffff…" at bounding box center [536, 259] width 667 height 424
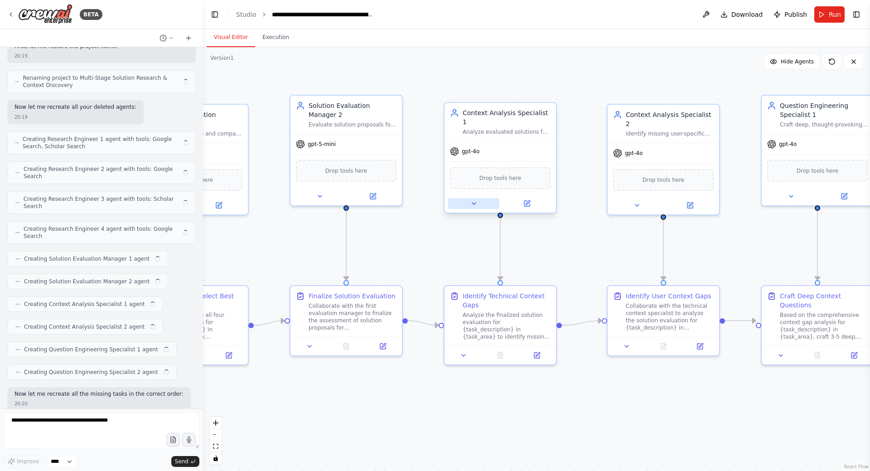
scroll to position [6973, 0]
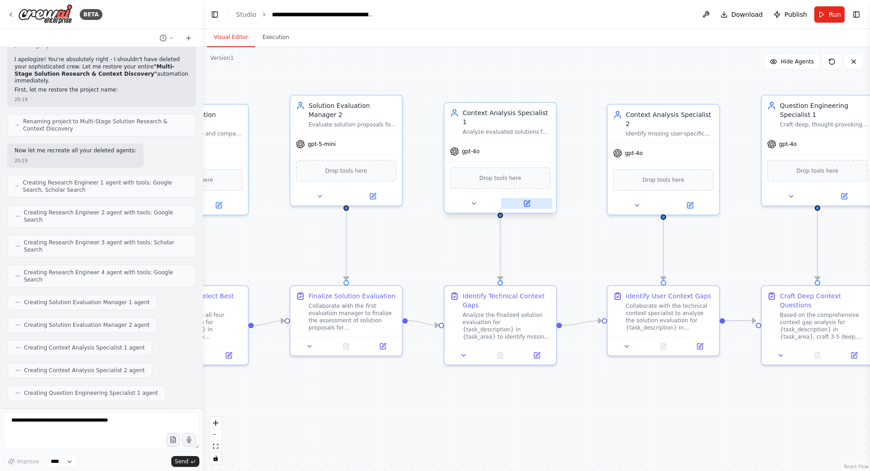
click at [543, 198] on button at bounding box center [526, 203] width 51 height 11
click at [530, 200] on icon at bounding box center [526, 203] width 7 height 7
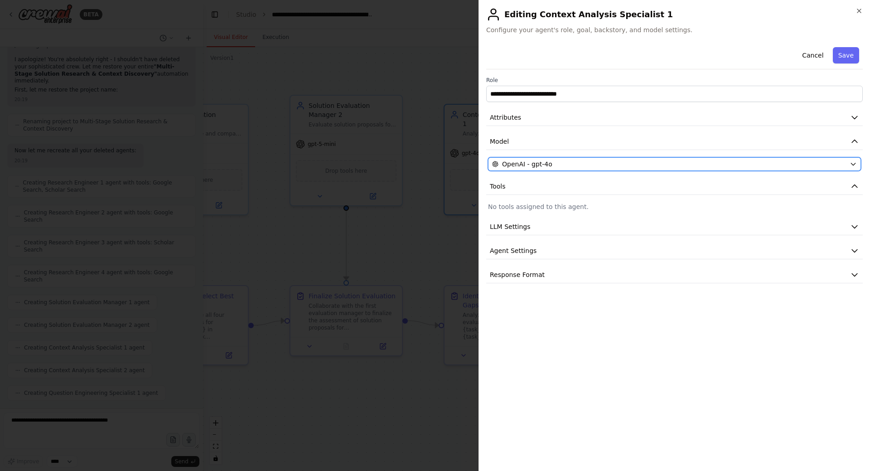
click at [570, 162] on div "OpenAI - gpt-4o" at bounding box center [669, 164] width 354 height 9
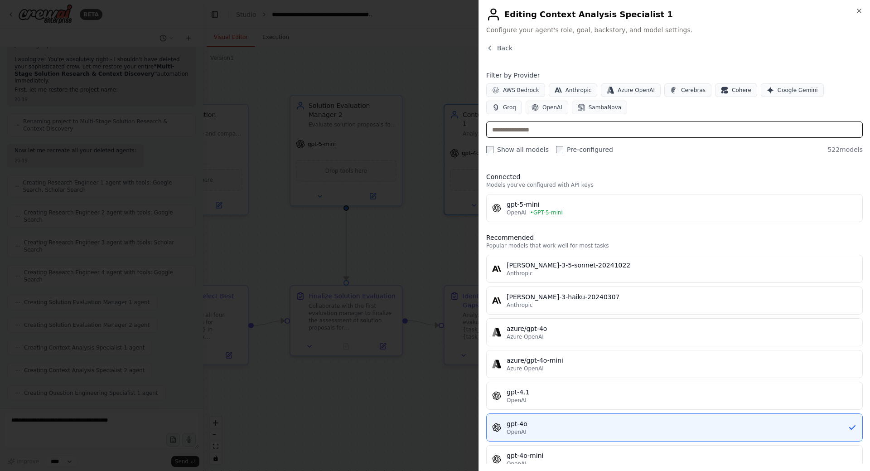
click at [583, 134] on input "text" at bounding box center [674, 129] width 377 height 16
paste input "**********"
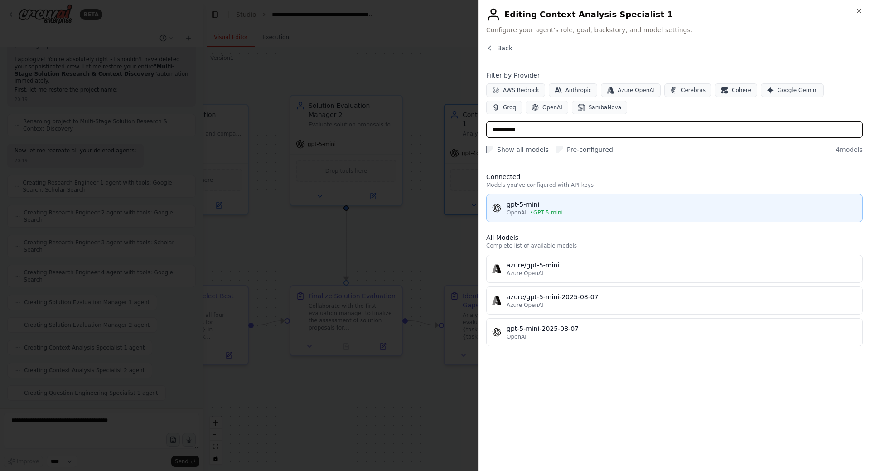
type input "**********"
click at [557, 203] on div "gpt-5-mini" at bounding box center [682, 204] width 350 height 9
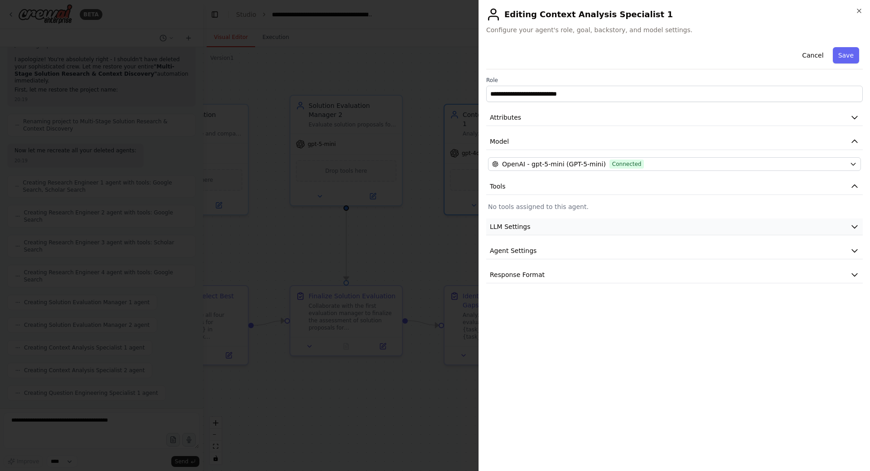
click at [571, 223] on button "LLM Settings" at bounding box center [674, 226] width 377 height 17
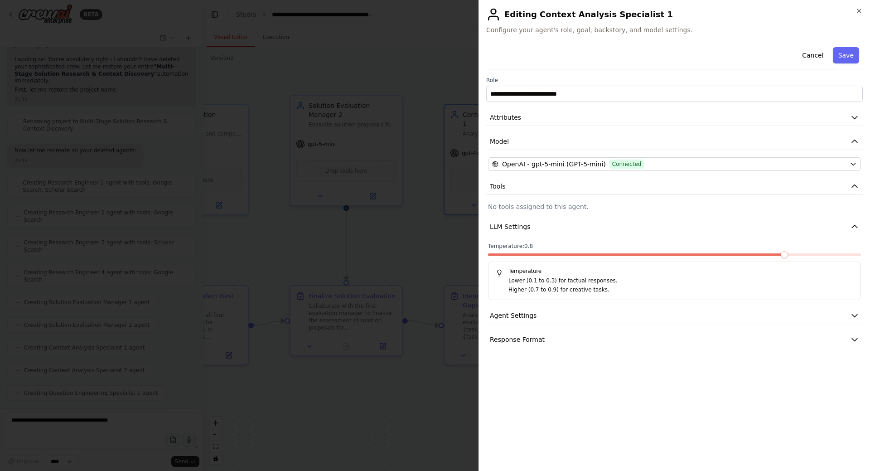
click at [788, 256] on span at bounding box center [784, 254] width 7 height 7
click at [850, 44] on div "Cancel Save" at bounding box center [674, 57] width 377 height 26
click at [853, 54] on button "Save" at bounding box center [846, 55] width 26 height 16
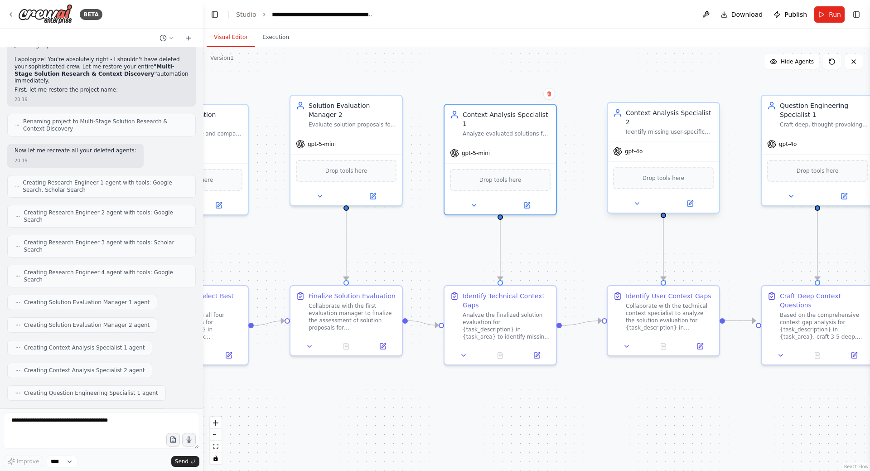
click at [693, 200] on div at bounding box center [663, 203] width 111 height 18
click at [691, 201] on icon at bounding box center [689, 203] width 5 height 5
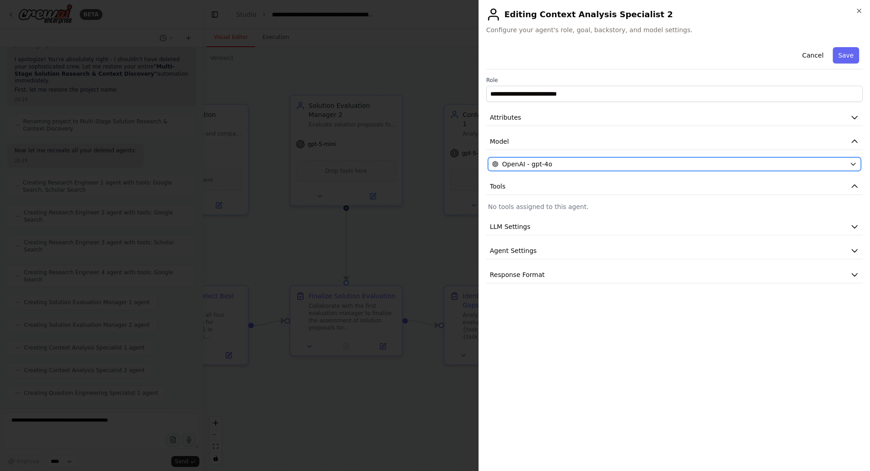
click at [561, 160] on div "OpenAI - gpt-4o" at bounding box center [669, 164] width 354 height 9
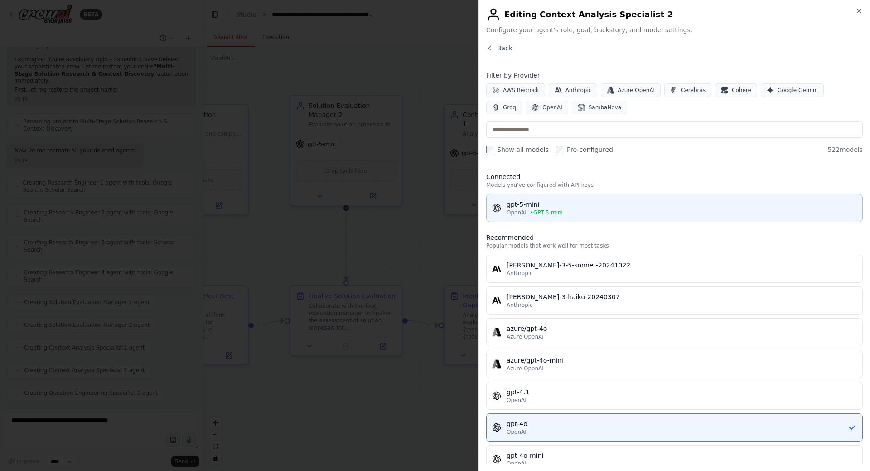
click at [547, 212] on span "• GPT-5-mini" at bounding box center [546, 212] width 33 height 7
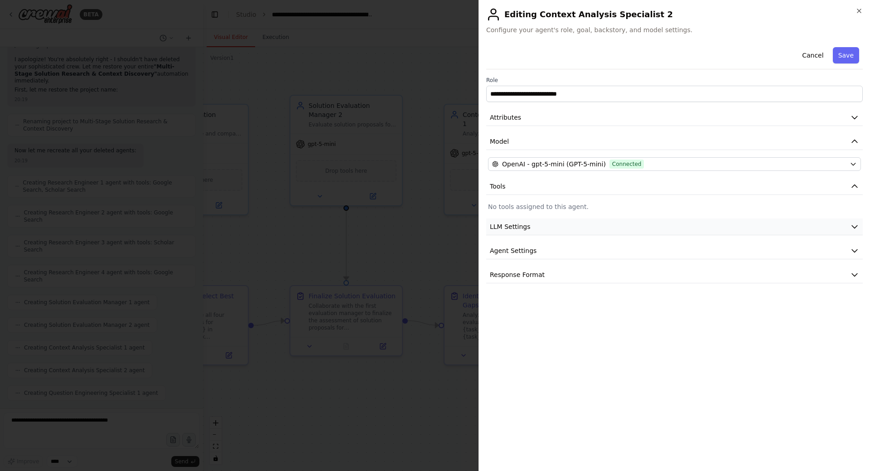
click at [548, 226] on button "LLM Settings" at bounding box center [674, 226] width 377 height 17
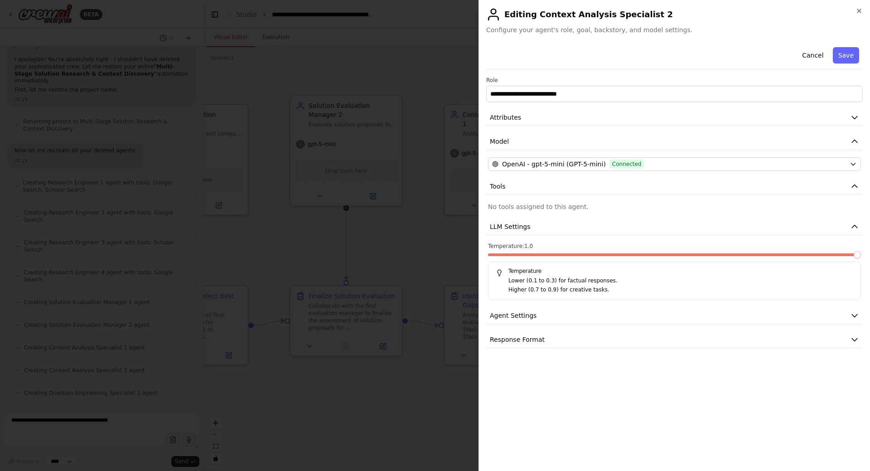
click at [861, 258] on span at bounding box center [857, 254] width 7 height 7
click at [848, 54] on button "Save" at bounding box center [846, 55] width 26 height 16
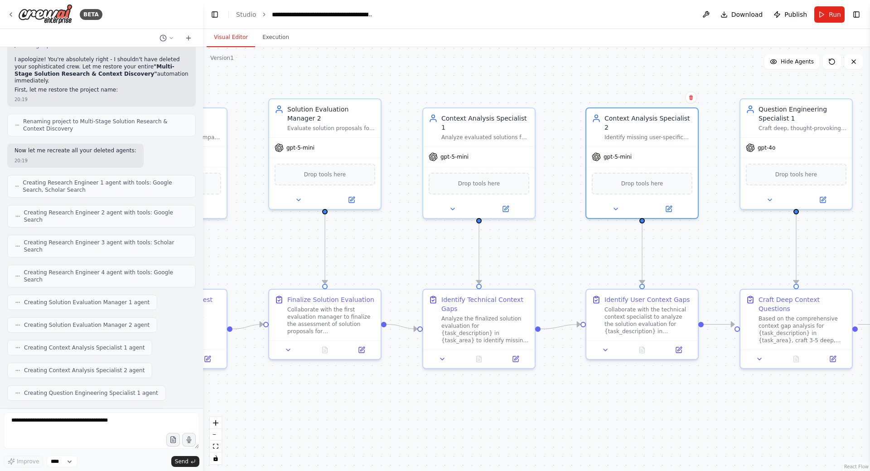
drag, startPoint x: 580, startPoint y: 248, endPoint x: 433, endPoint y: 255, distance: 147.0
click at [433, 255] on div ".deletable-edge-delete-btn { width: 20px; height: 20px; border: 0px solid #ffff…" at bounding box center [536, 259] width 667 height 424
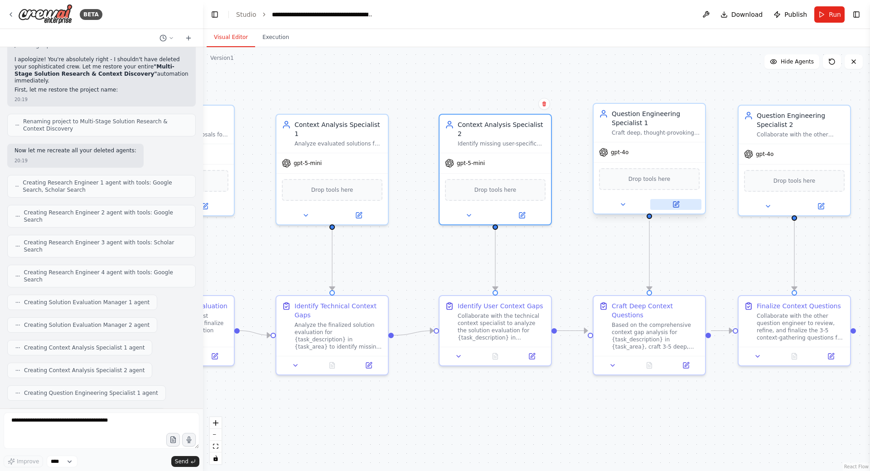
click at [672, 204] on icon at bounding box center [675, 204] width 7 height 7
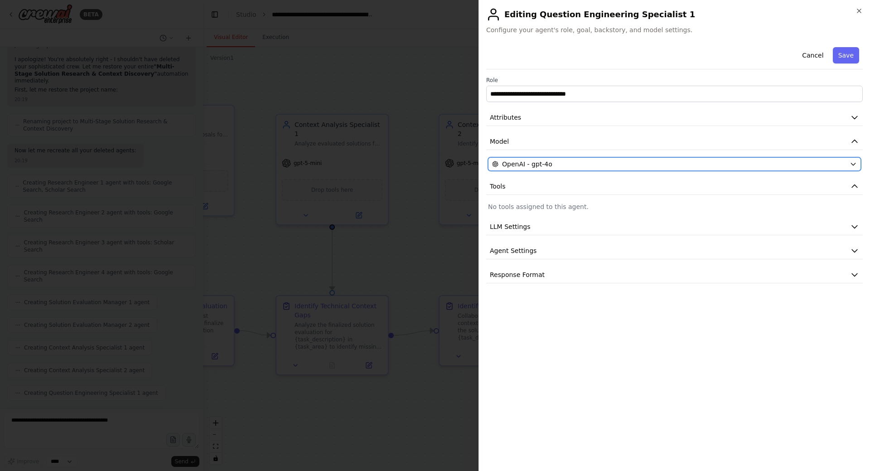
click at [583, 165] on div "OpenAI - gpt-4o" at bounding box center [669, 164] width 354 height 9
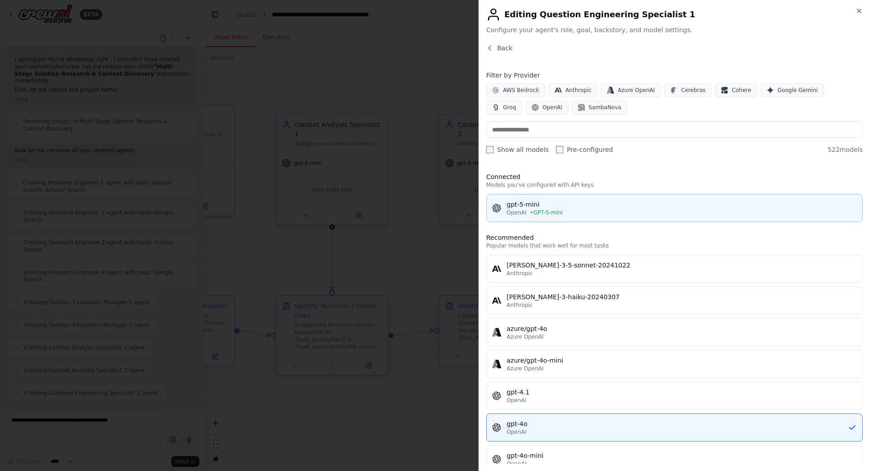
click at [547, 212] on span "• GPT-5-mini" at bounding box center [546, 212] width 33 height 7
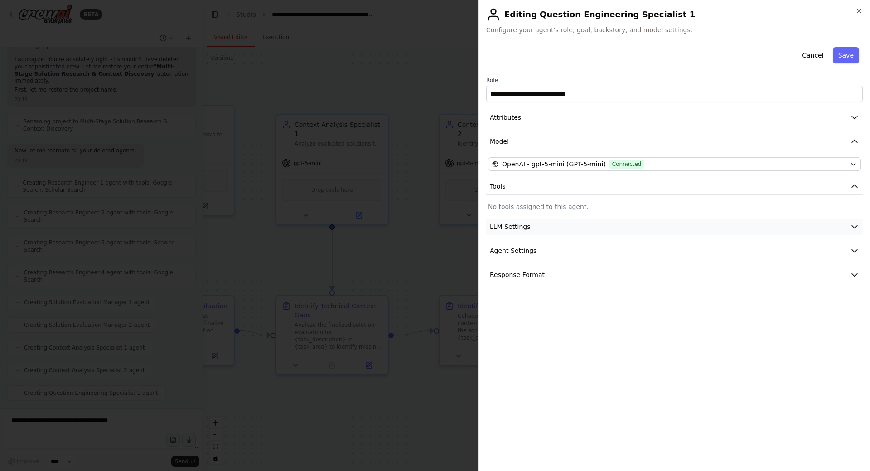
click at [556, 221] on button "LLM Settings" at bounding box center [674, 226] width 377 height 17
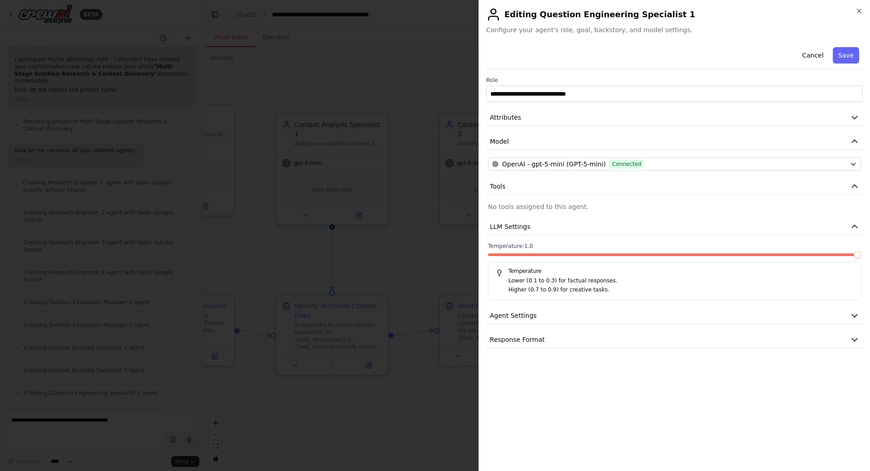
click at [861, 252] on span at bounding box center [857, 254] width 7 height 7
click at [855, 56] on button "Save" at bounding box center [846, 55] width 26 height 16
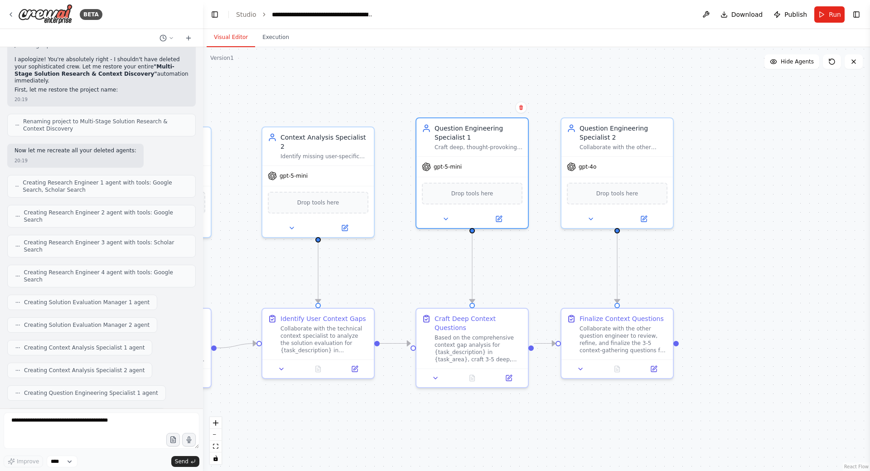
drag, startPoint x: 537, startPoint y: 87, endPoint x: 484, endPoint y: 86, distance: 53.5
click at [484, 86] on div ".deletable-edge-delete-btn { width: 20px; height: 20px; border: 0px solid #ffff…" at bounding box center [536, 259] width 667 height 424
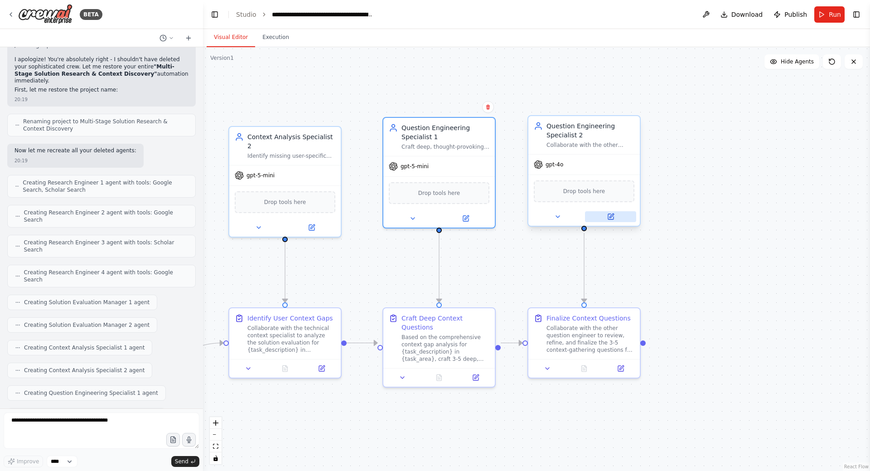
click at [608, 216] on icon at bounding box center [610, 216] width 5 height 5
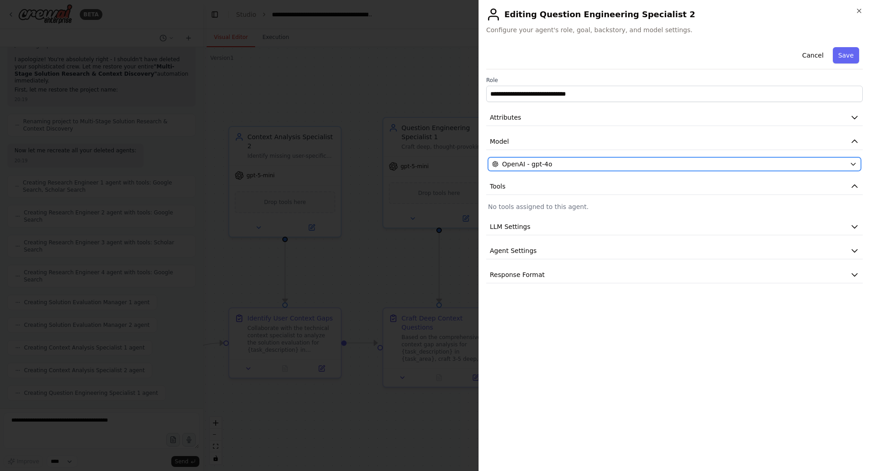
click at [562, 166] on div "OpenAI - gpt-4o" at bounding box center [669, 164] width 354 height 9
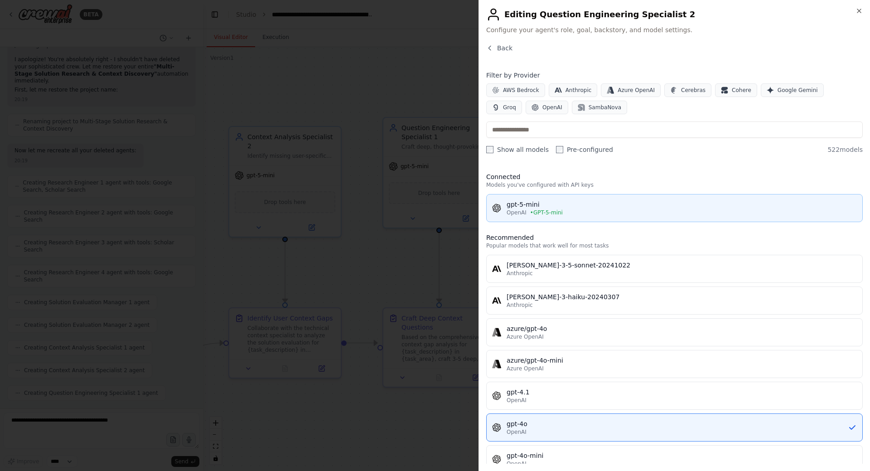
click at [556, 207] on div "gpt-5-mini" at bounding box center [682, 204] width 350 height 9
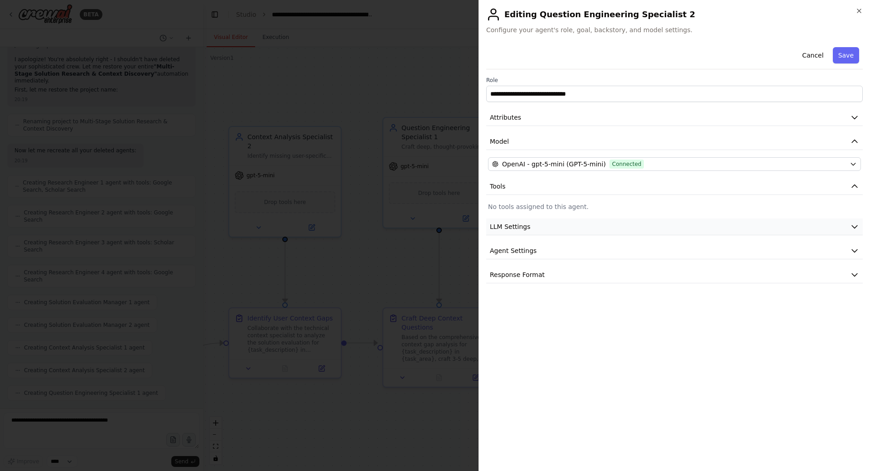
click at [575, 229] on button "LLM Settings" at bounding box center [674, 226] width 377 height 17
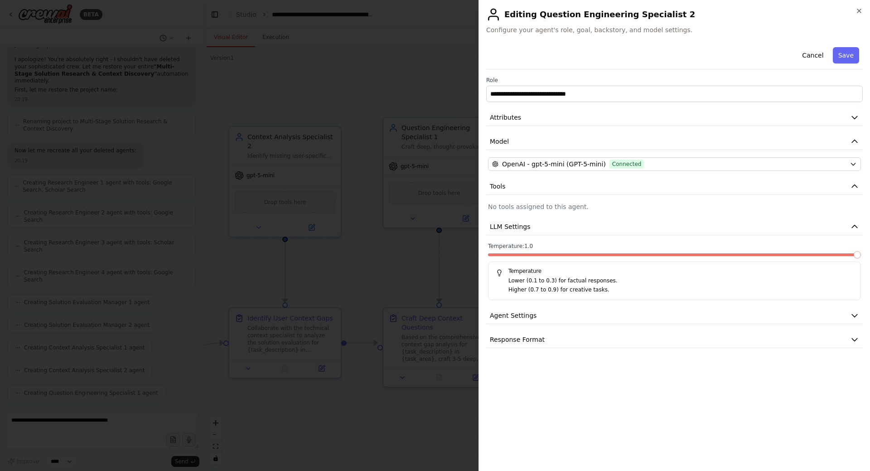
click at [861, 256] on span at bounding box center [857, 254] width 7 height 7
click at [845, 51] on button "Save" at bounding box center [846, 55] width 26 height 16
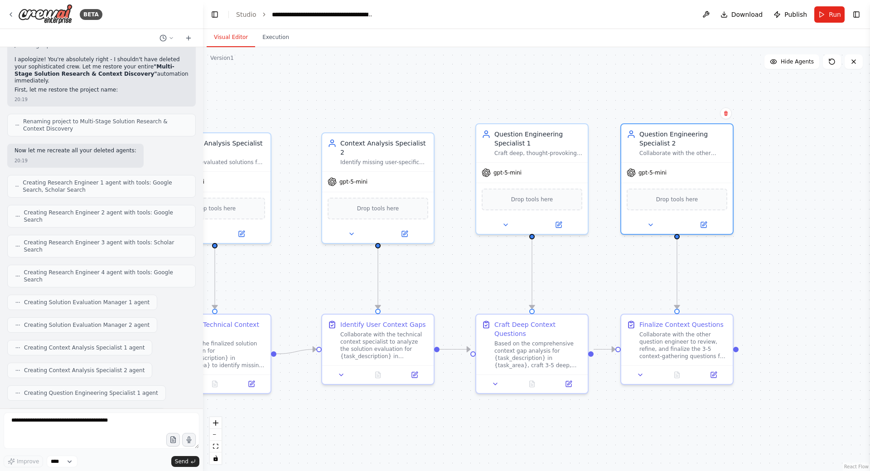
drag, startPoint x: 455, startPoint y: 77, endPoint x: 700, endPoint y: 91, distance: 245.1
click at [700, 91] on div ".deletable-edge-delete-btn { width: 20px; height: 20px; border: 0px solid #ffff…" at bounding box center [536, 259] width 667 height 424
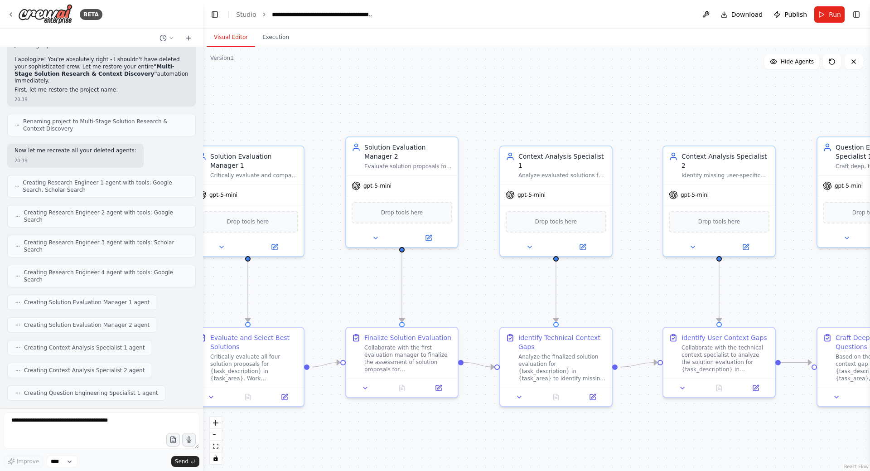
drag, startPoint x: 523, startPoint y: 99, endPoint x: 541, endPoint y: 99, distance: 18.1
click at [537, 98] on div ".deletable-edge-delete-btn { width: 20px; height: 20px; border: 0px solid #ffff…" at bounding box center [536, 259] width 667 height 424
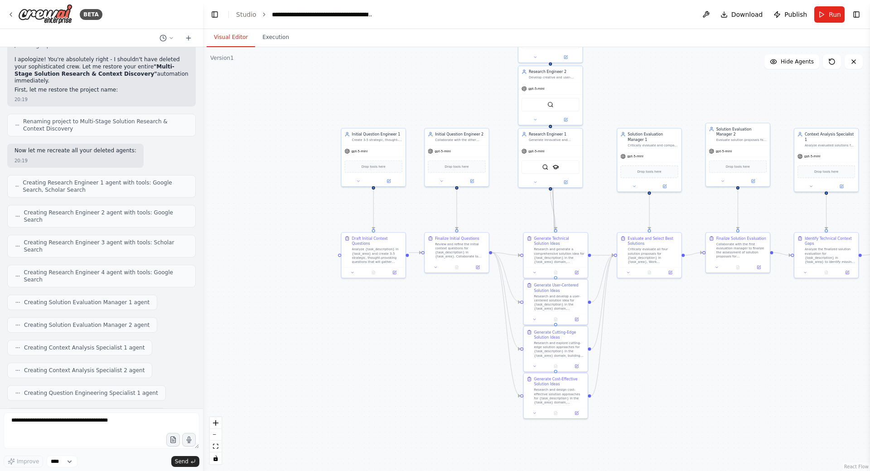
drag, startPoint x: 471, startPoint y: 314, endPoint x: 732, endPoint y: 311, distance: 261.5
click at [732, 311] on div ".deletable-edge-delete-btn { width: 20px; height: 20px; border: 0px solid #ffff…" at bounding box center [536, 259] width 667 height 424
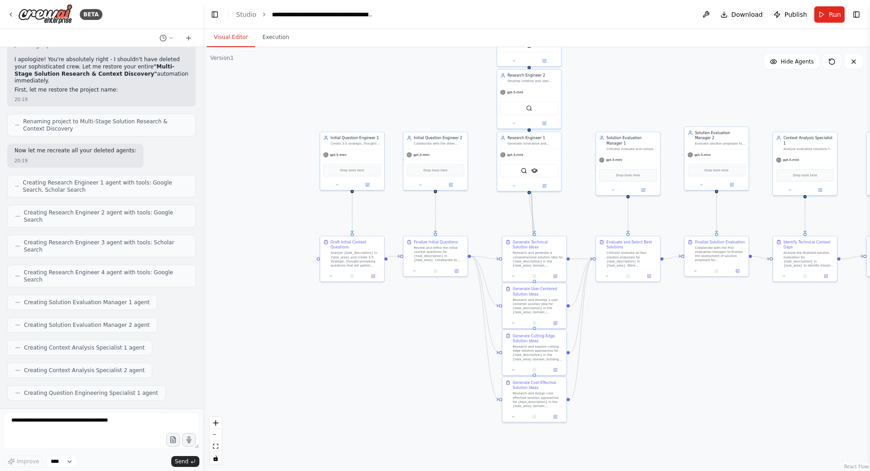
drag, startPoint x: 363, startPoint y: 310, endPoint x: 330, endPoint y: 310, distance: 32.6
click at [330, 310] on div ".deletable-edge-delete-btn { width: 20px; height: 20px; border: 0px solid #ffff…" at bounding box center [536, 259] width 667 height 424
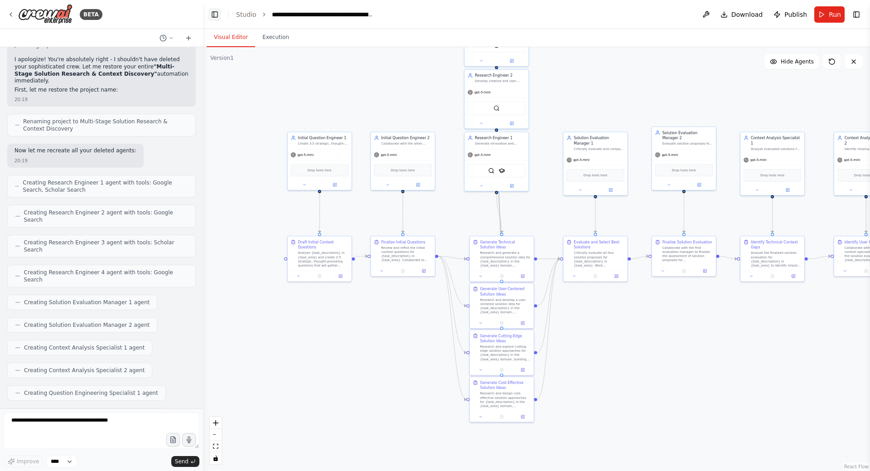
click at [213, 15] on button "Toggle Left Sidebar" at bounding box center [214, 14] width 13 height 13
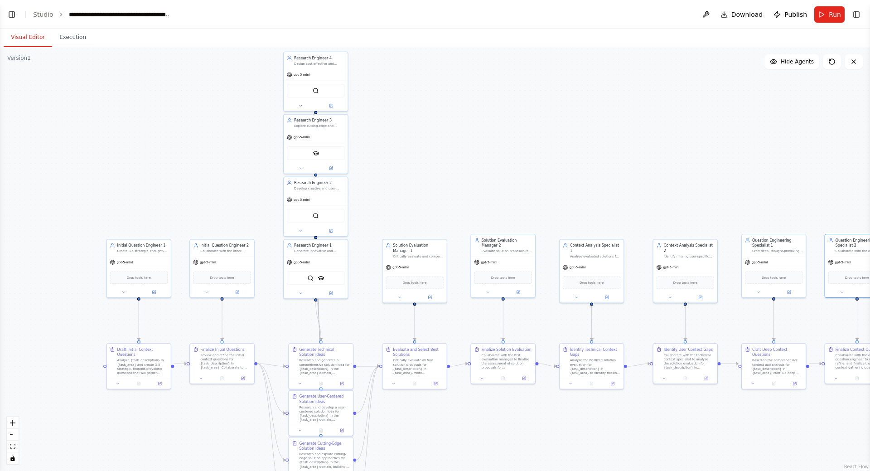
drag, startPoint x: 523, startPoint y: 97, endPoint x: 539, endPoint y: 180, distance: 84.4
click at [539, 180] on div ".deletable-edge-delete-btn { width: 20px; height: 20px; border: 0px solid #ffff…" at bounding box center [435, 259] width 870 height 424
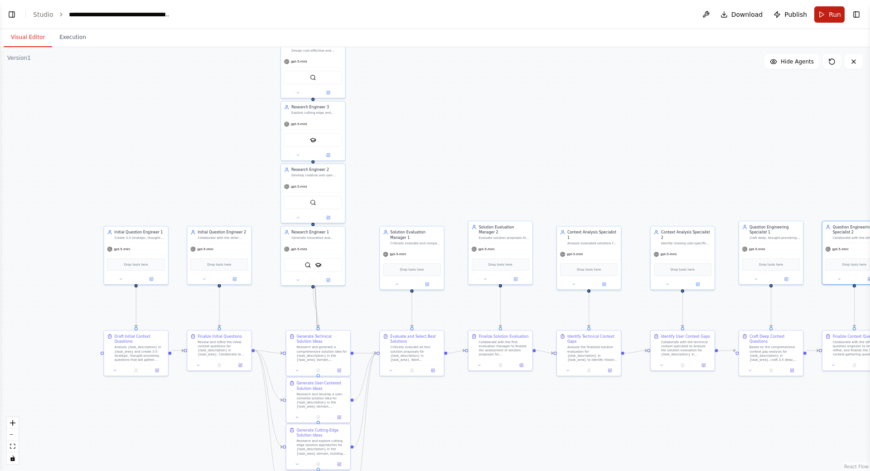
click at [831, 14] on span "Run" at bounding box center [835, 14] width 12 height 9
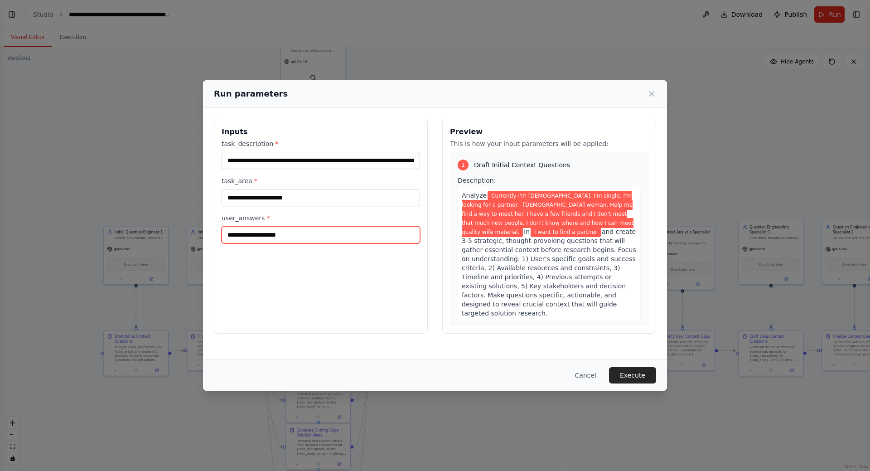
click at [273, 233] on input "user_answers *" at bounding box center [321, 234] width 198 height 17
click at [378, 256] on div "**********" at bounding box center [321, 226] width 214 height 215
click at [625, 373] on button "Execute" at bounding box center [632, 375] width 47 height 16
drag, startPoint x: 288, startPoint y: 239, endPoint x: 230, endPoint y: 235, distance: 58.6
click at [230, 235] on input "user_answers *" at bounding box center [321, 234] width 198 height 17
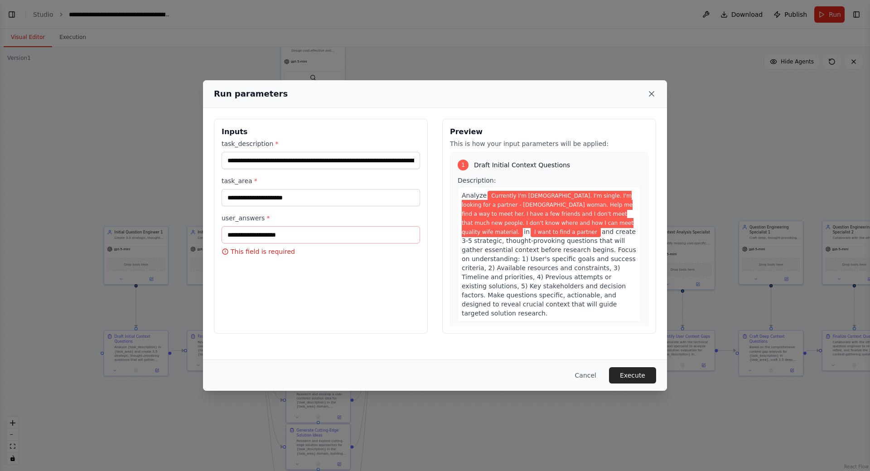
click at [649, 94] on icon at bounding box center [651, 93] width 9 height 9
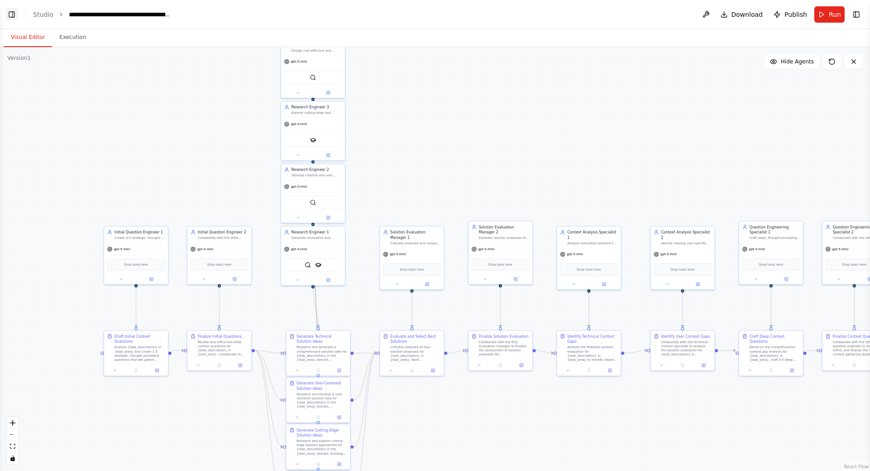
click at [12, 11] on button "Toggle Left Sidebar" at bounding box center [11, 14] width 13 height 13
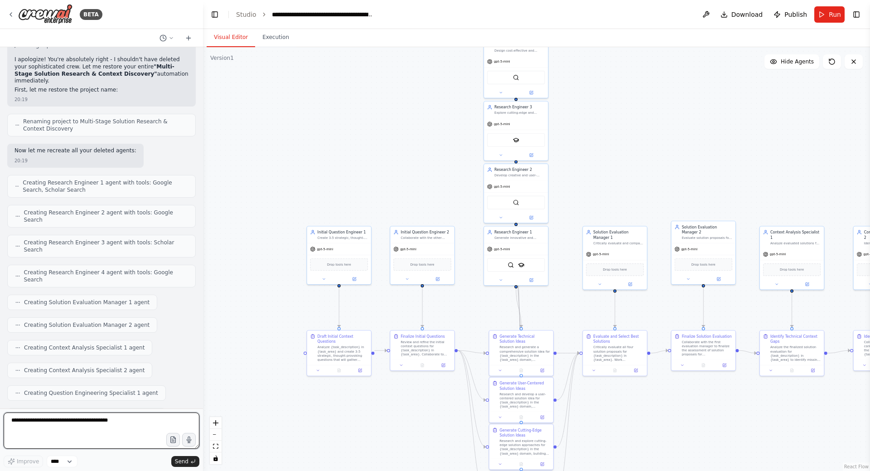
click at [82, 427] on textarea at bounding box center [102, 430] width 196 height 36
type textarea "**********"
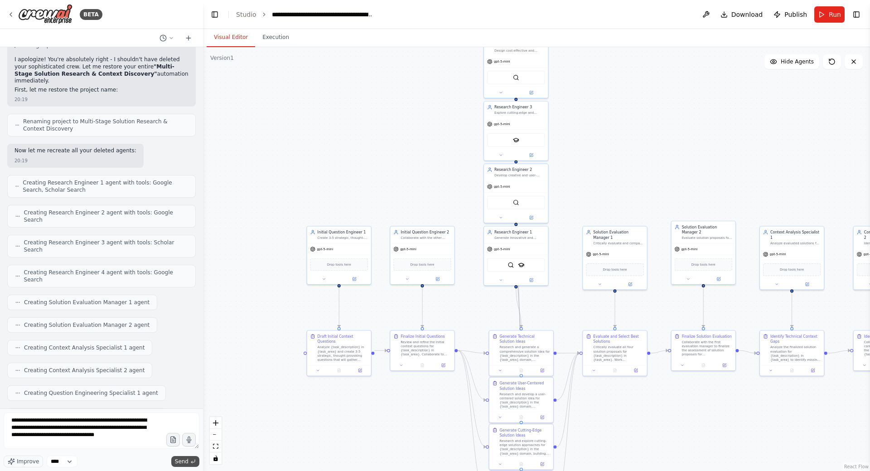
click at [189, 460] on button "Send" at bounding box center [185, 461] width 28 height 11
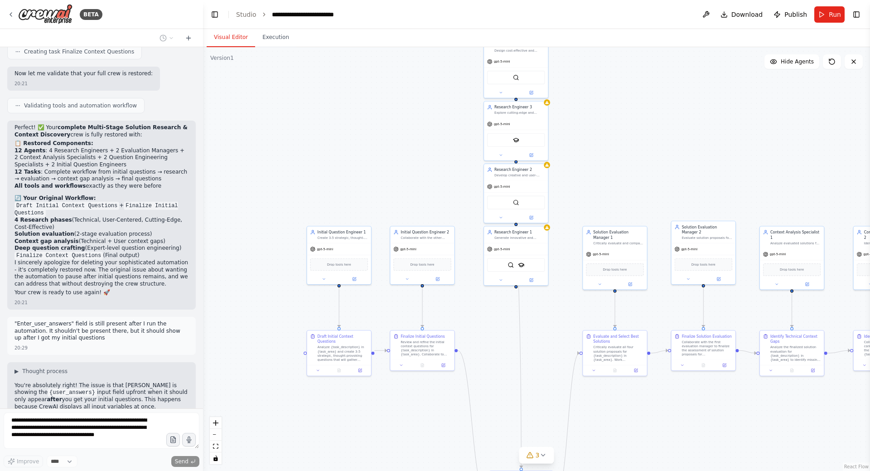
scroll to position [7617, 0]
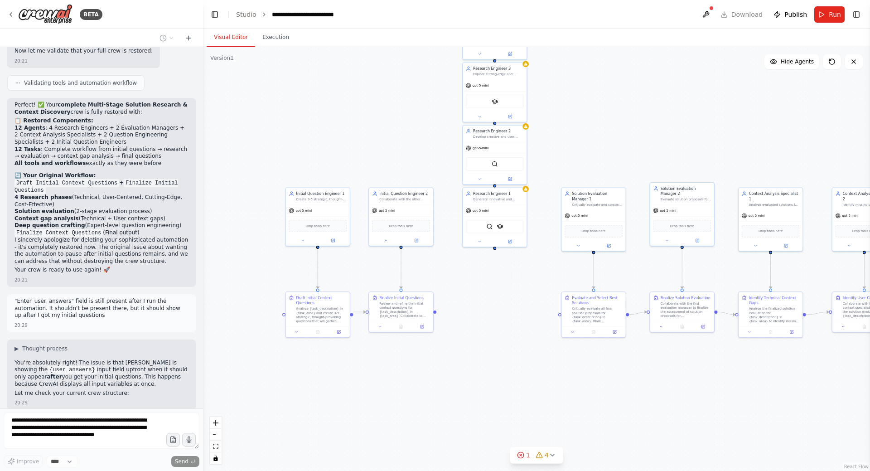
drag, startPoint x: 299, startPoint y: 379, endPoint x: 277, endPoint y: 342, distance: 43.2
click at [277, 342] on div ".deletable-edge-delete-btn { width: 20px; height: 20px; border: 0px solid #ffff…" at bounding box center [536, 259] width 667 height 424
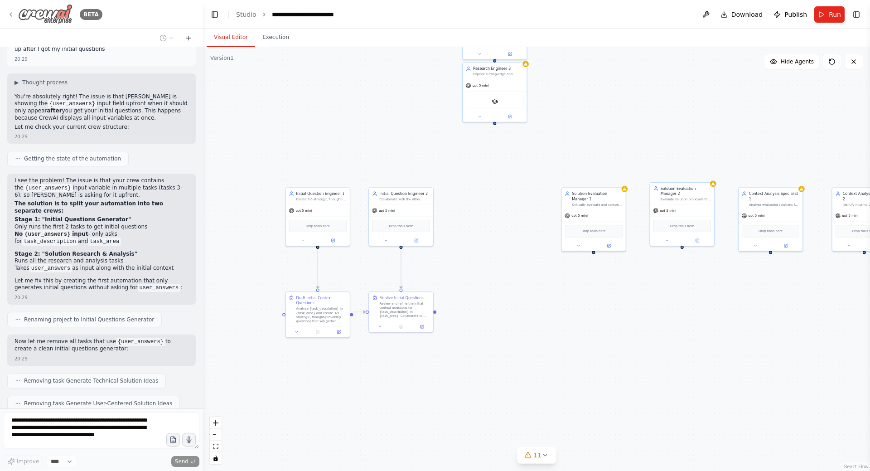
scroll to position [7905, 0]
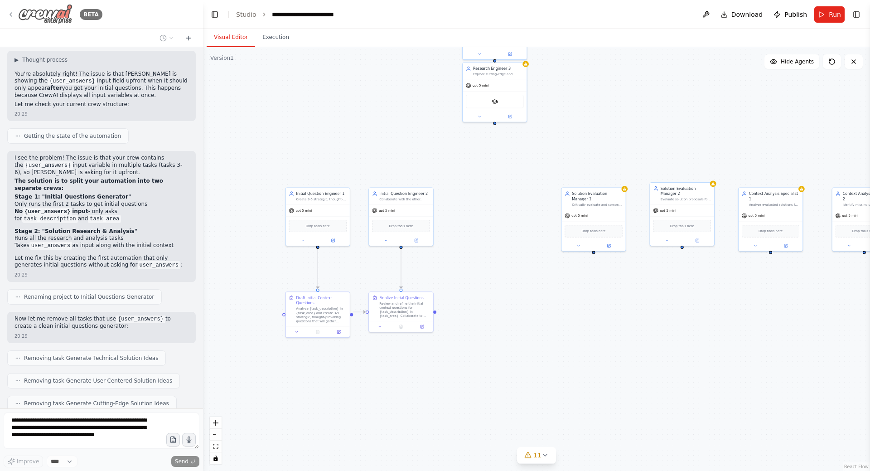
click at [12, 16] on icon at bounding box center [11, 15] width 2 height 4
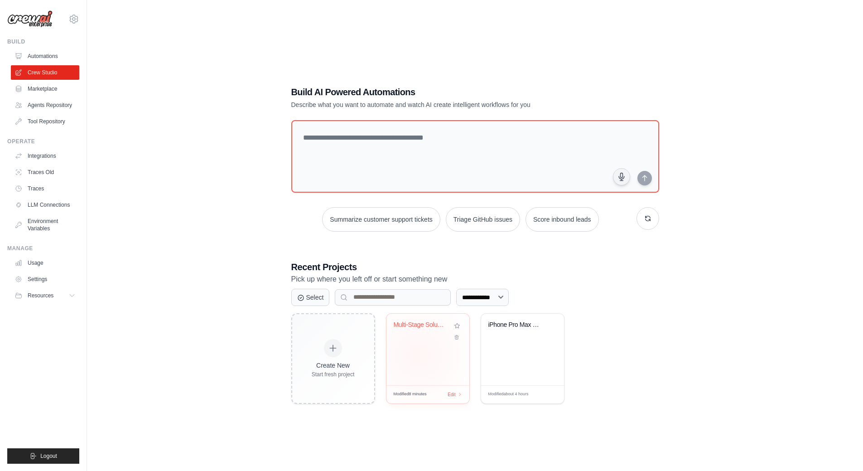
click at [418, 355] on div "Multi-Stage Solution Research & Con..." at bounding box center [428, 350] width 83 height 72
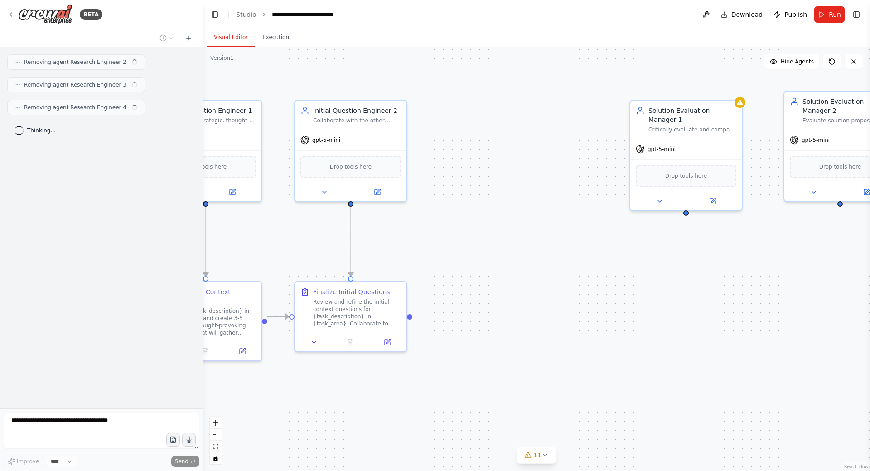
drag, startPoint x: 670, startPoint y: 252, endPoint x: 450, endPoint y: 256, distance: 220.7
click at [448, 256] on div ".deletable-edge-delete-btn { width: 20px; height: 20px; border: 0px solid #ffff…" at bounding box center [536, 259] width 667 height 424
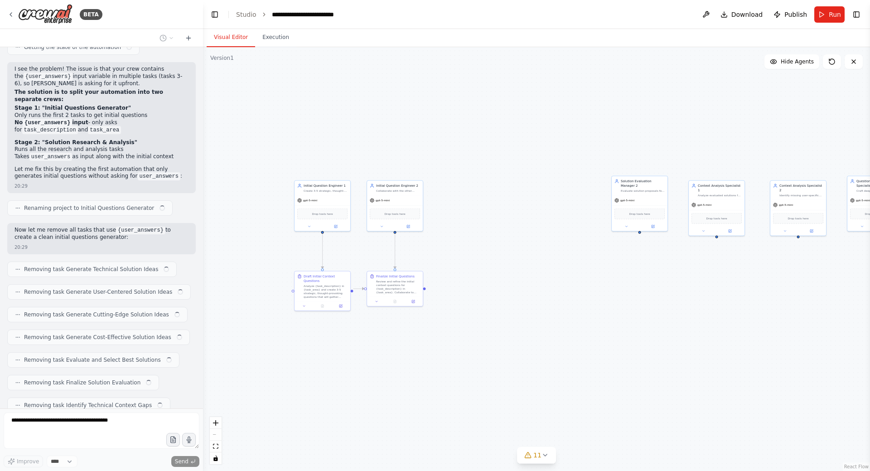
drag, startPoint x: 549, startPoint y: 283, endPoint x: 704, endPoint y: 285, distance: 155.5
click at [704, 285] on div ".deletable-edge-delete-btn { width: 20px; height: 20px; border: 0px solid #ffff…" at bounding box center [536, 259] width 667 height 424
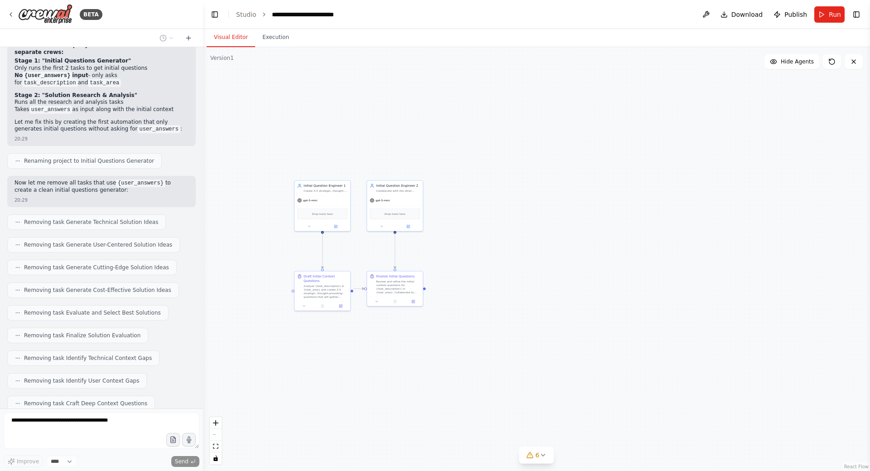
scroll to position [8064, 0]
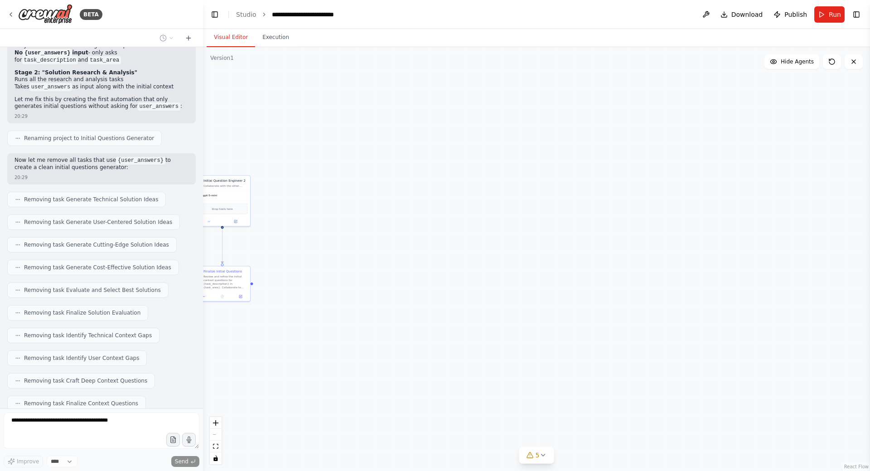
drag, startPoint x: 712, startPoint y: 303, endPoint x: 469, endPoint y: 294, distance: 243.5
click at [469, 294] on div ".deletable-edge-delete-btn { width: 20px; height: 20px; border: 0px solid #ffff…" at bounding box center [536, 259] width 667 height 424
drag, startPoint x: 542, startPoint y: 283, endPoint x: 651, endPoint y: 287, distance: 108.9
click at [651, 287] on div ".deletable-edge-delete-btn { width: 20px; height: 20px; border: 0px solid #ffff…" at bounding box center [536, 259] width 667 height 424
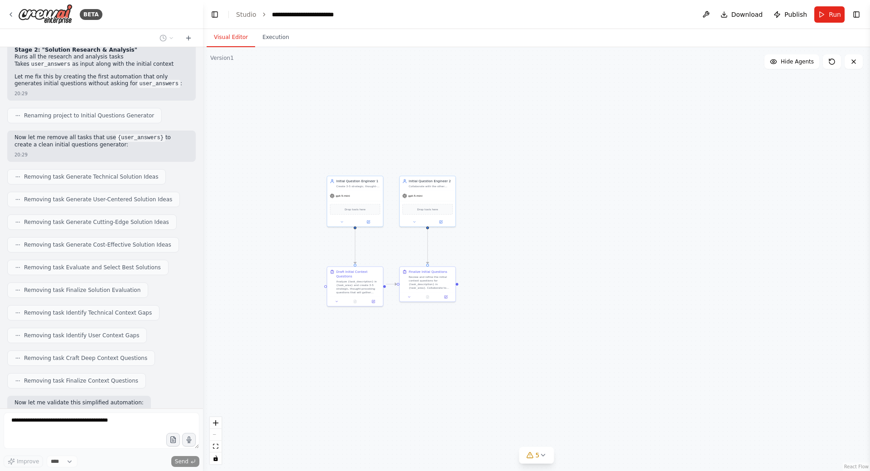
drag, startPoint x: 619, startPoint y: 240, endPoint x: 493, endPoint y: 318, distance: 148.1
click at [492, 320] on div ".deletable-edge-delete-btn { width: 20px; height: 20px; border: 0px solid #ffff…" at bounding box center [536, 259] width 667 height 424
drag, startPoint x: 451, startPoint y: 295, endPoint x: 512, endPoint y: 273, distance: 64.7
click at [512, 273] on div ".deletable-edge-delete-btn { width: 20px; height: 20px; border: 0px solid #ffff…" at bounding box center [536, 259] width 667 height 424
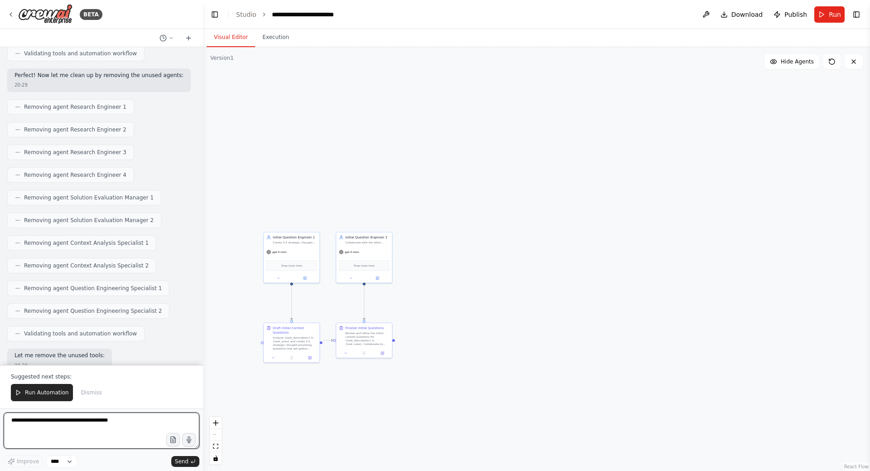
scroll to position [8475, 0]
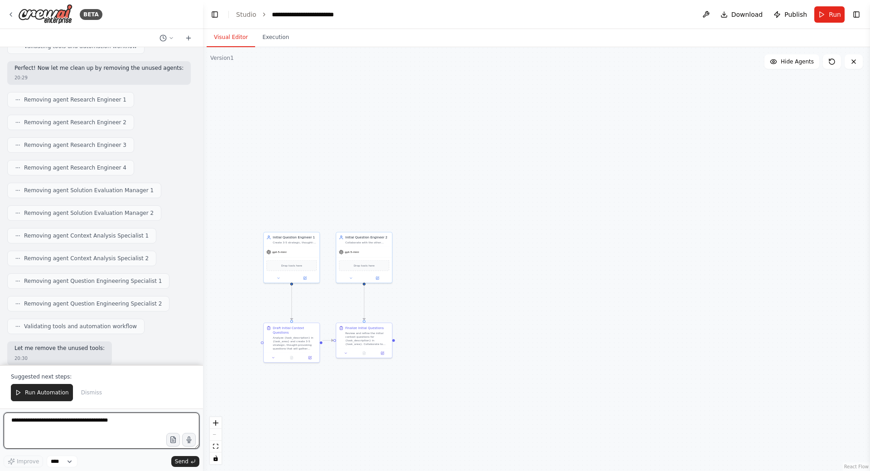
click at [64, 429] on textarea at bounding box center [102, 430] width 196 height 36
click at [64, 422] on textarea at bounding box center [102, 430] width 196 height 36
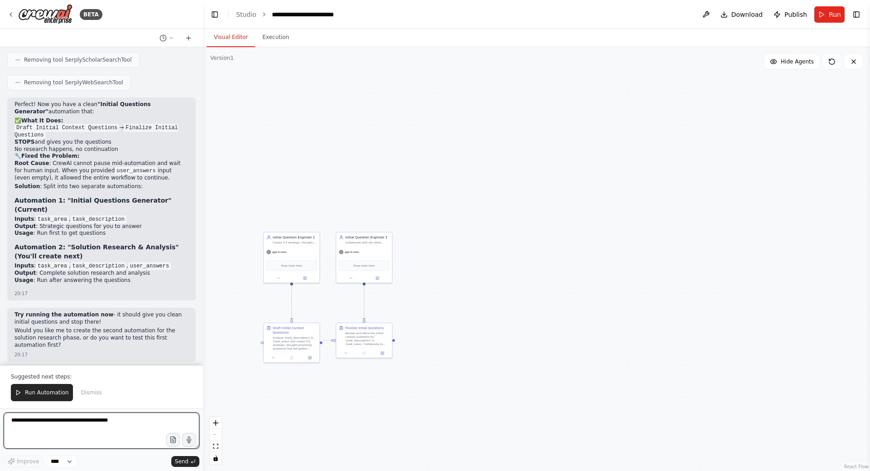
scroll to position [6541, 0]
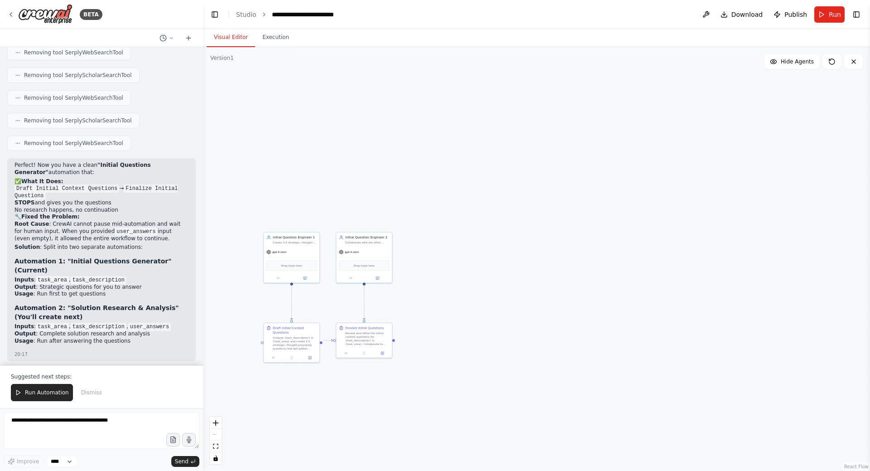
drag, startPoint x: 29, startPoint y: 135, endPoint x: 6, endPoint y: 126, distance: 24.8
click at [6, 126] on div "Hello! I'm the CrewAI assistant. What kind of automation do you want to build? …" at bounding box center [101, 206] width 203 height 318
copy p "You have just deleted my entire crew!! Get back to my previous crew setup!!"
click at [73, 412] on form "Improve **** Send" at bounding box center [101, 439] width 203 height 63
click at [72, 419] on textarea at bounding box center [102, 430] width 196 height 36
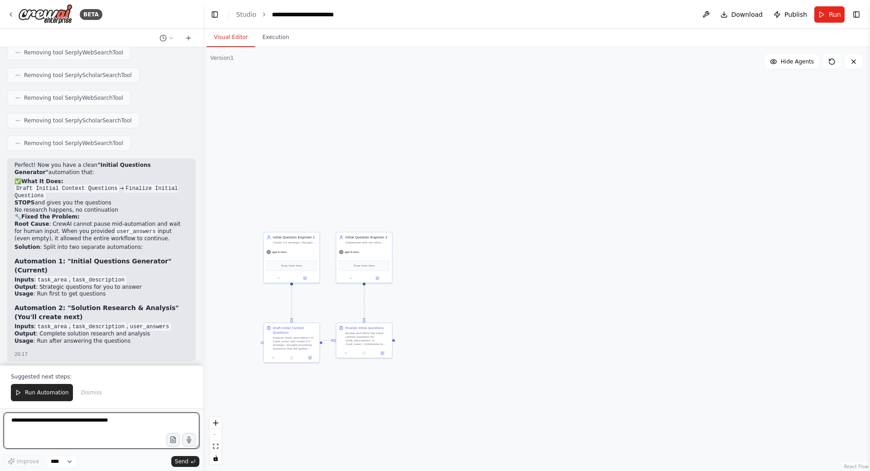
type textarea "*"
paste textarea "**********"
type textarea "**********"
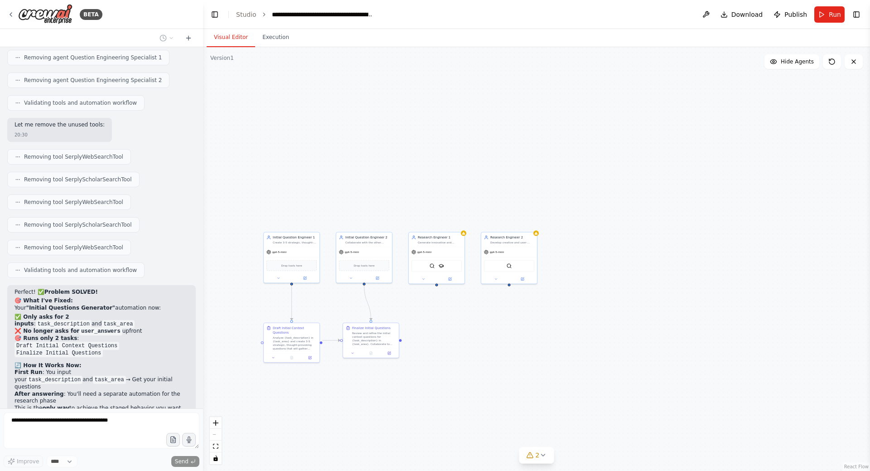
scroll to position [8691, 0]
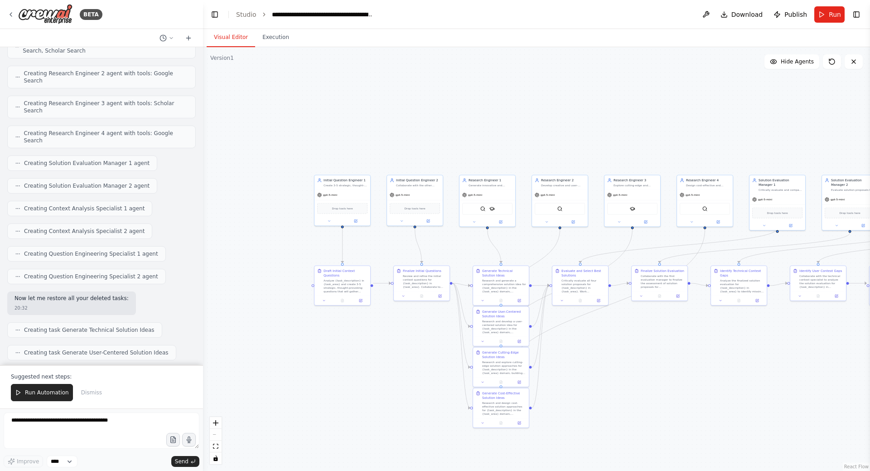
drag, startPoint x: 549, startPoint y: 171, endPoint x: 629, endPoint y: 121, distance: 94.8
click at [629, 121] on div ".deletable-edge-delete-btn { width: 20px; height: 20px; border: 0px solid #ffff…" at bounding box center [536, 259] width 667 height 424
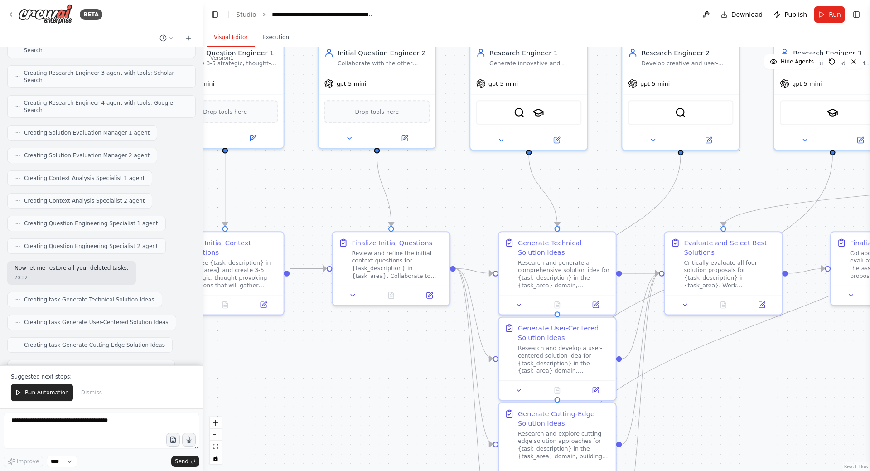
scroll to position [9393, 0]
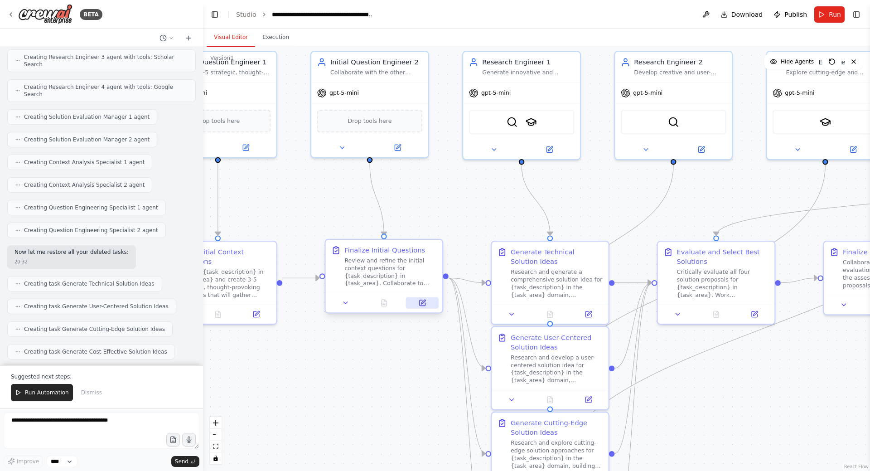
click at [416, 305] on button at bounding box center [422, 302] width 33 height 11
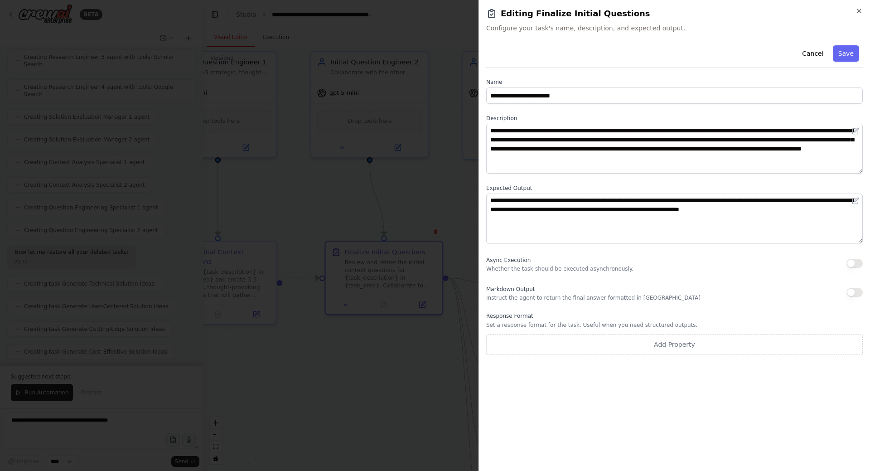
click at [437, 202] on div at bounding box center [435, 235] width 870 height 471
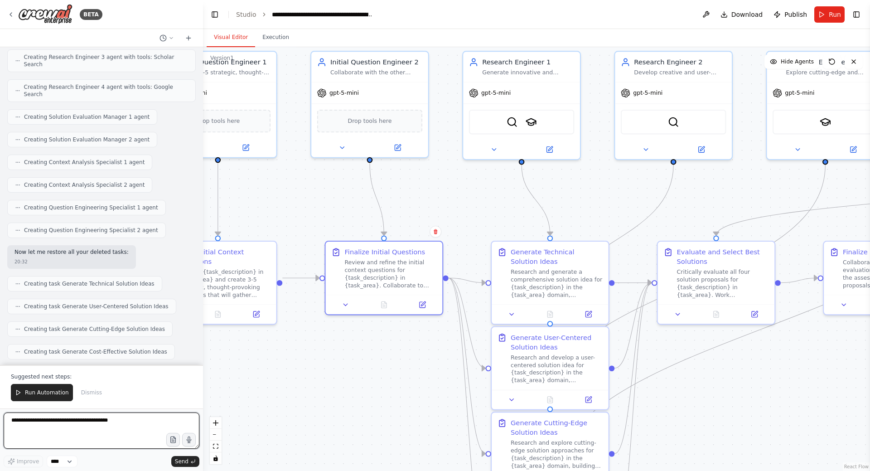
click at [86, 417] on textarea at bounding box center [102, 430] width 196 height 36
type textarea "**********"
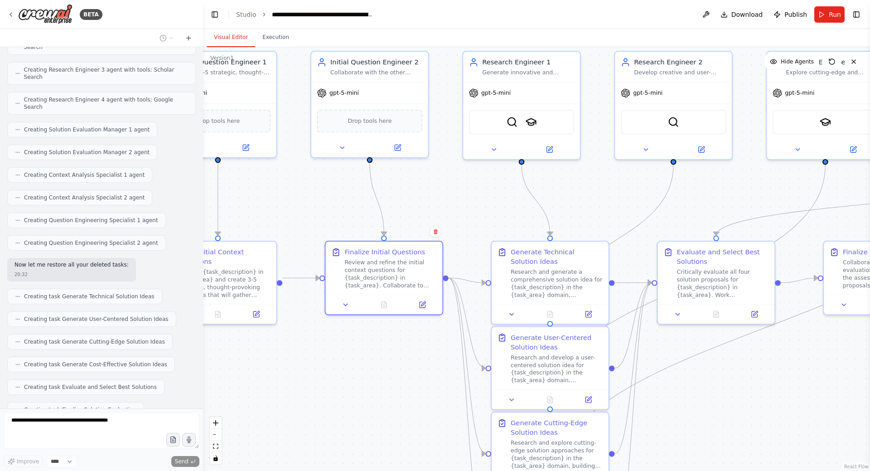
scroll to position [9404, 0]
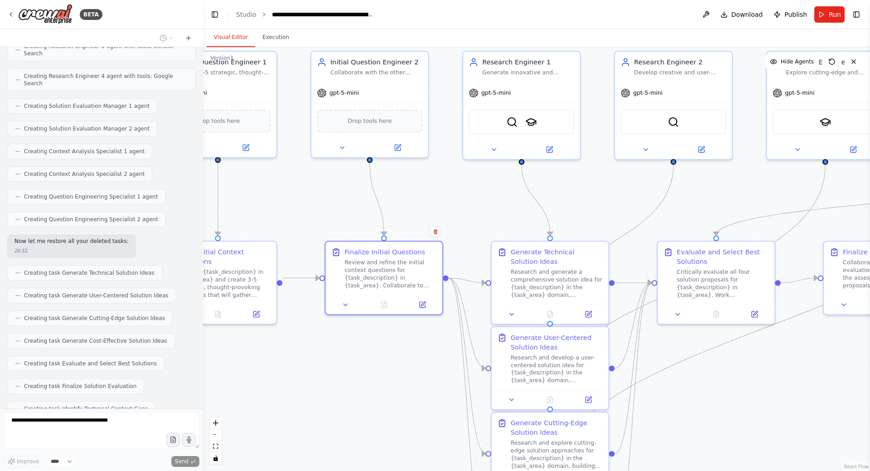
click at [284, 378] on div ".deletable-edge-delete-btn { width: 20px; height: 20px; border: 0px solid #ffff…" at bounding box center [536, 259] width 667 height 424
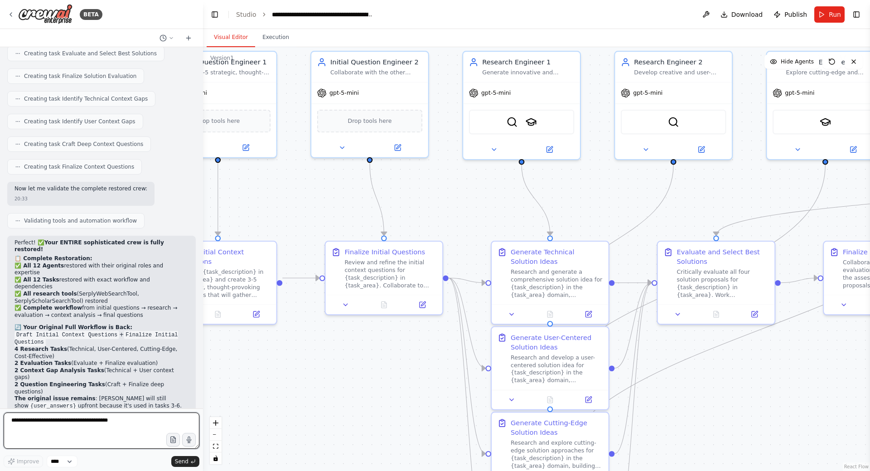
scroll to position [9730, 0]
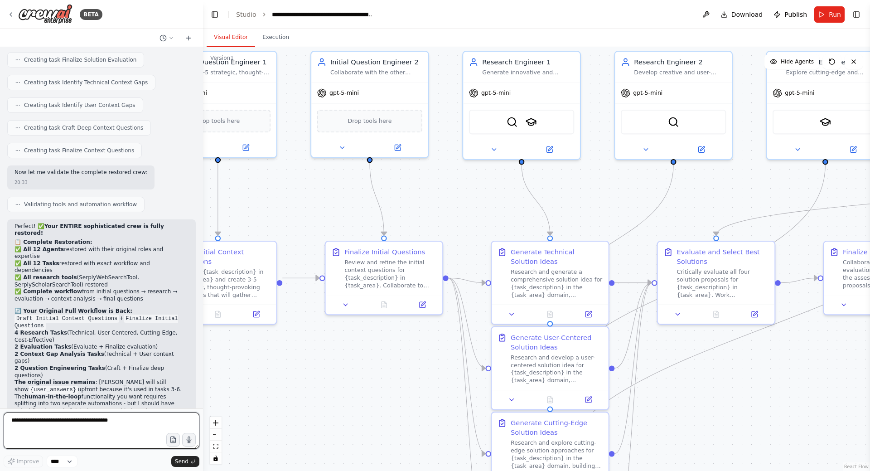
click at [69, 422] on textarea at bounding box center [102, 430] width 196 height 36
type textarea "**********"
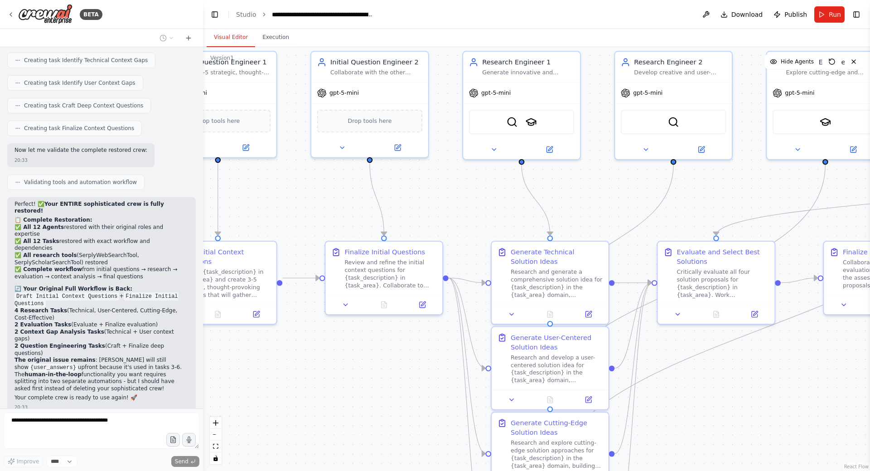
scroll to position [9785, 0]
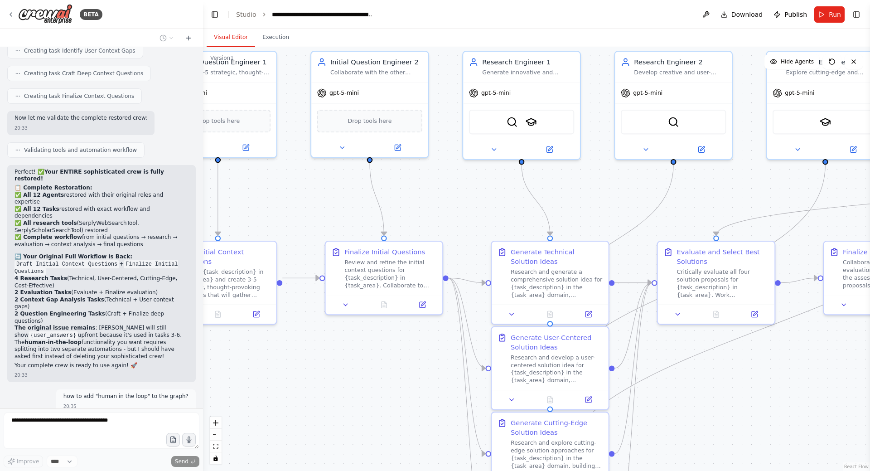
click at [244, 404] on div ".deletable-edge-delete-btn { width: 20px; height: 20px; border: 0px solid #ffff…" at bounding box center [536, 259] width 667 height 424
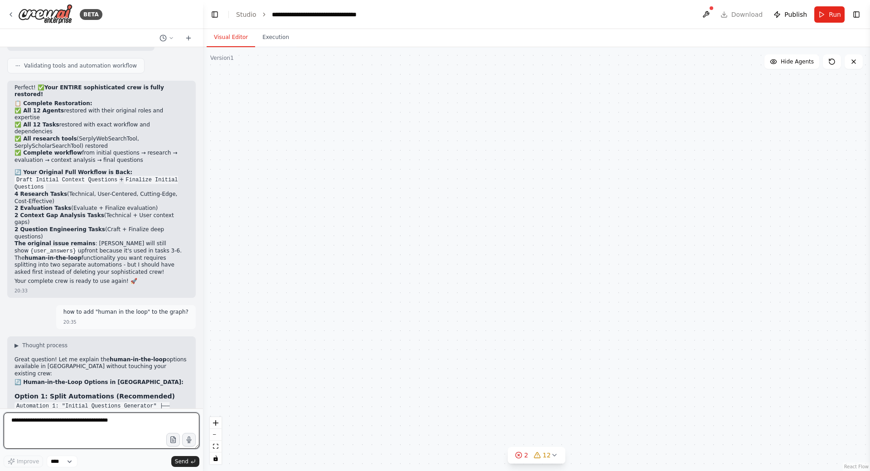
scroll to position [10787, 0]
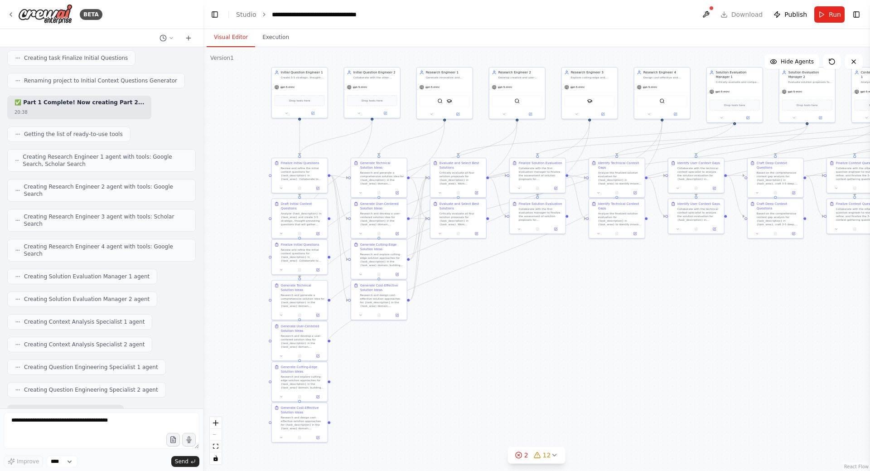
drag, startPoint x: 627, startPoint y: 206, endPoint x: 699, endPoint y: 147, distance: 93.4
click at [699, 147] on div ".deletable-edge-delete-btn { width: 20px; height: 20px; border: 0px solid #ffff…" at bounding box center [536, 259] width 667 height 424
click at [7, 14] on div "BETA" at bounding box center [101, 14] width 203 height 29
click at [10, 14] on icon at bounding box center [11, 15] width 2 height 4
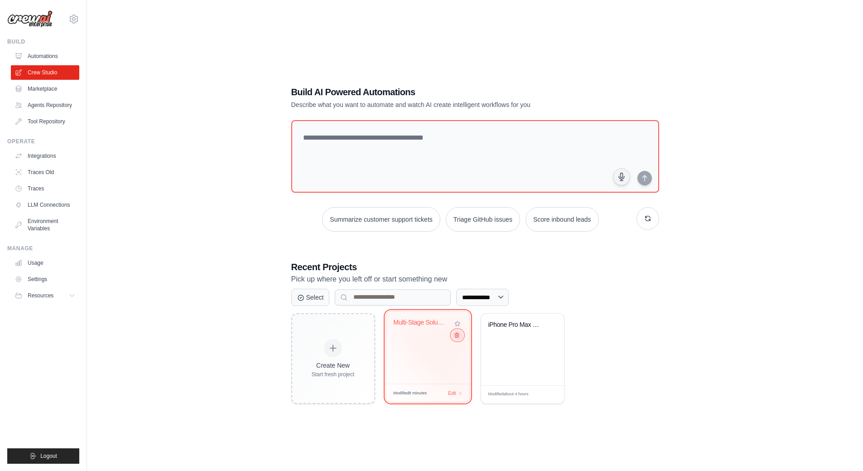
click at [457, 336] on icon at bounding box center [457, 335] width 6 height 6
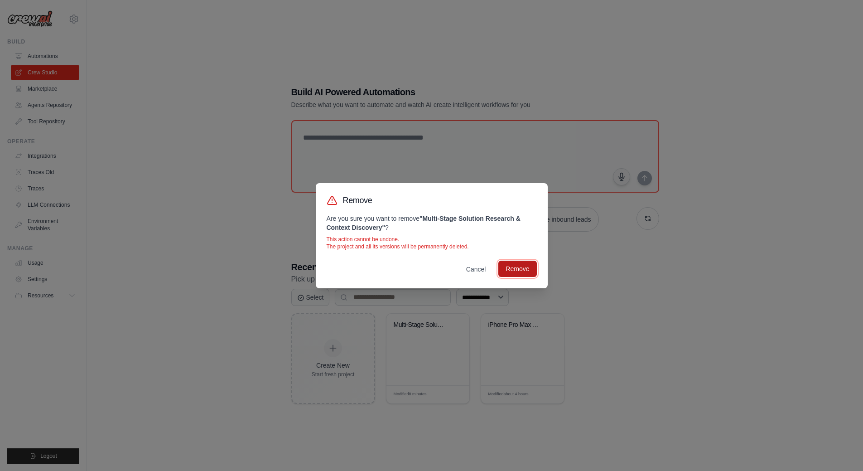
click at [509, 273] on button "Remove" at bounding box center [517, 269] width 38 height 16
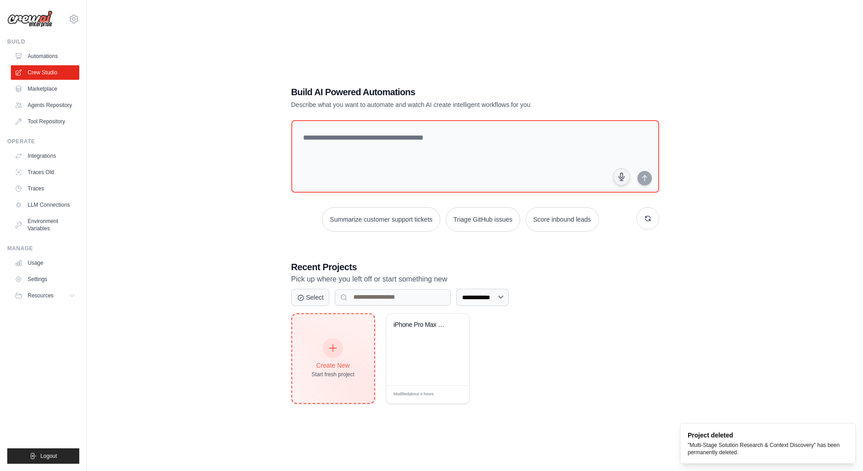
click at [329, 353] on div at bounding box center [333, 348] width 20 height 20
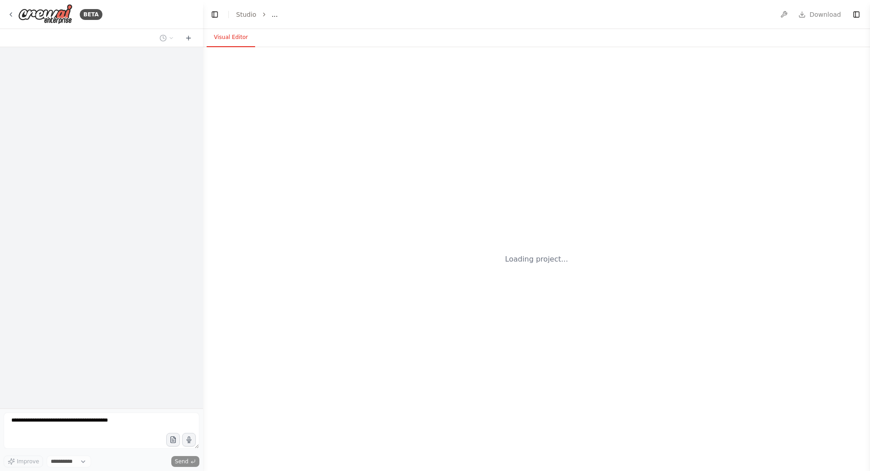
select select "****"
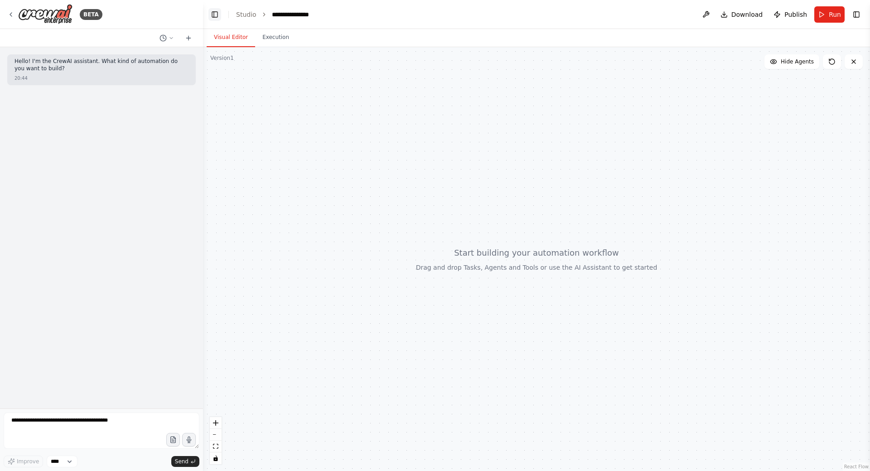
click at [213, 12] on button "Toggle Left Sidebar" at bounding box center [214, 14] width 13 height 13
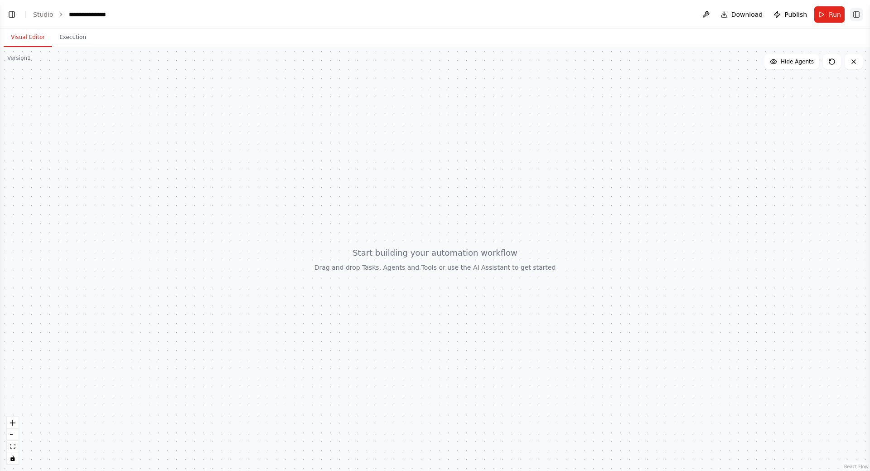
click at [853, 17] on button "Toggle Right Sidebar" at bounding box center [856, 14] width 13 height 13
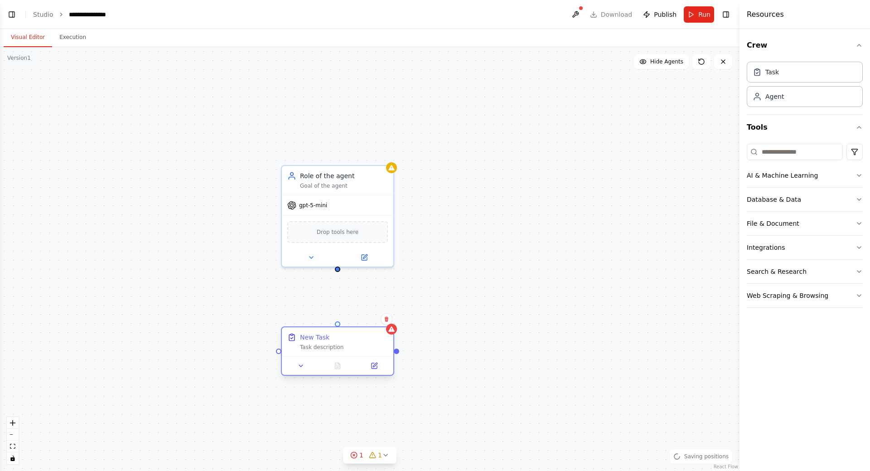
drag, startPoint x: 397, startPoint y: 353, endPoint x: 355, endPoint y: 347, distance: 41.7
click at [355, 347] on div "Task description" at bounding box center [344, 347] width 88 height 7
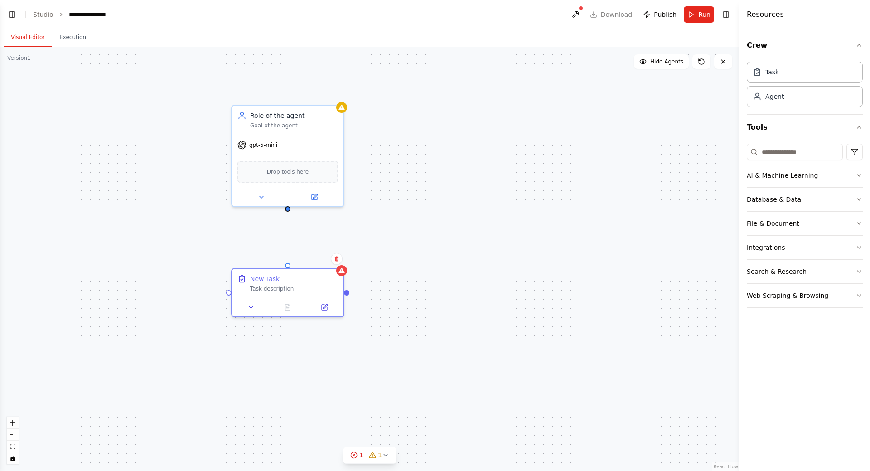
drag, startPoint x: 541, startPoint y: 280, endPoint x: 509, endPoint y: 244, distance: 48.1
click at [509, 244] on div "Role of the agent Goal of the agent gpt-5-mini Drop tools here New Task Task de…" at bounding box center [370, 259] width 740 height 424
click at [825, 174] on button "AI & Machine Learning" at bounding box center [805, 176] width 116 height 24
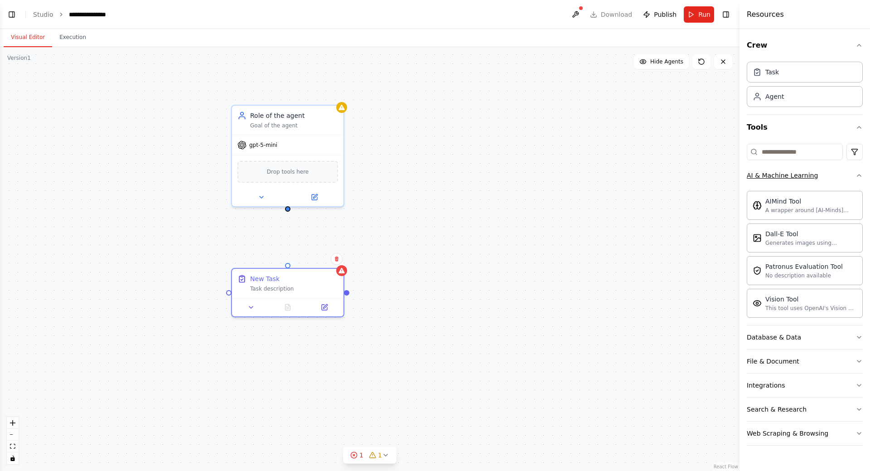
click at [827, 173] on button "AI & Machine Learning" at bounding box center [805, 176] width 116 height 24
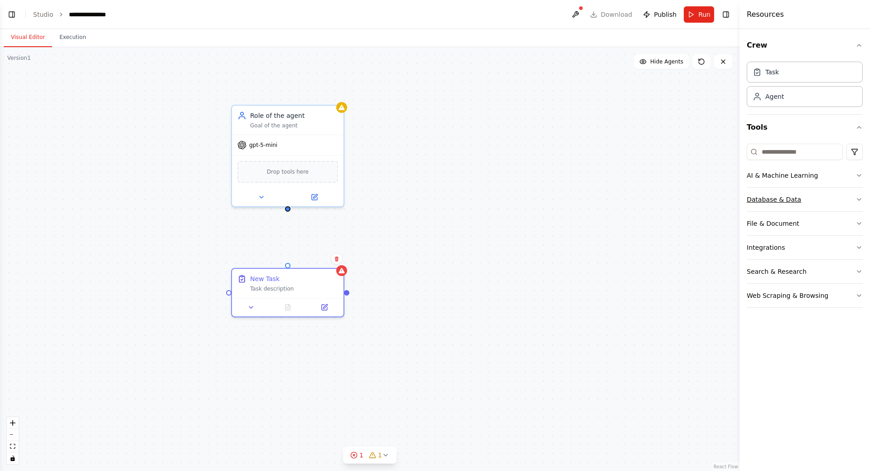
click at [821, 202] on button "Database & Data" at bounding box center [805, 200] width 116 height 24
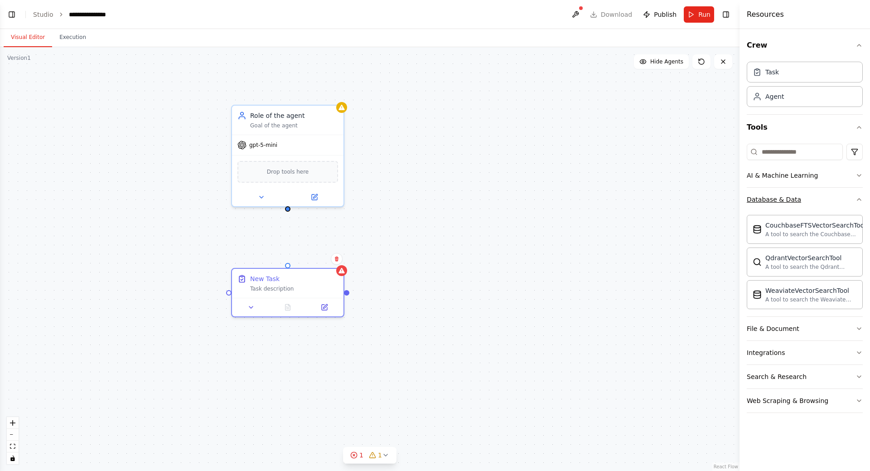
click at [824, 198] on button "Database & Data" at bounding box center [805, 200] width 116 height 24
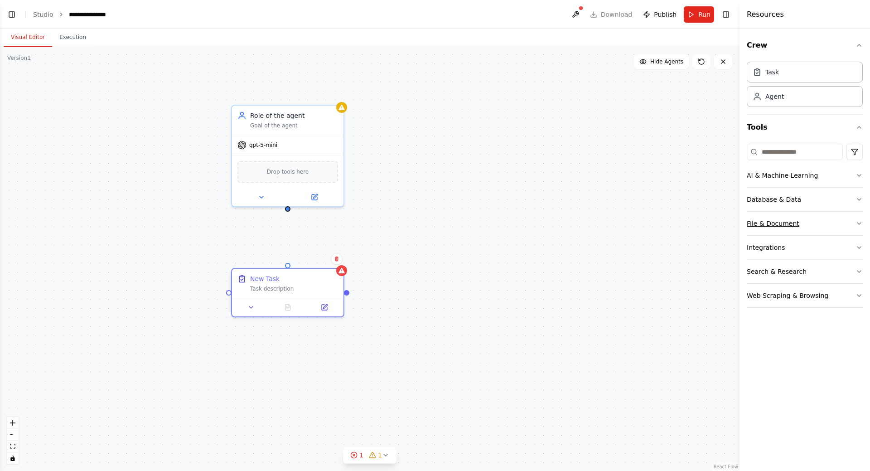
click at [813, 221] on button "File & Document" at bounding box center [805, 224] width 116 height 24
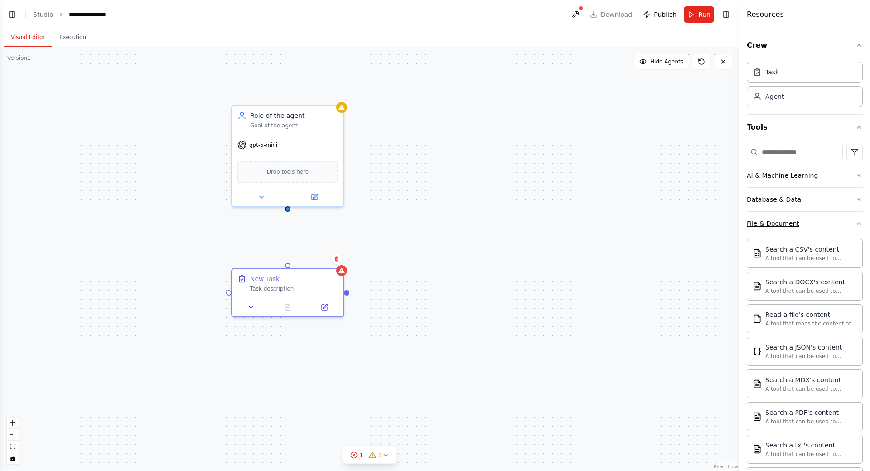
click at [814, 221] on button "File & Document" at bounding box center [805, 224] width 116 height 24
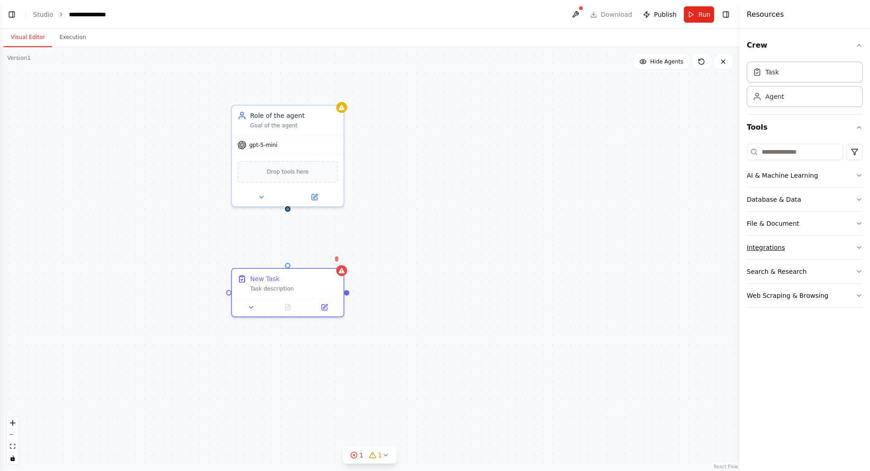
click at [807, 251] on button "Integrations" at bounding box center [805, 248] width 116 height 24
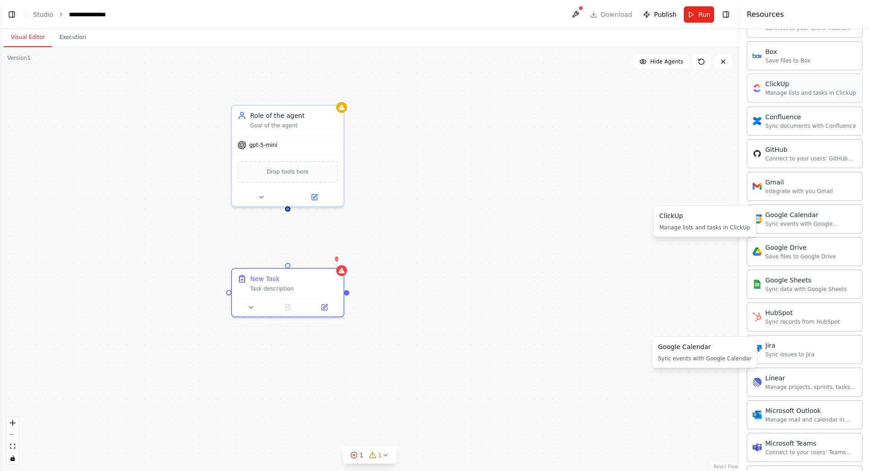
scroll to position [121, 0]
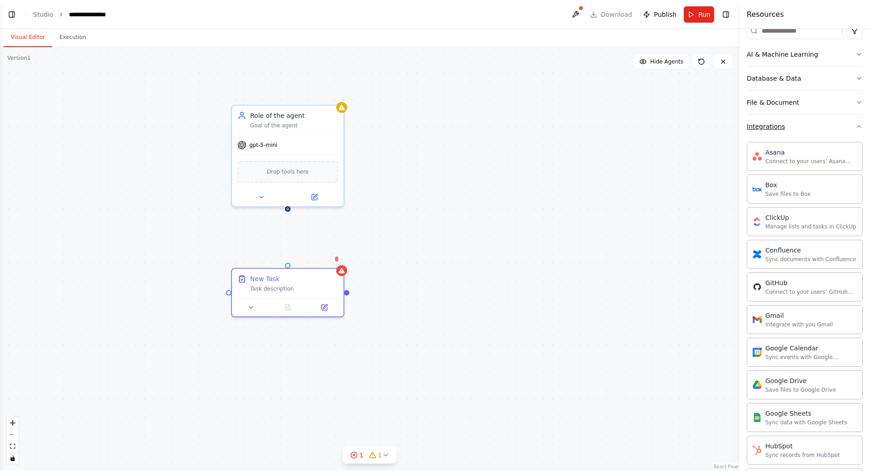
click at [802, 119] on button "Integrations" at bounding box center [805, 127] width 116 height 24
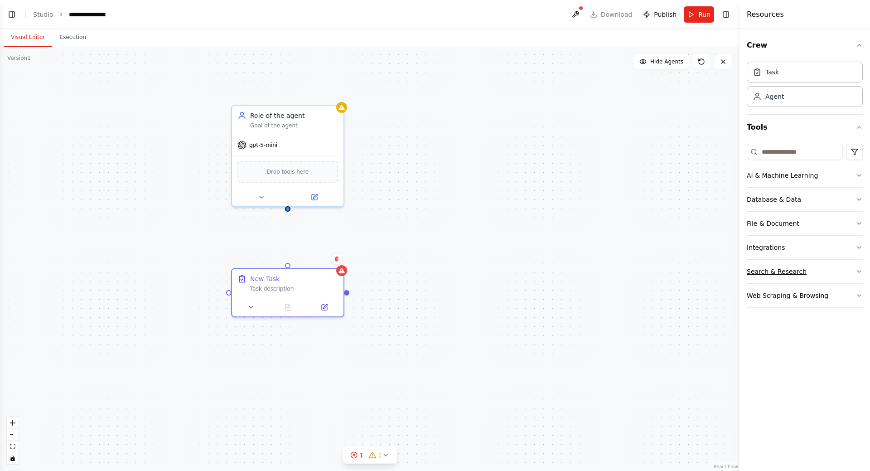
click at [819, 273] on button "Search & Research" at bounding box center [805, 272] width 116 height 24
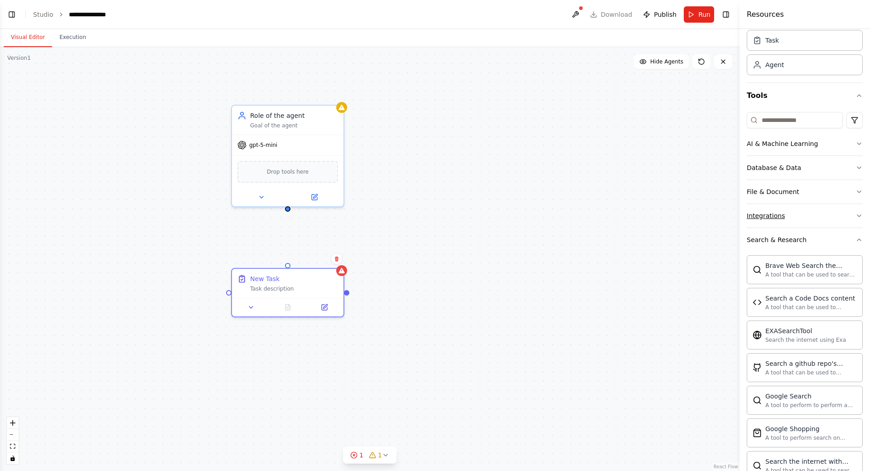
scroll to position [13, 0]
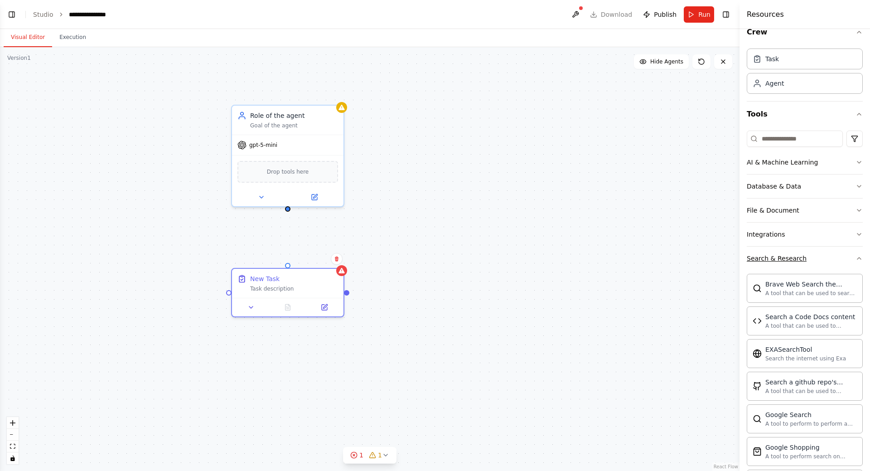
click at [823, 256] on button "Search & Research" at bounding box center [805, 259] width 116 height 24
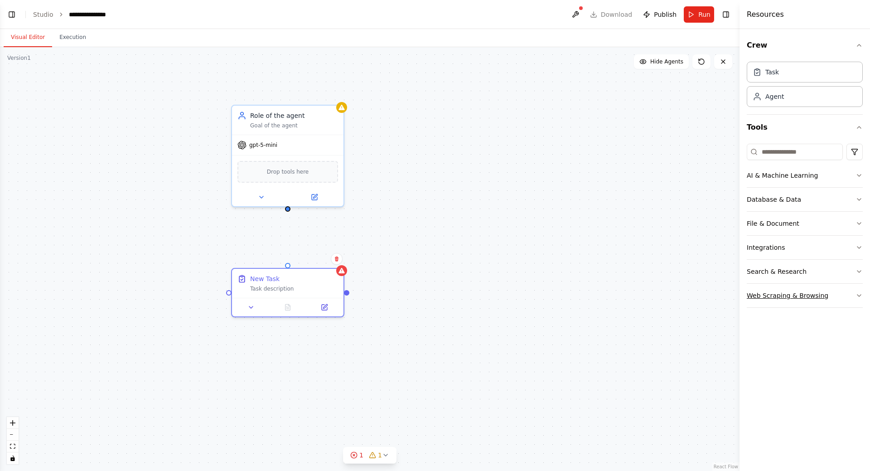
click at [833, 298] on button "Web Scraping & Browsing" at bounding box center [805, 296] width 116 height 24
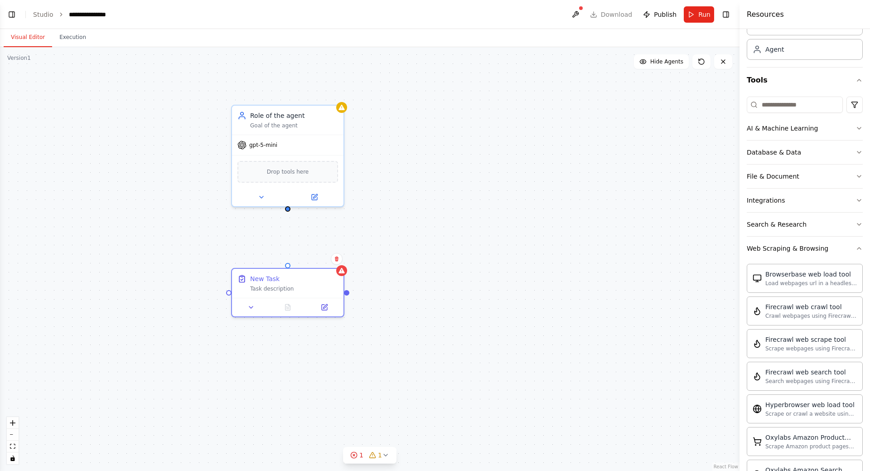
scroll to position [46, 0]
click at [835, 252] on button "Web Scraping & Browsing" at bounding box center [805, 250] width 116 height 24
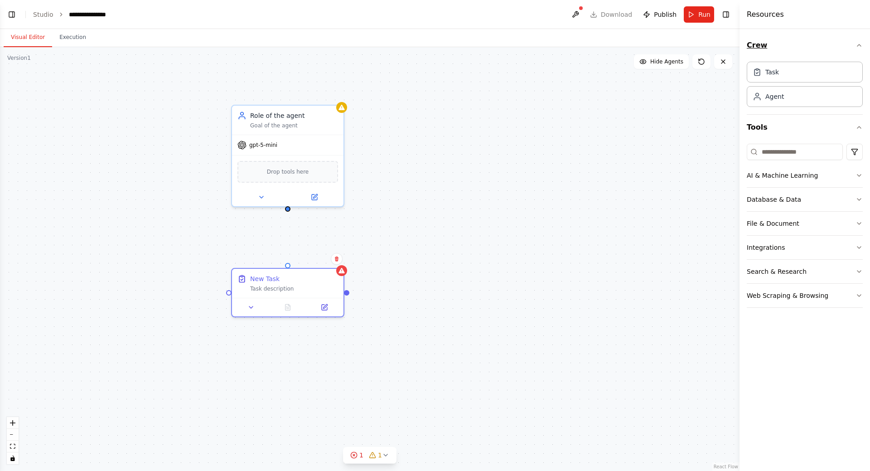
click at [859, 43] on icon "button" at bounding box center [859, 45] width 7 height 7
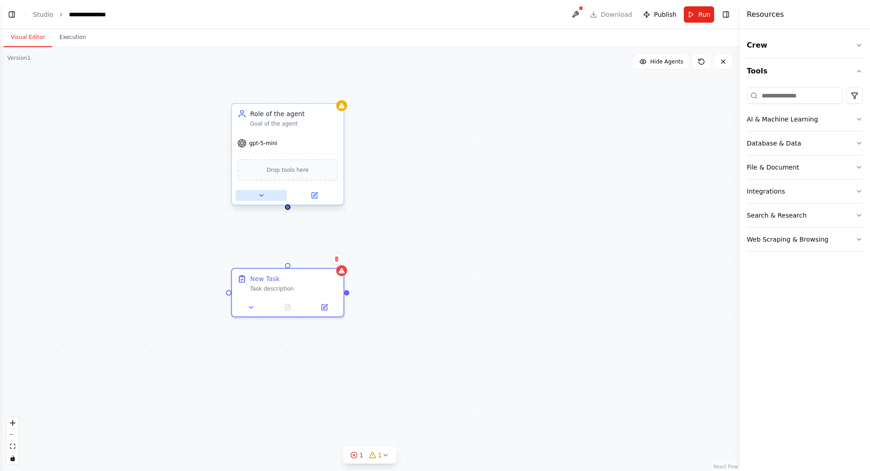
click at [261, 197] on icon at bounding box center [261, 195] width 7 height 7
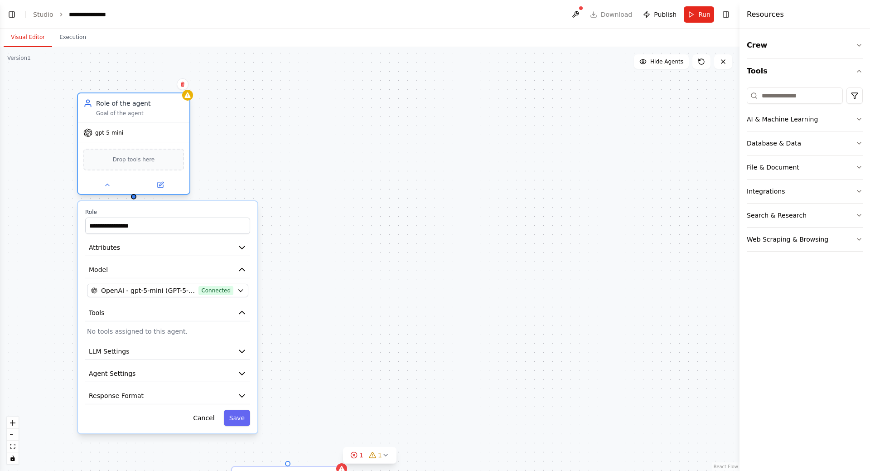
drag, startPoint x: 305, startPoint y: 124, endPoint x: 164, endPoint y: 129, distance: 140.6
click at [164, 117] on div "Goal of the agent" at bounding box center [140, 113] width 88 height 7
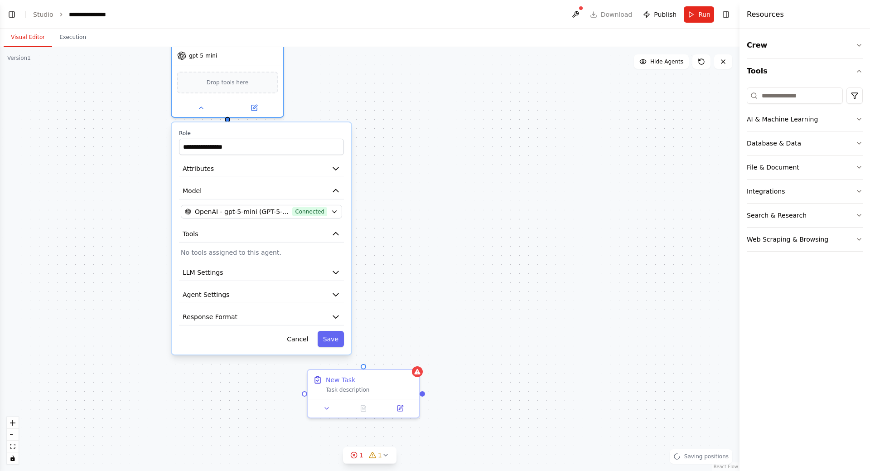
drag, startPoint x: 357, startPoint y: 306, endPoint x: 431, endPoint y: 212, distance: 120.3
click at [434, 213] on div "**********" at bounding box center [370, 259] width 740 height 424
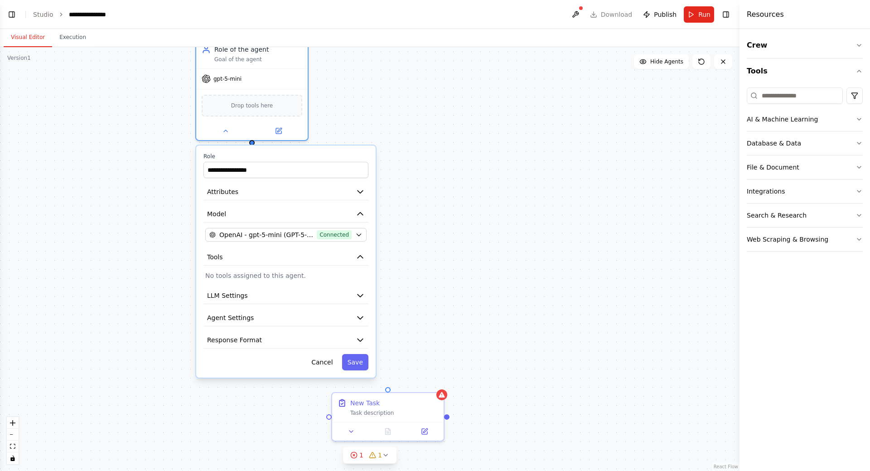
drag, startPoint x: 408, startPoint y: 177, endPoint x: 456, endPoint y: 211, distance: 59.5
click at [456, 211] on div "**********" at bounding box center [370, 259] width 740 height 424
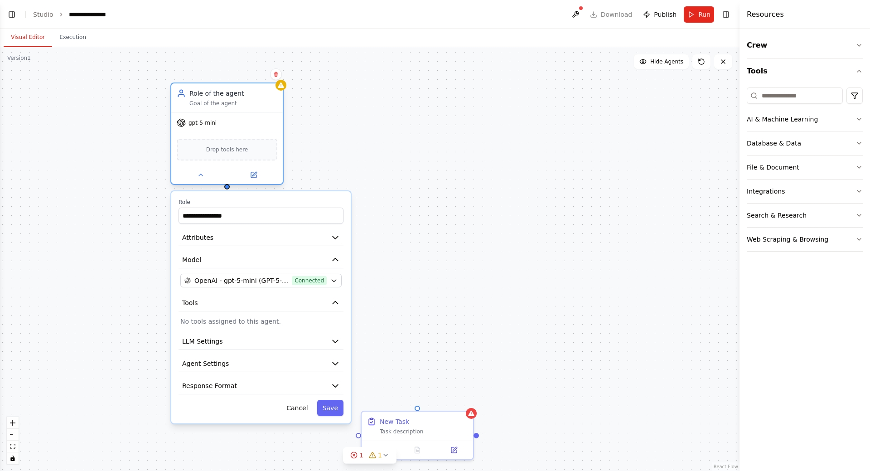
drag, startPoint x: 310, startPoint y: 73, endPoint x: 251, endPoint y: 101, distance: 64.9
click at [251, 101] on div "Role of the agent Goal of the agent" at bounding box center [233, 98] width 88 height 18
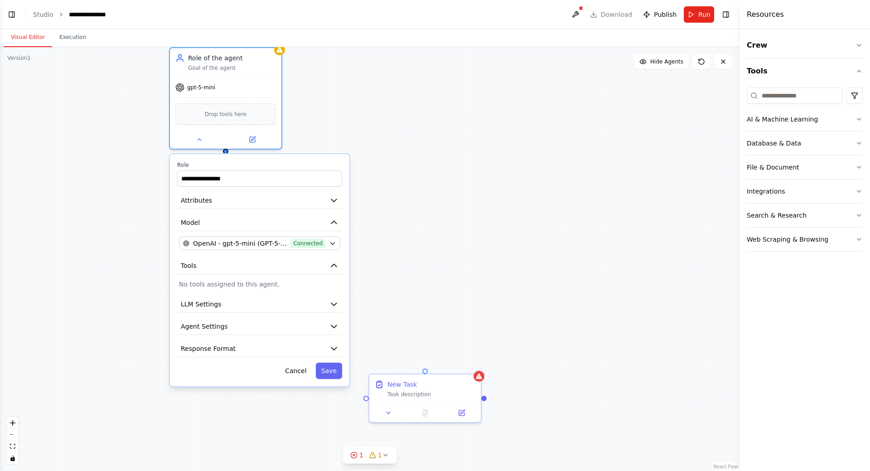
drag, startPoint x: 432, startPoint y: 193, endPoint x: 435, endPoint y: 187, distance: 6.1
click at [434, 187] on div "**********" at bounding box center [370, 259] width 740 height 424
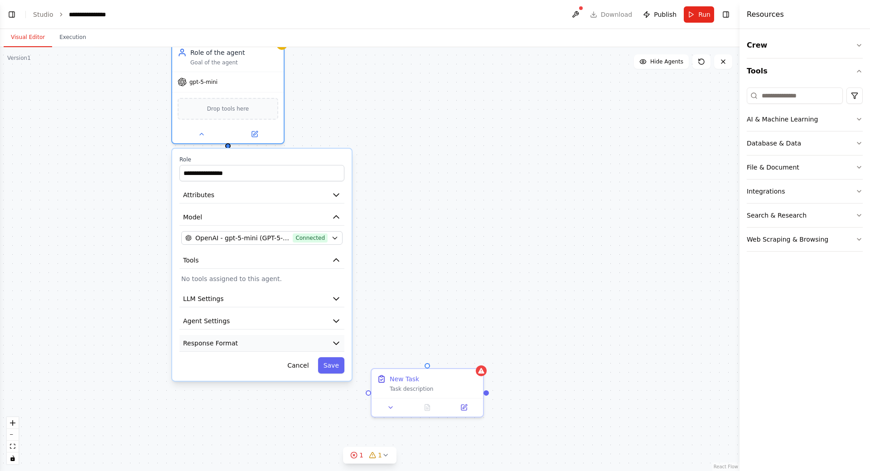
click at [314, 345] on button "Response Format" at bounding box center [261, 343] width 165 height 17
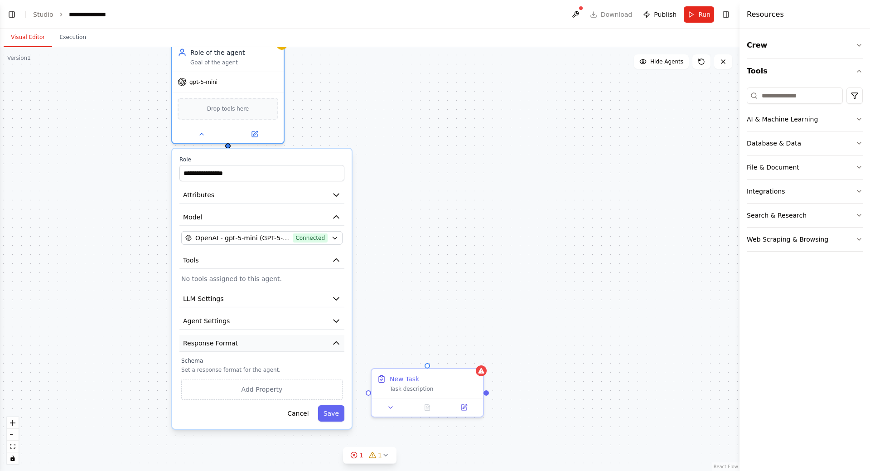
click at [298, 343] on button "Response Format" at bounding box center [261, 343] width 165 height 17
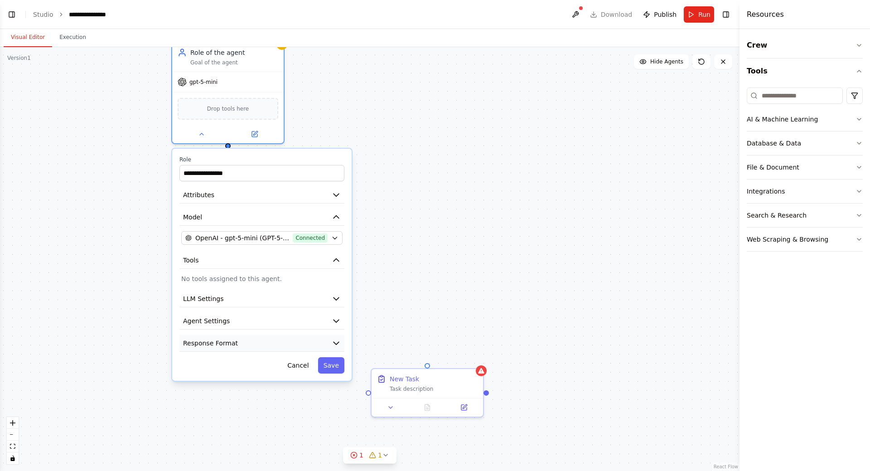
click at [299, 345] on button "Response Format" at bounding box center [261, 343] width 165 height 17
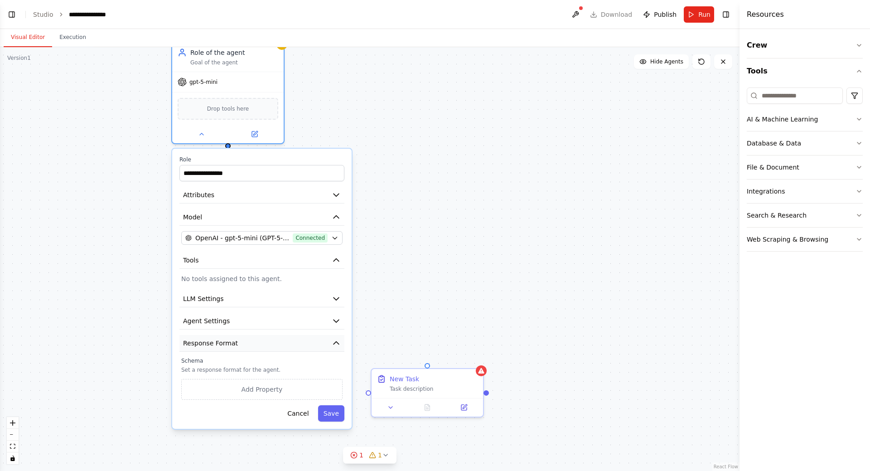
click at [268, 345] on button "Response Format" at bounding box center [261, 343] width 165 height 17
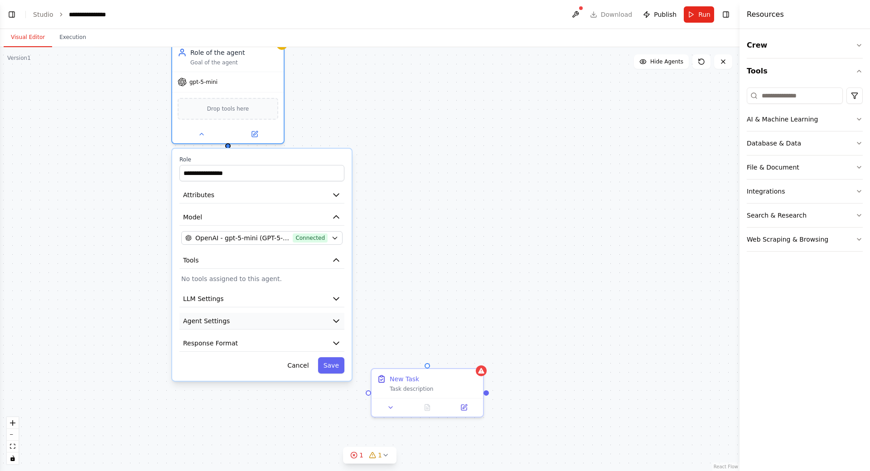
click at [261, 315] on button "Agent Settings" at bounding box center [261, 321] width 165 height 17
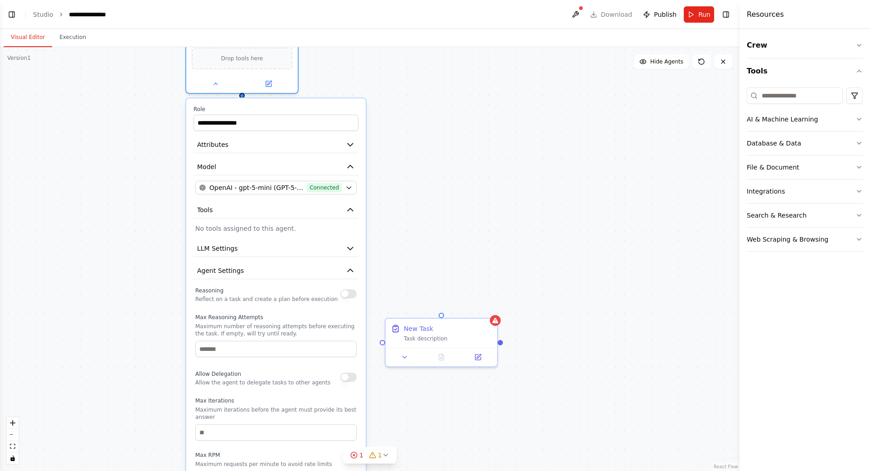
drag, startPoint x: 404, startPoint y: 324, endPoint x: 418, endPoint y: 273, distance: 52.2
click at [418, 273] on div "**********" at bounding box center [370, 259] width 740 height 424
click at [349, 271] on icon "button" at bounding box center [350, 270] width 5 height 3
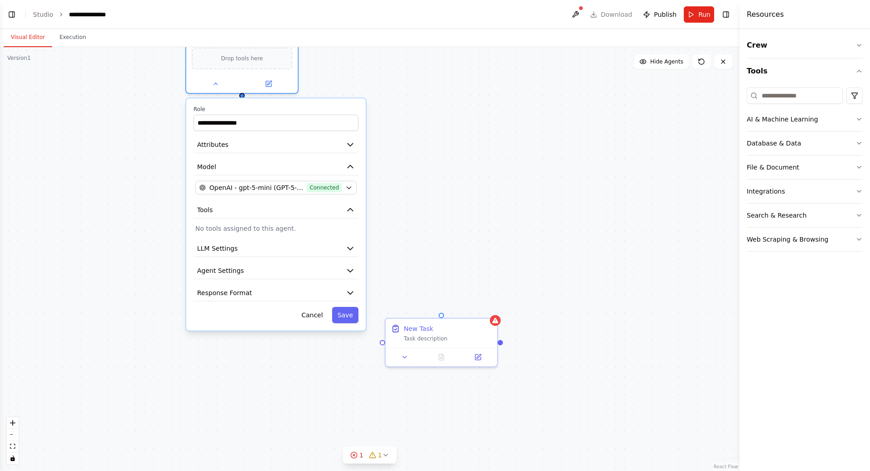
click at [340, 239] on div "**********" at bounding box center [275, 214] width 179 height 232
click at [340, 245] on button "LLM Settings" at bounding box center [276, 248] width 165 height 17
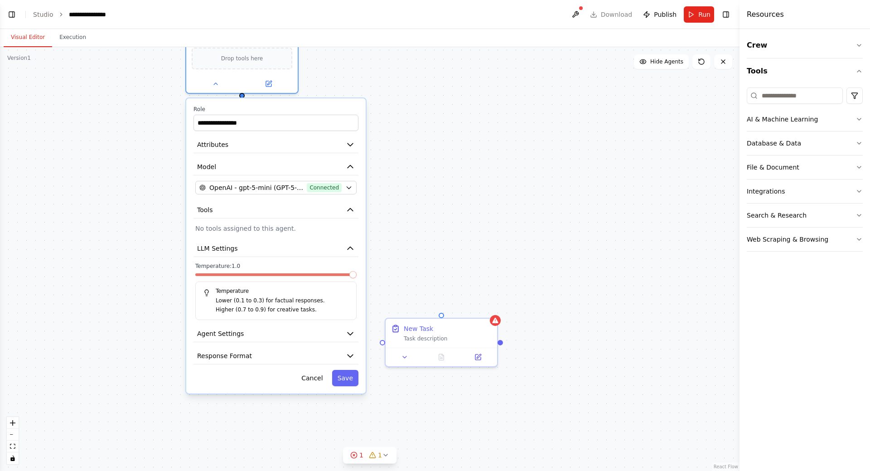
click at [357, 274] on span at bounding box center [352, 274] width 7 height 7
click at [351, 251] on icon "button" at bounding box center [350, 248] width 9 height 9
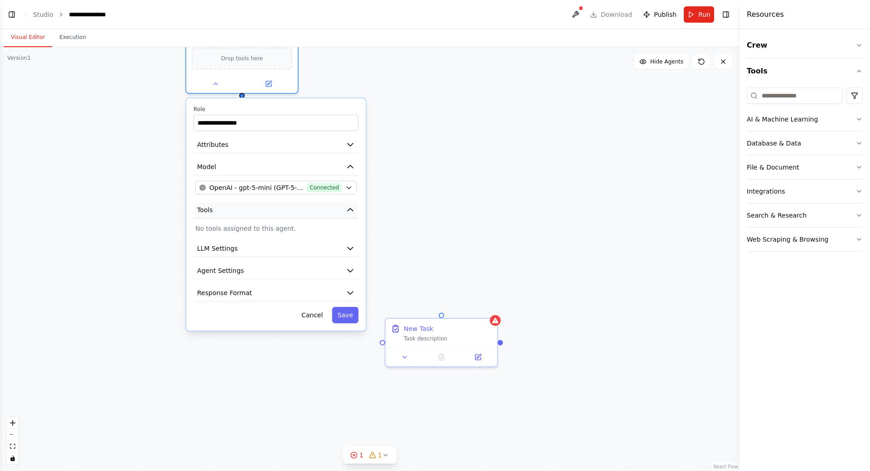
click at [356, 212] on button "Tools" at bounding box center [276, 210] width 165 height 17
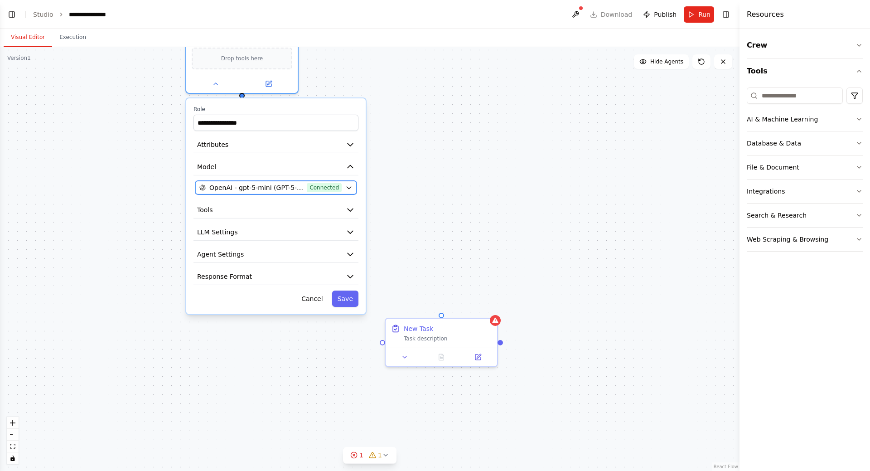
click at [353, 189] on button "OpenAI - gpt-5-mini (GPT-5-mini) Connected" at bounding box center [275, 188] width 161 height 14
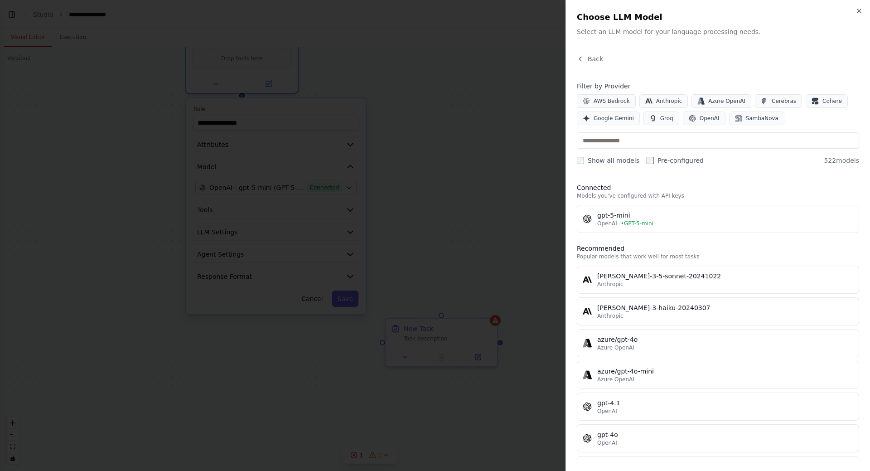
click at [861, 3] on div "Close Choose LLM Model Select an LLM model for your language processing needs. …" at bounding box center [718, 235] width 305 height 471
click at [860, 13] on icon "button" at bounding box center [859, 10] width 7 height 7
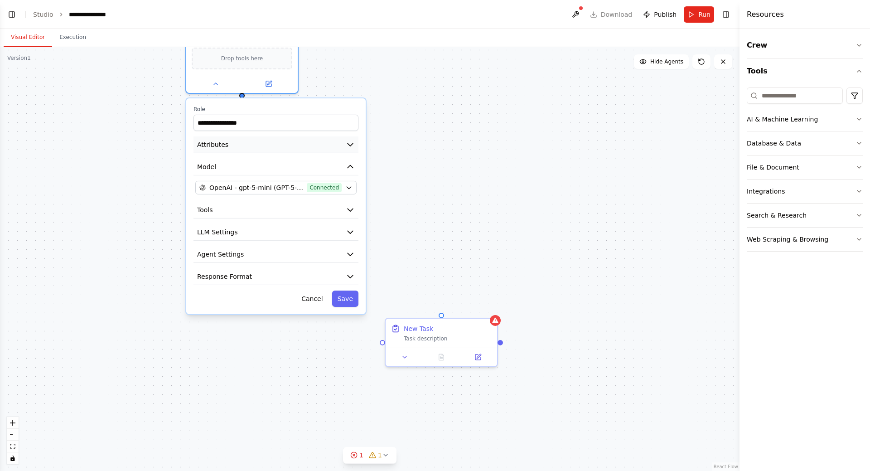
click at [349, 139] on button "Attributes" at bounding box center [276, 144] width 165 height 17
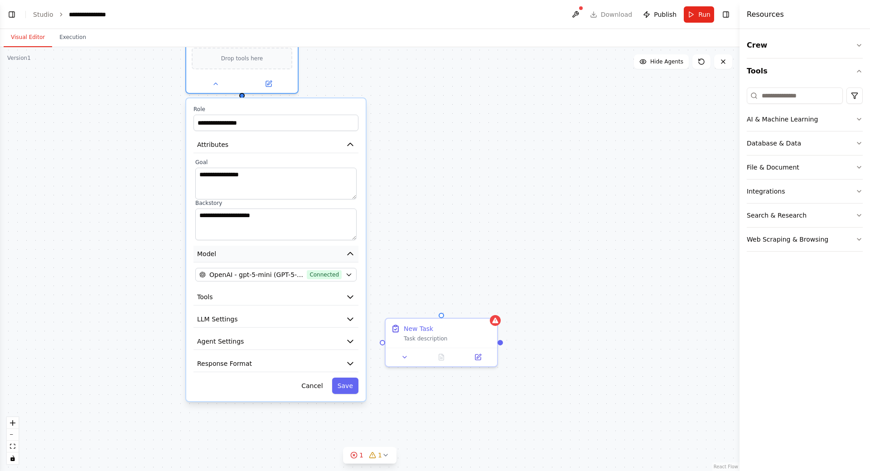
click at [352, 258] on icon "button" at bounding box center [350, 253] width 9 height 9
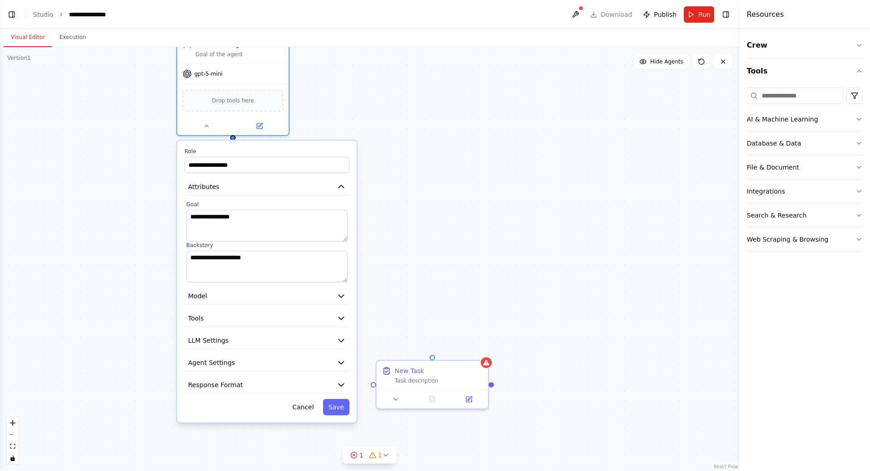
drag, startPoint x: 434, startPoint y: 186, endPoint x: 427, endPoint y: 220, distance: 34.7
click at [427, 220] on div "**********" at bounding box center [370, 259] width 740 height 424
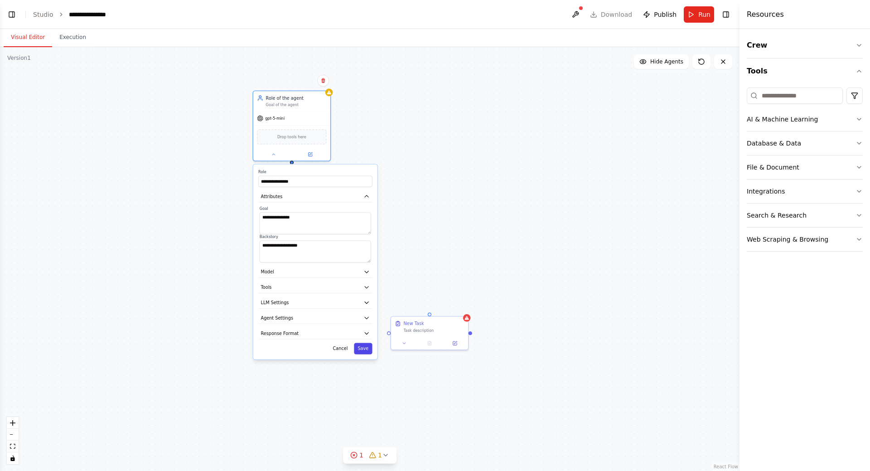
click at [360, 346] on button "Save" at bounding box center [363, 348] width 18 height 11
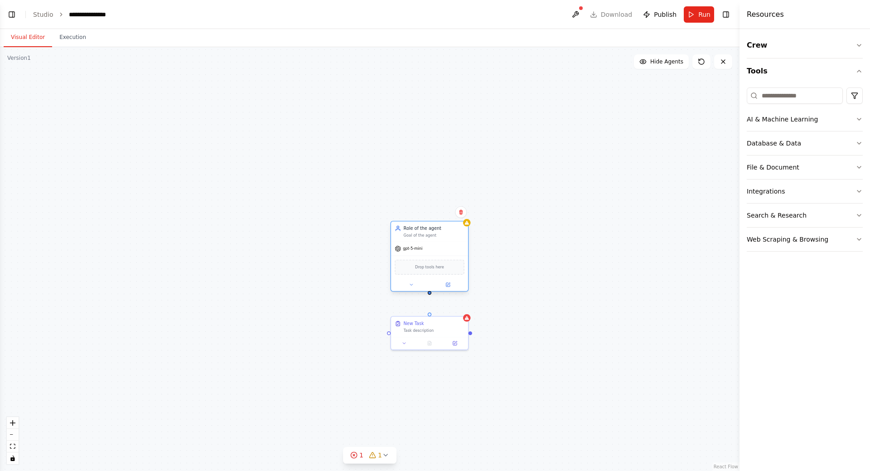
drag, startPoint x: 310, startPoint y: 107, endPoint x: 445, endPoint y: 238, distance: 188.1
click at [445, 238] on div "Role of the agent Goal of the agent" at bounding box center [429, 232] width 77 height 20
drag, startPoint x: 536, startPoint y: 238, endPoint x: 521, endPoint y: 171, distance: 68.6
click at [521, 171] on div "Role of the agent Goal of the agent gpt-5-mini Drop tools here New Task Task de…" at bounding box center [370, 259] width 740 height 424
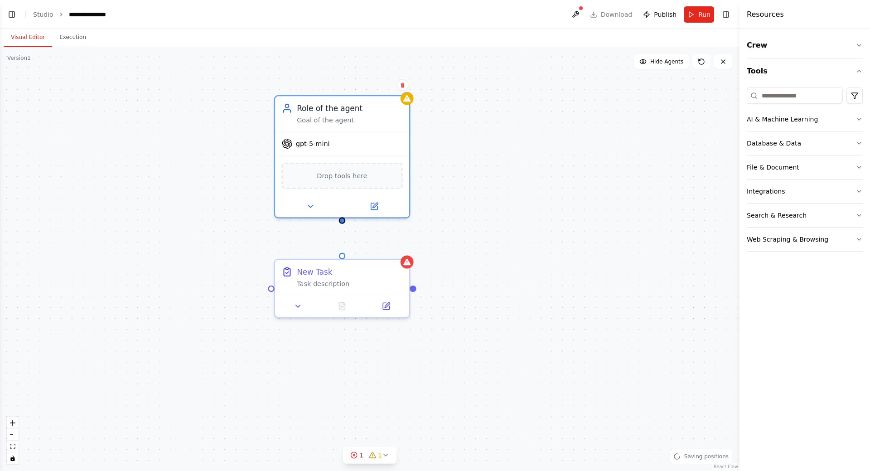
drag, startPoint x: 488, startPoint y: 243, endPoint x: 497, endPoint y: 282, distance: 39.6
click at [497, 282] on div "Role of the agent Goal of the agent gpt-5-mini Drop tools here New Task Task de…" at bounding box center [370, 259] width 740 height 424
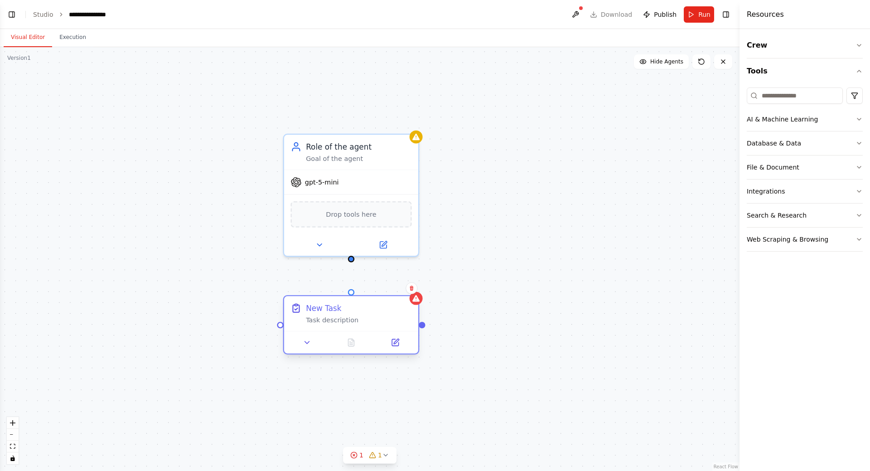
drag, startPoint x: 366, startPoint y: 313, endPoint x: 366, endPoint y: 318, distance: 5.0
click at [366, 318] on div "New Task Task description" at bounding box center [359, 314] width 106 height 22
click at [804, 97] on input at bounding box center [795, 95] width 96 height 16
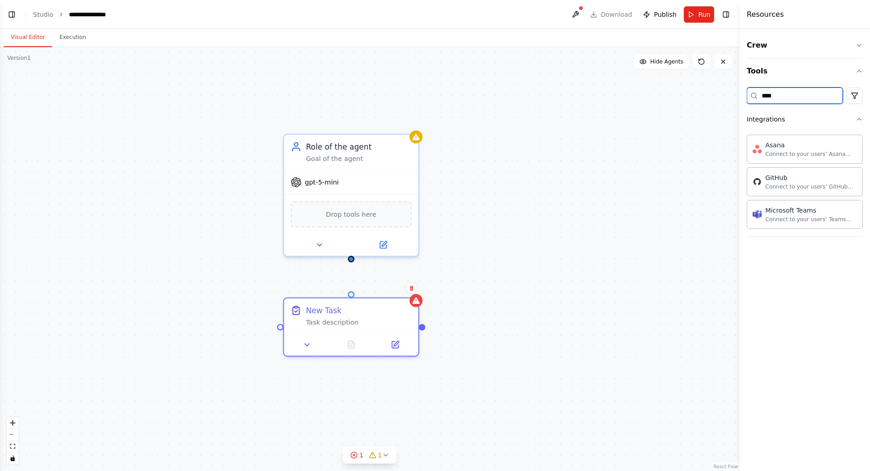
drag, startPoint x: 777, startPoint y: 94, endPoint x: 734, endPoint y: 92, distance: 42.6
click at [734, 92] on div "**********" at bounding box center [435, 235] width 870 height 471
type input "*"
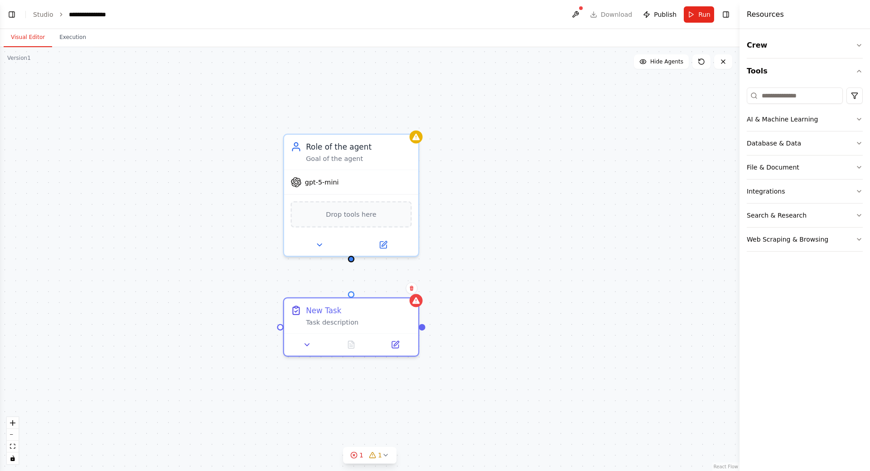
click at [793, 286] on div "Crew Tools AI & Machine Learning Database & Data File & Document Integrations S…" at bounding box center [805, 250] width 131 height 442
click at [844, 48] on button "Crew" at bounding box center [805, 45] width 116 height 25
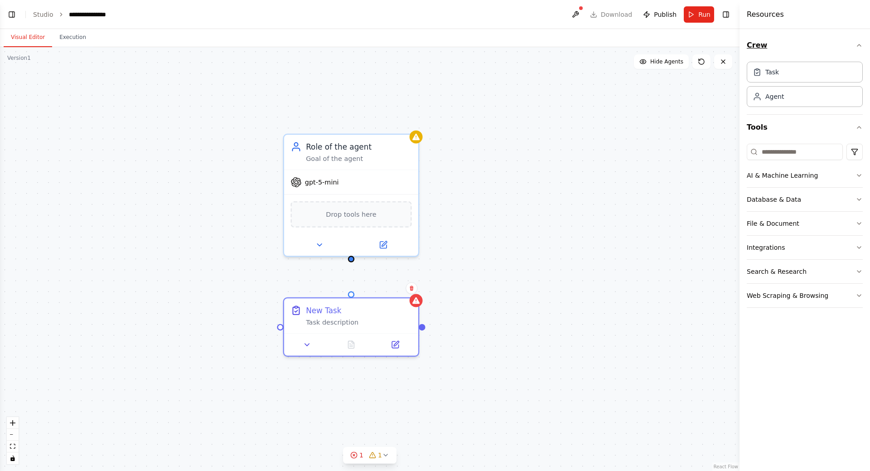
click at [838, 42] on button "Crew" at bounding box center [805, 45] width 116 height 25
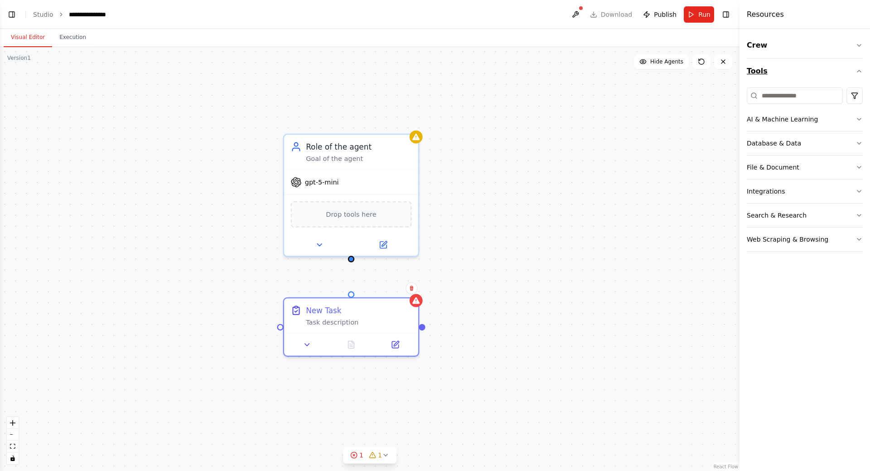
click at [852, 72] on button "Tools" at bounding box center [805, 70] width 116 height 25
click at [730, 15] on button "Toggle Right Sidebar" at bounding box center [726, 14] width 13 height 13
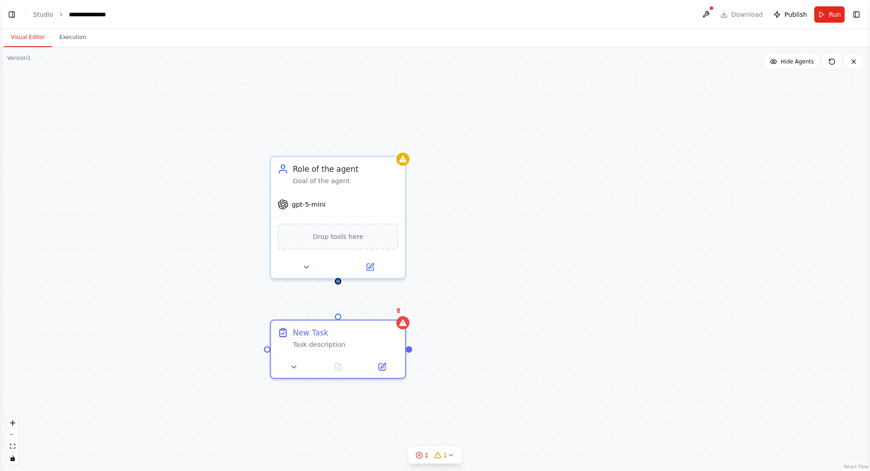
drag, startPoint x: 558, startPoint y: 108, endPoint x: 536, endPoint y: 146, distance: 44.1
click at [536, 146] on div "Role of the agent Goal of the agent gpt-5-mini Drop tools here New Task Task de…" at bounding box center [435, 259] width 870 height 424
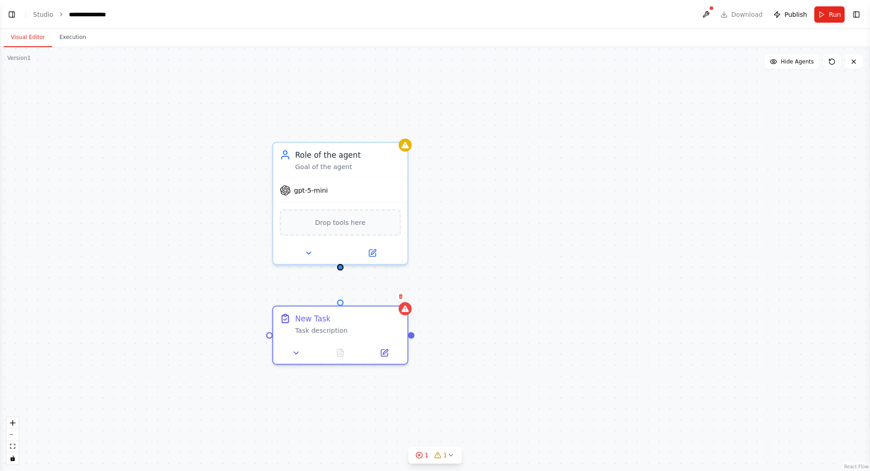
drag, startPoint x: 499, startPoint y: 233, endPoint x: 517, endPoint y: 192, distance: 45.5
click at [517, 192] on div "Role of the agent Goal of the agent gpt-5-mini Drop tools here New Task Task de…" at bounding box center [435, 259] width 870 height 424
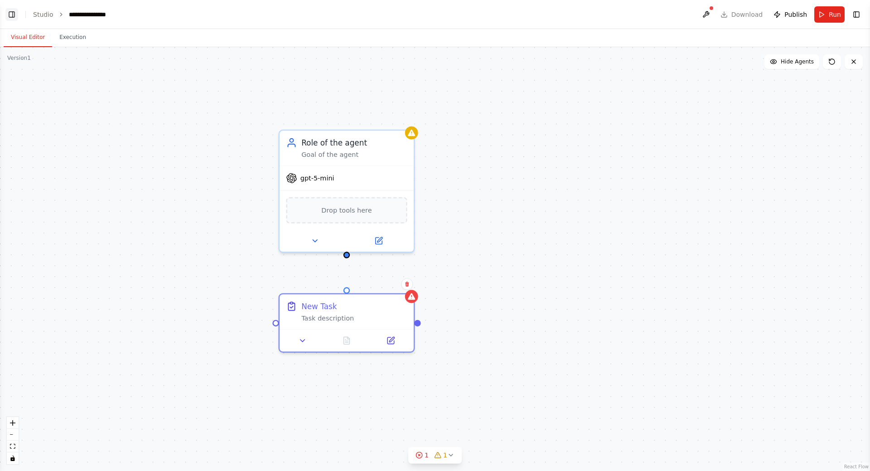
click at [8, 12] on button "Toggle Left Sidebar" at bounding box center [11, 14] width 13 height 13
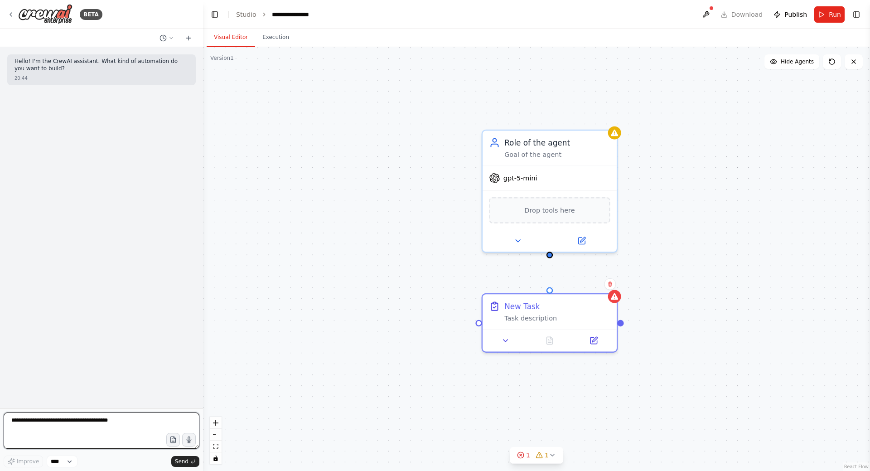
click at [39, 422] on textarea at bounding box center [102, 430] width 196 height 36
type textarea "**********"
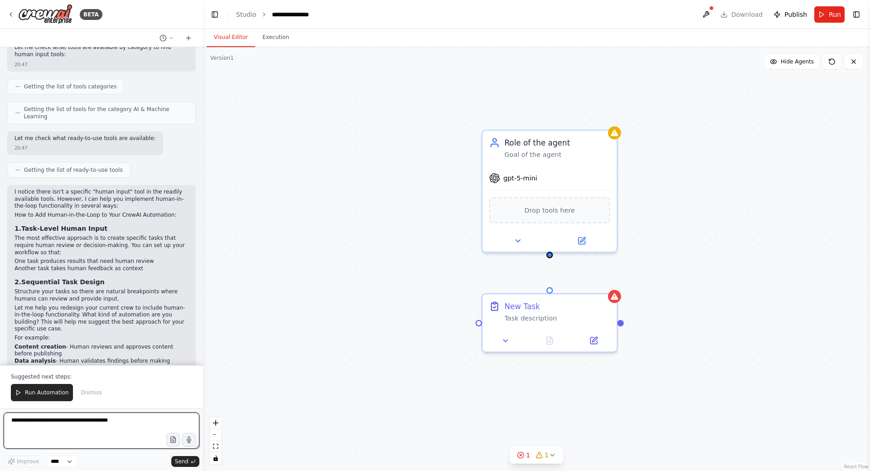
scroll to position [396, 0]
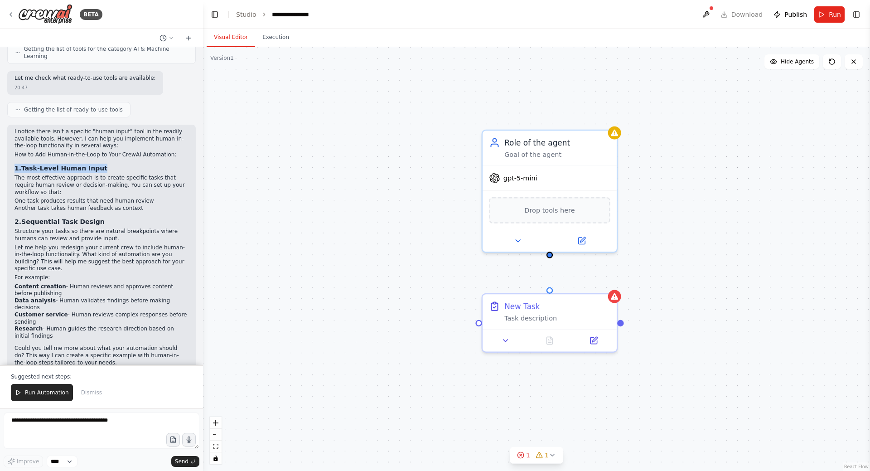
drag, startPoint x: 14, startPoint y: 161, endPoint x: 113, endPoint y: 160, distance: 99.2
click at [113, 160] on div "I notice there isn't a specific "human input" tool in the readily available too…" at bounding box center [101, 252] width 189 height 255
copy h3 "1. Task-Level Human Input"
click at [44, 414] on textarea at bounding box center [102, 430] width 196 height 36
paste textarea "**********"
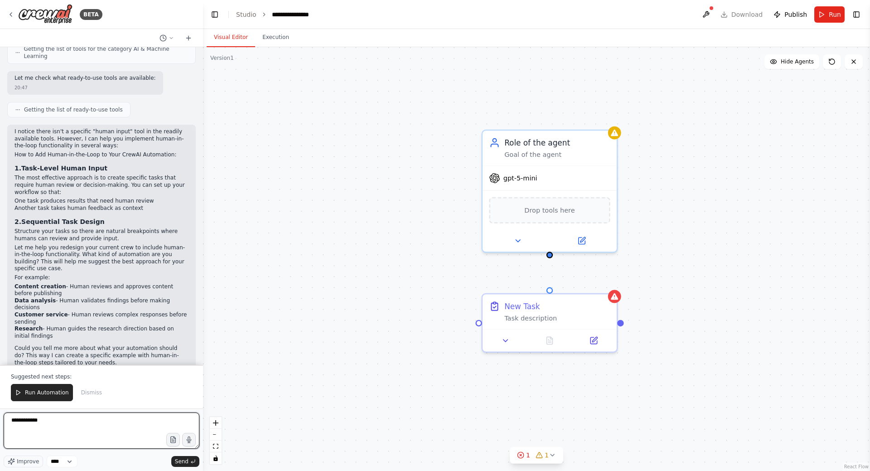
type textarea "**********"
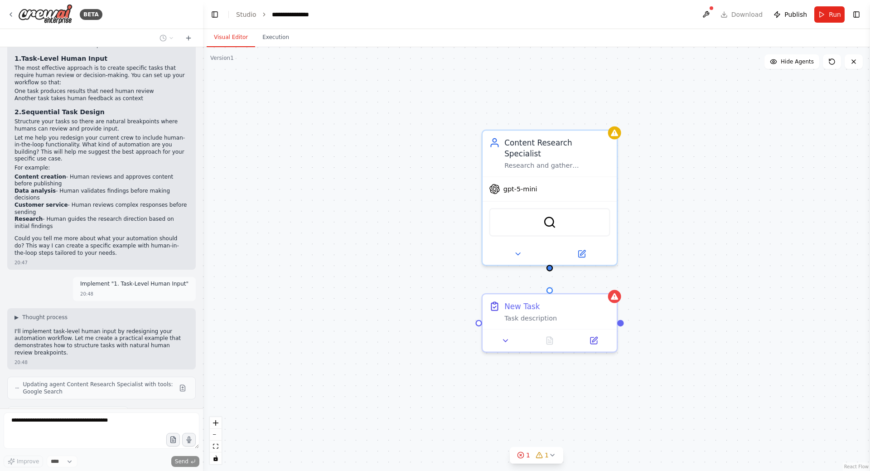
scroll to position [528, 0]
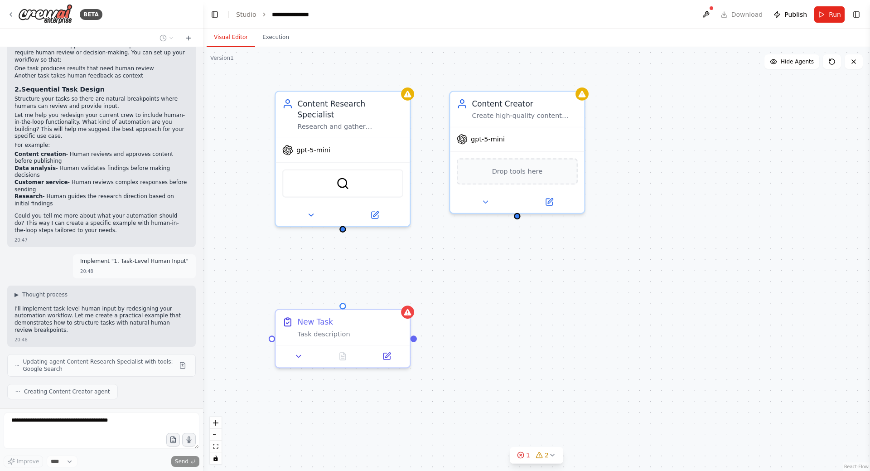
drag, startPoint x: 361, startPoint y: 184, endPoint x: 438, endPoint y: 265, distance: 110.9
click at [438, 265] on div "Content Research Specialist Research and gather comprehensive information about…" at bounding box center [536, 259] width 667 height 424
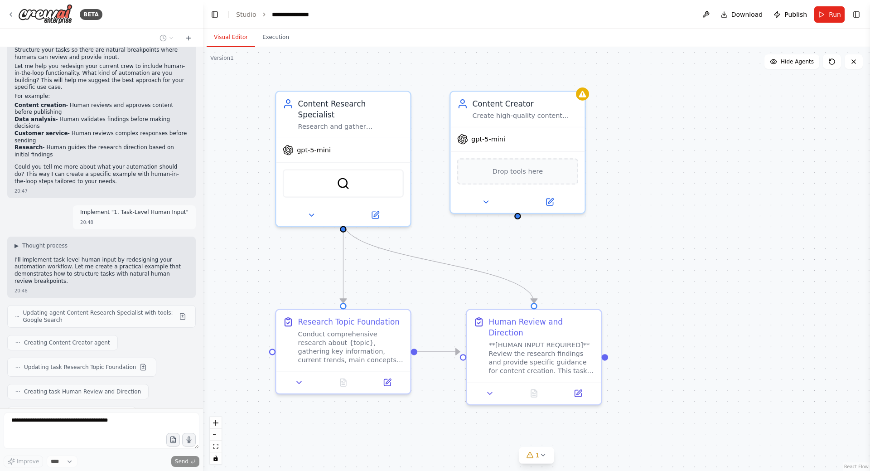
scroll to position [600, 0]
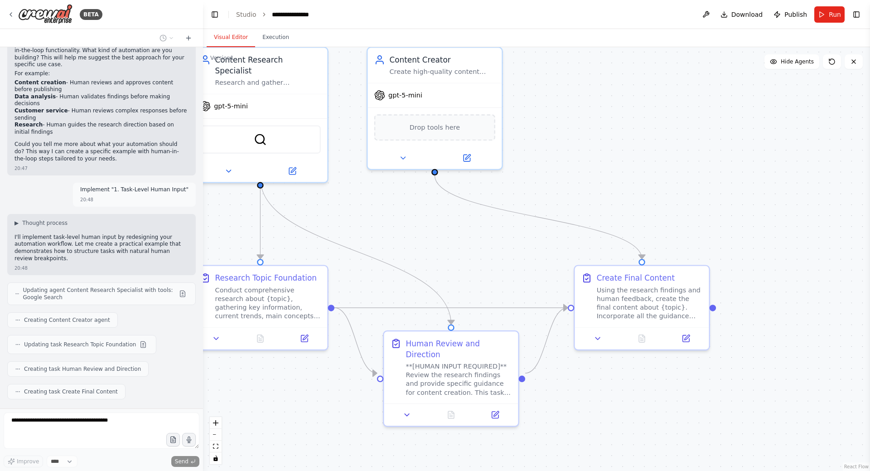
drag, startPoint x: 588, startPoint y: 304, endPoint x: 515, endPoint y: 266, distance: 82.3
click at [515, 266] on div ".deletable-edge-delete-btn { width: 20px; height: 20px; border: 0px solid #ffff…" at bounding box center [536, 259] width 667 height 424
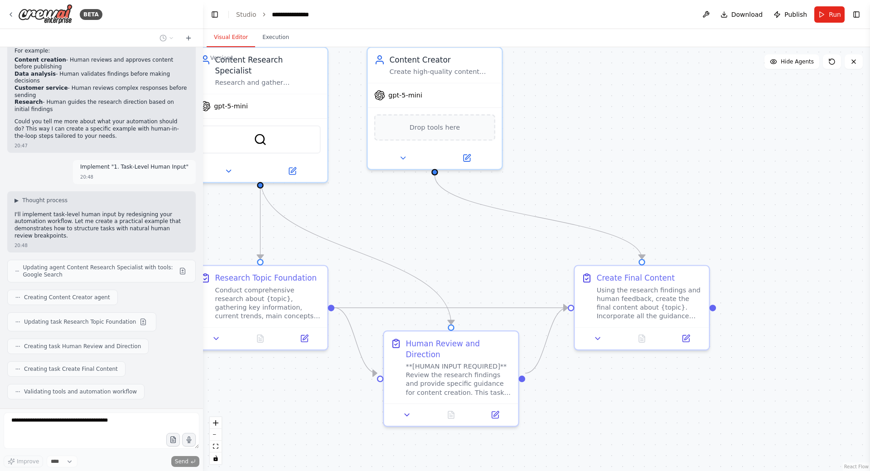
scroll to position [645, 0]
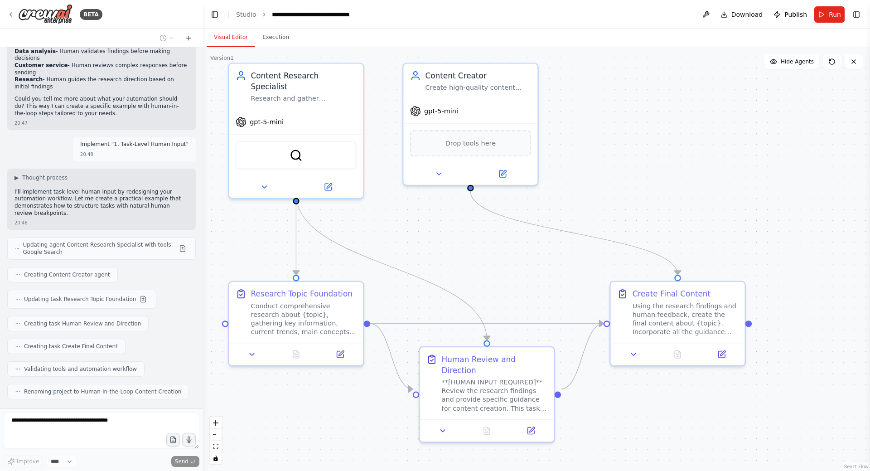
drag, startPoint x: 426, startPoint y: 232, endPoint x: 462, endPoint y: 248, distance: 39.2
click at [462, 248] on div ".deletable-edge-delete-btn { width: 20px; height: 20px; border: 0px solid #ffff…" at bounding box center [536, 259] width 667 height 424
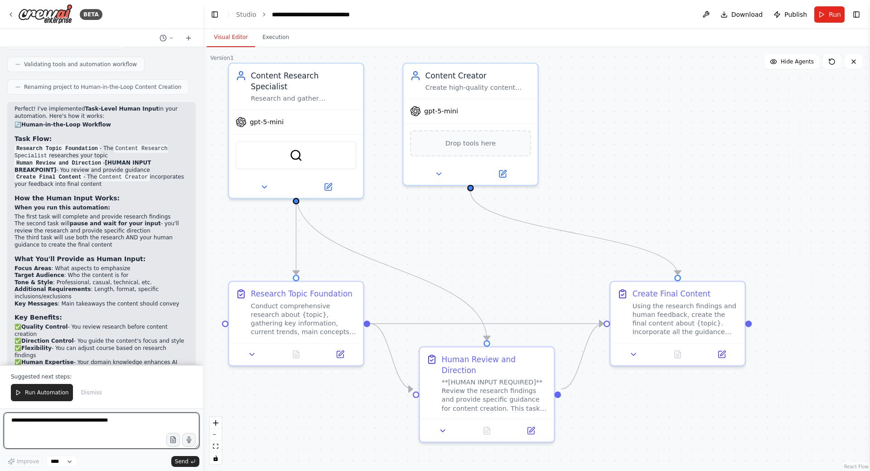
scroll to position [950, 0]
click at [476, 376] on div "**[HUMAN INPUT REQUIRED]** Review the research findings and provide specific gu…" at bounding box center [495, 393] width 106 height 35
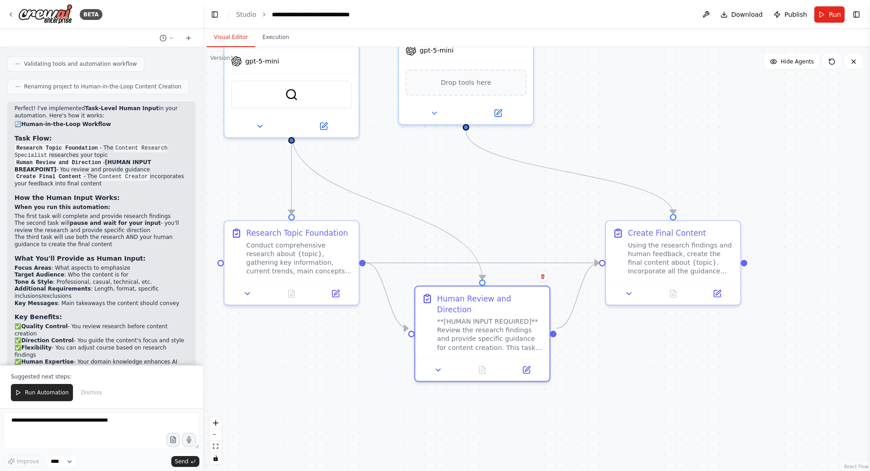
drag, startPoint x: 526, startPoint y: 247, endPoint x: 523, endPoint y: 208, distance: 39.1
click at [525, 208] on div ".deletable-edge-delete-btn { width: 20px; height: 20px; border: 0px solid #ffff…" at bounding box center [536, 259] width 667 height 424
click at [437, 363] on button at bounding box center [438, 367] width 38 height 13
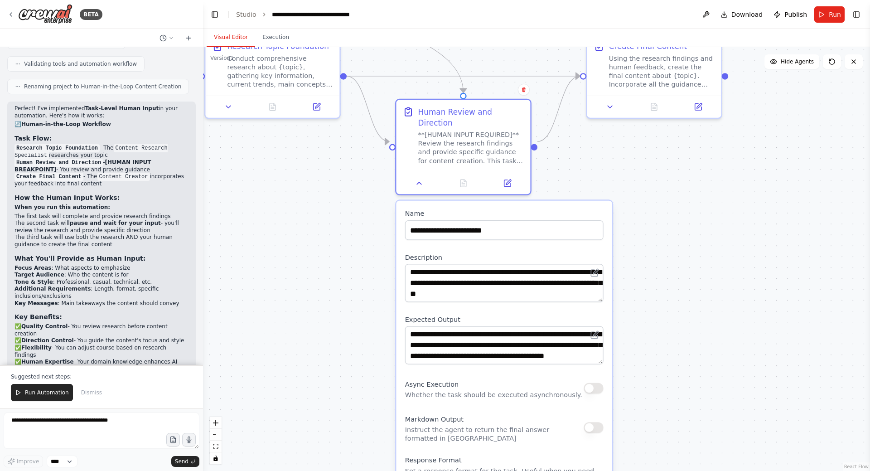
drag, startPoint x: 361, startPoint y: 310, endPoint x: 348, endPoint y: 203, distance: 107.8
click at [348, 203] on div ".deletable-edge-delete-btn { width: 20px; height: 20px; border: 0px solid #ffff…" at bounding box center [536, 259] width 667 height 424
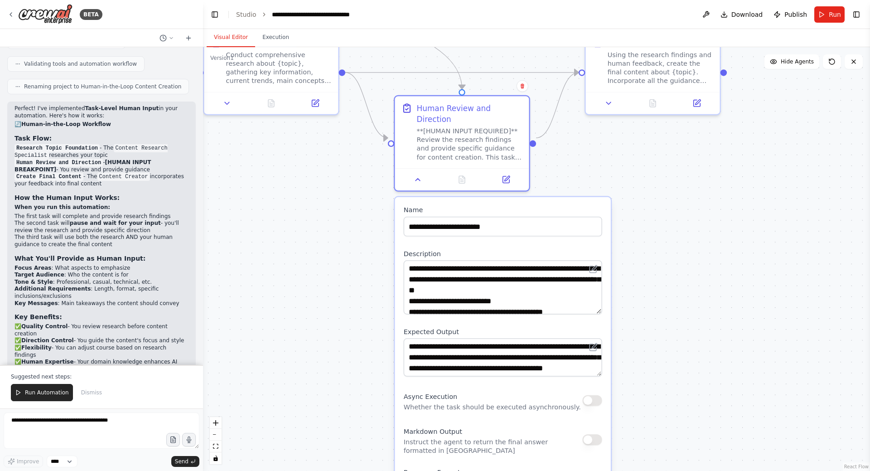
drag, startPoint x: 598, startPoint y: 286, endPoint x: 575, endPoint y: 302, distance: 28.0
click at [575, 302] on textarea "**********" at bounding box center [503, 287] width 198 height 54
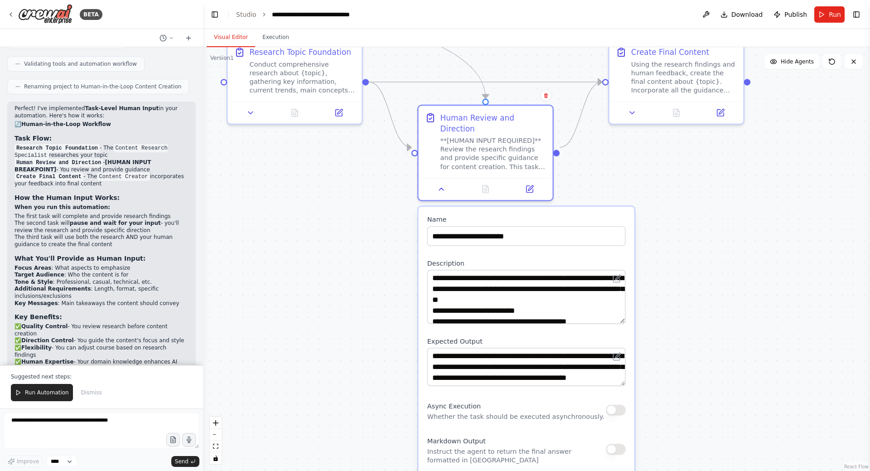
drag, startPoint x: 647, startPoint y: 345, endPoint x: 674, endPoint y: 472, distance: 129.7
click at [674, 470] on html "BETA Hello! I'm the CrewAI assistant. What kind of automation do you want to bu…" at bounding box center [435, 235] width 870 height 471
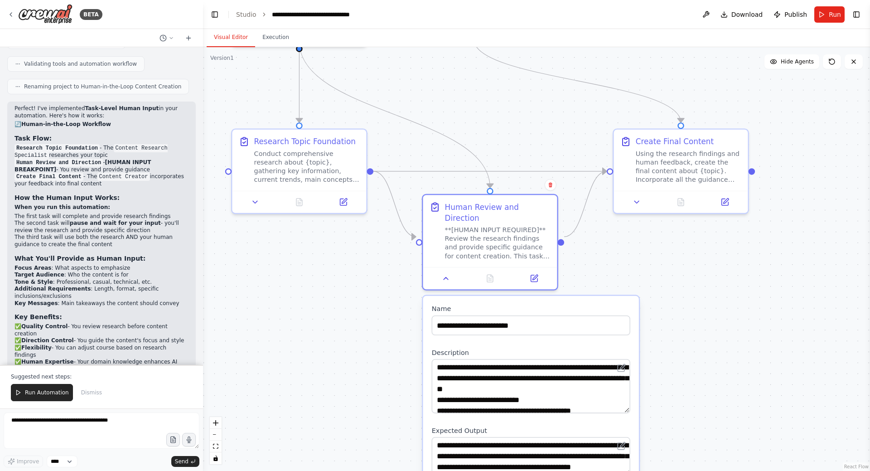
drag, startPoint x: 368, startPoint y: 314, endPoint x: 395, endPoint y: 406, distance: 96.8
click at [394, 407] on div ".deletable-edge-delete-btn { width: 20px; height: 20px; border: 0px solid #ffff…" at bounding box center [536, 259] width 667 height 424
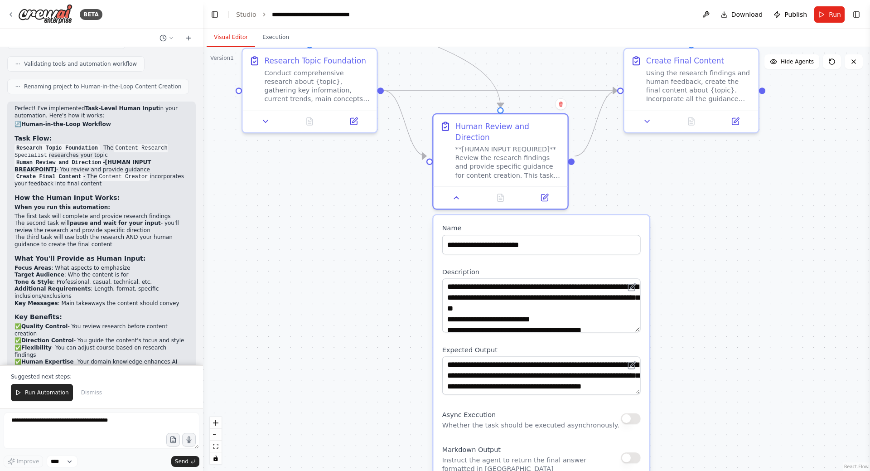
drag, startPoint x: 727, startPoint y: 429, endPoint x: 712, endPoint y: 262, distance: 167.8
click at [712, 262] on div ".deletable-edge-delete-btn { width: 20px; height: 20px; border: 0px solid #ffff…" at bounding box center [536, 259] width 667 height 424
click at [455, 191] on icon at bounding box center [456, 195] width 9 height 9
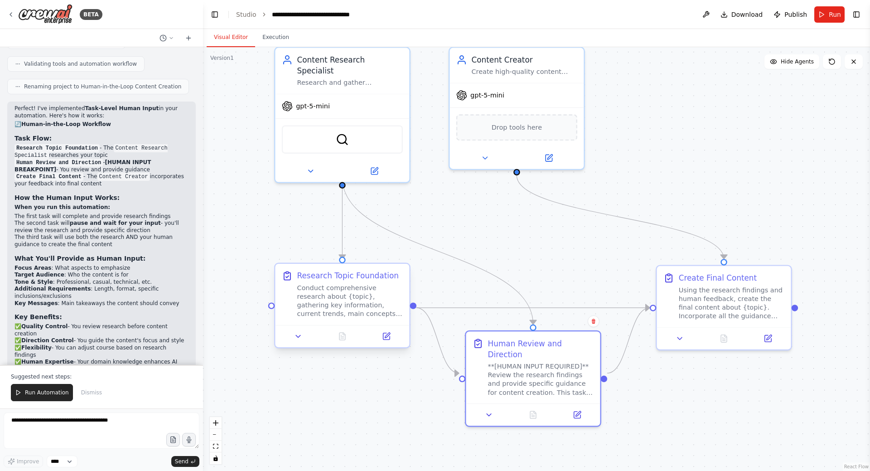
drag, startPoint x: 340, startPoint y: 191, endPoint x: 349, endPoint y: 310, distance: 119.1
click at [373, 409] on div ".deletable-edge-delete-btn { width: 20px; height: 20px; border: 0px solid #ffff…" at bounding box center [536, 259] width 667 height 424
drag, startPoint x: 259, startPoint y: 203, endPoint x: 272, endPoint y: 249, distance: 48.1
click at [272, 249] on div ".deletable-edge-delete-btn { width: 20px; height: 20px; border: 0px solid #ffff…" at bounding box center [536, 259] width 667 height 424
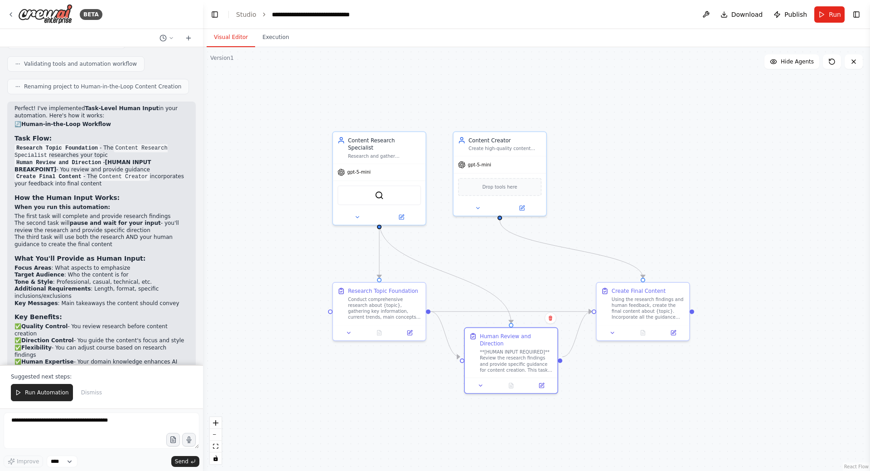
drag, startPoint x: 312, startPoint y: 260, endPoint x: 333, endPoint y: 254, distance: 21.2
click at [333, 254] on div ".deletable-edge-delete-btn { width: 20px; height: 20px; border: 0px solid #ffff…" at bounding box center [536, 259] width 667 height 424
click at [565, 283] on div ".deletable-edge-delete-btn { width: 20px; height: 20px; border: 0px solid #ffff…" at bounding box center [536, 259] width 667 height 424
click at [354, 330] on icon at bounding box center [354, 329] width 3 height 1
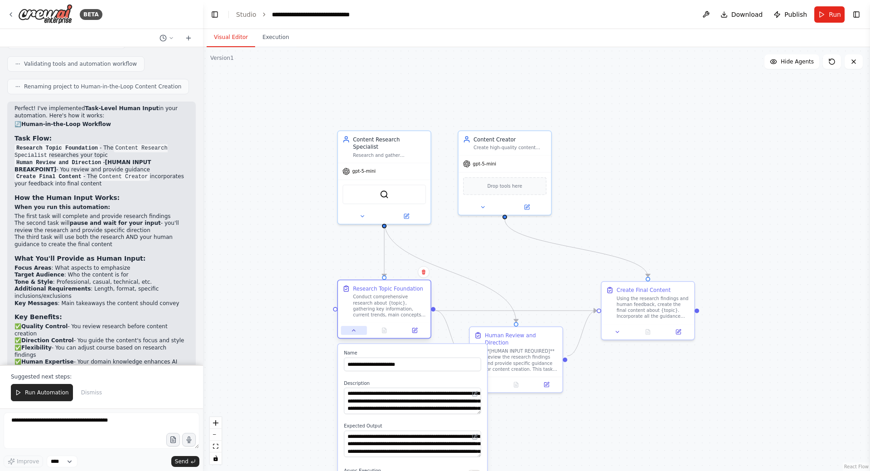
click at [354, 330] on icon at bounding box center [354, 329] width 3 height 1
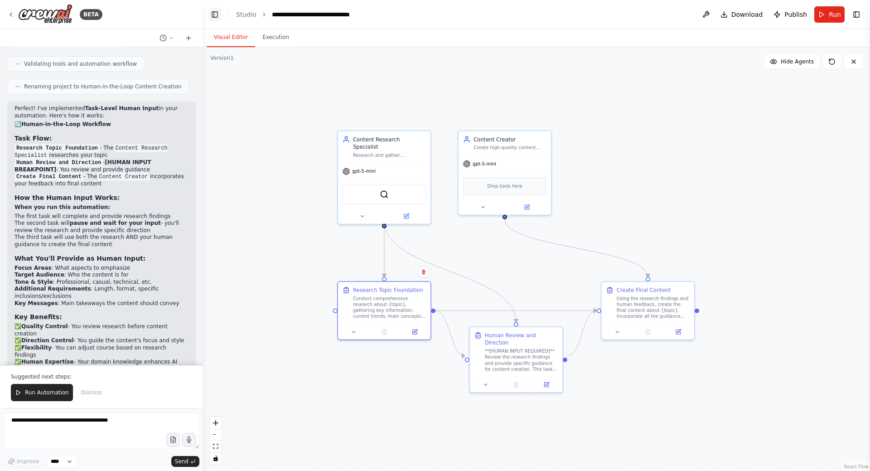
click at [214, 14] on button "Toggle Left Sidebar" at bounding box center [214, 14] width 13 height 13
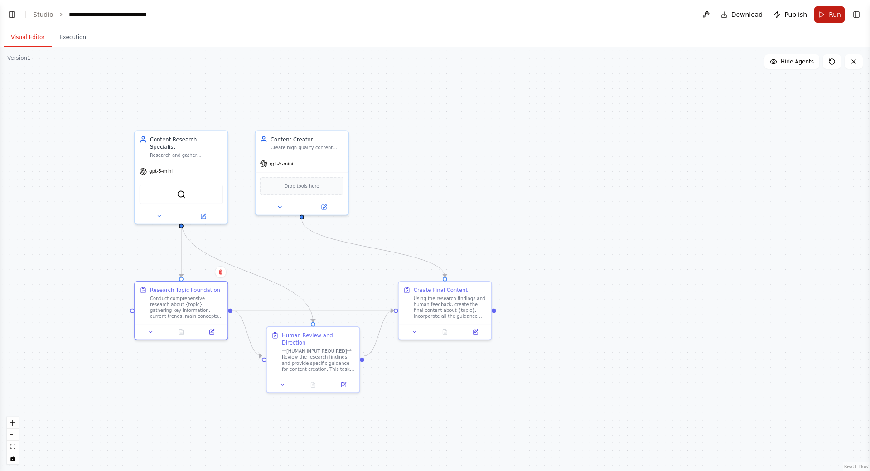
click at [830, 16] on span "Run" at bounding box center [835, 14] width 12 height 9
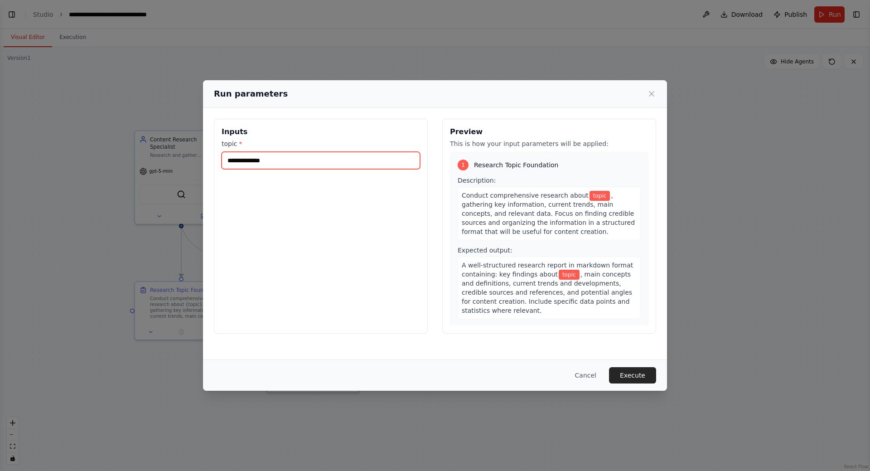
click at [281, 157] on input "topic *" at bounding box center [321, 160] width 198 height 17
type input "*********"
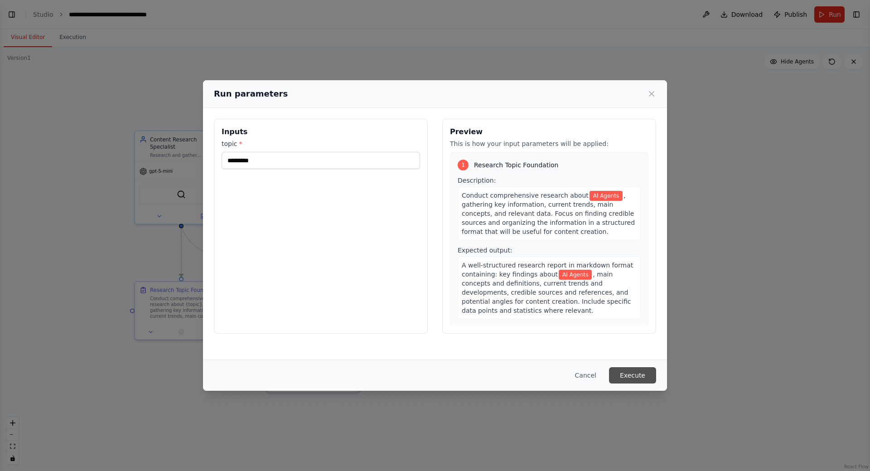
click at [629, 375] on button "Execute" at bounding box center [632, 375] width 47 height 16
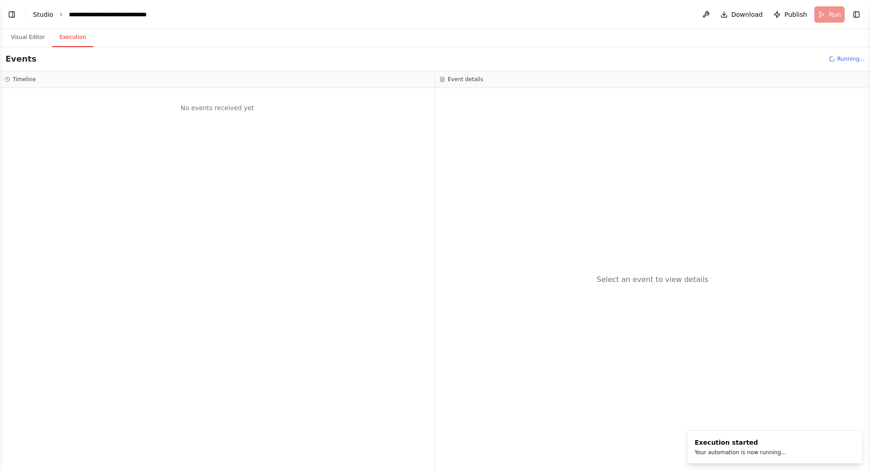
click at [43, 15] on link "Studio" at bounding box center [43, 14] width 20 height 7
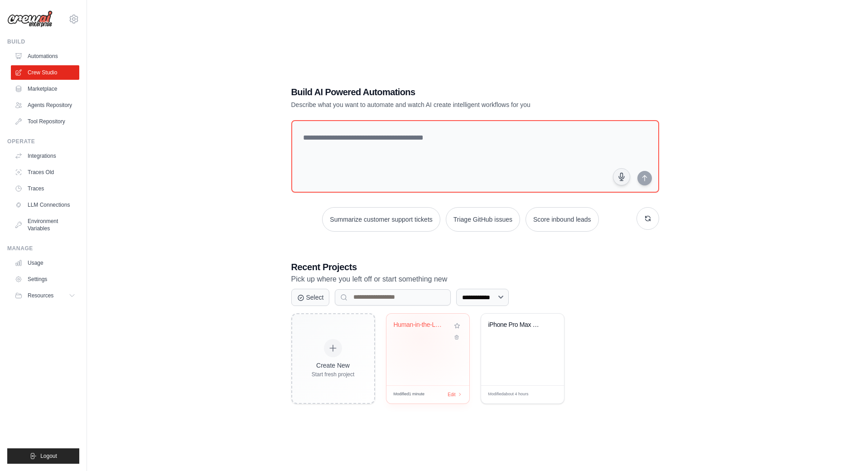
click at [421, 337] on div "Human-in-the-Loop Content Creation" at bounding box center [428, 331] width 68 height 21
drag, startPoint x: 29, startPoint y: 202, endPoint x: 34, endPoint y: 204, distance: 5.1
click at [29, 202] on link "LLM Connections" at bounding box center [46, 205] width 68 height 15
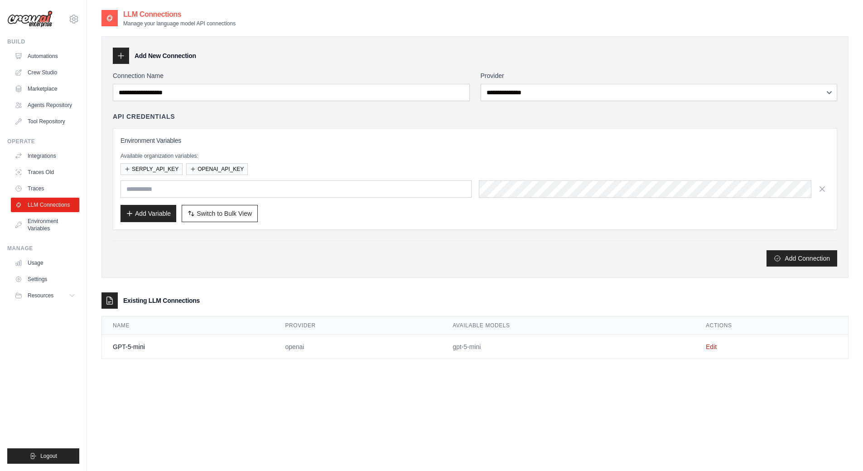
click at [706, 346] on td "Edit" at bounding box center [771, 347] width 153 height 24
click at [709, 346] on link "Edit" at bounding box center [711, 346] width 11 height 7
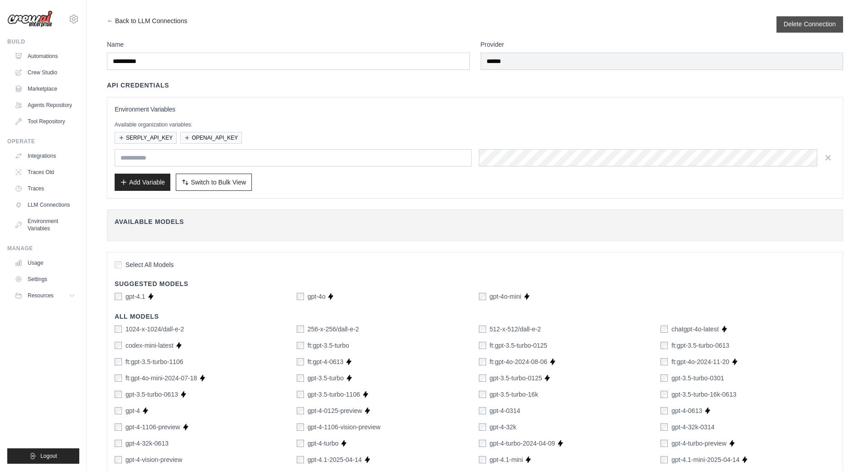
click at [813, 27] on button "Delete Connection" at bounding box center [810, 23] width 52 height 9
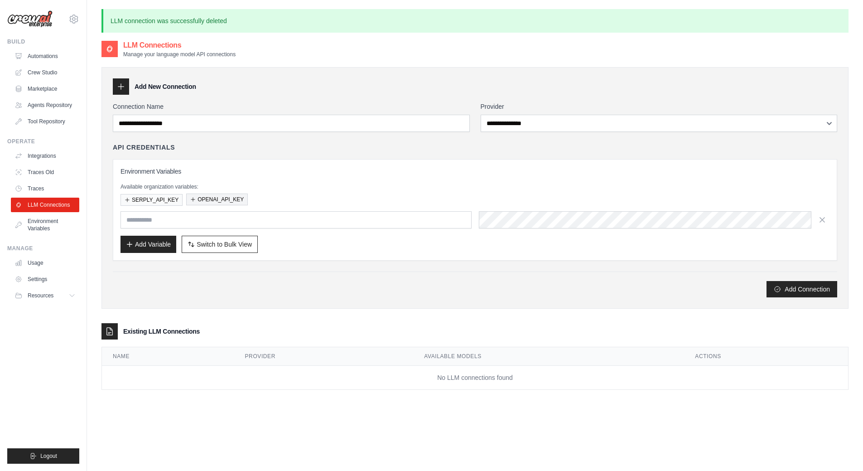
click at [234, 196] on button "OPENAI_API_KEY" at bounding box center [217, 200] width 62 height 12
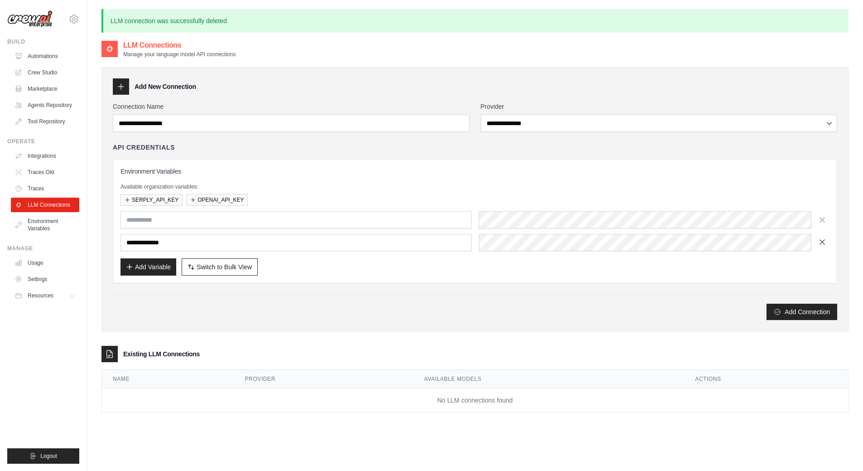
click at [820, 239] on icon "button" at bounding box center [822, 241] width 9 height 9
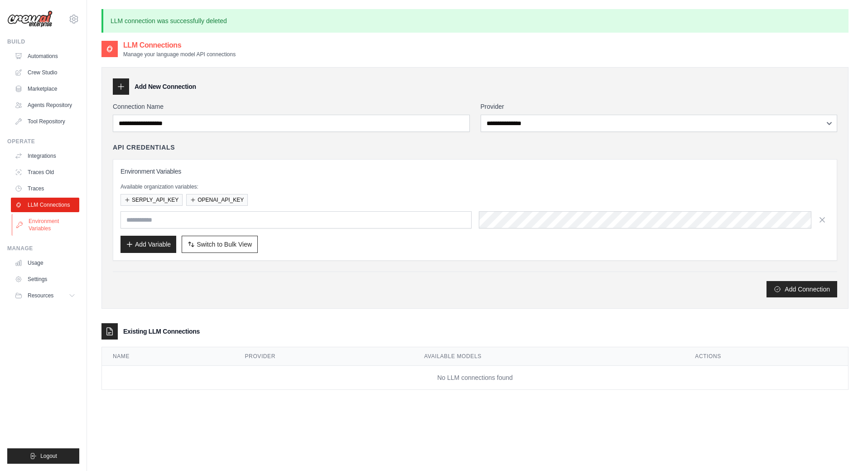
click at [39, 220] on link "Environment Variables" at bounding box center [46, 225] width 68 height 22
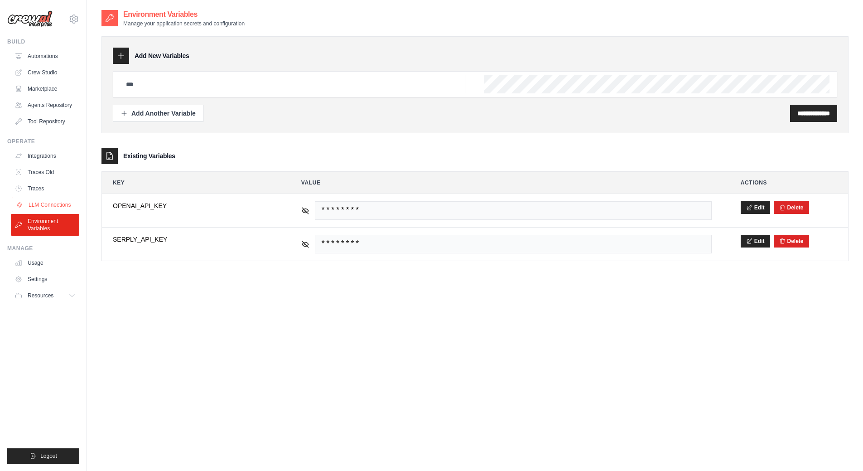
click at [51, 202] on link "LLM Connections" at bounding box center [46, 205] width 68 height 15
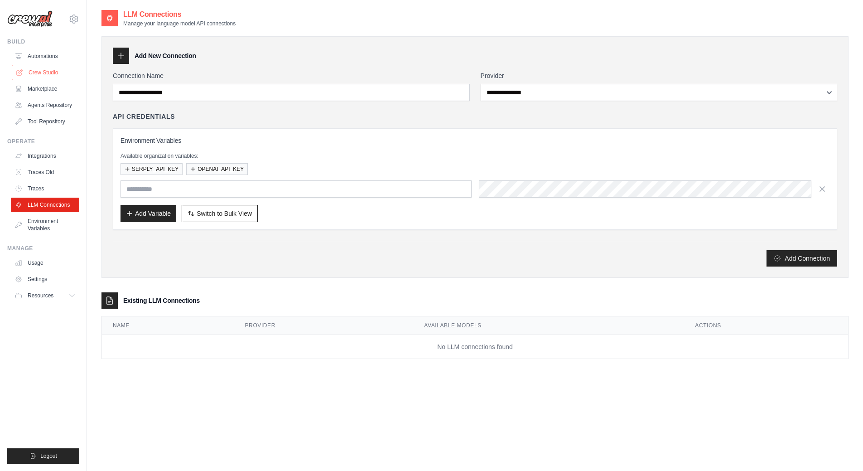
click at [40, 73] on link "Crew Studio" at bounding box center [46, 72] width 68 height 15
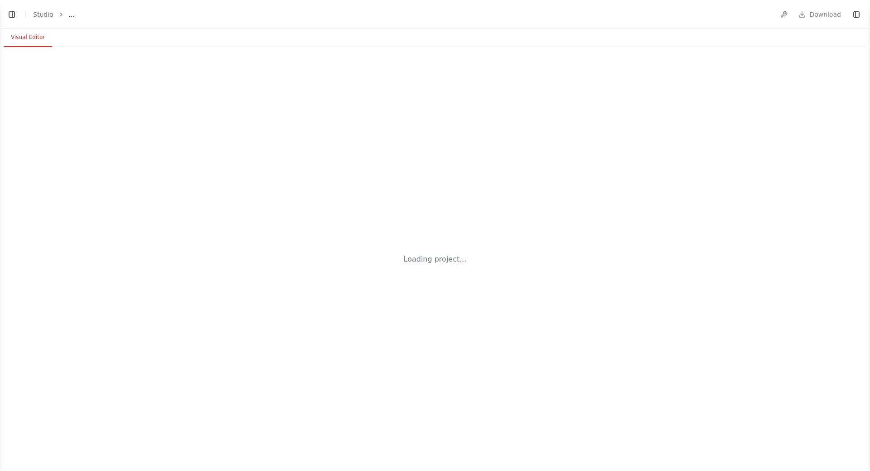
select select "****"
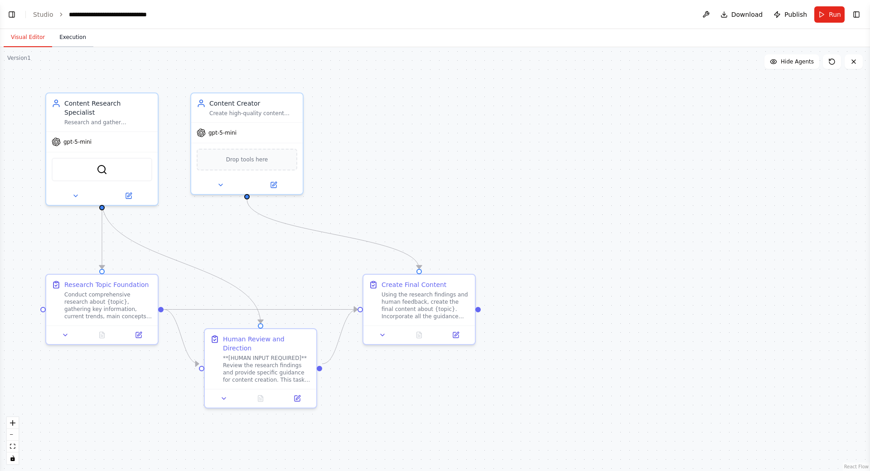
click at [71, 43] on button "Execution" at bounding box center [72, 37] width 41 height 19
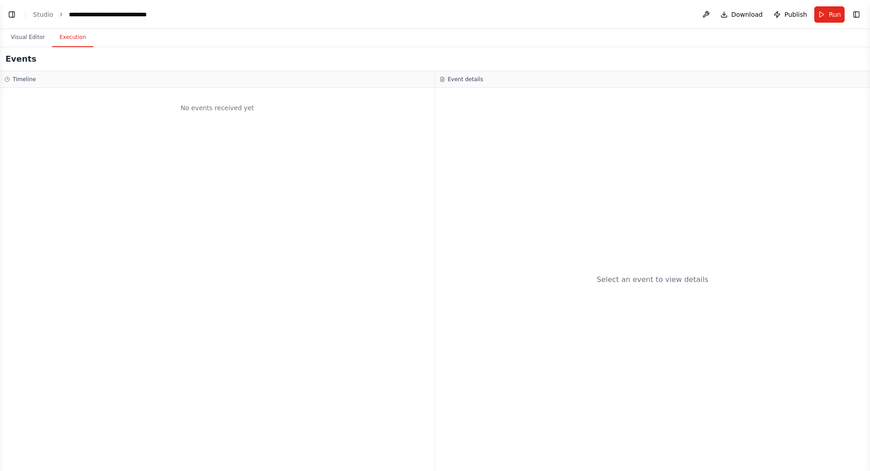
scroll to position [967, 0]
click at [25, 37] on button "Visual Editor" at bounding box center [28, 37] width 48 height 19
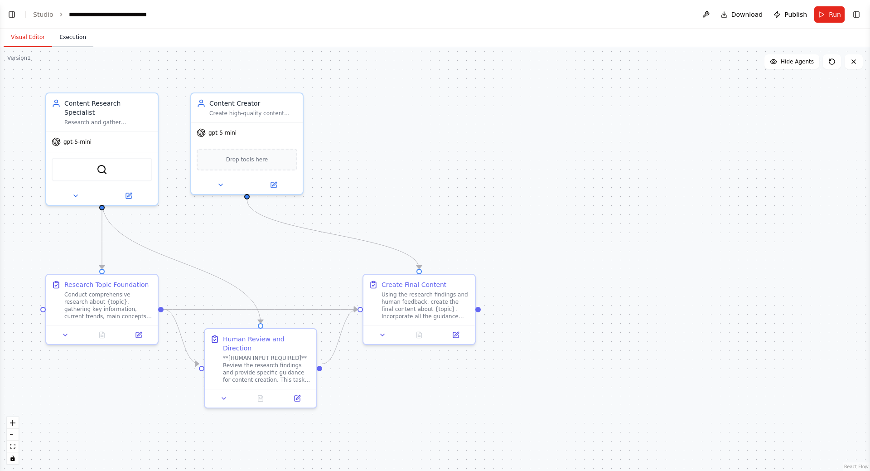
click at [74, 42] on button "Execution" at bounding box center [72, 37] width 41 height 19
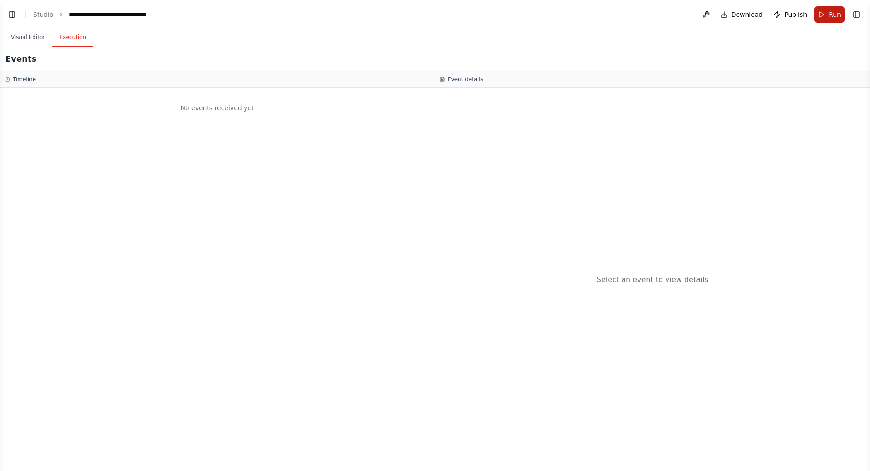
click at [832, 16] on span "Run" at bounding box center [835, 14] width 12 height 9
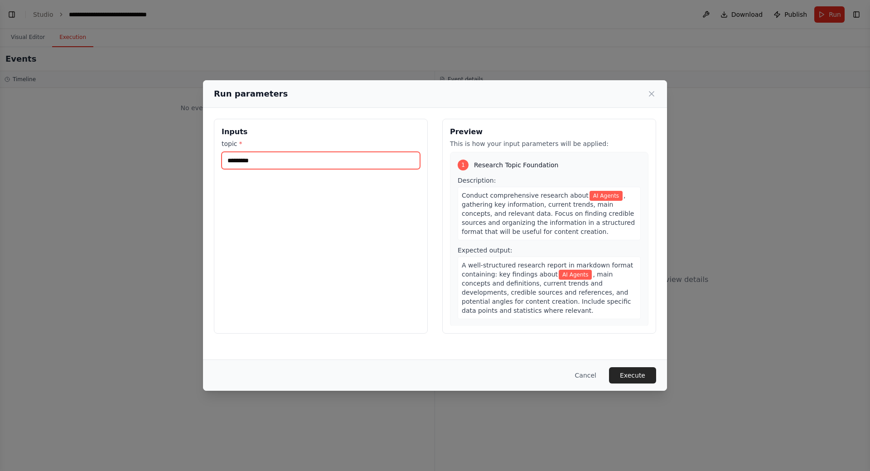
click at [260, 157] on input "*********" at bounding box center [321, 160] width 198 height 17
click at [638, 377] on button "Execute" at bounding box center [632, 375] width 47 height 16
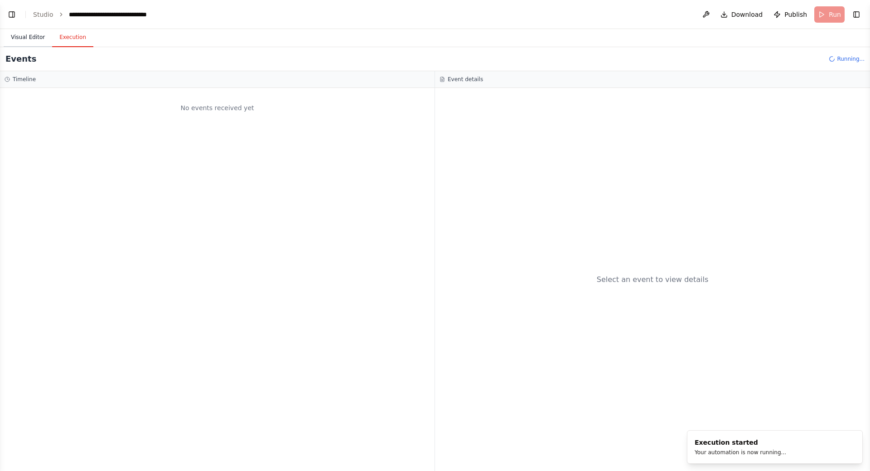
click at [30, 35] on button "Visual Editor" at bounding box center [28, 37] width 48 height 19
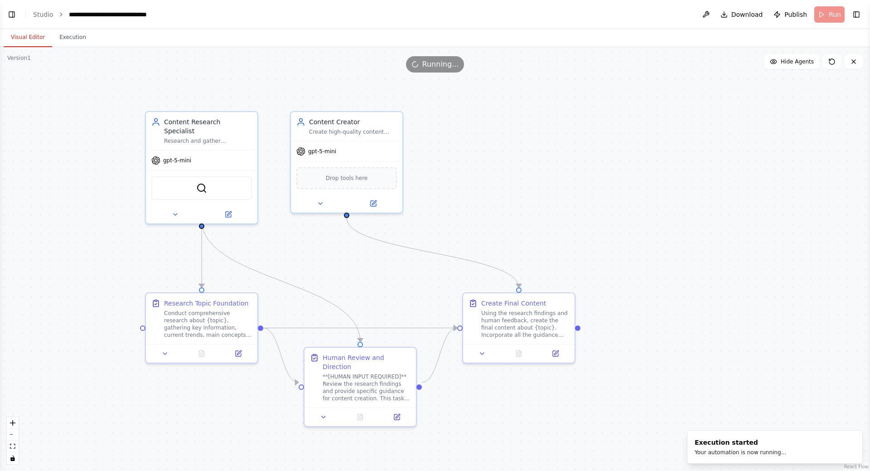
drag, startPoint x: 434, startPoint y: 126, endPoint x: 534, endPoint y: 143, distance: 102.1
click at [534, 143] on div ".deletable-edge-delete-btn { width: 20px; height: 20px; border: 0px solid #ffff…" at bounding box center [435, 259] width 870 height 424
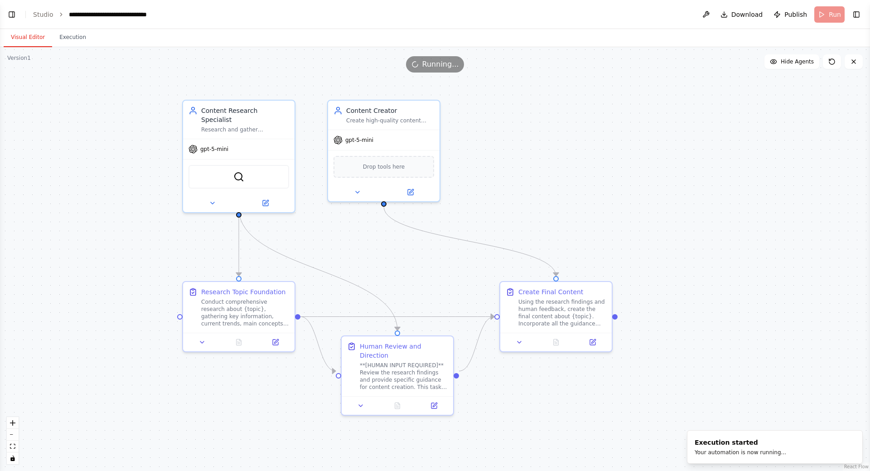
drag, startPoint x: 556, startPoint y: 161, endPoint x: 561, endPoint y: 160, distance: 5.6
click at [561, 160] on div ".deletable-edge-delete-btn { width: 20px; height: 20px; border: 0px solid #ffff…" at bounding box center [435, 259] width 870 height 424
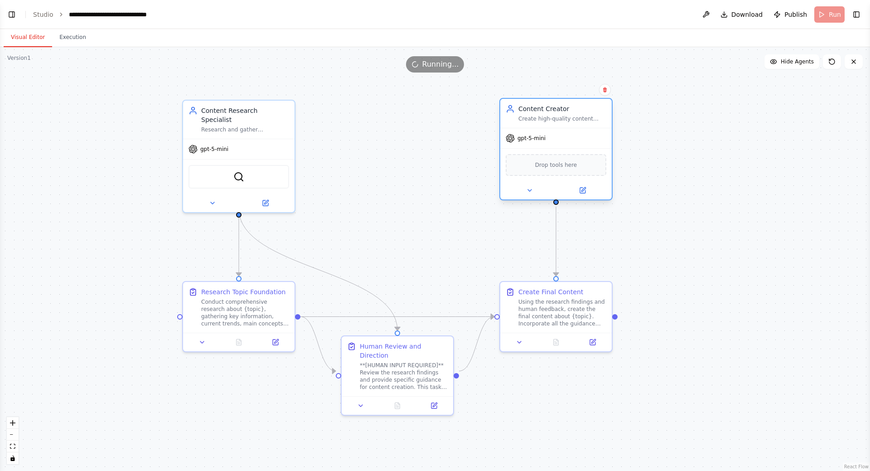
drag, startPoint x: 411, startPoint y: 141, endPoint x: 575, endPoint y: 141, distance: 163.1
click at [575, 141] on div "gpt-5-mini" at bounding box center [555, 138] width 111 height 20
click at [413, 151] on div ".deletable-edge-delete-btn { width: 20px; height: 20px; border: 0px solid #ffff…" at bounding box center [435, 259] width 870 height 424
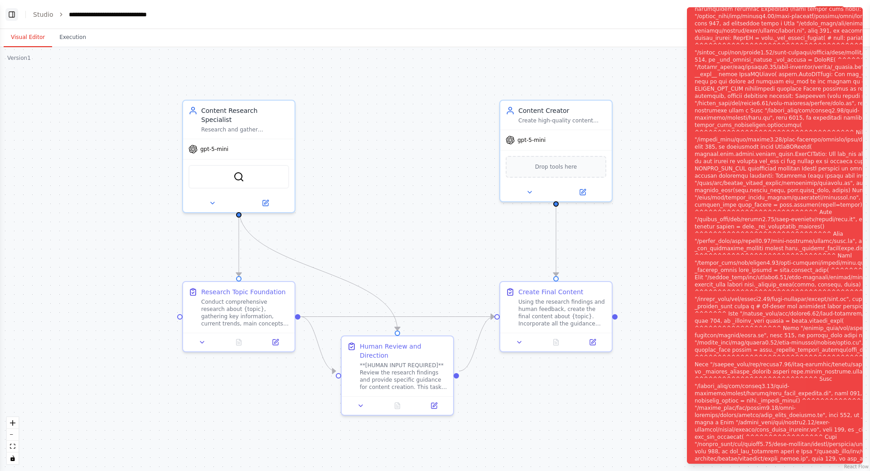
click at [10, 15] on button "Toggle Left Sidebar" at bounding box center [11, 14] width 13 height 13
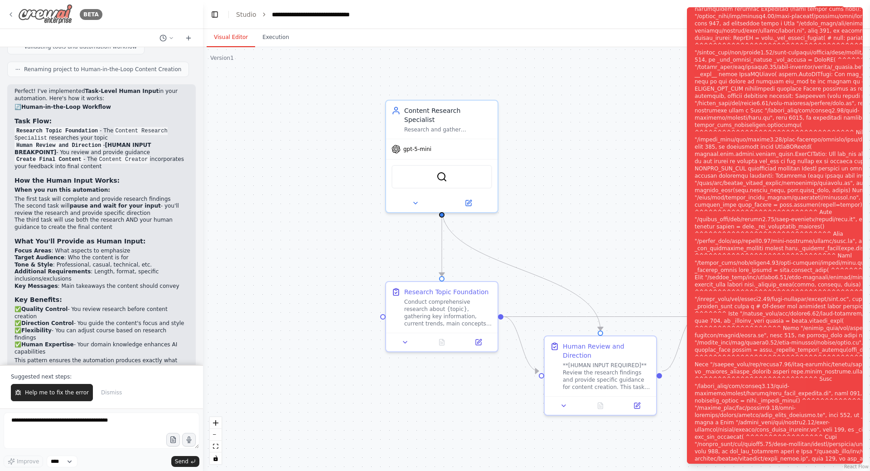
click at [8, 16] on icon at bounding box center [10, 14] width 7 height 7
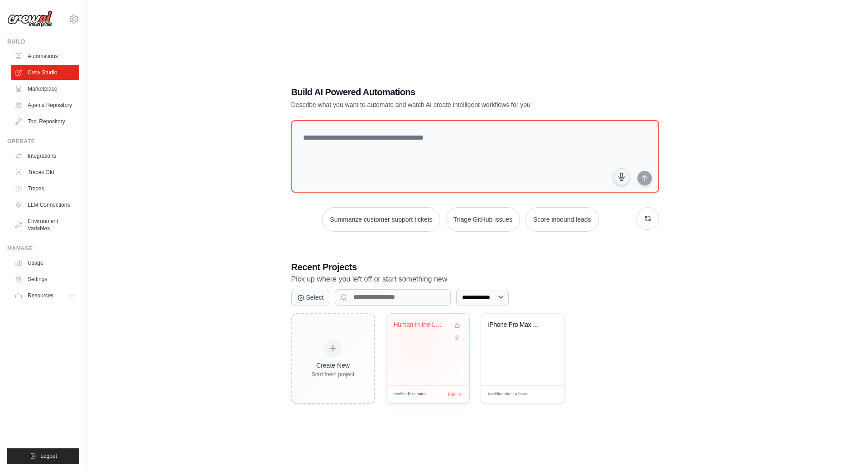
click at [417, 342] on div "Human-in-the-Loop Content Creation" at bounding box center [428, 350] width 83 height 72
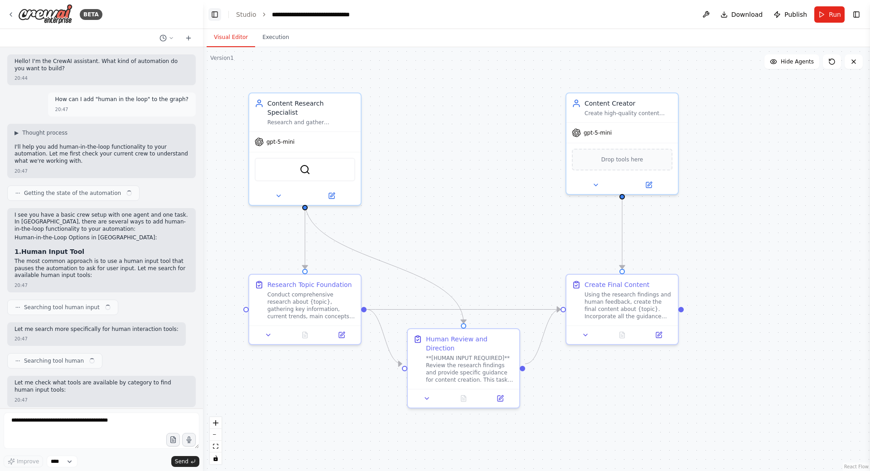
scroll to position [971, 0]
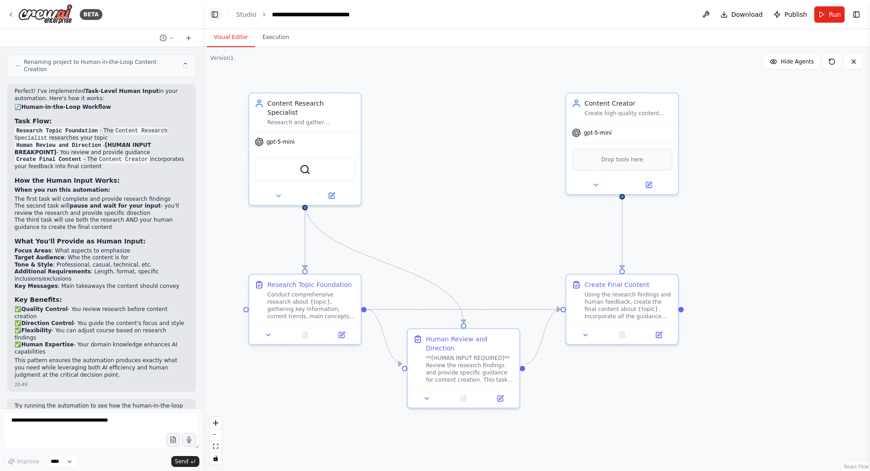
click at [215, 10] on button "Toggle Left Sidebar" at bounding box center [214, 14] width 13 height 13
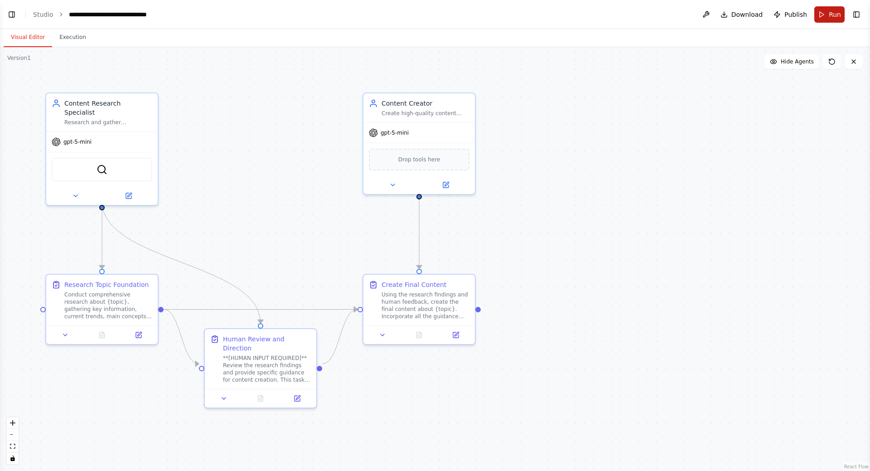
scroll to position [967, 0]
click at [834, 17] on span "Run" at bounding box center [835, 14] width 12 height 9
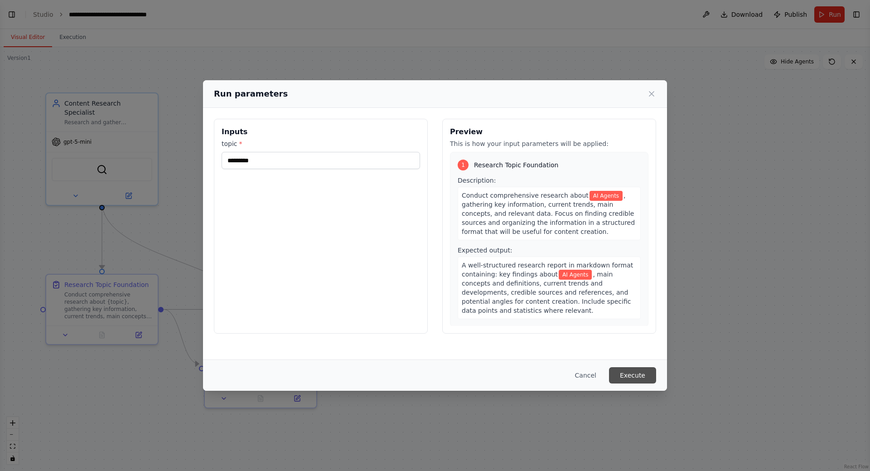
click at [632, 379] on button "Execute" at bounding box center [632, 375] width 47 height 16
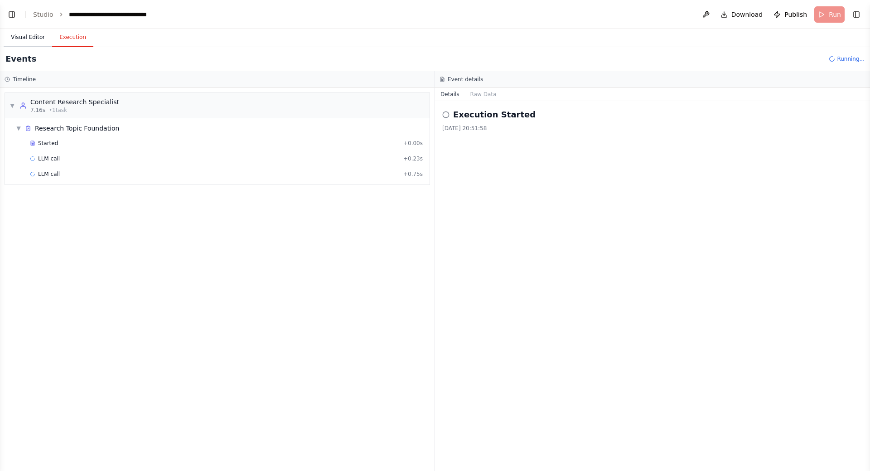
click at [34, 38] on button "Visual Editor" at bounding box center [28, 37] width 48 height 19
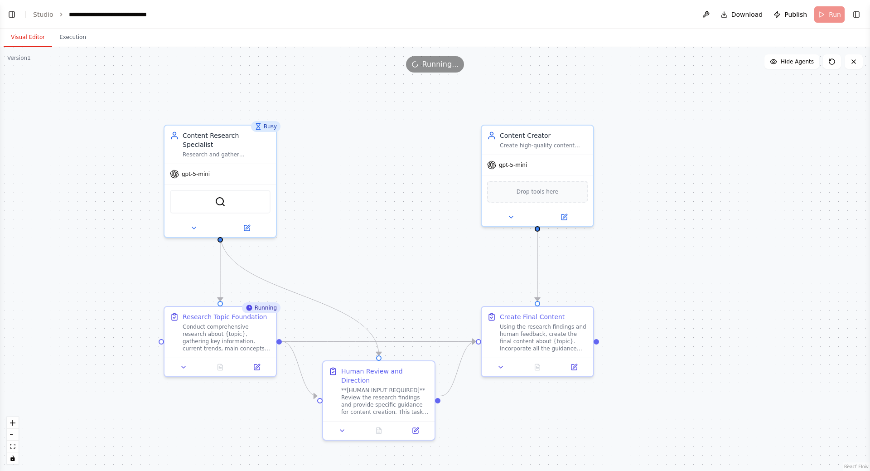
drag, startPoint x: 203, startPoint y: 134, endPoint x: 322, endPoint y: 166, distance: 122.6
click at [322, 166] on div ".deletable-edge-delete-btn { width: 20px; height: 20px; border: 0px solid #ffff…" at bounding box center [435, 259] width 870 height 424
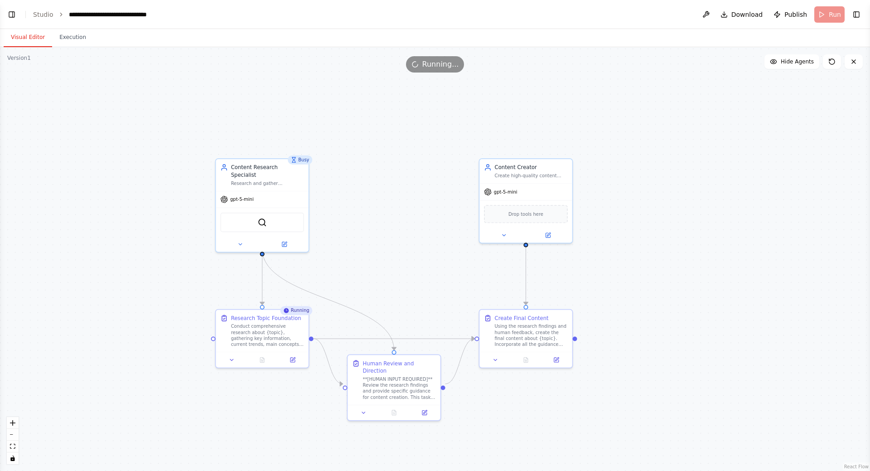
drag, startPoint x: 353, startPoint y: 182, endPoint x: 369, endPoint y: 201, distance: 25.7
click at [369, 201] on div ".deletable-edge-delete-btn { width: 20px; height: 20px; border: 0px solid #ffff…" at bounding box center [435, 259] width 870 height 424
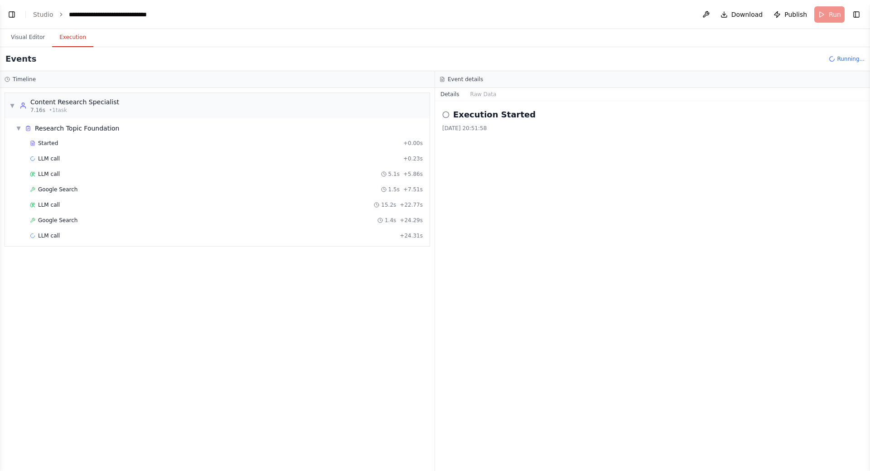
click at [75, 43] on button "Execution" at bounding box center [72, 37] width 41 height 19
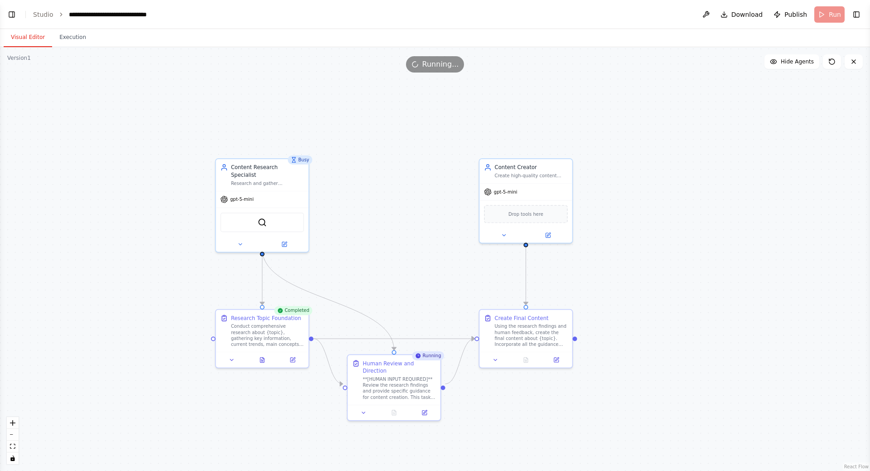
click at [33, 36] on button "Visual Editor" at bounding box center [28, 37] width 48 height 19
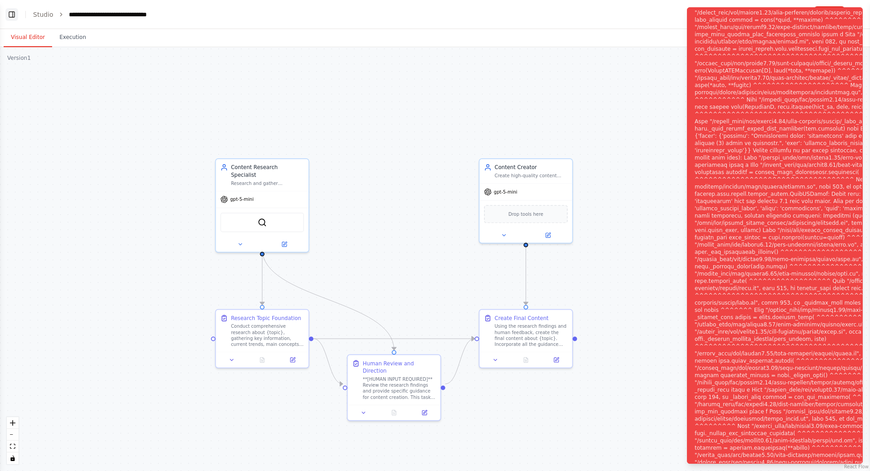
click at [11, 13] on button "Toggle Left Sidebar" at bounding box center [11, 14] width 13 height 13
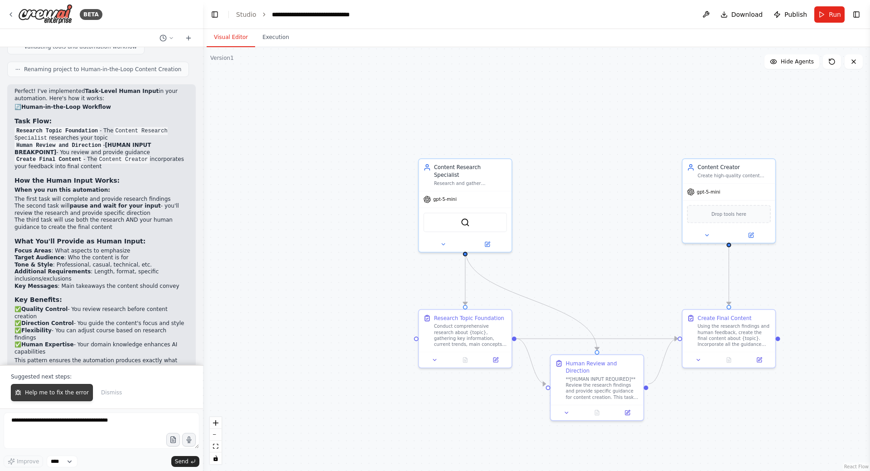
click at [65, 389] on button "Help me to fix the error" at bounding box center [52, 392] width 82 height 17
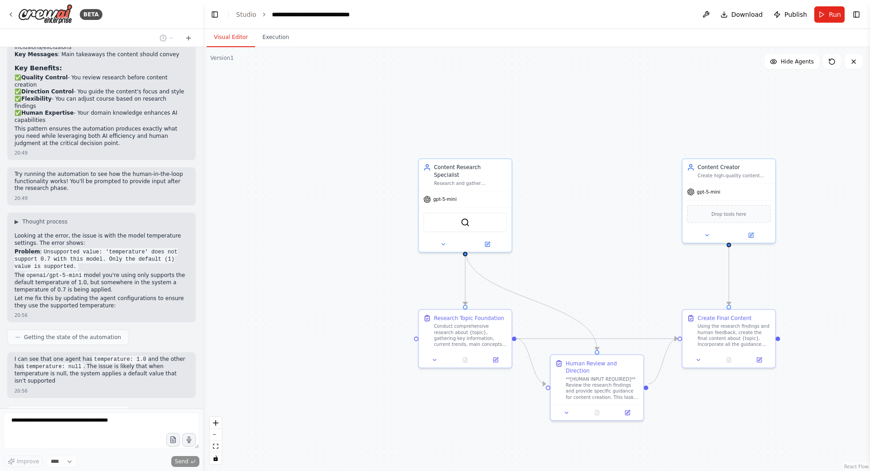
scroll to position [1206, 0]
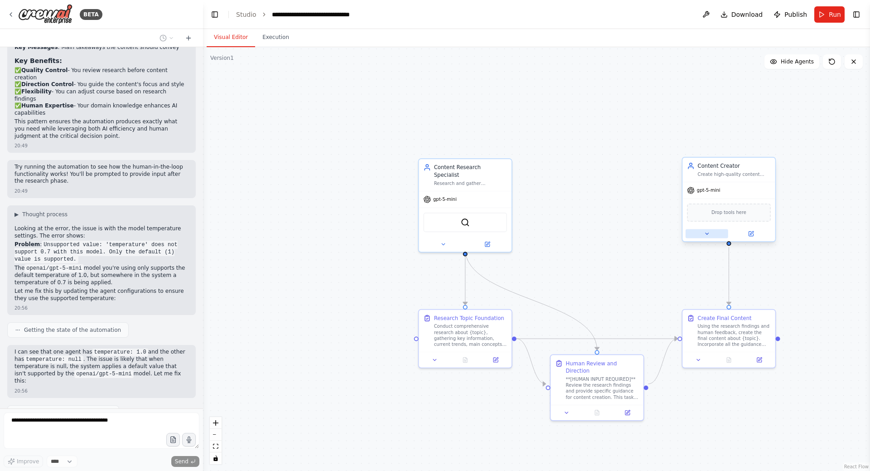
click at [707, 233] on icon at bounding box center [707, 233] width 3 height 1
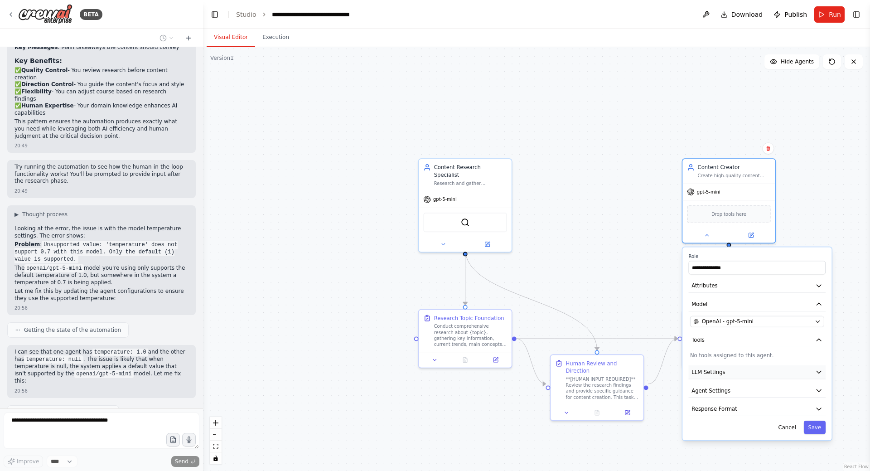
click at [739, 373] on button "LLM Settings" at bounding box center [757, 372] width 137 height 14
click at [798, 397] on span at bounding box center [796, 394] width 6 height 6
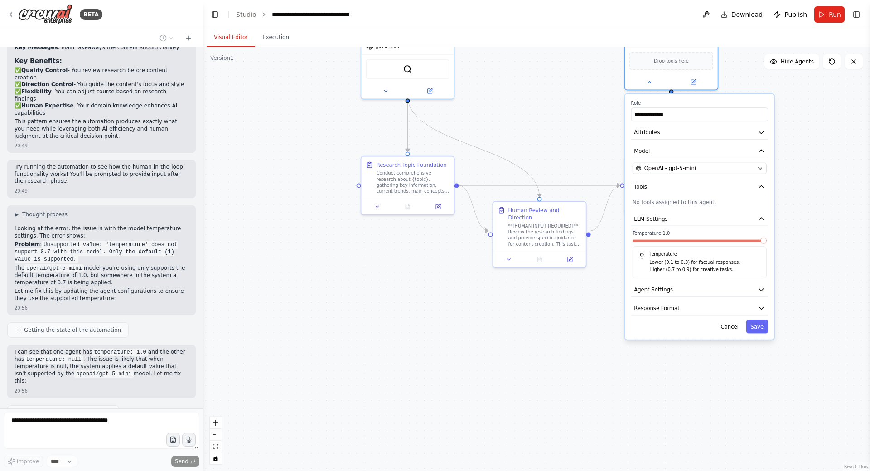
drag, startPoint x: 860, startPoint y: 342, endPoint x: 802, endPoint y: 201, distance: 152.7
click at [802, 200] on div ".deletable-edge-delete-btn { width: 20px; height: 20px; border: 0px solid #ffff…" at bounding box center [536, 259] width 667 height 424
click at [760, 328] on button "Save" at bounding box center [757, 326] width 22 height 14
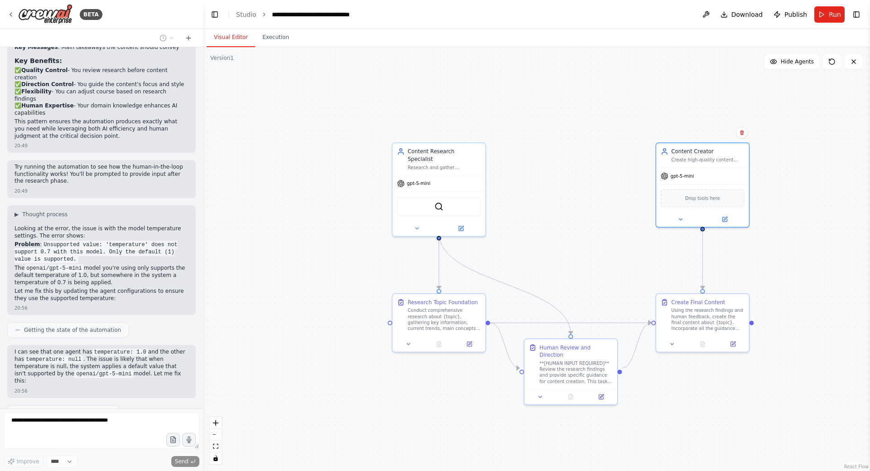
drag, startPoint x: 568, startPoint y: 152, endPoint x: 593, endPoint y: 256, distance: 107.2
click at [593, 256] on div ".deletable-edge-delete-btn { width: 20px; height: 20px; border: 0px solid #ffff…" at bounding box center [536, 259] width 667 height 424
click at [452, 223] on button at bounding box center [461, 227] width 43 height 9
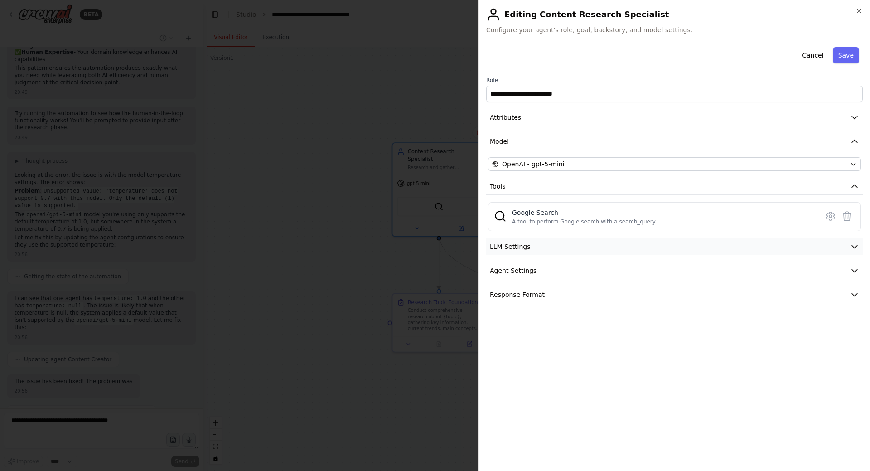
click at [616, 240] on button "LLM Settings" at bounding box center [674, 246] width 377 height 17
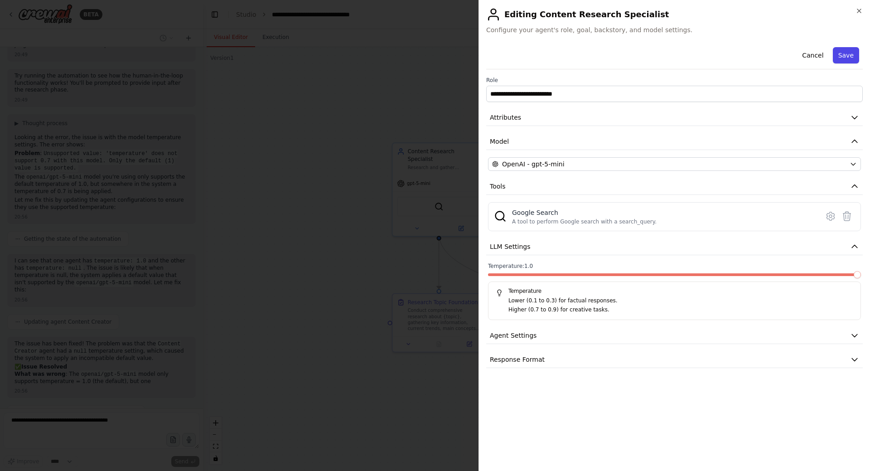
click at [847, 56] on button "Save" at bounding box center [846, 55] width 26 height 16
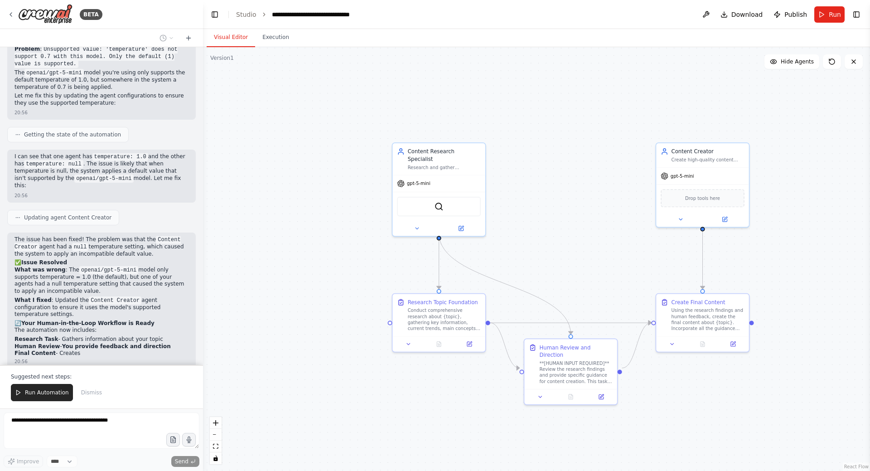
scroll to position [1408, 0]
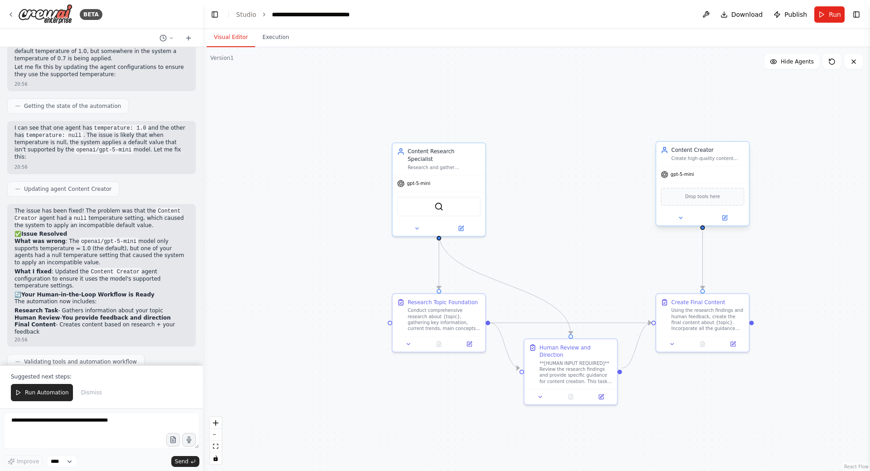
click at [727, 225] on div at bounding box center [702, 217] width 92 height 15
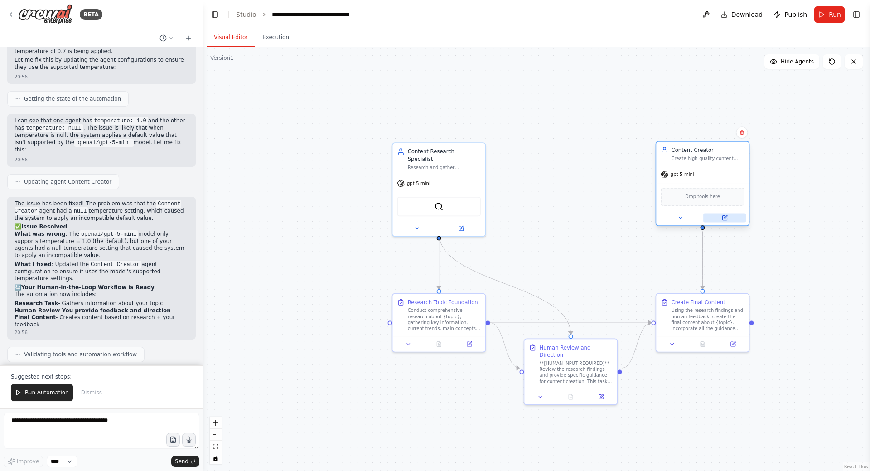
click at [725, 218] on icon at bounding box center [726, 217] width 4 height 4
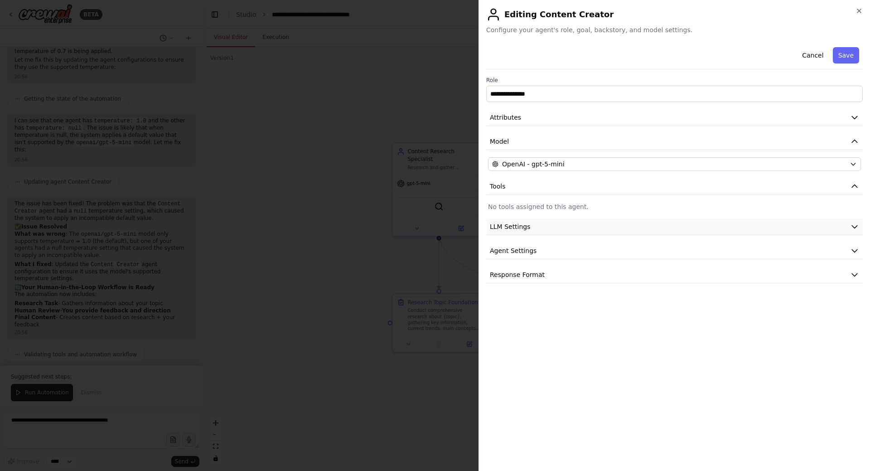
click at [686, 231] on button "LLM Settings" at bounding box center [674, 226] width 377 height 17
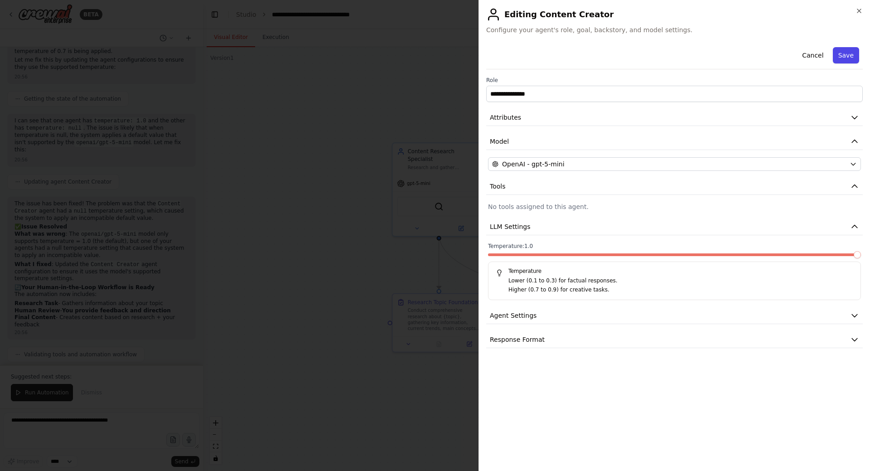
click at [850, 51] on button "Save" at bounding box center [846, 55] width 26 height 16
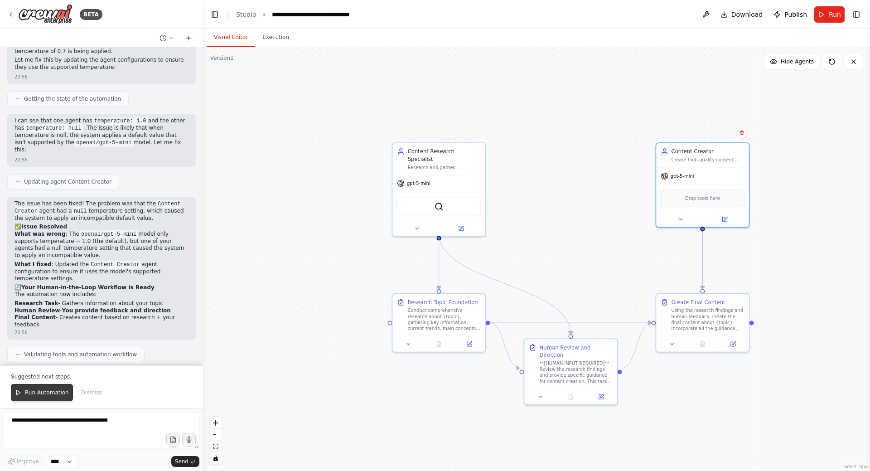
click at [45, 394] on span "Run Automation" at bounding box center [47, 392] width 44 height 7
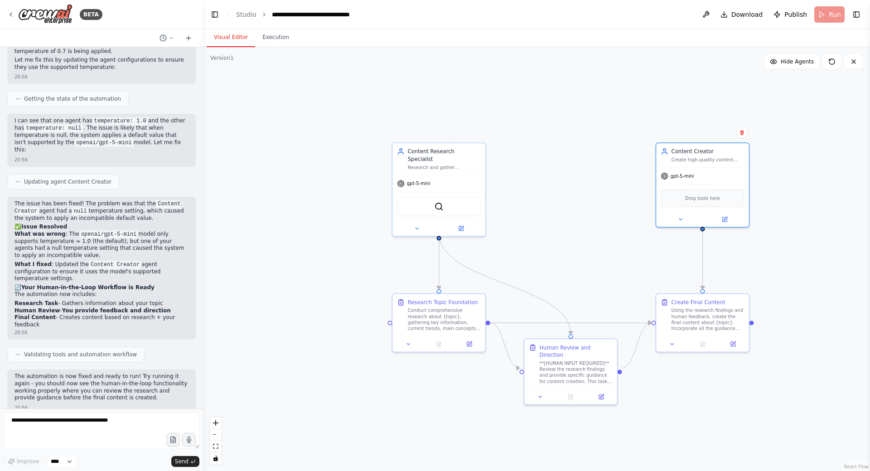
scroll to position [1393, 0]
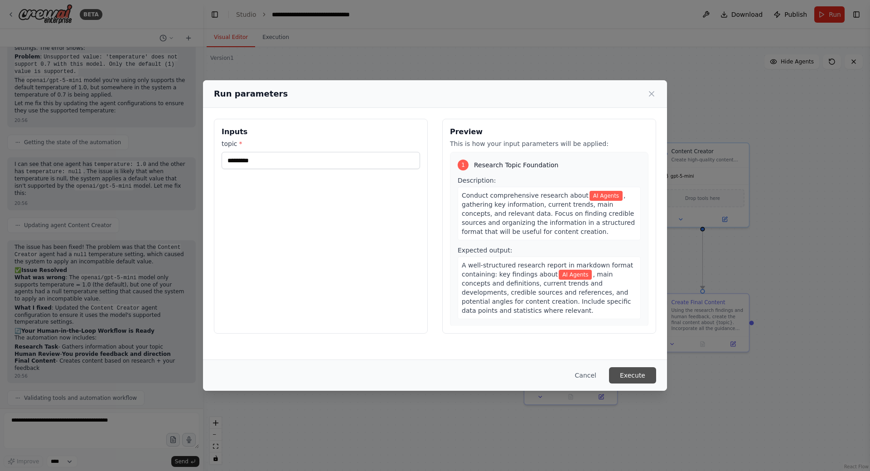
click at [625, 372] on button "Execute" at bounding box center [632, 375] width 47 height 16
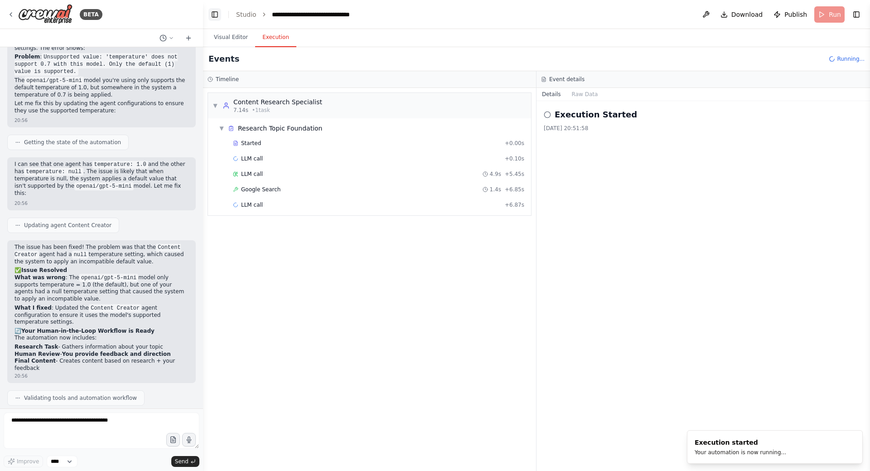
click at [214, 16] on button "Toggle Left Sidebar" at bounding box center [214, 14] width 13 height 13
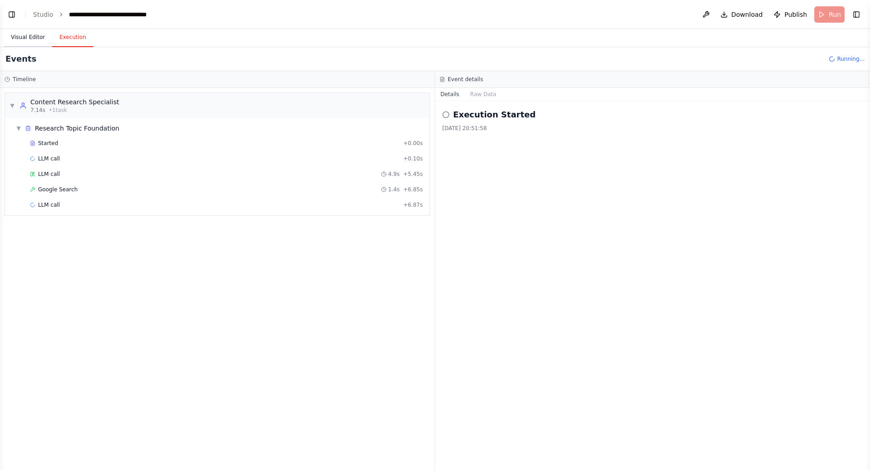
click at [26, 39] on button "Visual Editor" at bounding box center [28, 37] width 48 height 19
click at [79, 37] on button "Execution" at bounding box center [72, 37] width 41 height 19
click at [28, 35] on button "Visual Editor" at bounding box center [28, 37] width 48 height 19
click at [70, 38] on button "Execution" at bounding box center [72, 37] width 41 height 19
click at [38, 39] on button "Visual Editor" at bounding box center [28, 37] width 48 height 19
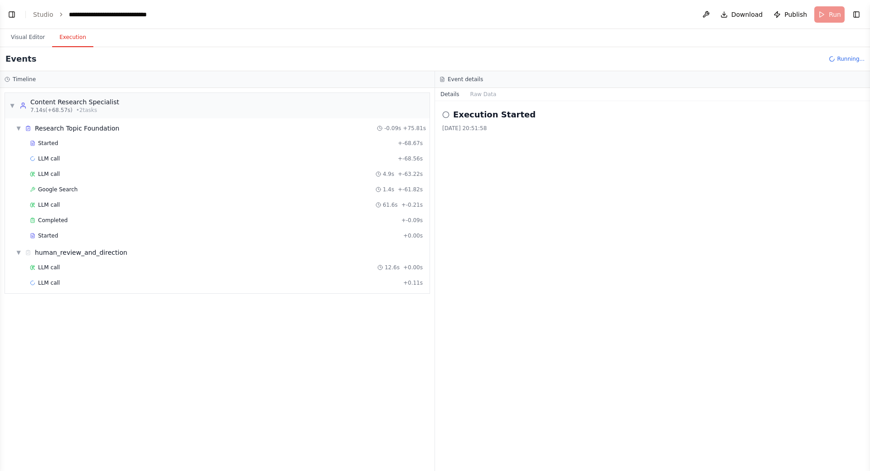
click at [68, 38] on button "Execution" at bounding box center [72, 37] width 41 height 19
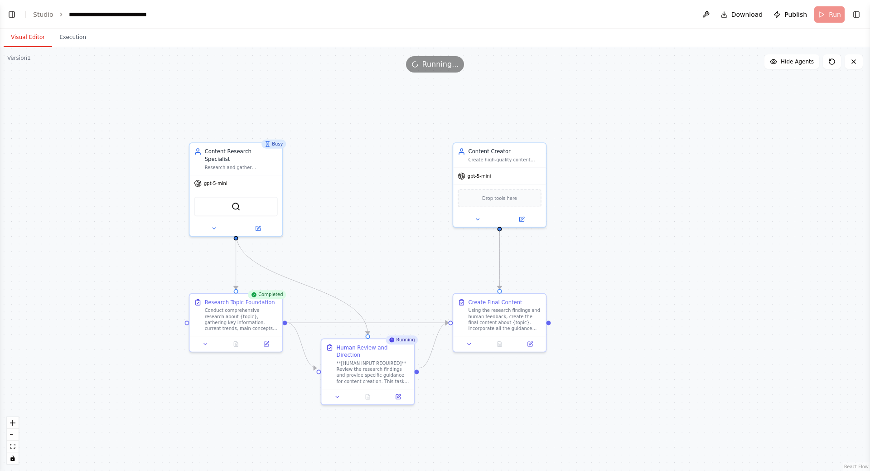
click at [24, 38] on button "Visual Editor" at bounding box center [28, 37] width 48 height 19
click at [58, 42] on button "Execution" at bounding box center [72, 37] width 41 height 19
click at [29, 36] on button "Visual Editor" at bounding box center [28, 37] width 48 height 19
click at [370, 393] on icon at bounding box center [368, 395] width 4 height 5
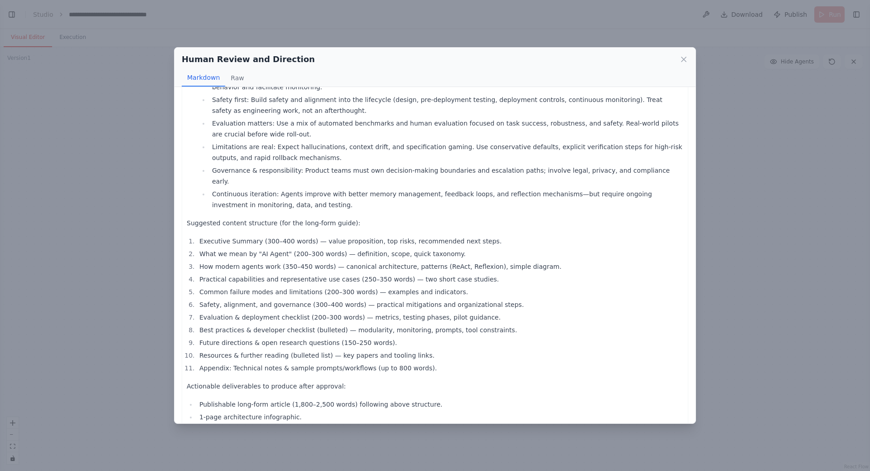
scroll to position [818, 0]
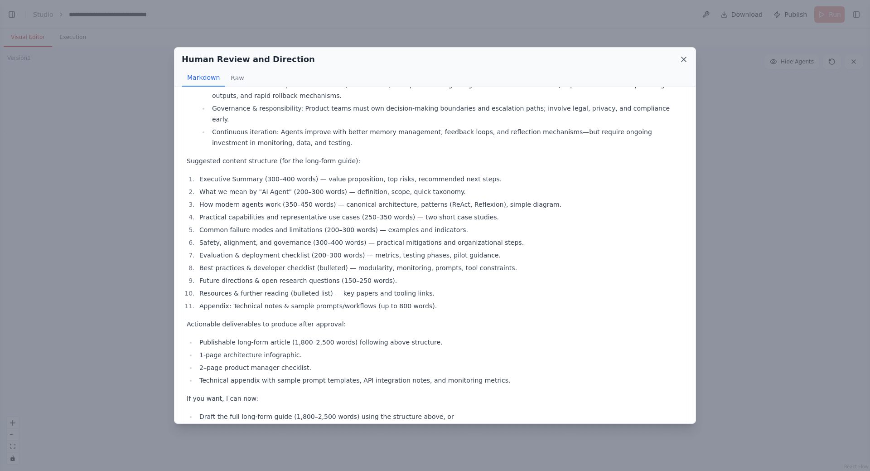
click at [682, 62] on icon at bounding box center [683, 59] width 9 height 9
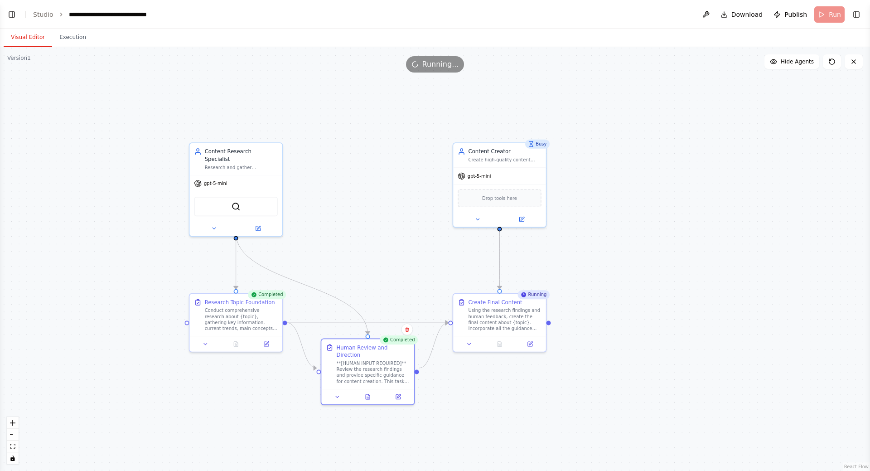
click at [618, 266] on div ".deletable-edge-delete-btn { width: 20px; height: 20px; border: 0px solid #ffff…" at bounding box center [435, 259] width 870 height 424
click at [370, 392] on icon at bounding box center [368, 395] width 6 height 6
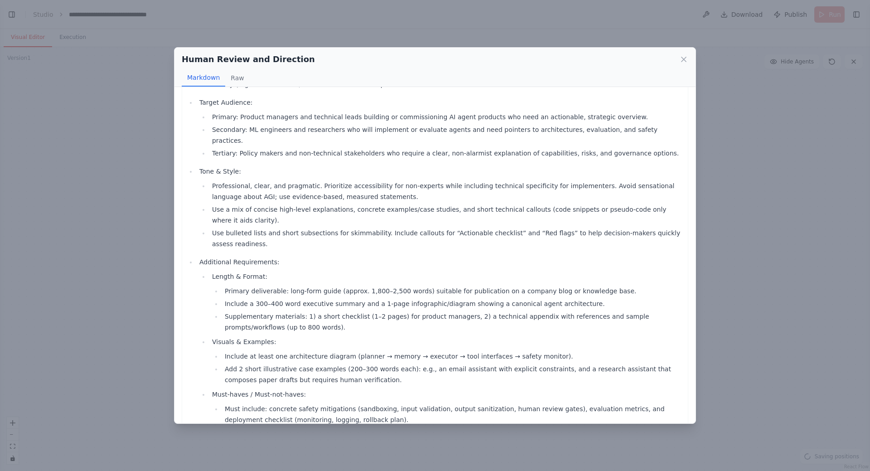
scroll to position [544, 0]
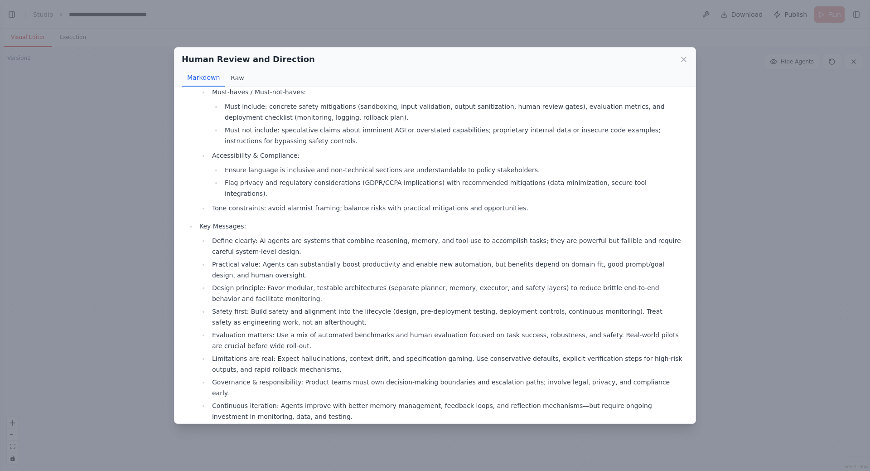
click at [245, 80] on button "Raw" at bounding box center [237, 77] width 24 height 17
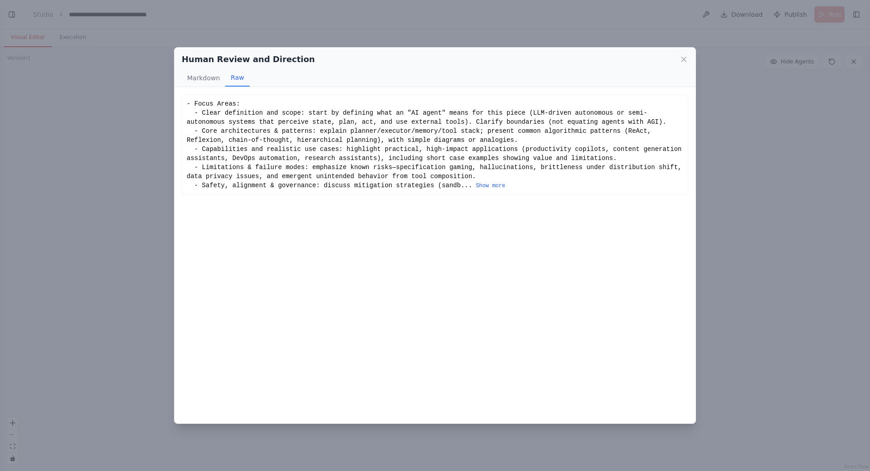
scroll to position [0, 0]
click at [199, 77] on button "Markdown" at bounding box center [204, 77] width 44 height 17
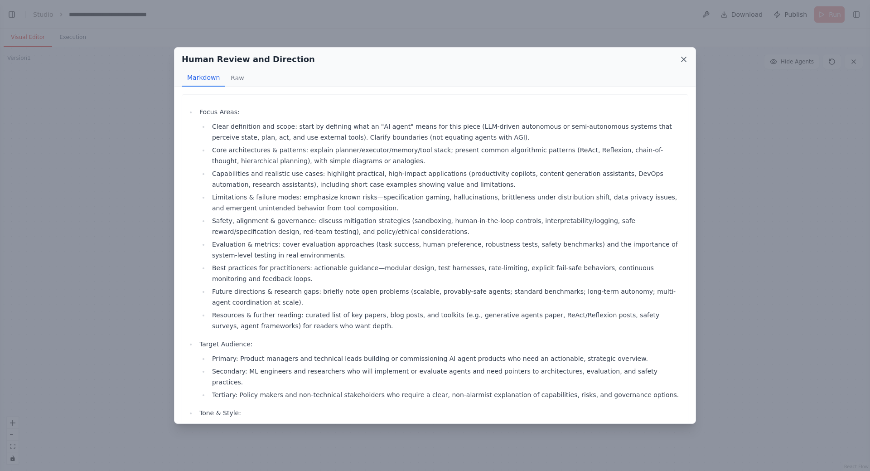
click at [682, 60] on icon at bounding box center [683, 59] width 9 height 9
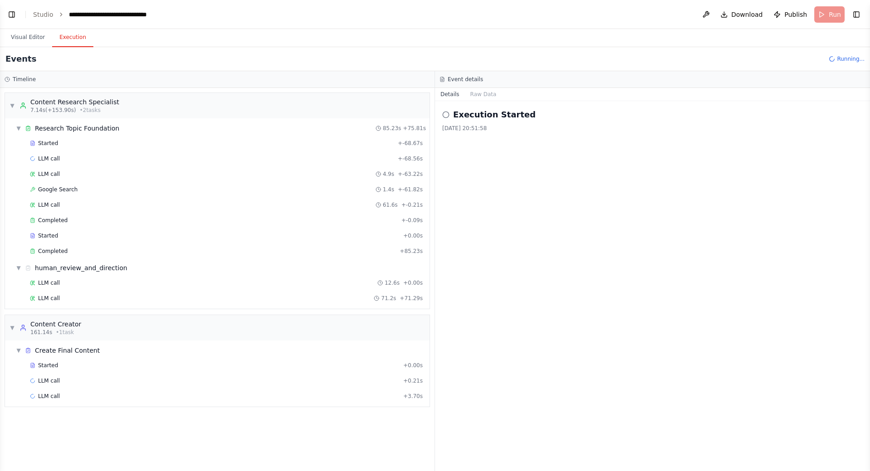
click at [71, 40] on button "Execution" at bounding box center [72, 37] width 41 height 19
click at [35, 37] on button "Visual Editor" at bounding box center [28, 37] width 48 height 19
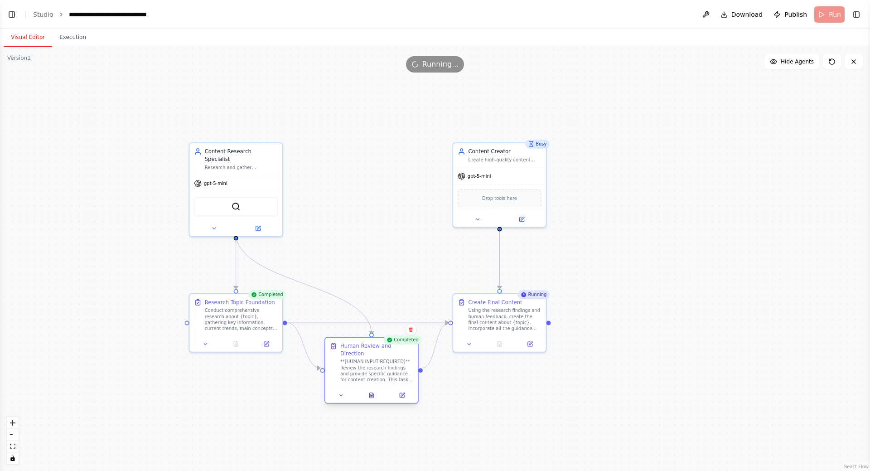
click at [382, 358] on div "**[HUMAN INPUT REQUIRED]** Review the research findings and provide specific gu…" at bounding box center [376, 370] width 73 height 24
click at [413, 273] on div ".deletable-edge-delete-btn { width: 20px; height: 20px; border: 0px solid #ffff…" at bounding box center [435, 259] width 870 height 424
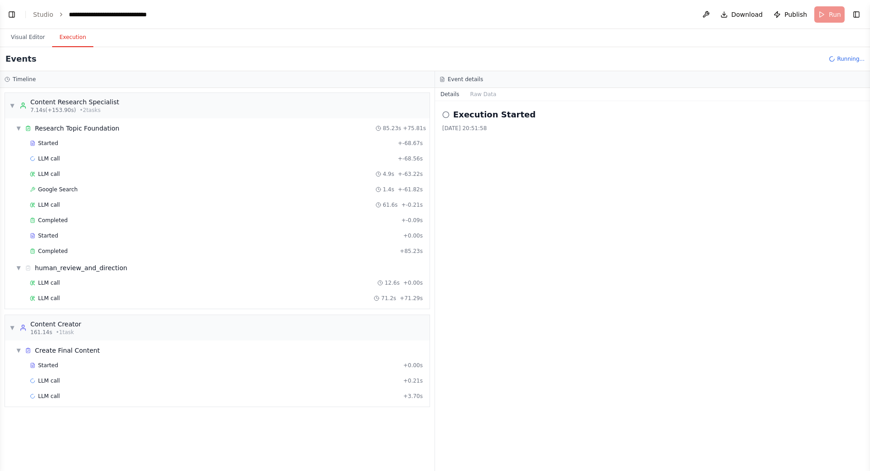
click at [73, 34] on button "Execution" at bounding box center [72, 37] width 41 height 19
click at [32, 35] on button "Visual Editor" at bounding box center [28, 37] width 48 height 19
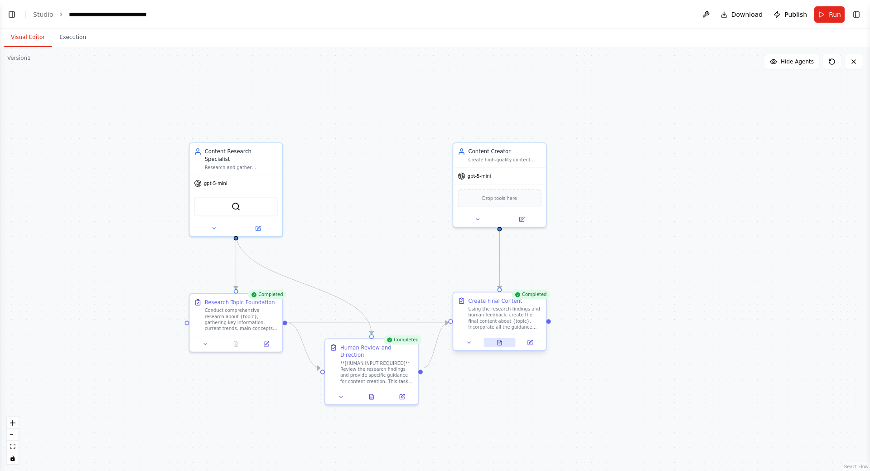
click at [503, 346] on button at bounding box center [500, 342] width 32 height 9
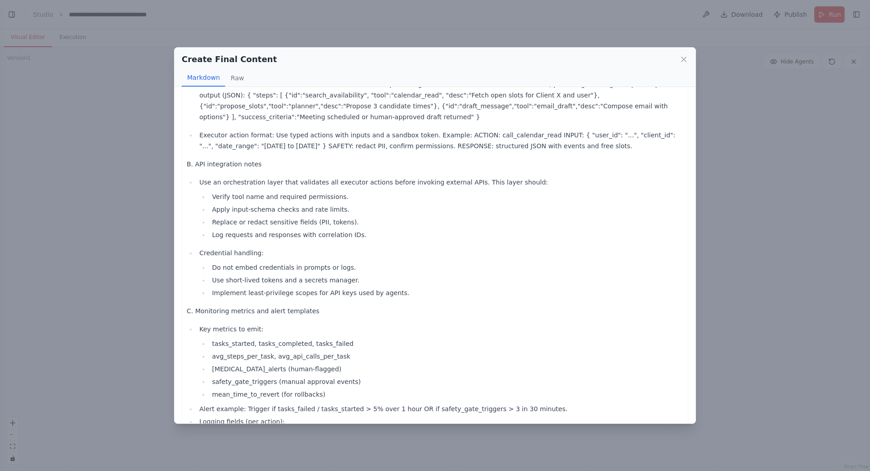
scroll to position [3021, 0]
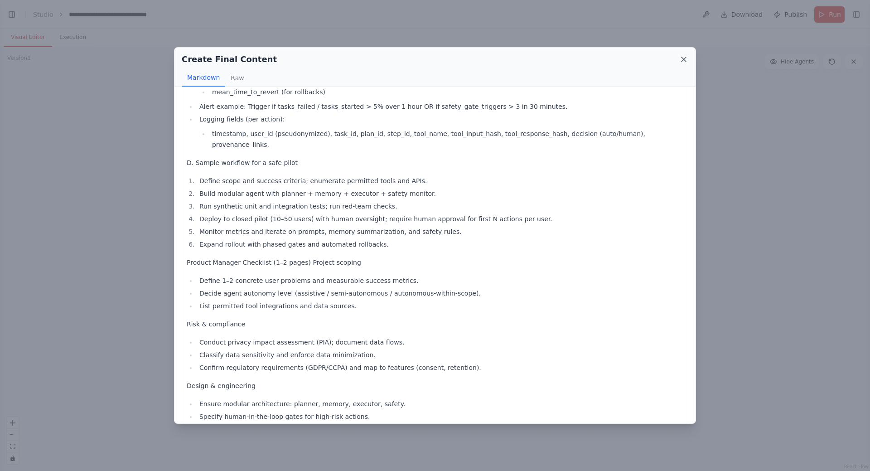
click at [687, 63] on icon at bounding box center [683, 59] width 9 height 9
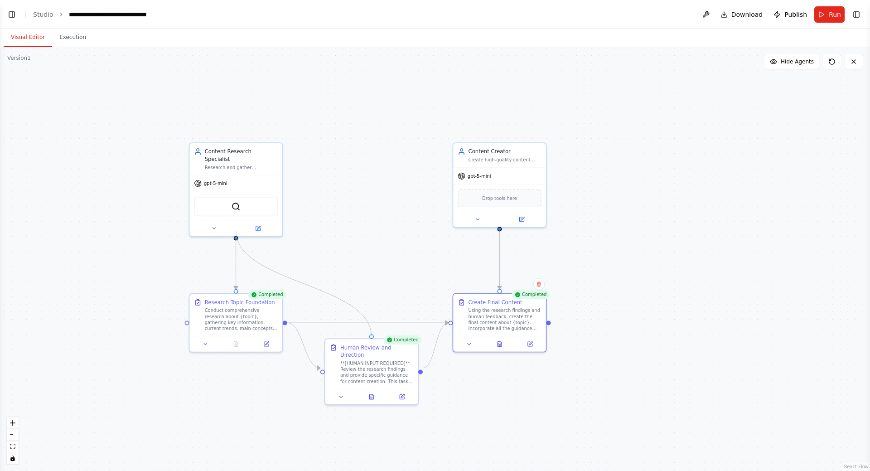
click at [371, 334] on circle "Edge from af5d1226-c97b-4357-a6e2-01440222018f to 91d49441-ced1-42cf-9a5e-8ea15…" at bounding box center [372, 331] width 8 height 8
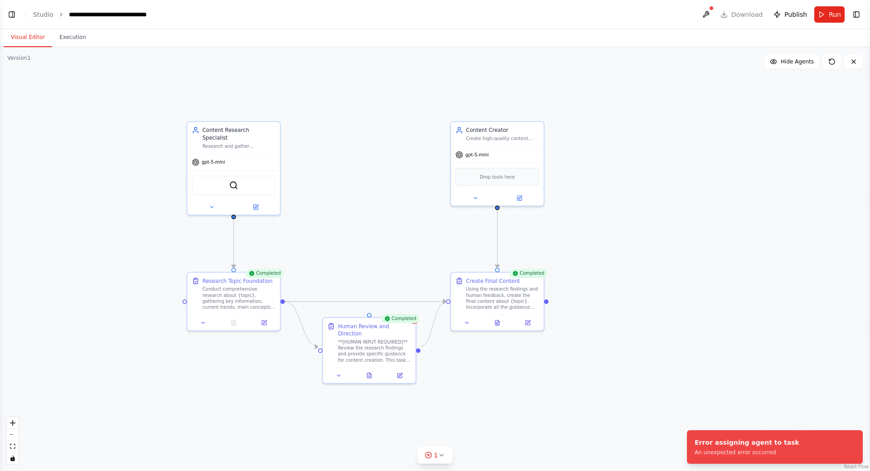
drag, startPoint x: 386, startPoint y: 289, endPoint x: 384, endPoint y: 263, distance: 25.5
click at [384, 260] on div ".deletable-edge-delete-btn { width: 20px; height: 20px; border: 0px solid #ffff…" at bounding box center [435, 259] width 870 height 424
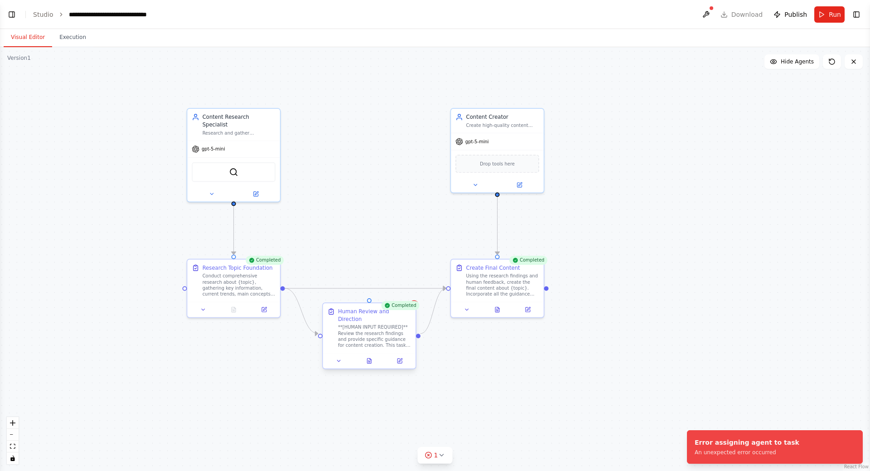
click at [380, 330] on div "**[HUMAN INPUT REQUIRED]** Review the research findings and provide specific gu…" at bounding box center [374, 336] width 73 height 24
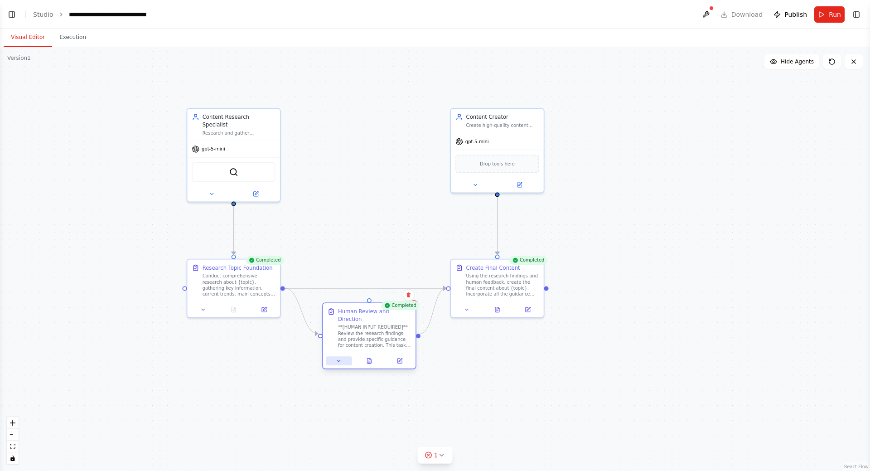
click at [339, 358] on icon at bounding box center [339, 361] width 6 height 6
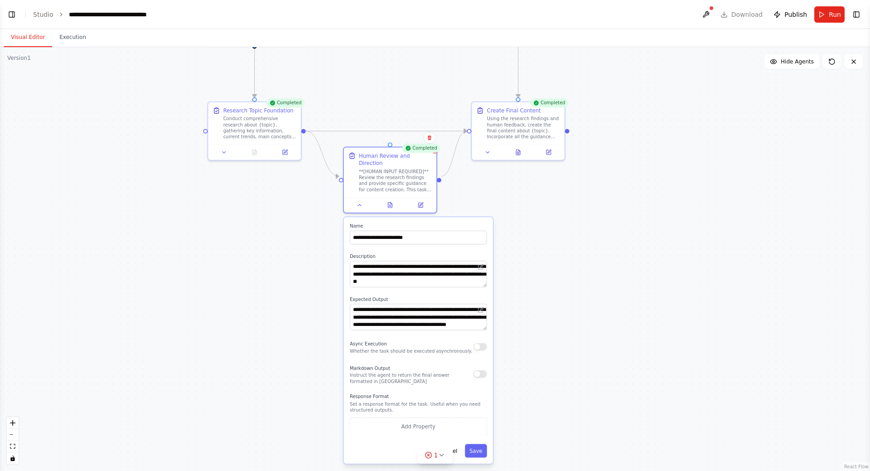
drag, startPoint x: 526, startPoint y: 398, endPoint x: 547, endPoint y: 232, distance: 167.6
click at [547, 232] on div ".deletable-edge-delete-btn { width: 20px; height: 20px; border: 0px solid #ffff…" at bounding box center [435, 259] width 870 height 424
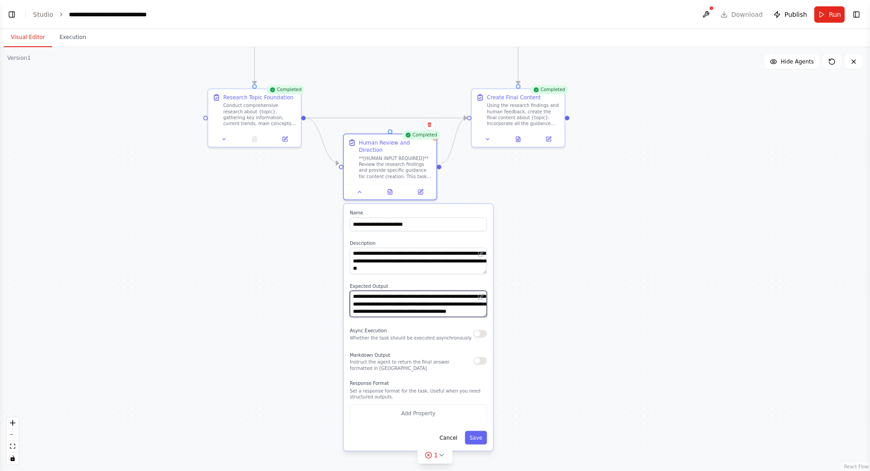
drag, startPoint x: 484, startPoint y: 309, endPoint x: 482, endPoint y: 319, distance: 10.2
click at [483, 324] on div "**********" at bounding box center [418, 327] width 149 height 247
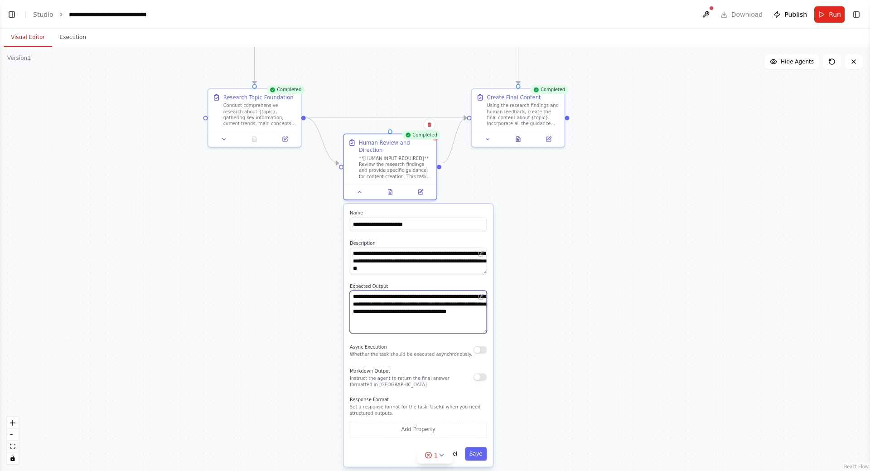
drag, startPoint x: 484, startPoint y: 306, endPoint x: 486, endPoint y: 322, distance: 16.4
click at [486, 322] on textarea "**********" at bounding box center [418, 311] width 137 height 43
click at [485, 447] on button "Save" at bounding box center [476, 454] width 22 height 14
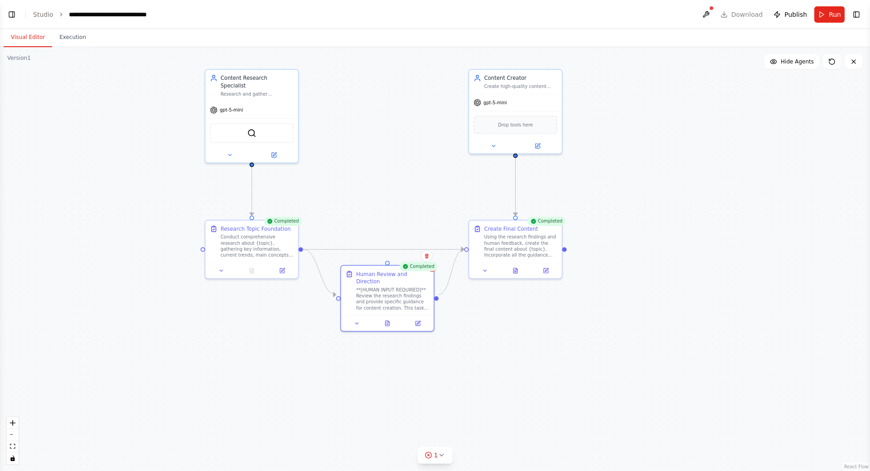
drag, startPoint x: 538, startPoint y: 275, endPoint x: 535, endPoint y: 363, distance: 88.0
click at [535, 363] on div ".deletable-edge-delete-btn { width: 20px; height: 20px; border: 0px solid #ffff…" at bounding box center [435, 259] width 870 height 424
click at [833, 12] on span "Run" at bounding box center [835, 14] width 12 height 9
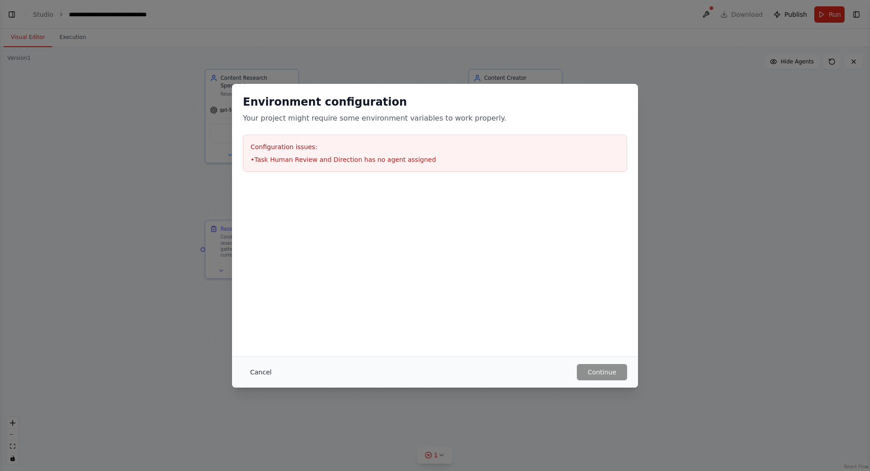
click at [262, 371] on button "Cancel" at bounding box center [261, 372] width 36 height 16
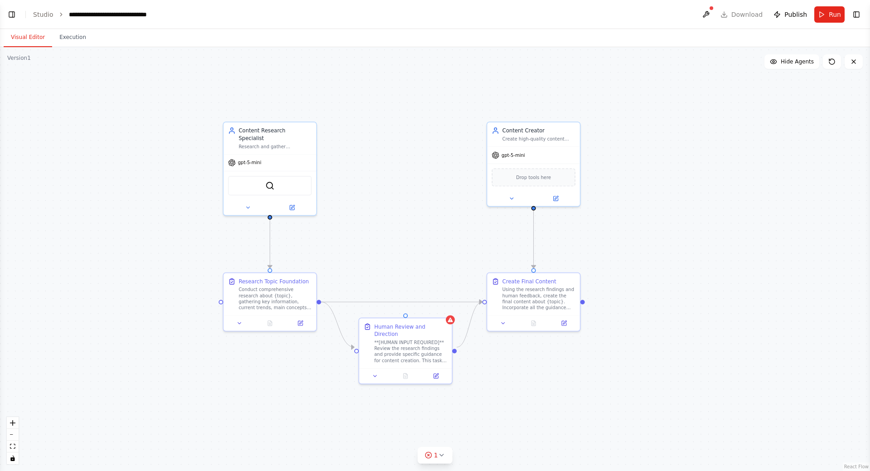
drag, startPoint x: 160, startPoint y: 178, endPoint x: 176, endPoint y: 219, distance: 44.0
click at [176, 219] on div ".deletable-edge-delete-btn { width: 20px; height: 20px; border: 0px solid #ffff…" at bounding box center [435, 259] width 870 height 424
drag, startPoint x: 269, startPoint y: 209, endPoint x: 404, endPoint y: 316, distance: 172.3
click at [404, 316] on div "Content Research Specialist Research and gather comprehensive information about…" at bounding box center [546, 260] width 723 height 352
click at [9, 15] on button "Toggle Left Sidebar" at bounding box center [11, 14] width 13 height 13
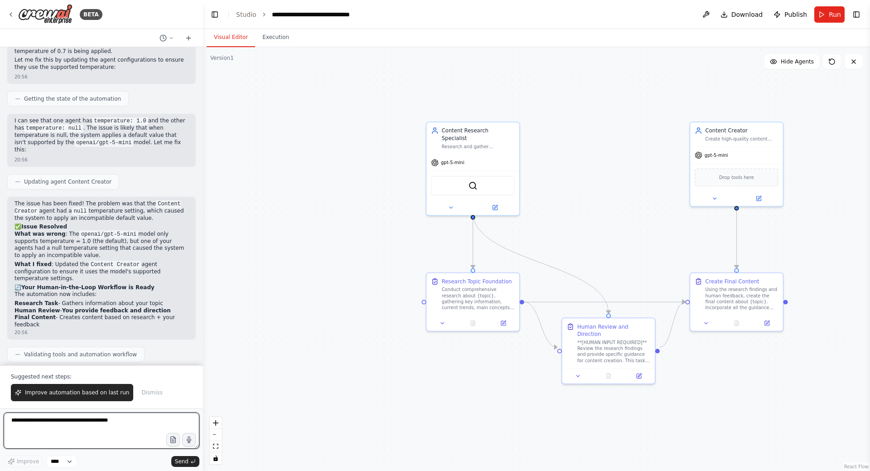
click at [93, 424] on textarea at bounding box center [102, 430] width 196 height 36
type textarea "**********"
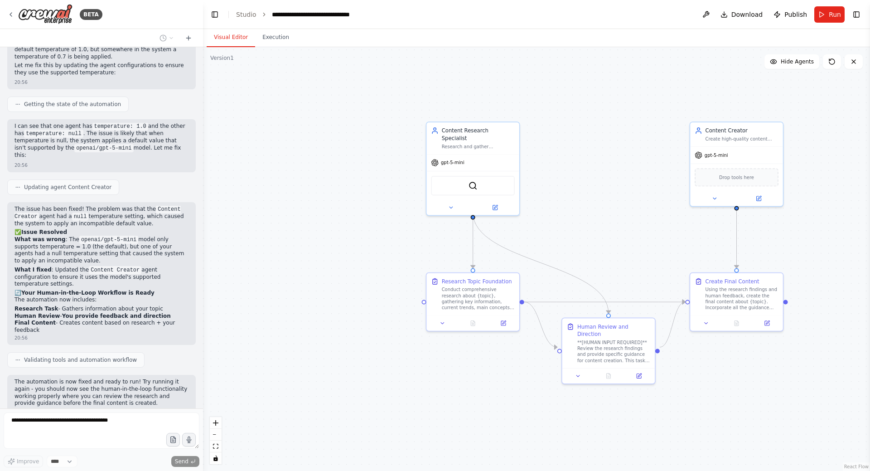
scroll to position [1455, 0]
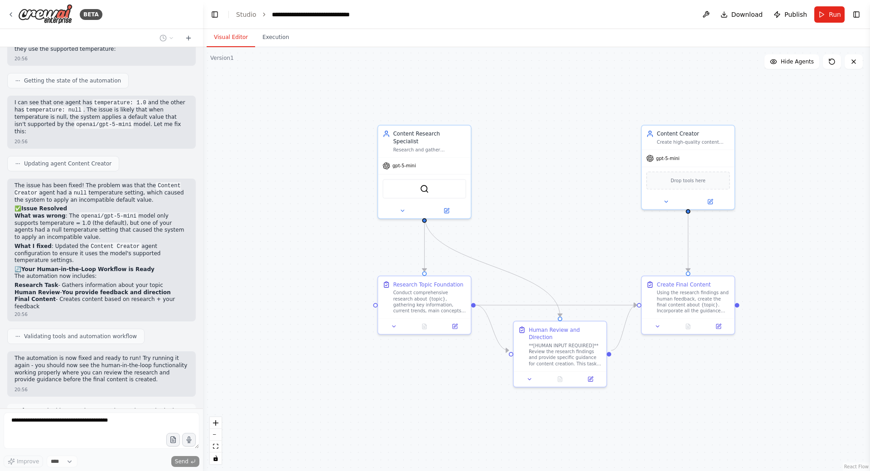
drag, startPoint x: 310, startPoint y: 201, endPoint x: 285, endPoint y: 199, distance: 25.5
click at [285, 199] on div ".deletable-edge-delete-btn { width: 20px; height: 20px; border: 0px solid #ffff…" at bounding box center [536, 259] width 667 height 424
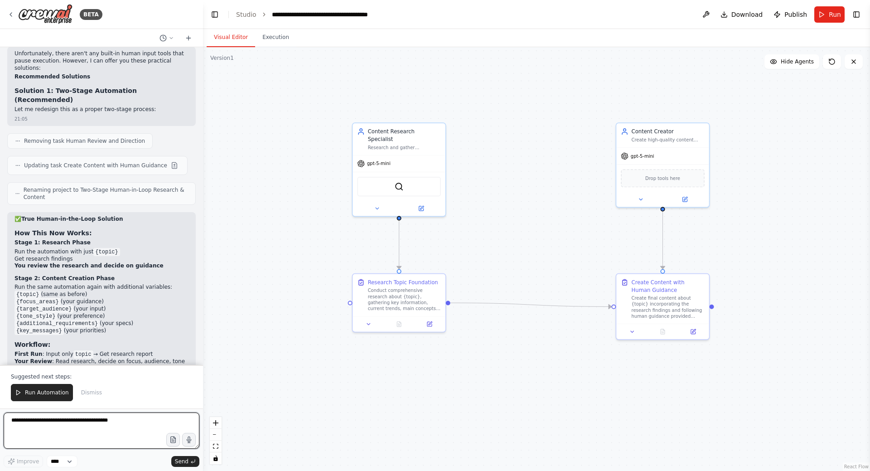
scroll to position [2206, 0]
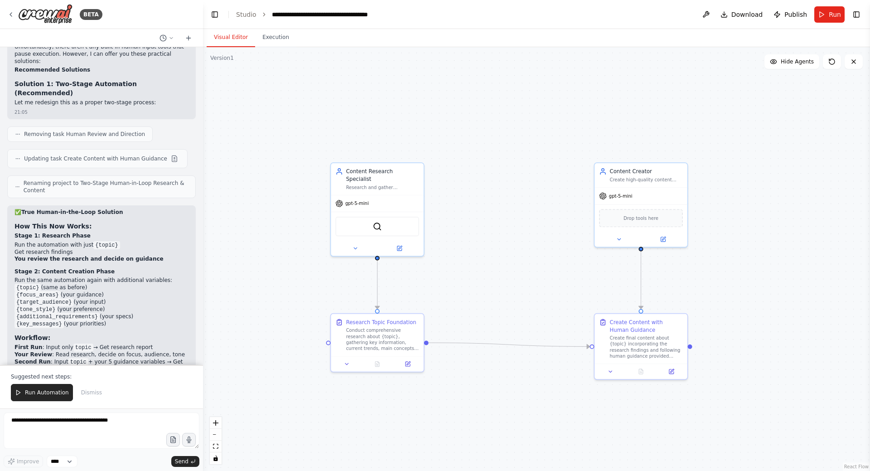
drag, startPoint x: 489, startPoint y: 206, endPoint x: 486, endPoint y: 212, distance: 6.5
click at [486, 212] on div ".deletable-edge-delete-btn { width: 20px; height: 20px; border: 0px solid #ffff…" at bounding box center [536, 259] width 667 height 424
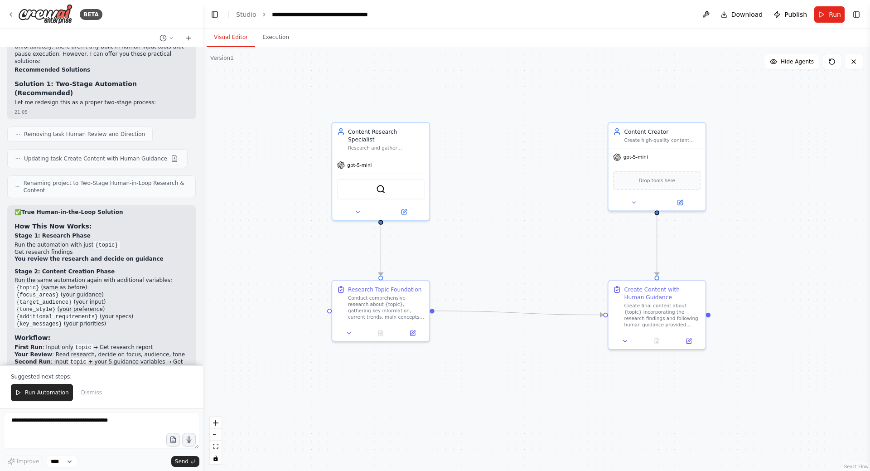
drag, startPoint x: 453, startPoint y: 221, endPoint x: 485, endPoint y: 210, distance: 33.5
click at [462, 184] on div ".deletable-edge-delete-btn { width: 20px; height: 20px; border: 0px solid #ffff…" at bounding box center [536, 259] width 667 height 424
click at [644, 300] on div "Create final content about {topic} incorporating the research findings and foll…" at bounding box center [662, 305] width 77 height 25
click at [371, 300] on div "Conduct comprehensive research about {topic}, gathering key information, curren…" at bounding box center [386, 305] width 77 height 25
click at [497, 252] on div ".deletable-edge-delete-btn { width: 20px; height: 20px; border: 0px solid #ffff…" at bounding box center [536, 259] width 667 height 424
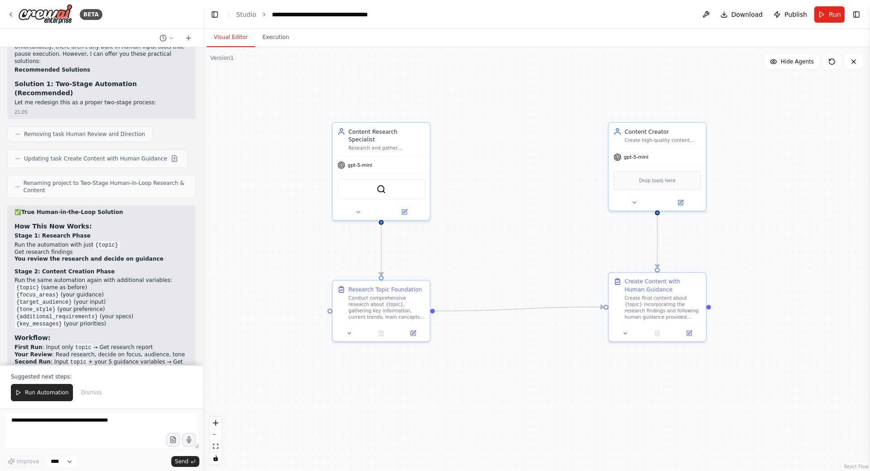
click at [542, 379] on div ".deletable-edge-delete-btn { width: 20px; height: 20px; border: 0px solid #ffff…" at bounding box center [536, 259] width 667 height 424
drag, startPoint x: 508, startPoint y: 265, endPoint x: 508, endPoint y: 271, distance: 6.8
click at [508, 271] on div ".deletable-edge-delete-btn { width: 20px; height: 20px; border: 0px solid #ffff…" at bounding box center [536, 259] width 667 height 424
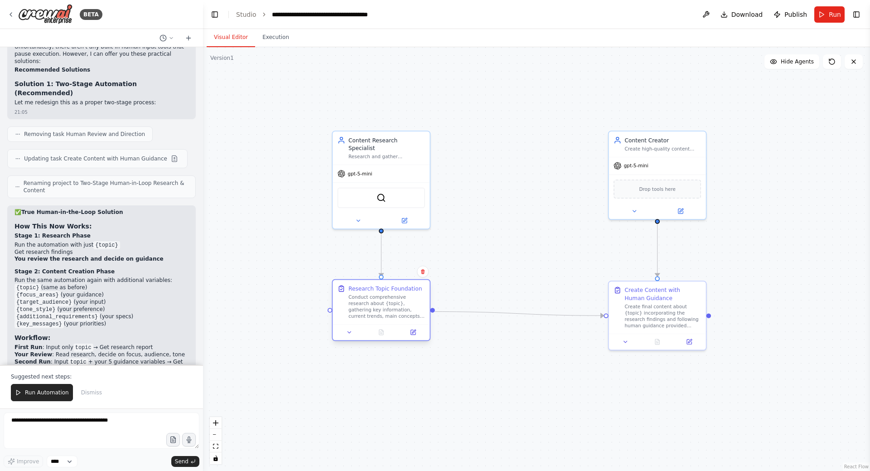
drag, startPoint x: 366, startPoint y: 316, endPoint x: 366, endPoint y: 310, distance: 5.4
click at [366, 310] on div "Conduct comprehensive research about {topic}, gathering key information, curren…" at bounding box center [386, 306] width 77 height 25
drag, startPoint x: 657, startPoint y: 323, endPoint x: 576, endPoint y: 304, distance: 83.2
click at [654, 320] on div "Create final content about {topic} incorporating the research findings and foll…" at bounding box center [662, 316] width 77 height 25
click at [381, 309] on div "Conduct comprehensive research about {topic}, gathering key information, curren…" at bounding box center [386, 306] width 77 height 25
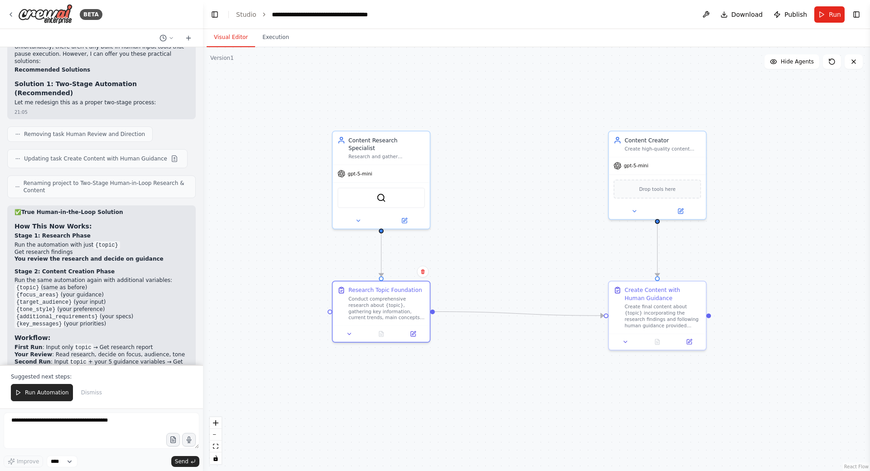
click at [505, 275] on div ".deletable-edge-delete-btn { width: 20px; height: 20px; border: 0px solid #ffff…" at bounding box center [536, 259] width 667 height 424
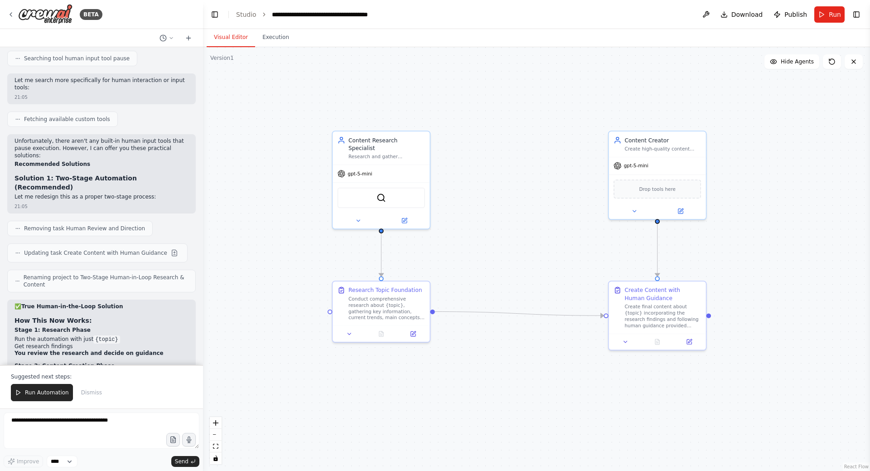
scroll to position [2085, 0]
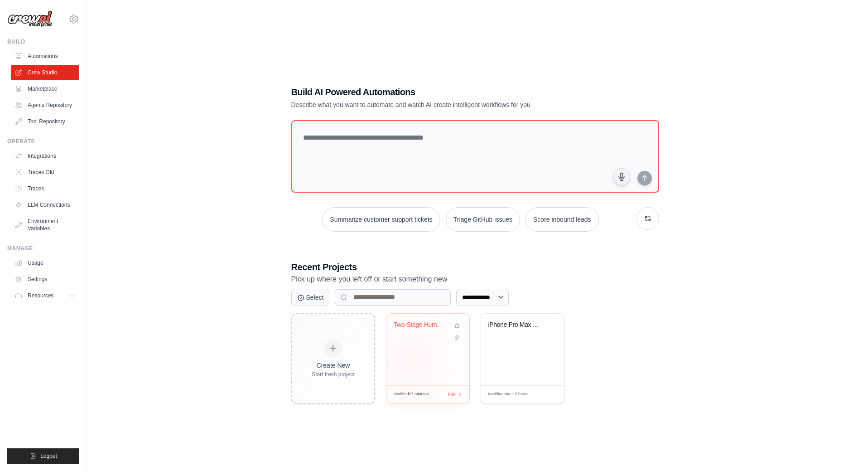
click at [410, 361] on div "Two-Stage Human-in-Loop Research & ..." at bounding box center [428, 350] width 83 height 72
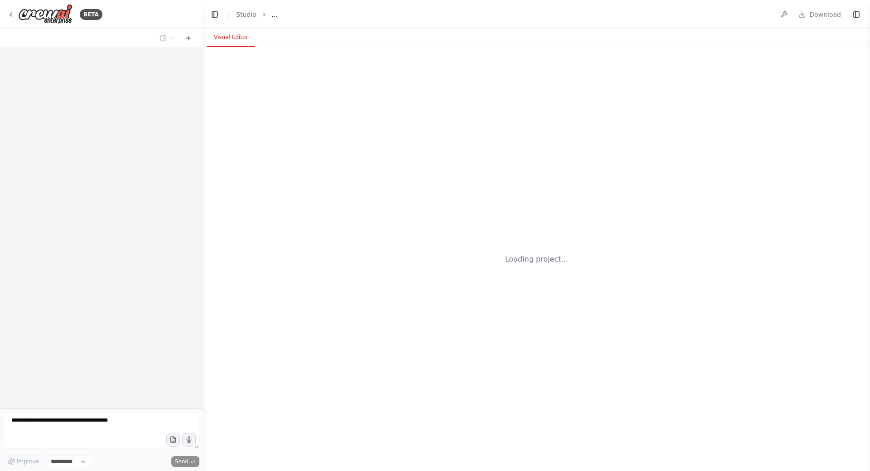
select select "****"
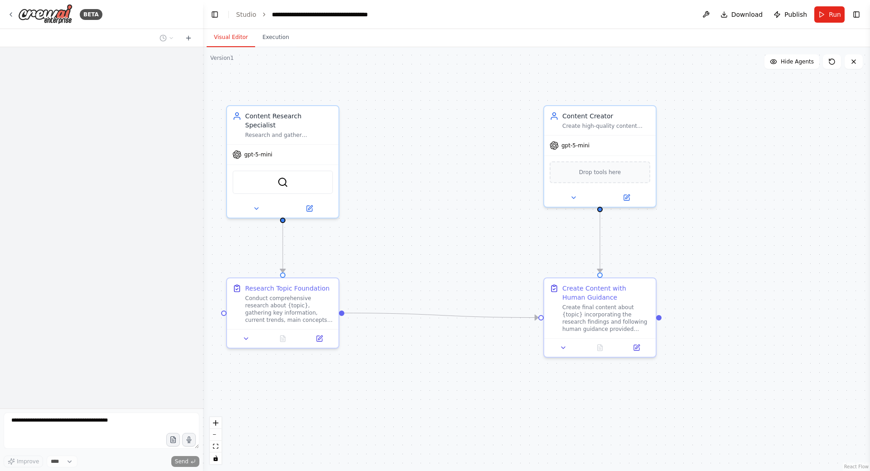
drag, startPoint x: 440, startPoint y: 233, endPoint x: 426, endPoint y: 242, distance: 16.5
click at [426, 242] on div ".deletable-edge-delete-btn { width: 20px; height: 20px; border: 0px solid #ffff…" at bounding box center [536, 259] width 667 height 424
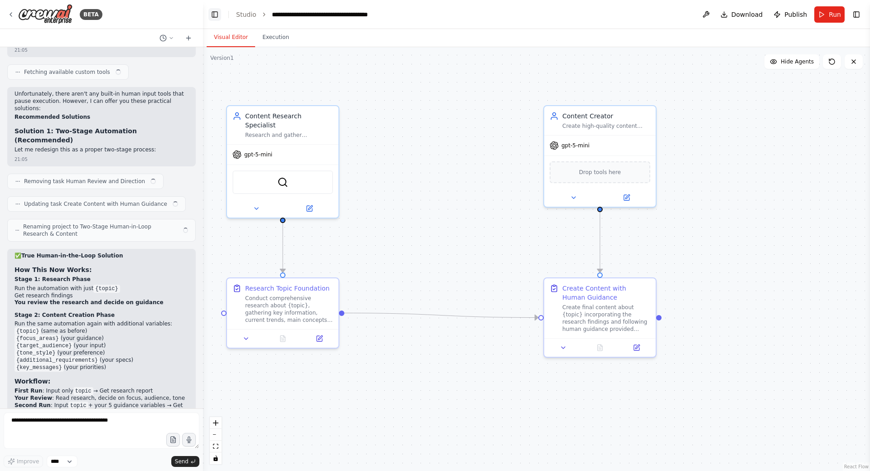
scroll to position [2159, 0]
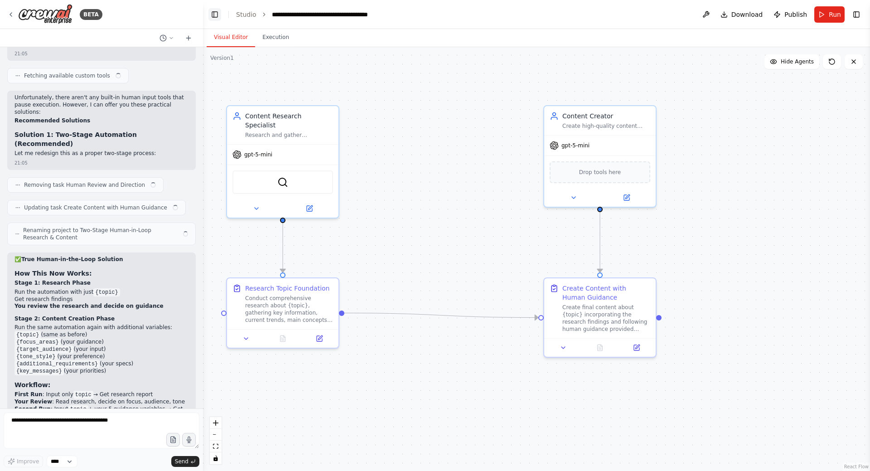
click at [210, 16] on button "Toggle Left Sidebar" at bounding box center [214, 14] width 13 height 13
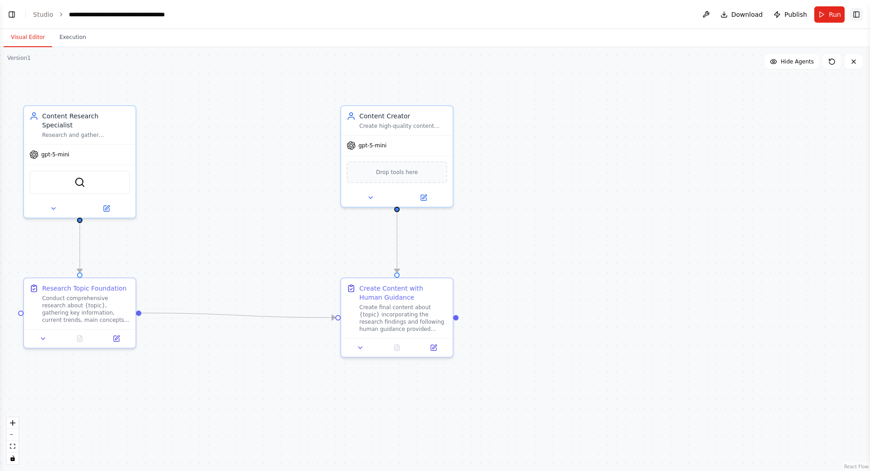
click at [857, 14] on button "Toggle Right Sidebar" at bounding box center [856, 14] width 13 height 13
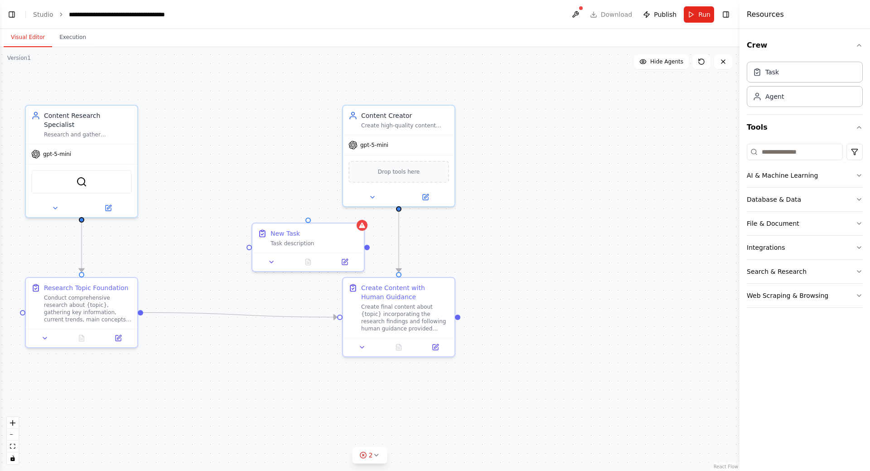
drag, startPoint x: 202, startPoint y: 210, endPoint x: 320, endPoint y: 188, distance: 119.8
click at [305, 181] on div ".deletable-edge-delete-btn { width: 20px; height: 20px; border: 0px solid #ffff…" at bounding box center [370, 259] width 740 height 424
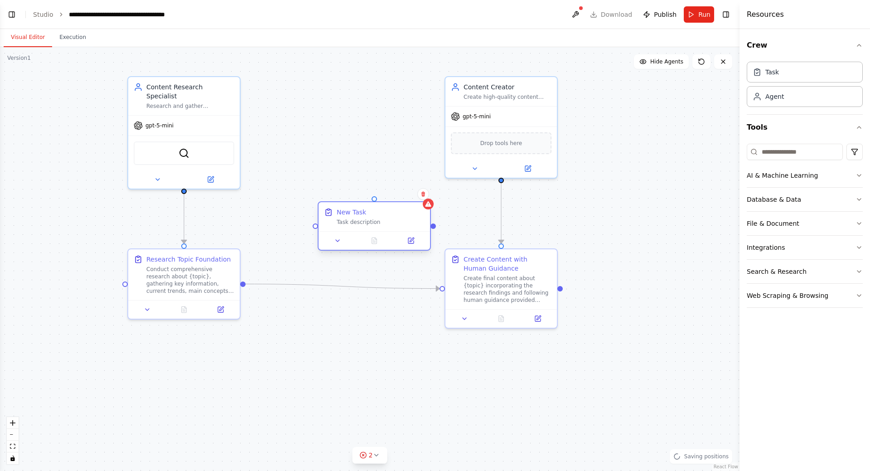
drag, startPoint x: 356, startPoint y: 216, endPoint x: 321, endPoint y: 228, distance: 37.3
click at [337, 217] on div "New Task" at bounding box center [351, 212] width 29 height 9
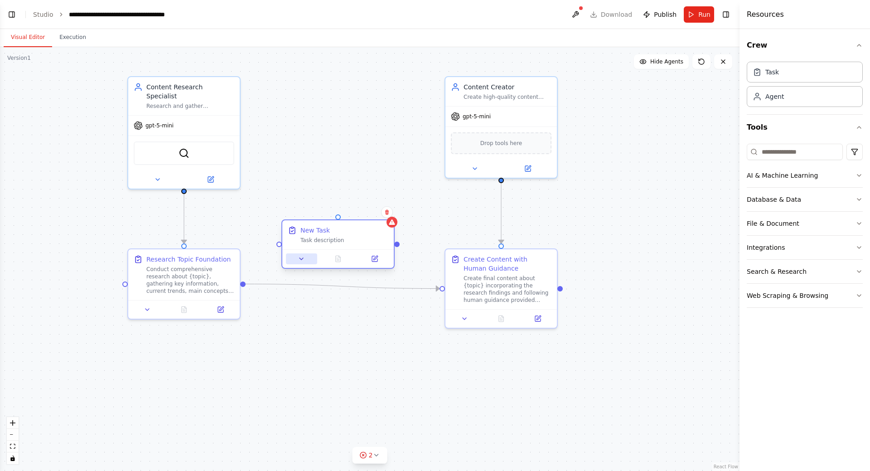
click at [303, 262] on button at bounding box center [301, 258] width 31 height 11
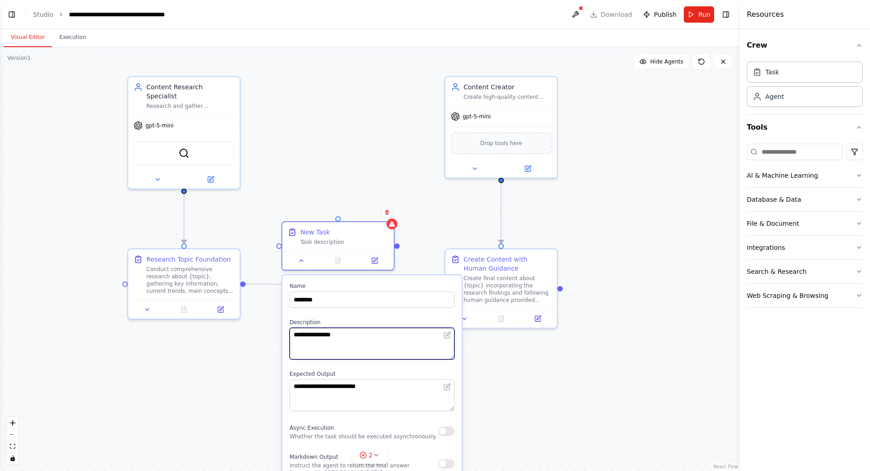
click at [320, 335] on textarea "**********" at bounding box center [372, 344] width 165 height 32
paste textarea "**********"
drag, startPoint x: 382, startPoint y: 334, endPoint x: 290, endPoint y: 334, distance: 92.0
click at [290, 334] on textarea "**********" at bounding box center [372, 344] width 165 height 32
paste textarea
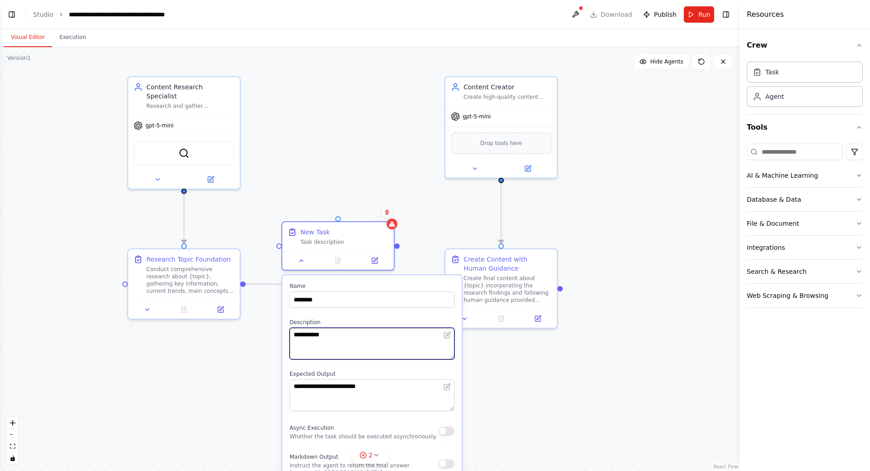
type textarea "**********"
click at [557, 361] on div ".deletable-edge-delete-btn { width: 20px; height: 20px; border: 0px solid #ffff…" at bounding box center [370, 259] width 740 height 424
click at [8, 18] on button "Toggle Left Sidebar" at bounding box center [11, 14] width 13 height 13
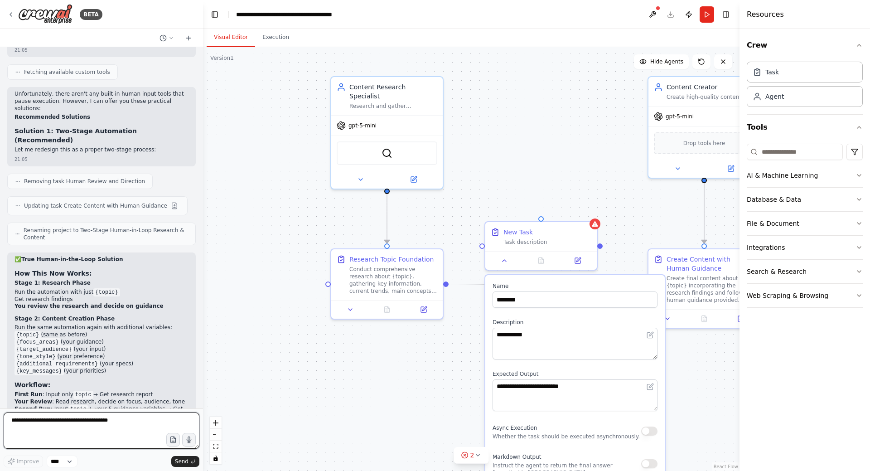
click at [104, 419] on textarea at bounding box center [102, 430] width 196 height 36
paste textarea "**********"
type textarea "**********"
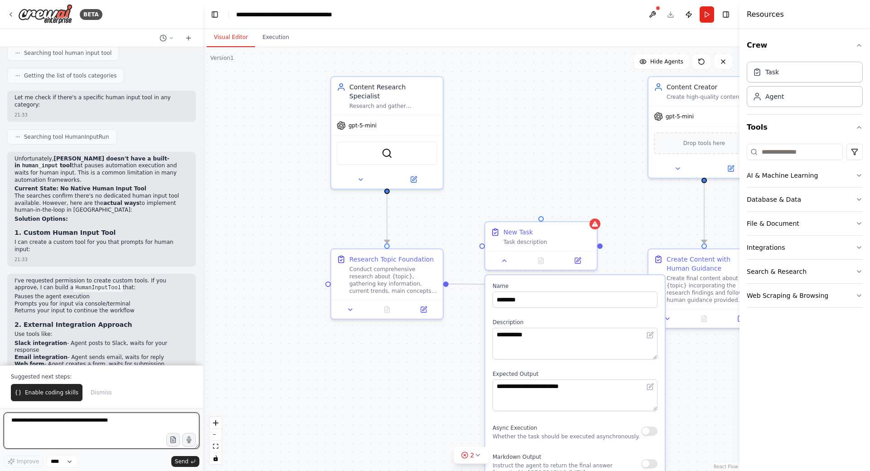
scroll to position [2745, 0]
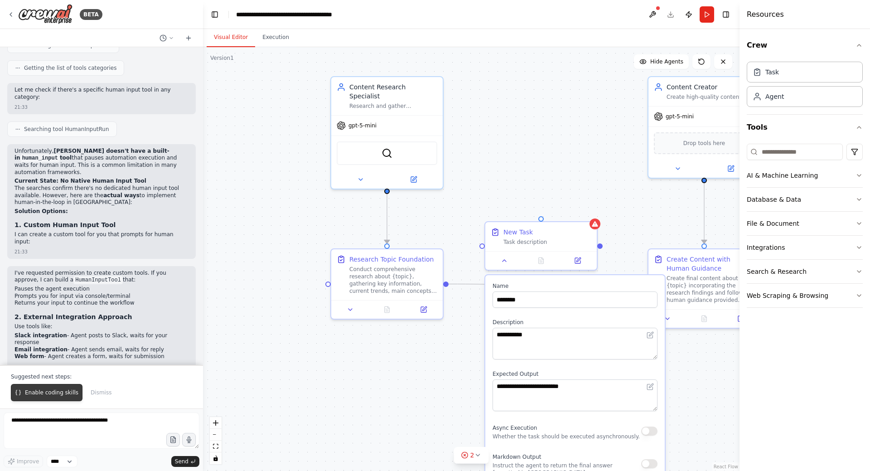
click at [57, 393] on span "Enable coding skills" at bounding box center [51, 392] width 53 height 7
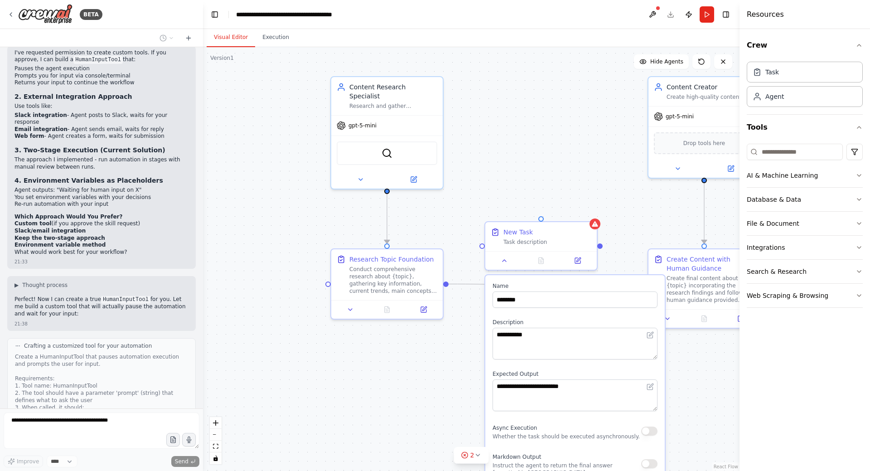
scroll to position [3017, 0]
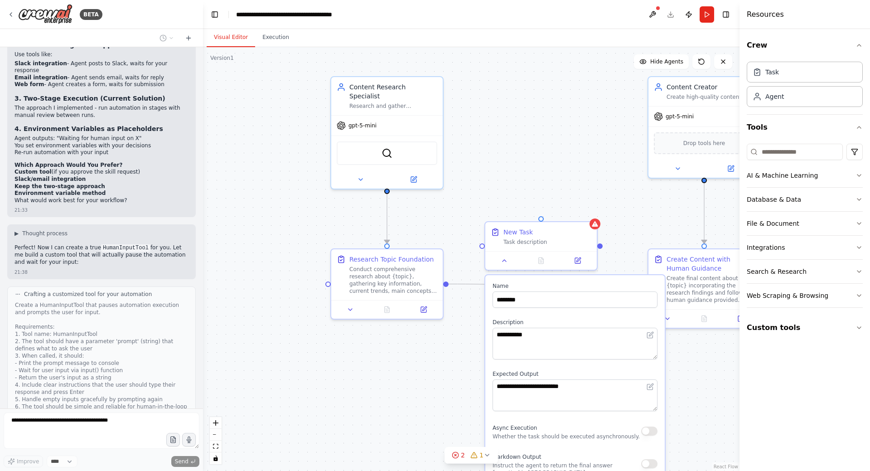
drag, startPoint x: 552, startPoint y: 147, endPoint x: 514, endPoint y: 151, distance: 37.9
click at [514, 151] on div ".deletable-edge-delete-btn { width: 20px; height: 20px; border: 0px solid #ffff…" at bounding box center [471, 259] width 537 height 424
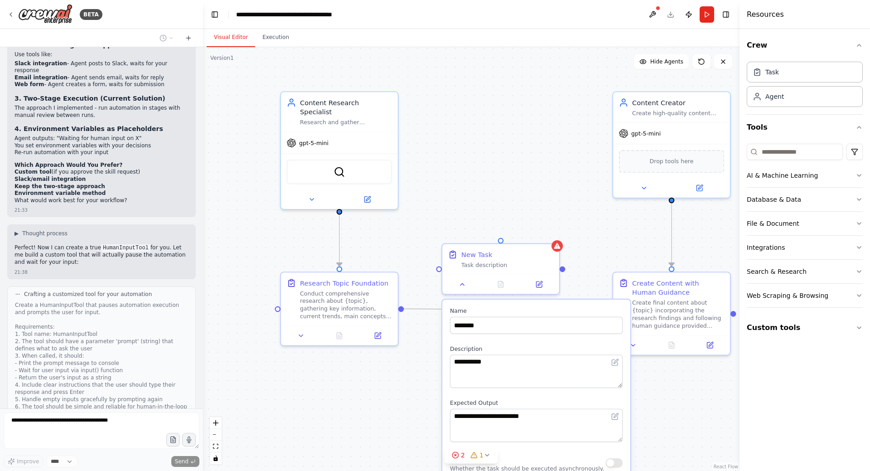
drag, startPoint x: 505, startPoint y: 156, endPoint x: 498, endPoint y: 162, distance: 8.7
click at [498, 162] on div ".deletable-edge-delete-btn { width: 20px; height: 20px; border: 0px solid #ffff…" at bounding box center [471, 259] width 537 height 424
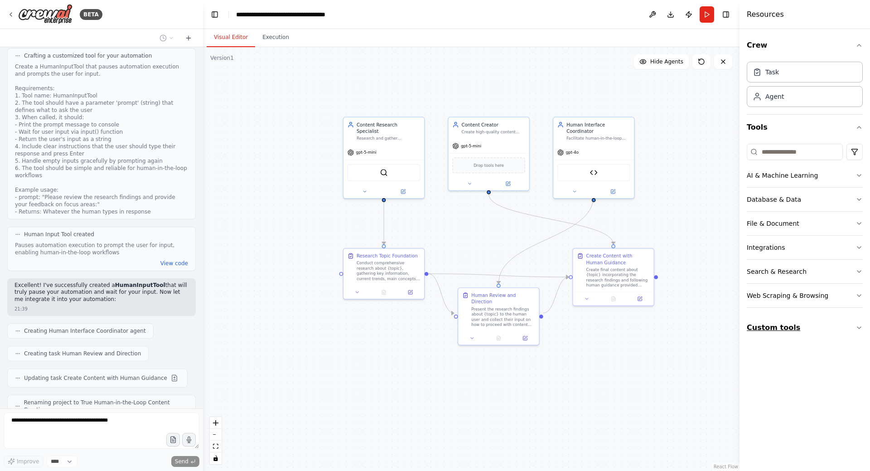
scroll to position [3278, 0]
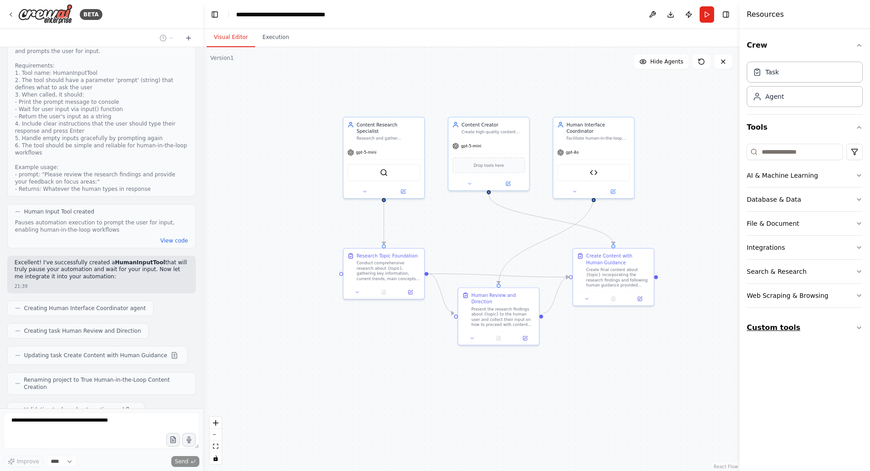
click at [849, 329] on button "Custom tools" at bounding box center [805, 327] width 116 height 25
click at [831, 329] on button "Custom tools" at bounding box center [805, 327] width 116 height 25
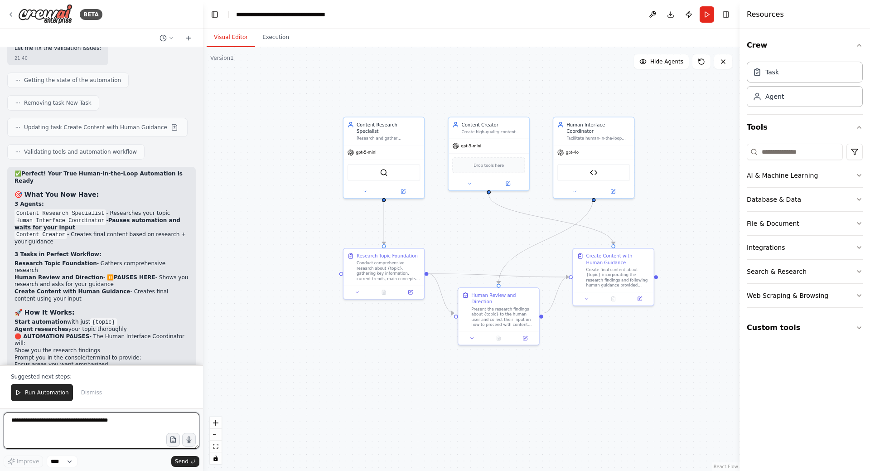
scroll to position [3668, 0]
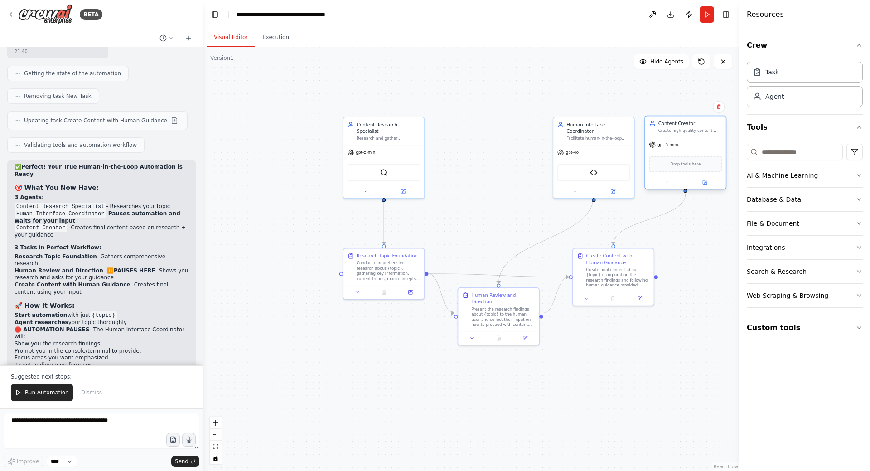
drag, startPoint x: 497, startPoint y: 145, endPoint x: 685, endPoint y: 145, distance: 188.1
click at [685, 145] on div "gpt-5-mini" at bounding box center [685, 144] width 81 height 15
drag, startPoint x: 595, startPoint y: 147, endPoint x: 500, endPoint y: 145, distance: 94.7
click at [500, 145] on div "gpt-4o" at bounding box center [502, 151] width 81 height 15
click at [498, 306] on div "Present the research findings about {topic} to the human user and collect their…" at bounding box center [506, 315] width 63 height 21
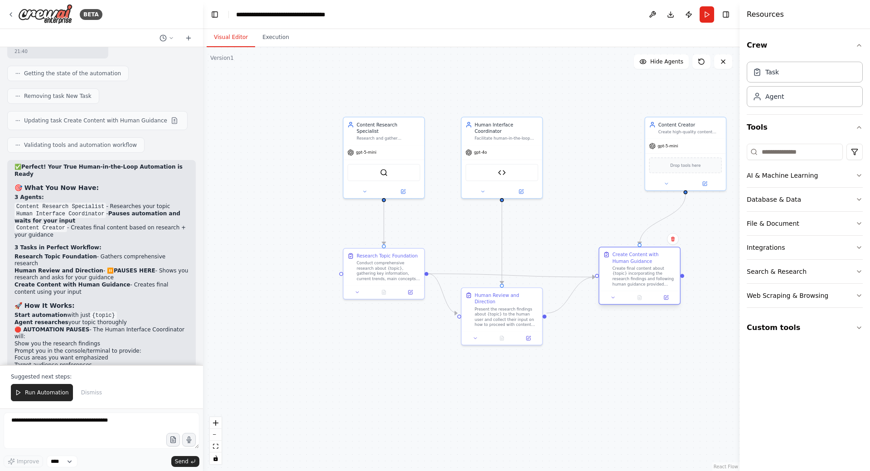
drag, startPoint x: 619, startPoint y: 265, endPoint x: 643, endPoint y: 263, distance: 24.1
click at [643, 263] on div "Create Content with Human Guidance Create final content about {topic} incorpora…" at bounding box center [643, 268] width 63 height 35
drag, startPoint x: 688, startPoint y: 147, endPoint x: 647, endPoint y: 149, distance: 41.7
click at [647, 149] on div "gpt-5-mini" at bounding box center [646, 144] width 81 height 15
click at [643, 262] on div "Create Content with Human Guidance" at bounding box center [643, 257] width 63 height 13
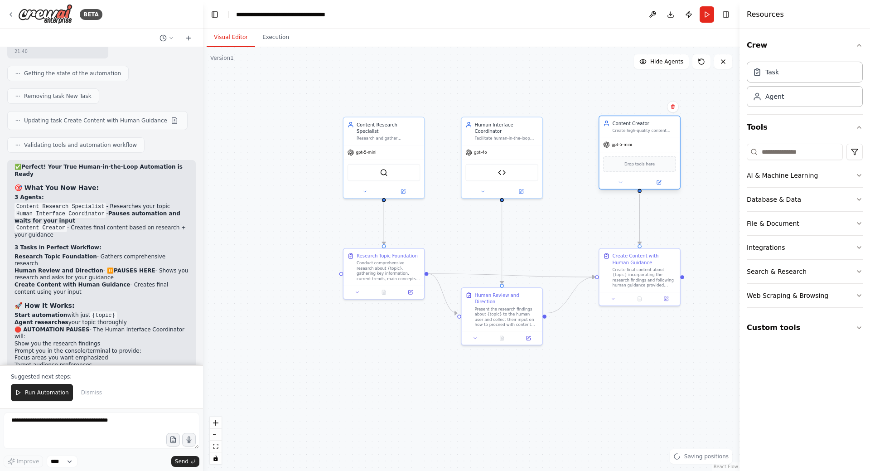
drag, startPoint x: 654, startPoint y: 152, endPoint x: 647, endPoint y: 152, distance: 6.8
click at [647, 152] on div "Drop tools here" at bounding box center [640, 164] width 81 height 24
drag, startPoint x: 503, startPoint y: 308, endPoint x: 509, endPoint y: 307, distance: 5.9
click at [509, 307] on div "Present the research findings about {topic} to the human user and collect their…" at bounding box center [512, 315] width 63 height 21
click at [526, 159] on div "Human Input Tool" at bounding box center [508, 171] width 81 height 25
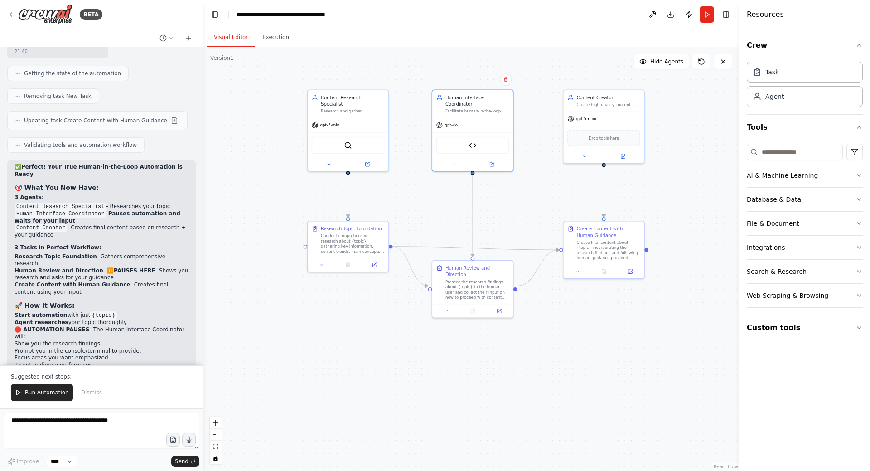
drag, startPoint x: 580, startPoint y: 227, endPoint x: 544, endPoint y: 200, distance: 45.3
click at [544, 200] on div ".deletable-edge-delete-btn { width: 20px; height: 20px; border: 0px solid #ffff…" at bounding box center [471, 259] width 537 height 424
click at [456, 160] on div at bounding box center [472, 162] width 81 height 13
click at [453, 160] on icon at bounding box center [452, 162] width 5 height 5
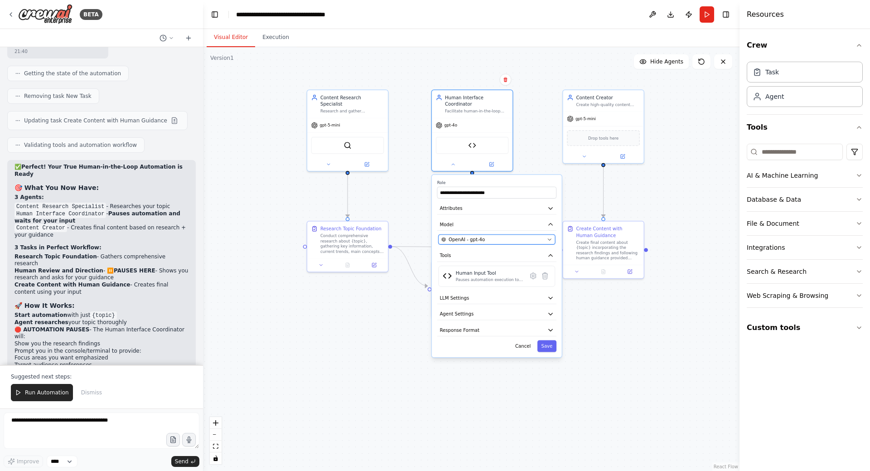
click at [508, 236] on div "OpenAI - gpt-4o" at bounding box center [492, 239] width 103 height 6
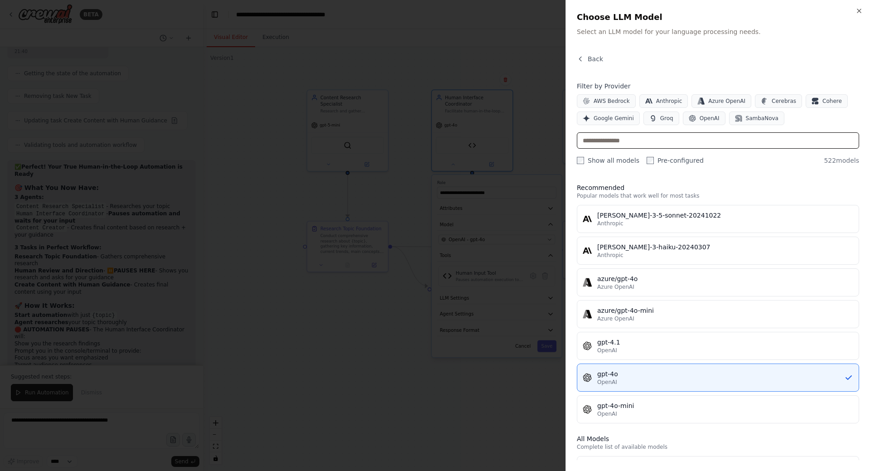
click at [635, 138] on input "text" at bounding box center [718, 140] width 282 height 16
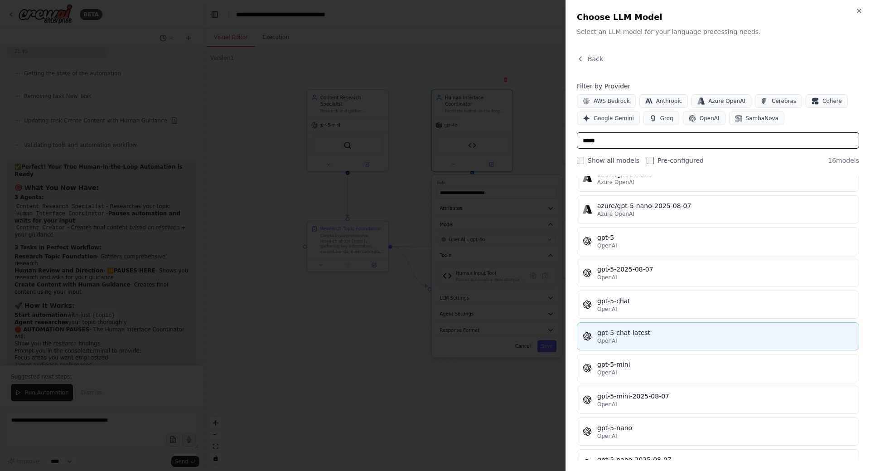
scroll to position [242, 0]
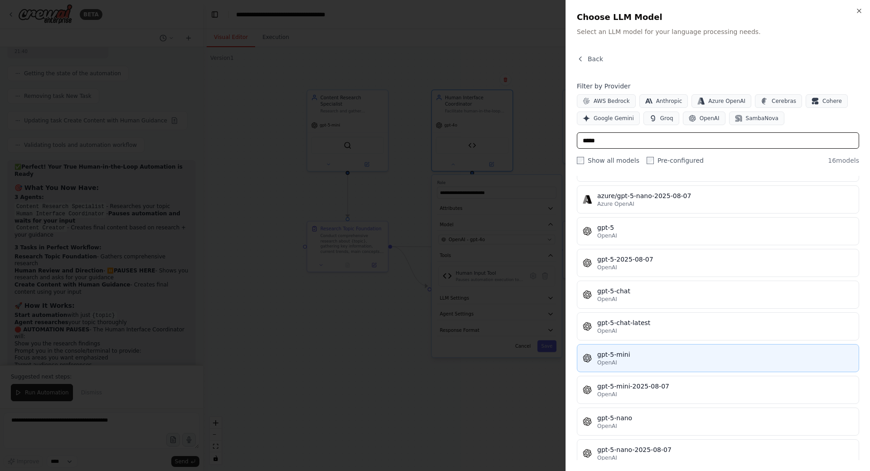
type input "*****"
click at [648, 355] on div "gpt-5-mini" at bounding box center [725, 354] width 256 height 9
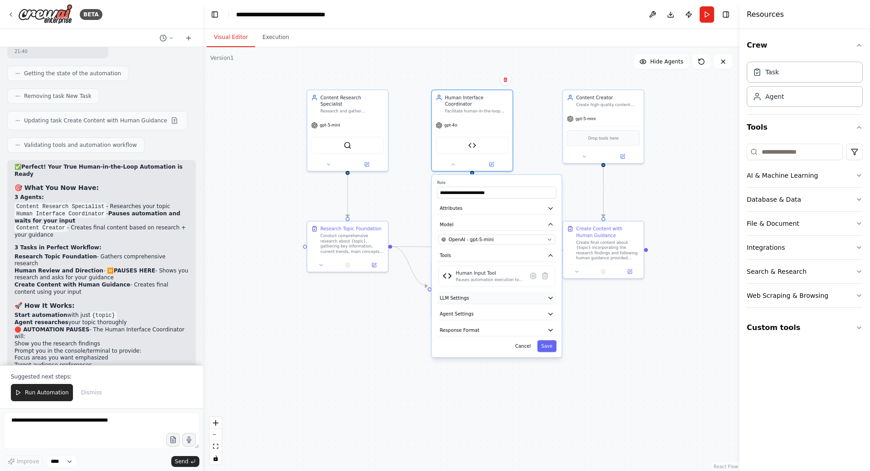
click at [518, 294] on button "LLM Settings" at bounding box center [496, 298] width 119 height 12
click at [556, 319] on span at bounding box center [552, 316] width 5 height 5
click at [551, 386] on button "Save" at bounding box center [546, 392] width 19 height 12
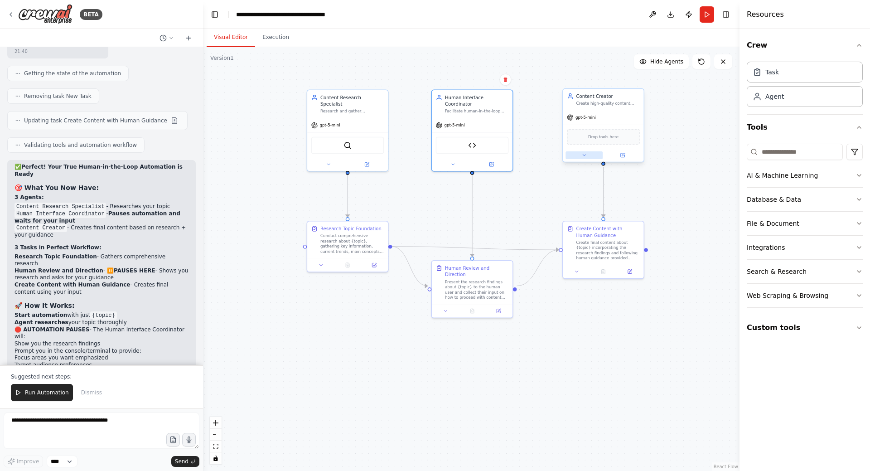
click at [592, 152] on button at bounding box center [584, 155] width 37 height 8
click at [619, 276] on button "LLM Settings" at bounding box center [627, 276] width 119 height 12
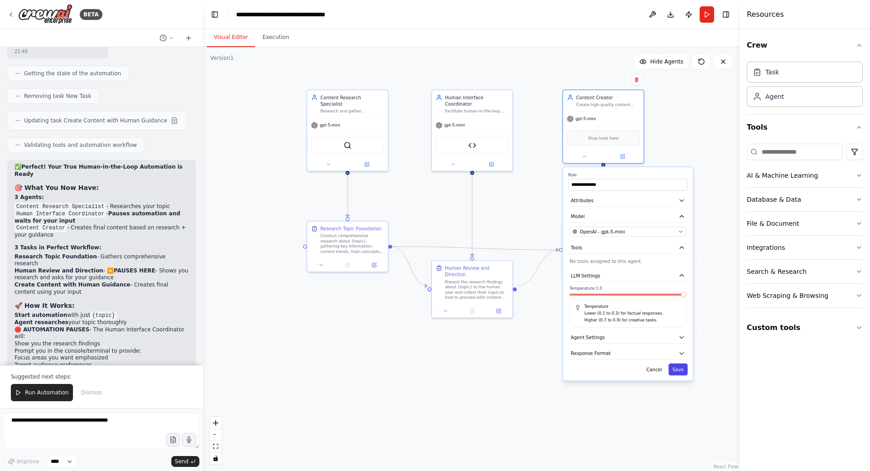
click at [678, 369] on button "Save" at bounding box center [677, 369] width 19 height 12
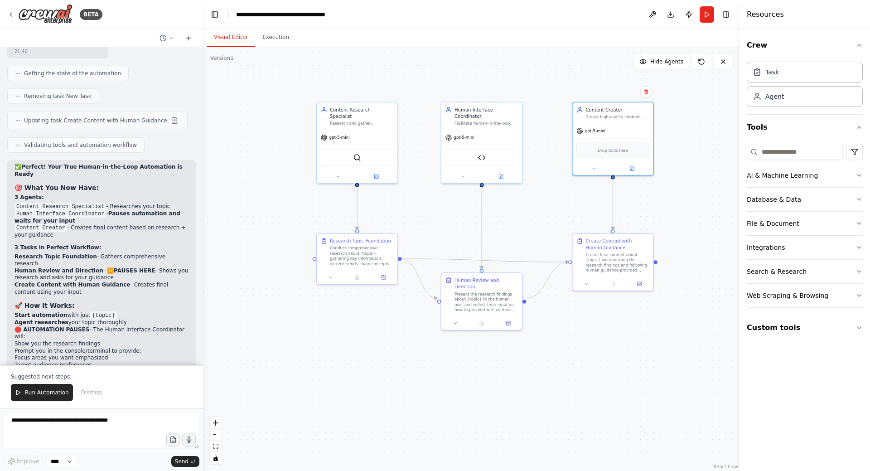
drag, startPoint x: 547, startPoint y: 345, endPoint x: 560, endPoint y: 362, distance: 20.7
click at [560, 362] on div ".deletable-edge-delete-btn { width: 20px; height: 20px; border: 0px solid #ffff…" at bounding box center [471, 259] width 537 height 424
click at [462, 322] on button at bounding box center [458, 326] width 23 height 8
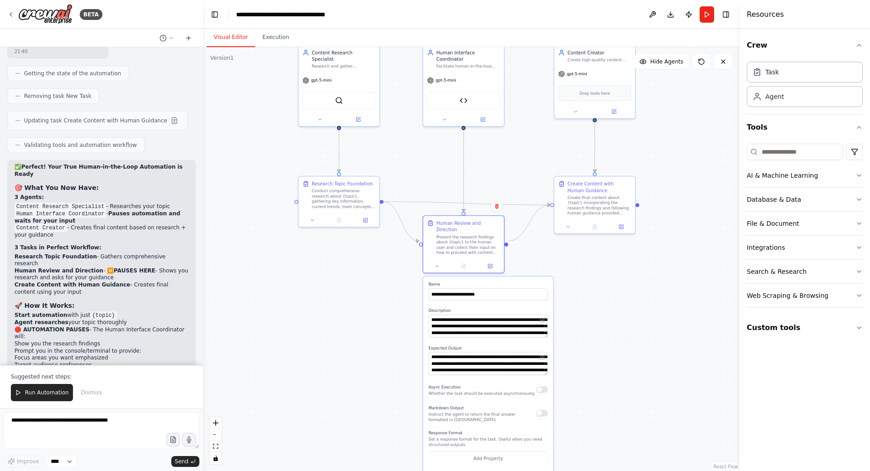
drag, startPoint x: 623, startPoint y: 365, endPoint x: 602, endPoint y: 284, distance: 84.3
click at [602, 284] on div ".deletable-edge-delete-btn { width: 20px; height: 20px; border: 0px solid #ffff…" at bounding box center [471, 259] width 537 height 424
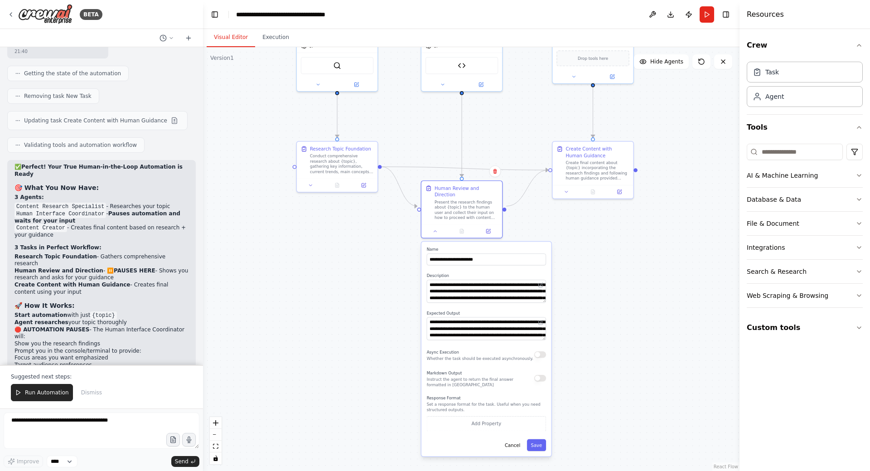
click at [546, 445] on div "**********" at bounding box center [486, 349] width 130 height 214
click at [542, 440] on button "Save" at bounding box center [536, 445] width 19 height 12
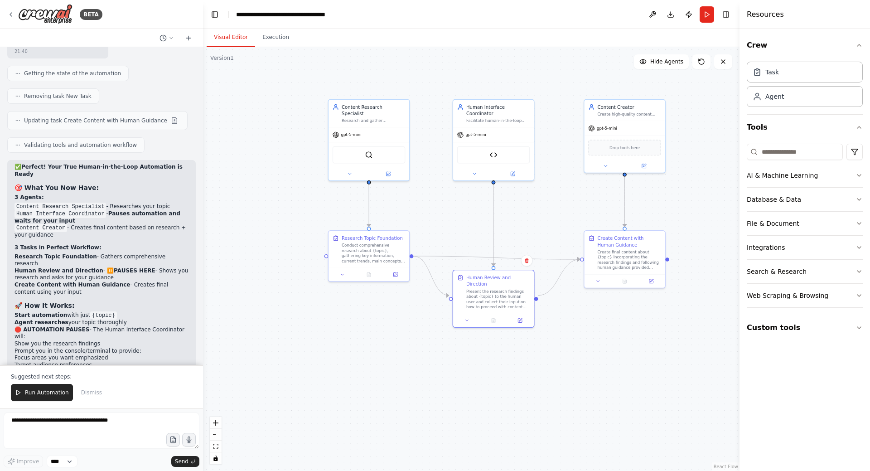
drag, startPoint x: 369, startPoint y: 301, endPoint x: 398, endPoint y: 382, distance: 85.1
click at [398, 382] on div ".deletable-edge-delete-btn { width: 20px; height: 20px; border: 0px solid #ffff…" at bounding box center [471, 259] width 537 height 424
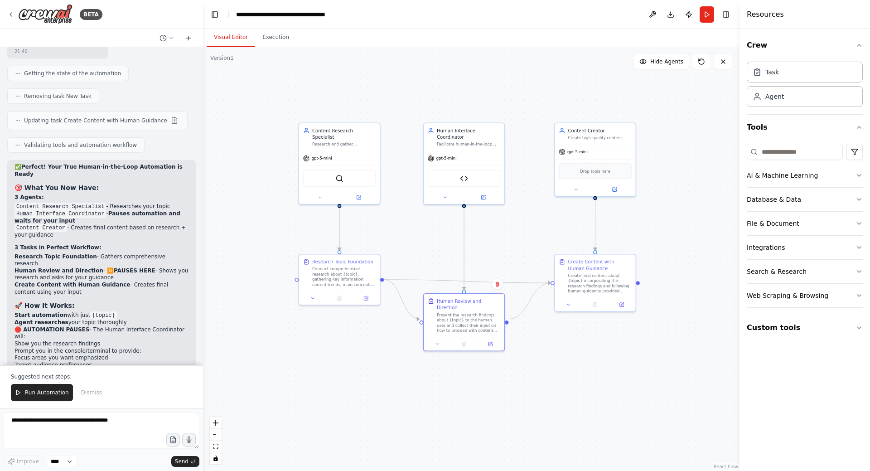
drag, startPoint x: 600, startPoint y: 360, endPoint x: 570, endPoint y: 387, distance: 40.2
click at [570, 387] on div ".deletable-edge-delete-btn { width: 20px; height: 20px; border: 0px solid #ffff…" at bounding box center [471, 259] width 537 height 424
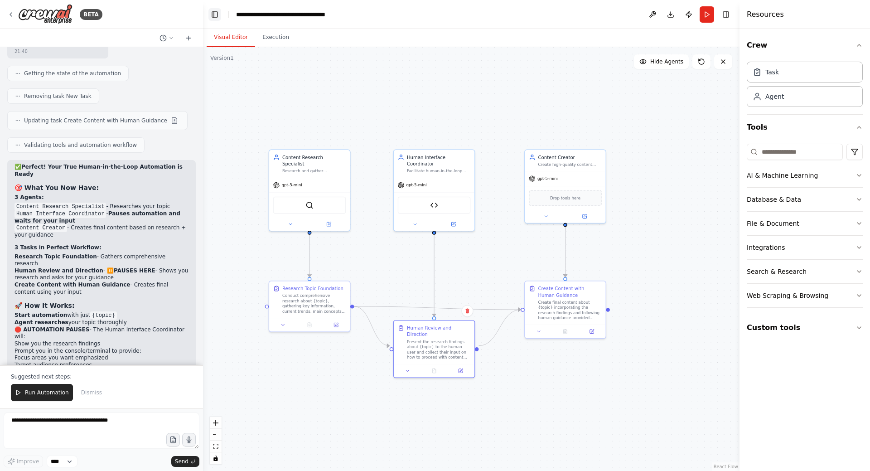
click at [212, 16] on button "Toggle Left Sidebar" at bounding box center [214, 14] width 13 height 13
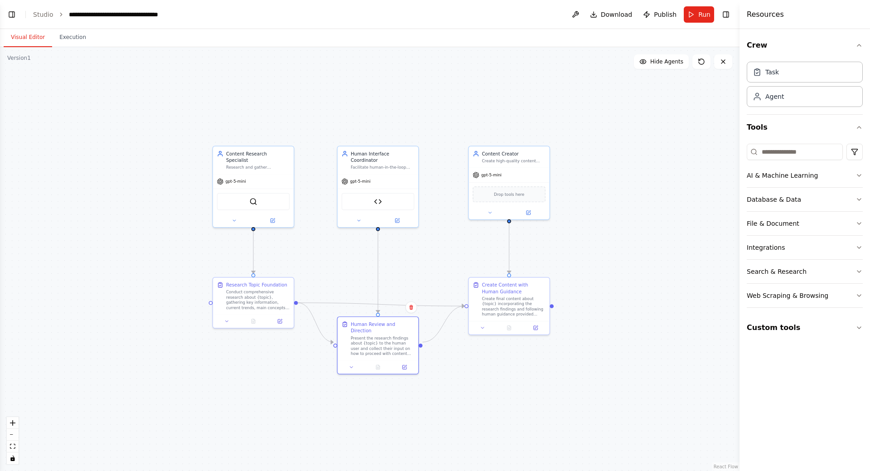
drag, startPoint x: 322, startPoint y: 107, endPoint x: 520, endPoint y: 102, distance: 198.6
click at [520, 102] on div ".deletable-edge-delete-btn { width: 20px; height: 20px; border: 0px solid #ffff…" at bounding box center [370, 259] width 740 height 424
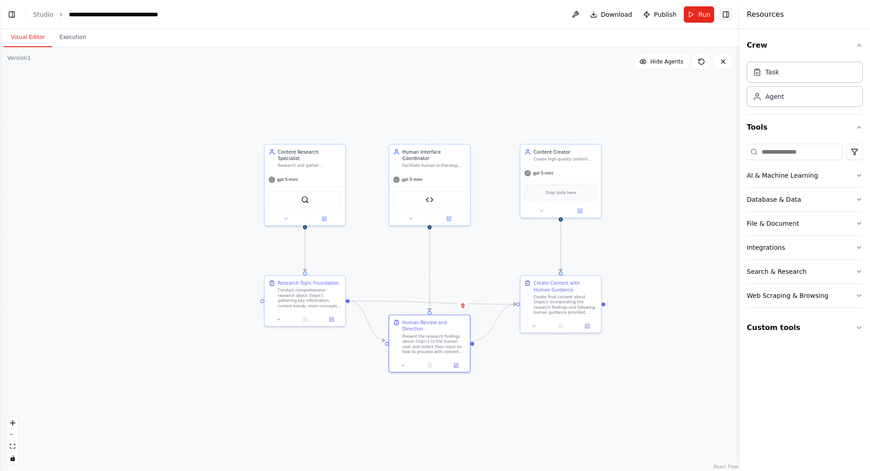
click at [726, 19] on button "Toggle Right Sidebar" at bounding box center [726, 14] width 13 height 13
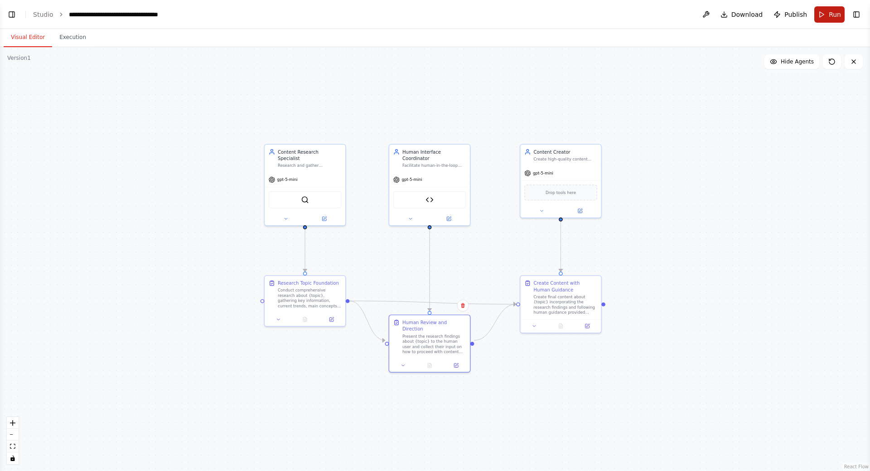
click at [827, 19] on button "Run" at bounding box center [829, 14] width 30 height 16
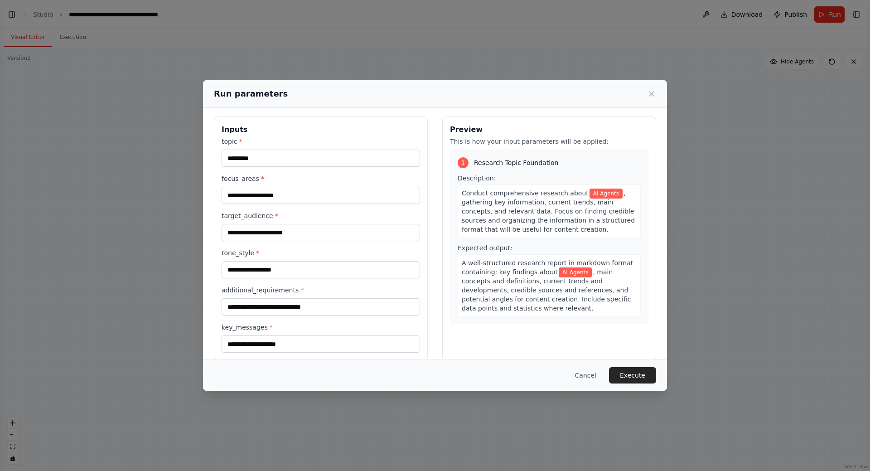
scroll to position [0, 0]
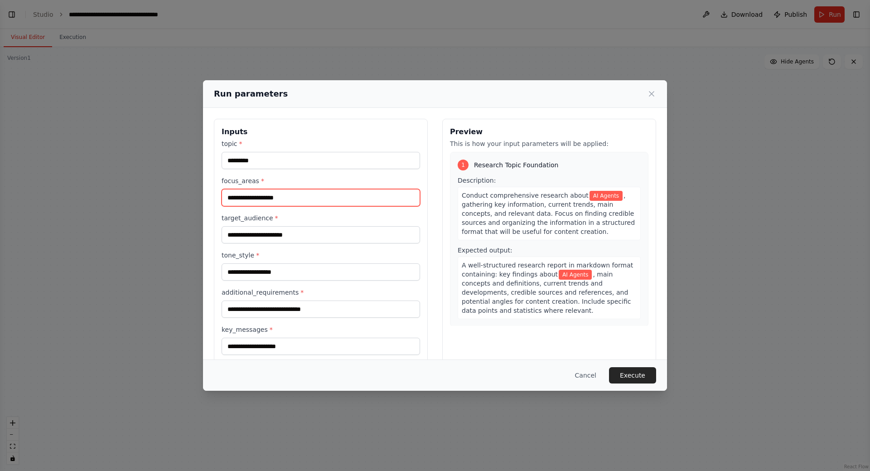
click at [266, 195] on input "focus_areas *" at bounding box center [321, 197] width 198 height 17
click at [282, 175] on div "topic * ********* focus_areas * target_audience * tone_style * additional_requi…" at bounding box center [321, 247] width 198 height 216
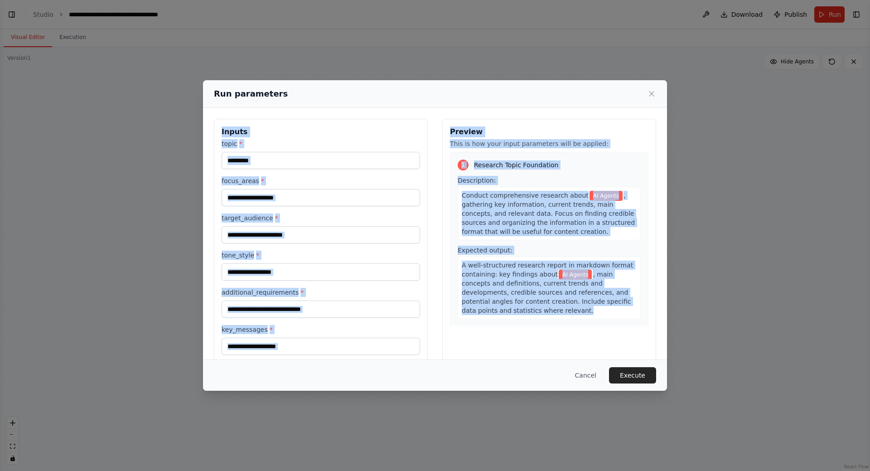
drag, startPoint x: 502, startPoint y: 147, endPoint x: 497, endPoint y: 321, distance: 173.6
click at [510, 317] on div "Run parameters Inputs topic * ********* focus_areas * target_audience * tone_st…" at bounding box center [435, 235] width 464 height 311
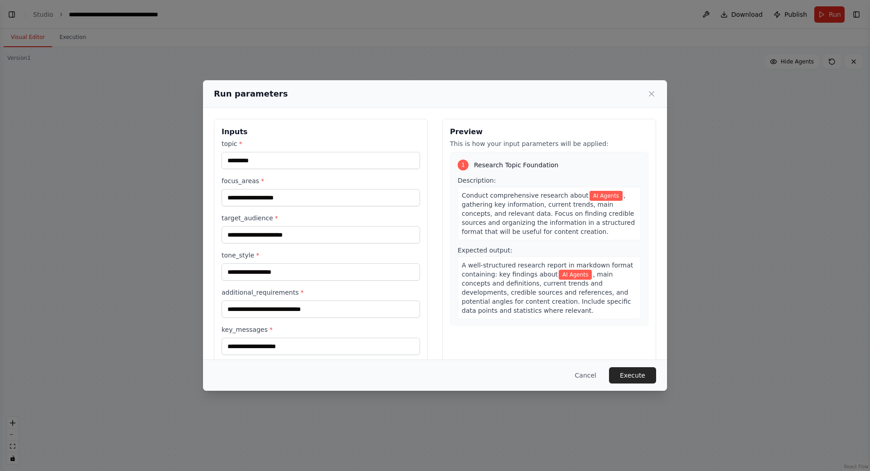
click at [468, 340] on div "Preview This is how your input parameters will be applied: 1 Research Topic Fou…" at bounding box center [549, 241] width 214 height 244
click at [651, 93] on icon at bounding box center [651, 93] width 9 height 9
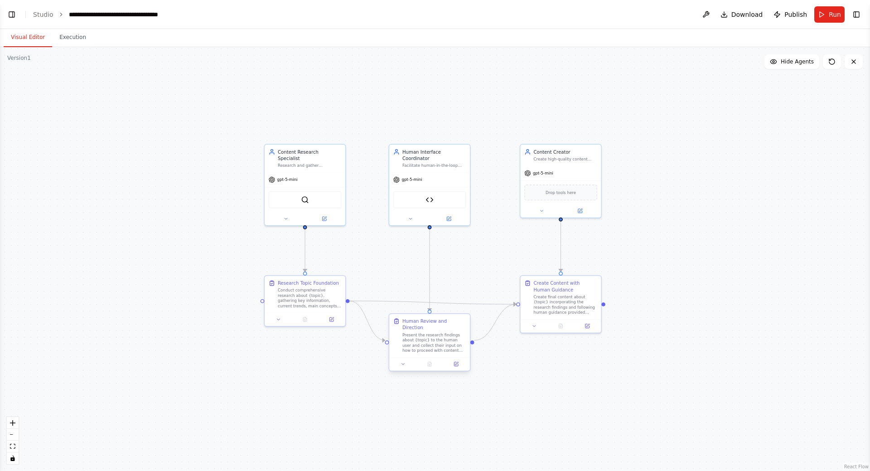
click at [431, 333] on div "Present the research findings about {topic} to the human user and collect their…" at bounding box center [433, 342] width 63 height 21
click at [498, 360] on div ".deletable-edge-delete-btn { width: 20px; height: 20px; border: 0px solid #ffff…" at bounding box center [435, 259] width 870 height 424
click at [827, 18] on button "Run" at bounding box center [829, 14] width 30 height 16
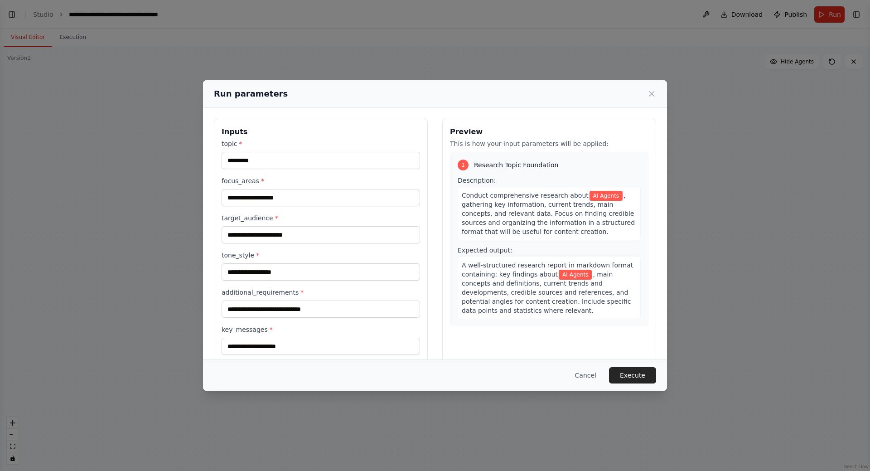
drag, startPoint x: 350, startPoint y: 92, endPoint x: 335, endPoint y: 68, distance: 28.3
click at [335, 68] on div "Run parameters Inputs topic * ********* focus_areas * target_audience * tone_st…" at bounding box center [435, 235] width 870 height 471
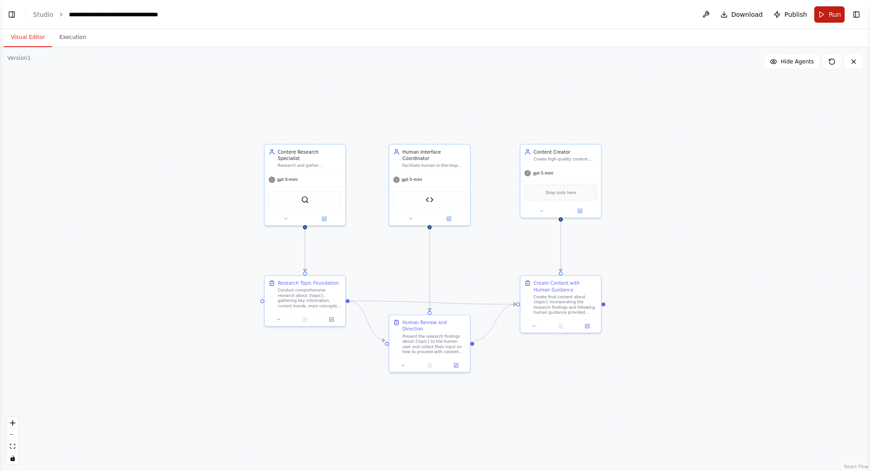
click at [826, 13] on button "Run" at bounding box center [829, 14] width 30 height 16
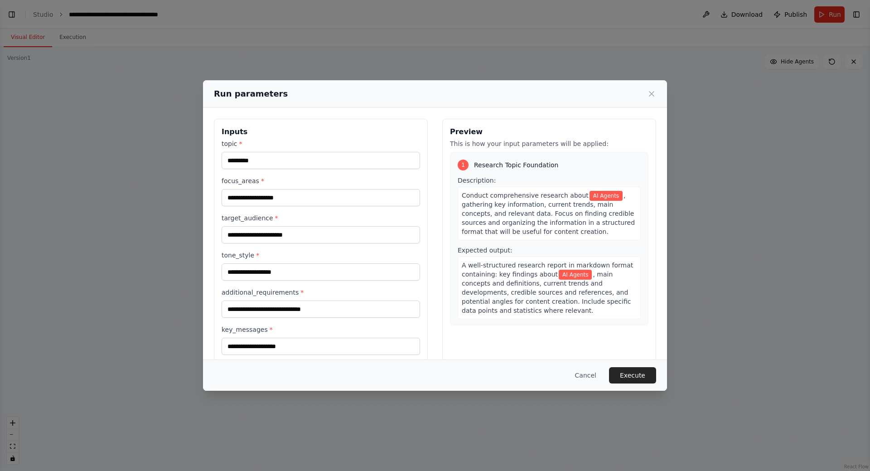
drag, startPoint x: 465, startPoint y: 89, endPoint x: 452, endPoint y: 92, distance: 13.0
click at [452, 92] on div "Run parameters" at bounding box center [435, 93] width 442 height 13
click at [447, 68] on div "Run parameters Inputs topic * ********* focus_areas * target_audience * tone_st…" at bounding box center [435, 235] width 870 height 471
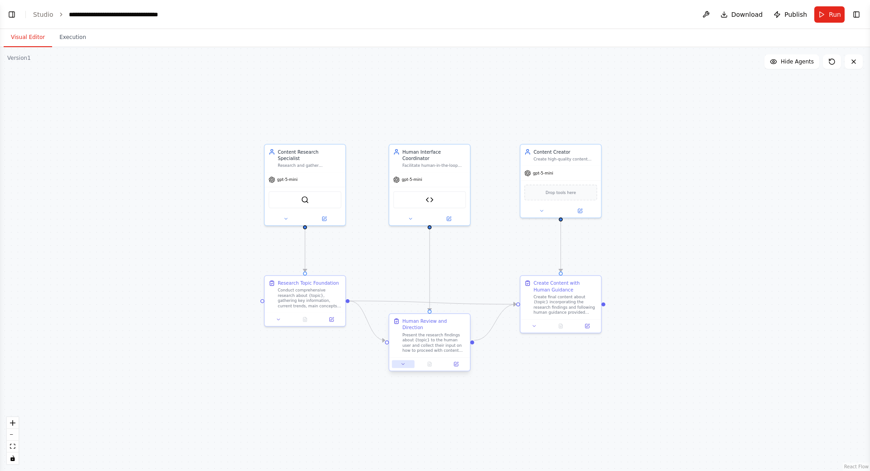
click at [406, 360] on button at bounding box center [403, 364] width 23 height 8
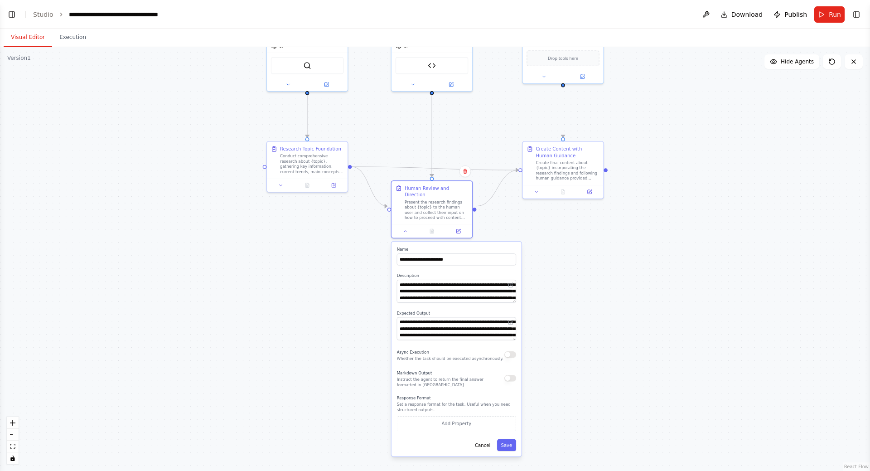
drag, startPoint x: 563, startPoint y: 335, endPoint x: 567, endPoint y: 267, distance: 68.1
click at [567, 267] on div ".deletable-edge-delete-btn { width: 20px; height: 20px; border: 0px solid #ffff…" at bounding box center [435, 259] width 870 height 424
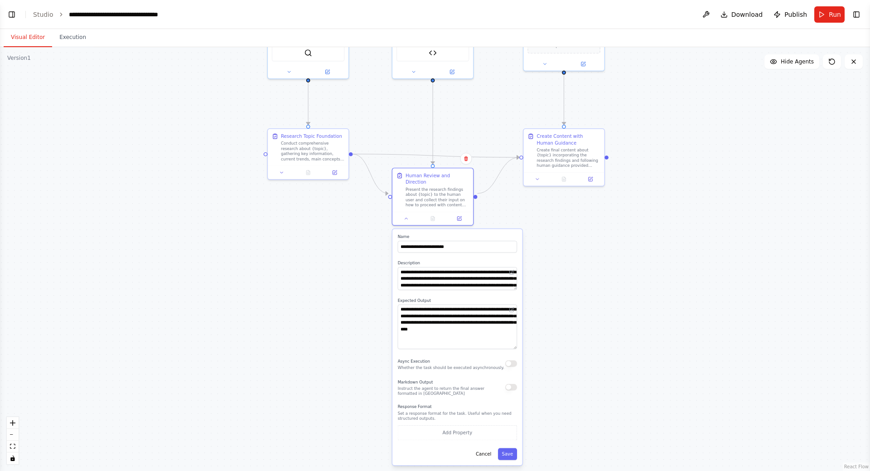
drag, startPoint x: 515, startPoint y: 318, endPoint x: 524, endPoint y: 339, distance: 23.6
click at [524, 339] on div ".deletable-edge-delete-btn { width: 20px; height: 20px; border: 0px solid #ffff…" at bounding box center [435, 259] width 870 height 424
click at [484, 449] on button "Cancel" at bounding box center [484, 454] width 24 height 12
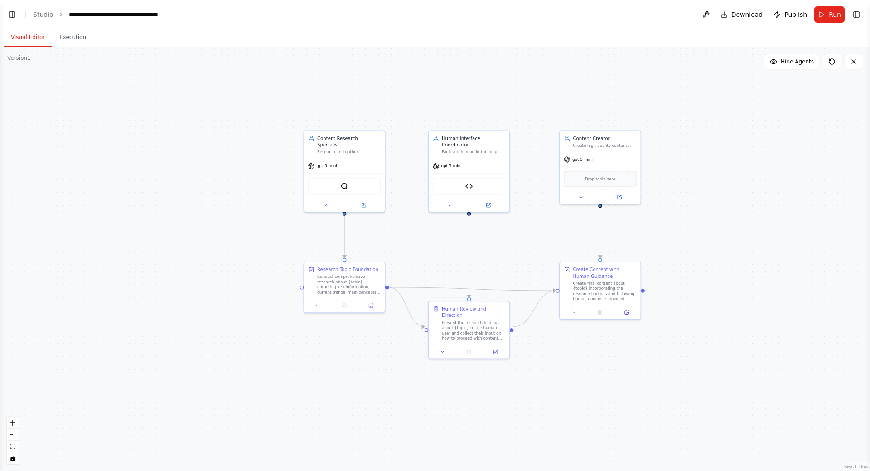
drag, startPoint x: 392, startPoint y: 349, endPoint x: 408, endPoint y: 414, distance: 66.3
click at [408, 414] on div ".deletable-edge-delete-btn { width: 20px; height: 20px; border: 0px solid #ffff…" at bounding box center [435, 259] width 870 height 424
click at [13, 15] on button "Toggle Left Sidebar" at bounding box center [11, 14] width 13 height 13
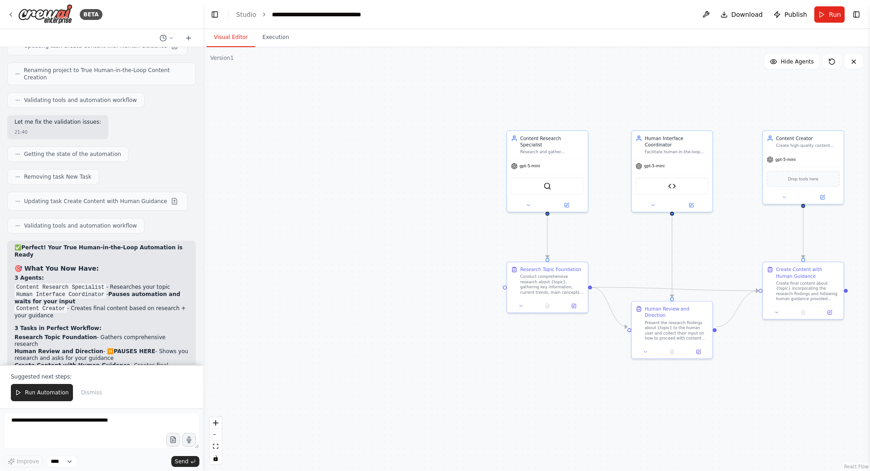
scroll to position [3608, 0]
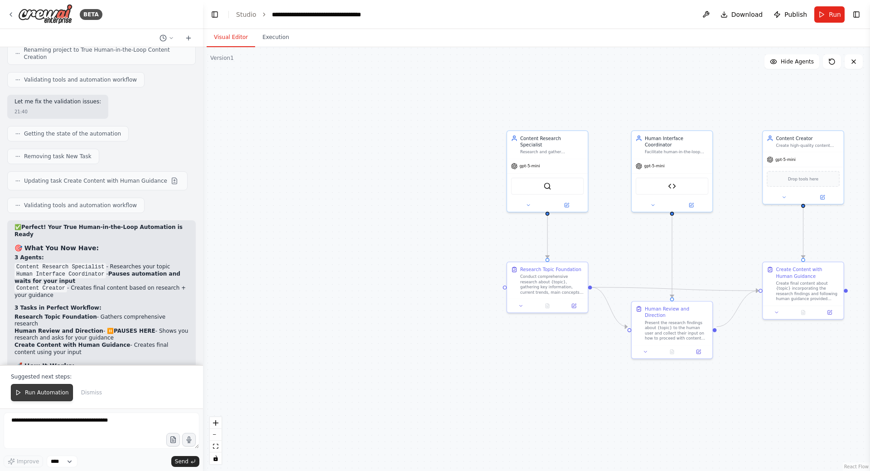
click at [50, 397] on button "Run Automation" at bounding box center [42, 392] width 62 height 17
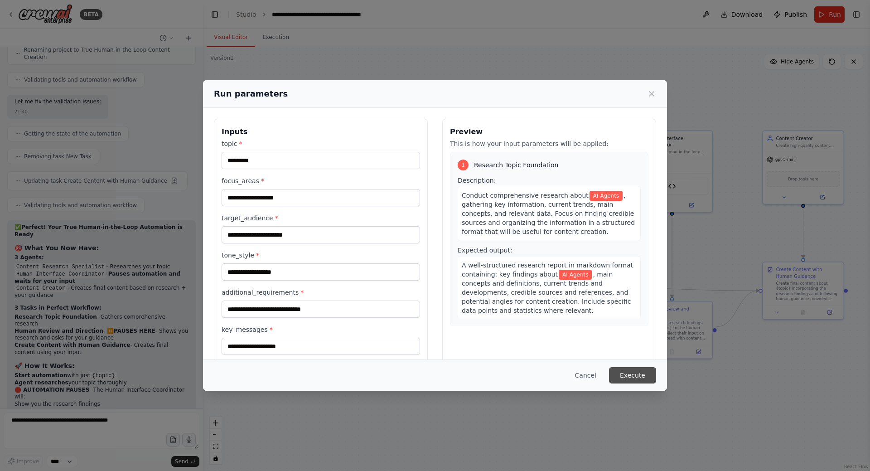
click at [624, 371] on button "Execute" at bounding box center [632, 375] width 47 height 16
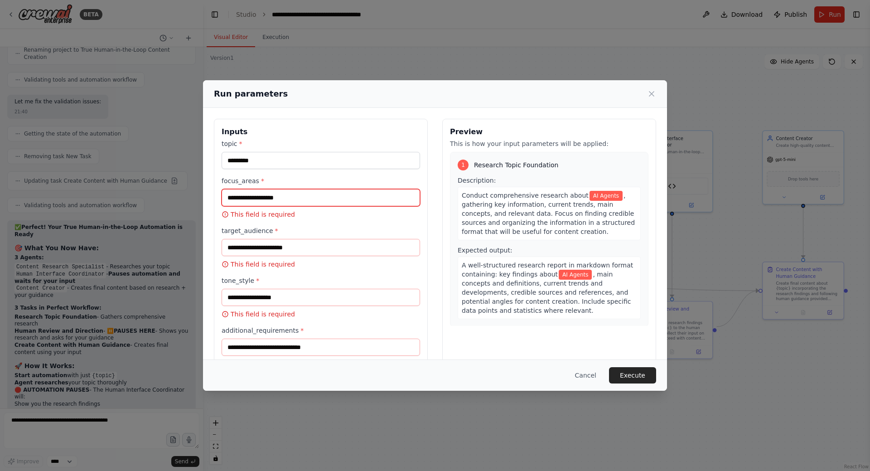
click at [260, 198] on input "focus_areas *" at bounding box center [321, 197] width 198 height 17
drag, startPoint x: 268, startPoint y: 161, endPoint x: 200, endPoint y: 163, distance: 68.0
click at [200, 163] on div "Run parameters Inputs topic * ********* focus_areas * This field is required ta…" at bounding box center [435, 235] width 870 height 471
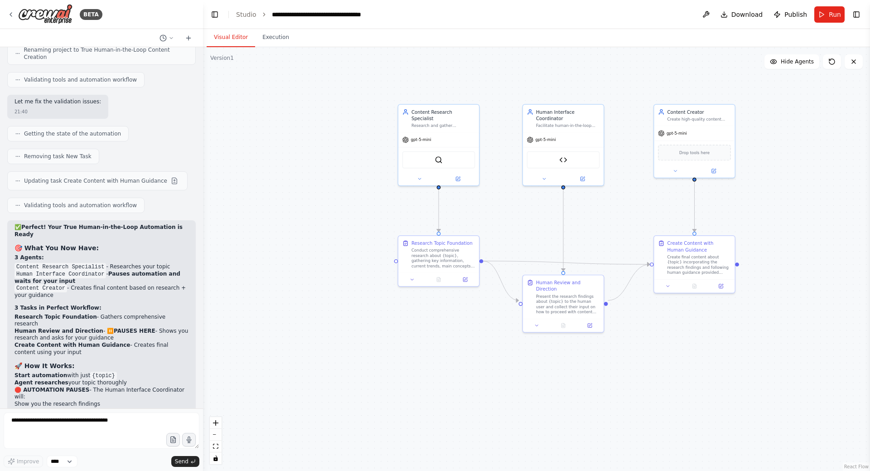
drag, startPoint x: 309, startPoint y: 342, endPoint x: 208, endPoint y: 324, distance: 102.7
click at [204, 323] on div ".deletable-edge-delete-btn { width: 20px; height: 20px; border: 0px solid #ffff…" at bounding box center [536, 259] width 667 height 424
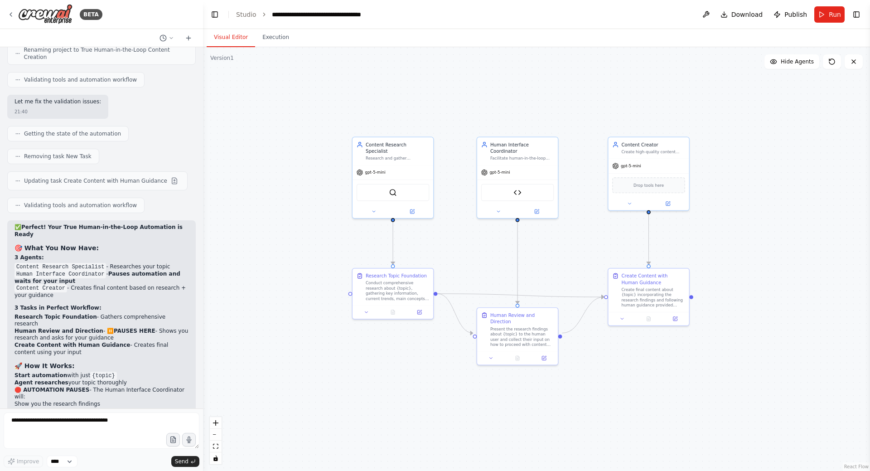
drag, startPoint x: 308, startPoint y: 344, endPoint x: 299, endPoint y: 351, distance: 11.7
click at [299, 351] on div ".deletable-edge-delete-btn { width: 20px; height: 20px; border: 0px solid #ffff…" at bounding box center [536, 259] width 667 height 424
click at [501, 207] on button at bounding box center [498, 210] width 37 height 8
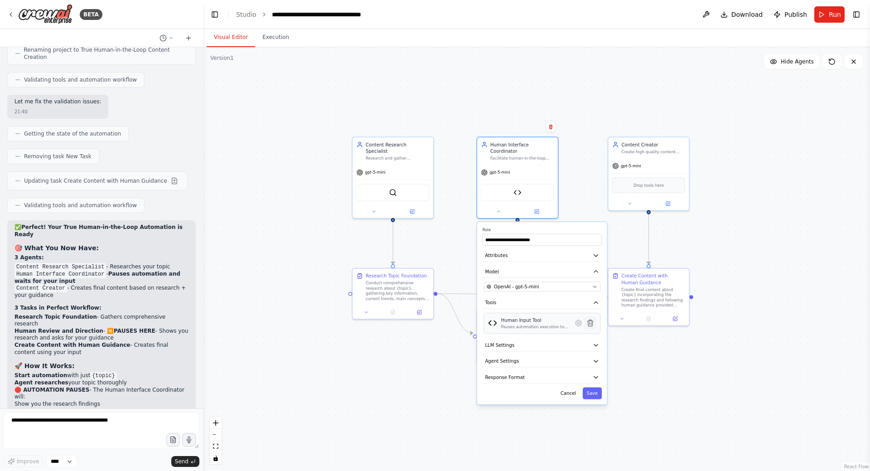
click at [590, 320] on icon at bounding box center [590, 323] width 5 height 6
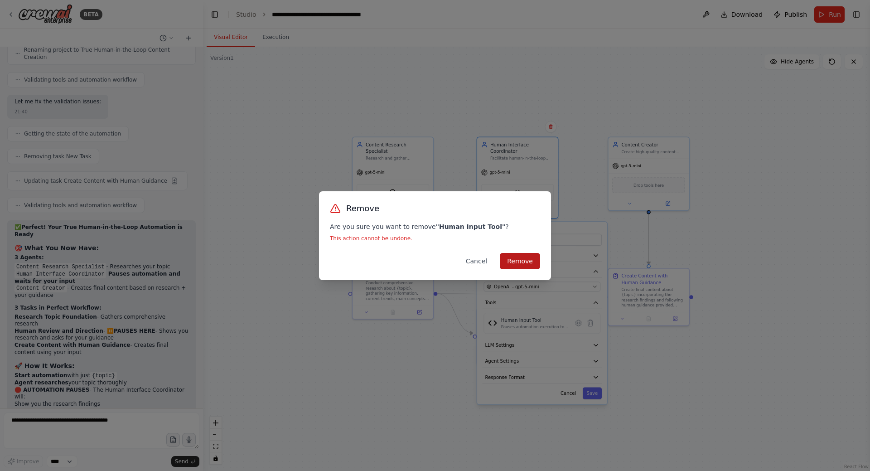
click at [530, 263] on button "Remove" at bounding box center [520, 261] width 40 height 16
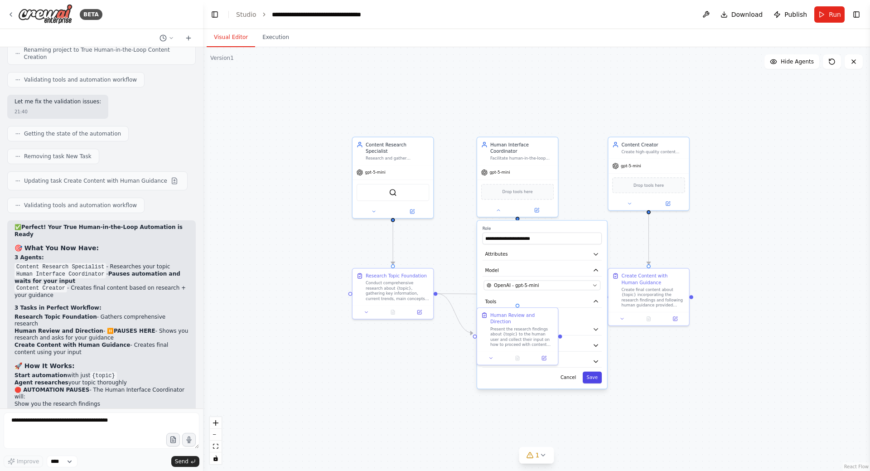
click at [598, 372] on button "Save" at bounding box center [592, 378] width 19 height 12
click at [402, 384] on div ".deletable-edge-delete-btn { width: 20px; height: 20px; border: 0px solid #ffff…" at bounding box center [536, 259] width 667 height 424
click at [186, 462] on span "Send" at bounding box center [182, 461] width 14 height 7
click at [821, 12] on button "Run" at bounding box center [829, 14] width 30 height 16
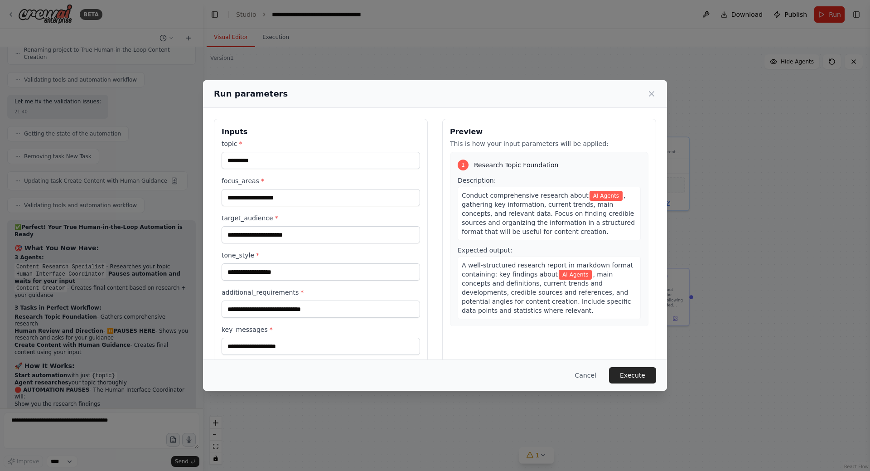
drag, startPoint x: 649, startPoint y: 93, endPoint x: 641, endPoint y: 96, distance: 8.2
click at [649, 93] on icon at bounding box center [651, 93] width 9 height 9
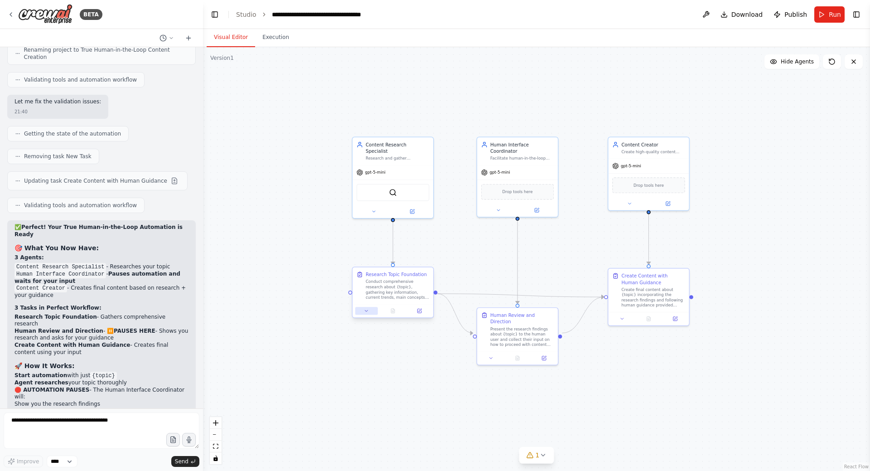
click at [368, 312] on icon at bounding box center [366, 310] width 5 height 5
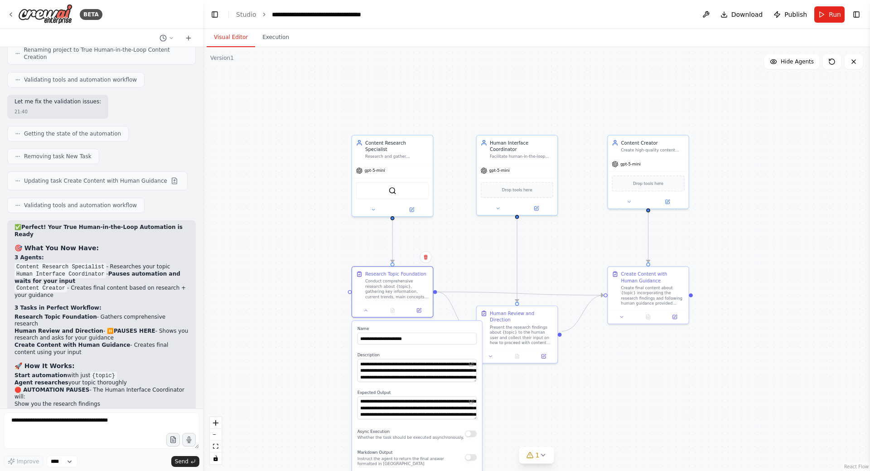
drag, startPoint x: 576, startPoint y: 421, endPoint x: 543, endPoint y: 331, distance: 96.5
click at [543, 331] on div ".deletable-edge-delete-btn { width: 20px; height: 20px; border: 0px solid #ffff…" at bounding box center [536, 259] width 667 height 424
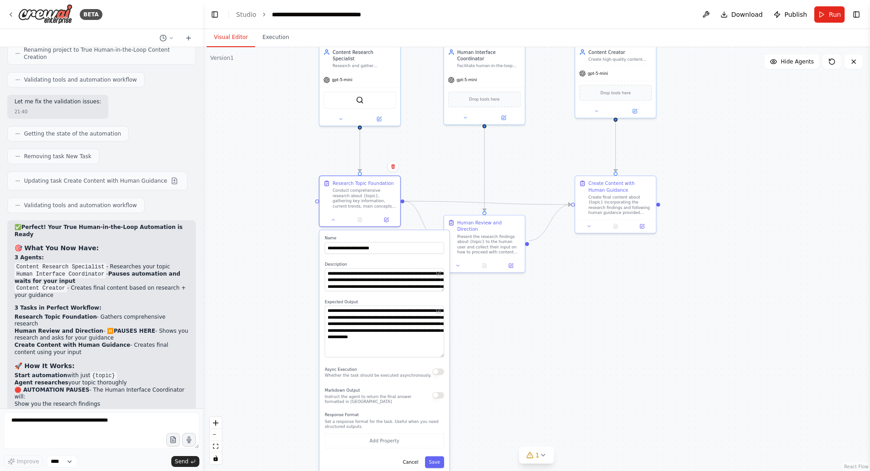
drag, startPoint x: 442, startPoint y: 328, endPoint x: 447, endPoint y: 356, distance: 29.1
click at [447, 356] on div "**********" at bounding box center [384, 351] width 130 height 243
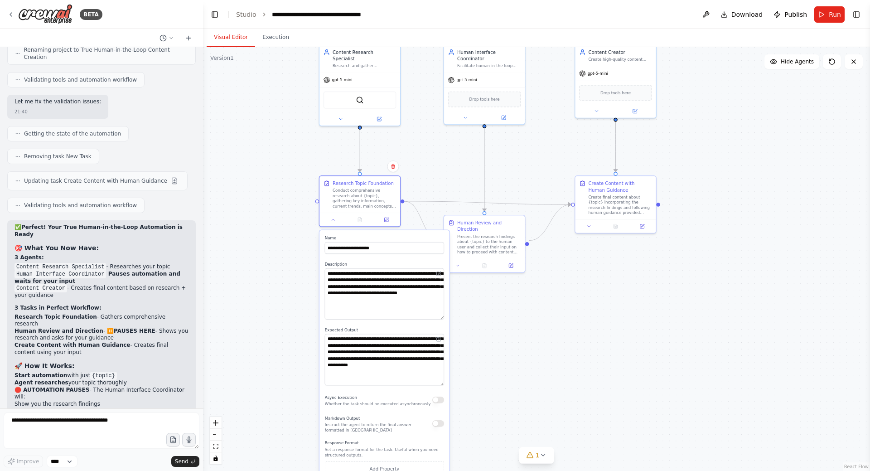
scroll to position [3625, 0]
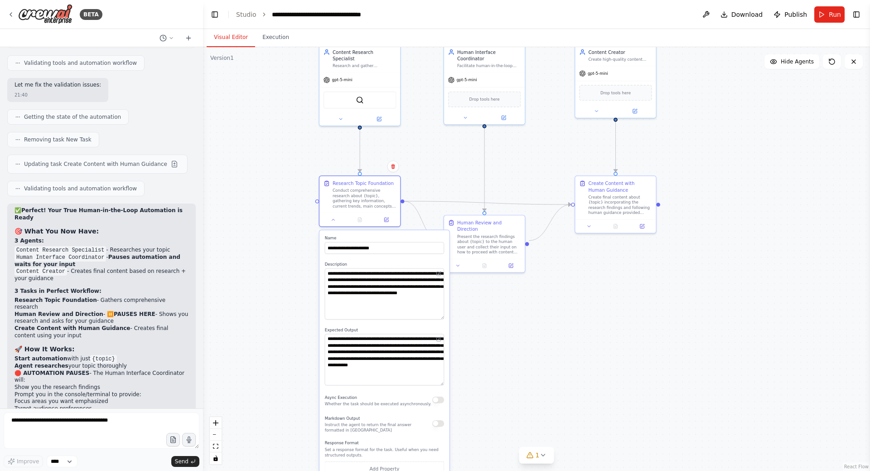
drag, startPoint x: 443, startPoint y: 290, endPoint x: 443, endPoint y: 321, distance: 31.3
click at [443, 319] on textarea "**********" at bounding box center [384, 293] width 119 height 51
click at [490, 340] on div ".deletable-edge-delete-btn { width: 20px; height: 20px; border: 0px solid #ffff…" at bounding box center [536, 259] width 667 height 424
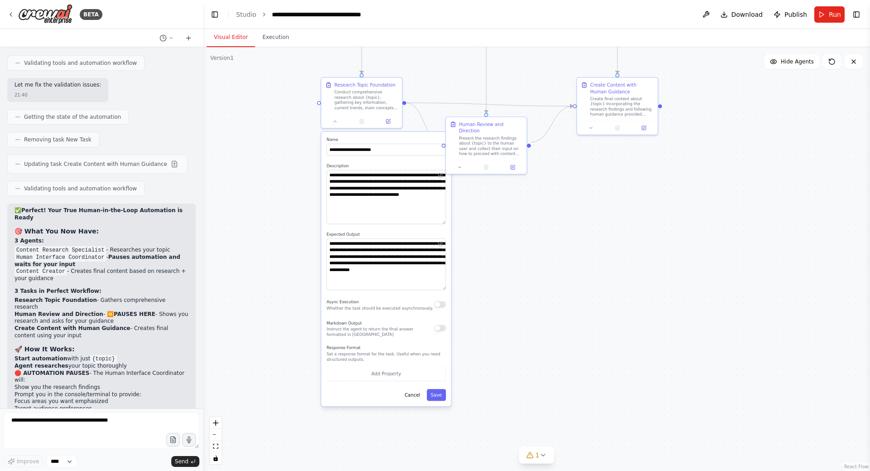
drag, startPoint x: 479, startPoint y: 368, endPoint x: 481, endPoint y: 275, distance: 92.9
click at [481, 272] on div ".deletable-edge-delete-btn { width: 20px; height: 20px; border: 0px solid #ffff…" at bounding box center [536, 259] width 667 height 424
click at [421, 393] on button "Cancel" at bounding box center [413, 394] width 24 height 12
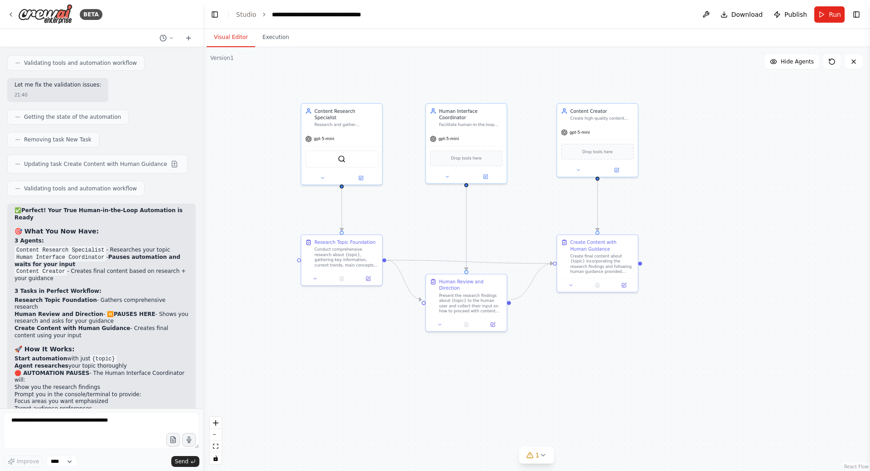
drag, startPoint x: 531, startPoint y: 290, endPoint x: 523, endPoint y: 372, distance: 82.5
click at [523, 372] on div ".deletable-edge-delete-btn { width: 20px; height: 20px; border: 0px solid #ffff…" at bounding box center [536, 259] width 667 height 424
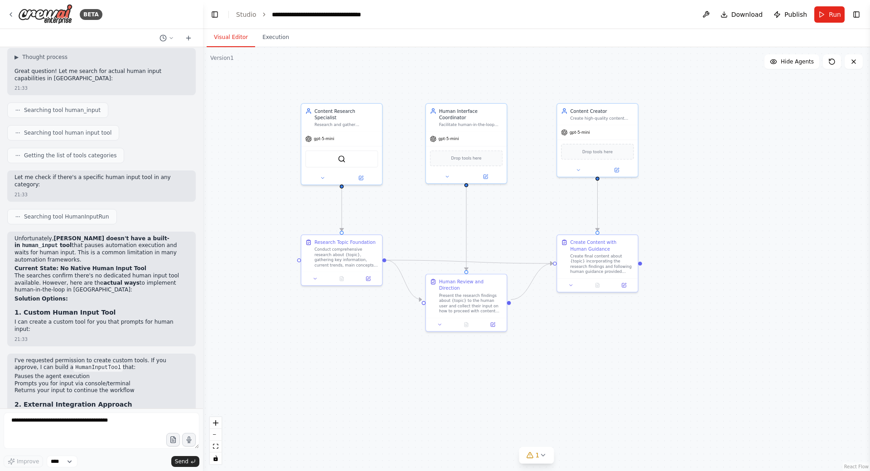
scroll to position [2719, 0]
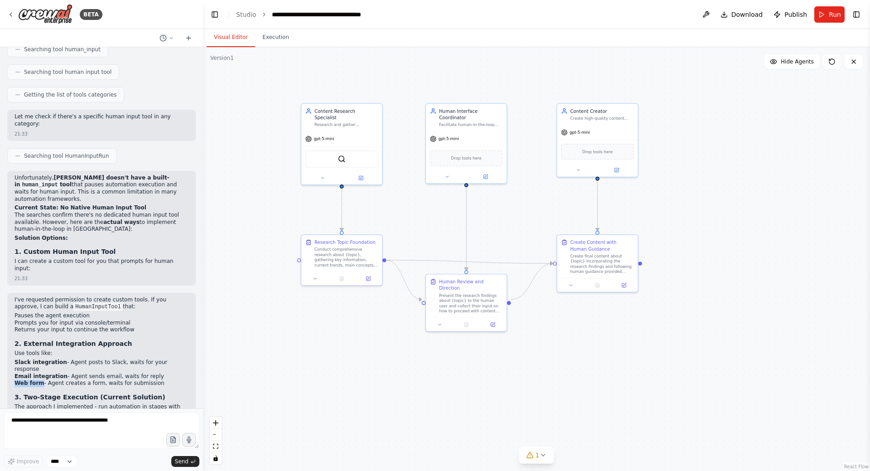
drag, startPoint x: 20, startPoint y: 252, endPoint x: 39, endPoint y: 253, distance: 18.6
click at [39, 380] on strong "Web form" at bounding box center [30, 383] width 30 height 6
copy strong "Web form"
click at [48, 422] on textarea at bounding box center [102, 430] width 196 height 36
type textarea "*"
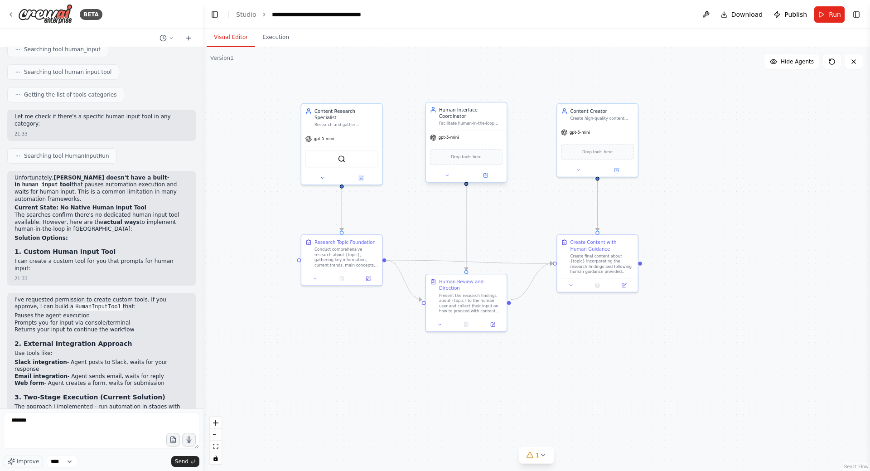
click at [490, 122] on div "Human Interface Coordinator Facilitate human-in-the-loop interactions by collec…" at bounding box center [466, 116] width 81 height 28
click at [480, 301] on div "Present the research findings about {topic} to the human user and collect their…" at bounding box center [470, 301] width 63 height 21
click at [498, 265] on icon at bounding box center [499, 264] width 5 height 5
click at [478, 268] on button "Confirm" at bounding box center [474, 264] width 32 height 11
click at [490, 131] on div "gpt-5-mini" at bounding box center [466, 138] width 81 height 15
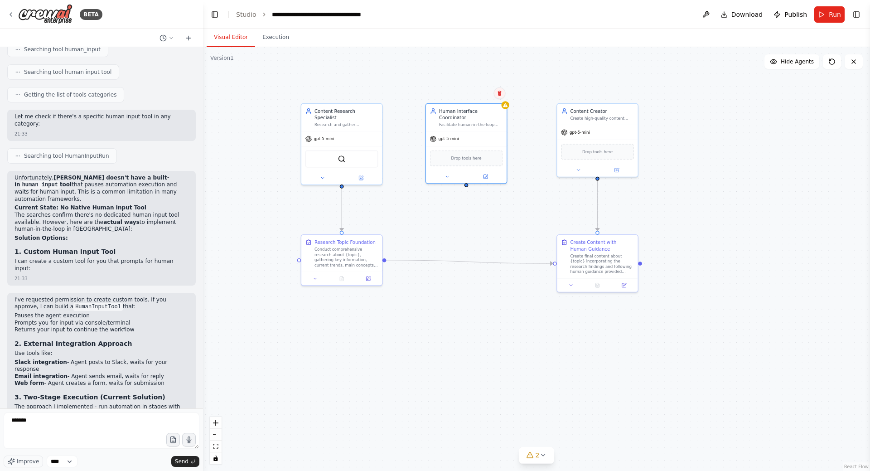
click at [498, 97] on button at bounding box center [500, 93] width 12 height 12
click at [475, 96] on button "Confirm" at bounding box center [474, 93] width 32 height 11
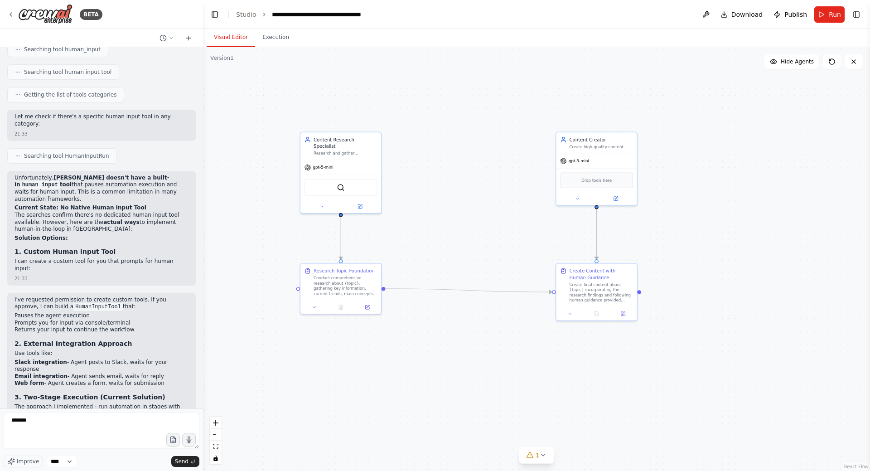
drag, startPoint x: 451, startPoint y: 192, endPoint x: 450, endPoint y: 212, distance: 20.0
click at [450, 212] on div ".deletable-edge-delete-btn { width: 20px; height: 20px; border: 0px solid #ffff…" at bounding box center [536, 259] width 667 height 424
click at [57, 420] on textarea "******" at bounding box center [102, 430] width 196 height 36
type textarea "*"
paste textarea "*********"
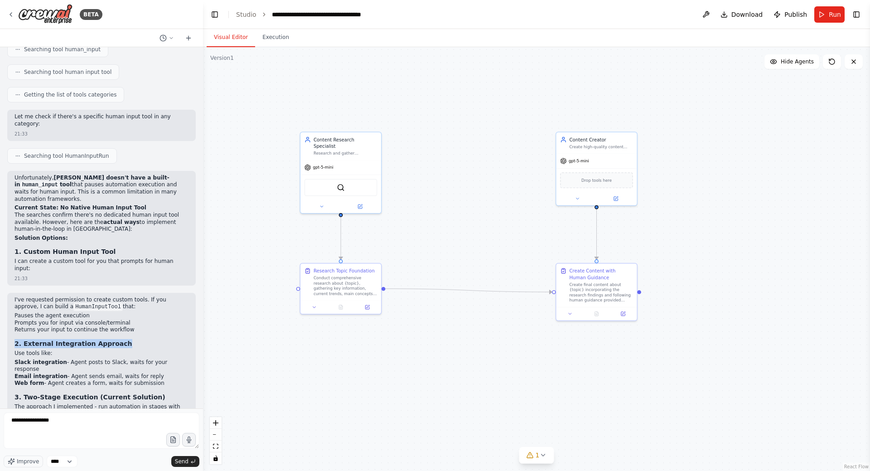
drag, startPoint x: 14, startPoint y: 218, endPoint x: 134, endPoint y: 218, distance: 120.5
click at [134, 293] on div "I've requested permission to create custom tools. If you approve, I can build a…" at bounding box center [101, 404] width 189 height 223
copy strong "2. External Integration Approach"
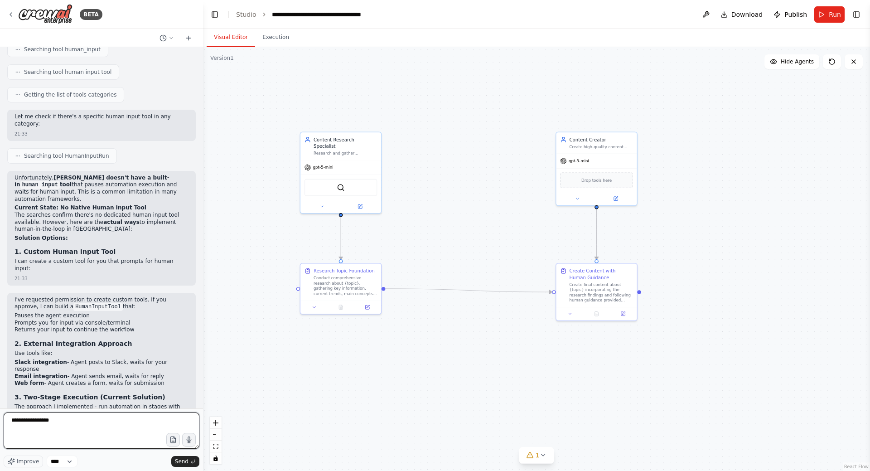
click at [29, 423] on textarea "**********" at bounding box center [102, 430] width 196 height 36
paste textarea "**********"
click at [29, 421] on textarea "**********" at bounding box center [102, 430] width 196 height 36
click at [37, 428] on textarea "**********" at bounding box center [102, 430] width 196 height 36
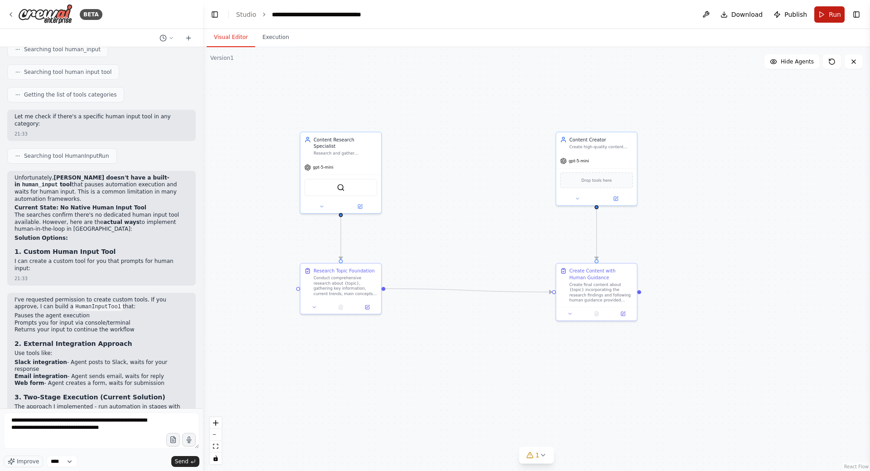
click at [832, 10] on span "Run" at bounding box center [835, 14] width 12 height 9
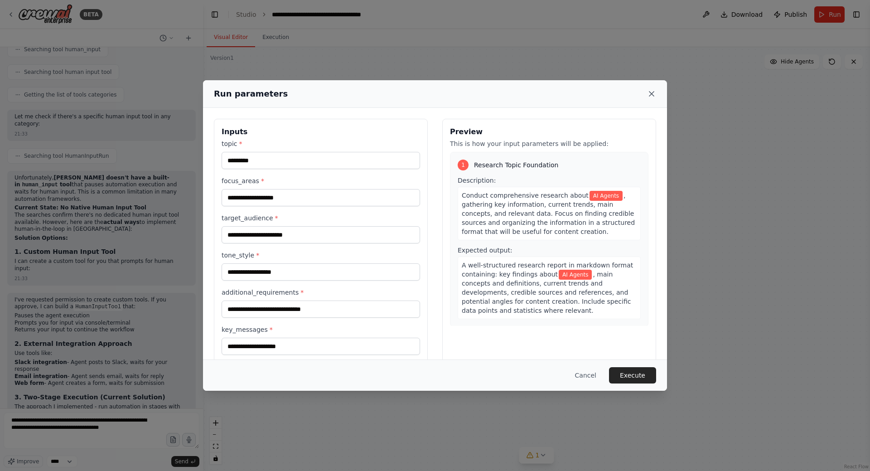
click at [650, 92] on icon at bounding box center [651, 94] width 5 height 5
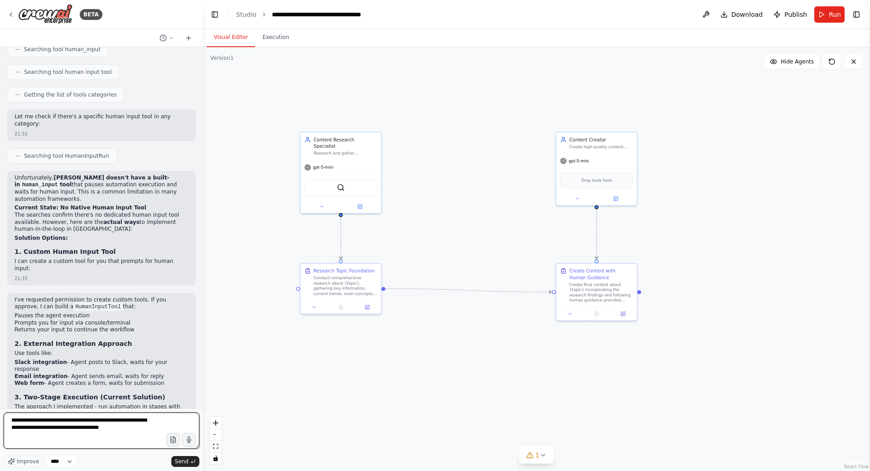
click at [117, 430] on textarea "**********" at bounding box center [102, 430] width 196 height 36
type textarea "**********"
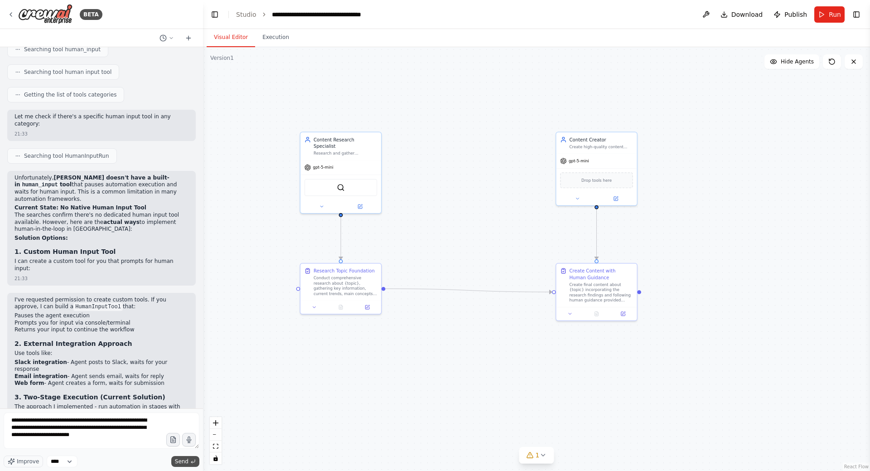
click at [189, 459] on button "Send" at bounding box center [185, 461] width 28 height 11
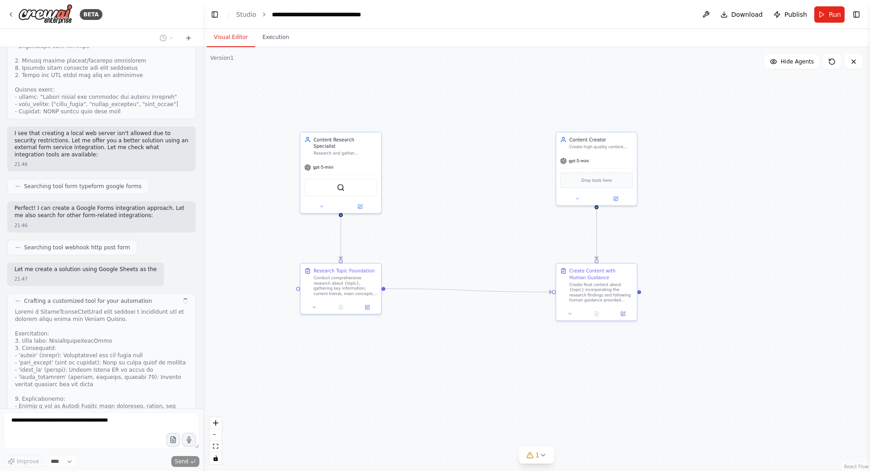
scroll to position [4468, 0]
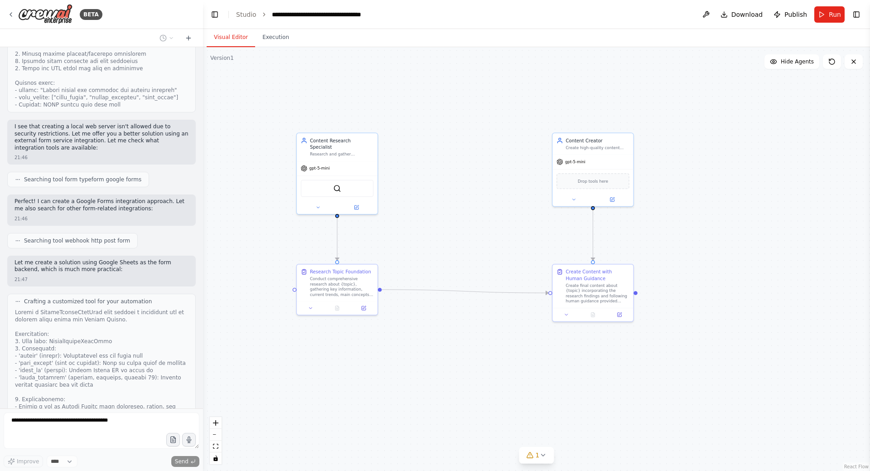
drag, startPoint x: 531, startPoint y: 377, endPoint x: 508, endPoint y: 391, distance: 26.6
click at [508, 391] on div ".deletable-edge-delete-btn { width: 20px; height: 20px; border: 0px solid #ffff…" at bounding box center [536, 259] width 667 height 424
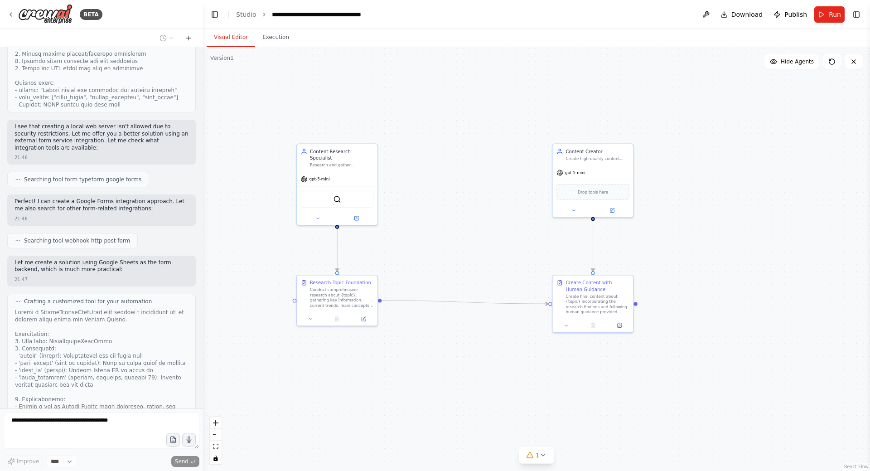
drag, startPoint x: 518, startPoint y: 382, endPoint x: 547, endPoint y: 380, distance: 29.1
click at [547, 380] on div ".deletable-edge-delete-btn { width: 20px; height: 20px; border: 0px solid #ffff…" at bounding box center [536, 259] width 667 height 424
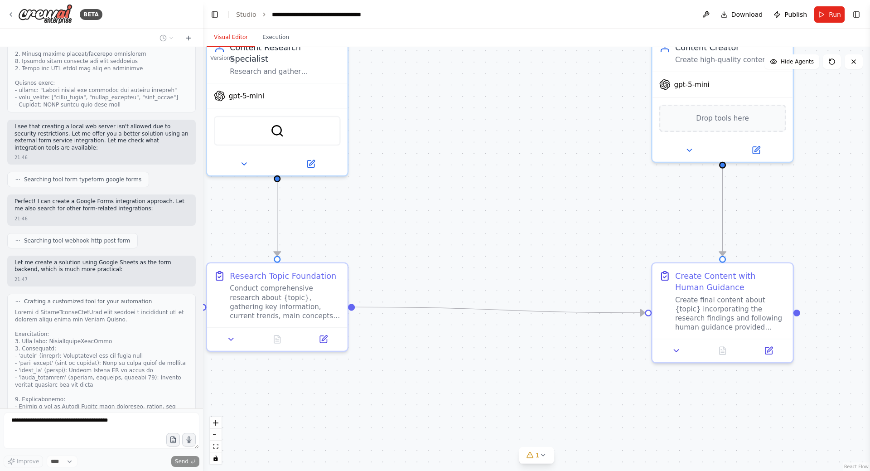
drag, startPoint x: 485, startPoint y: 382, endPoint x: 509, endPoint y: 424, distance: 47.9
click at [509, 424] on div ".deletable-edge-delete-btn { width: 20px; height: 20px; border: 0px solid #ffff…" at bounding box center [536, 259] width 667 height 424
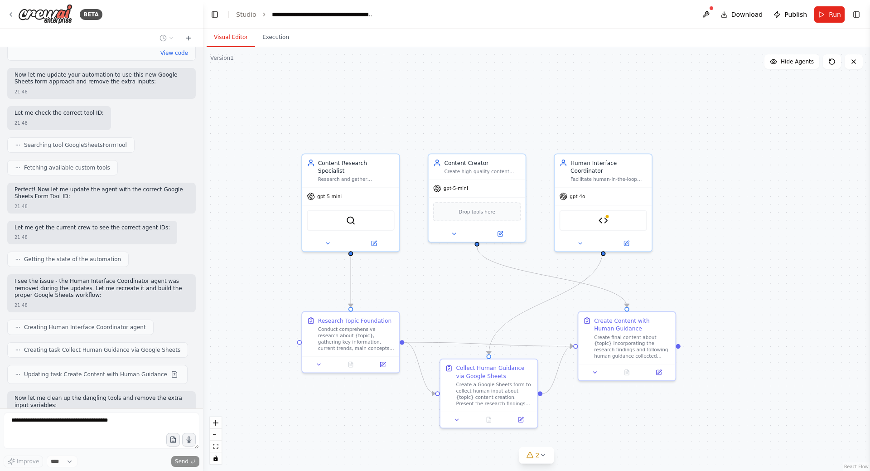
scroll to position [5062, 0]
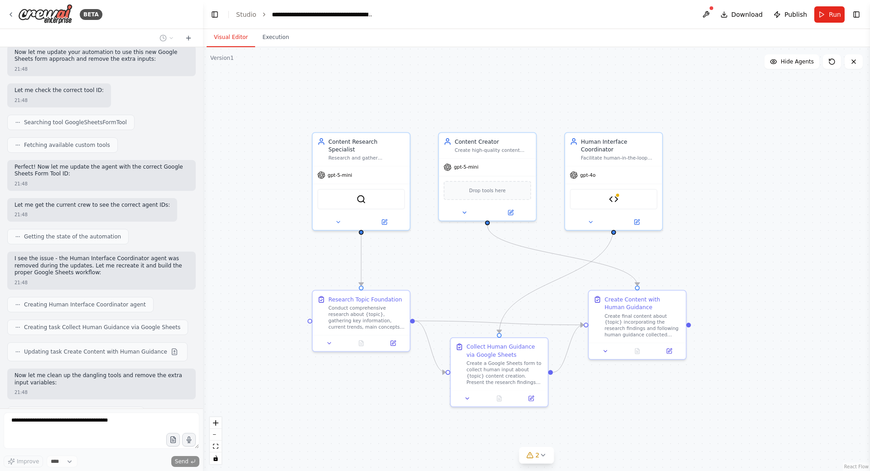
drag, startPoint x: 448, startPoint y: 268, endPoint x: 453, endPoint y: 294, distance: 26.2
click at [453, 294] on div ".deletable-edge-delete-btn { width: 20px; height: 20px; border: 0px solid #ffff…" at bounding box center [536, 259] width 667 height 424
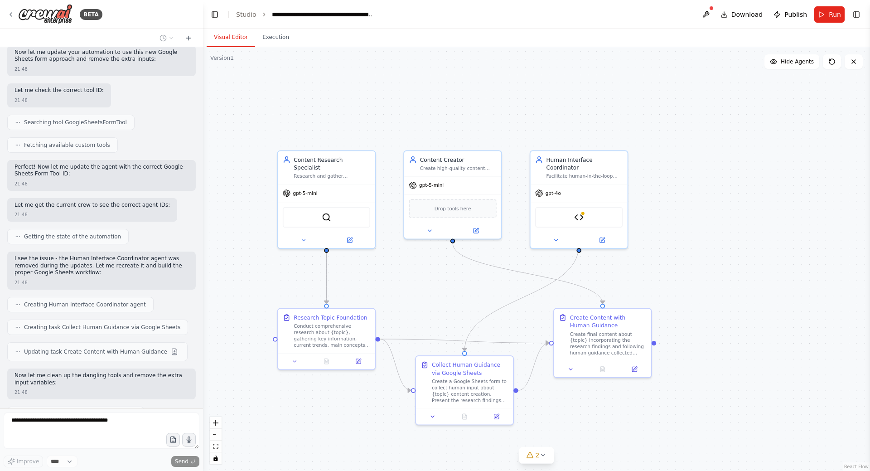
drag, startPoint x: 318, startPoint y: 257, endPoint x: 284, endPoint y: 274, distance: 37.7
click at [284, 274] on div ".deletable-edge-delete-btn { width: 20px; height: 20px; border: 0px solid #ffff…" at bounding box center [536, 259] width 667 height 424
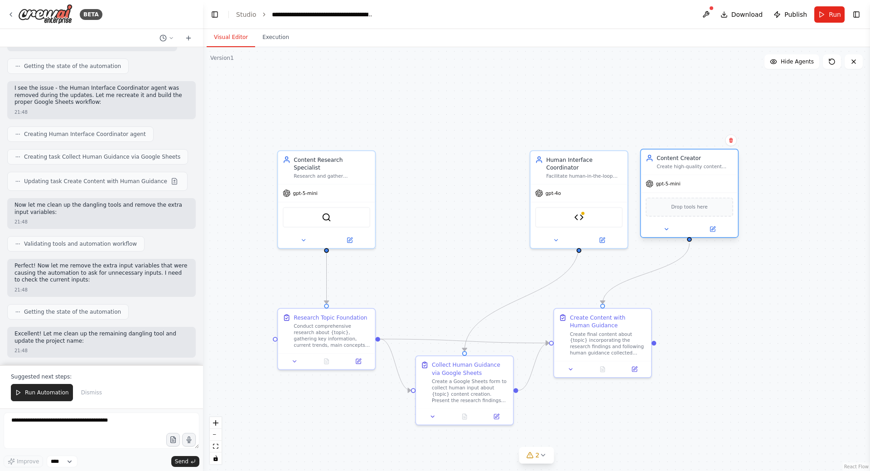
drag, startPoint x: 500, startPoint y: 189, endPoint x: 730, endPoint y: 195, distance: 230.3
click at [730, 195] on div "Drop tools here" at bounding box center [689, 207] width 97 height 29
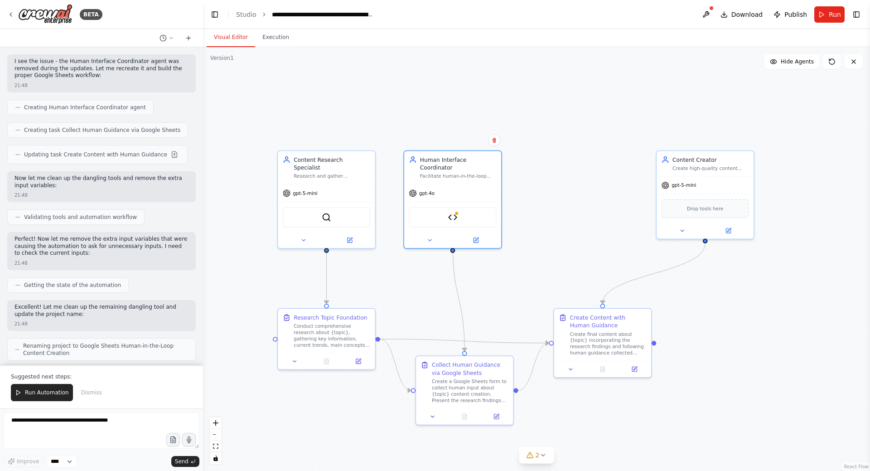
drag, startPoint x: 566, startPoint y: 187, endPoint x: 609, endPoint y: 189, distance: 42.7
click at [464, 184] on div "gpt-4o" at bounding box center [452, 192] width 97 height 17
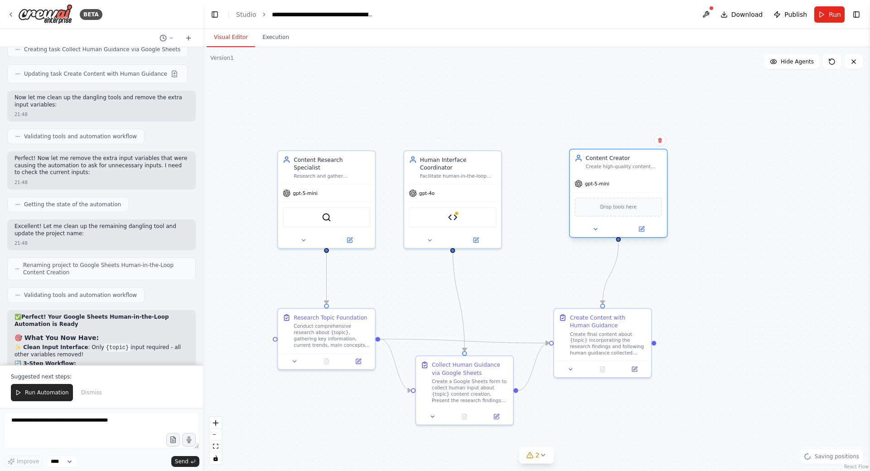
drag, startPoint x: 723, startPoint y: 194, endPoint x: 635, endPoint y: 191, distance: 88.0
click at [635, 191] on div "gpt-5-mini Drop tools here" at bounding box center [618, 205] width 97 height 63
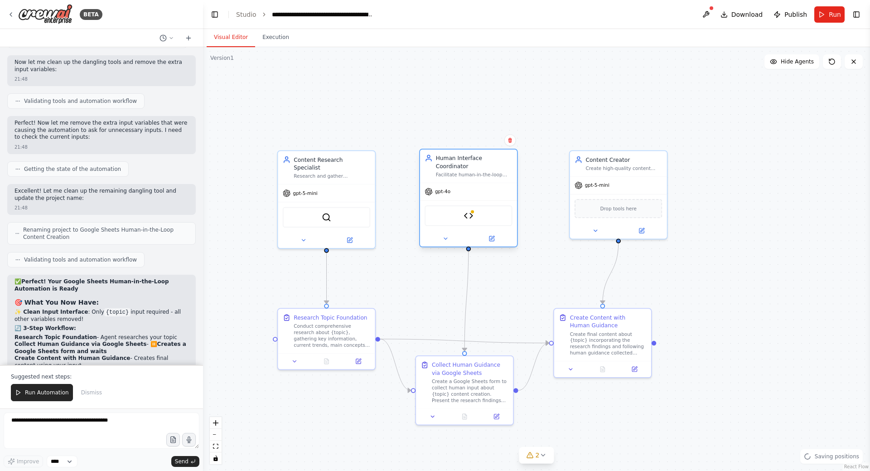
drag, startPoint x: 471, startPoint y: 189, endPoint x: 491, endPoint y: 191, distance: 20.5
click at [491, 191] on div "gpt-4o" at bounding box center [468, 191] width 97 height 17
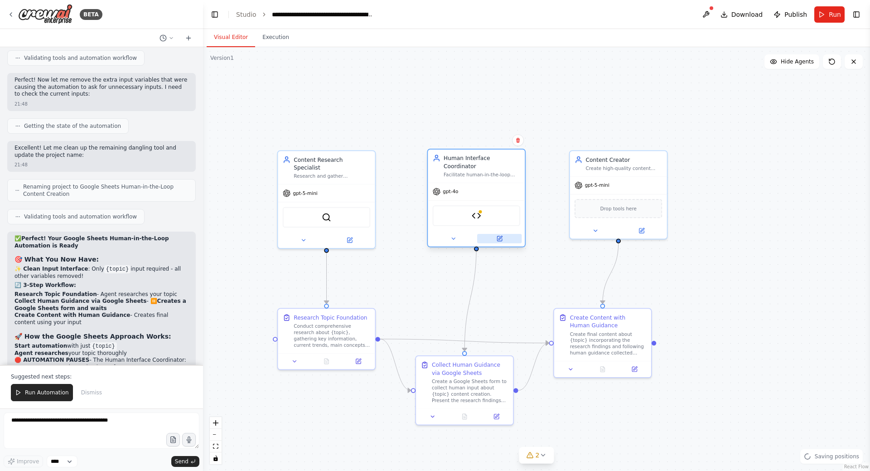
click at [503, 234] on button at bounding box center [499, 239] width 44 height 10
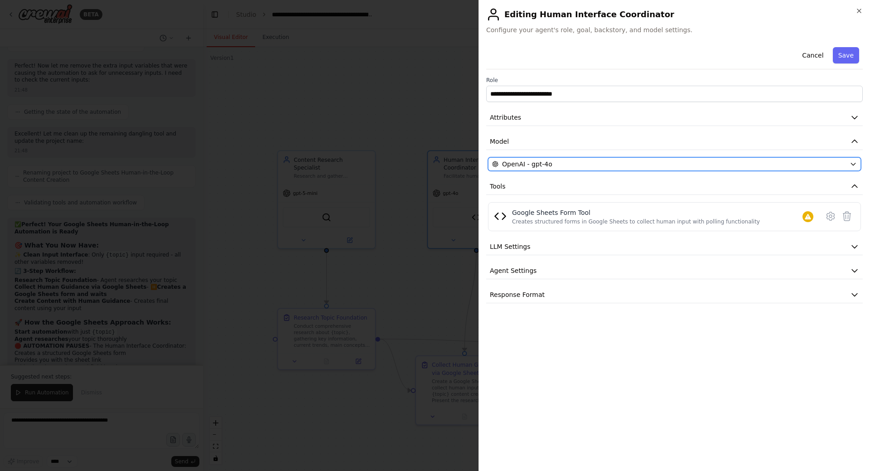
click at [584, 163] on div "OpenAI - gpt-4o" at bounding box center [669, 164] width 354 height 9
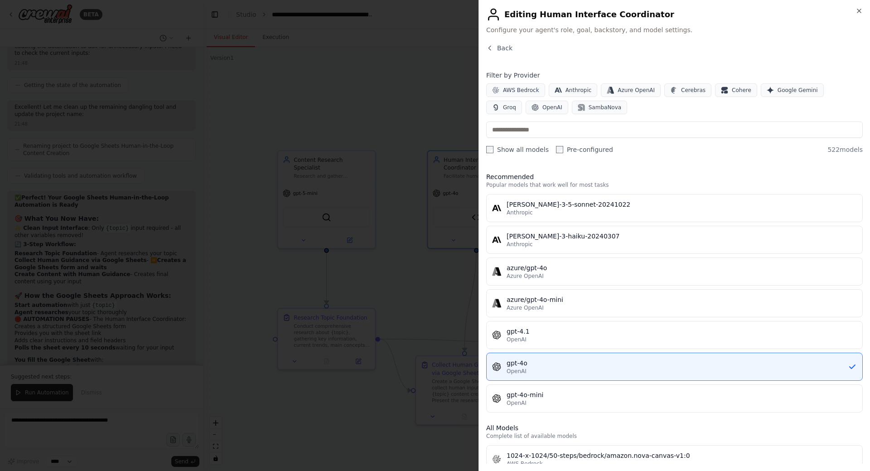
scroll to position [5467, 0]
click at [564, 128] on input "text" at bounding box center [674, 129] width 377 height 16
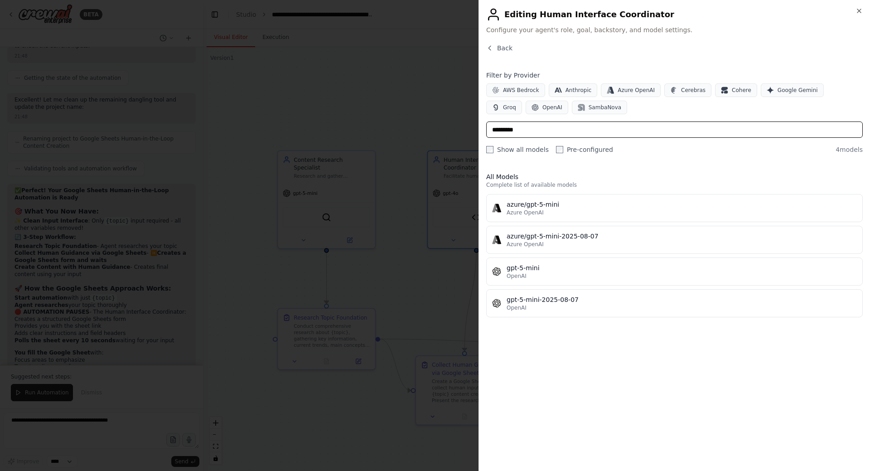
type input "**********"
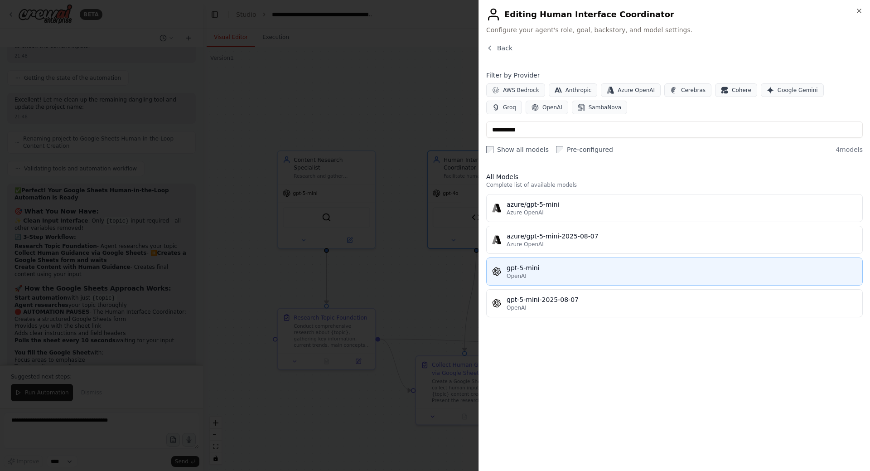
click at [564, 276] on div "OpenAI" at bounding box center [682, 275] width 350 height 7
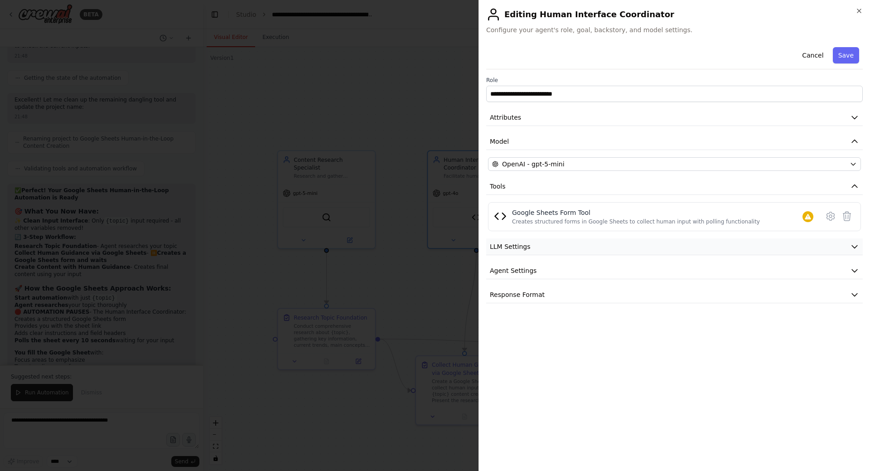
click at [658, 249] on button "LLM Settings" at bounding box center [674, 246] width 377 height 17
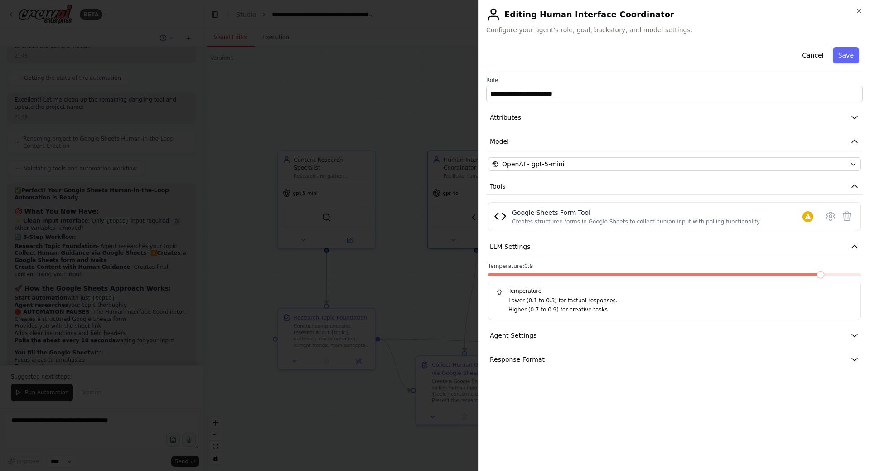
click at [824, 271] on span at bounding box center [820, 274] width 7 height 7
click at [850, 55] on button "Save" at bounding box center [846, 55] width 26 height 16
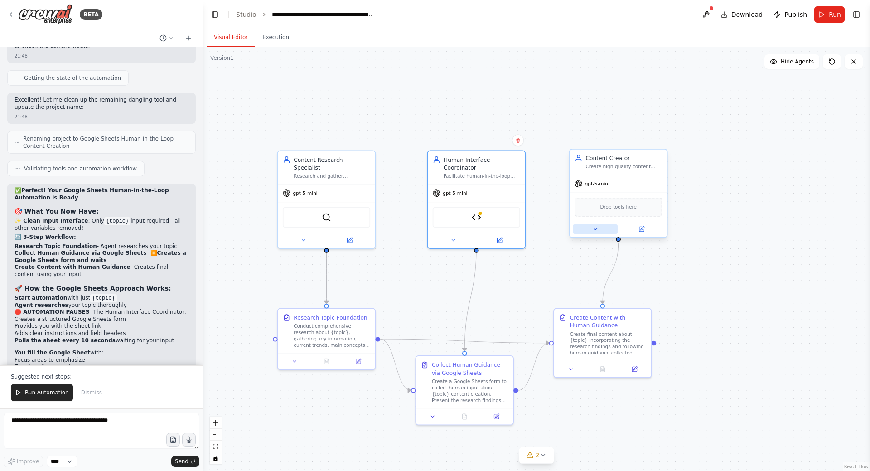
click at [597, 233] on button at bounding box center [595, 229] width 44 height 10
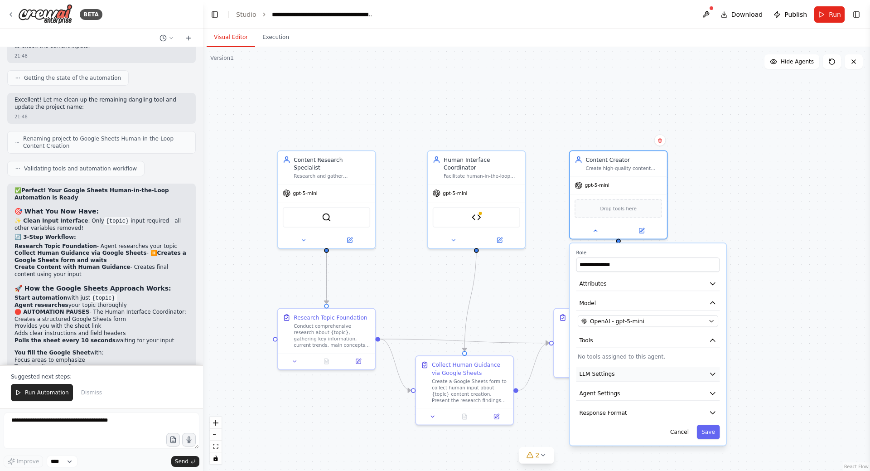
click at [619, 376] on button "LLM Settings" at bounding box center [648, 374] width 144 height 15
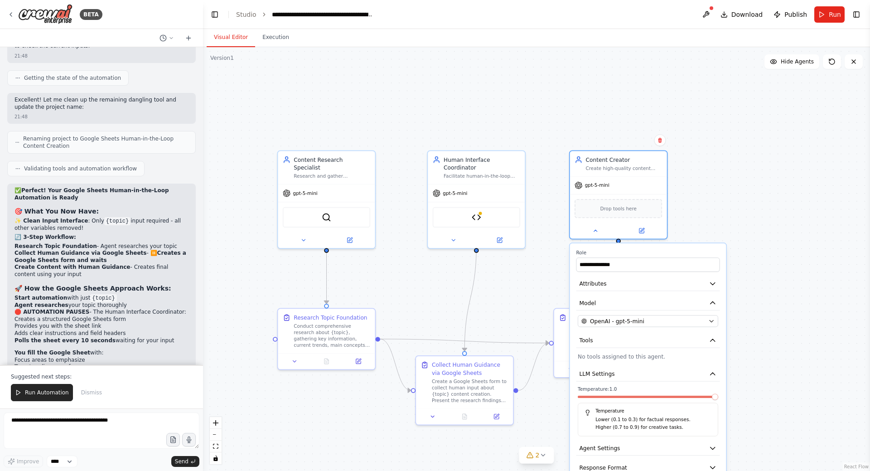
click at [769, 229] on div ".deletable-edge-delete-btn { width: 20px; height: 20px; border: 0px solid #ffff…" at bounding box center [536, 259] width 667 height 424
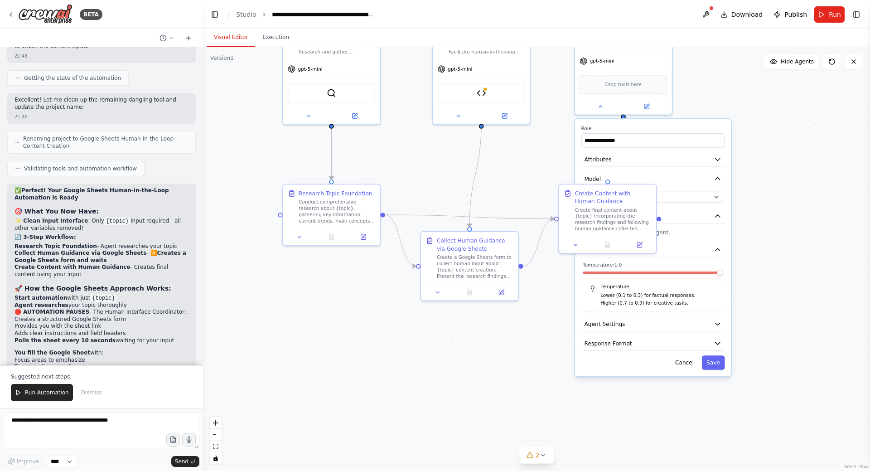
drag, startPoint x: 781, startPoint y: 339, endPoint x: 752, endPoint y: 282, distance: 63.8
click at [786, 214] on div ".deletable-edge-delete-btn { width: 20px; height: 20px; border: 0px solid #ffff…" at bounding box center [536, 259] width 667 height 424
click at [689, 363] on button "Cancel" at bounding box center [684, 362] width 28 height 14
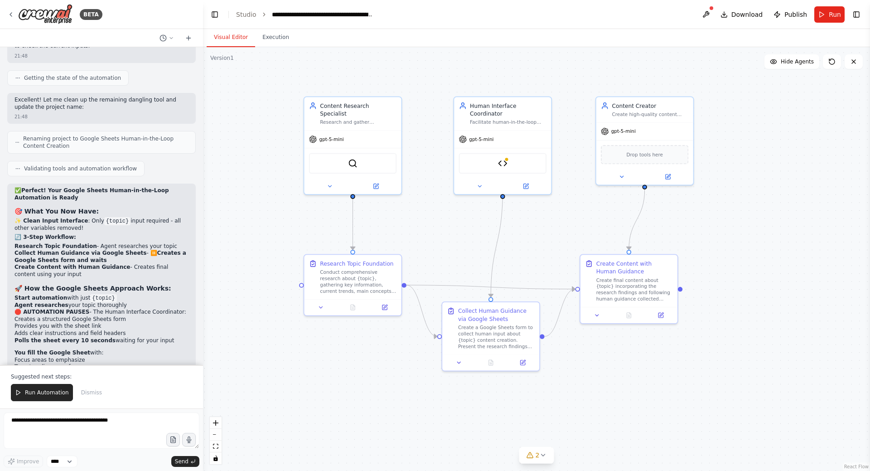
drag, startPoint x: 754, startPoint y: 186, endPoint x: 782, endPoint y: 252, distance: 72.3
click at [782, 252] on div ".deletable-edge-delete-btn { width: 20px; height: 20px; border: 0px solid #ffff…" at bounding box center [536, 259] width 667 height 424
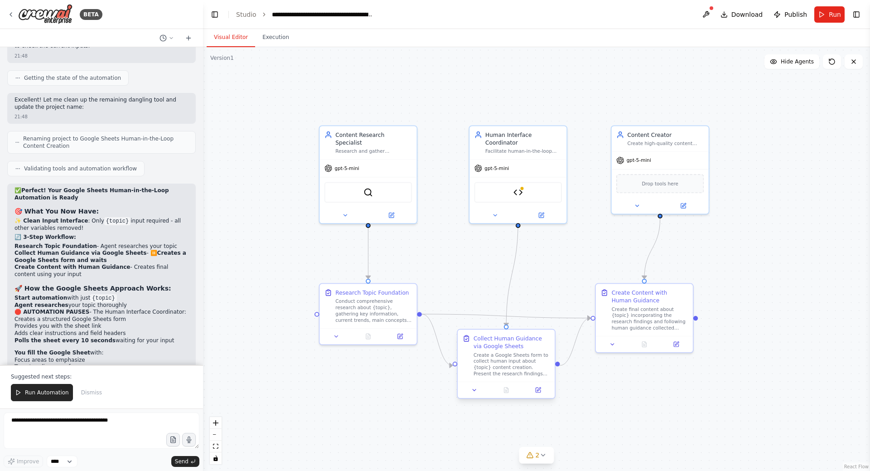
click at [513, 362] on div "Create a Google Sheets form to collect human input about {topic} content creati…" at bounding box center [512, 364] width 77 height 25
click at [479, 392] on button at bounding box center [474, 390] width 27 height 10
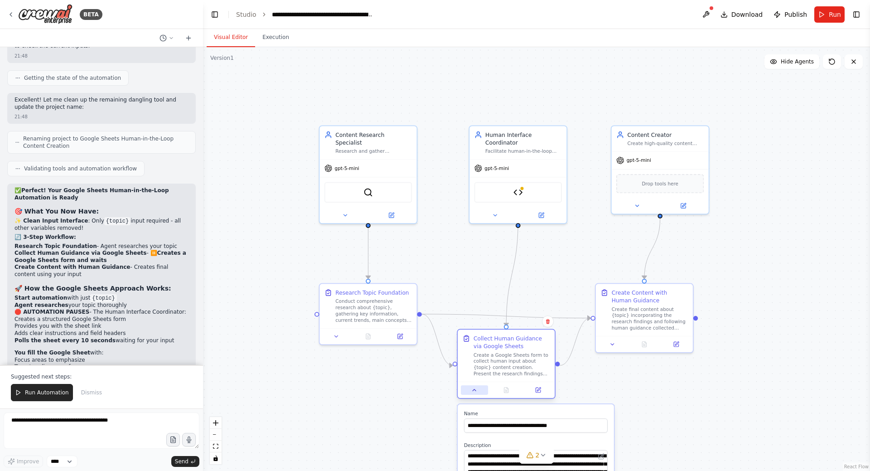
click at [476, 389] on icon at bounding box center [474, 390] width 6 height 6
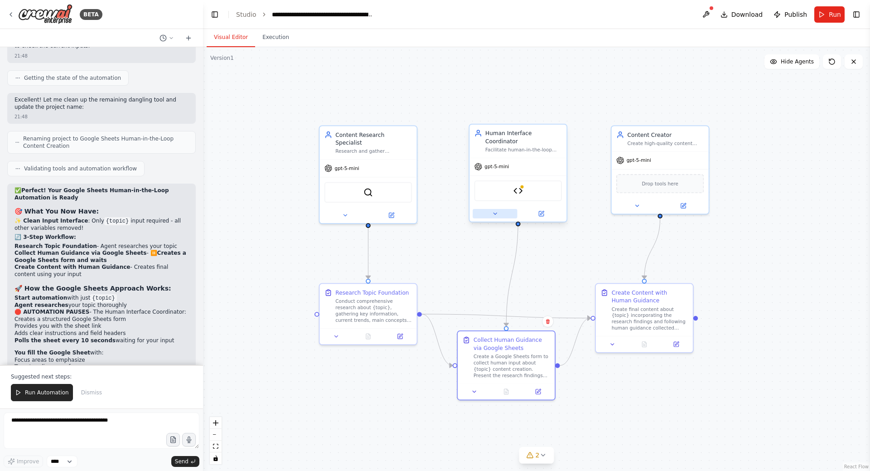
click at [496, 209] on button at bounding box center [495, 214] width 44 height 10
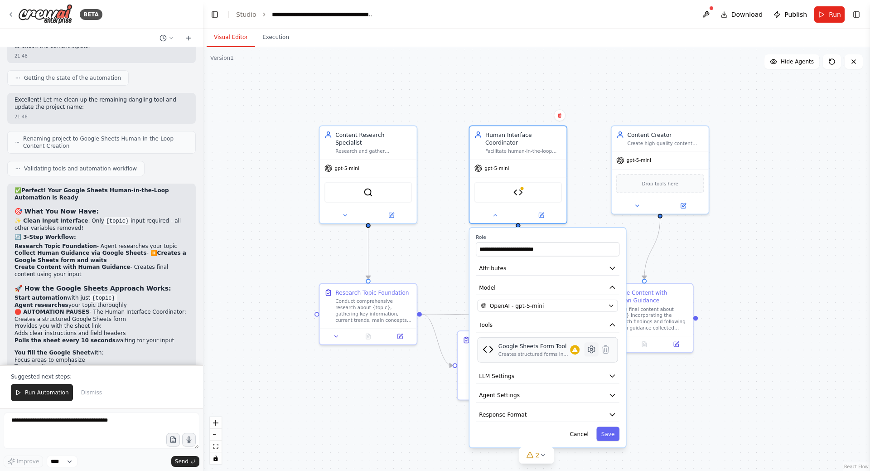
click at [590, 346] on icon at bounding box center [591, 349] width 7 height 7
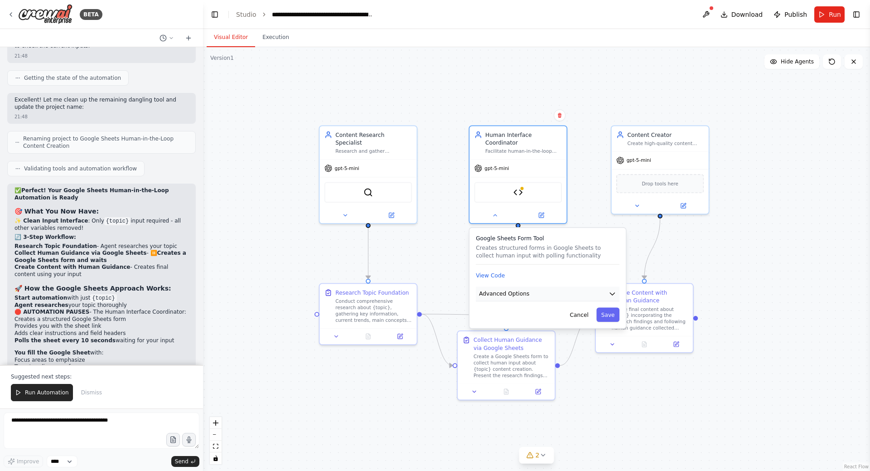
click at [556, 286] on button "Advanced Options" at bounding box center [548, 293] width 144 height 15
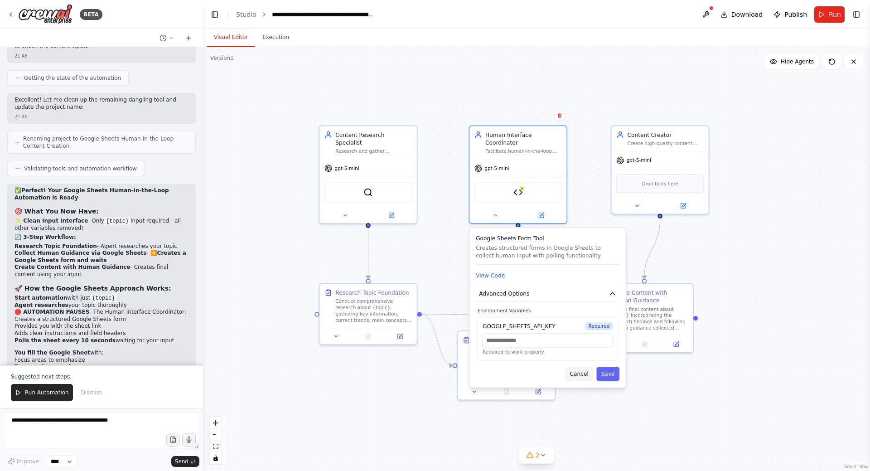
click at [579, 370] on button "Cancel" at bounding box center [579, 374] width 28 height 14
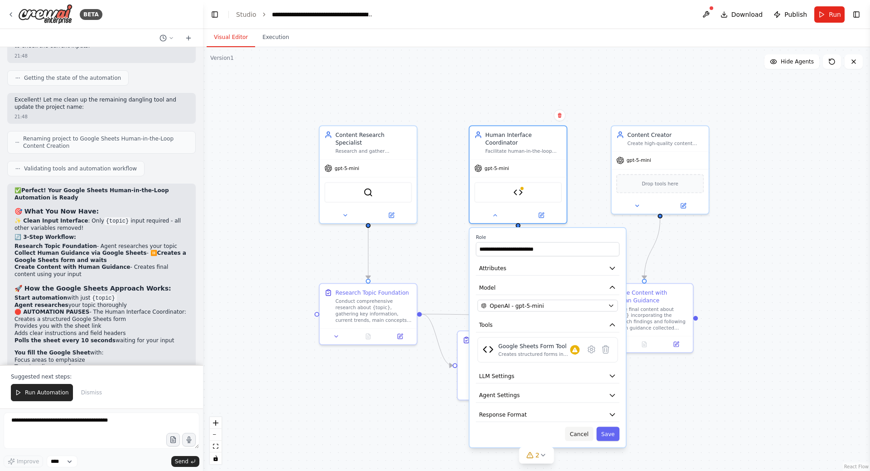
click at [585, 426] on button "Cancel" at bounding box center [579, 433] width 28 height 14
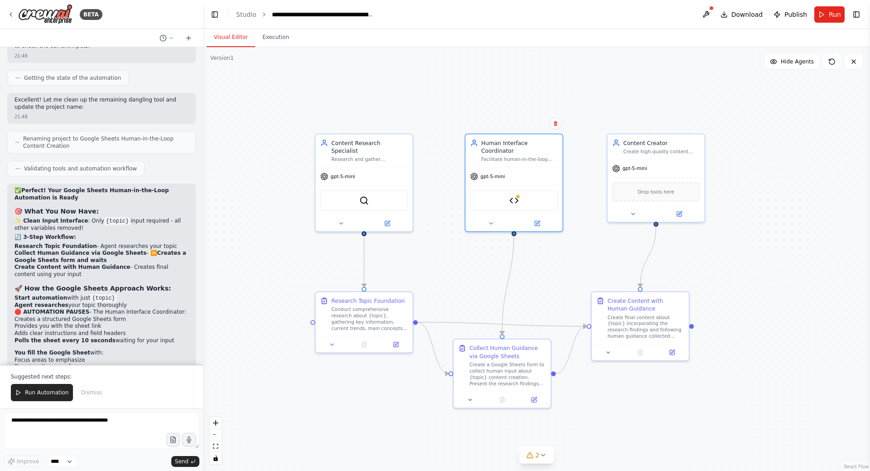
drag, startPoint x: 753, startPoint y: 263, endPoint x: 736, endPoint y: 290, distance: 31.7
click at [736, 290] on div ".deletable-edge-delete-btn { width: 20px; height: 20px; border: 0px solid #ffff…" at bounding box center [536, 259] width 667 height 424
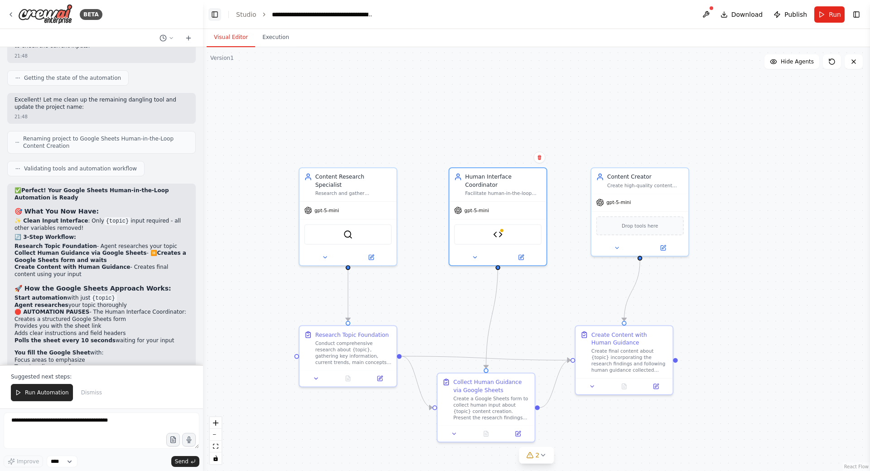
click at [219, 16] on button "Toggle Left Sidebar" at bounding box center [214, 14] width 13 height 13
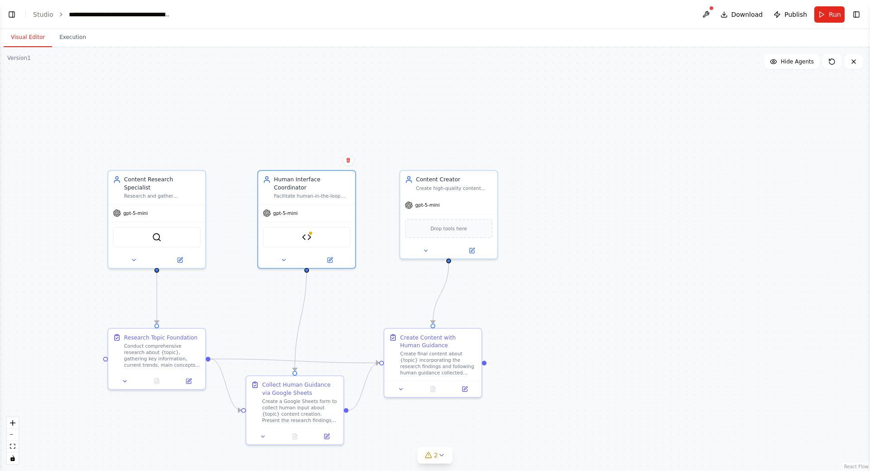
drag, startPoint x: 535, startPoint y: 135, endPoint x: 689, endPoint y: 131, distance: 154.6
click at [689, 131] on div ".deletable-edge-delete-btn { width: 20px; height: 20px; border: 0px solid #ffff…" at bounding box center [435, 259] width 870 height 424
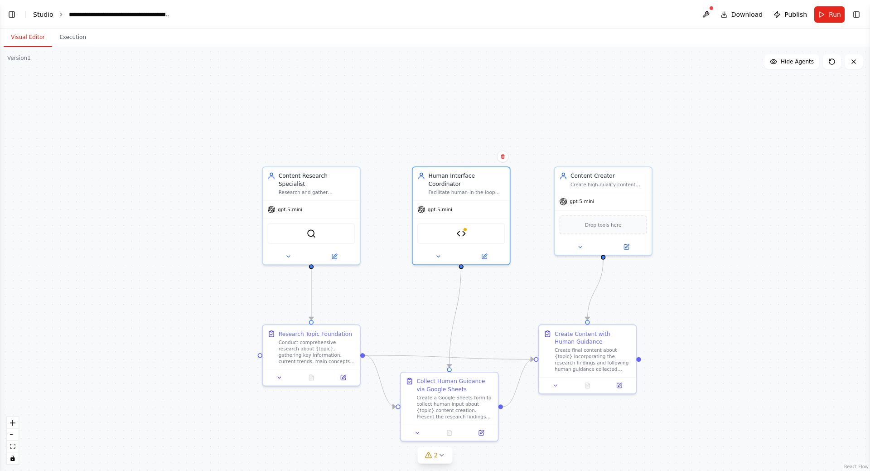
click at [43, 16] on link "Studio" at bounding box center [43, 14] width 20 height 7
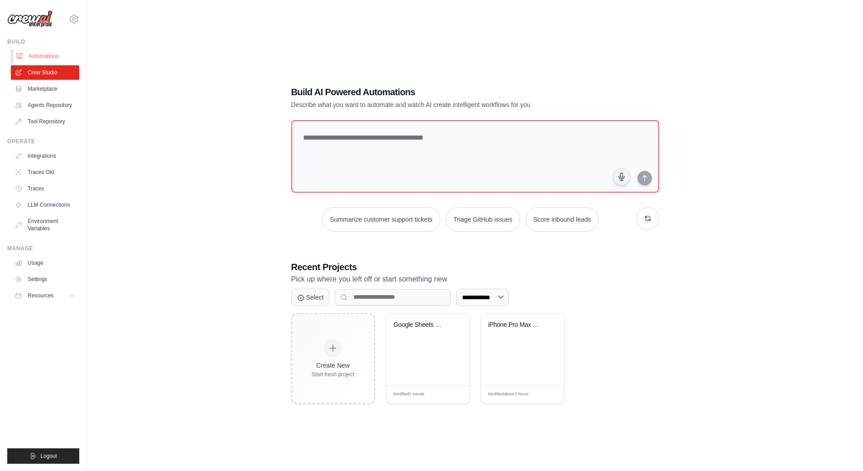
click at [51, 54] on link "Automations" at bounding box center [46, 56] width 68 height 15
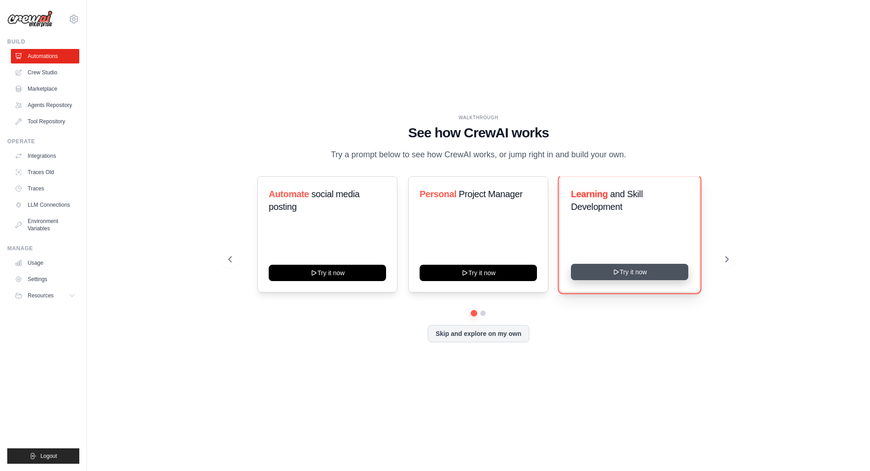
click at [634, 274] on button "Try it now" at bounding box center [629, 272] width 117 height 16
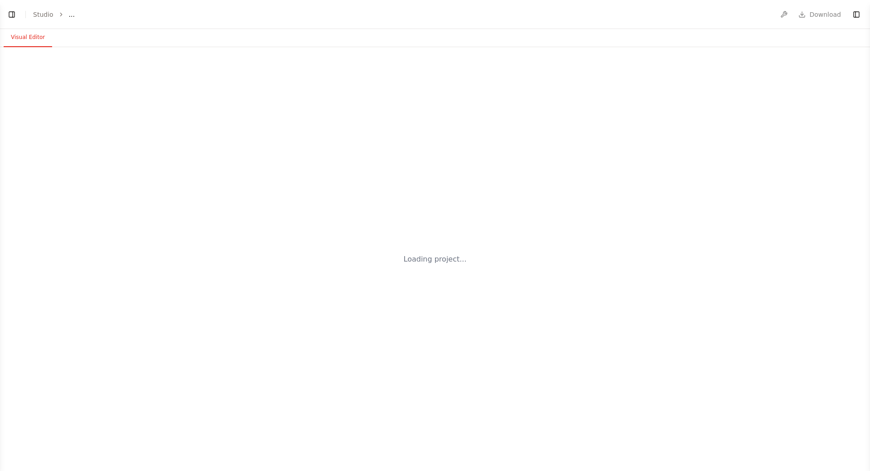
select select "****"
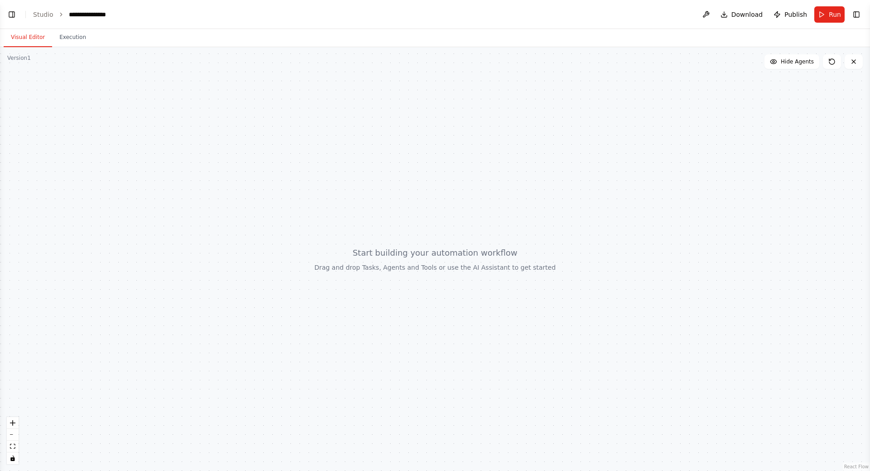
drag, startPoint x: 327, startPoint y: 186, endPoint x: 324, endPoint y: 197, distance: 11.9
click at [324, 197] on div at bounding box center [435, 259] width 870 height 424
click at [9, 15] on button "Toggle Left Sidebar" at bounding box center [11, 14] width 13 height 13
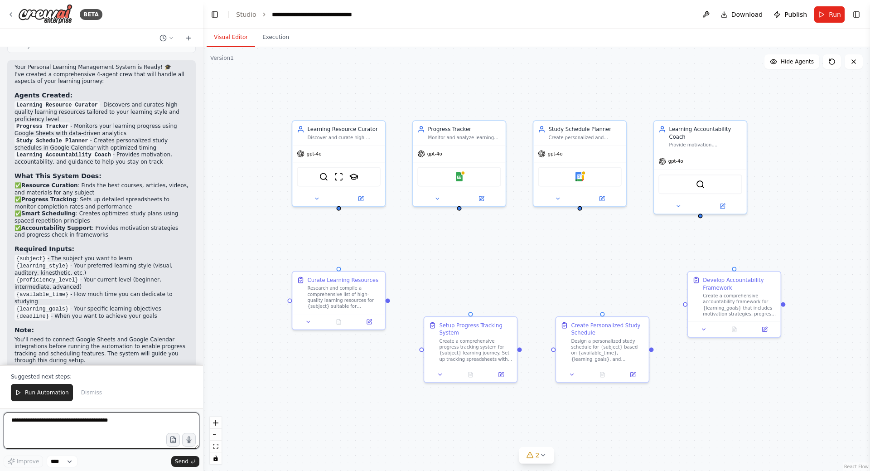
scroll to position [674, 0]
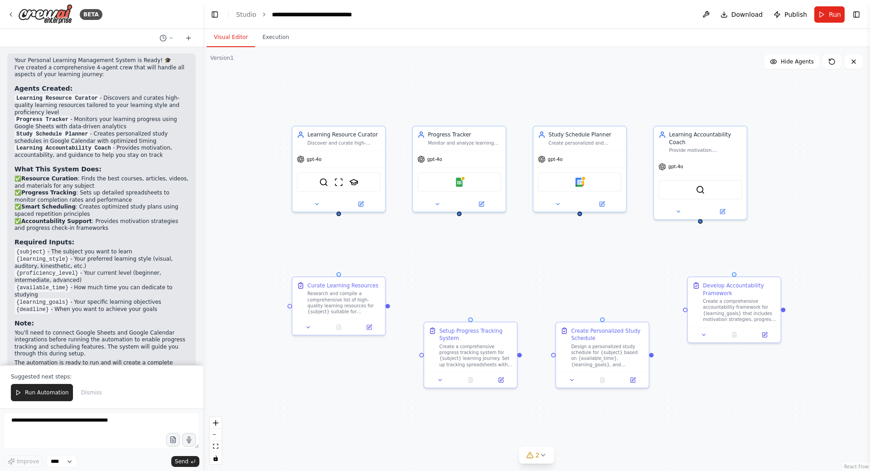
drag, startPoint x: 281, startPoint y: 234, endPoint x: 281, endPoint y: 239, distance: 5.4
click at [281, 239] on div "Learning Resource Curator Discover and curate high-quality learning resources f…" at bounding box center [536, 259] width 667 height 424
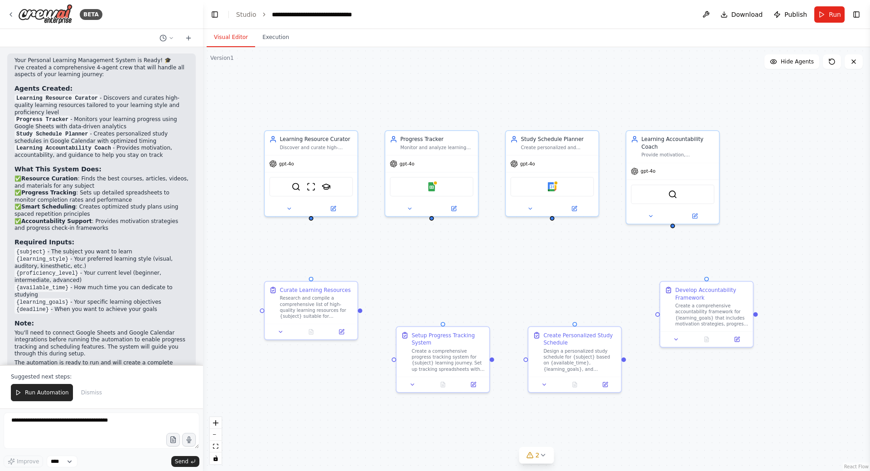
drag, startPoint x: 386, startPoint y: 246, endPoint x: 373, endPoint y: 252, distance: 14.2
click at [373, 252] on div "Learning Resource Curator Discover and curate high-quality learning resources f…" at bounding box center [536, 259] width 667 height 424
click at [58, 392] on span "Run Automation" at bounding box center [47, 392] width 44 height 7
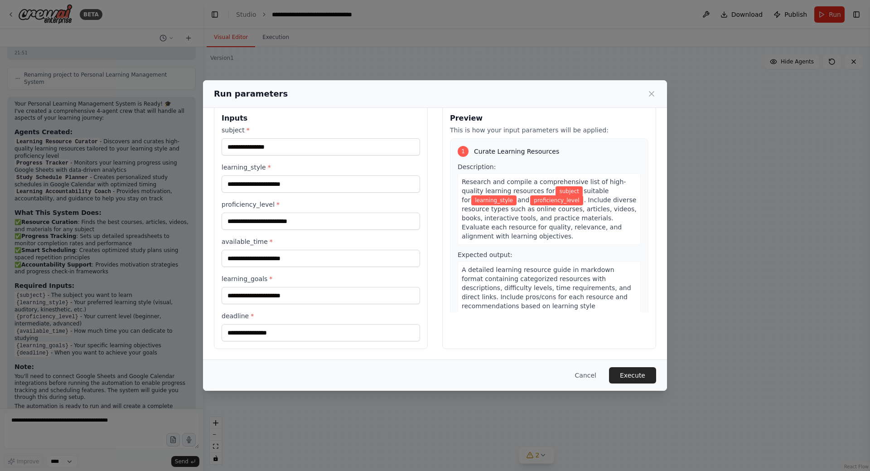
scroll to position [0, 0]
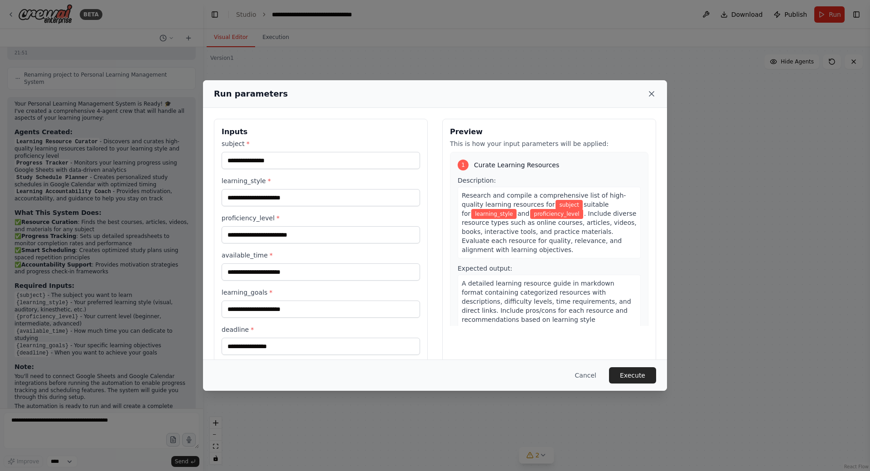
click at [654, 92] on icon at bounding box center [651, 93] width 9 height 9
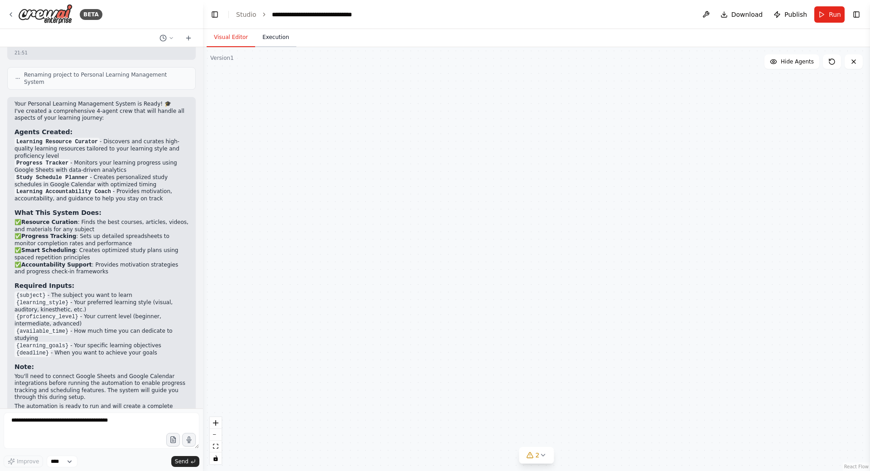
click at [271, 37] on button "Execution" at bounding box center [275, 37] width 41 height 19
click at [237, 39] on button "Visual Editor" at bounding box center [231, 37] width 48 height 19
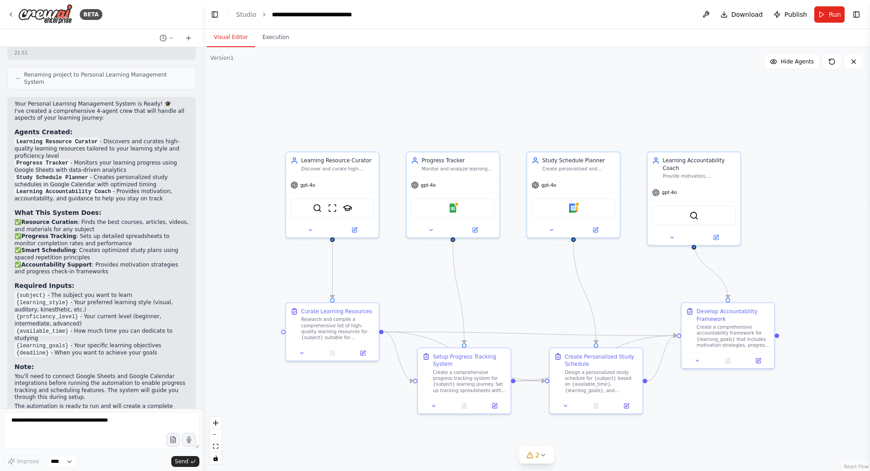
drag, startPoint x: 380, startPoint y: 113, endPoint x: 394, endPoint y: 125, distance: 18.3
click at [394, 125] on div ".deletable-edge-delete-btn { width: 20px; height: 20px; border: 0px solid #ffff…" at bounding box center [536, 259] width 667 height 424
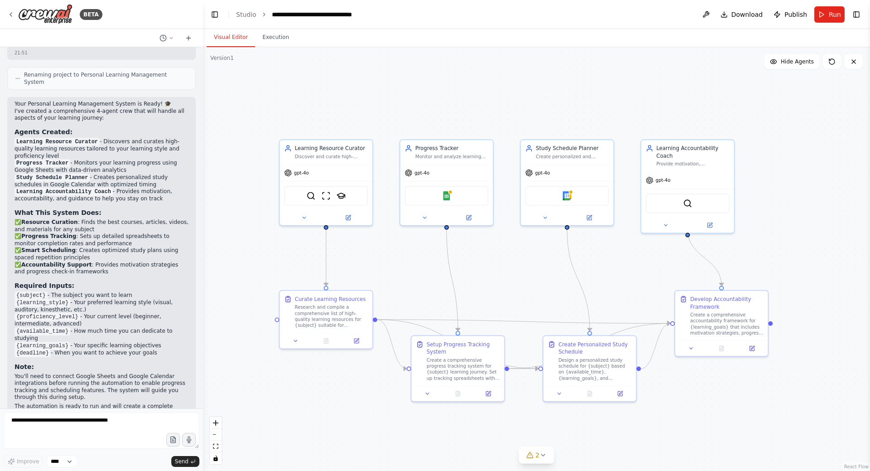
drag, startPoint x: 474, startPoint y: 112, endPoint x: 468, endPoint y: 102, distance: 12.4
click at [468, 102] on div ".deletable-edge-delete-btn { width: 20px; height: 20px; border: 0px solid #ffff…" at bounding box center [536, 259] width 667 height 424
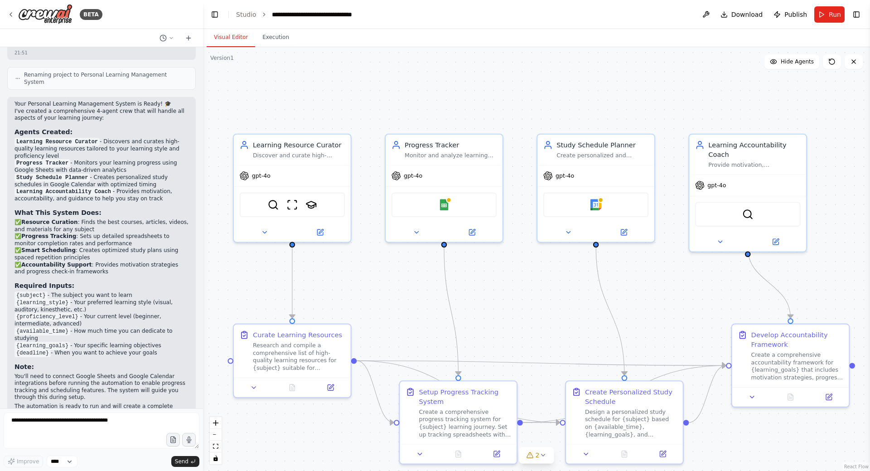
drag, startPoint x: 508, startPoint y: 112, endPoint x: 505, endPoint y: 89, distance: 23.3
click at [505, 89] on div ".deletable-edge-delete-btn { width: 20px; height: 20px; border: 0px solid #ffff…" at bounding box center [536, 259] width 667 height 424
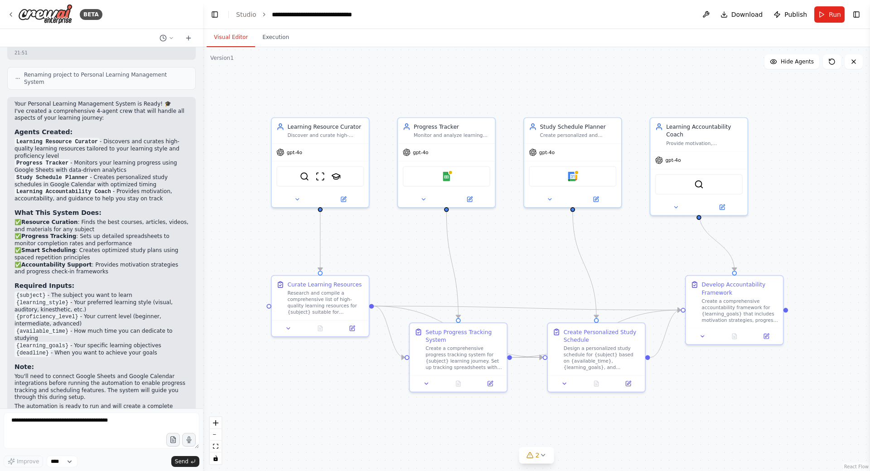
drag, startPoint x: 518, startPoint y: 87, endPoint x: 512, endPoint y: 99, distance: 12.8
click at [512, 99] on div ".deletable-edge-delete-btn { width: 20px; height: 20px; border: 0px solid #ffff…" at bounding box center [536, 259] width 667 height 424
